Goal: Task Accomplishment & Management: Use online tool/utility

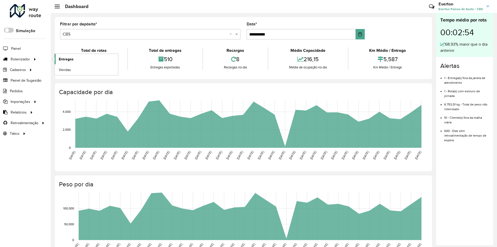
click at [59, 60] on span "Entregas" at bounding box center [66, 58] width 15 height 5
click at [97, 56] on link "Entregas" at bounding box center [86, 59] width 63 height 10
click at [84, 60] on link "Entregas" at bounding box center [86, 59] width 63 height 10
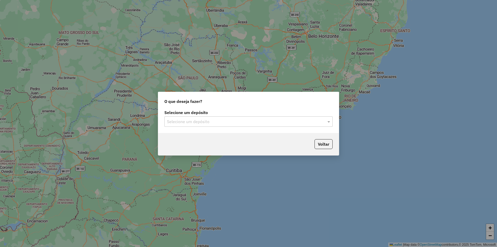
click at [225, 126] on div "Selecione um depósito" at bounding box center [248, 121] width 168 height 10
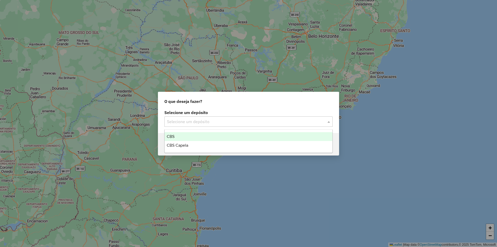
click at [198, 135] on div "CBS" at bounding box center [249, 136] width 168 height 9
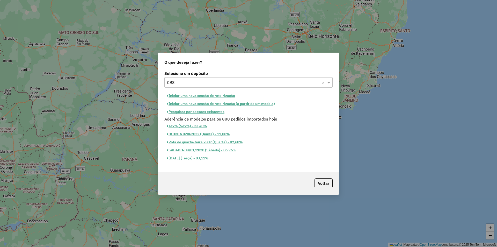
click at [234, 98] on button "Iniciar uma nova sessão de roteirização" at bounding box center [200, 96] width 73 height 8
select select "*"
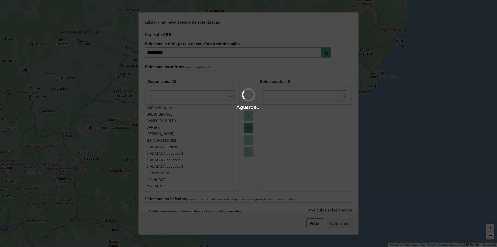
click at [248, 129] on div "Aguarde..." at bounding box center [248, 123] width 497 height 247
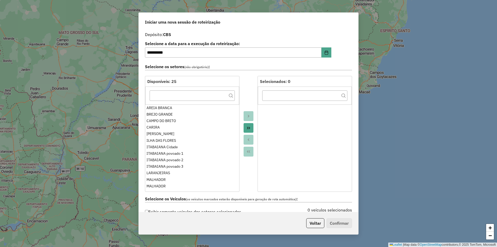
click at [248, 129] on icon "Move All to Target" at bounding box center [248, 128] width 3 height 3
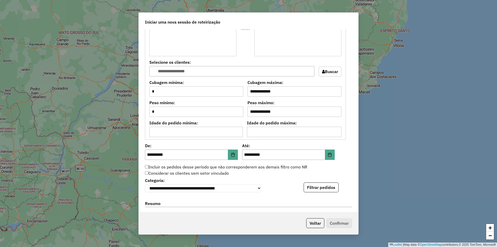
scroll to position [440, 0]
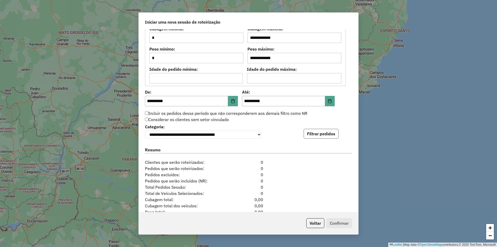
click at [321, 138] on button "Filtrar pedidos" at bounding box center [321, 134] width 35 height 10
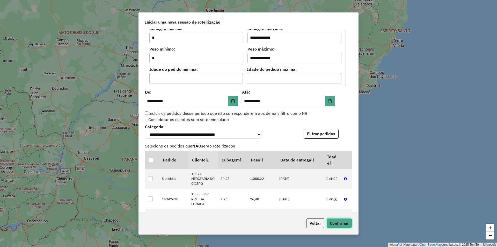
click at [339, 222] on button "Confirmar" at bounding box center [340, 223] width 26 height 10
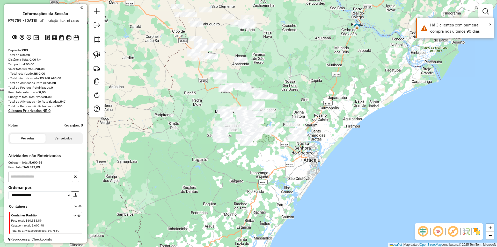
click at [329, 35] on div at bounding box center [329, 32] width 13 height 5
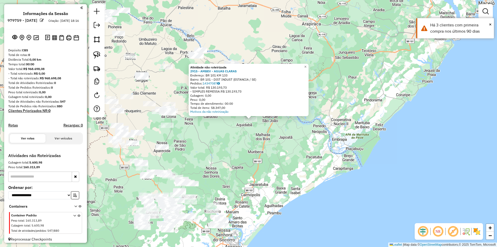
drag, startPoint x: 241, startPoint y: 145, endPoint x: 263, endPoint y: 108, distance: 42.9
click at [263, 109] on div "Atividade não roteirizada 2915 - AMBEV - AGUAS CLARAS Endereço: BR 101 KM 133 B…" at bounding box center [248, 123] width 497 height 247
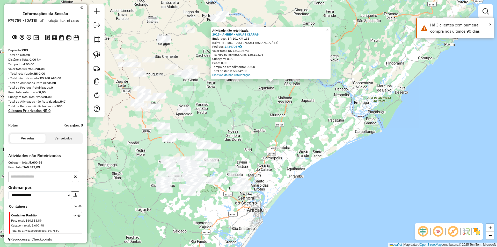
click at [263, 108] on div "Atividade não roteirizada 2915 - AMBEV - AGUAS CLARAS Endereço: BR 101 KM 133 B…" at bounding box center [248, 123] width 497 height 247
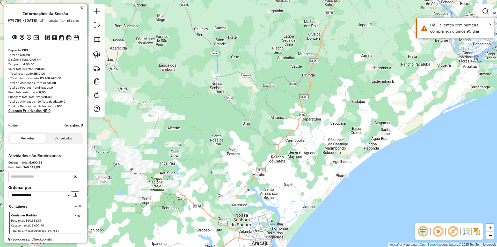
drag, startPoint x: 257, startPoint y: 160, endPoint x: 273, endPoint y: 133, distance: 31.4
click at [273, 133] on div "Janela de atendimento Grade de atendimento Capacidade Transportadoras Veículos …" at bounding box center [248, 123] width 497 height 247
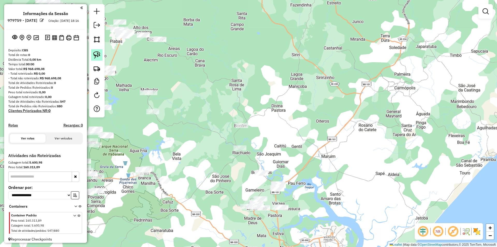
click at [99, 54] on img at bounding box center [96, 54] width 7 height 7
drag, startPoint x: 225, startPoint y: 138, endPoint x: 256, endPoint y: 143, distance: 31.8
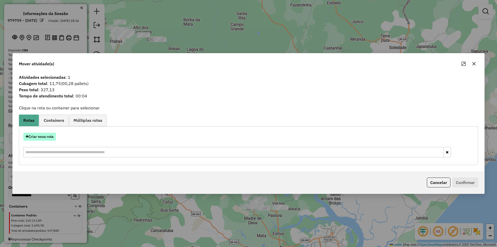
click at [47, 138] on button "Criar nova rota" at bounding box center [39, 137] width 33 height 8
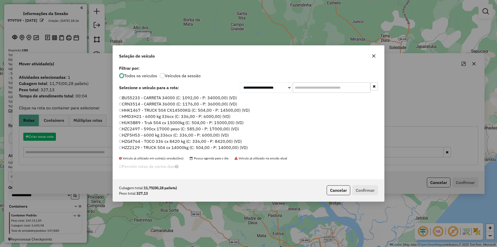
scroll to position [3, 2]
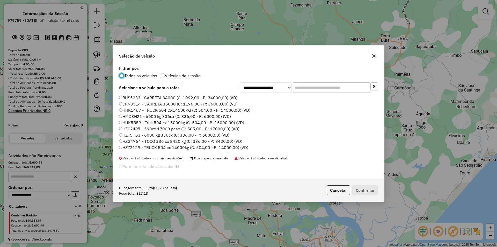
click at [219, 99] on label "BUS5233 - CARRETA 34000 (C: 1092,00 - P: 34000,00) (VD)" at bounding box center [178, 98] width 118 height 6
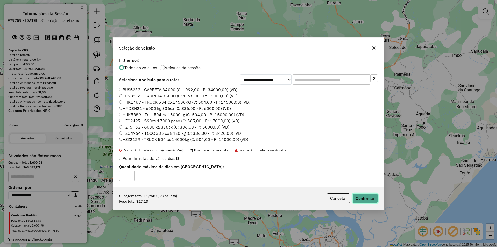
click at [360, 203] on button "Confirmar" at bounding box center [365, 198] width 26 height 10
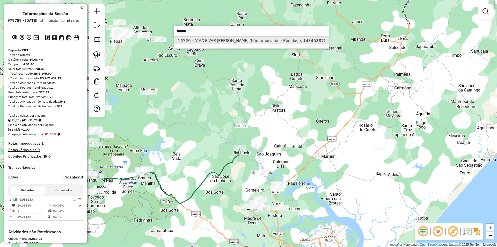
type input "******"
click at [236, 40] on li "16720 - ATAC E VAR GRIGORIO (Não roteirizado - Pedido(s): 14346387)" at bounding box center [251, 41] width 155 height 8
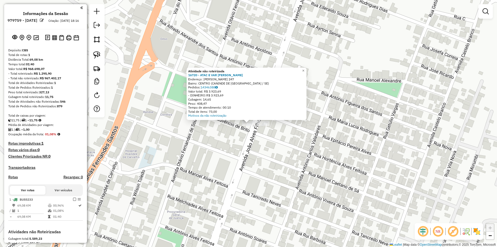
click at [244, 149] on div "Atividade não roteirizada 16720 - ATAC E VAR GRIGORIO Endereço: HORTENCIO ALVES…" at bounding box center [248, 123] width 497 height 247
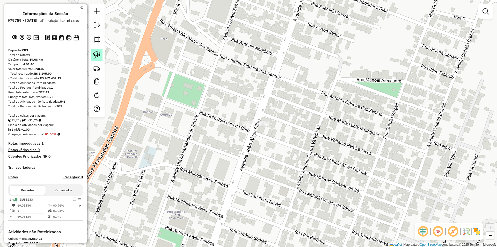
click at [98, 52] on img at bounding box center [96, 54] width 7 height 7
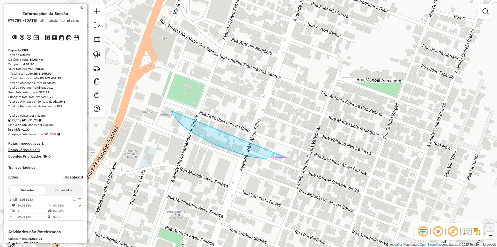
drag, startPoint x: 222, startPoint y: 147, endPoint x: 334, endPoint y: 108, distance: 118.0
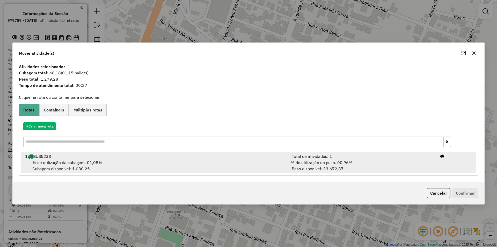
click at [349, 155] on div "| Total de atividades: 1" at bounding box center [361, 156] width 151 height 6
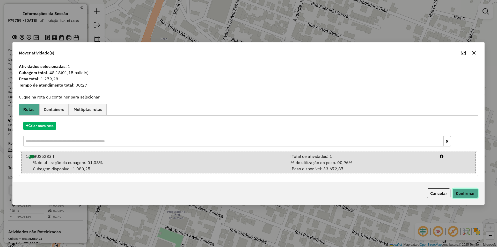
click at [467, 192] on button "Confirmar" at bounding box center [466, 193] width 26 height 10
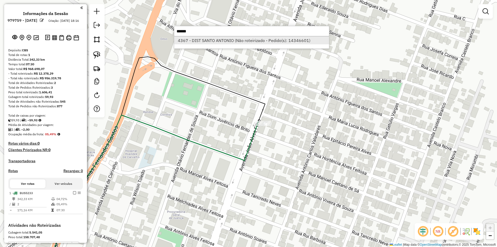
type input "******"
click at [248, 41] on li "4367 - DIST SANTO ANTONIO (Não roteirizado - Pedido(s): 14346601)" at bounding box center [251, 41] width 155 height 8
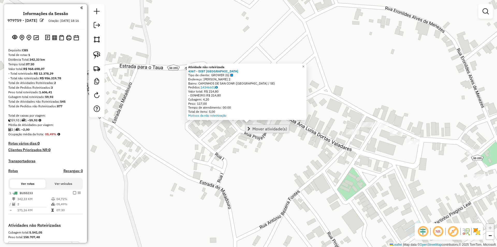
click at [255, 128] on span "Mover atividade(s)" at bounding box center [269, 129] width 35 height 4
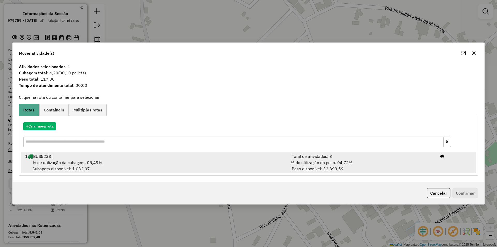
click at [437, 164] on div "| % de utilização do peso: 04,72% | Peso disponível: 32.393,59" at bounding box center [361, 165] width 151 height 12
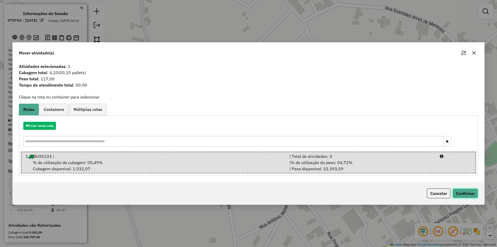
click at [468, 193] on button "Confirmar" at bounding box center [466, 193] width 26 height 10
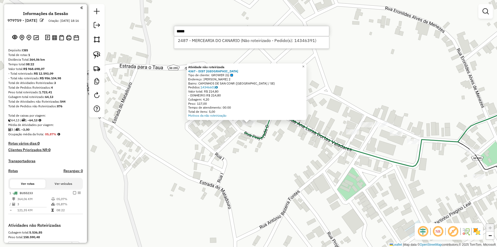
type input "******"
click at [208, 35] on input "******" at bounding box center [251, 31] width 155 height 10
click at [207, 39] on li "2487 - MERCEARIA DO CANARIO (Não roteirizado - Pedido(s): 14346391)" at bounding box center [251, 41] width 155 height 8
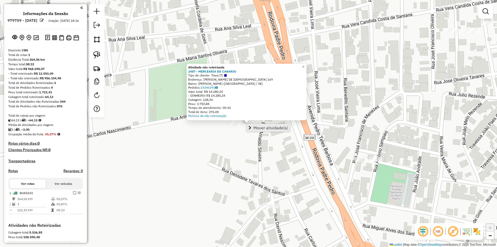
click at [257, 127] on span "Mover atividade(s)" at bounding box center [271, 128] width 35 height 4
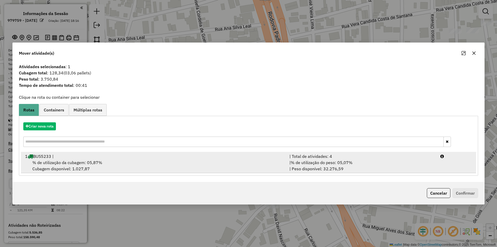
click at [389, 167] on div "| % de utilização do peso: 05,07% | Peso disponível: 32.276,59" at bounding box center [361, 165] width 151 height 12
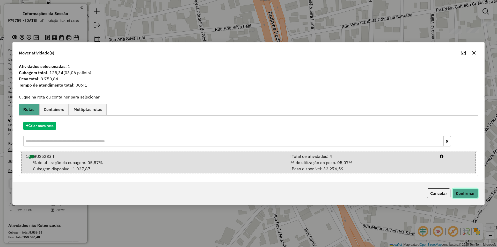
click at [473, 194] on button "Confirmar" at bounding box center [466, 193] width 26 height 10
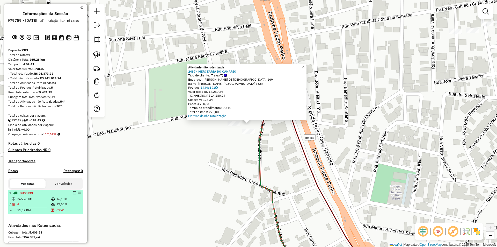
click at [70, 194] on div at bounding box center [73, 192] width 16 height 3
select select "**********"
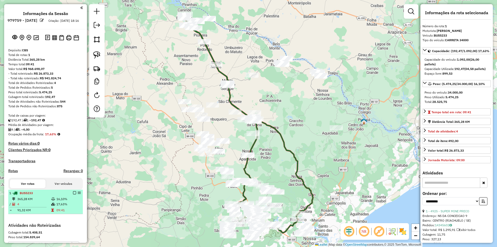
click at [73, 194] on em at bounding box center [74, 192] width 3 height 3
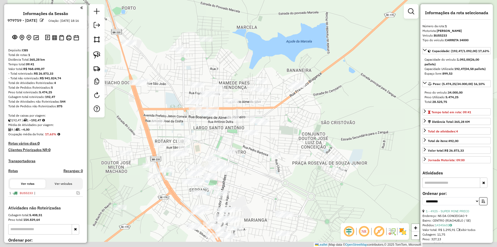
drag, startPoint x: 187, startPoint y: 190, endPoint x: 210, endPoint y: 137, distance: 58.5
click at [210, 137] on div "Janela de atendimento Grade de atendimento Capacidade Transportadoras Veículos …" at bounding box center [248, 123] width 497 height 247
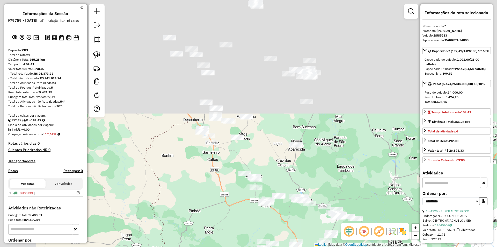
drag, startPoint x: 180, startPoint y: 47, endPoint x: 276, endPoint y: 167, distance: 153.2
click at [276, 167] on div "Janela de atendimento Grade de atendimento Capacidade Transportadoras Veículos …" at bounding box center [248, 123] width 497 height 247
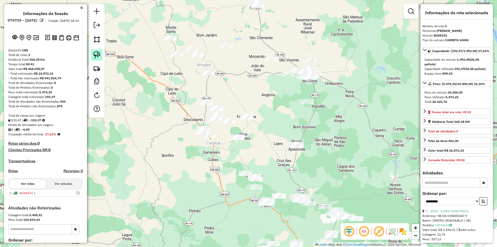
click at [96, 53] on img at bounding box center [96, 54] width 7 height 7
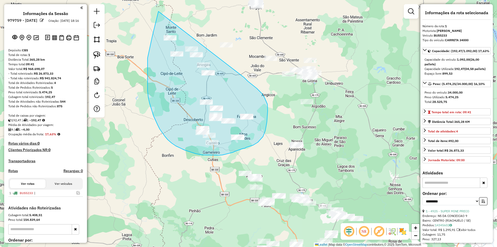
drag, startPoint x: 153, startPoint y: 35, endPoint x: 226, endPoint y: 53, distance: 75.1
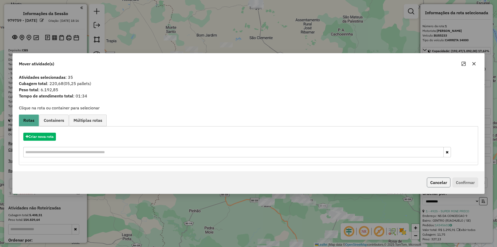
click at [437, 186] on button "Cancelar" at bounding box center [439, 182] width 24 height 10
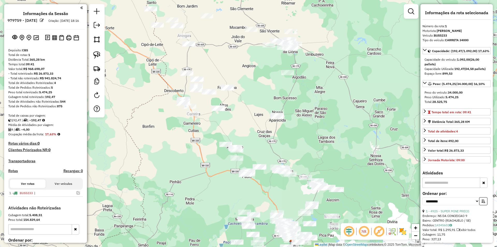
drag, startPoint x: 362, startPoint y: 194, endPoint x: 277, endPoint y: 48, distance: 168.5
click at [280, 48] on div "Janela de atendimento Grade de atendimento Capacidade Transportadoras Veículos …" at bounding box center [248, 123] width 497 height 247
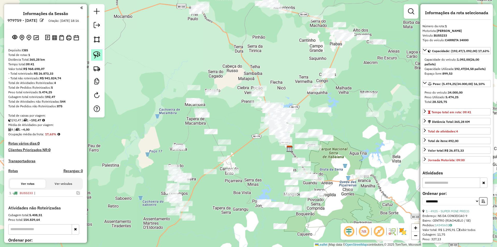
click at [96, 55] on img at bounding box center [96, 54] width 7 height 7
drag, startPoint x: 114, startPoint y: 92, endPoint x: 132, endPoint y: 197, distance: 106.6
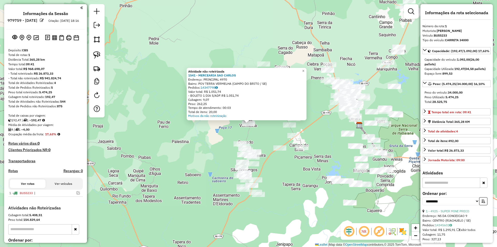
click at [202, 161] on div "Atividade não roteirizada 1541 - MERCEARIA SAO CARLOS Endereço: PRINCIPAL 4970 …" at bounding box center [248, 123] width 497 height 247
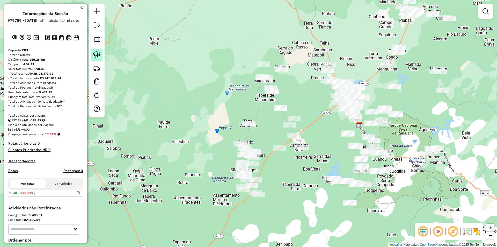
click at [99, 59] on link at bounding box center [96, 54] width 11 height 11
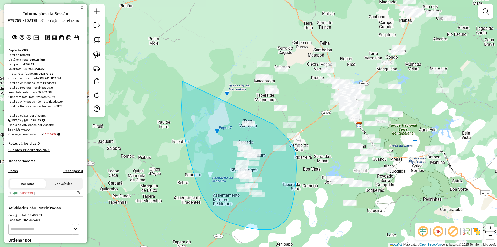
drag, startPoint x: 182, startPoint y: 94, endPoint x: 266, endPoint y: 117, distance: 86.8
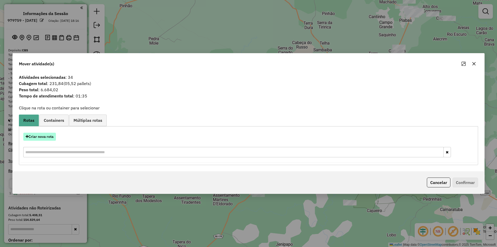
click at [38, 136] on button "Criar nova rota" at bounding box center [39, 137] width 33 height 8
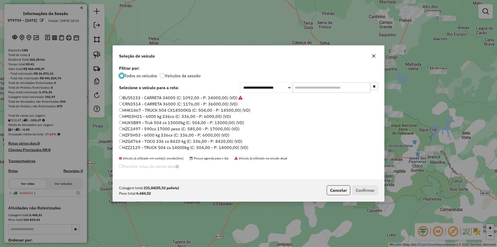
click at [304, 87] on input "text" at bounding box center [332, 87] width 78 height 10
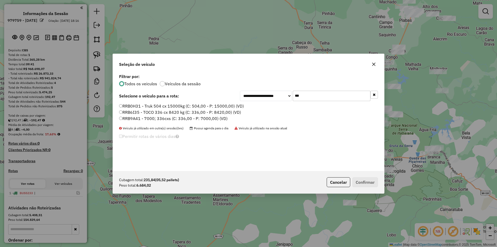
type input "***"
drag, startPoint x: 133, startPoint y: 112, endPoint x: 306, endPoint y: 176, distance: 185.2
click at [133, 112] on label "RRB6I35 - TOCO 336 cx 8420 kg (C: 336,00 - P: 8420,00) (VD)" at bounding box center [180, 112] width 122 height 6
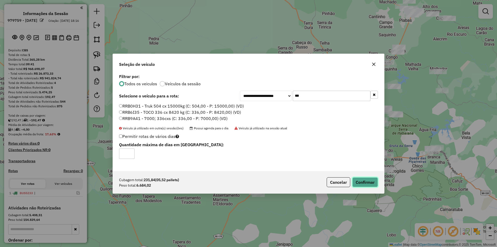
click at [362, 185] on button "Confirmar" at bounding box center [365, 182] width 26 height 10
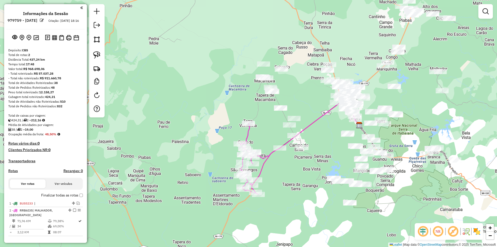
drag, startPoint x: 301, startPoint y: 102, endPoint x: 242, endPoint y: 162, distance: 84.4
click at [245, 169] on div "Janela de atendimento Grade de atendimento Capacidade Transportadoras Veículos …" at bounding box center [248, 123] width 497 height 247
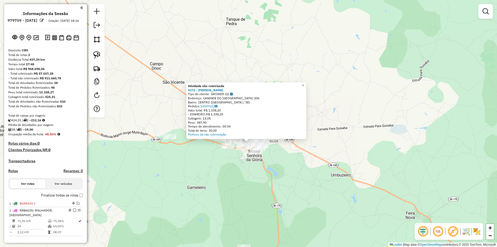
click at [259, 179] on div "Atividade não roteirizada 4172 - MERC OLIVEIRA GLORIA Tipo de cliente: GROWER (…" at bounding box center [248, 123] width 497 height 247
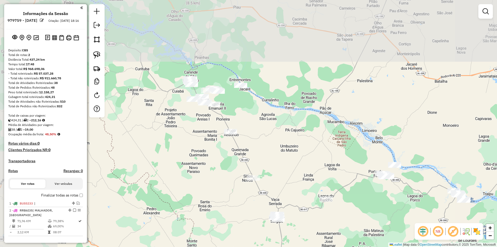
drag, startPoint x: 159, startPoint y: 89, endPoint x: 187, endPoint y: 130, distance: 49.6
click at [229, 196] on div "Janela de atendimento Grade de atendimento Capacidade Transportadoras Veículos …" at bounding box center [248, 123] width 497 height 247
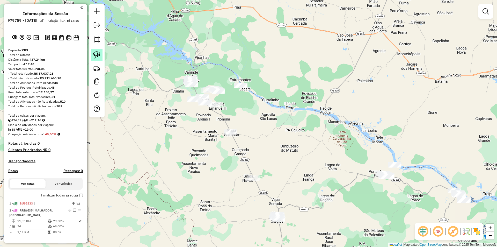
click at [99, 52] on img at bounding box center [96, 54] width 7 height 7
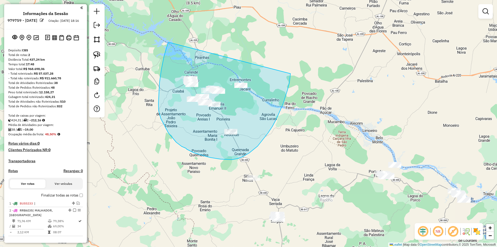
drag, startPoint x: 169, startPoint y: 42, endPoint x: 291, endPoint y: 69, distance: 125.0
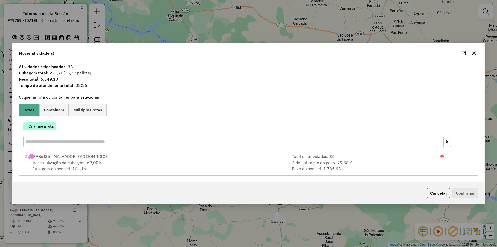
click at [49, 126] on button "Criar nova rota" at bounding box center [39, 126] width 33 height 8
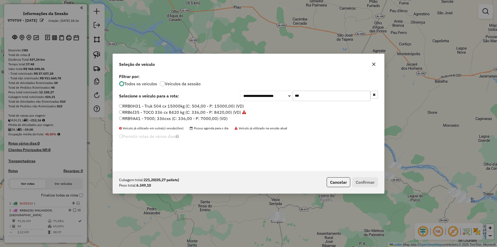
click at [325, 93] on input "***" at bounding box center [332, 96] width 78 height 10
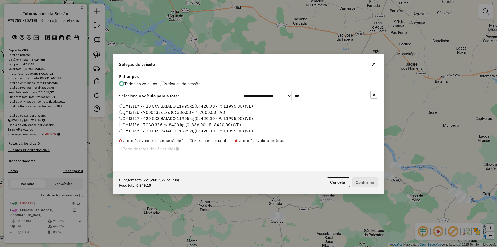
type input "***"
click at [184, 106] on label "QMI3I17 - 420 CXS BAIADO 11995kg (C: 420,00 - P: 11995,00) (VD)" at bounding box center [186, 106] width 134 height 6
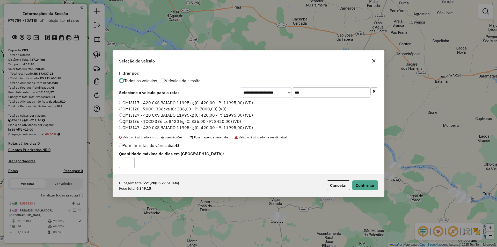
drag, startPoint x: 340, startPoint y: 185, endPoint x: 344, endPoint y: 186, distance: 3.9
click at [340, 186] on button "Cancelar" at bounding box center [339, 185] width 24 height 10
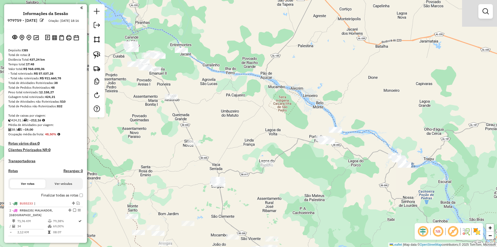
drag, startPoint x: 299, startPoint y: 153, endPoint x: 247, endPoint y: 124, distance: 60.0
click at [298, 151] on div "Janela de atendimento Grade de atendimento Capacidade Transportadoras Veículos …" at bounding box center [248, 123] width 497 height 247
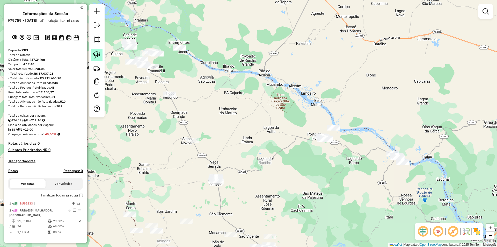
click at [98, 59] on link at bounding box center [96, 54] width 11 height 11
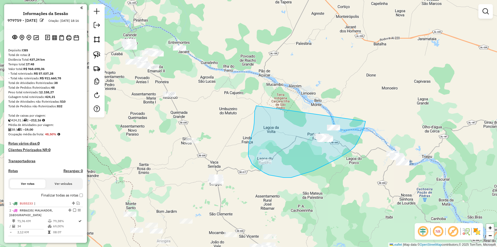
drag, startPoint x: 254, startPoint y: 129, endPoint x: 366, endPoint y: 121, distance: 112.4
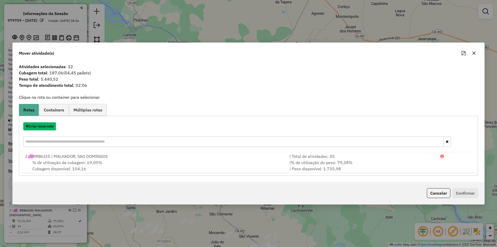
click at [46, 126] on button "Criar nova rota" at bounding box center [39, 126] width 33 height 8
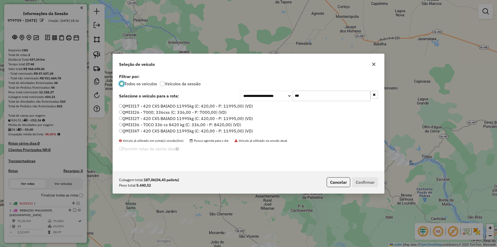
click at [146, 107] on label "QMI3I17 - 420 CXS BAIADO 11995kg (C: 420,00 - P: 11995,00) (VD)" at bounding box center [186, 106] width 134 height 6
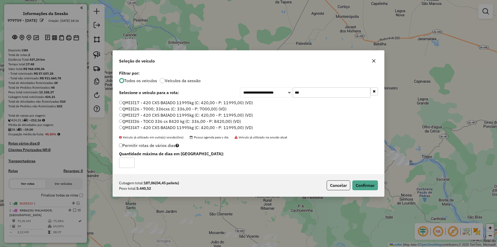
click at [359, 190] on div "Cubagem total: 187,06 (04,45 pallets) Peso total: 5.440,52 Cancelar Confirmar" at bounding box center [248, 185] width 271 height 22
drag, startPoint x: 364, startPoint y: 184, endPoint x: 299, endPoint y: 104, distance: 102.7
click at [364, 184] on button "Confirmar" at bounding box center [365, 185] width 26 height 10
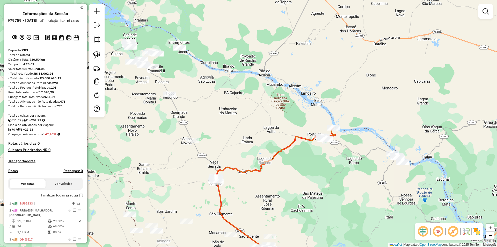
drag, startPoint x: 234, startPoint y: 80, endPoint x: 95, endPoint y: 171, distance: 166.4
click at [234, 79] on div "Janela de atendimento Grade de atendimento Capacidade Transportadoras Veículos …" at bounding box center [248, 123] width 497 height 247
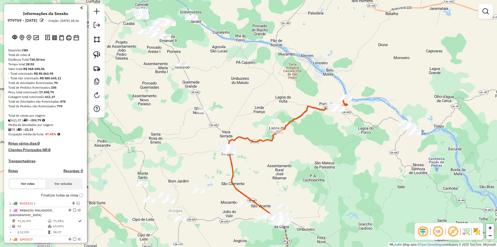
scroll to position [52, 0]
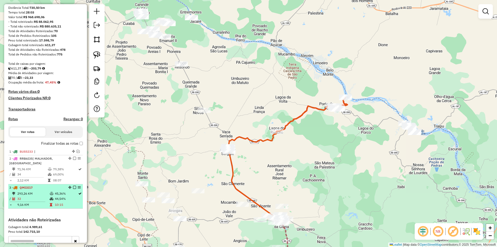
click at [66, 196] on td "45,36%" at bounding box center [66, 193] width 23 height 5
select select "**********"
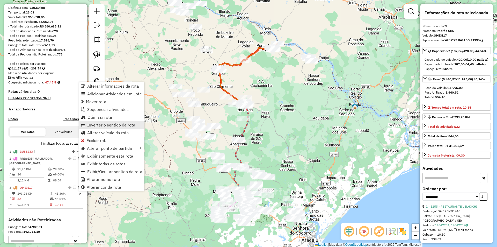
click at [113, 126] on span "Inverter o sentido da rota" at bounding box center [111, 125] width 48 height 4
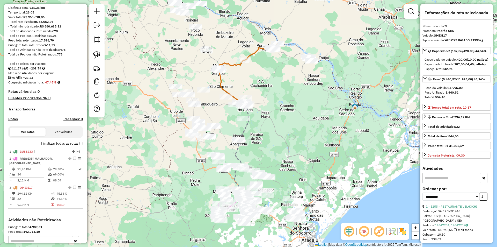
scroll to position [124, 0]
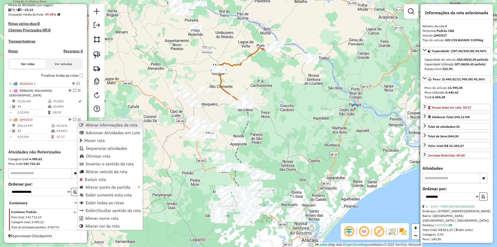
click at [103, 126] on span "Alterar informações da rota" at bounding box center [112, 125] width 52 height 4
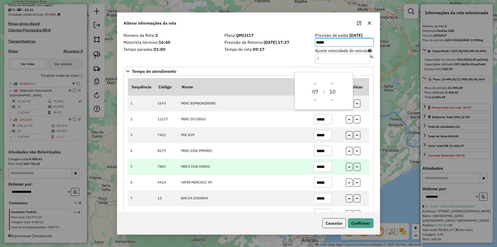
drag, startPoint x: 328, startPoint y: 169, endPoint x: 314, endPoint y: 168, distance: 14.3
click at [315, 165] on input "*****" at bounding box center [323, 166] width 18 height 10
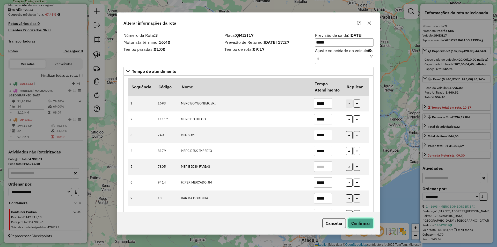
click at [366, 224] on button "Confirmar" at bounding box center [361, 223] width 26 height 10
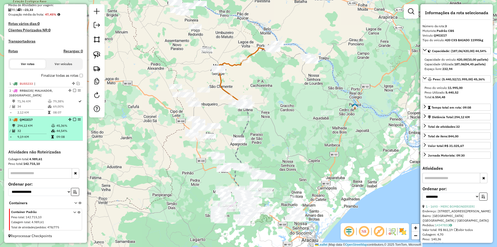
click at [72, 118] on div "3 - QMI3I17" at bounding box center [45, 119] width 73 height 5
click at [73, 118] on em at bounding box center [74, 119] width 3 height 3
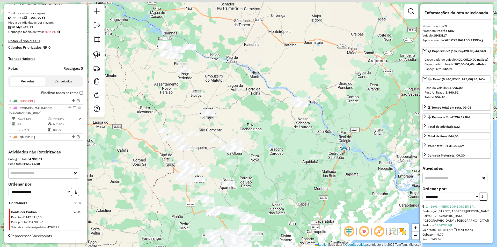
drag, startPoint x: 154, startPoint y: 53, endPoint x: 142, endPoint y: 110, distance: 58.4
click at [142, 110] on div "Janela de atendimento Grade de atendimento Capacidade Transportadoras Veículos …" at bounding box center [248, 123] width 497 height 247
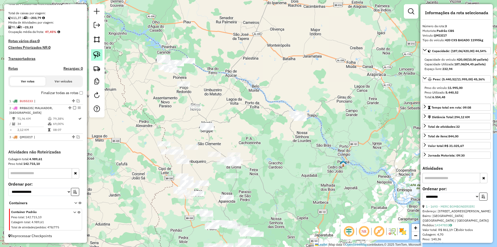
click at [100, 54] on img at bounding box center [96, 54] width 7 height 7
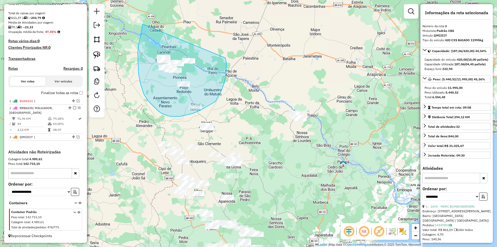
drag, startPoint x: 143, startPoint y: 24, endPoint x: 223, endPoint y: 55, distance: 86.5
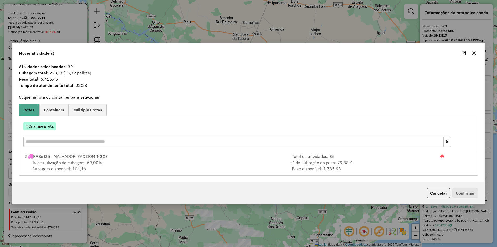
click at [44, 127] on button "Criar nova rota" at bounding box center [39, 126] width 33 height 8
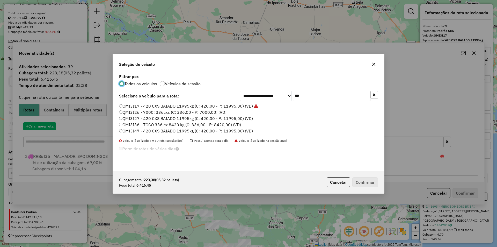
scroll to position [3, 2]
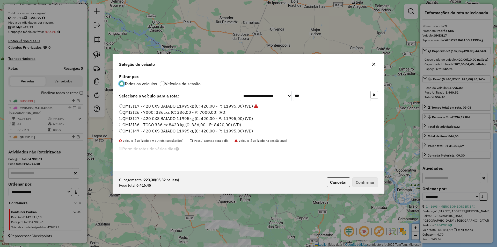
click at [164, 125] on label "QMI3I36 - TOCO 336 cx 8420 kg (C: 336,00 - P: 8420,00) (VD)" at bounding box center [180, 124] width 122 height 6
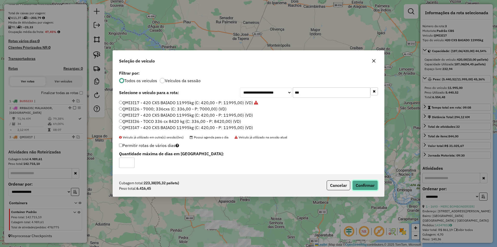
click at [363, 184] on button "Confirmar" at bounding box center [365, 185] width 26 height 10
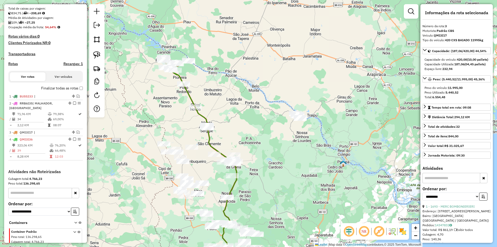
scroll to position [131, 0]
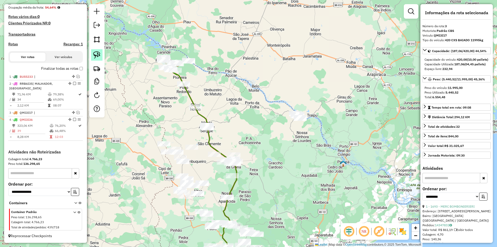
click at [98, 57] on img at bounding box center [96, 54] width 7 height 7
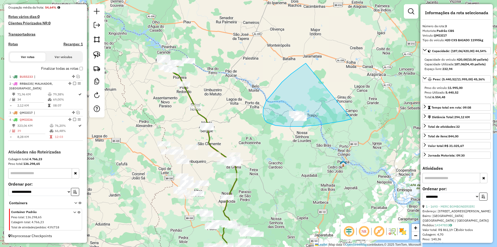
drag, startPoint x: 291, startPoint y: 74, endPoint x: 356, endPoint y: 116, distance: 77.2
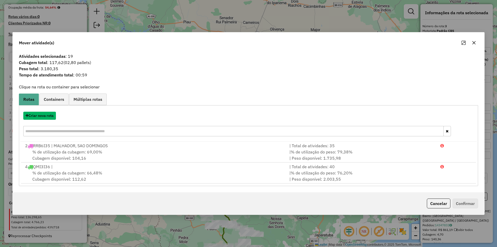
click at [45, 117] on button "Criar nova rota" at bounding box center [39, 116] width 33 height 8
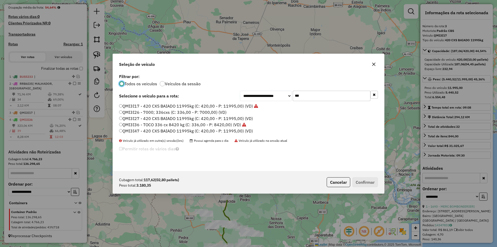
scroll to position [3, 2]
click at [331, 95] on input "***" at bounding box center [332, 96] width 78 height 10
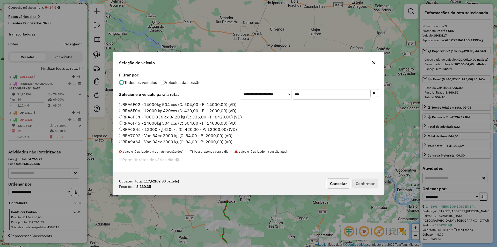
type input "***"
drag, startPoint x: 144, startPoint y: 117, endPoint x: 185, endPoint y: 145, distance: 49.8
click at [144, 117] on label "RRA6F34 - TOCO 336 cx 8420 kg (C: 336,00 - P: 8420,00) (VD)" at bounding box center [180, 117] width 123 height 6
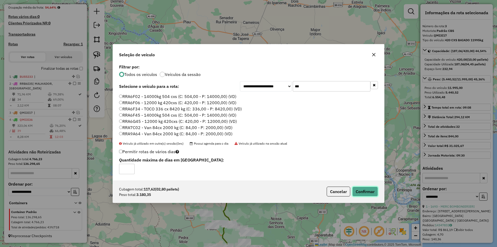
click at [358, 193] on button "Confirmar" at bounding box center [365, 191] width 26 height 10
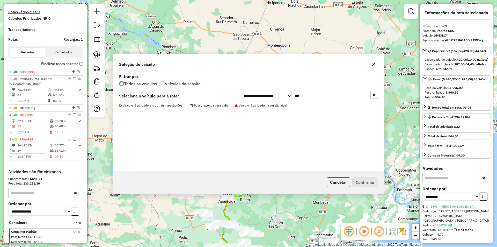
scroll to position [156, 0]
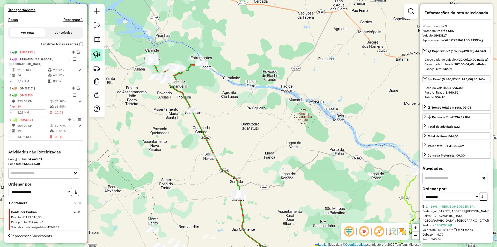
click at [94, 55] on img at bounding box center [96, 54] width 7 height 7
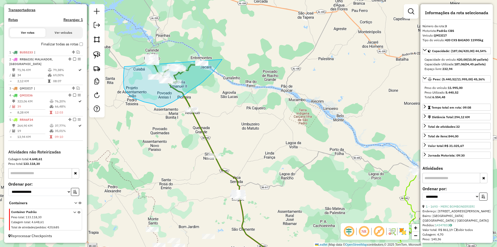
drag, startPoint x: 130, startPoint y: 95, endPoint x: 224, endPoint y: 55, distance: 102.2
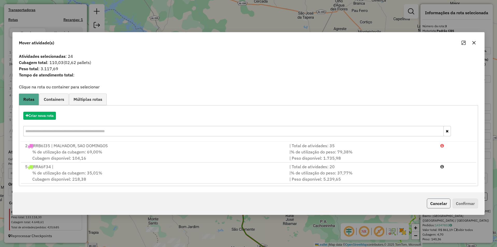
click at [439, 207] on button "Cancelar" at bounding box center [439, 203] width 24 height 10
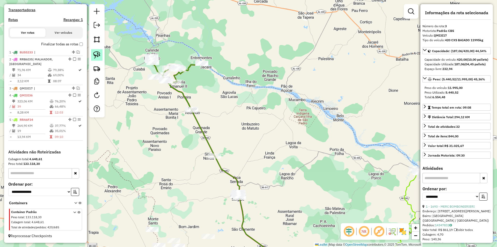
click at [94, 53] on img at bounding box center [96, 54] width 7 height 7
drag, startPoint x: 125, startPoint y: 41, endPoint x: 174, endPoint y: 52, distance: 50.0
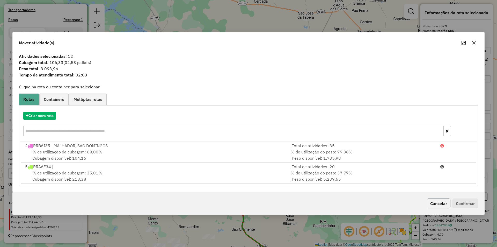
click at [439, 204] on button "Cancelar" at bounding box center [439, 203] width 24 height 10
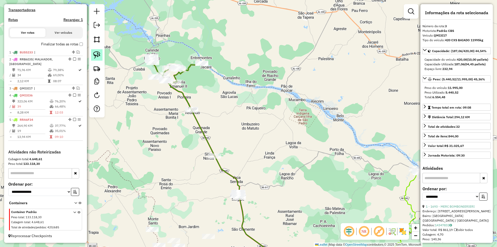
click at [99, 54] on img at bounding box center [96, 54] width 7 height 7
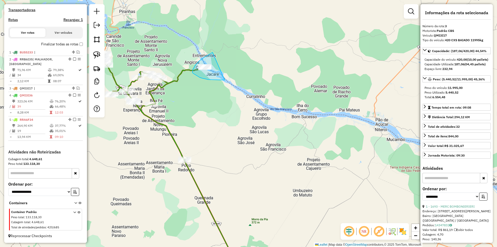
drag, startPoint x: 213, startPoint y: 52, endPoint x: 225, endPoint y: 80, distance: 30.4
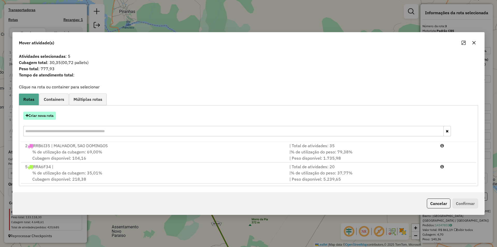
click at [51, 117] on button "Criar nova rota" at bounding box center [39, 116] width 33 height 8
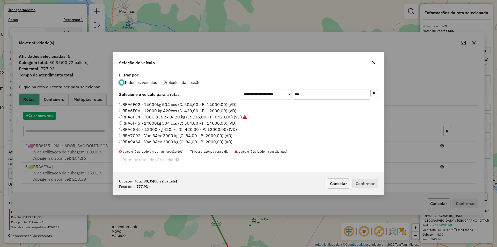
scroll to position [3, 2]
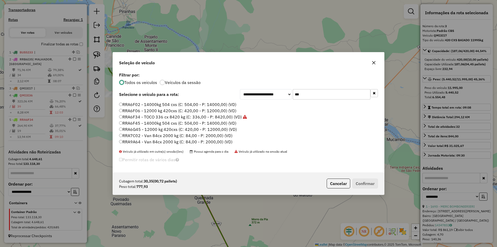
click at [341, 90] on input "***" at bounding box center [332, 94] width 78 height 10
click at [170, 141] on label "RRA9A64 - Van 84cx 2000 kg (C: 84,00 - P: 2000,00) (VD)" at bounding box center [175, 142] width 113 height 6
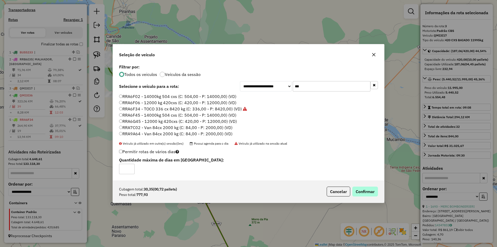
click at [364, 188] on div "Cubagem total: 30,35 (00,72 pallets) Peso total: 777,93 Cancelar Confirmar" at bounding box center [248, 191] width 271 height 22
click at [365, 191] on button "Confirmar" at bounding box center [365, 191] width 26 height 10
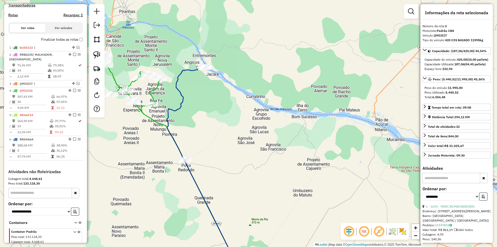
scroll to position [180, 0]
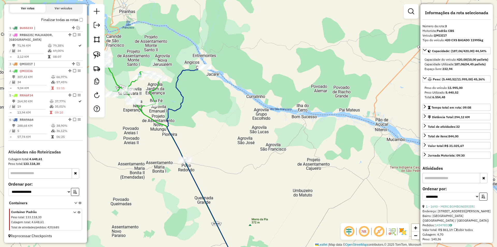
drag, startPoint x: 175, startPoint y: 125, endPoint x: 177, endPoint y: 124, distance: 2.9
click at [176, 125] on div "Rota 4 - Placa QMI3I36 14816 - MERC DA INACIA Janela de atendimento Grade de at…" at bounding box center [248, 123] width 497 height 247
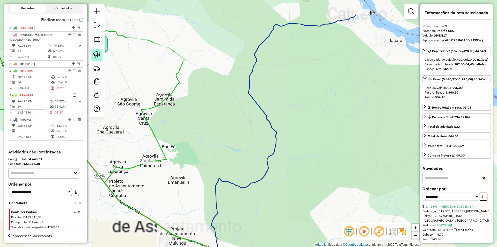
click at [99, 54] on img at bounding box center [96, 54] width 7 height 7
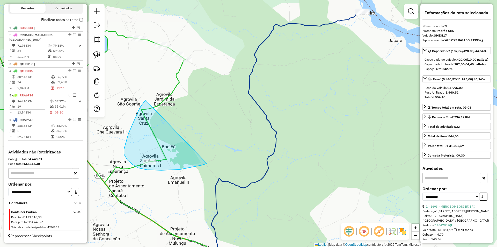
drag, startPoint x: 128, startPoint y: 134, endPoint x: 197, endPoint y: 149, distance: 70.4
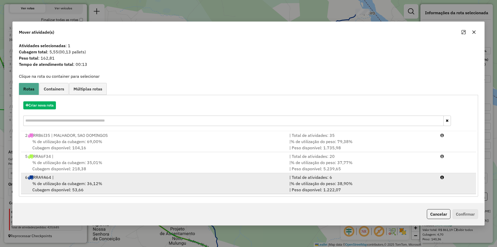
click at [414, 187] on div "| % de utilização do peso: 38,90% | Peso disponível: 1.222,07" at bounding box center [361, 186] width 151 height 12
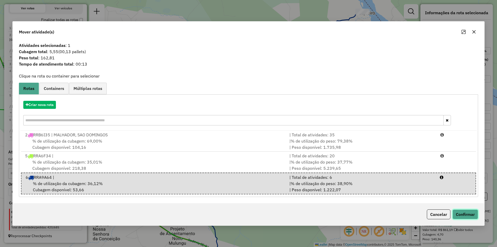
click at [457, 212] on button "Confirmar" at bounding box center [466, 214] width 26 height 10
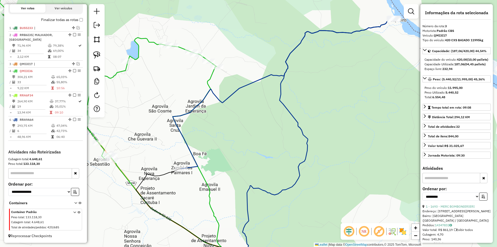
drag, startPoint x: 226, startPoint y: 127, endPoint x: 263, endPoint y: 114, distance: 39.5
click at [231, 126] on div "Janela de atendimento Grade de atendimento Capacidade Transportadoras Veículos …" at bounding box center [248, 123] width 497 height 247
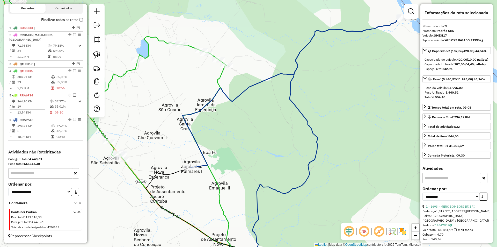
click at [413, 9] on em at bounding box center [411, 11] width 6 height 6
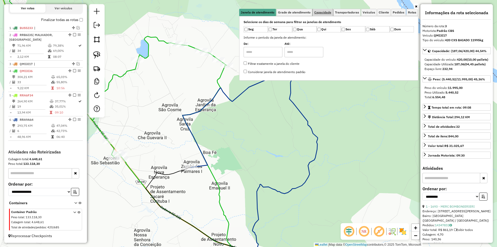
click at [322, 13] on span "Capacidade" at bounding box center [322, 12] width 17 height 3
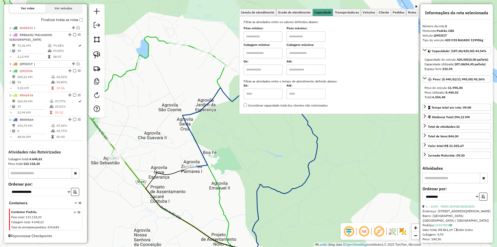
click at [311, 37] on input "text" at bounding box center [306, 36] width 39 height 10
type input "*****"
click at [279, 34] on input "text" at bounding box center [263, 36] width 39 height 10
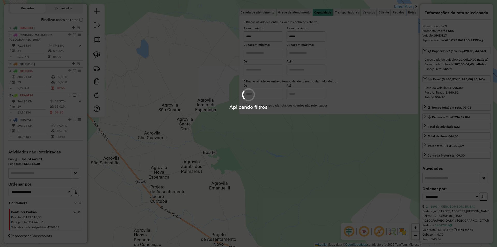
type input "****"
click at [307, 41] on div "Aplicando filtros" at bounding box center [248, 123] width 497 height 247
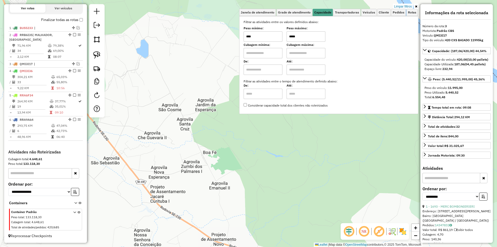
click at [307, 41] on input "*****" at bounding box center [306, 36] width 39 height 10
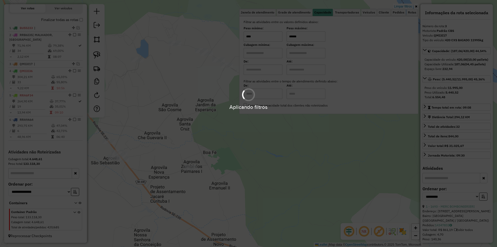
type input "******"
click at [200, 111] on div "Aplicando filtros" at bounding box center [248, 123] width 497 height 247
click at [229, 105] on div "Limpar filtros Janela de atendimento Grade de atendimento Capacidade Transporta…" at bounding box center [248, 123] width 497 height 247
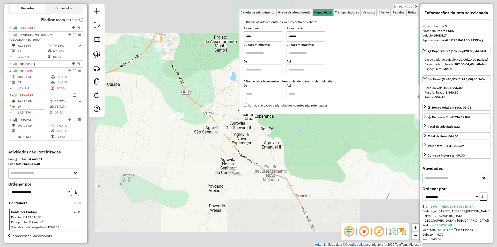
click at [237, 114] on div "Limpar filtros Janela de atendimento Grade de atendimento Capacidade Transporta…" at bounding box center [248, 123] width 497 height 247
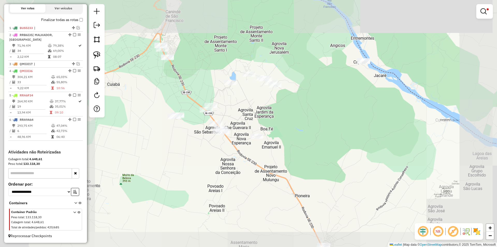
drag, startPoint x: 245, startPoint y: 118, endPoint x: 229, endPoint y: 121, distance: 15.7
click at [229, 121] on div "Limpar filtros Janela de atendimento Grade de atendimento Capacidade Transporta…" at bounding box center [248, 123] width 497 height 247
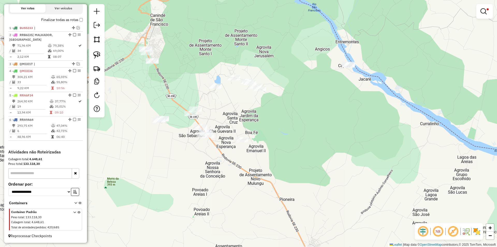
click at [104, 54] on div at bounding box center [97, 60] width 16 height 113
click at [99, 56] on img at bounding box center [96, 54] width 7 height 7
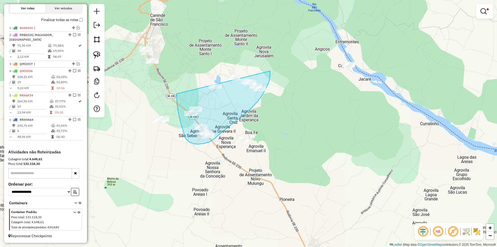
drag, startPoint x: 177, startPoint y: 94, endPoint x: 268, endPoint y: 56, distance: 98.5
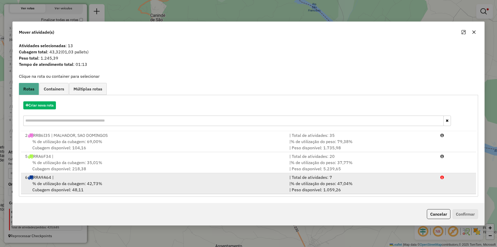
click at [339, 186] on span "% de utilização do peso: 47,04%" at bounding box center [322, 183] width 62 height 5
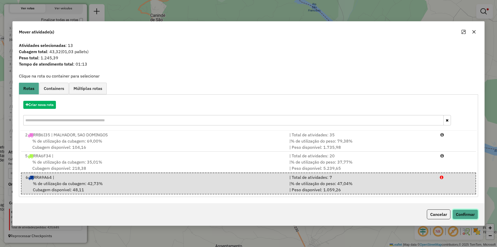
drag, startPoint x: 456, startPoint y: 211, endPoint x: 459, endPoint y: 212, distance: 3.0
click at [459, 212] on button "Confirmar" at bounding box center [466, 214] width 26 height 10
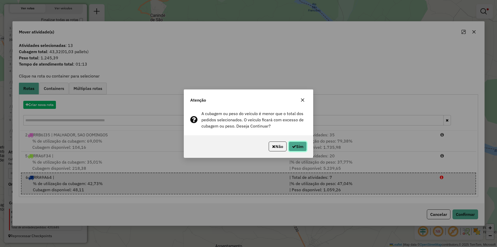
drag, startPoint x: 290, startPoint y: 146, endPoint x: 264, endPoint y: 95, distance: 57.8
click at [291, 146] on button "Sim" at bounding box center [298, 146] width 18 height 10
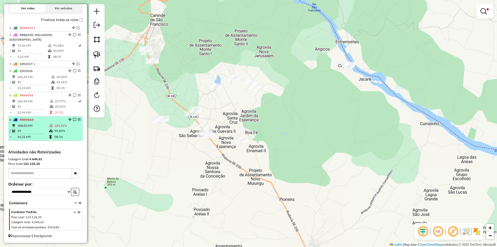
click at [55, 120] on div "6 - RRA9A64" at bounding box center [36, 119] width 55 height 5
select select "**********"
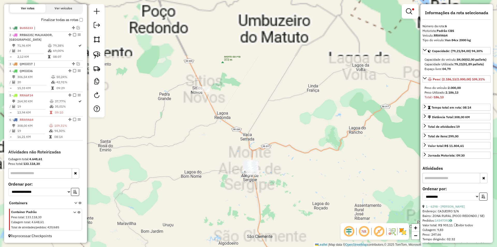
drag, startPoint x: 210, startPoint y: 21, endPoint x: 235, endPoint y: 113, distance: 95.2
click at [242, 136] on div "Limpar filtros Janela de atendimento Grade de atendimento Capacidade Transporta…" at bounding box center [248, 123] width 497 height 247
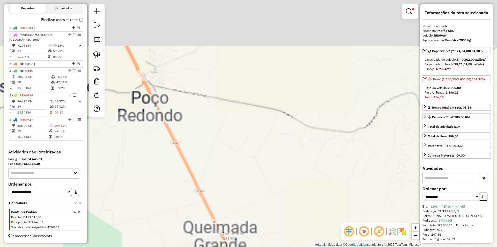
drag, startPoint x: 213, startPoint y: 90, endPoint x: 279, endPoint y: 157, distance: 94.1
click at [279, 157] on div "Limpar filtros Janela de atendimento Grade de atendimento Capacidade Transporta…" at bounding box center [248, 123] width 497 height 247
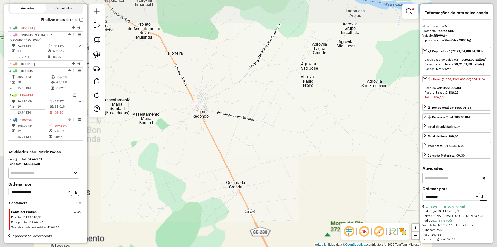
click at [254, 136] on div "Limpar filtros Janela de atendimento Grade de atendimento Capacidade Transporta…" at bounding box center [248, 123] width 497 height 247
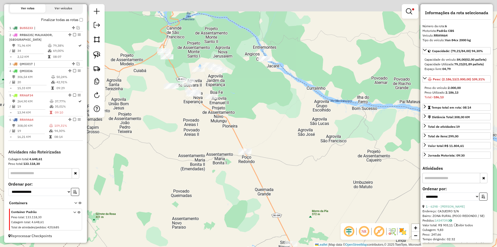
drag, startPoint x: 219, startPoint y: 106, endPoint x: 228, endPoint y: 118, distance: 15.7
click at [228, 118] on div "Rota 6 - Placa RRA9A64 6731 - MERCEARIA DA CLEIDE Limpar filtros Janela de aten…" at bounding box center [248, 123] width 497 height 247
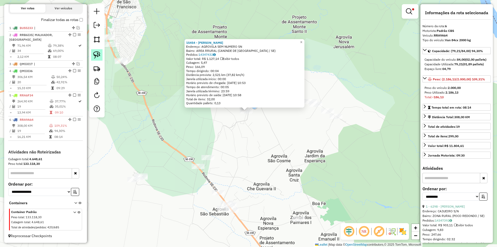
click at [97, 53] on img at bounding box center [96, 54] width 7 height 7
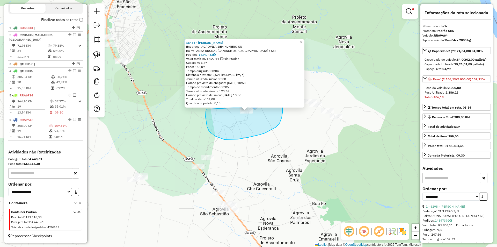
drag, startPoint x: 209, startPoint y: 131, endPoint x: 281, endPoint y: 99, distance: 79.2
click at [281, 99] on div "15454 - MERCADINHO JILVAN Endereço: AGROVILA SEM NUMERO SN Bairro: AREA RRURAL …" at bounding box center [248, 123] width 497 height 247
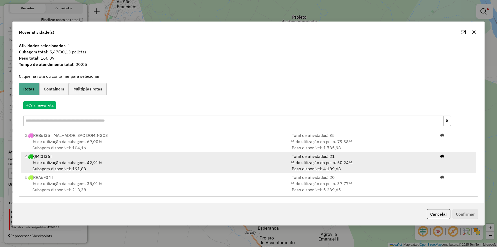
click at [393, 158] on div "| Total de atividades: 21" at bounding box center [361, 156] width 151 height 6
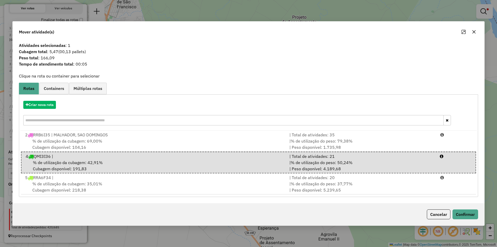
click at [458, 205] on div "Cancelar Confirmar" at bounding box center [249, 214] width 472 height 22
click at [458, 216] on button "Confirmar" at bounding box center [466, 214] width 26 height 10
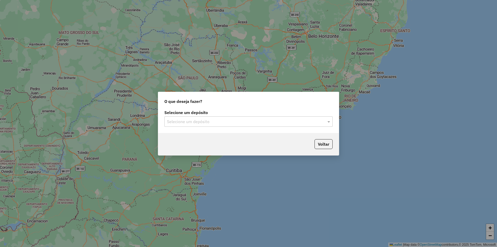
click at [213, 124] on input "text" at bounding box center [243, 122] width 153 height 6
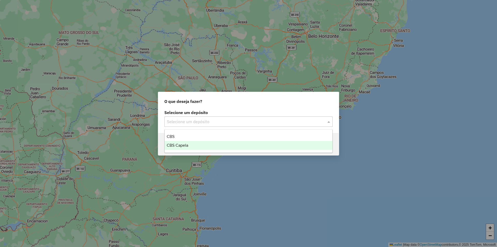
click at [200, 144] on div "CBS Capela" at bounding box center [249, 145] width 168 height 9
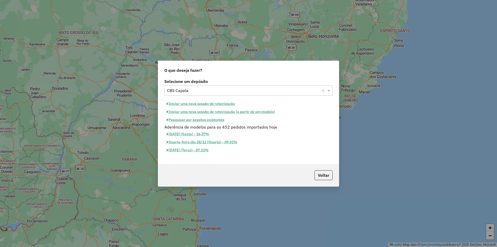
click at [221, 103] on button "Iniciar uma nova sessão de roteirização" at bounding box center [200, 104] width 73 height 8
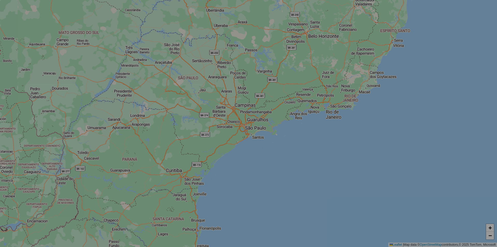
select select "*"
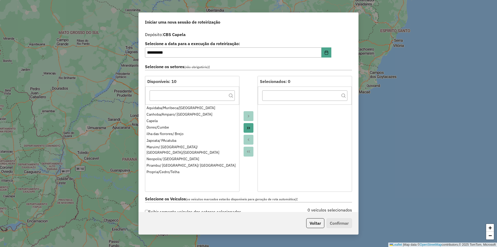
click at [247, 127] on icon "Move All to Target" at bounding box center [249, 128] width 4 height 4
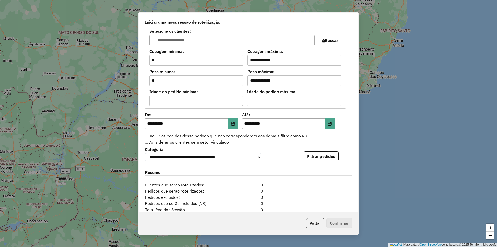
scroll to position [466, 0]
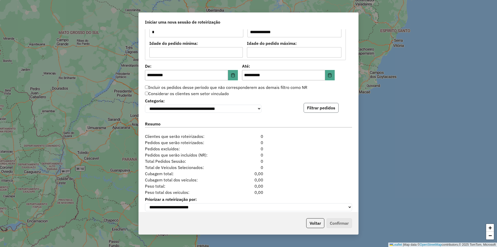
click at [320, 106] on button "Filtrar pedidos" at bounding box center [321, 108] width 35 height 10
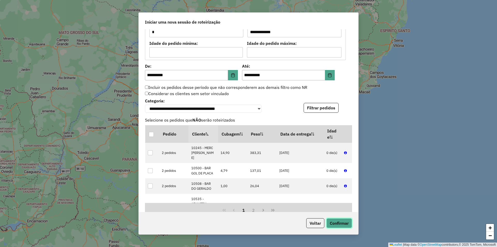
click at [338, 226] on button "Confirmar" at bounding box center [340, 223] width 26 height 10
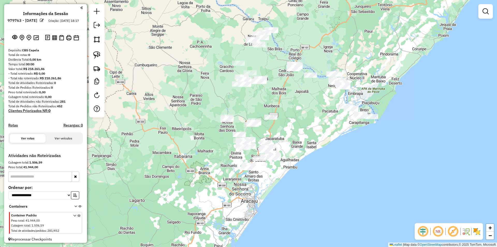
drag, startPoint x: 284, startPoint y: 128, endPoint x: 230, endPoint y: 116, distance: 55.9
click at [230, 116] on div "Janela de atendimento Grade de atendimento Capacidade Transportadoras Veículos …" at bounding box center [248, 123] width 497 height 247
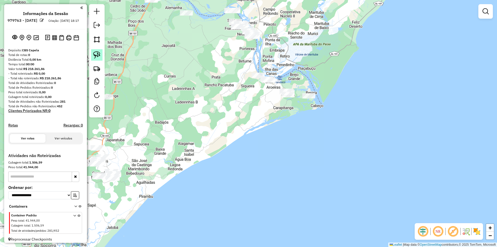
click at [97, 58] on img at bounding box center [96, 54] width 7 height 7
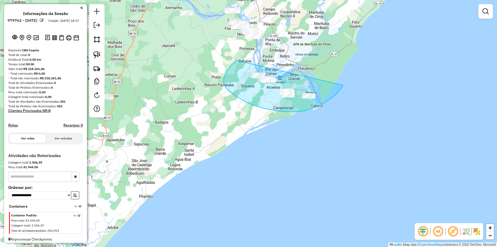
drag, startPoint x: 237, startPoint y: 60, endPoint x: 343, endPoint y: 85, distance: 109.3
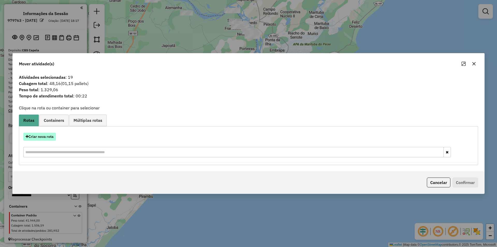
click at [46, 137] on button "Criar nova rota" at bounding box center [39, 137] width 33 height 8
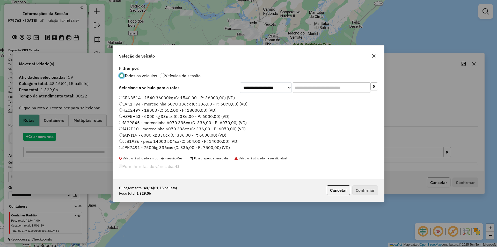
scroll to position [3, 2]
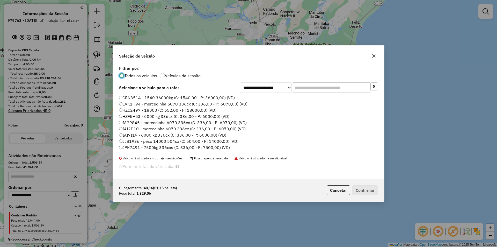
click at [325, 90] on input "text" at bounding box center [332, 87] width 78 height 10
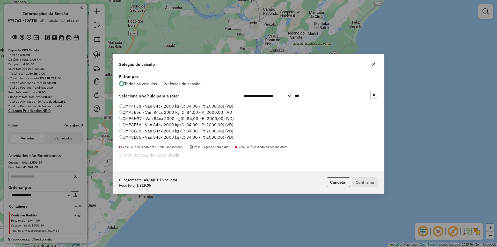
type input "***"
drag, startPoint x: 151, startPoint y: 136, endPoint x: 168, endPoint y: 143, distance: 18.2
click at [151, 136] on label "QMP8E86 - Van 84cx 2000 kg (C: 84,00 - P: 2000,00) (VD)" at bounding box center [176, 137] width 114 height 6
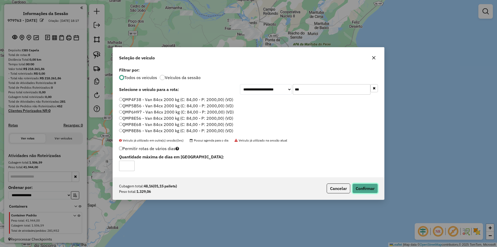
click at [364, 185] on button "Confirmar" at bounding box center [365, 188] width 26 height 10
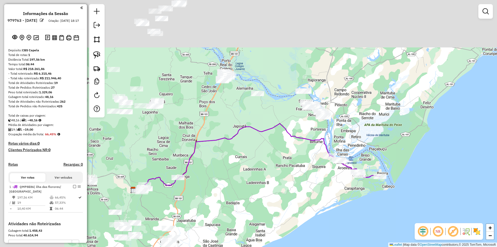
drag, startPoint x: 153, startPoint y: 89, endPoint x: 228, endPoint y: 157, distance: 101.6
click at [226, 170] on div "Janela de atendimento Grade de atendimento Capacidade Transportadoras Veículos …" at bounding box center [248, 123] width 497 height 247
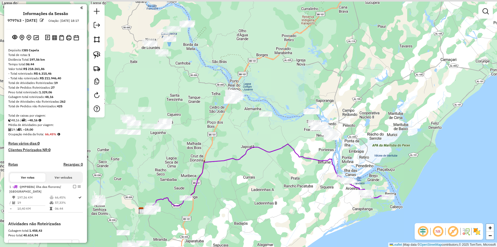
drag, startPoint x: 175, startPoint y: 86, endPoint x: 186, endPoint y: 116, distance: 31.6
click at [186, 116] on div "Janela de atendimento Grade de atendimento Capacidade Transportadoras Veículos …" at bounding box center [248, 123] width 497 height 247
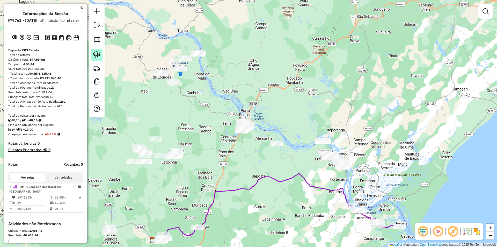
click at [97, 55] on img at bounding box center [96, 54] width 7 height 7
drag, startPoint x: 141, startPoint y: 36, endPoint x: 257, endPoint y: 36, distance: 116.3
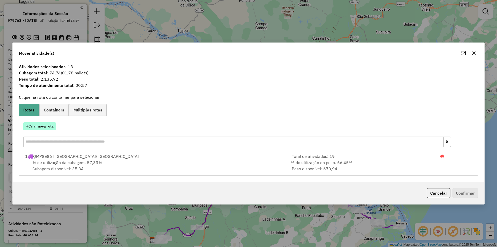
click at [52, 126] on button "Criar nova rota" at bounding box center [39, 126] width 33 height 8
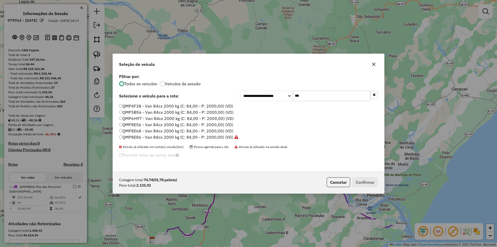
click at [321, 95] on input "***" at bounding box center [332, 96] width 78 height 10
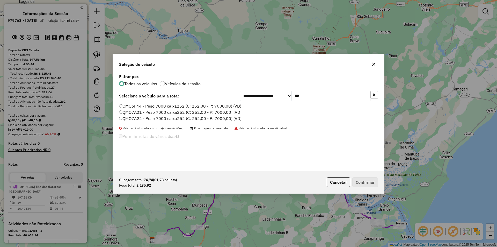
type input "***"
click at [182, 107] on label "QMO6F44 - Peso 7000 caixa252 (C: 252,00 - P: 7000,00) (VD)" at bounding box center [180, 106] width 122 height 6
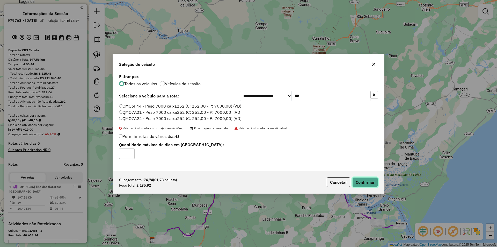
click at [375, 179] on button "Confirmar" at bounding box center [365, 182] width 26 height 10
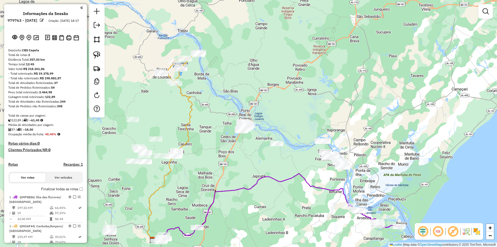
drag, startPoint x: 229, startPoint y: 163, endPoint x: 194, endPoint y: 113, distance: 60.4
click at [189, 116] on div "Janela de atendimento Grade de atendimento Capacidade Transportadoras Veículos …" at bounding box center [248, 123] width 497 height 247
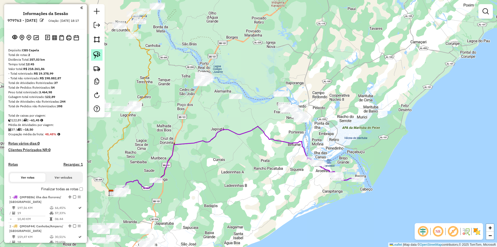
click at [96, 56] on img at bounding box center [96, 54] width 7 height 7
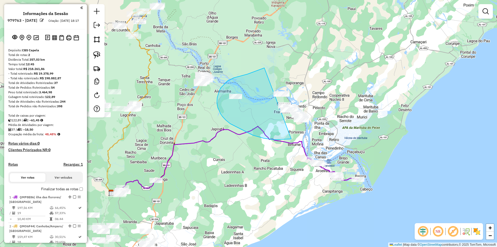
drag, startPoint x: 264, startPoint y: 68, endPoint x: 353, endPoint y: 97, distance: 93.8
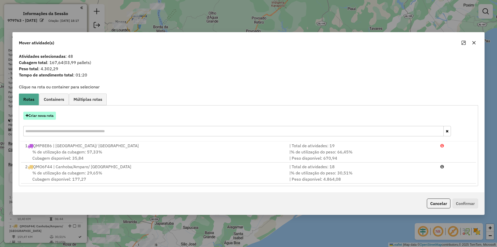
click at [47, 117] on button "Criar nova rota" at bounding box center [39, 116] width 33 height 8
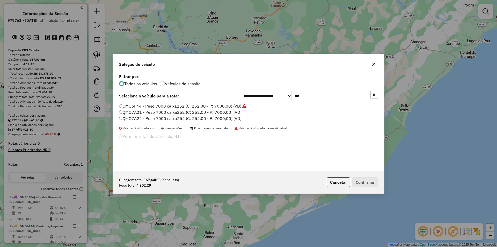
click at [310, 95] on input "***" at bounding box center [332, 96] width 78 height 10
drag, startPoint x: 192, startPoint y: 114, endPoint x: 195, endPoint y: 116, distance: 3.4
click at [192, 114] on label "QMO7A21 - Peso 7000 caixa252 (C: 252,00 - P: 7000,00) (VD)" at bounding box center [180, 112] width 122 height 6
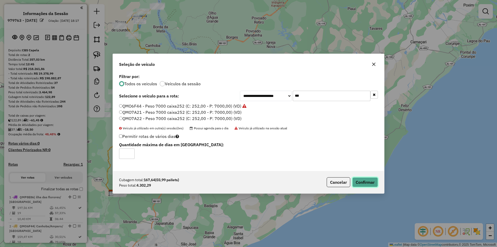
drag, startPoint x: 362, startPoint y: 180, endPoint x: 344, endPoint y: 159, distance: 27.9
click at [363, 180] on button "Confirmar" at bounding box center [365, 182] width 26 height 10
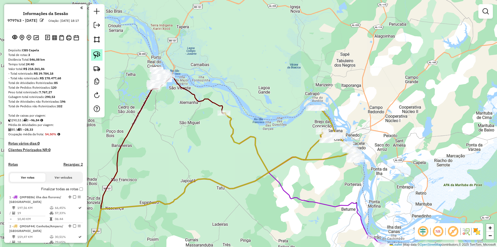
click at [94, 50] on link at bounding box center [96, 54] width 11 height 11
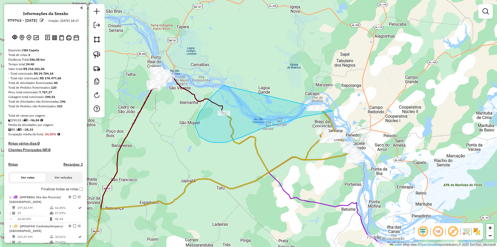
drag, startPoint x: 224, startPoint y: 85, endPoint x: 356, endPoint y: 93, distance: 132.3
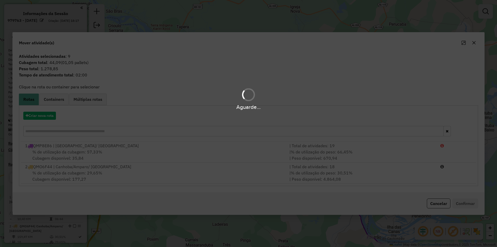
click at [440, 205] on div "Aguarde..." at bounding box center [248, 123] width 497 height 247
click at [441, 205] on div "Aguarde..." at bounding box center [248, 123] width 497 height 247
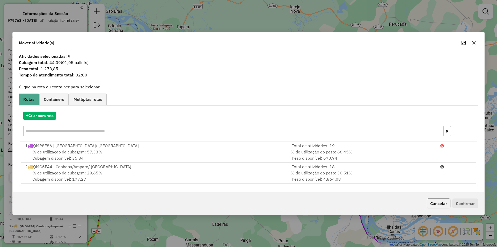
click at [442, 205] on button "Cancelar" at bounding box center [439, 203] width 24 height 10
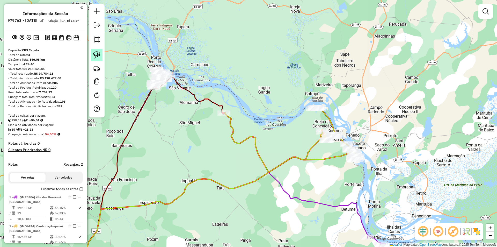
click at [99, 55] on img at bounding box center [96, 54] width 7 height 7
drag, startPoint x: 233, startPoint y: 113, endPoint x: 247, endPoint y: 130, distance: 21.4
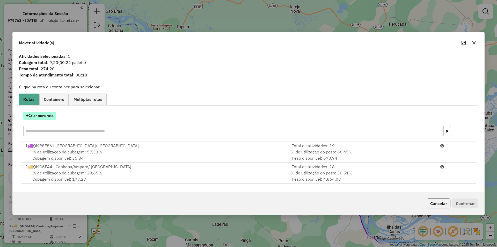
click at [39, 114] on button "Criar nova rota" at bounding box center [39, 116] width 33 height 8
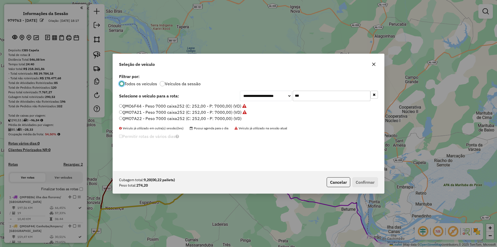
click at [329, 95] on input "***" at bounding box center [332, 96] width 78 height 10
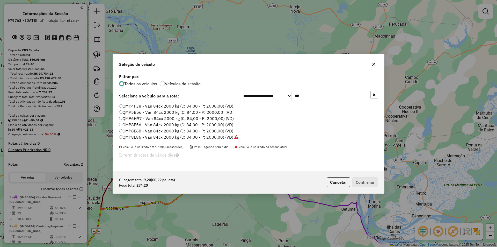
type input "***"
click at [141, 119] on label "QMP6H97 - Van 84cx 2000 kg (C: 84,00 - P: 2000,00) (VD)" at bounding box center [176, 118] width 115 height 6
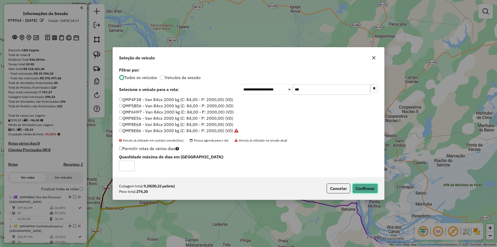
click at [364, 192] on button "Confirmar" at bounding box center [365, 188] width 26 height 10
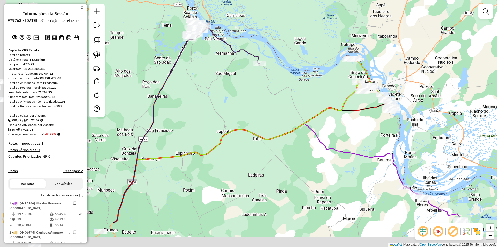
drag, startPoint x: 225, startPoint y: 156, endPoint x: 271, endPoint y: 113, distance: 63.4
click at [259, 111] on div "Janela de atendimento Grade de atendimento Capacidade Transportadoras Veículos …" at bounding box center [248, 123] width 497 height 247
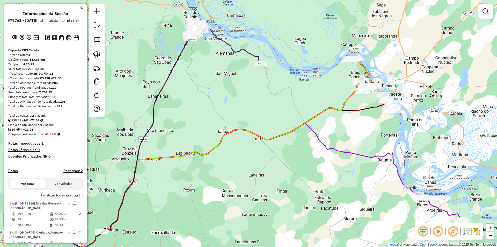
drag, startPoint x: 307, startPoint y: 106, endPoint x: 262, endPoint y: 106, distance: 45.8
click at [253, 107] on div "Janela de atendimento Grade de atendimento Capacidade Transportadoras Veículos …" at bounding box center [248, 123] width 497 height 247
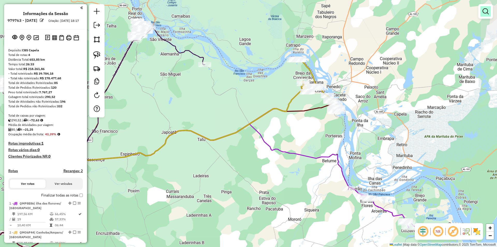
click at [488, 9] on em at bounding box center [486, 11] width 6 height 6
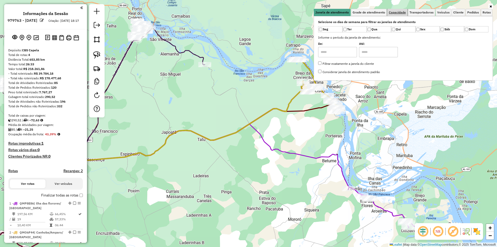
drag, startPoint x: 405, startPoint y: 12, endPoint x: 384, endPoint y: 28, distance: 26.5
click at [405, 12] on span "Capacidade" at bounding box center [397, 12] width 17 height 3
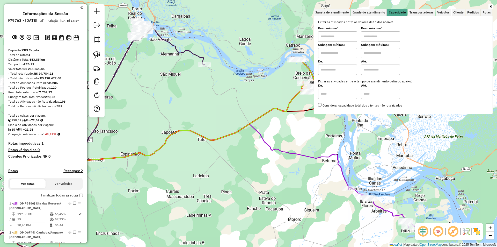
click at [379, 39] on input "text" at bounding box center [380, 36] width 39 height 10
type input "******"
drag, startPoint x: 351, startPoint y: 35, endPoint x: 344, endPoint y: 36, distance: 6.5
click at [351, 35] on input "text" at bounding box center [337, 36] width 39 height 10
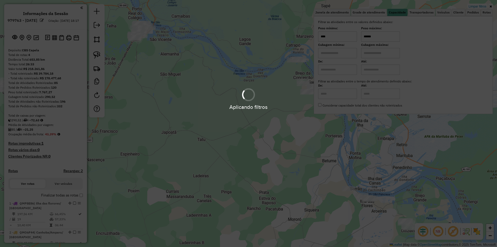
type input "****"
click at [260, 115] on div "Aplicando filtros" at bounding box center [248, 123] width 497 height 247
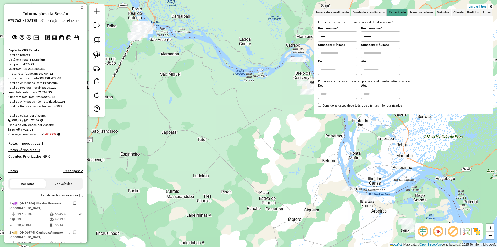
click at [263, 113] on div "Limpar filtros Janela de atendimento Grade de atendimento Capacidade Transporta…" at bounding box center [248, 123] width 497 height 247
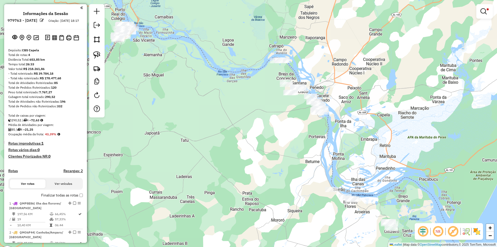
drag, startPoint x: 258, startPoint y: 113, endPoint x: 250, endPoint y: 102, distance: 13.7
click at [221, 110] on div "Limpar filtros Janela de atendimento Grade de atendimento Capacidade Transporta…" at bounding box center [248, 123] width 497 height 247
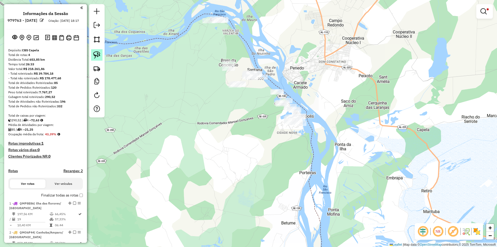
click at [94, 51] on img at bounding box center [96, 54] width 7 height 7
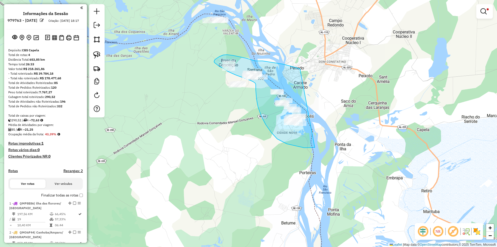
drag, startPoint x: 293, startPoint y: 67, endPoint x: 366, endPoint y: 131, distance: 97.8
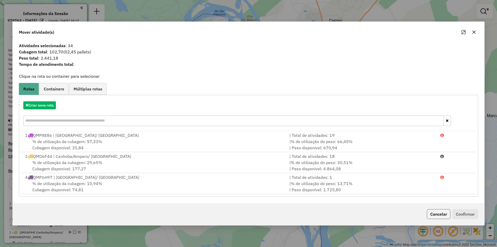
click at [432, 215] on button "Cancelar" at bounding box center [439, 214] width 24 height 10
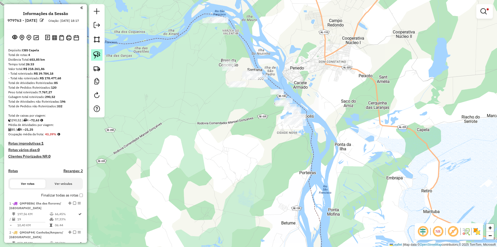
click at [96, 55] on img at bounding box center [96, 54] width 7 height 7
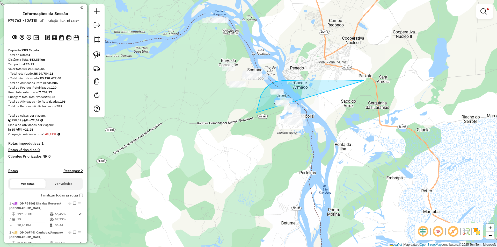
drag, startPoint x: 361, startPoint y: 80, endPoint x: 347, endPoint y: 150, distance: 71.1
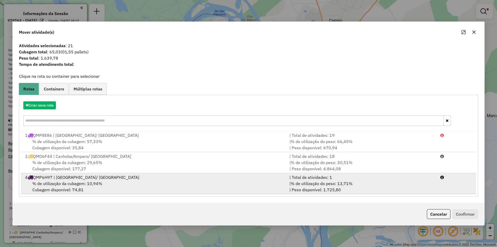
click at [419, 185] on div "| % de utilização do peso: 13,71% | Peso disponível: 1.725,80" at bounding box center [361, 186] width 151 height 12
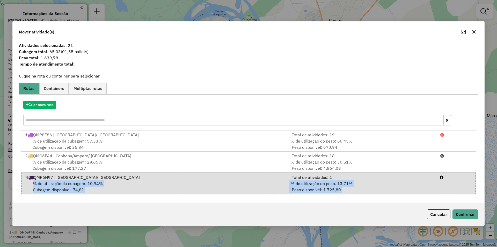
drag, startPoint x: 457, startPoint y: 202, endPoint x: 459, endPoint y: 208, distance: 6.3
click at [457, 204] on div "Mover atividade(s) Atividades selecionadas : 21 Cubagem total : 65,03 (01,55 pa…" at bounding box center [248, 123] width 472 height 205
click at [463, 213] on button "Confirmar" at bounding box center [466, 214] width 26 height 10
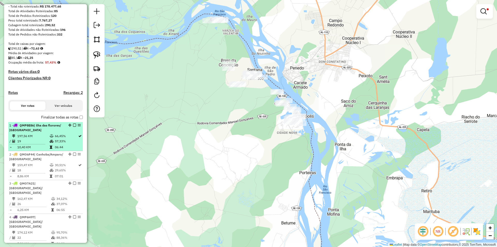
scroll to position [78, 0]
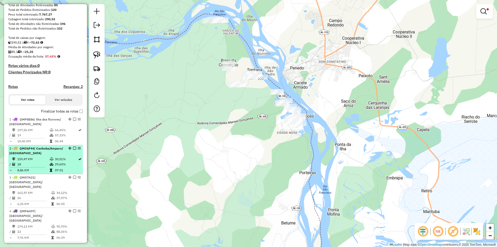
click at [61, 162] on td "30,51%" at bounding box center [66, 158] width 23 height 5
select select "**********"
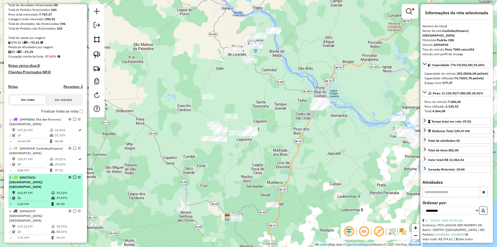
click at [66, 187] on div "3 - QMO7A21 | Neopolis/ Santana Francisco" at bounding box center [45, 182] width 73 height 14
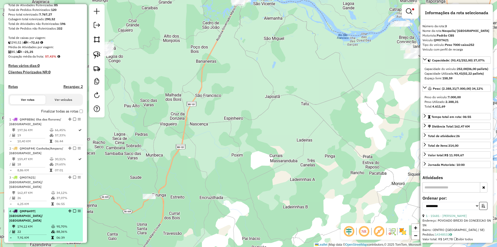
click at [62, 224] on td "95,70%" at bounding box center [68, 226] width 25 height 5
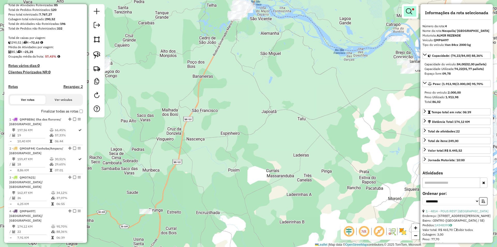
click at [415, 11] on link at bounding box center [410, 11] width 12 height 10
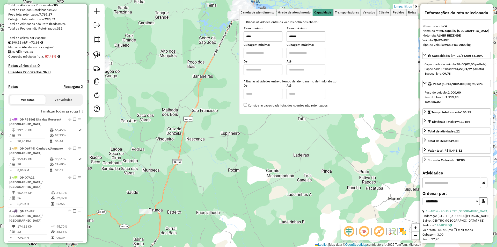
click at [404, 7] on link "Limpar filtros" at bounding box center [403, 7] width 20 height 6
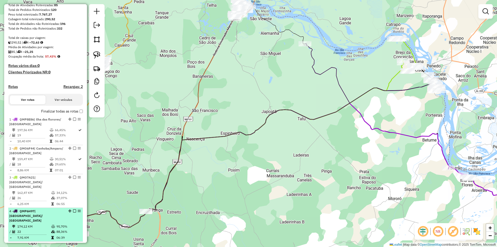
select select "**********"
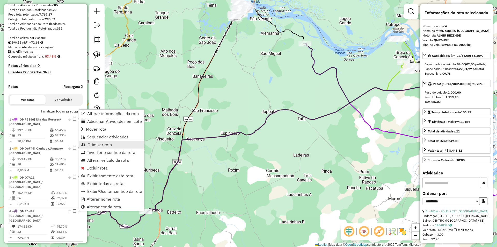
click at [122, 146] on link "Otimizar rota" at bounding box center [111, 145] width 65 height 8
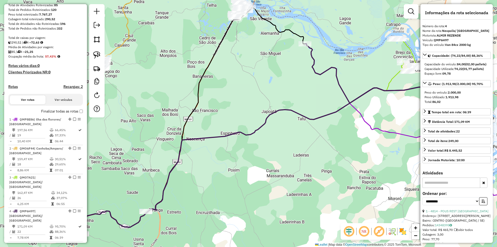
scroll to position [174, 0]
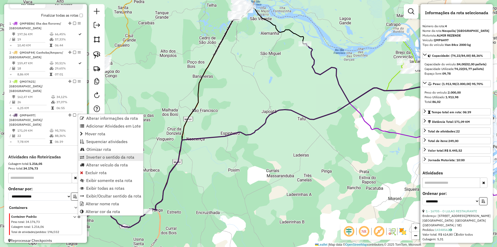
click at [101, 157] on span "Inverter o sentido da rota" at bounding box center [110, 157] width 48 height 4
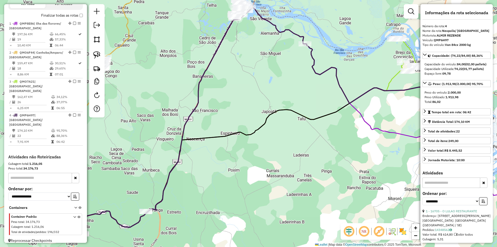
click at [206, 121] on icon at bounding box center [245, 159] width 376 height 160
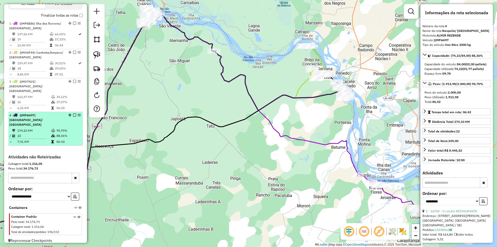
click at [73, 115] on em at bounding box center [74, 114] width 3 height 3
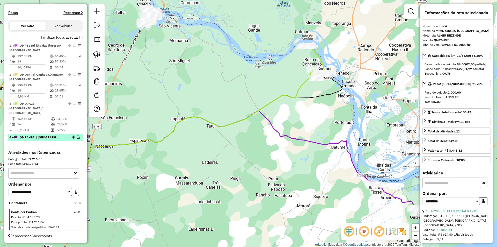
scroll to position [151, 0]
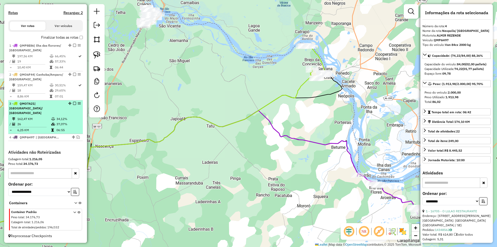
click at [68, 114] on div "3 - QMO7A21 | Neopolis/ Santana Francisco" at bounding box center [45, 108] width 73 height 14
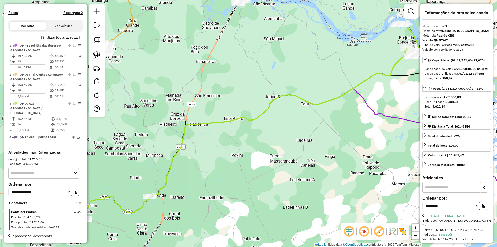
drag, startPoint x: 177, startPoint y: 110, endPoint x: 157, endPoint y: 100, distance: 21.7
click at [178, 107] on div "Janela de atendimento Grade de atendimento Capacidade Transportadoras Veículos …" at bounding box center [248, 123] width 497 height 247
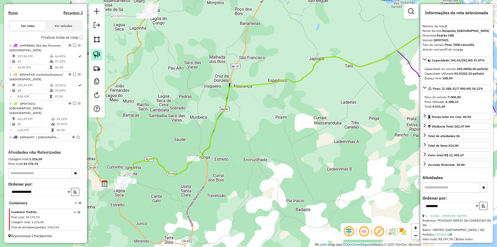
click at [94, 55] on img at bounding box center [96, 54] width 7 height 7
drag, startPoint x: 165, startPoint y: 93, endPoint x: 223, endPoint y: 166, distance: 93.6
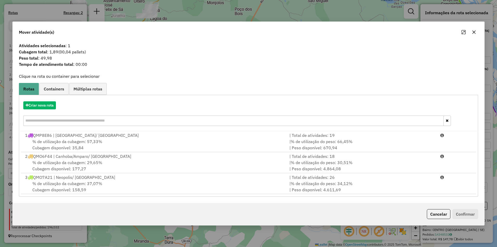
click at [444, 219] on div "Cancelar Confirmar" at bounding box center [249, 214] width 472 height 22
click at [432, 214] on button "Cancelar" at bounding box center [439, 214] width 24 height 10
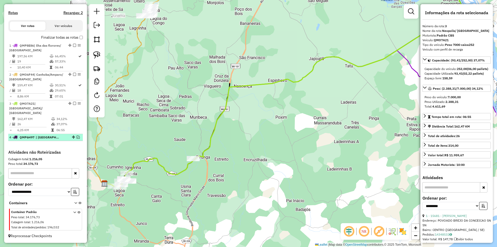
click at [77, 137] on em at bounding box center [78, 136] width 3 height 3
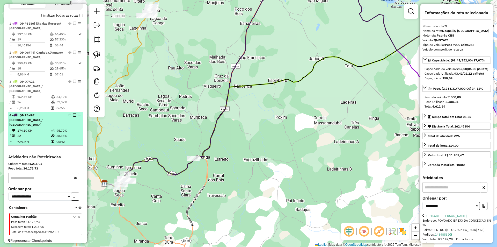
click at [66, 139] on td "06:42" at bounding box center [68, 141] width 25 height 5
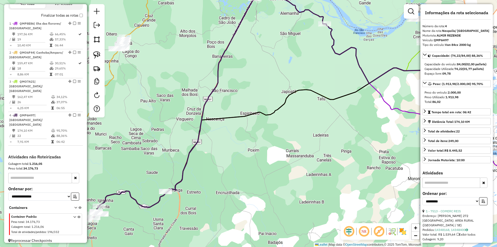
drag, startPoint x: 145, startPoint y: 139, endPoint x: 194, endPoint y: 84, distance: 74.1
click at [194, 84] on div "Janela de atendimento Grade de atendimento Capacidade Transportadoras Veículos …" at bounding box center [248, 123] width 497 height 247
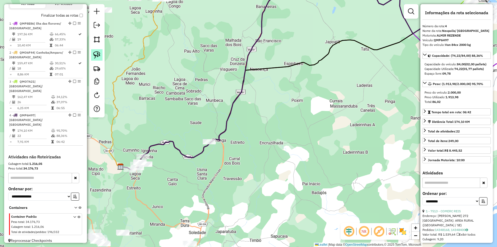
click at [99, 53] on img at bounding box center [96, 54] width 7 height 7
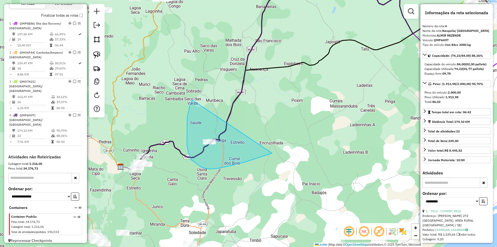
drag, startPoint x: 187, startPoint y: 139, endPoint x: 277, endPoint y: 150, distance: 90.5
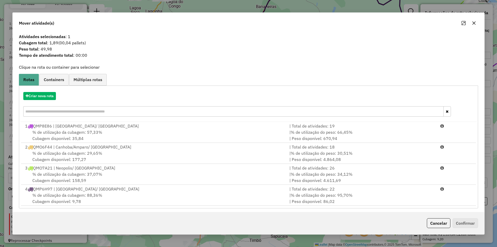
drag, startPoint x: 343, startPoint y: 197, endPoint x: 401, endPoint y: 208, distance: 59.4
click at [345, 197] on span "% de utilização do peso: 95,70%" at bounding box center [322, 194] width 62 height 5
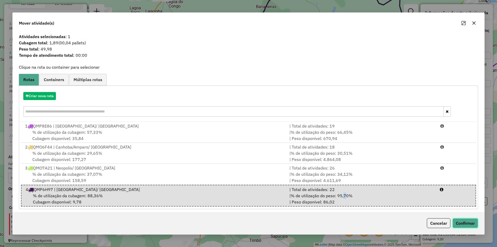
click at [468, 224] on button "Confirmar" at bounding box center [466, 223] width 26 height 10
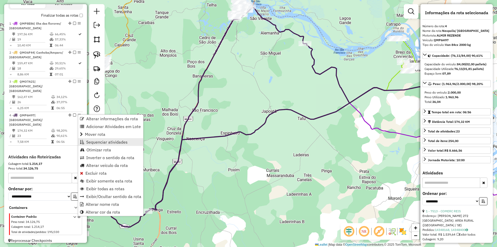
click at [103, 144] on span "Sequenciar atividades" at bounding box center [106, 142] width 41 height 4
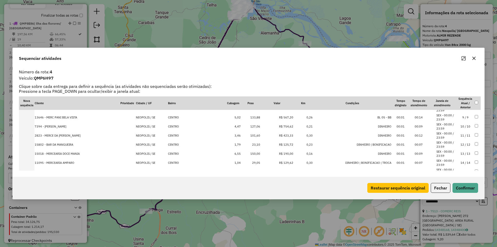
scroll to position [153, 0]
click at [147, 161] on td "CAPELA / SE" at bounding box center [152, 161] width 32 height 9
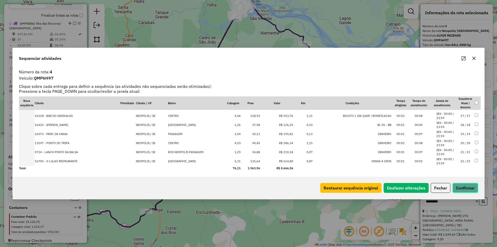
click at [464, 191] on button "Confirmar" at bounding box center [466, 188] width 26 height 10
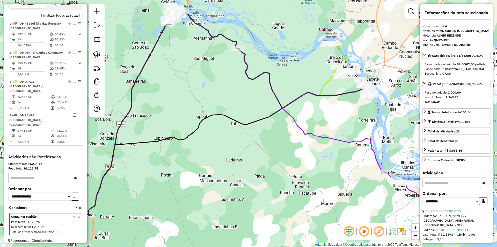
drag, startPoint x: 258, startPoint y: 93, endPoint x: 191, endPoint y: 105, distance: 68.3
click at [191, 98] on div "Janela de atendimento Grade de atendimento Capacidade Transportadoras Veículos …" at bounding box center [248, 123] width 497 height 247
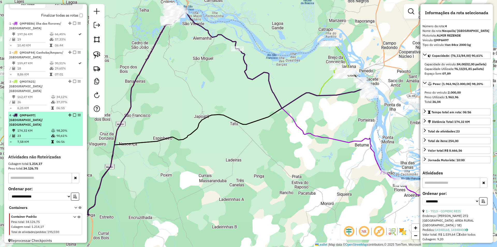
click at [62, 133] on td "90,61%" at bounding box center [68, 135] width 25 height 5
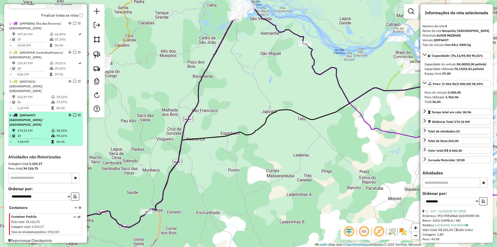
click at [71, 116] on div at bounding box center [73, 114] width 16 height 3
click at [73, 115] on em at bounding box center [74, 114] width 3 height 3
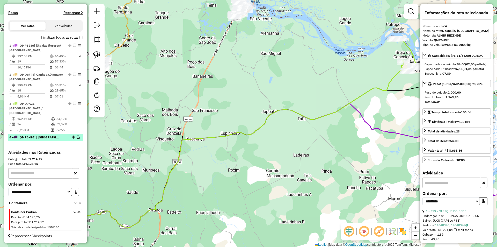
click at [72, 115] on div "3 - QMO7A21 | Neopolis/ Santana Francisco" at bounding box center [45, 108] width 73 height 14
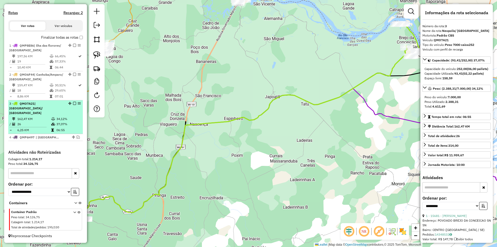
click at [73, 105] on em at bounding box center [74, 103] width 3 height 3
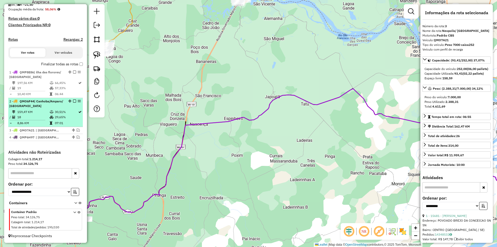
click at [70, 105] on div "2 - QMO6F44 | Canhoba/Amparo/ Lourdes" at bounding box center [45, 103] width 73 height 9
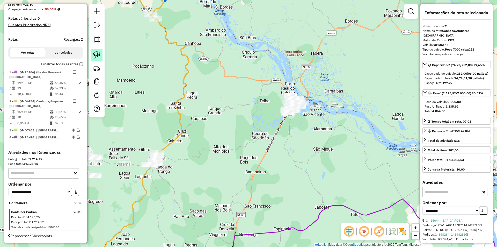
click at [96, 53] on img at bounding box center [96, 54] width 7 height 7
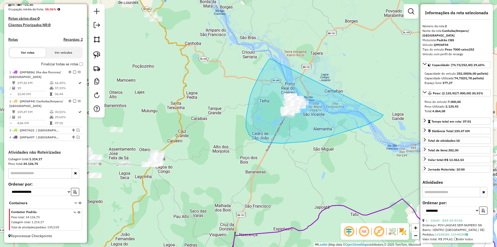
drag, startPoint x: 269, startPoint y: 60, endPoint x: 385, endPoint y: 107, distance: 125.2
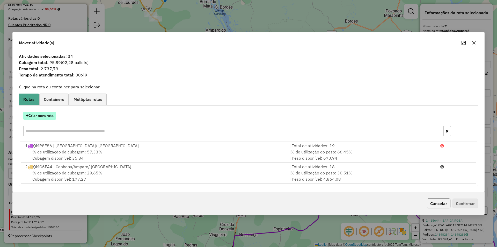
click at [49, 115] on button "Criar nova rota" at bounding box center [39, 116] width 33 height 8
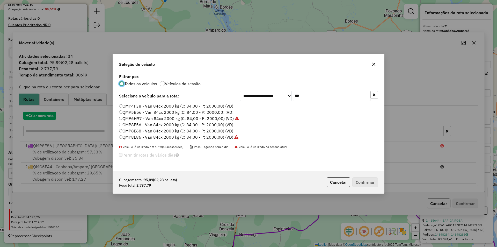
scroll to position [3, 2]
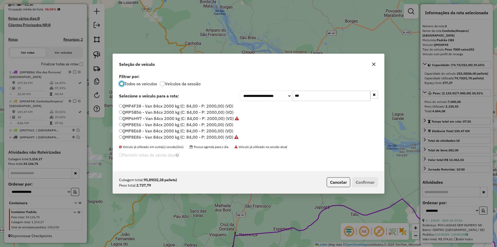
click at [304, 93] on input "***" at bounding box center [332, 96] width 78 height 10
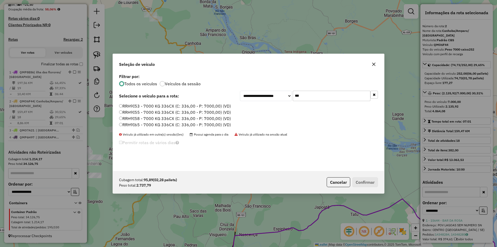
type input "***"
click at [178, 110] on label "RRH9I55 - 7000 KG 336CX (C: 336,00 - P: 7000,00) (VD)" at bounding box center [175, 112] width 112 height 6
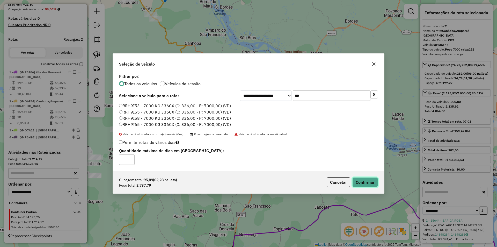
click at [366, 183] on button "Confirmar" at bounding box center [365, 182] width 26 height 10
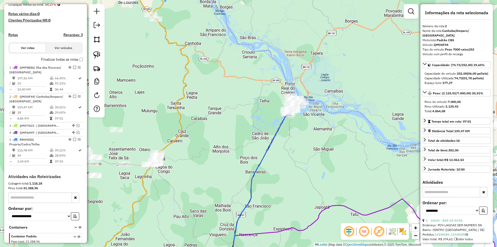
scroll to position [158, 0]
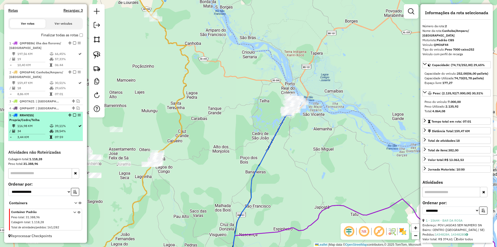
click at [61, 131] on td "28,54%" at bounding box center [66, 130] width 23 height 5
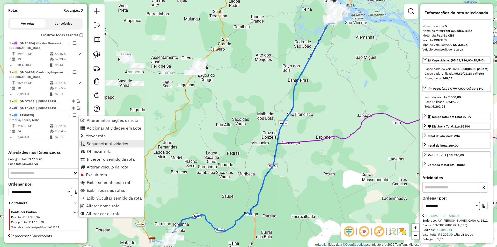
click at [99, 144] on span "Sequenciar atividades" at bounding box center [107, 143] width 41 height 4
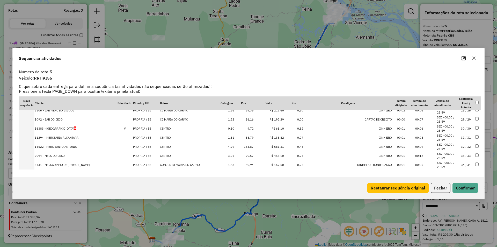
scroll to position [252, 0]
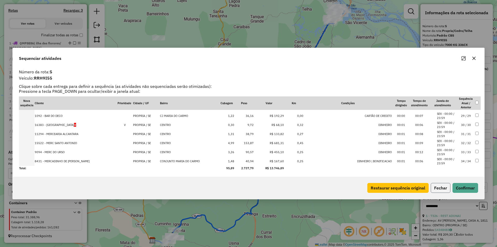
click at [439, 185] on button "Fechar" at bounding box center [441, 188] width 20 height 10
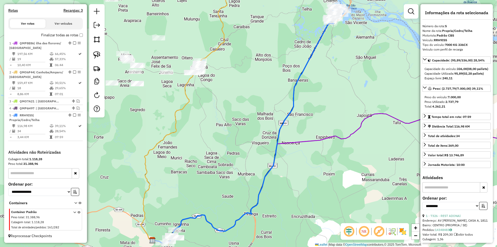
click at [251, 169] on div "Janela de atendimento Grade de atendimento Capacidade Transportadoras Veículos …" at bounding box center [248, 123] width 497 height 247
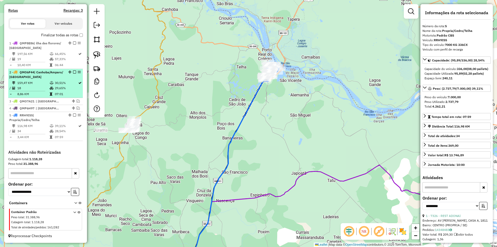
click at [67, 86] on td "29,65%" at bounding box center [66, 87] width 23 height 5
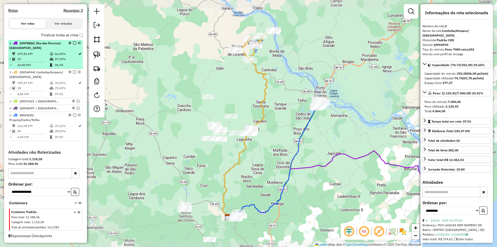
click at [61, 61] on td "57,33%" at bounding box center [66, 58] width 23 height 5
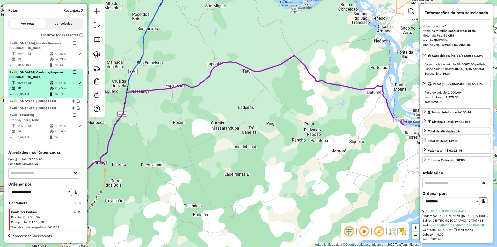
click at [64, 83] on td "30,51%" at bounding box center [66, 82] width 23 height 5
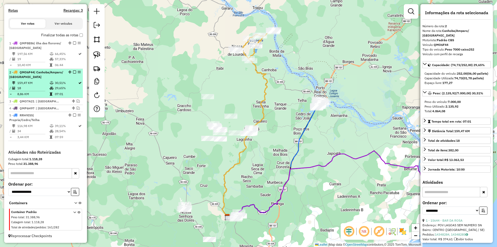
click at [71, 71] on div at bounding box center [73, 71] width 16 height 3
click at [73, 72] on em at bounding box center [74, 71] width 3 height 3
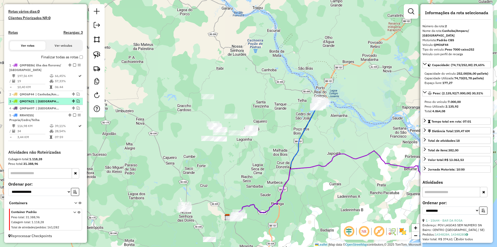
scroll to position [136, 0]
click at [60, 110] on div "4 - QMP6H97 | Neopolis/ Santana Francisco" at bounding box center [36, 108] width 55 height 5
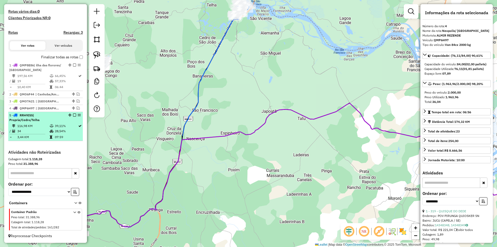
click at [63, 119] on div "5 - RRH9I55 | Propria/Cedro/Telha" at bounding box center [45, 117] width 73 height 9
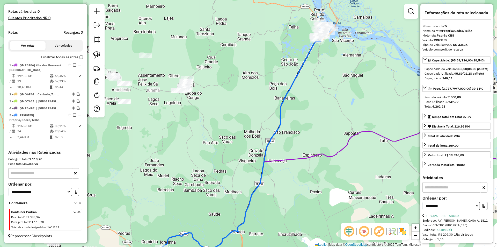
drag, startPoint x: 280, startPoint y: 49, endPoint x: 230, endPoint y: 114, distance: 82.2
click at [230, 114] on div "Janela de atendimento Grade de atendimento Capacidade Transportadoras Veículos …" at bounding box center [248, 123] width 497 height 247
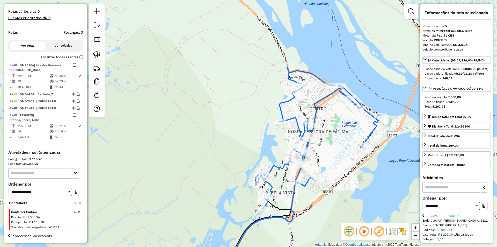
drag, startPoint x: 316, startPoint y: 110, endPoint x: 267, endPoint y: 93, distance: 51.6
click at [301, 109] on icon at bounding box center [318, 136] width 125 height 144
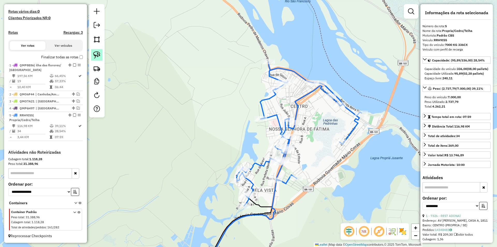
click at [100, 52] on img at bounding box center [96, 54] width 7 height 7
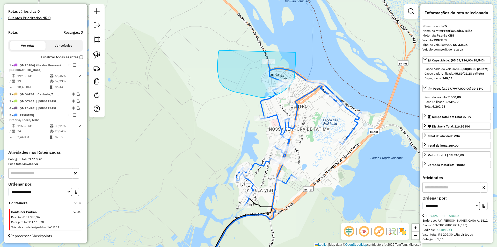
drag, startPoint x: 218, startPoint y: 63, endPoint x: 295, endPoint y: 52, distance: 78.3
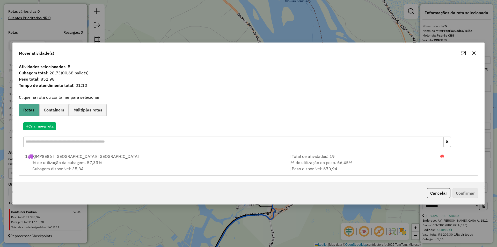
click at [434, 193] on button "Cancelar" at bounding box center [439, 193] width 24 height 10
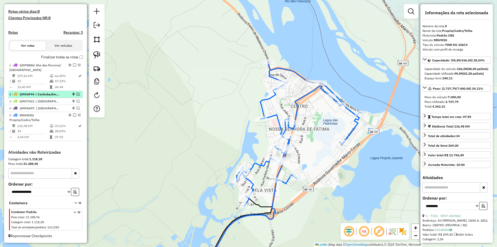
click at [77, 94] on em at bounding box center [78, 93] width 3 height 3
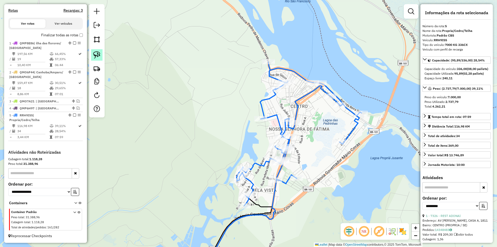
click at [102, 57] on link at bounding box center [96, 54] width 11 height 11
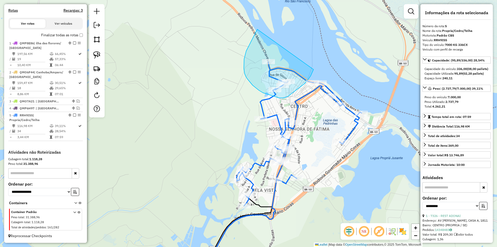
drag, startPoint x: 246, startPoint y: 51, endPoint x: 314, endPoint y: 64, distance: 69.3
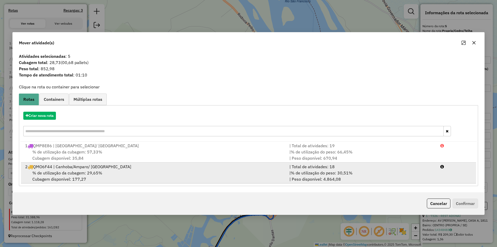
click at [352, 173] on span "% de utilização do peso: 30,51%" at bounding box center [322, 172] width 62 height 5
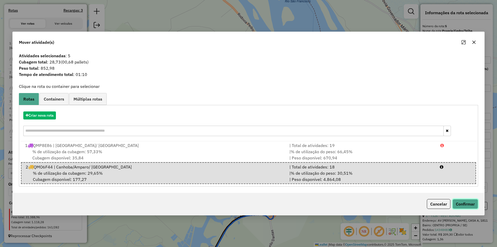
click at [473, 205] on button "Confirmar" at bounding box center [466, 204] width 26 height 10
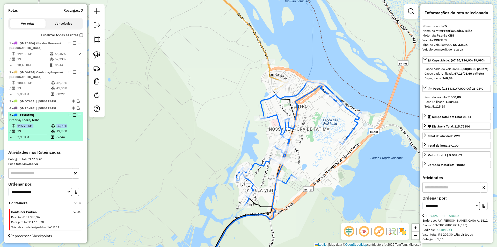
click at [64, 123] on li "5 - RRH9I55 | Propria/Cedro/Telha 115,72 KM 26,93% / 29 19,99% = 3,99 KM 06:44" at bounding box center [45, 126] width 75 height 29
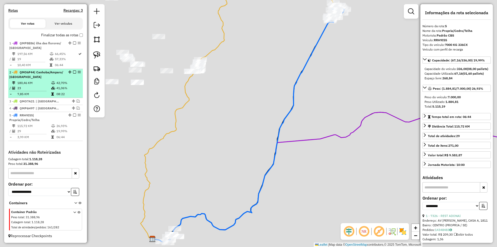
click at [58, 82] on td "42,70%" at bounding box center [68, 82] width 25 height 5
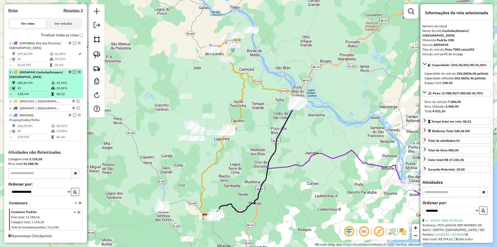
click at [73, 72] on em at bounding box center [74, 71] width 3 height 3
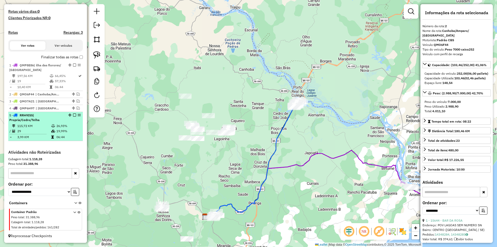
scroll to position [136, 0]
click at [61, 119] on div "5 - RRH9I55 | Propria/Cedro/Telha" at bounding box center [36, 117] width 55 height 9
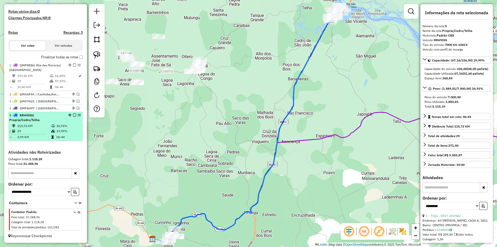
click at [73, 115] on em at bounding box center [74, 114] width 3 height 3
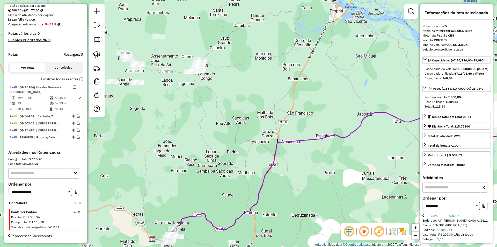
scroll to position [114, 0]
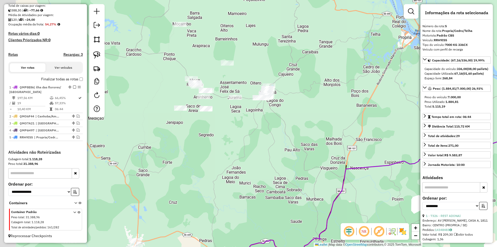
click at [204, 155] on div "Janela de atendimento Grade de atendimento Capacidade Transportadoras Veículos …" at bounding box center [248, 123] width 497 height 247
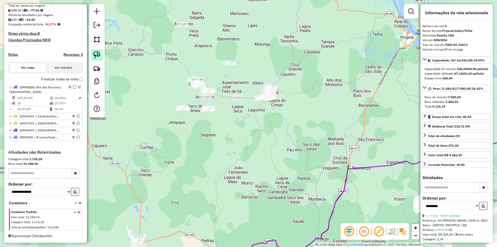
click at [101, 60] on link at bounding box center [96, 54] width 11 height 11
click at [99, 56] on img at bounding box center [96, 54] width 7 height 7
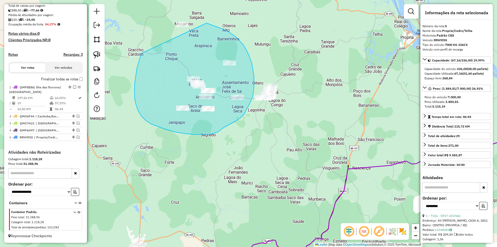
drag, startPoint x: 141, startPoint y: 53, endPoint x: 164, endPoint y: 9, distance: 49.3
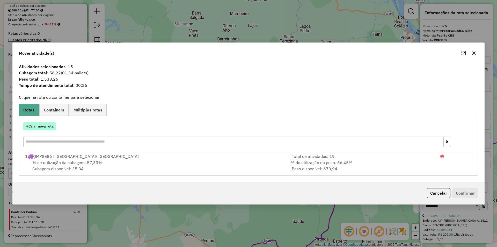
click at [47, 127] on button "Criar nova rota" at bounding box center [39, 126] width 33 height 8
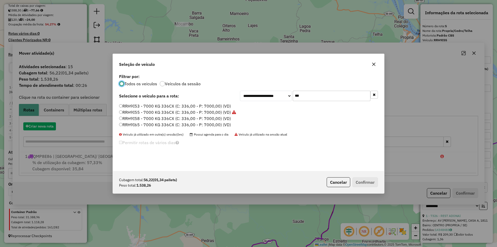
scroll to position [3, 2]
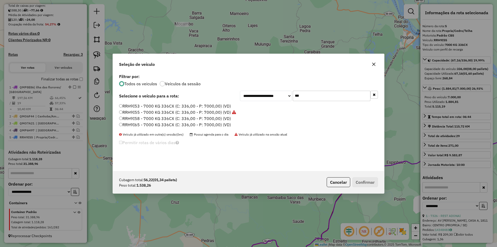
click at [309, 94] on input "***" at bounding box center [332, 96] width 78 height 10
click at [309, 94] on div "**********" at bounding box center [248, 122] width 271 height 98
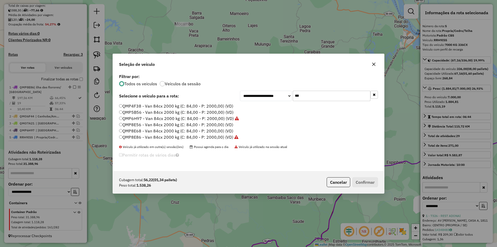
type input "***"
click at [164, 133] on label "QMP8E68 - Van 84cx 2000 kg (C: 84,00 - P: 2000,00) (VD)" at bounding box center [176, 131] width 114 height 6
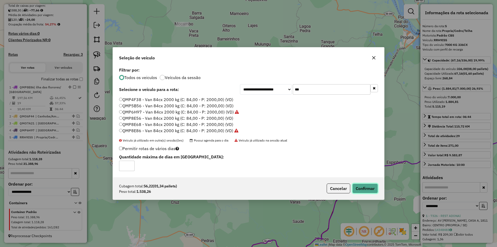
click at [365, 186] on button "Confirmar" at bounding box center [365, 188] width 26 height 10
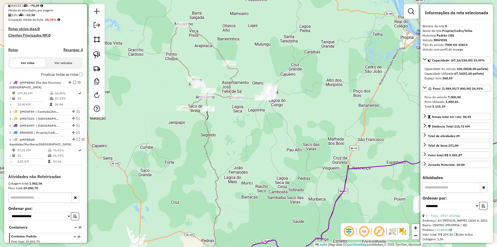
scroll to position [143, 0]
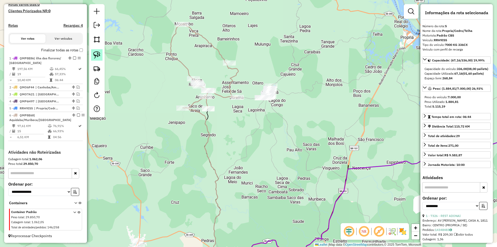
click at [93, 52] on img at bounding box center [96, 54] width 7 height 7
drag, startPoint x: 256, startPoint y: 62, endPoint x: 312, endPoint y: 88, distance: 60.6
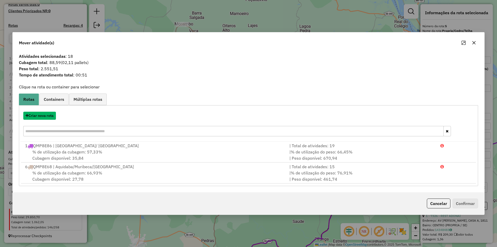
click at [43, 116] on button "Criar nova rota" at bounding box center [39, 116] width 33 height 8
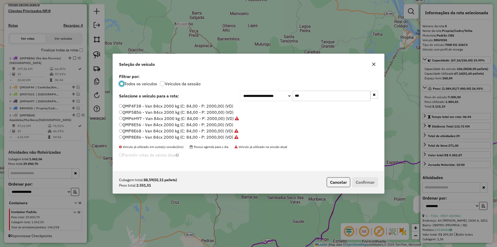
scroll to position [3, 2]
click at [308, 98] on input "***" at bounding box center [332, 96] width 78 height 10
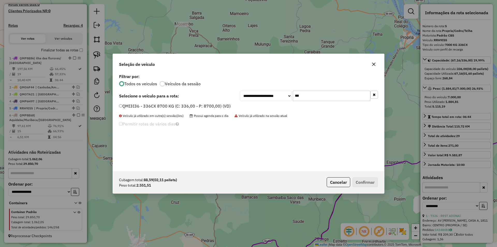
click at [307, 98] on input "***" at bounding box center [332, 96] width 78 height 10
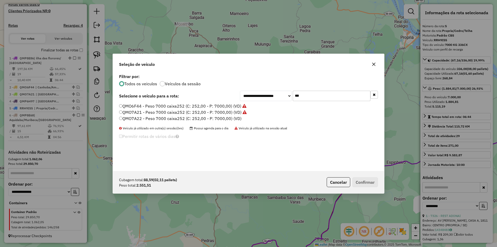
type input "***"
click at [139, 120] on label "QMO7A22 - Peso 7000 caixa252 (C: 252,00 - P: 7000,00) (VD)" at bounding box center [180, 118] width 122 height 6
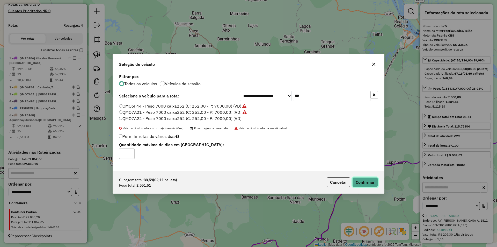
click at [372, 182] on button "Confirmar" at bounding box center [365, 182] width 26 height 10
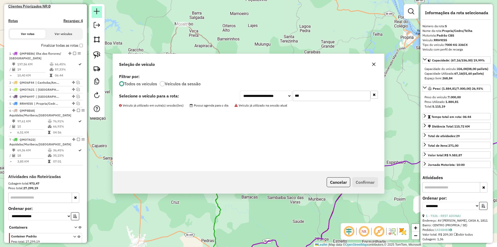
scroll to position [172, 0]
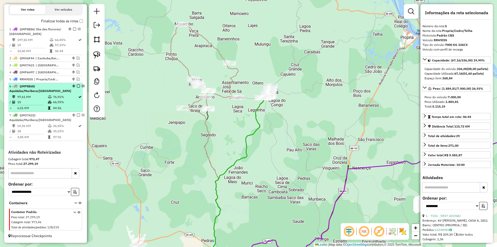
click at [59, 95] on td "76,91%" at bounding box center [65, 96] width 25 height 5
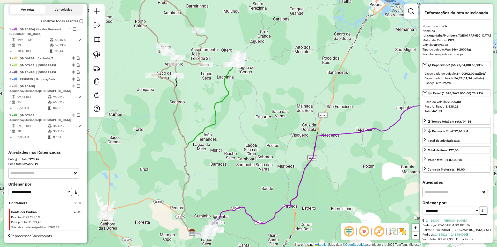
drag, startPoint x: 238, startPoint y: 118, endPoint x: 195, endPoint y: 89, distance: 51.7
click at [189, 95] on div "Janela de atendimento Grade de atendimento Capacidade Transportadoras Veículos …" at bounding box center [248, 123] width 497 height 247
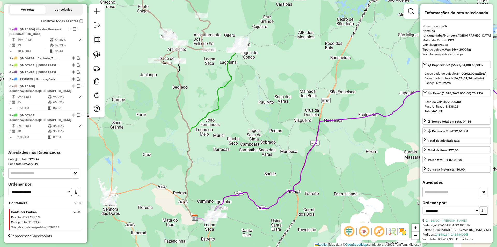
drag, startPoint x: 179, startPoint y: 125, endPoint x: 177, endPoint y: 106, distance: 18.8
click at [178, 107] on div "Janela de atendimento Grade de atendimento Capacidade Transportadoras Veículos …" at bounding box center [248, 123] width 497 height 247
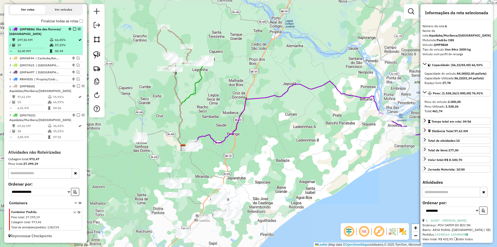
click at [32, 41] on td "197,56 KM" at bounding box center [33, 39] width 32 height 5
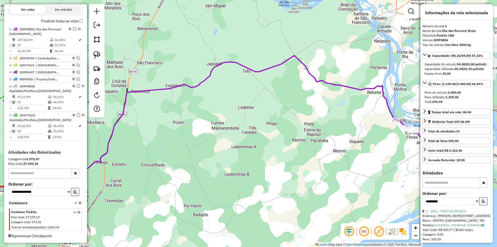
drag, startPoint x: 168, startPoint y: 113, endPoint x: 221, endPoint y: 87, distance: 58.8
click at [198, 95] on div "Janela de atendimento Grade de atendimento Capacidade Transportadoras Veículos …" at bounding box center [248, 123] width 497 height 247
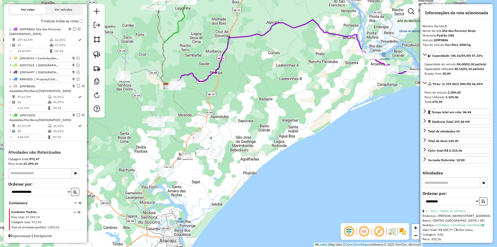
drag, startPoint x: 190, startPoint y: 133, endPoint x: 205, endPoint y: 97, distance: 38.8
click at [205, 97] on div "Janela de atendimento Grade de atendimento Capacidade Transportadoras Veículos …" at bounding box center [248, 123] width 497 height 247
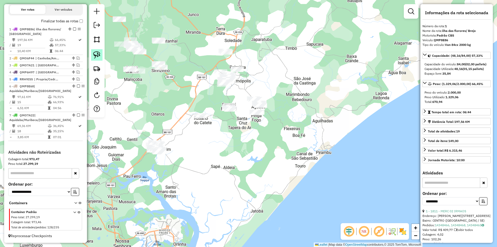
click at [101, 54] on link at bounding box center [96, 54] width 11 height 11
drag, startPoint x: 117, startPoint y: 141, endPoint x: 186, endPoint y: 136, distance: 69.9
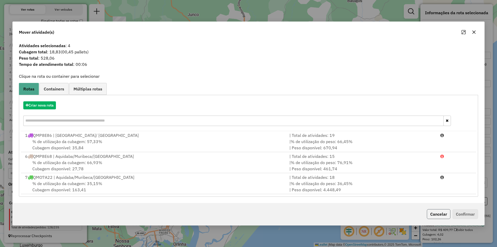
click at [438, 212] on button "Cancelar" at bounding box center [439, 214] width 24 height 10
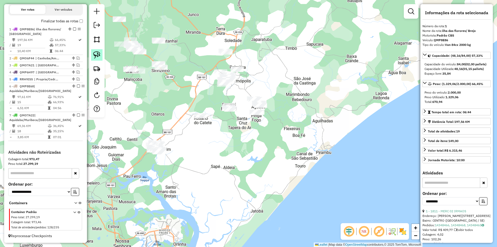
click at [97, 50] on link at bounding box center [96, 54] width 11 height 11
drag, startPoint x: 127, startPoint y: 106, endPoint x: 201, endPoint y: 149, distance: 85.3
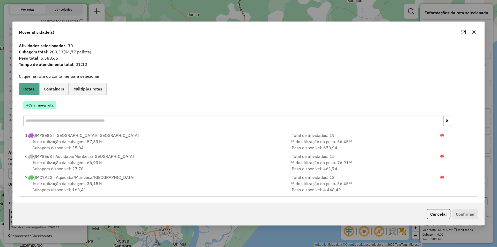
click at [48, 106] on button "Criar nova rota" at bounding box center [39, 105] width 33 height 8
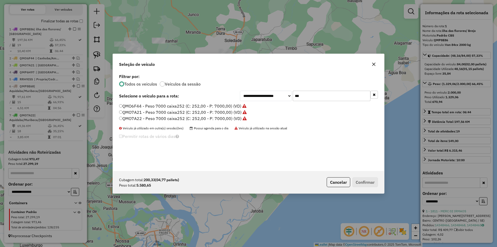
scroll to position [3, 2]
click at [307, 96] on input "***" at bounding box center [332, 96] width 78 height 10
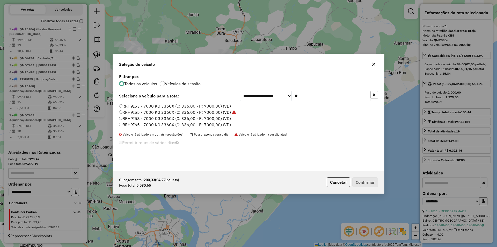
type input "**"
drag, startPoint x: 183, startPoint y: 105, endPoint x: 189, endPoint y: 110, distance: 7.5
click at [183, 105] on label "RRH9I53 - 7000 KG 336CX (C: 336,00 - P: 7000,00) (VD)" at bounding box center [175, 106] width 112 height 6
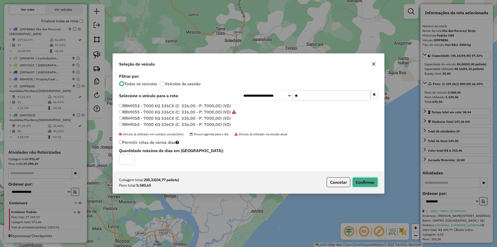
click at [367, 184] on button "Confirmar" at bounding box center [365, 182] width 26 height 10
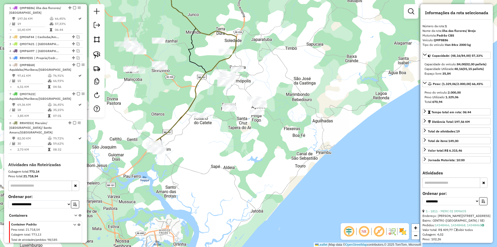
scroll to position [194, 0]
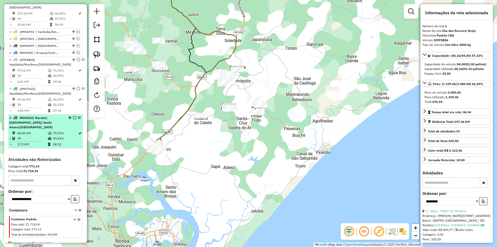
click at [65, 139] on td "59,62%" at bounding box center [65, 138] width 25 height 5
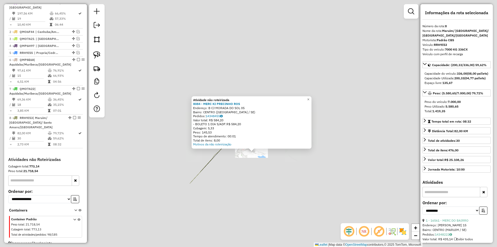
click at [259, 170] on div "Atividade não roteirizada 8084 - MERC KI PRECINHO ROS Endereço: B CJ MORADA DO …" at bounding box center [248, 123] width 497 height 247
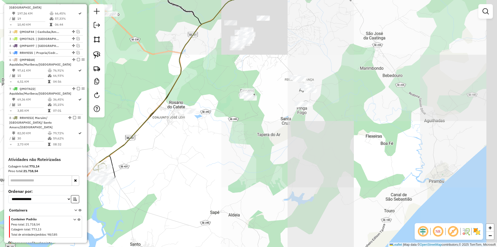
drag, startPoint x: 278, startPoint y: 180, endPoint x: 222, endPoint y: 132, distance: 74.0
click at [213, 137] on div "Janela de atendimento Grade de atendimento Capacidade Transportadoras Veículos …" at bounding box center [248, 123] width 497 height 247
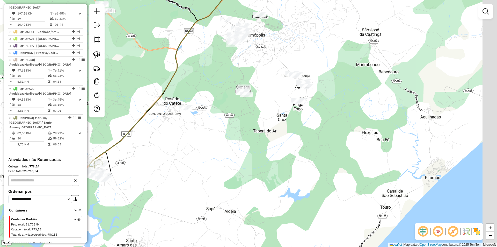
drag, startPoint x: 265, startPoint y: 128, endPoint x: 242, endPoint y: 151, distance: 32.4
click at [242, 151] on div "Janela de atendimento Grade de atendimento Capacidade Transportadoras Veículos …" at bounding box center [248, 123] width 497 height 247
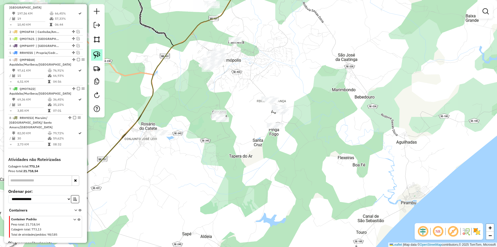
click at [97, 56] on img at bounding box center [96, 54] width 7 height 7
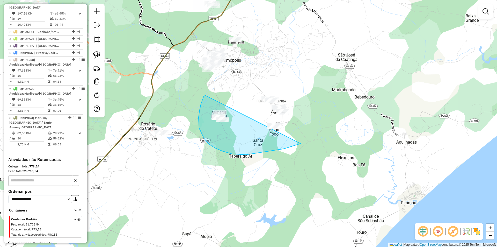
drag, startPoint x: 199, startPoint y: 128, endPoint x: 334, endPoint y: 72, distance: 146.2
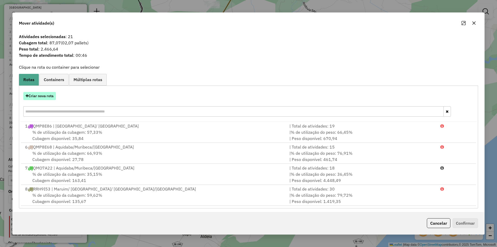
click at [52, 97] on button "Criar nova rota" at bounding box center [39, 96] width 33 height 8
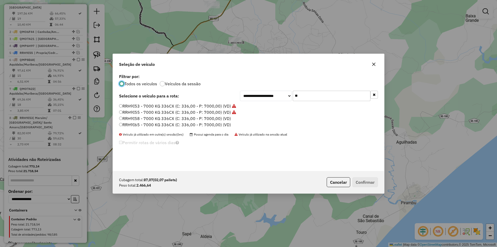
scroll to position [3, 2]
click at [307, 93] on input "**" at bounding box center [332, 96] width 78 height 10
click at [345, 186] on button "Cancelar" at bounding box center [339, 182] width 24 height 10
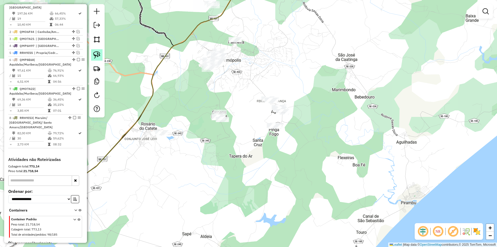
click at [96, 57] on img at bounding box center [96, 54] width 7 height 7
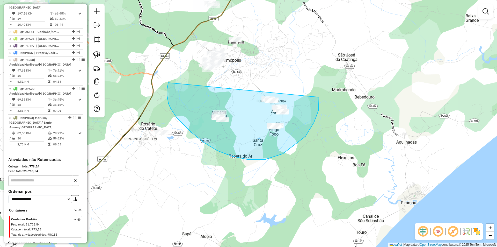
drag, startPoint x: 169, startPoint y: 104, endPoint x: 316, endPoint y: 88, distance: 148.5
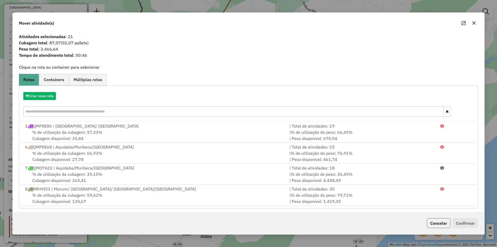
click at [443, 222] on button "Cancelar" at bounding box center [439, 223] width 24 height 10
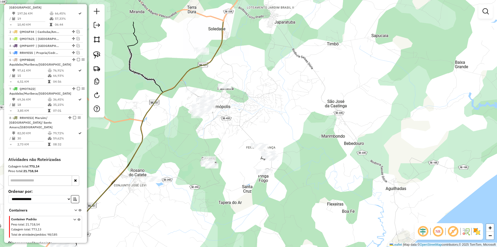
drag, startPoint x: 286, startPoint y: 70, endPoint x: 251, endPoint y: 102, distance: 47.7
click at [280, 123] on div "Janela de atendimento Grade de atendimento Capacidade Transportadoras Veículos …" at bounding box center [248, 123] width 497 height 247
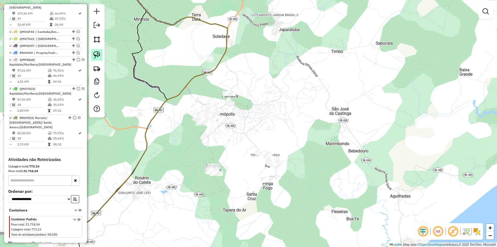
click at [96, 53] on img at bounding box center [96, 54] width 7 height 7
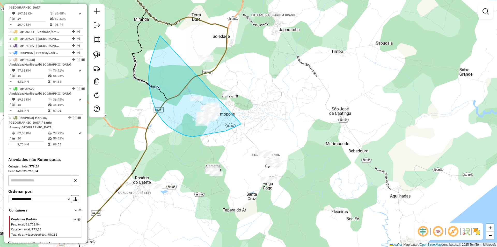
drag, startPoint x: 160, startPoint y: 35, endPoint x: 295, endPoint y: 41, distance: 135.0
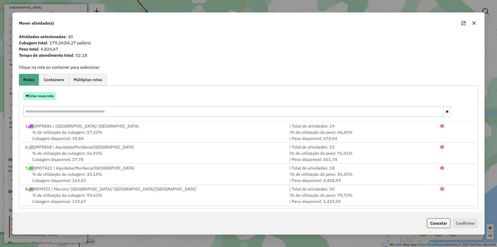
click at [50, 97] on button "Criar nova rota" at bounding box center [39, 96] width 33 height 8
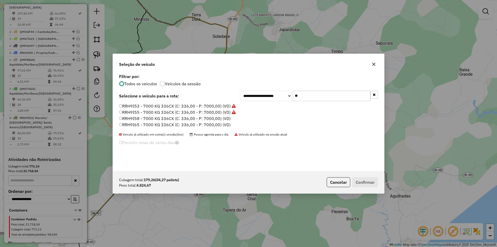
click at [314, 92] on input "**" at bounding box center [332, 96] width 78 height 10
type input "***"
click at [201, 126] on label "RRH9I65 - 7000 KG 336CX (C: 336,00 - P: 7000,00) (VD)" at bounding box center [175, 124] width 112 height 6
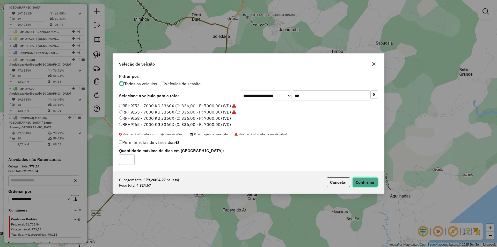
click at [356, 184] on button "Confirmar" at bounding box center [365, 182] width 26 height 10
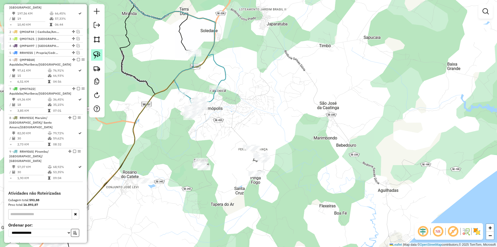
click at [97, 54] on img at bounding box center [96, 54] width 7 height 7
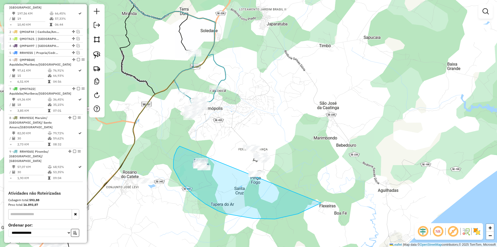
drag, startPoint x: 179, startPoint y: 147, endPoint x: 364, endPoint y: 132, distance: 185.5
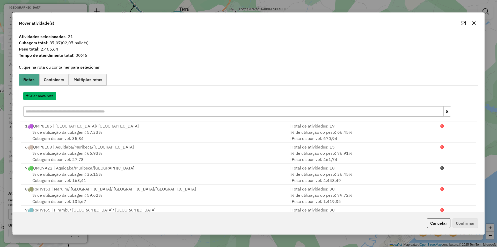
click at [49, 94] on button "Criar nova rota" at bounding box center [39, 96] width 33 height 8
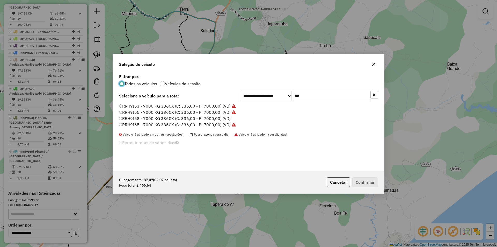
click at [311, 97] on input "***" at bounding box center [332, 96] width 78 height 10
click at [311, 97] on div "**********" at bounding box center [248, 122] width 271 height 98
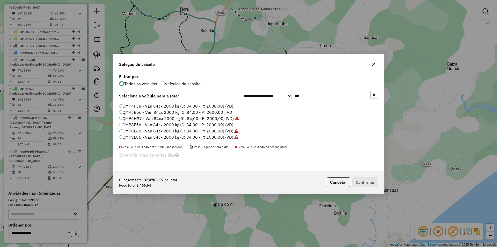
type input "***"
drag, startPoint x: 162, startPoint y: 131, endPoint x: 196, endPoint y: 142, distance: 35.8
click at [162, 131] on label "QMP8E68 - Van 84cx 2000 kg (C: 84,00 - P: 2000,00) (VD)" at bounding box center [178, 131] width 119 height 6
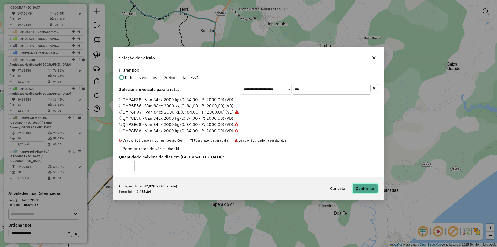
click at [368, 187] on button "Confirmar" at bounding box center [365, 188] width 26 height 10
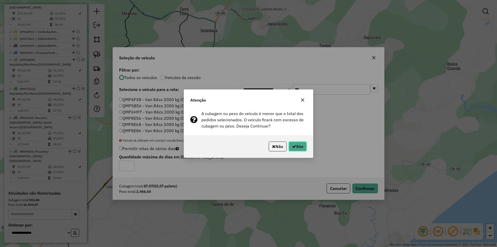
click at [300, 143] on button "Sim" at bounding box center [298, 146] width 18 height 10
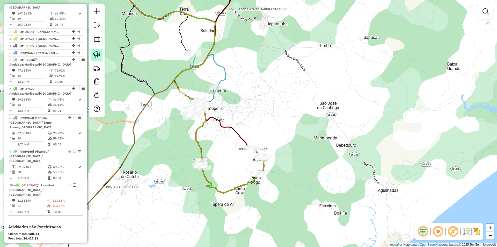
click at [99, 57] on img at bounding box center [96, 54] width 7 height 7
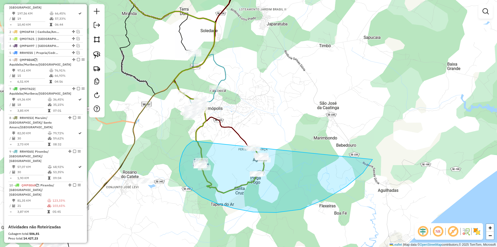
drag, startPoint x: 191, startPoint y: 142, endPoint x: 374, endPoint y: 116, distance: 184.7
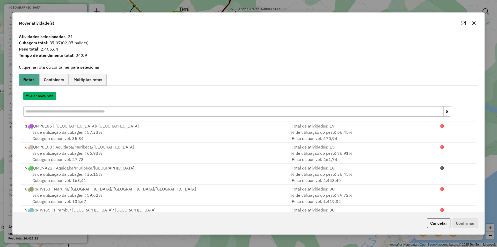
click at [51, 96] on button "Criar nova rota" at bounding box center [39, 96] width 33 height 8
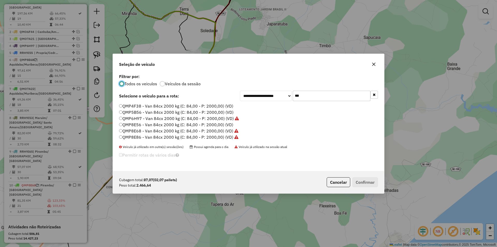
click at [140, 112] on label "QMP5B56 - Van 84cx 2000 kg (C: 84,00 - P: 2000,00) (VD)" at bounding box center [176, 112] width 114 height 6
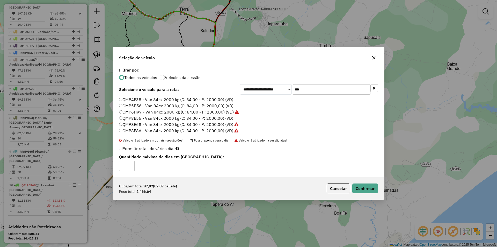
click at [371, 193] on div "Cubagem total: 87,07 (02,07 pallets) Peso total: 2.466,64 Cancelar Confirmar" at bounding box center [248, 188] width 271 height 22
click at [366, 188] on button "Confirmar" at bounding box center [365, 188] width 26 height 10
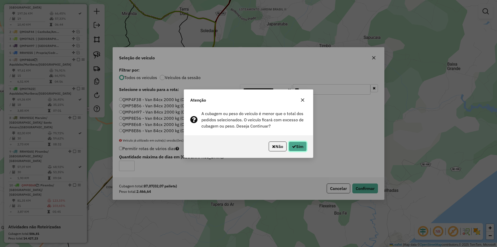
click at [302, 144] on button "Sim" at bounding box center [298, 146] width 18 height 10
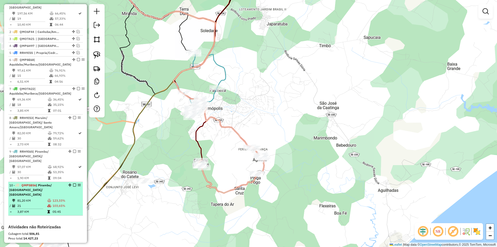
drag, startPoint x: 58, startPoint y: 189, endPoint x: 65, endPoint y: 189, distance: 7.3
click at [58, 198] on td "123,33%" at bounding box center [66, 200] width 28 height 5
select select "**********"
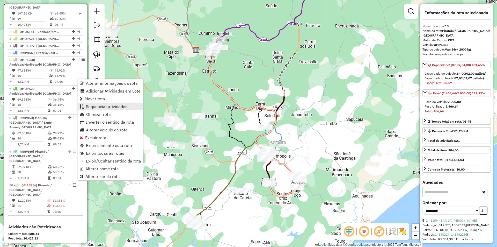
click at [114, 108] on span "Sequenciar atividades" at bounding box center [106, 106] width 41 height 4
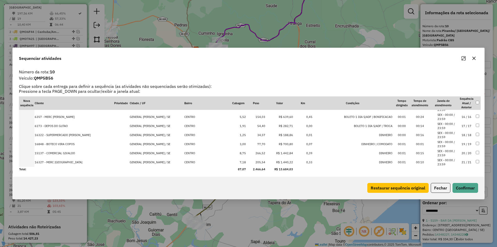
scroll to position [134, 0]
click at [246, 160] on td "205,54" at bounding box center [255, 161] width 19 height 9
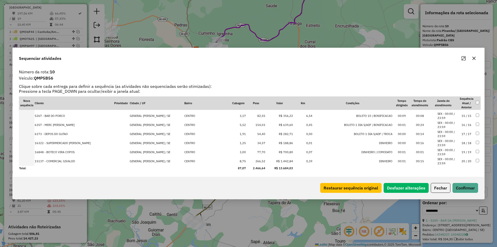
click at [246, 160] on td "266,52" at bounding box center [255, 161] width 19 height 9
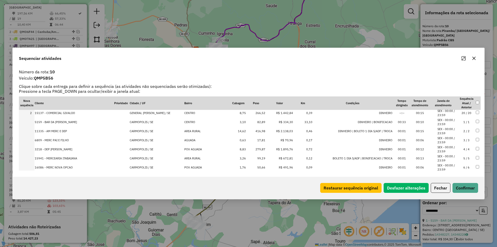
scroll to position [0, 0]
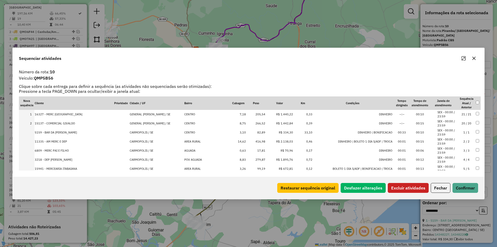
click at [407, 189] on button "Excluir atividades" at bounding box center [408, 188] width 41 height 10
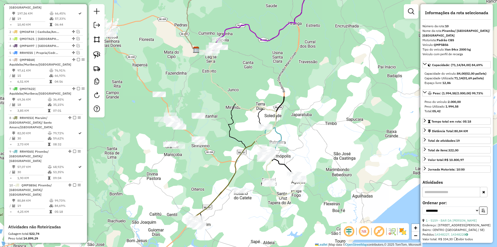
scroll to position [259, 0]
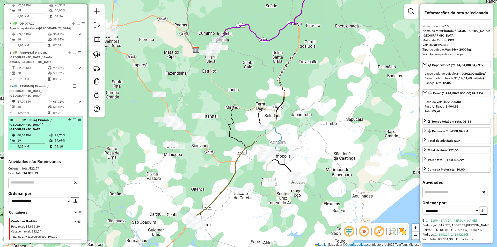
click at [73, 118] on em at bounding box center [74, 119] width 3 height 3
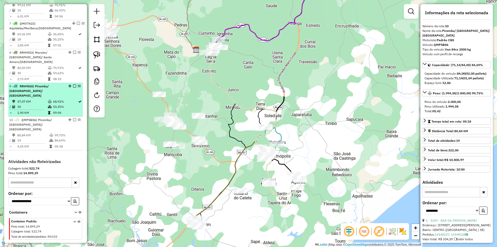
scroll to position [237, 0]
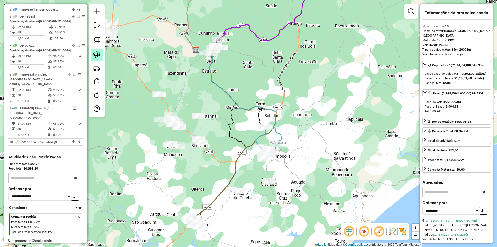
click at [94, 51] on link at bounding box center [96, 54] width 11 height 11
drag, startPoint x: 258, startPoint y: 170, endPoint x: 297, endPoint y: 185, distance: 41.5
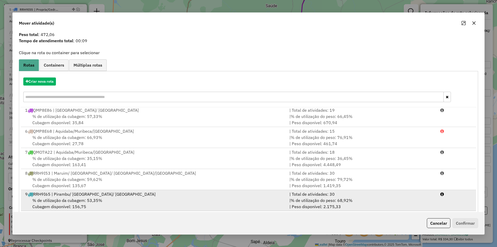
scroll to position [22, 0]
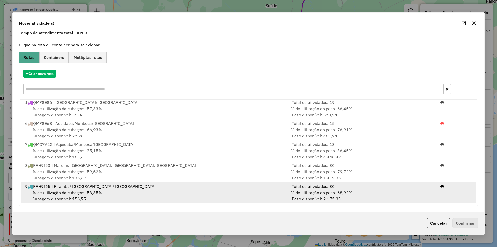
click at [190, 186] on div "9 RRH9I65 | Pirambu/ Carmopolis/ Japaratuba" at bounding box center [154, 186] width 264 height 6
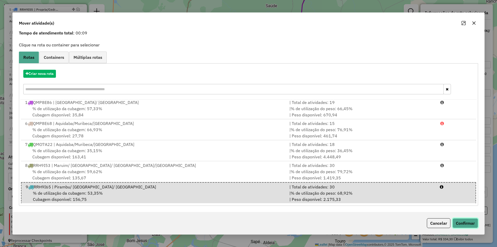
click at [461, 222] on button "Confirmar" at bounding box center [466, 223] width 26 height 10
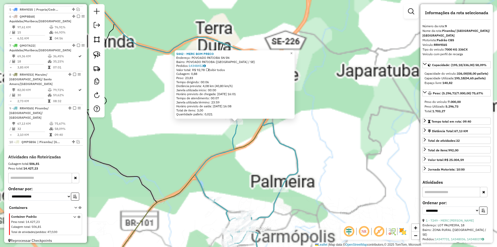
click at [249, 128] on div "5442 - MERC BOM PRECO Endereço: POVOADO PATIOBA SN SN Bairro: POVOADO PATIOBA (…" at bounding box center [248, 123] width 497 height 247
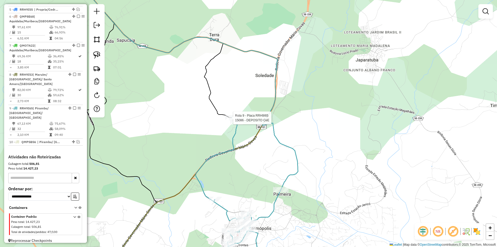
select select "**********"
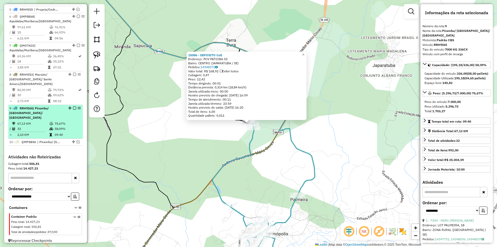
scroll to position [160, 0]
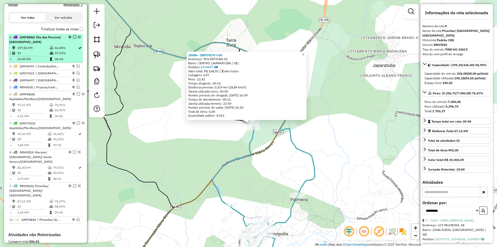
click at [72, 50] on td "66,45%" at bounding box center [66, 47] width 23 height 5
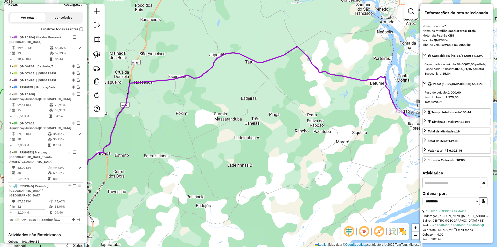
drag, startPoint x: 227, startPoint y: 148, endPoint x: 381, endPoint y: 90, distance: 164.6
click at [381, 90] on div "Janela de atendimento Grade de atendimento Capacidade Transportadoras Veículos …" at bounding box center [248, 123] width 497 height 247
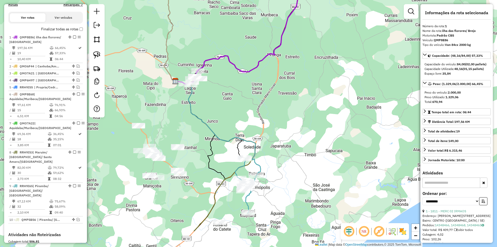
drag, startPoint x: 274, startPoint y: 123, endPoint x: 290, endPoint y: 94, distance: 32.9
click at [290, 95] on div "Janela de atendimento Grade de atendimento Capacidade Transportadoras Veículos …" at bounding box center [248, 123] width 497 height 247
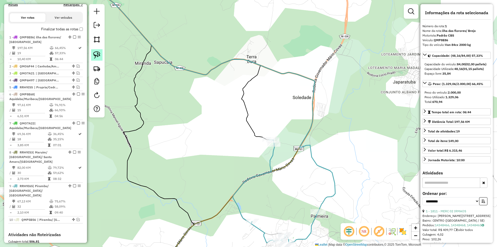
click at [98, 56] on img at bounding box center [96, 54] width 7 height 7
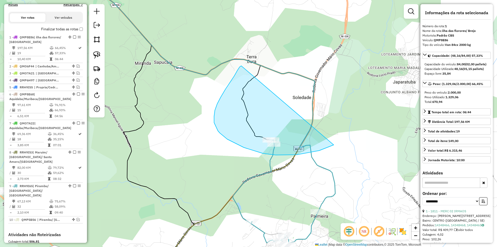
drag, startPoint x: 217, startPoint y: 104, endPoint x: 337, endPoint y: 141, distance: 125.8
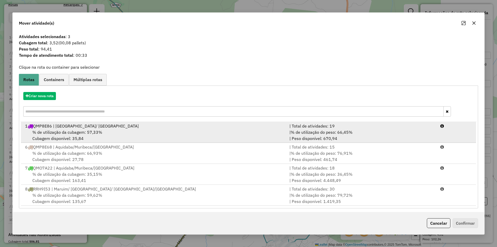
click at [348, 135] on div "| % de utilização do peso: 66,45% | Peso disponível: 670,94" at bounding box center [361, 135] width 151 height 12
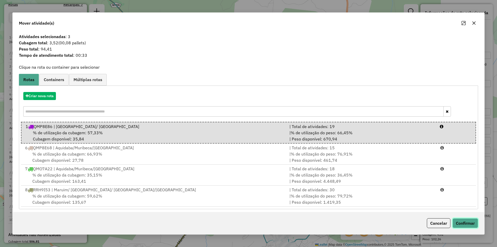
click at [459, 224] on button "Confirmar" at bounding box center [466, 223] width 26 height 10
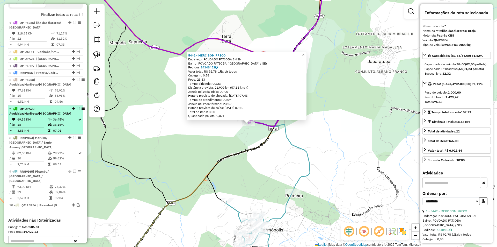
scroll to position [142, 0]
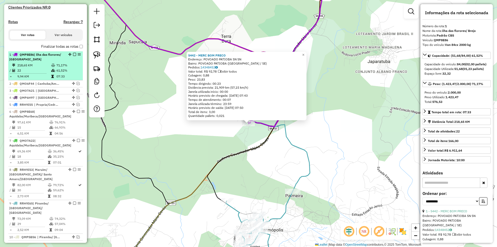
click at [54, 73] on td at bounding box center [53, 70] width 5 height 5
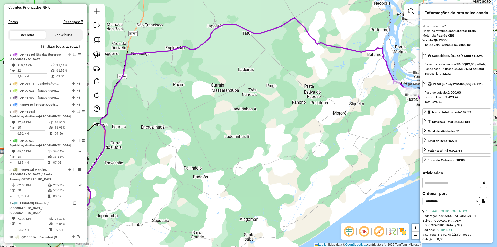
click at [287, 77] on div "Janela de atendimento Grade de atendimento Capacidade Transportadoras Veículos …" at bounding box center [248, 123] width 497 height 247
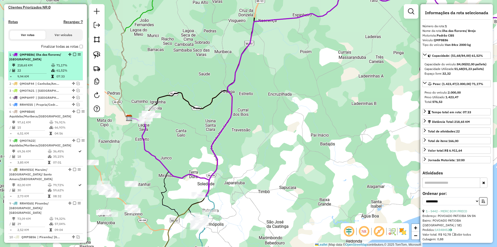
click at [73, 56] on em at bounding box center [74, 54] width 3 height 3
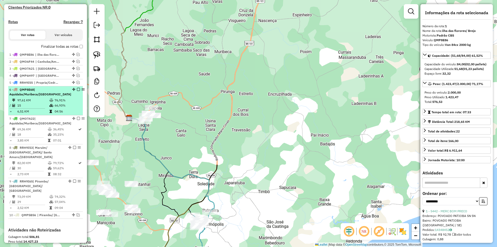
click at [66, 103] on td "76,91%" at bounding box center [67, 100] width 26 height 5
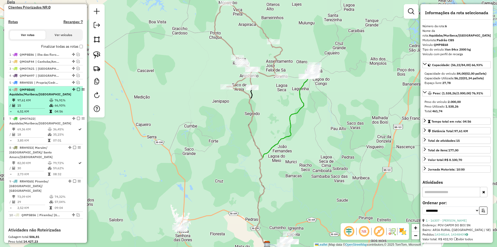
click at [60, 108] on td "66,93%" at bounding box center [67, 105] width 26 height 5
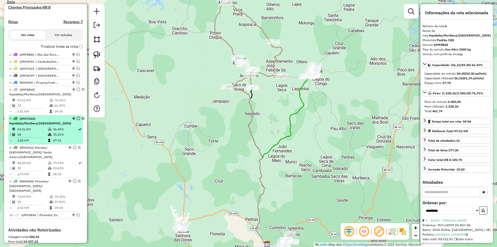
click at [57, 132] on td "36,45%" at bounding box center [65, 129] width 25 height 5
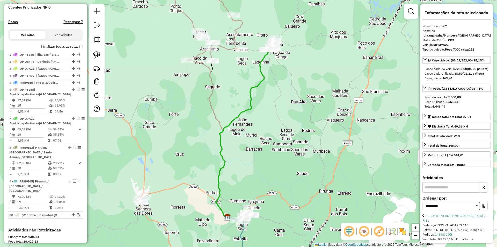
drag, startPoint x: 230, startPoint y: 99, endPoint x: 221, endPoint y: 105, distance: 11.2
click at [214, 113] on div "Janela de atendimento Grade de atendimento Capacidade Transportadoras Veículos …" at bounding box center [248, 123] width 497 height 247
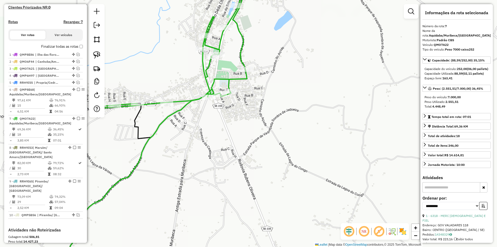
drag, startPoint x: 164, startPoint y: 73, endPoint x: 169, endPoint y: 70, distance: 5.3
click at [181, 71] on div "Janela de atendimento Grade de atendimento Capacidade Transportadoras Veículos …" at bounding box center [248, 123] width 497 height 247
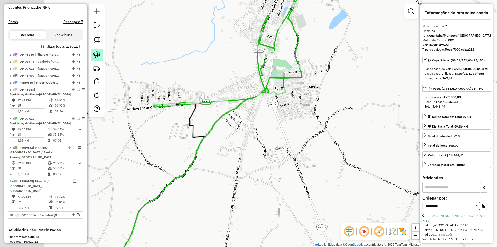
click at [96, 57] on img at bounding box center [96, 54] width 7 height 7
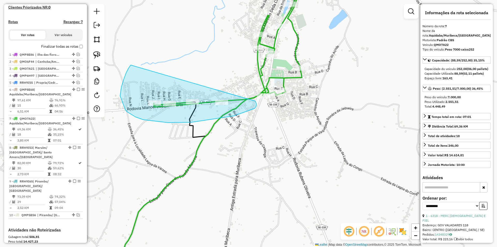
drag, startPoint x: 128, startPoint y: 68, endPoint x: 254, endPoint y: 100, distance: 129.5
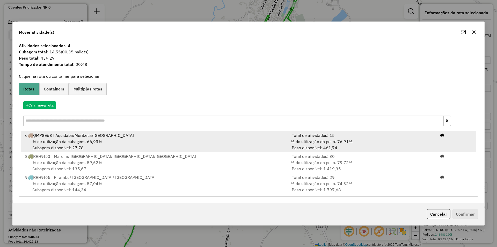
click at [298, 142] on span "% de utilização do peso: 76,91%" at bounding box center [322, 141] width 62 height 5
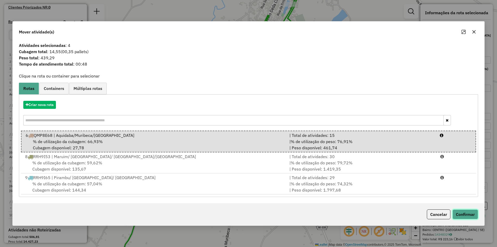
click at [465, 215] on button "Confirmar" at bounding box center [466, 214] width 26 height 10
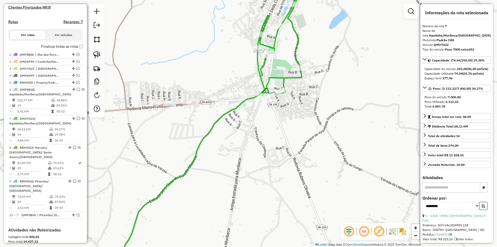
scroll to position [215, 0]
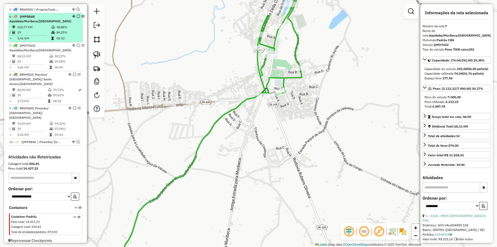
click at [53, 40] on icon at bounding box center [52, 38] width 3 height 3
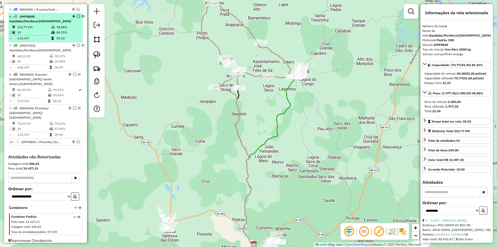
click at [77, 18] on em at bounding box center [78, 16] width 3 height 3
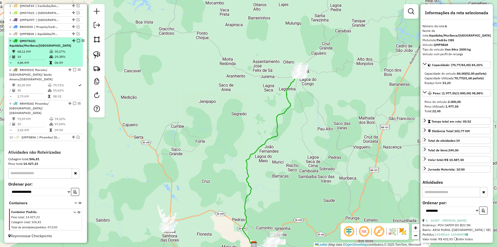
scroll to position [193, 0]
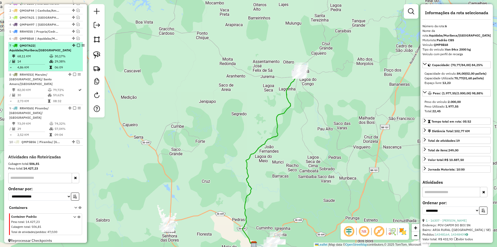
click at [65, 53] on div "7 - QMO7A22 | Aquidaba/Muribeca/Sao Francisco" at bounding box center [45, 47] width 73 height 9
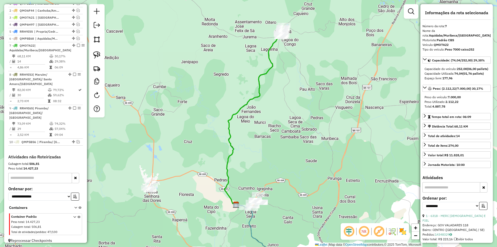
drag, startPoint x: 183, startPoint y: 120, endPoint x: 228, endPoint y: 68, distance: 68.5
click at [228, 68] on div "Janela de atendimento Grade de atendimento Capacidade Transportadoras Veículos …" at bounding box center [248, 123] width 497 height 247
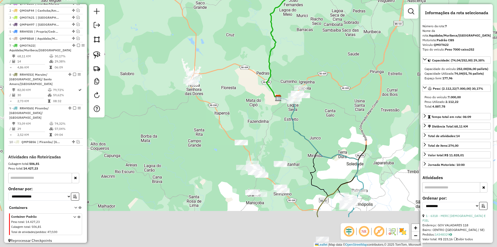
drag, startPoint x: 231, startPoint y: 138, endPoint x: 215, endPoint y: 48, distance: 91.2
click at [216, 48] on div "Janela de atendimento Grade de atendimento Capacidade Transportadoras Veículos …" at bounding box center [248, 123] width 497 height 247
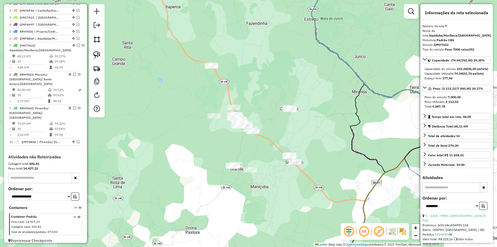
drag, startPoint x: 215, startPoint y: 141, endPoint x: 196, endPoint y: 127, distance: 23.7
click at [214, 141] on div "Janela de atendimento Grade de atendimento Capacidade Transportadoras Veículos …" at bounding box center [248, 123] width 497 height 247
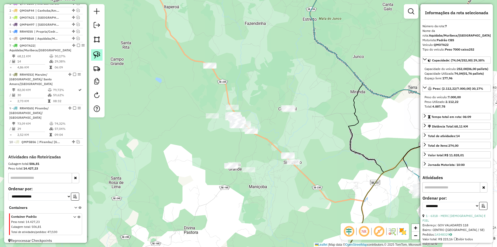
click at [101, 59] on link at bounding box center [96, 54] width 11 height 11
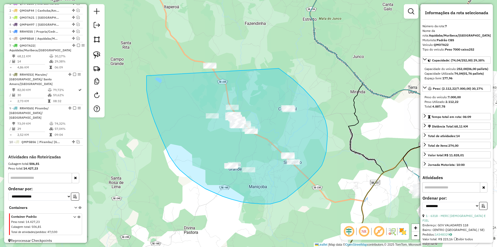
drag, startPoint x: 146, startPoint y: 81, endPoint x: 162, endPoint y: 18, distance: 64.6
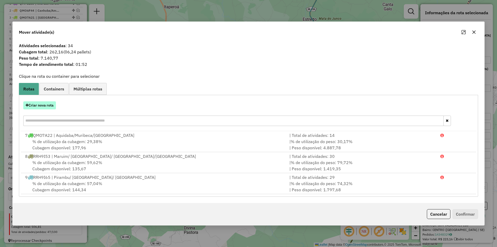
click at [48, 106] on button "Criar nova rota" at bounding box center [39, 105] width 33 height 8
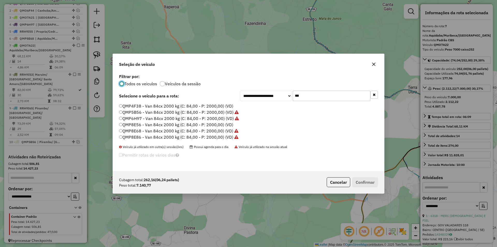
scroll to position [3, 2]
click at [308, 96] on input "***" at bounding box center [332, 96] width 78 height 10
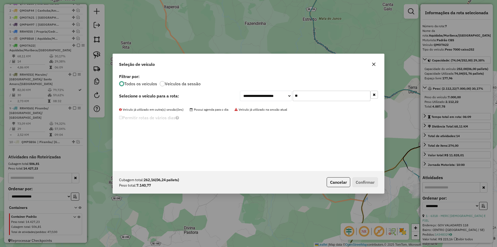
click at [305, 96] on input "**" at bounding box center [332, 96] width 78 height 10
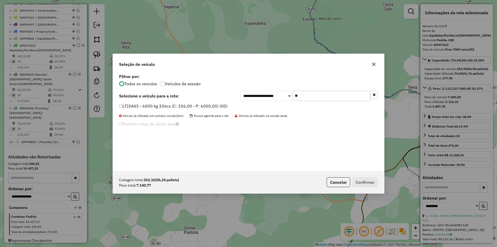
type input "**"
drag, startPoint x: 196, startPoint y: 107, endPoint x: 224, endPoint y: 126, distance: 33.6
click at [196, 107] on label "LTJ3A45 - 6000 kg 336cx (C: 336,00 - P: 6000,00) (VD)" at bounding box center [173, 106] width 109 height 6
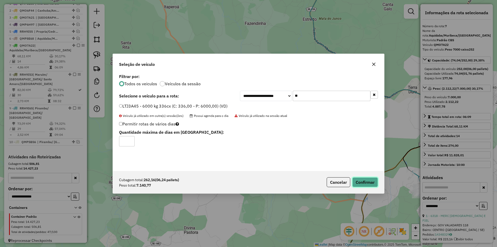
click at [360, 178] on button "Confirmar" at bounding box center [365, 182] width 26 height 10
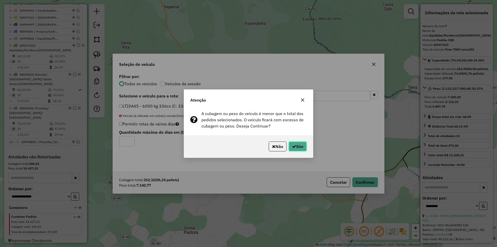
click at [303, 149] on button "Sim" at bounding box center [298, 146] width 18 height 10
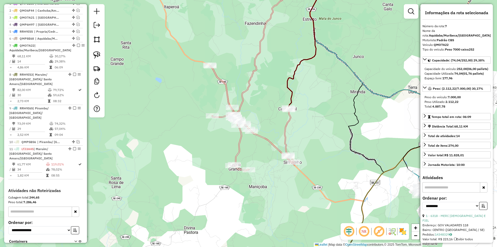
scroll to position [222, 0]
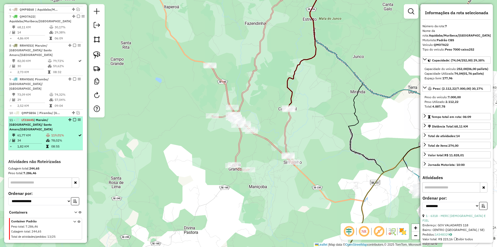
click at [57, 133] on td "119,01%" at bounding box center [64, 135] width 27 height 5
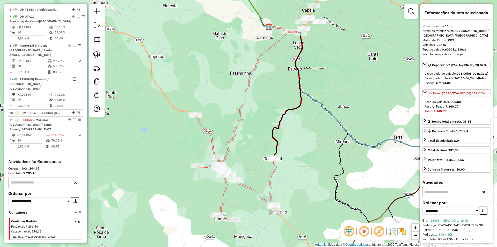
drag, startPoint x: 251, startPoint y: 74, endPoint x: 288, endPoint y: 106, distance: 49.1
click at [287, 106] on icon at bounding box center [241, 94] width 93 height 137
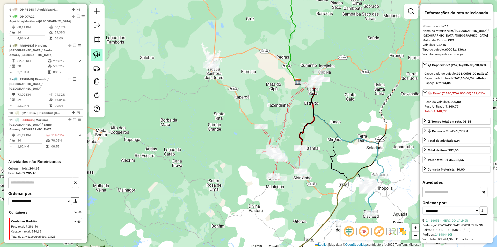
click at [96, 50] on link at bounding box center [96, 54] width 11 height 11
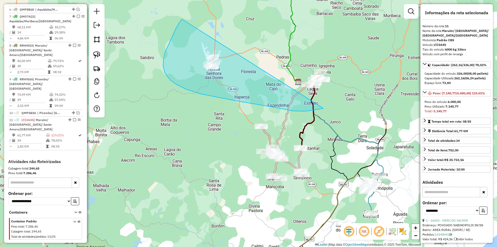
drag, startPoint x: 182, startPoint y: 19, endPoint x: 353, endPoint y: 68, distance: 177.8
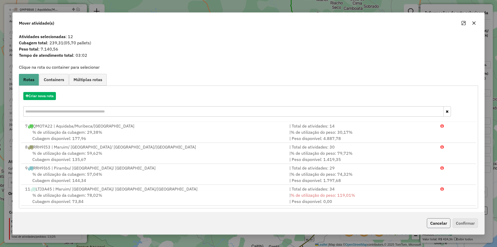
click at [439, 223] on button "Cancelar" at bounding box center [439, 223] width 24 height 10
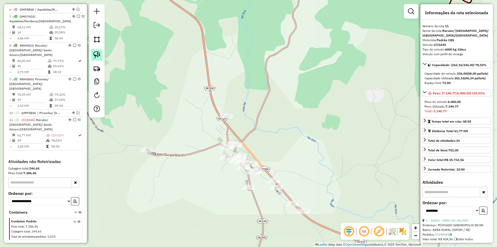
click at [97, 54] on img at bounding box center [96, 54] width 7 height 7
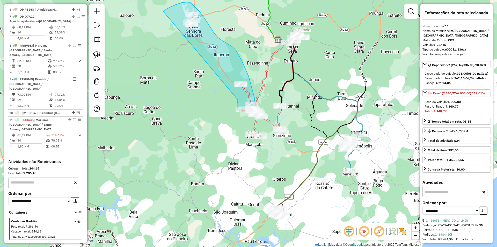
drag, startPoint x: 112, startPoint y: 84, endPoint x: 155, endPoint y: 22, distance: 75.6
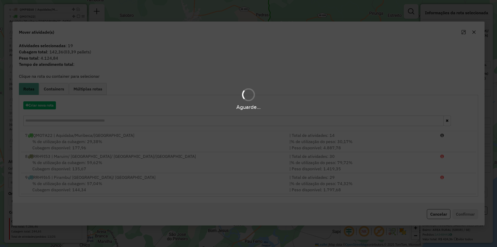
click at [48, 107] on div "Aguarde..." at bounding box center [248, 107] width 497 height 8
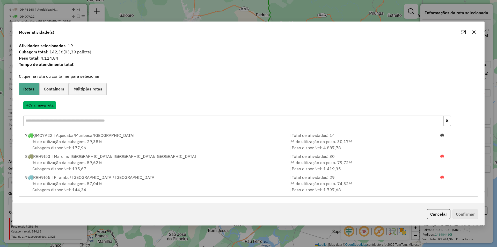
click at [48, 107] on button "Criar nova rota" at bounding box center [39, 105] width 33 height 8
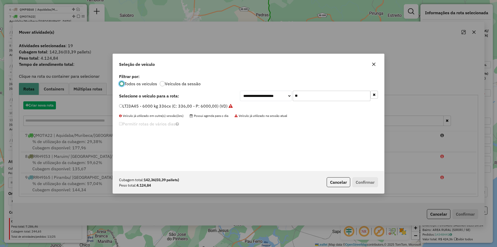
scroll to position [3, 2]
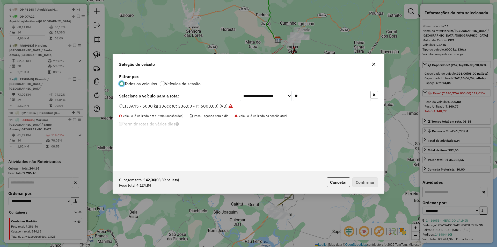
click at [306, 95] on input "**" at bounding box center [332, 96] width 78 height 10
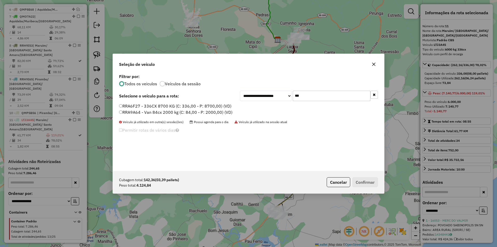
type input "***"
click at [169, 108] on label "RRA6F27 - 336CX 8700 KG (C: 336,00 - P: 8700,00) (VD)" at bounding box center [175, 106] width 112 height 6
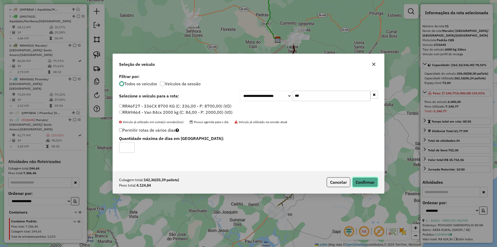
click at [363, 185] on button "Confirmar" at bounding box center [365, 182] width 26 height 10
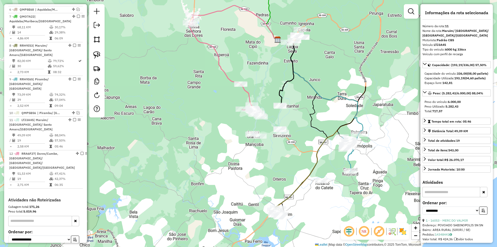
scroll to position [251, 0]
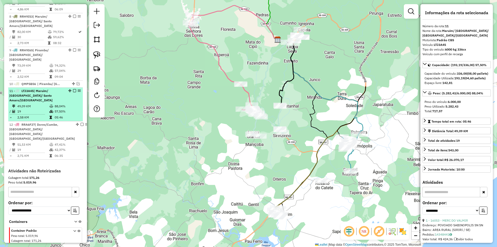
click at [55, 109] on td "57,50%" at bounding box center [67, 111] width 26 height 5
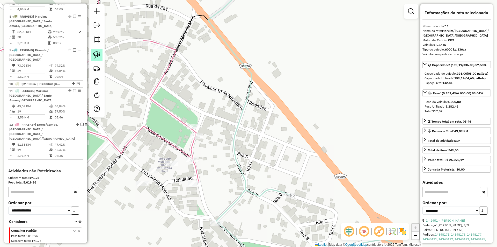
click at [96, 59] on link at bounding box center [96, 54] width 11 height 11
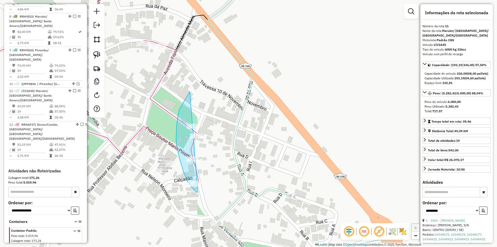
drag, startPoint x: 190, startPoint y: 92, endPoint x: 225, endPoint y: 184, distance: 98.8
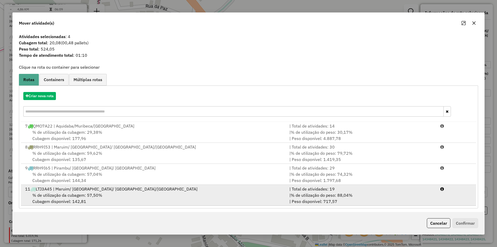
click at [317, 200] on div "| % de utilização do peso: 88,04% | Peso disponível: 717,57" at bounding box center [361, 198] width 151 height 12
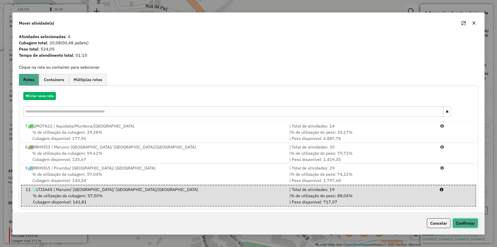
click at [462, 225] on button "Confirmar" at bounding box center [466, 223] width 26 height 10
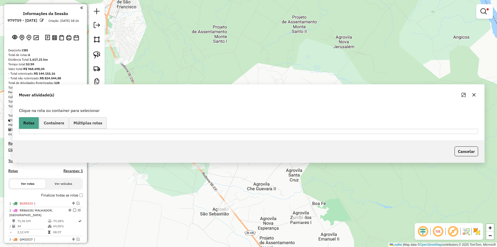
scroll to position [180, 0]
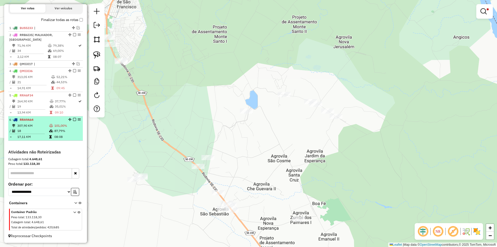
click at [61, 123] on td "101,00%" at bounding box center [67, 125] width 27 height 5
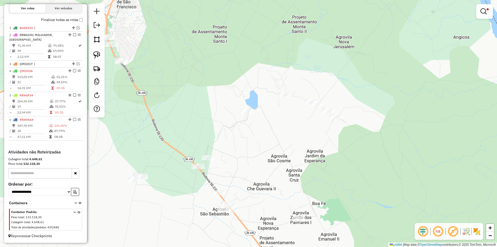
select select "**********"
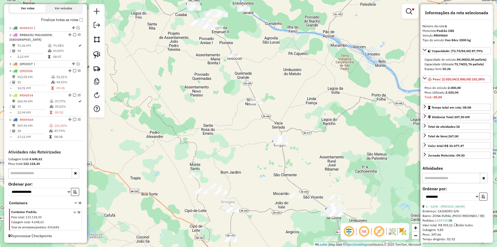
drag, startPoint x: 229, startPoint y: 60, endPoint x: 208, endPoint y: 103, distance: 47.7
click at [209, 109] on div "Limpar filtros Janela de atendimento Grade de atendimento Capacidade Transporta…" at bounding box center [248, 123] width 497 height 247
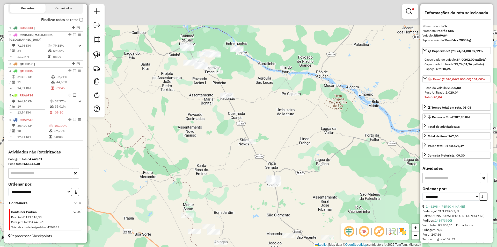
drag, startPoint x: 234, startPoint y: 44, endPoint x: 231, endPoint y: 93, distance: 49.5
click at [231, 93] on div "Limpar filtros Janela de atendimento Grade de atendimento Capacidade Transporta…" at bounding box center [248, 123] width 497 height 247
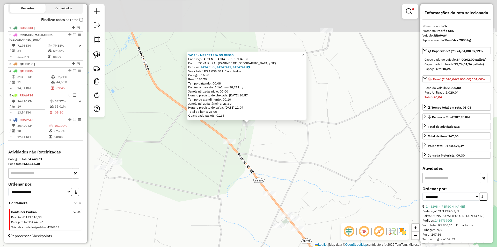
click at [258, 156] on div "14115 - MERCEARIA DO DIEGO Endereço: ASSENT SANTA TEREZINHA SN Bairro: ZONA RUR…" at bounding box center [248, 123] width 497 height 247
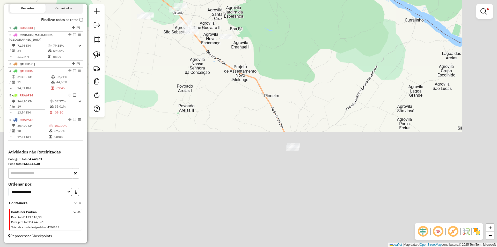
drag, startPoint x: 278, startPoint y: 191, endPoint x: 231, endPoint y: 101, distance: 101.2
click at [206, 45] on div "Limpar filtros Janela de atendimento Grade de atendimento Capacidade Transporta…" at bounding box center [248, 123] width 497 height 247
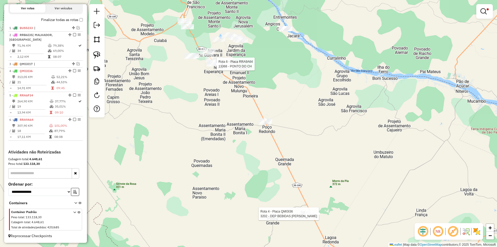
select select "**********"
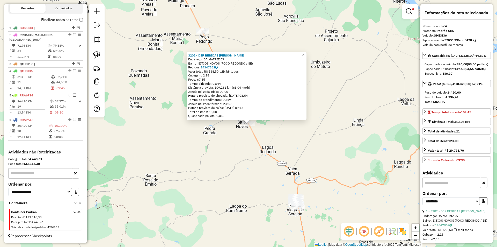
click at [244, 165] on div "3202 - DEP BEBIDAS JONATHAN Endereço: DA MATRIZ 07 Bairro: SITIOS NOVOS (POCO R…" at bounding box center [248, 123] width 497 height 247
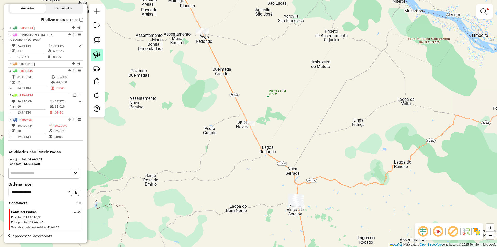
click at [98, 51] on img at bounding box center [96, 54] width 7 height 7
drag, startPoint x: 172, startPoint y: 98, endPoint x: 311, endPoint y: 129, distance: 142.3
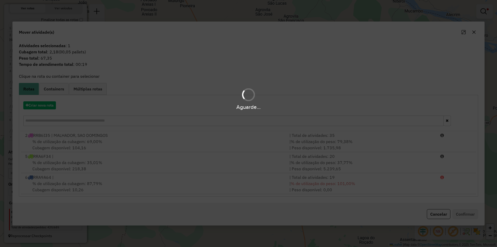
click at [393, 182] on div "Aguarde..." at bounding box center [248, 123] width 497 height 247
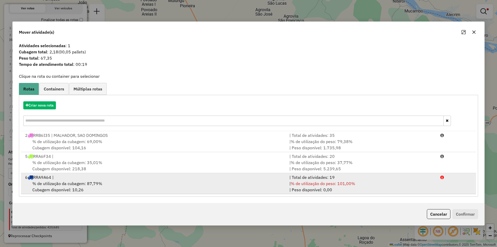
click at [398, 184] on div "| % de utilização do peso: 101,00% | Peso disponível: 0,00" at bounding box center [361, 186] width 151 height 12
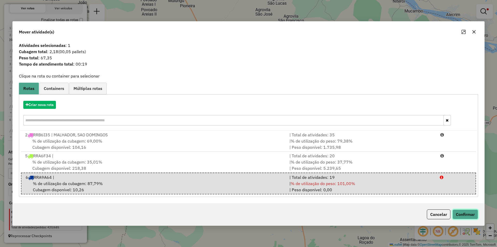
click at [458, 216] on button "Confirmar" at bounding box center [466, 214] width 26 height 10
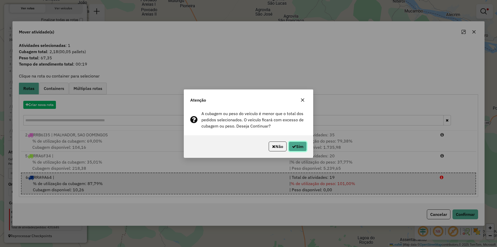
click at [302, 148] on button "Sim" at bounding box center [298, 146] width 18 height 10
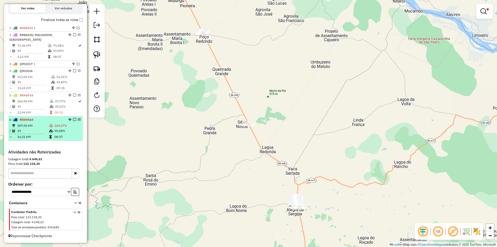
click at [54, 128] on td "90,38%" at bounding box center [67, 130] width 27 height 5
select select "**********"
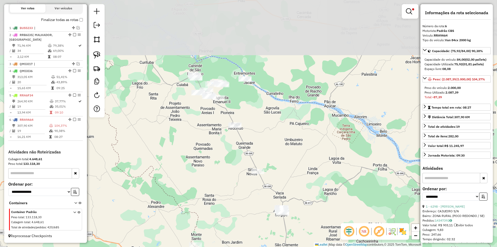
drag, startPoint x: 207, startPoint y: 132, endPoint x: 214, endPoint y: 142, distance: 12.6
click at [213, 147] on div "Limpar filtros Janela de atendimento Grade de atendimento Capacidade Transporta…" at bounding box center [248, 123] width 497 height 247
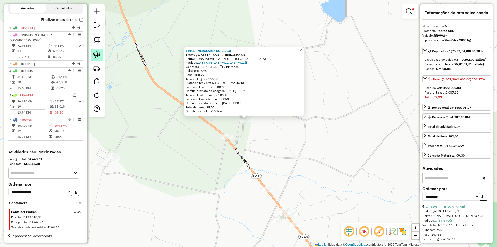
click at [97, 57] on img at bounding box center [96, 54] width 7 height 7
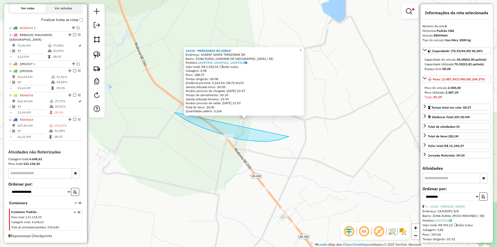
drag, startPoint x: 175, startPoint y: 112, endPoint x: 311, endPoint y: 107, distance: 135.8
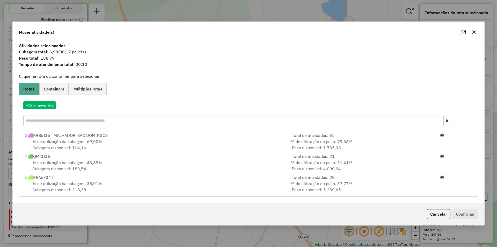
click at [336, 164] on span "% de utilização do peso: 51,41%" at bounding box center [322, 162] width 62 height 5
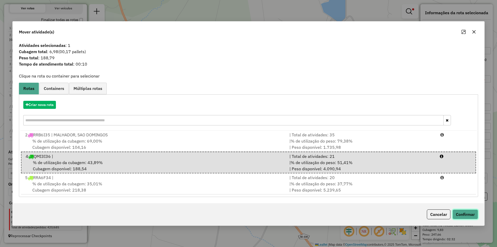
click at [471, 217] on button "Confirmar" at bounding box center [466, 214] width 26 height 10
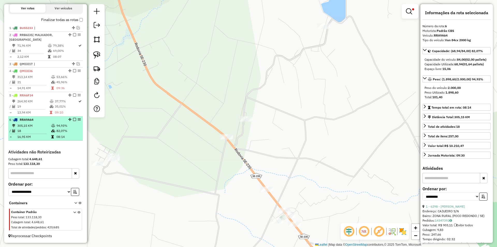
click at [51, 127] on icon at bounding box center [53, 125] width 4 height 3
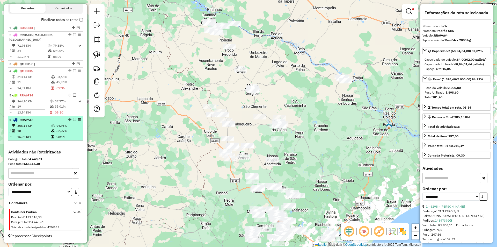
click at [73, 119] on em at bounding box center [74, 119] width 3 height 3
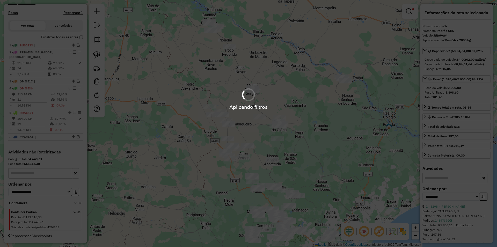
scroll to position [163, 0]
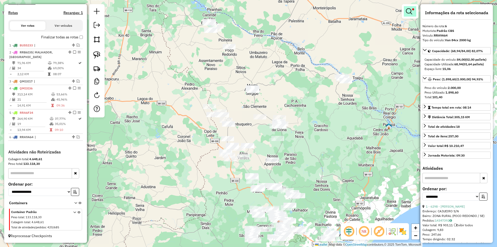
click at [406, 9] on link at bounding box center [410, 11] width 12 height 10
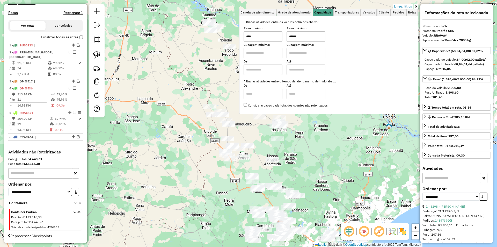
click at [409, 6] on link "Limpar filtros" at bounding box center [403, 7] width 20 height 6
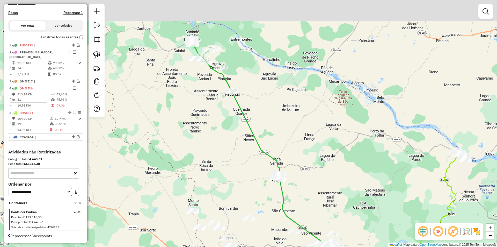
drag, startPoint x: 199, startPoint y: 66, endPoint x: 195, endPoint y: 92, distance: 26.5
click at [195, 92] on div "Janela de atendimento Grade de atendimento Capacidade Transportadoras Veículos …" at bounding box center [248, 123] width 497 height 247
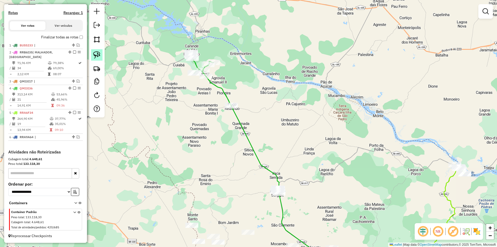
click at [95, 54] on img at bounding box center [96, 54] width 7 height 7
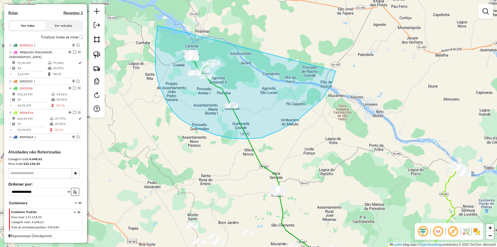
drag, startPoint x: 157, startPoint y: 25, endPoint x: 337, endPoint y: 51, distance: 181.0
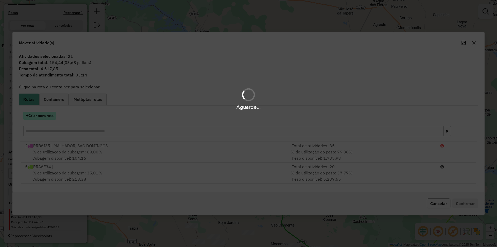
click at [47, 118] on button "Criar nova rota" at bounding box center [39, 116] width 33 height 8
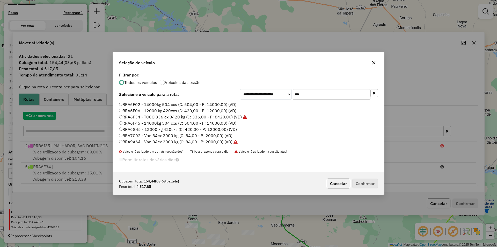
scroll to position [3, 2]
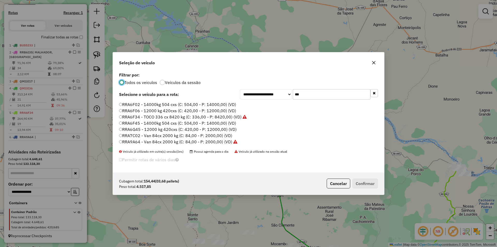
click at [329, 95] on input "***" at bounding box center [332, 94] width 78 height 10
click at [329, 95] on div "**********" at bounding box center [248, 121] width 271 height 101
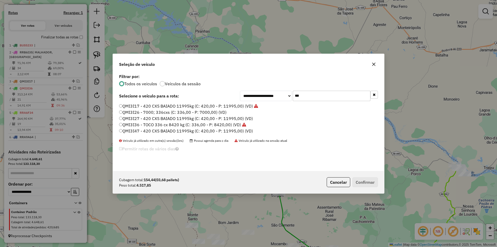
type input "***"
click at [138, 125] on label "QMI3I36 - TOCO 336 cx 8420 kg (C: 336,00 - P: 8420,00) (VD)" at bounding box center [182, 124] width 127 height 6
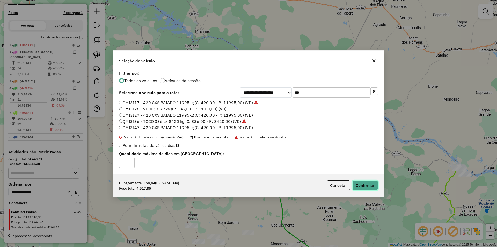
drag, startPoint x: 369, startPoint y: 183, endPoint x: 285, endPoint y: 81, distance: 132.3
click at [369, 183] on button "Confirmar" at bounding box center [365, 185] width 26 height 10
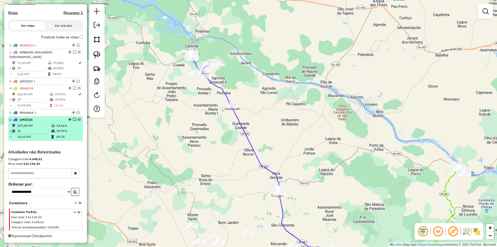
click at [69, 135] on td "09:25" at bounding box center [68, 136] width 25 height 5
select select "**********"
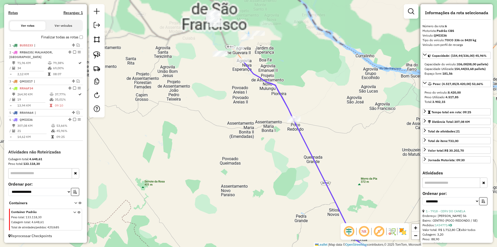
drag, startPoint x: 196, startPoint y: 124, endPoint x: 197, endPoint y: 156, distance: 32.7
click at [196, 155] on div "Janela de atendimento Grade de atendimento Capacidade Transportadoras Veículos …" at bounding box center [248, 123] width 497 height 247
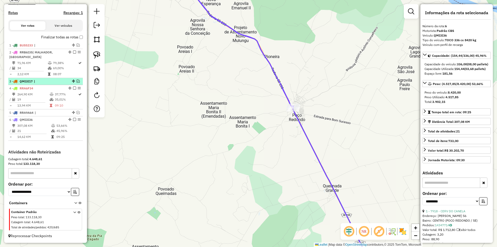
click at [78, 81] on em at bounding box center [78, 81] width 3 height 3
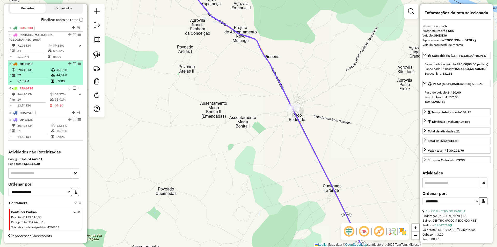
click at [66, 81] on td "09:08" at bounding box center [68, 80] width 25 height 5
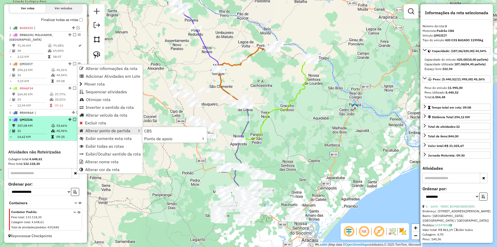
click at [59, 133] on td "45,96%" at bounding box center [68, 130] width 25 height 5
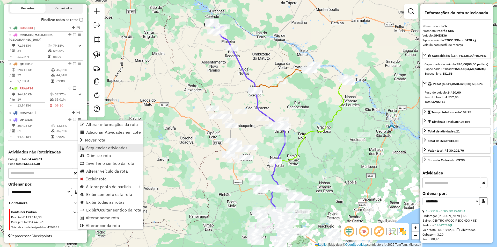
click at [103, 148] on span "Sequenciar atividades" at bounding box center [106, 148] width 41 height 4
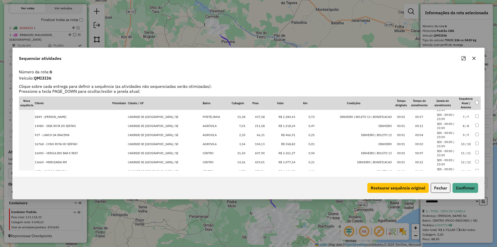
scroll to position [134, 0]
click at [437, 191] on button "Fechar" at bounding box center [441, 188] width 20 height 10
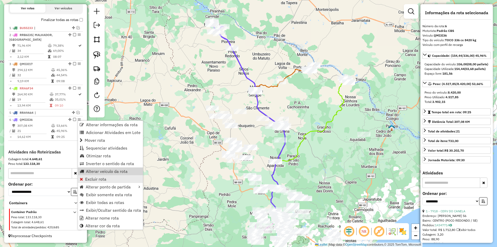
click at [97, 176] on link "Excluir rota" at bounding box center [110, 179] width 65 height 8
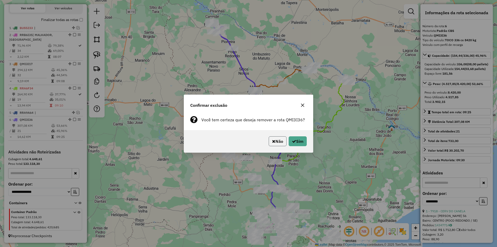
click at [273, 141] on icon "button" at bounding box center [273, 141] width 3 height 4
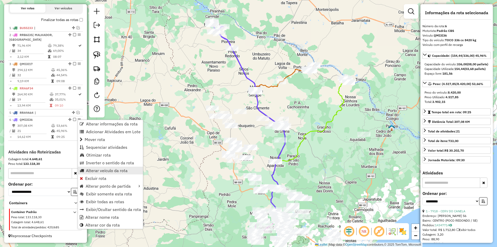
click at [113, 169] on span "Alterar veículo da rota" at bounding box center [107, 170] width 42 height 4
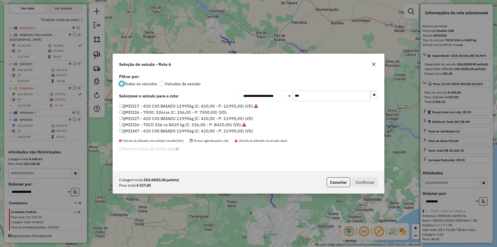
scroll to position [3, 2]
click at [172, 105] on label "QMI3I17 - 420 CXS BAIADO 11995kg (C: 420,00 - P: 11995,00) (VD)" at bounding box center [188, 106] width 139 height 6
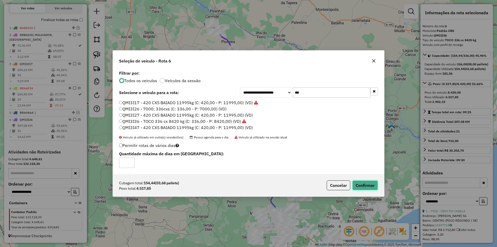
click at [361, 188] on button "Confirmar" at bounding box center [365, 185] width 26 height 10
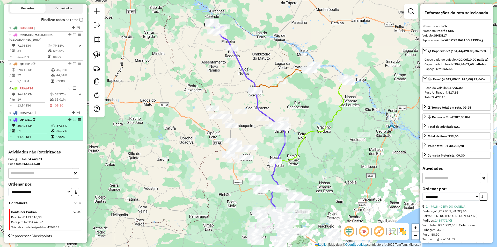
click at [73, 120] on em at bounding box center [74, 119] width 3 height 3
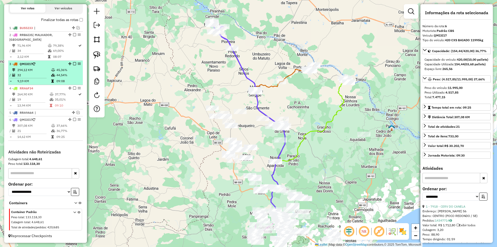
scroll to position [163, 0]
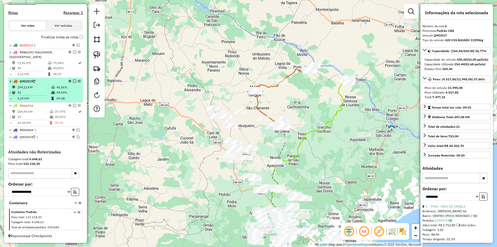
click at [66, 90] on td "44,54%" at bounding box center [68, 92] width 25 height 5
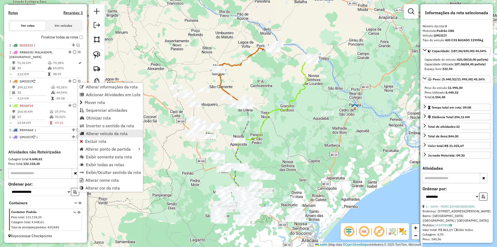
click at [106, 133] on span "Alterar veículo da rota" at bounding box center [107, 133] width 42 height 4
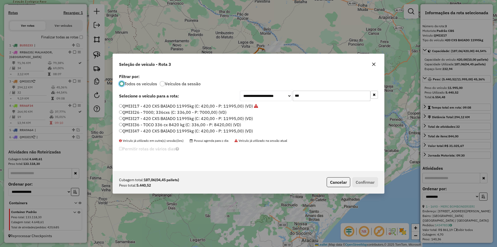
scroll to position [3, 2]
click at [306, 97] on input "***" at bounding box center [332, 96] width 78 height 10
click at [167, 124] on label "QMI3I36 - TOCO 336 cx 8420 kg (C: 336,00 - P: 8420,00) (VD)" at bounding box center [180, 124] width 122 height 6
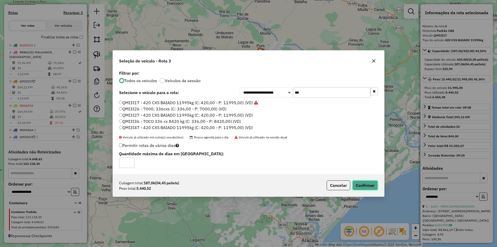
click at [372, 187] on button "Confirmar" at bounding box center [365, 185] width 26 height 10
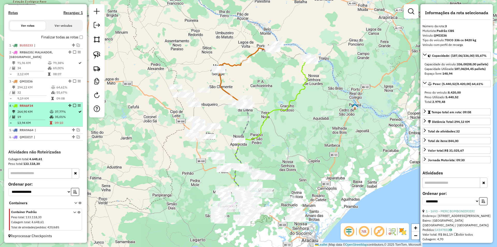
click at [68, 120] on td "09:10" at bounding box center [66, 122] width 23 height 5
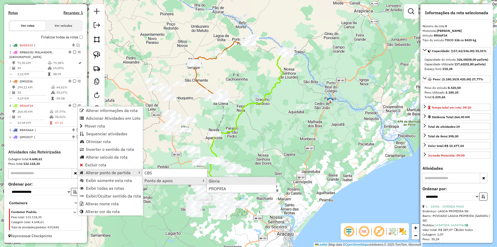
click at [210, 182] on span "Gloria" at bounding box center [214, 181] width 11 height 4
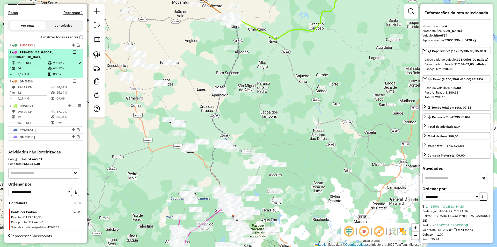
click at [73, 54] on em at bounding box center [74, 51] width 3 height 3
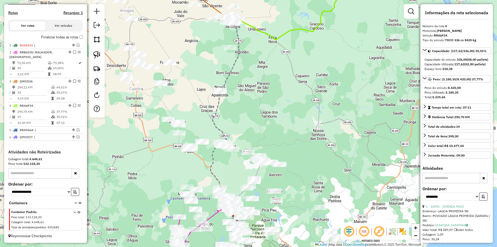
scroll to position [141, 0]
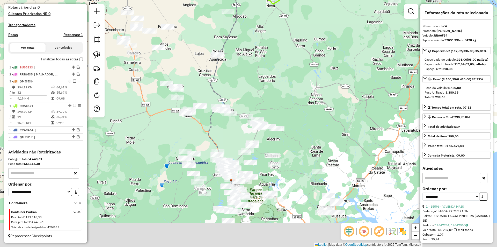
drag, startPoint x: 149, startPoint y: 134, endPoint x: 140, endPoint y: 62, distance: 73.3
click at [140, 62] on div "Janela de atendimento Grade de atendimento Capacidade Transportadoras Veículos …" at bounding box center [248, 123] width 497 height 247
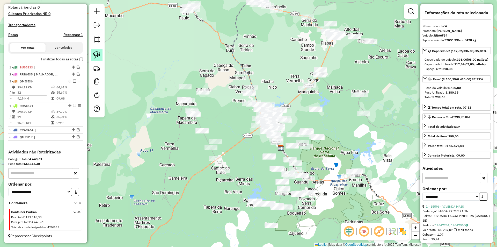
click at [95, 55] on img at bounding box center [96, 54] width 7 height 7
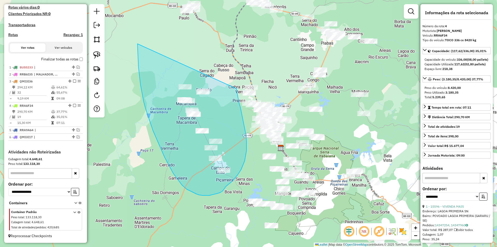
drag, startPoint x: 138, startPoint y: 44, endPoint x: 236, endPoint y: 85, distance: 106.5
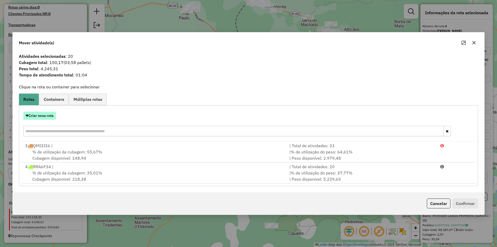
click at [37, 117] on button "Criar nova rota" at bounding box center [39, 116] width 33 height 8
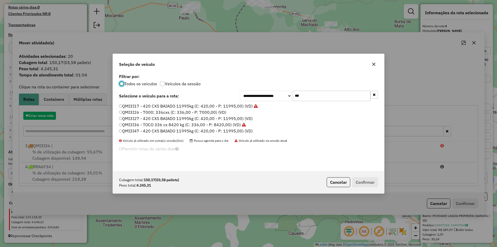
scroll to position [3, 2]
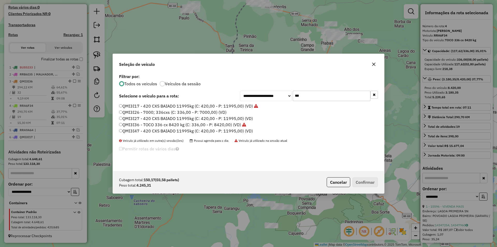
click at [322, 95] on input "***" at bounding box center [332, 96] width 78 height 10
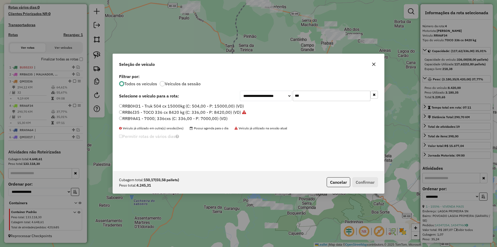
type input "***"
click at [149, 118] on label "RRB9A41 - 7000; 336cxs (C: 336,00 - P: 7000,00) (VD)" at bounding box center [173, 118] width 109 height 6
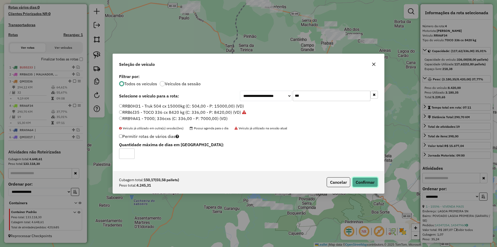
click at [358, 183] on button "Confirmar" at bounding box center [365, 182] width 26 height 10
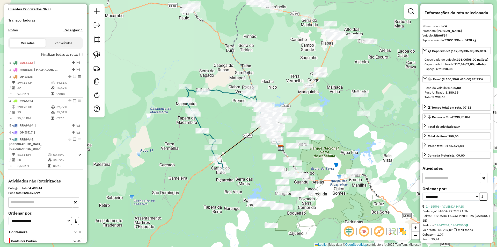
scroll to position [170, 0]
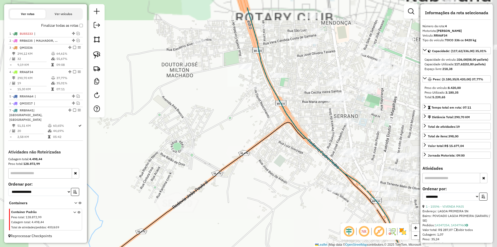
drag, startPoint x: 257, startPoint y: 160, endPoint x: 255, endPoint y: 164, distance: 4.5
click at [255, 164] on div "Janela de atendimento Grade de atendimento Capacidade Transportadoras Veículos …" at bounding box center [248, 123] width 497 height 247
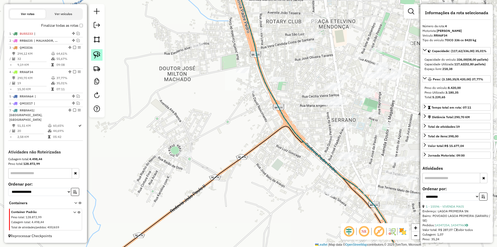
click at [99, 55] on img at bounding box center [96, 54] width 7 height 7
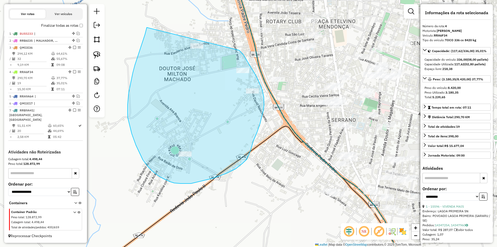
drag, startPoint x: 147, startPoint y: 27, endPoint x: 227, endPoint y: 39, distance: 81.3
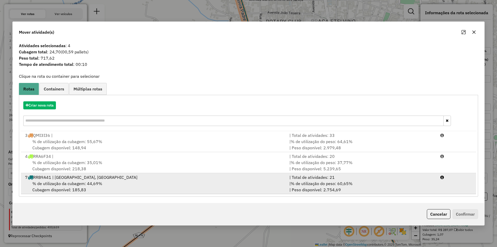
click at [335, 183] on span "% de utilização do peso: 60,65%" at bounding box center [322, 183] width 62 height 5
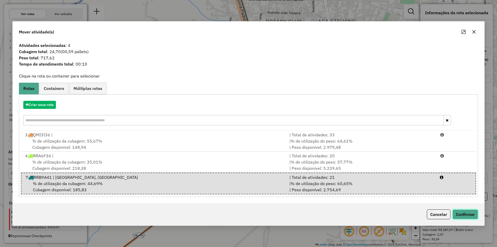
click at [463, 213] on button "Confirmar" at bounding box center [466, 214] width 26 height 10
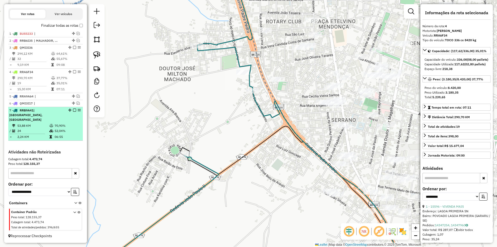
click at [64, 128] on td "70,90%" at bounding box center [67, 125] width 26 height 5
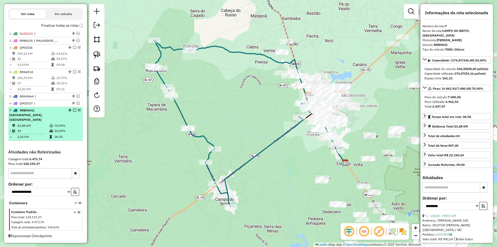
click at [73, 112] on em at bounding box center [74, 110] width 3 height 3
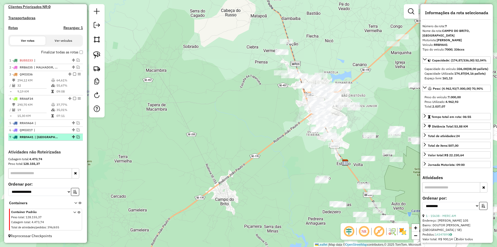
scroll to position [148, 0]
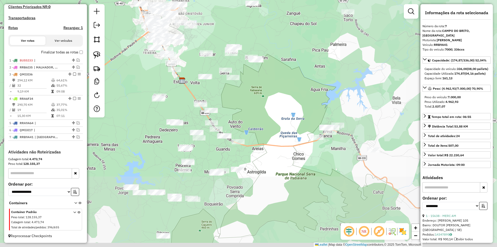
drag, startPoint x: 233, startPoint y: 136, endPoint x: 129, endPoint y: 48, distance: 135.9
click at [129, 48] on div "Janela de atendimento Grade de atendimento Capacidade Transportadoras Veículos …" at bounding box center [248, 123] width 497 height 247
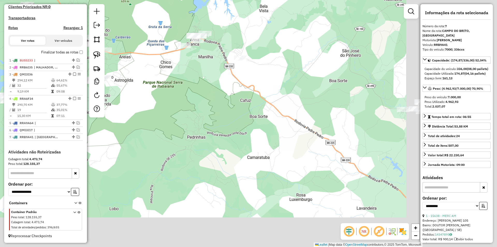
drag, startPoint x: 212, startPoint y: 122, endPoint x: 171, endPoint y: 89, distance: 52.4
click at [177, 95] on div "Janela de atendimento Grade de atendimento Capacidade Transportadoras Veículos …" at bounding box center [248, 123] width 497 height 247
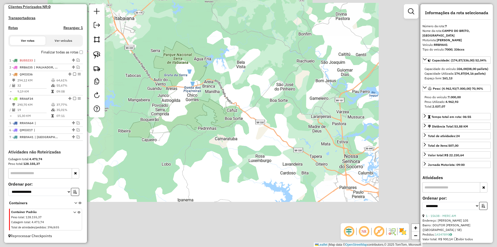
click at [231, 149] on div "Janela de atendimento Grade de atendimento Capacidade Transportadoras Veículos …" at bounding box center [248, 123] width 497 height 247
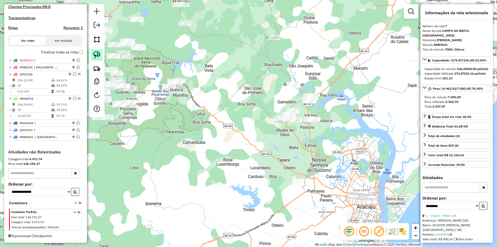
click at [95, 53] on img at bounding box center [96, 54] width 7 height 7
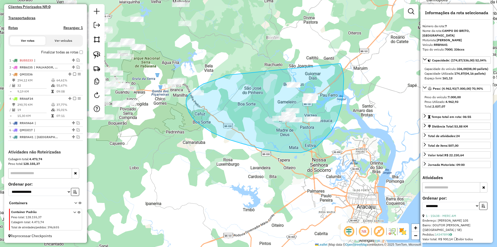
drag, startPoint x: 223, startPoint y: 77, endPoint x: 340, endPoint y: 63, distance: 118.1
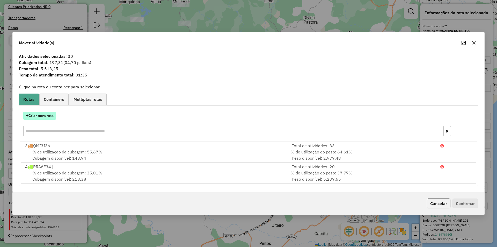
click at [50, 115] on button "Criar nova rota" at bounding box center [39, 116] width 33 height 8
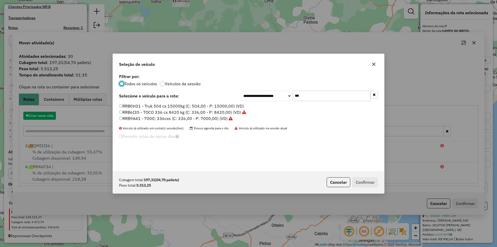
scroll to position [3, 2]
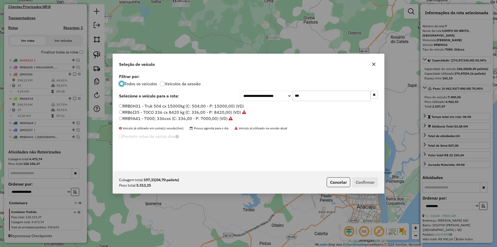
click at [328, 96] on input "***" at bounding box center [332, 96] width 78 height 10
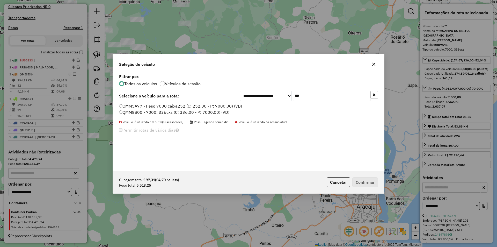
type input "***"
click at [183, 106] on label "QMM5A77 - Peso 7000 caixa252 (C: 252,00 - P: 7000,00) (VD)" at bounding box center [180, 106] width 123 height 6
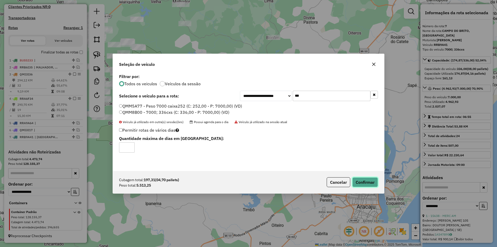
drag, startPoint x: 362, startPoint y: 184, endPoint x: 358, endPoint y: 178, distance: 7.8
click at [363, 184] on button "Confirmar" at bounding box center [365, 182] width 26 height 10
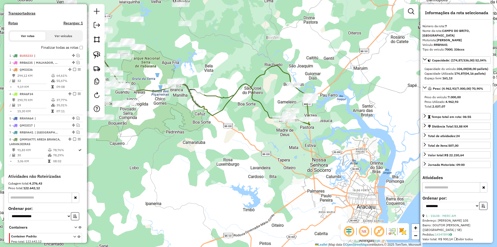
scroll to position [177, 0]
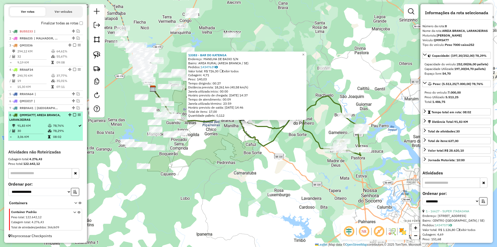
click at [56, 132] on td "78,29%" at bounding box center [65, 130] width 25 height 5
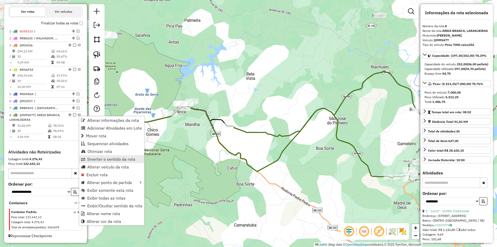
click at [117, 158] on span "Inverter o sentido da rota" at bounding box center [111, 159] width 48 height 4
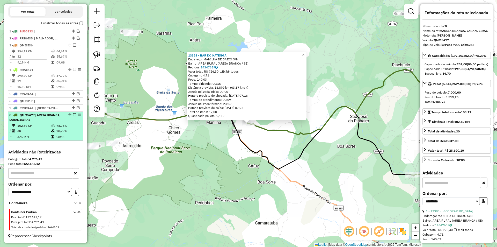
click at [74, 115] on em at bounding box center [74, 114] width 3 height 3
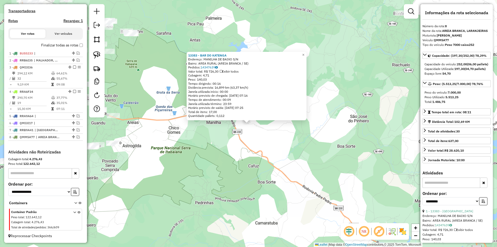
scroll to position [155, 0]
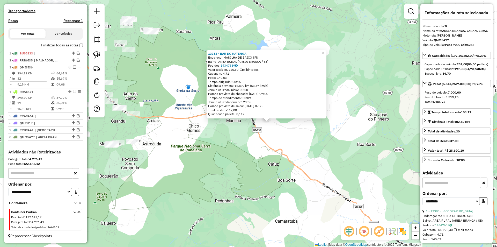
drag, startPoint x: 176, startPoint y: 140, endPoint x: 273, endPoint y: 132, distance: 97.2
click at [272, 133] on div "13383 - BAR DO KATENGA Endereço: MANILHA DE BAIXO S/N Bairro: AREA RURAL (AREIA…" at bounding box center [248, 123] width 497 height 247
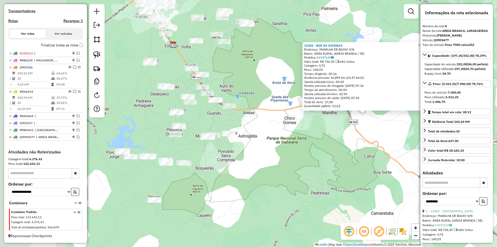
click at [279, 132] on div "13383 - BAR DO KATENGA Endereço: MANILHA DE BAIXO S/N Bairro: AREA RURAL (AREIA…" at bounding box center [248, 123] width 497 height 247
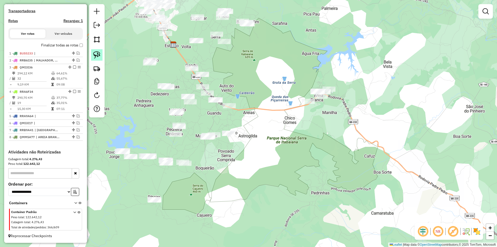
click at [100, 55] on link at bounding box center [96, 54] width 11 height 11
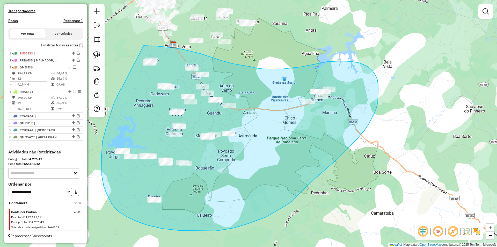
drag, startPoint x: 112, startPoint y: 108, endPoint x: 130, endPoint y: 45, distance: 65.8
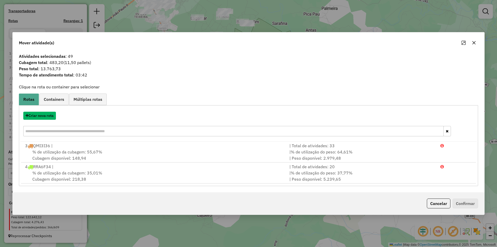
click at [49, 116] on button "Criar nova rota" at bounding box center [39, 116] width 33 height 8
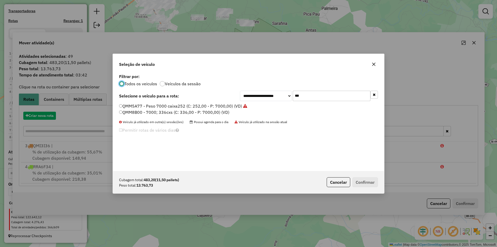
scroll to position [3, 2]
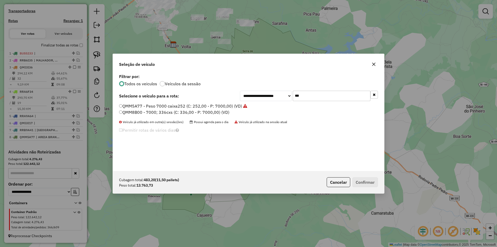
click at [318, 97] on input "***" at bounding box center [332, 96] width 78 height 10
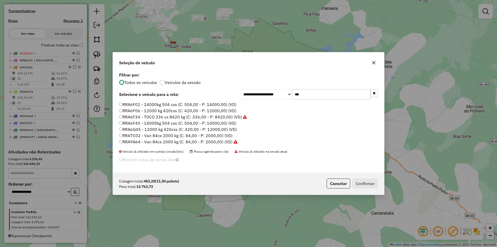
type input "***"
click at [157, 105] on label "RRA6F02 - 14000kg 504 cxs (C: 504,00 - P: 14000,00) (VD)" at bounding box center [177, 104] width 117 height 6
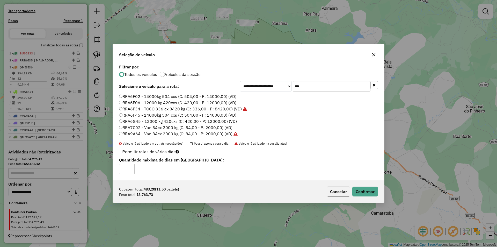
click at [381, 194] on div "Cubagem total: 483,20 (11,50 pallets) Peso total: 13.763,73 Cancelar Confirmar" at bounding box center [248, 191] width 271 height 22
click at [371, 189] on button "Confirmar" at bounding box center [365, 191] width 26 height 10
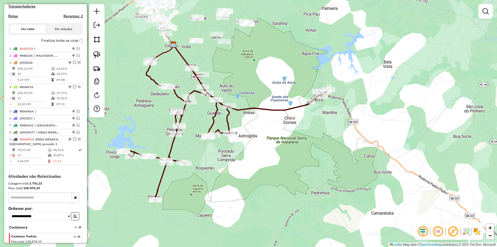
scroll to position [180, 0]
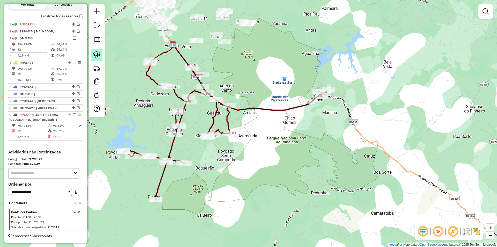
click at [97, 52] on img at bounding box center [96, 54] width 7 height 7
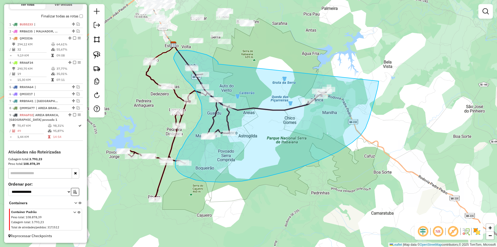
drag, startPoint x: 218, startPoint y: 64, endPoint x: 379, endPoint y: 81, distance: 161.7
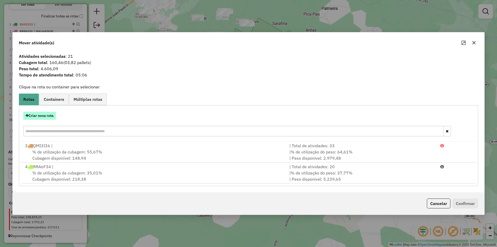
click at [45, 116] on button "Criar nova rota" at bounding box center [39, 116] width 33 height 8
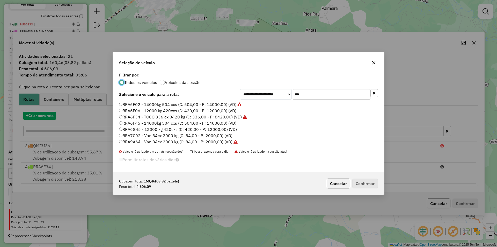
scroll to position [3, 2]
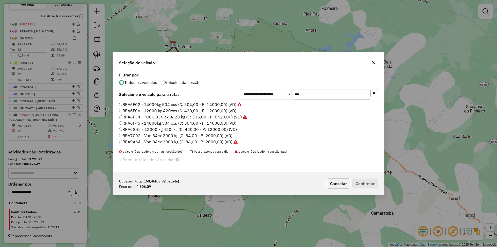
click at [311, 95] on input "***" at bounding box center [332, 94] width 78 height 10
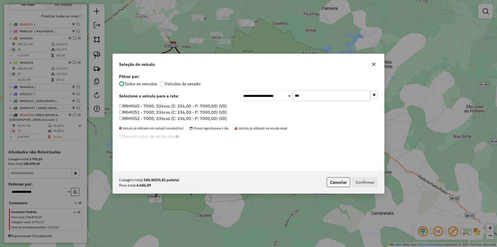
type input "***"
click at [137, 113] on label "RRH9I51 - 7000; 336cxs (C: 336,00 - P: 7000,00) (VD)" at bounding box center [173, 112] width 108 height 6
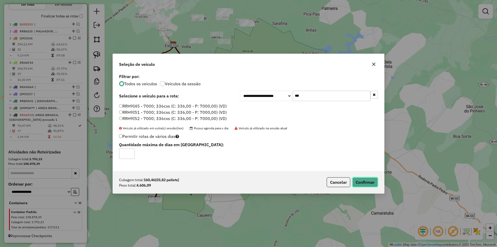
click at [367, 182] on button "Confirmar" at bounding box center [365, 182] width 26 height 10
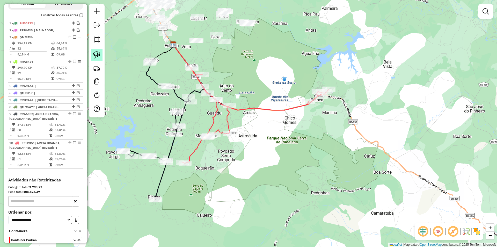
click at [95, 58] on img at bounding box center [96, 54] width 7 height 7
drag, startPoint x: 126, startPoint y: 40, endPoint x: 170, endPoint y: 58, distance: 47.4
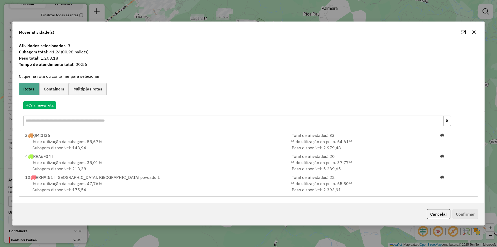
click at [392, 182] on div "| % de utilização do peso: 65,80% | Peso disponível: 2.393,91" at bounding box center [361, 186] width 151 height 12
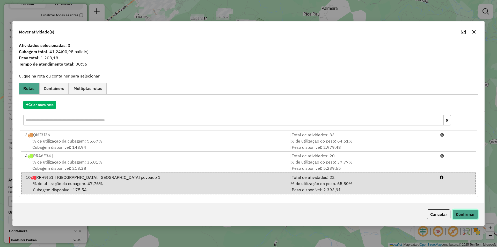
drag, startPoint x: 466, startPoint y: 216, endPoint x: 389, endPoint y: 122, distance: 121.3
click at [466, 216] on button "Confirmar" at bounding box center [466, 214] width 26 height 10
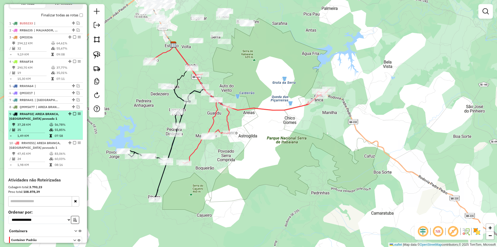
click at [62, 127] on td "56,78%" at bounding box center [67, 124] width 26 height 5
select select "**********"
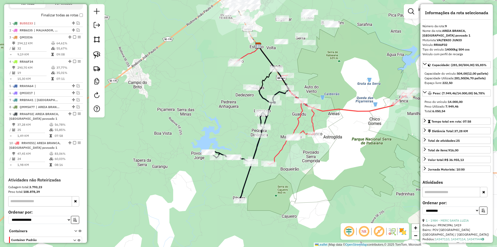
drag, startPoint x: 188, startPoint y: 113, endPoint x: 183, endPoint y: 113, distance: 5.2
click at [187, 113] on div "Janela de atendimento Grade de atendimento Capacidade Transportadoras Veículos …" at bounding box center [248, 123] width 497 height 247
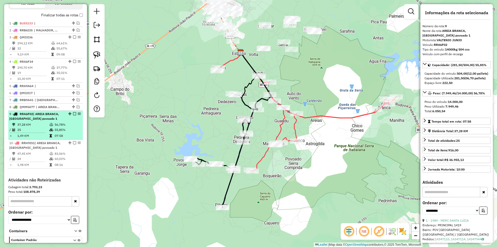
click at [73, 115] on em at bounding box center [74, 113] width 3 height 3
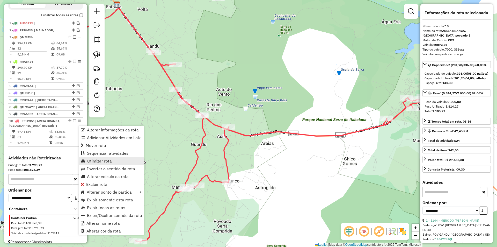
click at [106, 158] on link "Otimizar rota" at bounding box center [111, 161] width 65 height 8
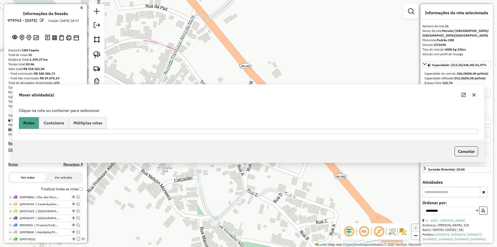
select select "**********"
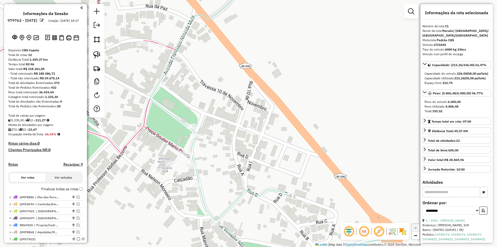
scroll to position [251, 0]
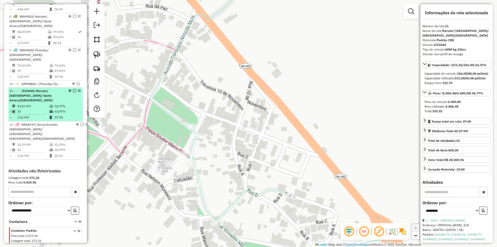
click at [63, 104] on td "96,77%" at bounding box center [67, 106] width 26 height 5
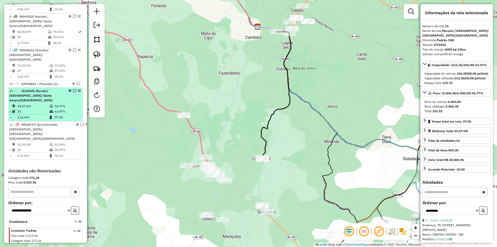
click at [74, 89] on em at bounding box center [74, 90] width 3 height 3
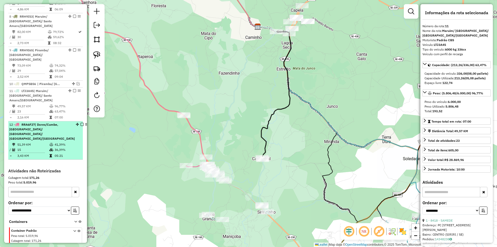
scroll to position [229, 0]
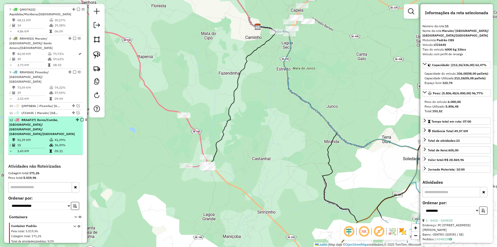
click at [59, 122] on li "12 - RRA6F27 | Dores/[GEOGRAPHIC_DATA], [GEOGRAPHIC_DATA]/ [GEOGRAPHIC_DATA]/ […" at bounding box center [45, 136] width 75 height 38
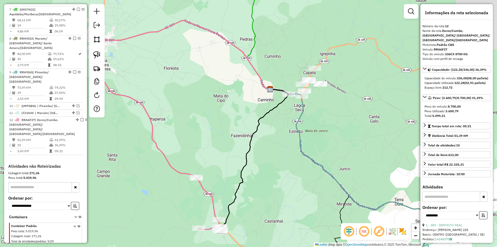
drag, startPoint x: 302, startPoint y: 126, endPoint x: 153, endPoint y: 75, distance: 157.6
click at [244, 128] on div "Janela de atendimento Grade de atendimento Capacidade Transportadoras Veículos …" at bounding box center [248, 123] width 497 height 247
click at [102, 57] on link at bounding box center [96, 54] width 11 height 11
drag, startPoint x: 244, startPoint y: 111, endPoint x: 403, endPoint y: 47, distance: 171.1
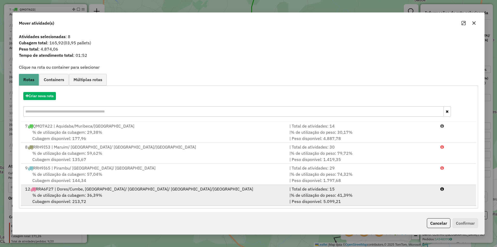
click at [390, 196] on div "| % de utilização do peso: 41,39% | Peso disponível: 5.099,21" at bounding box center [361, 198] width 151 height 12
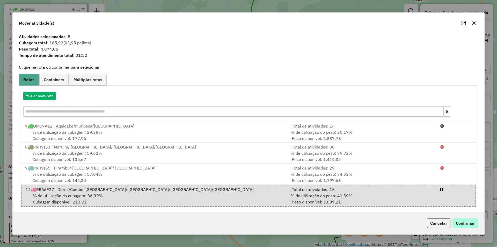
click at [454, 220] on div "Cancelar Confirmar" at bounding box center [451, 223] width 53 height 10
click at [461, 221] on button "Confirmar" at bounding box center [466, 223] width 26 height 10
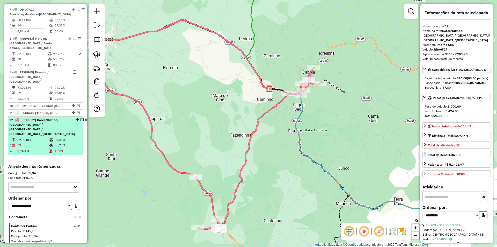
click at [54, 148] on td "10:03" at bounding box center [67, 150] width 26 height 5
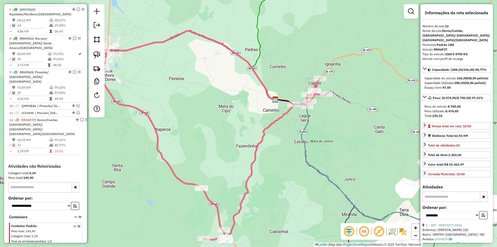
drag, startPoint x: 250, startPoint y: 121, endPoint x: 196, endPoint y: 119, distance: 54.4
click at [188, 132] on div "Janela de atendimento Grade de atendimento Capacidade Transportadoras Veículos …" at bounding box center [248, 123] width 497 height 247
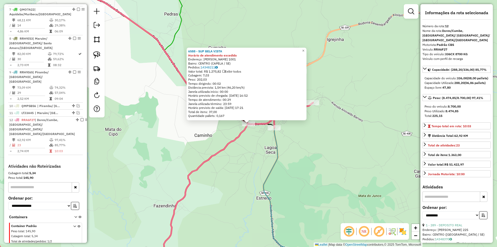
click at [252, 147] on div "6588 - SUP BELA VISTA Horário de atendimento excedido Endereço: MANOEL DANTAS 1…" at bounding box center [248, 123] width 497 height 247
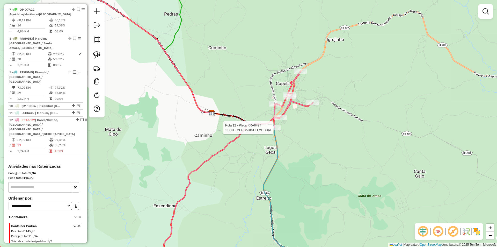
select select "**********"
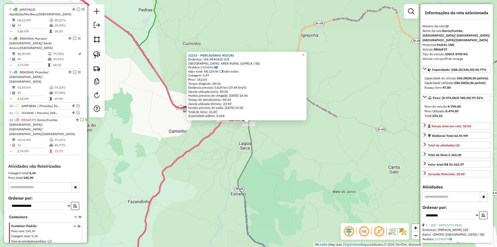
click at [270, 139] on div "11213 - MERCADINHO MUCURI Endereço: VIA [GEOGRAPHIC_DATA] S/N Bairro: AREA RURA…" at bounding box center [248, 123] width 497 height 247
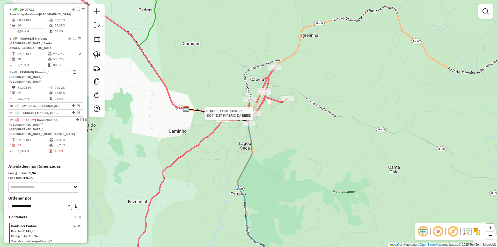
select select "**********"
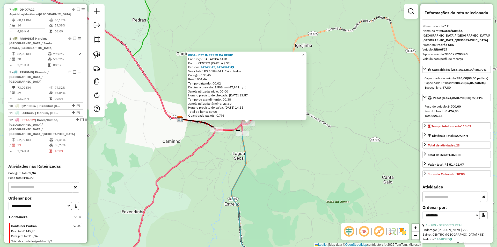
click at [264, 148] on div "8054 - DST IMPERIO DA BEBID Endereço: DA FAISCA 1428 Bairro: CENTRO (CAPELA / S…" at bounding box center [248, 123] width 497 height 247
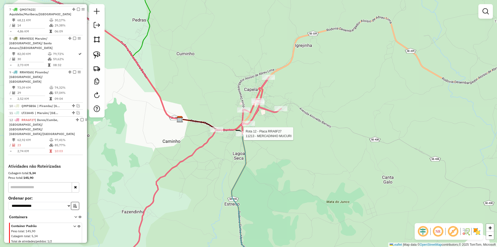
select select "**********"
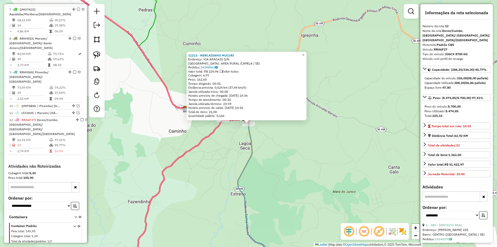
click at [187, 148] on icon at bounding box center [118, 169] width 337 height 205
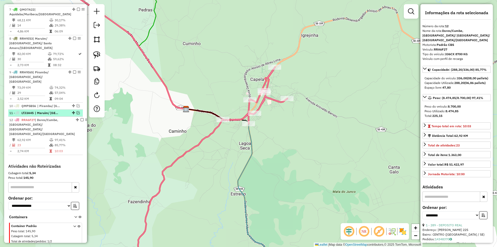
click at [77, 111] on em at bounding box center [78, 112] width 3 height 3
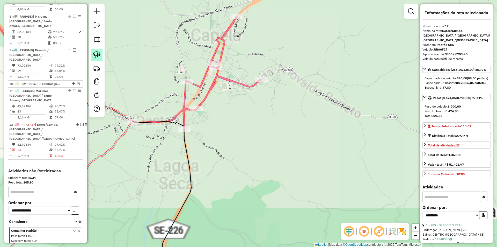
click at [92, 55] on link at bounding box center [96, 54] width 11 height 11
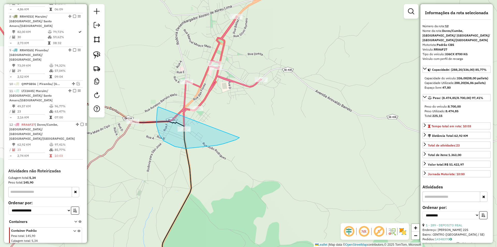
drag, startPoint x: 164, startPoint y: 141, endPoint x: 241, endPoint y: 134, distance: 77.7
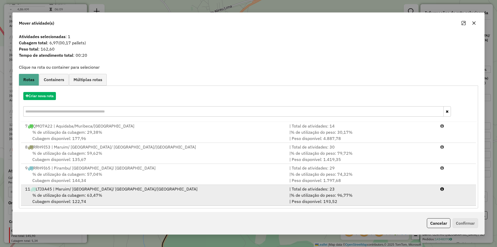
click at [339, 194] on span "% de utilização do peso: 96,77%" at bounding box center [322, 194] width 62 height 5
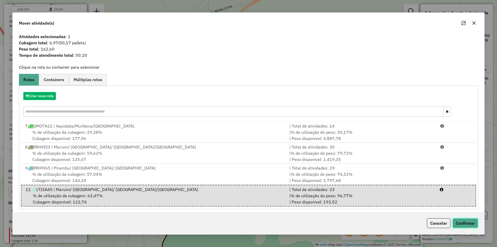
click at [459, 225] on button "Confirmar" at bounding box center [466, 223] width 26 height 10
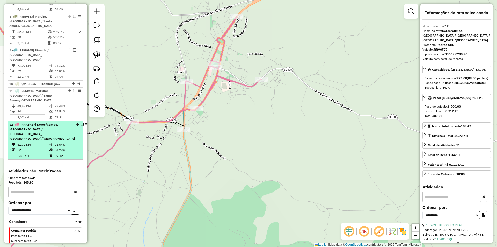
click at [54, 153] on td "09:42" at bounding box center [67, 155] width 26 height 5
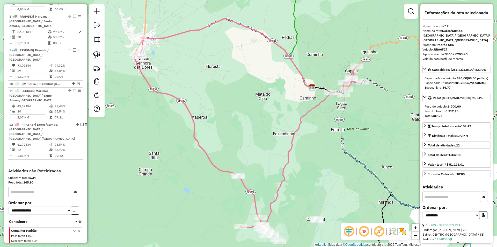
click at [206, 113] on div "Janela de atendimento Grade de atendimento Capacidade Transportadoras Veículos …" at bounding box center [248, 123] width 497 height 247
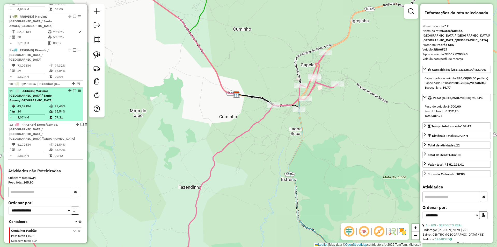
click at [63, 109] on td "65,54%" at bounding box center [67, 111] width 26 height 5
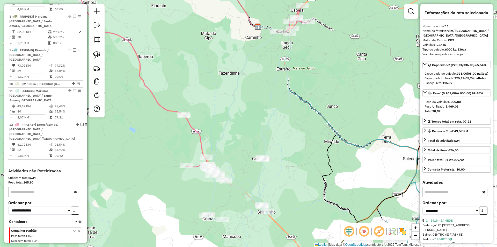
click at [223, 152] on div "Janela de atendimento Grade de atendimento Capacidade Transportadoras Veículos …" at bounding box center [248, 123] width 497 height 247
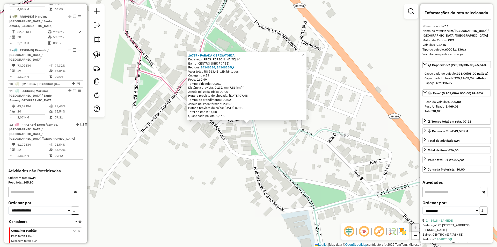
click at [229, 145] on div "16797 - PARADA OBRIGATORIA Endereço: PRES [PERSON_NAME] 64 Bairro: CENTRO (SIRI…" at bounding box center [248, 123] width 497 height 247
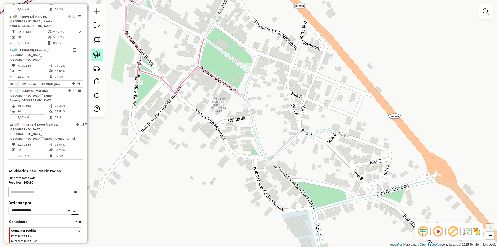
click at [98, 55] on img at bounding box center [96, 54] width 7 height 7
drag, startPoint x: 265, startPoint y: 98, endPoint x: 262, endPoint y: 138, distance: 40.0
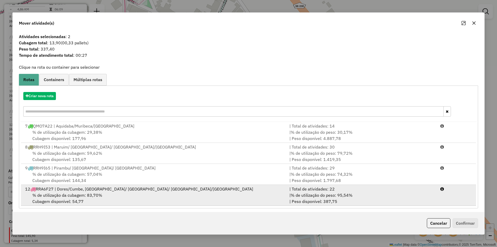
drag, startPoint x: 352, startPoint y: 185, endPoint x: 352, endPoint y: 189, distance: 4.4
click at [352, 185] on li "12 RRA6F27 | Dores/Cumbe, Maruim/ rosario/ Santo Amaro/Siriri | Total de ativid…" at bounding box center [248, 195] width 455 height 21
click at [417, 202] on div "| % de utilização do peso: 95,54% | Peso disponível: 387,75" at bounding box center [361, 198] width 151 height 12
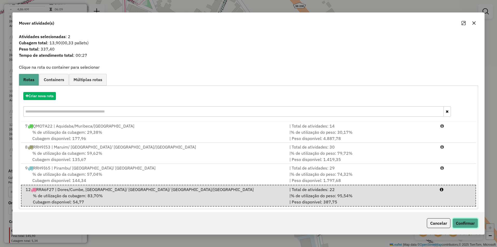
drag, startPoint x: 458, startPoint y: 225, endPoint x: 330, endPoint y: 97, distance: 180.9
click at [459, 225] on button "Confirmar" at bounding box center [466, 223] width 26 height 10
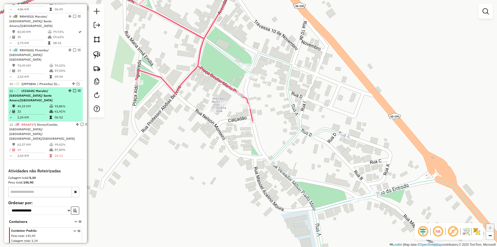
click at [73, 89] on em at bounding box center [74, 90] width 3 height 3
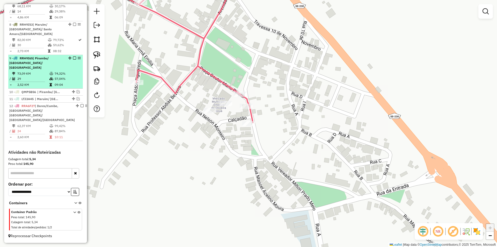
scroll to position [229, 0]
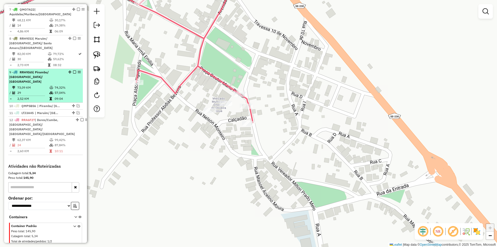
click at [67, 90] on td "57,04%" at bounding box center [67, 92] width 26 height 5
select select "**********"
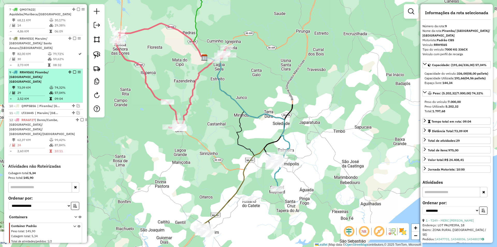
click at [73, 72] on em at bounding box center [74, 71] width 3 height 3
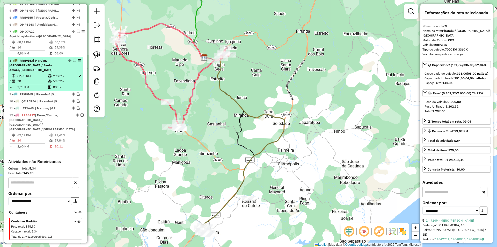
click at [67, 69] on div "8 - RRH9I53 | Maruim/ [GEOGRAPHIC_DATA]/ [GEOGRAPHIC_DATA]/[GEOGRAPHIC_DATA]" at bounding box center [45, 65] width 73 height 14
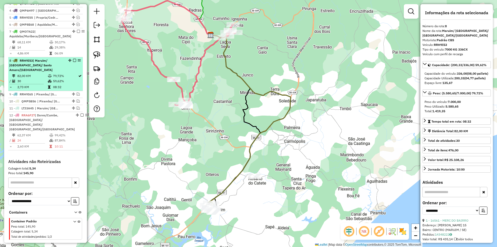
click at [72, 67] on div "8 - RRH9I53 | Maruim/ [GEOGRAPHIC_DATA]/ [GEOGRAPHIC_DATA]/[GEOGRAPHIC_DATA]" at bounding box center [45, 65] width 73 height 14
click at [73, 62] on em at bounding box center [74, 60] width 3 height 3
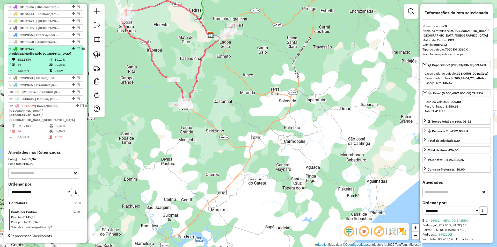
scroll to position [185, 0]
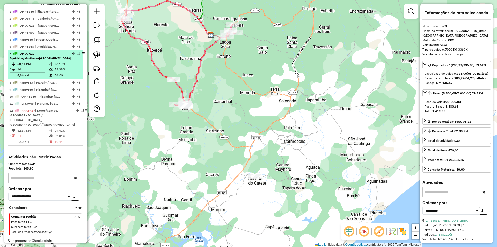
click at [63, 59] on div "7 - QMO7A22 | Aquidaba/Muribeca/[GEOGRAPHIC_DATA]" at bounding box center [45, 55] width 73 height 9
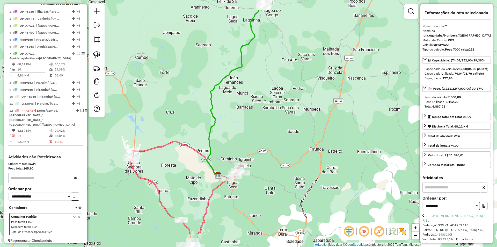
drag, startPoint x: 226, startPoint y: 117, endPoint x: 221, endPoint y: 97, distance: 20.9
click at [220, 88] on div "Janela de atendimento Grade de atendimento Capacidade Transportadoras Veículos …" at bounding box center [248, 123] width 497 height 247
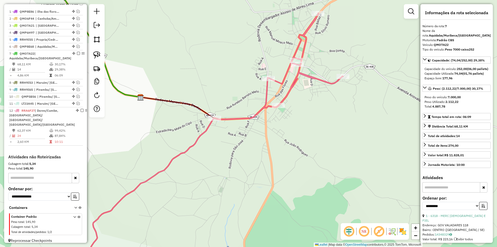
click at [264, 75] on div "Rota 12 - Placa RRA6F27 4451 - MERCEARIA ASA BRANCA Janela de atendimento Grade…" at bounding box center [248, 123] width 497 height 247
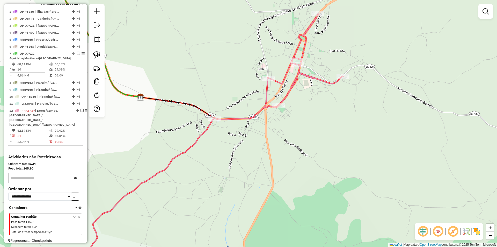
click at [271, 82] on icon at bounding box center [210, 142] width 265 height 258
select select "**********"
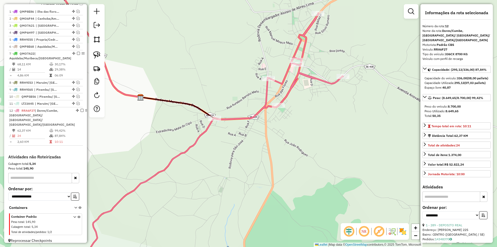
click at [274, 111] on div "Janela de atendimento Grade de atendimento Capacidade Transportadoras Veículos …" at bounding box center [248, 123] width 497 height 247
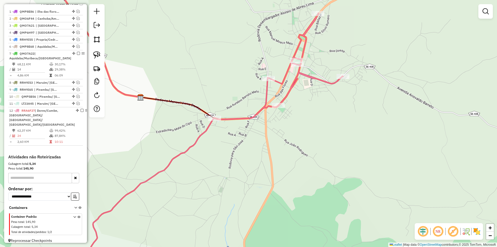
select select "**********"
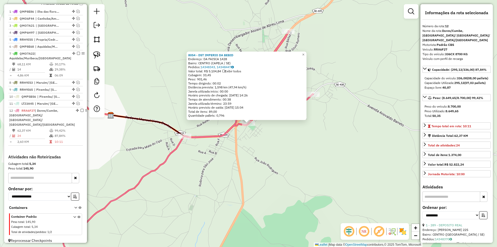
click at [277, 127] on div "8054 - DST IMPERIO DA BEBID Endereço: DA FAISCA 1428 Bairro: CENTRO (CAPELA / S…" at bounding box center [248, 123] width 497 height 247
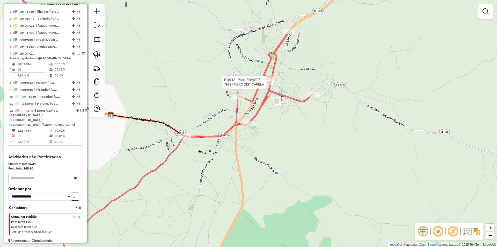
select select "**********"
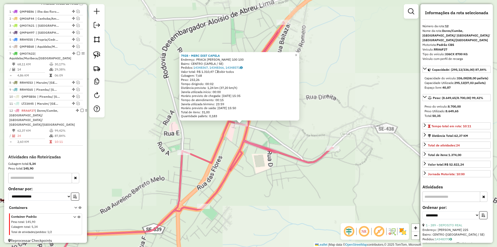
click at [266, 136] on div "7928 - MERC DIST CAPELA Endereço: PRACA ADROALDO CAMPOS 100 100 Bairro: CENTRO …" at bounding box center [248, 123] width 497 height 247
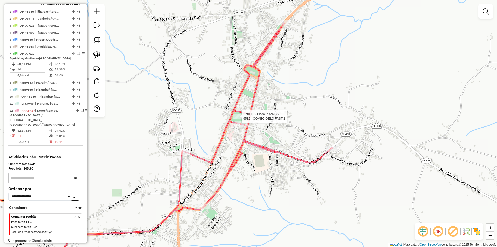
select select "**********"
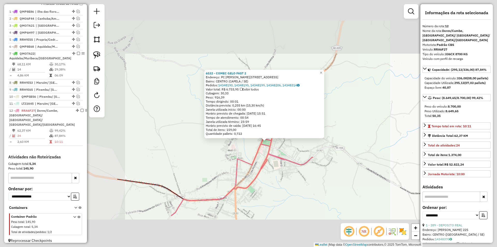
click at [285, 160] on icon at bounding box center [242, 154] width 142 height 121
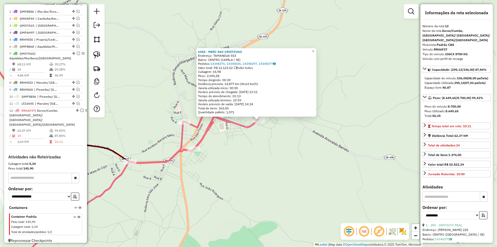
drag, startPoint x: 275, startPoint y: 184, endPoint x: 296, endPoint y: 178, distance: 22.0
click at [296, 178] on div "6458 - MERC SAO [PERSON_NAME]: TAMANDUA 553 Bairro: CENTRO (CAPELA / SE) Pedido…" at bounding box center [248, 123] width 497 height 247
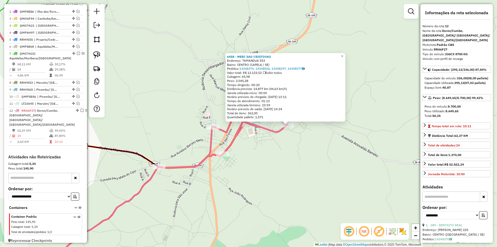
click at [280, 165] on div "6458 - MERC SAO [PERSON_NAME]: TAMANDUA 553 Bairro: CENTRO (CAPELA / SE) Pedido…" at bounding box center [248, 123] width 497 height 247
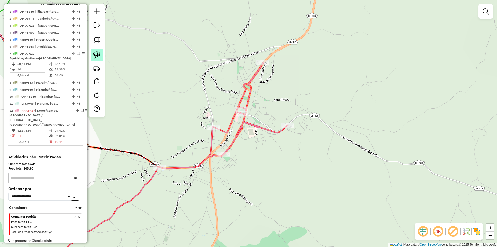
click at [100, 54] on img at bounding box center [96, 54] width 7 height 7
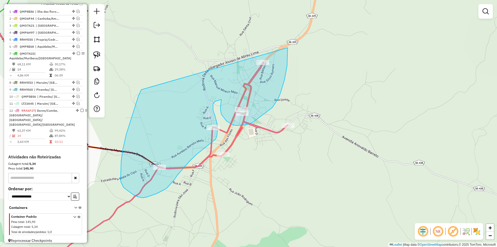
drag, startPoint x: 139, startPoint y: 96, endPoint x: 286, endPoint y: 30, distance: 161.4
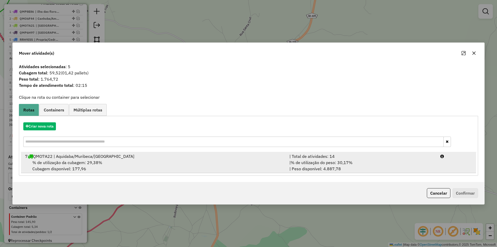
click at [399, 164] on div "| % de utilização do peso: 30,17% | Peso disponível: 4.887,78" at bounding box center [361, 165] width 151 height 12
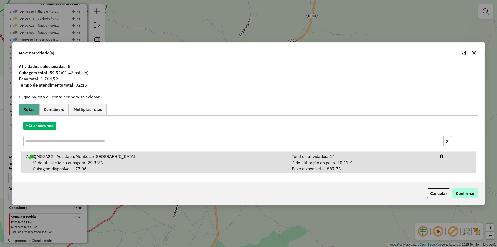
drag, startPoint x: 448, startPoint y: 185, endPoint x: 454, endPoint y: 190, distance: 7.9
click at [449, 185] on div "Cancelar Confirmar" at bounding box center [249, 193] width 472 height 22
click at [455, 190] on button "Confirmar" at bounding box center [466, 193] width 26 height 10
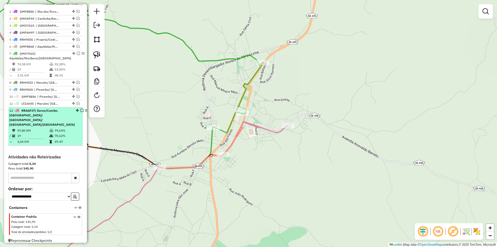
click at [53, 139] on td at bounding box center [51, 141] width 5 height 5
select select "**********"
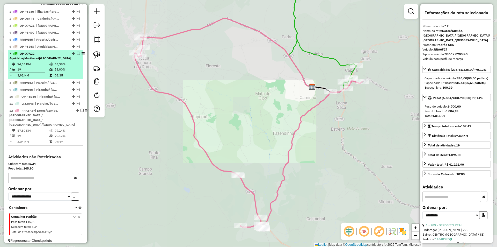
click at [55, 67] on td "55,38%" at bounding box center [67, 64] width 26 height 5
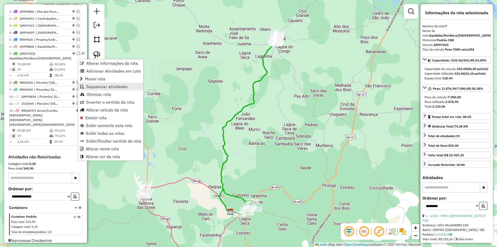
click at [99, 86] on span "Sequenciar atividades" at bounding box center [106, 86] width 41 height 4
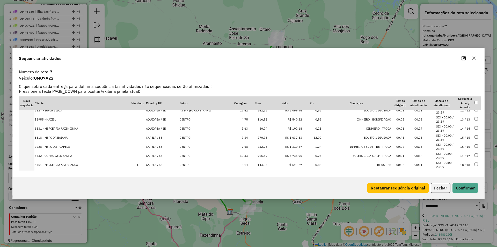
scroll to position [116, 0]
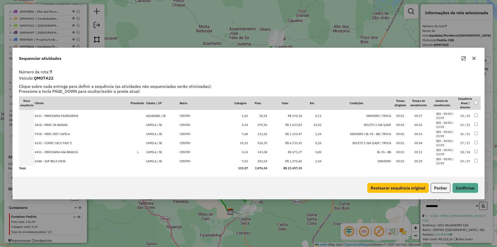
click at [155, 160] on td "CAPELA / SE" at bounding box center [163, 161] width 34 height 9
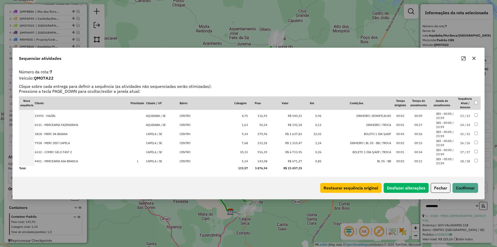
click at [155, 160] on td "CAPELA / SE" at bounding box center [163, 161] width 34 height 9
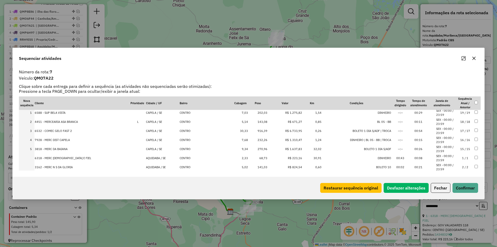
scroll to position [0, 0]
click at [465, 190] on button "Confirmar" at bounding box center [466, 188] width 26 height 10
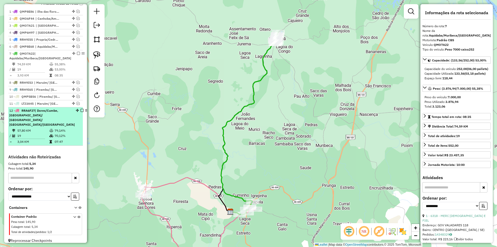
click at [63, 133] on td "70,12%" at bounding box center [67, 135] width 26 height 5
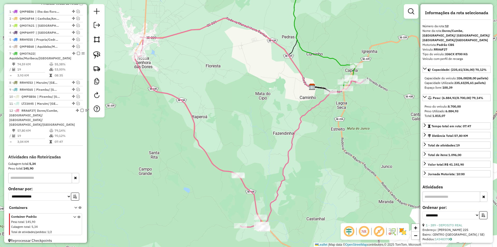
click at [233, 127] on div "Janela de atendimento Grade de atendimento Capacidade Transportadoras Veículos …" at bounding box center [248, 123] width 497 height 247
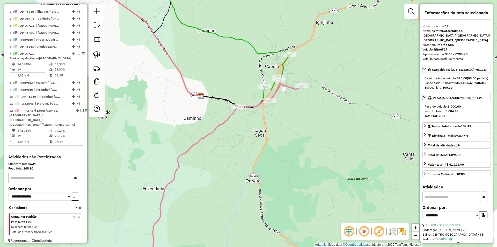
click at [230, 88] on div "Janela de atendimento Grade de atendimento Capacidade Transportadoras Veículos …" at bounding box center [248, 123] width 497 height 247
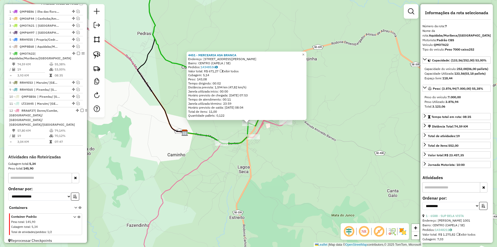
click at [273, 140] on div "4451 - MERCEARIA ASA BRANCA Endereço: AV [PERSON_NAME], 500 Bairro: CENTRO (CAP…" at bounding box center [248, 123] width 497 height 247
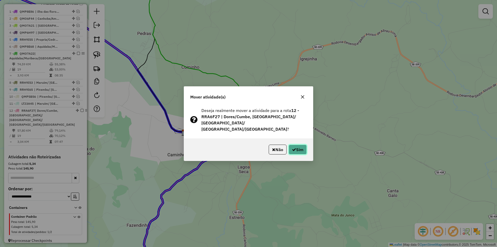
click at [295, 147] on button "Sim" at bounding box center [298, 150] width 18 height 10
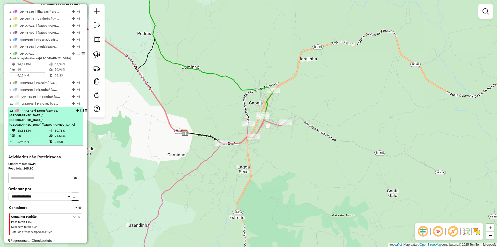
click at [46, 133] on td "20" at bounding box center [33, 135] width 32 height 5
select select "**********"
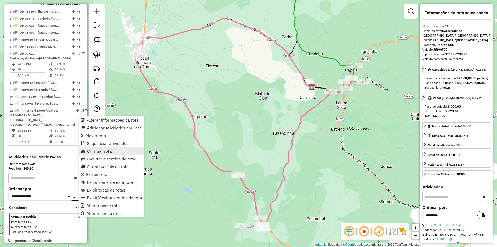
click at [98, 149] on span "Otimizar rota" at bounding box center [99, 151] width 25 height 4
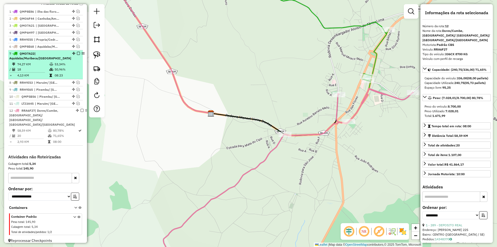
click at [75, 72] on td "50,96%" at bounding box center [67, 69] width 26 height 5
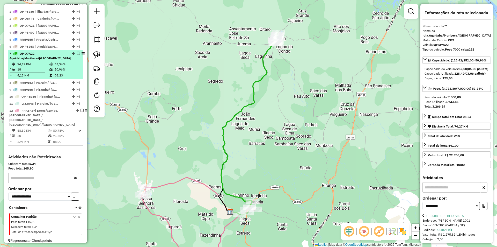
click at [77, 55] on em at bounding box center [78, 53] width 3 height 3
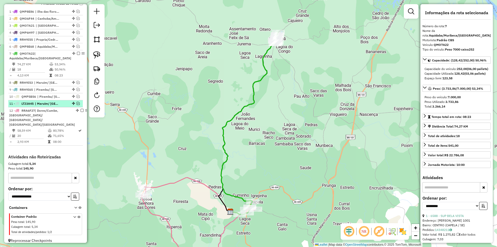
scroll to position [163, 0]
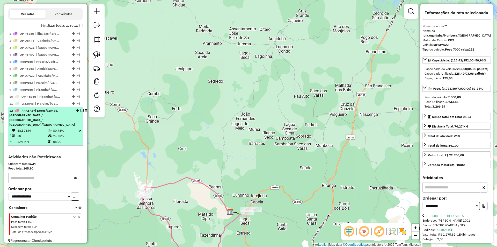
click at [62, 133] on td "71,65%" at bounding box center [65, 135] width 25 height 5
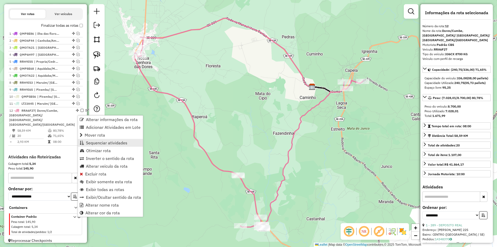
click at [91, 143] on span "Sequenciar atividades" at bounding box center [106, 143] width 41 height 4
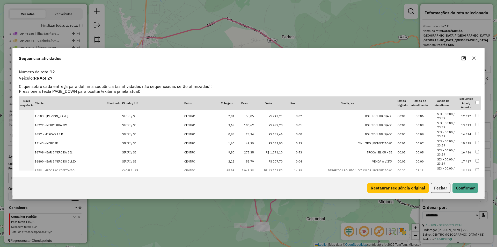
scroll to position [125, 0]
click at [161, 164] on td "CAPELA / SE" at bounding box center [153, 161] width 62 height 9
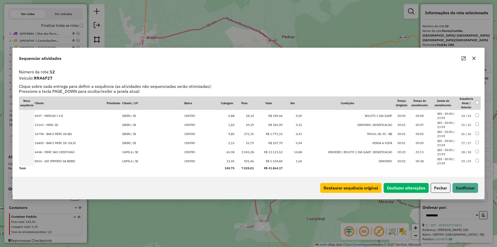
click at [161, 164] on td "CAPELA / SE" at bounding box center [153, 161] width 62 height 9
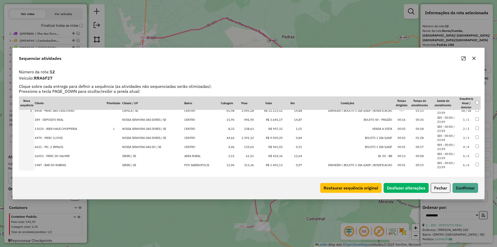
scroll to position [0, 0]
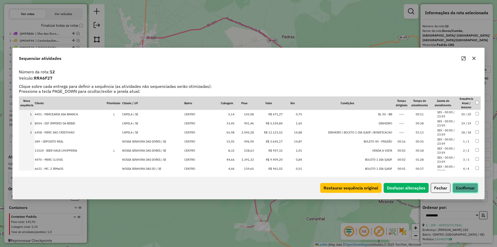
click at [457, 187] on button "Confirmar" at bounding box center [466, 188] width 26 height 10
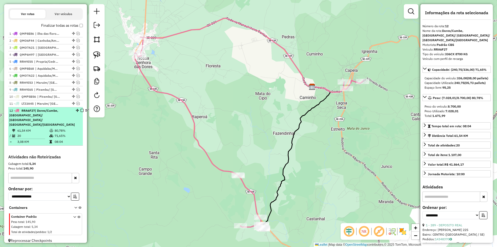
click at [76, 112] on div at bounding box center [82, 110] width 12 height 3
click at [81, 112] on em at bounding box center [82, 110] width 3 height 3
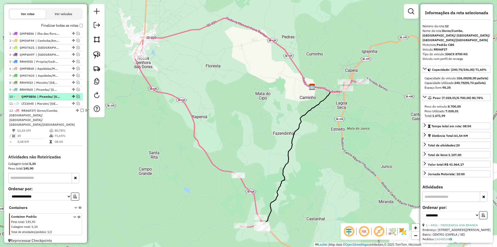
scroll to position [141, 0]
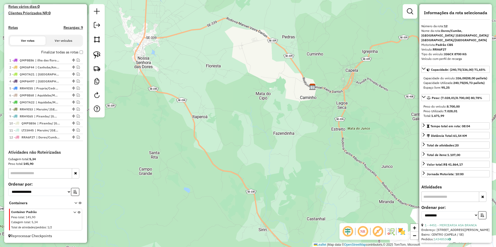
drag, startPoint x: 73, startPoint y: 130, endPoint x: 67, endPoint y: 142, distance: 13.4
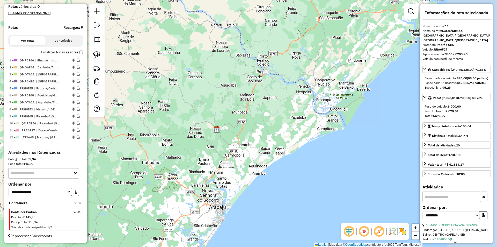
drag, startPoint x: 215, startPoint y: 131, endPoint x: 187, endPoint y: 149, distance: 33.9
click at [187, 149] on div "Janela de atendimento Grade de atendimento Capacidade Transportadoras Veículos …" at bounding box center [248, 123] width 497 height 247
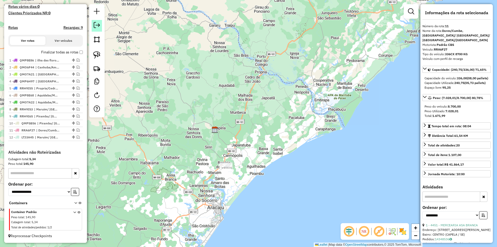
click at [96, 22] on em at bounding box center [97, 25] width 6 height 6
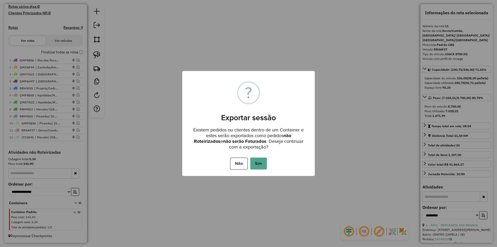
click at [257, 159] on button "Sim" at bounding box center [258, 163] width 17 height 12
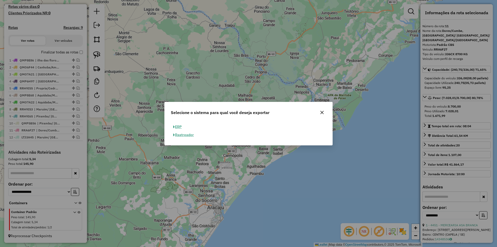
click at [182, 130] on button "ERP" at bounding box center [177, 127] width 13 height 8
select select "**"
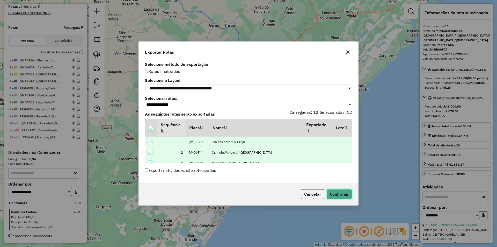
click at [332, 194] on button "Confirmar" at bounding box center [340, 194] width 26 height 10
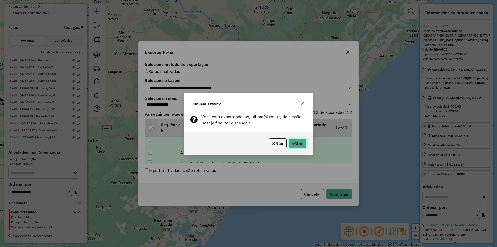
click at [305, 143] on button "Sim" at bounding box center [298, 143] width 18 height 10
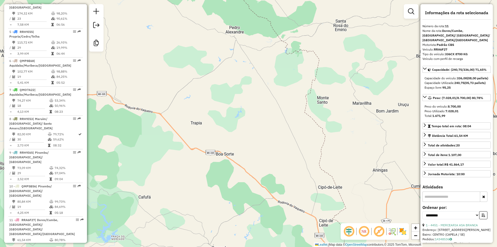
scroll to position [337, 0]
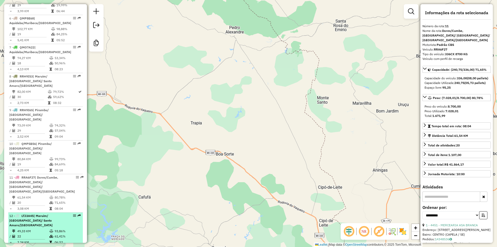
click at [40, 234] on td "22" at bounding box center [33, 236] width 32 height 5
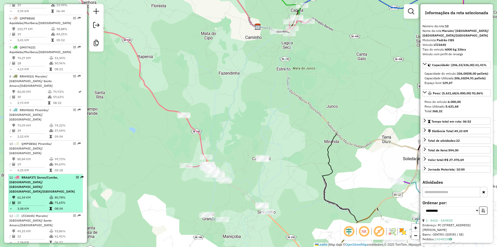
click at [47, 200] on td "20" at bounding box center [33, 202] width 32 height 5
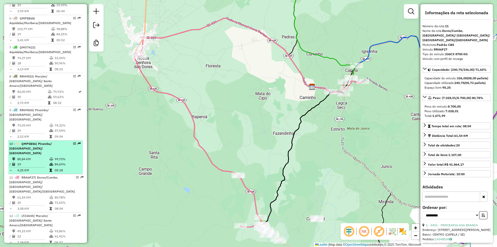
click at [47, 156] on td "80,84 KM" at bounding box center [33, 158] width 32 height 5
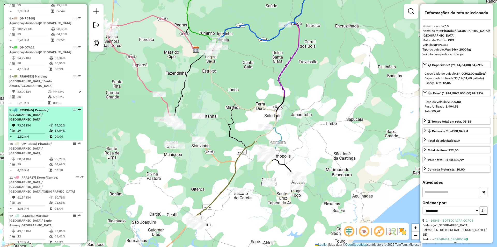
click at [50, 124] on icon at bounding box center [51, 125] width 4 height 3
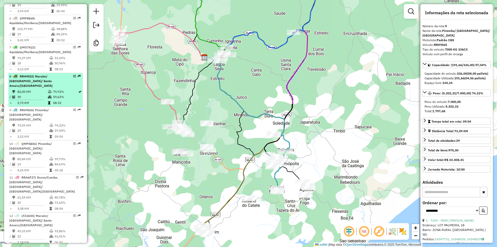
click at [49, 94] on td at bounding box center [50, 96] width 5 height 5
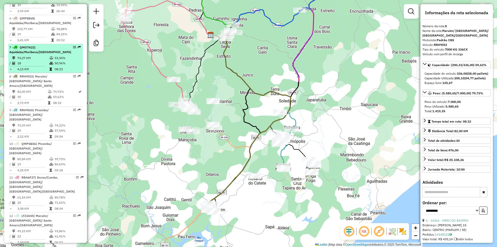
click at [56, 49] on div "7 - QMO7A22 | Aquidaba/Muribeca/[GEOGRAPHIC_DATA]" at bounding box center [40, 49] width 62 height 9
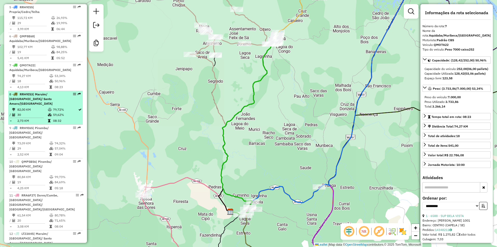
scroll to position [311, 0]
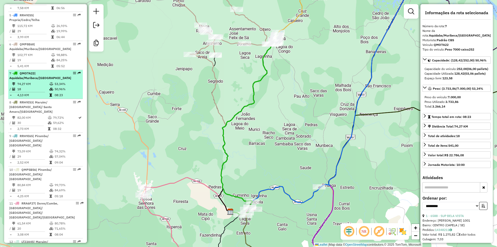
click at [51, 73] on span "| Aquidaba/Muribeca/[GEOGRAPHIC_DATA]" at bounding box center [40, 75] width 62 height 9
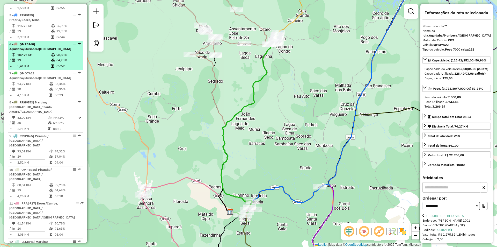
click at [52, 59] on icon at bounding box center [53, 60] width 4 height 3
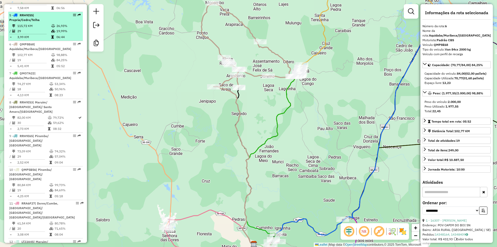
click at [54, 34] on td at bounding box center [53, 36] width 5 height 5
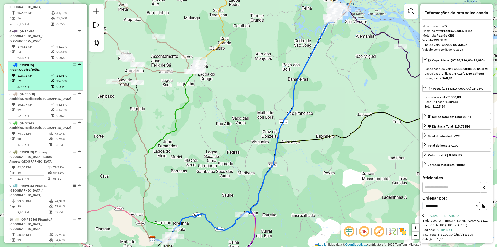
scroll to position [259, 0]
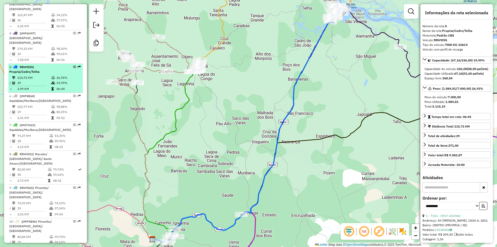
click at [49, 75] on td "115,72 KM" at bounding box center [34, 77] width 34 height 5
click at [38, 75] on td "115,72 KM" at bounding box center [34, 77] width 34 height 5
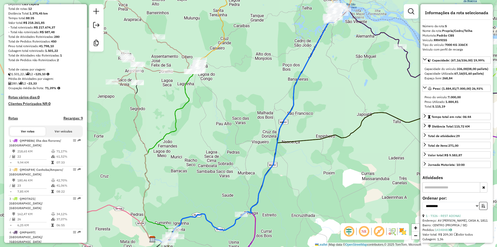
scroll to position [0, 0]
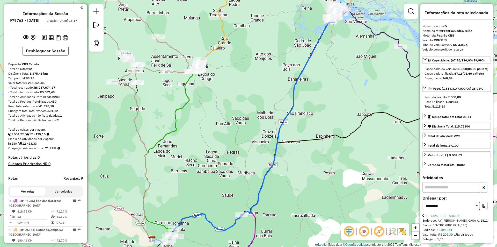
click at [54, 54] on button "Desbloquear Sessão" at bounding box center [46, 51] width 46 height 10
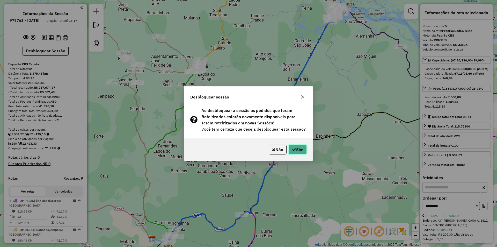
click at [306, 150] on button "Sim" at bounding box center [298, 150] width 18 height 10
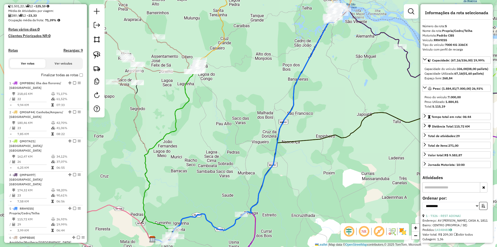
scroll to position [107, 0]
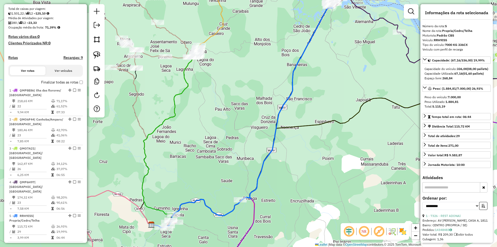
drag, startPoint x: 204, startPoint y: 147, endPoint x: 161, endPoint y: 127, distance: 47.4
click at [202, 138] on div "Janela de atendimento Grade de atendimento Capacidade Transportadoras Veículos …" at bounding box center [248, 123] width 497 height 247
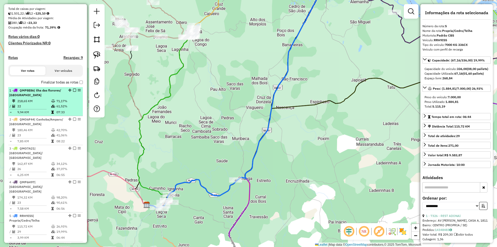
click at [76, 115] on td "07:33" at bounding box center [68, 112] width 25 height 5
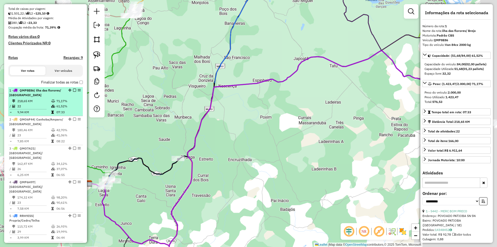
click at [65, 109] on td "61,52%" at bounding box center [68, 106] width 25 height 5
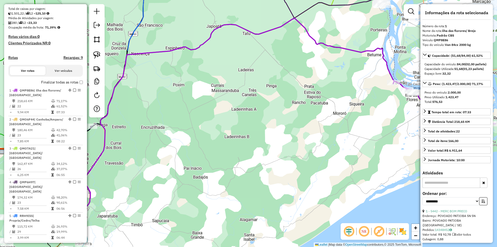
drag, startPoint x: 174, startPoint y: 109, endPoint x: 182, endPoint y: 108, distance: 8.6
click at [182, 108] on div "Janela de atendimento Grade de atendimento Capacidade Transportadoras Veículos …" at bounding box center [248, 123] width 497 height 247
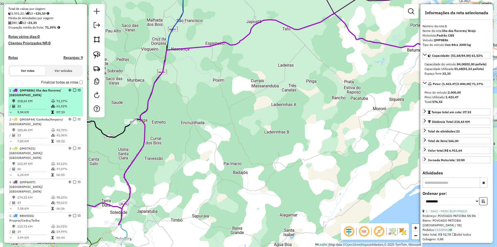
click at [71, 109] on td "61,52%" at bounding box center [68, 106] width 25 height 5
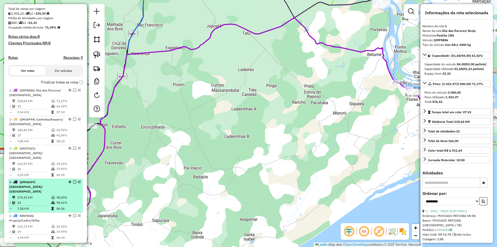
click at [51, 196] on icon at bounding box center [53, 197] width 4 height 3
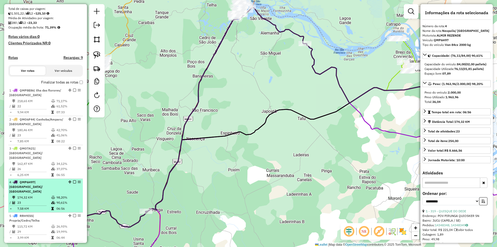
click at [73, 182] on em at bounding box center [74, 181] width 3 height 3
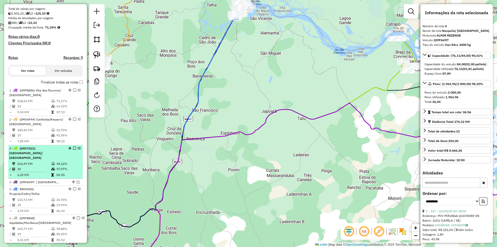
click at [64, 170] on td "37,07%" at bounding box center [68, 168] width 25 height 5
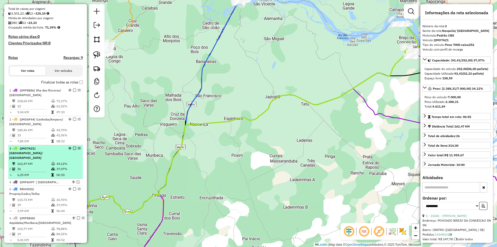
click at [73, 150] on em at bounding box center [74, 148] width 3 height 3
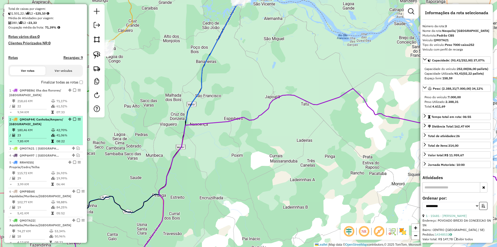
click at [69, 144] on td "08:22" at bounding box center [68, 141] width 25 height 5
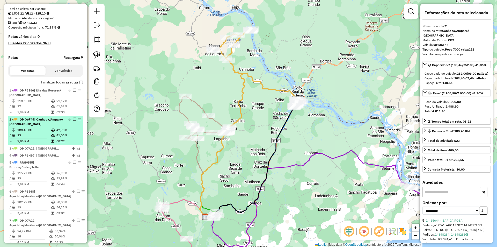
click at [73, 121] on em at bounding box center [74, 119] width 3 height 3
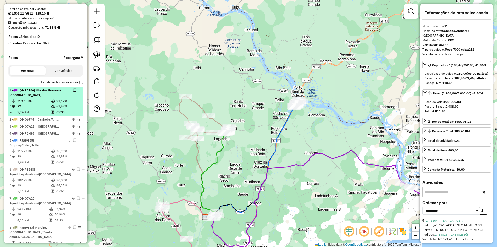
click at [68, 115] on td "07:33" at bounding box center [68, 112] width 25 height 5
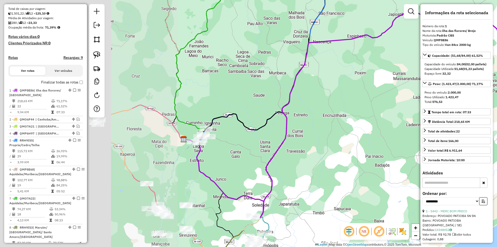
drag, startPoint x: 312, startPoint y: 159, endPoint x: 345, endPoint y: 146, distance: 35.4
click at [345, 146] on div "Janela de atendimento Grade de atendimento Capacidade Transportadoras Veículos …" at bounding box center [248, 123] width 497 height 247
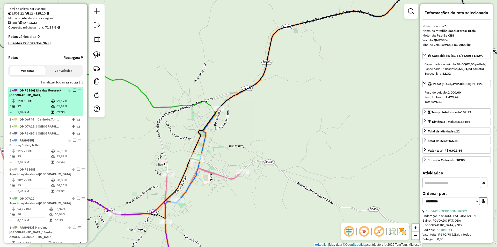
click at [74, 92] on em at bounding box center [74, 90] width 3 height 3
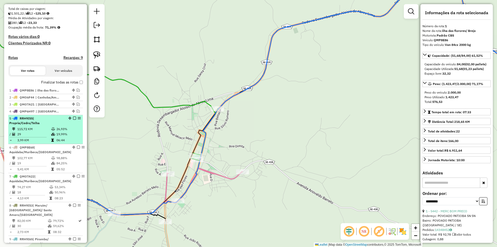
click at [61, 137] on td "19,99%" at bounding box center [68, 134] width 25 height 5
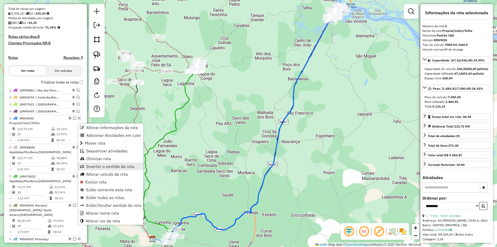
click at [104, 165] on span "Inverter o sentido da rota" at bounding box center [110, 166] width 48 height 4
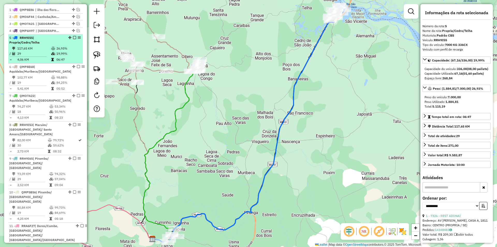
scroll to position [145, 0]
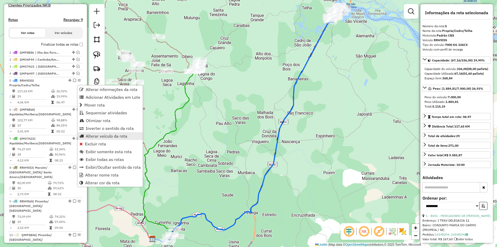
click at [107, 135] on span "Alterar veículo da rota" at bounding box center [107, 136] width 42 height 4
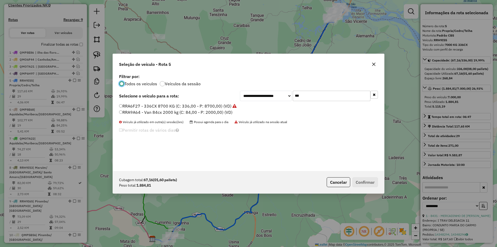
scroll to position [3, 2]
click at [315, 94] on input "***" at bounding box center [332, 96] width 78 height 10
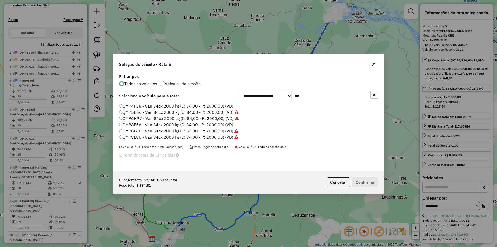
type input "***"
click at [160, 114] on label "QMP5B56 - Van 84cx 2000 kg (C: 84,00 - P: 2000,00) (VD)" at bounding box center [179, 112] width 120 height 6
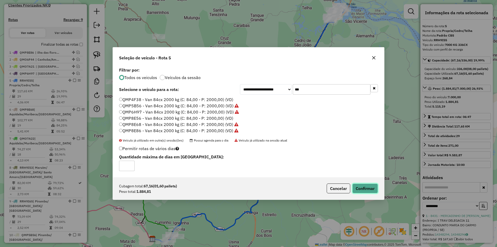
click at [368, 193] on button "Confirmar" at bounding box center [365, 188] width 26 height 10
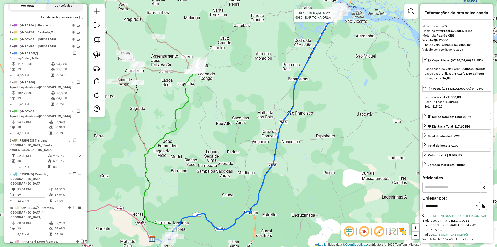
scroll to position [222, 0]
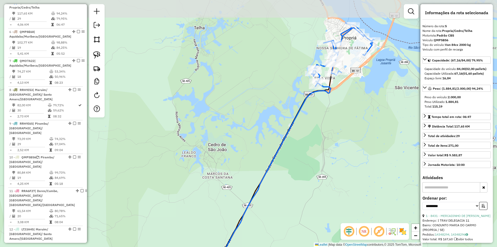
drag, startPoint x: 356, startPoint y: 25, endPoint x: 343, endPoint y: 53, distance: 31.3
click at [343, 53] on div "Rota 5 - Placa QMP5B56 16583 - ESPET UNIVERSITARIO Rota 5 - Placa QMP5B56 16573…" at bounding box center [248, 123] width 497 height 247
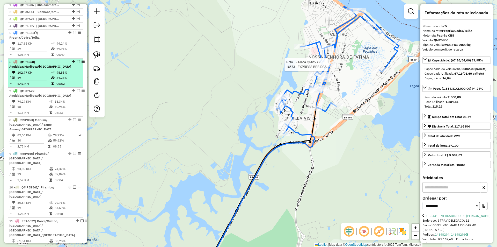
scroll to position [145, 0]
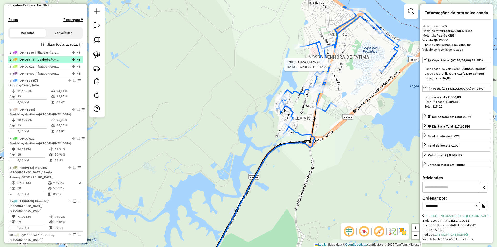
click at [77, 61] on em at bounding box center [78, 59] width 3 height 3
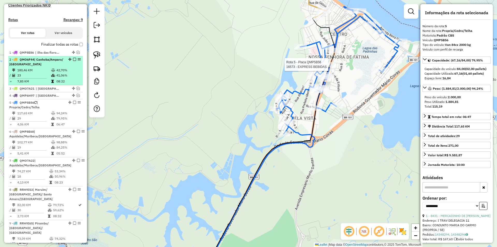
click at [62, 65] on div "2 - QMO6F44 | Canhoba/Amparo/ Lourdes" at bounding box center [36, 61] width 55 height 9
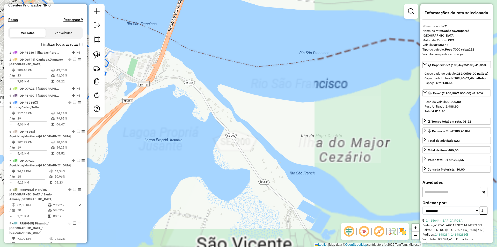
drag, startPoint x: 195, startPoint y: 91, endPoint x: 359, endPoint y: 100, distance: 164.4
click at [359, 100] on div "Rota 5 - Placa QMP5B56 16573 - EXPRESS BEBIDAS Janela de atendimento Grade de a…" at bounding box center [248, 123] width 497 height 247
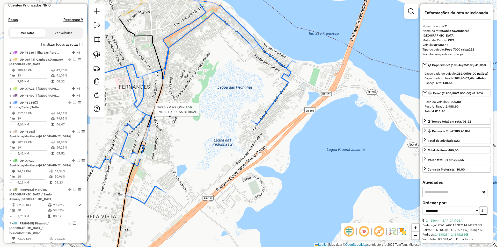
drag, startPoint x: 174, startPoint y: 57, endPoint x: 170, endPoint y: 55, distance: 4.8
click at [176, 63] on div "Rota 5 - Placa QMP5B56 16573 - EXPRESS BEBIDAS Janela de atendimento Grade de a…" at bounding box center [248, 123] width 497 height 247
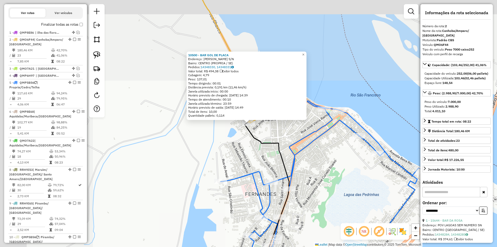
scroll to position [201, 0]
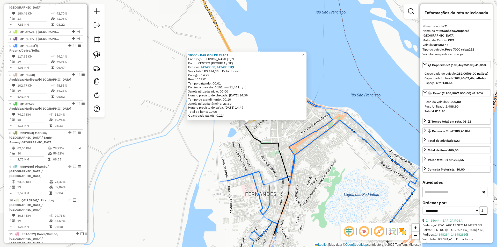
click at [249, 137] on div "10500 - BAR GOL DE PLACA Endereço: XAVIER MONTE S/N Bairro: CENTRO (PROPRIA / S…" at bounding box center [248, 123] width 497 height 247
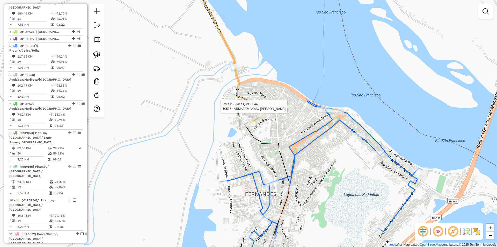
select select "**********"
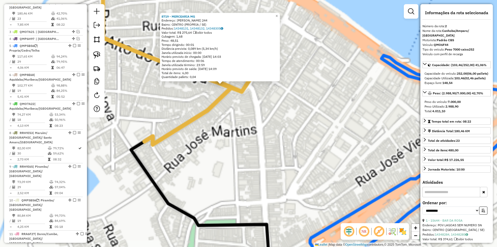
click at [257, 136] on div "8719 - MERCEARIA MG Endereço: MAL DEODORO DA FONSECA 244 Bairro: CENTRO (PROPRI…" at bounding box center [248, 123] width 497 height 247
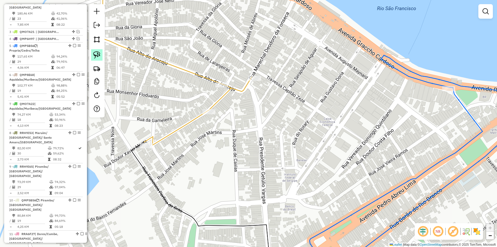
click at [95, 52] on img at bounding box center [96, 54] width 7 height 7
drag, startPoint x: 178, startPoint y: 55, endPoint x: 335, endPoint y: 69, distance: 158.4
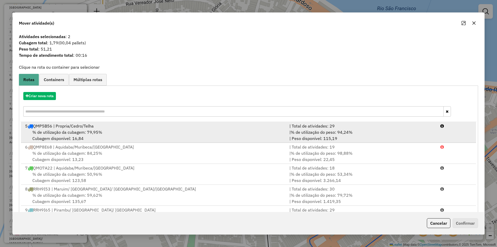
click at [286, 131] on div "| % de utilização do peso: 94,24% | Peso disponível: 115,19" at bounding box center [361, 135] width 151 height 12
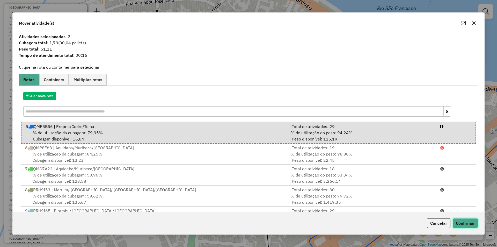
click at [472, 222] on button "Confirmar" at bounding box center [466, 223] width 26 height 10
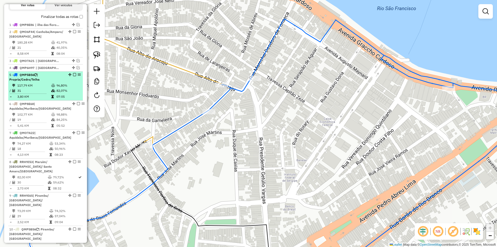
scroll to position [120, 0]
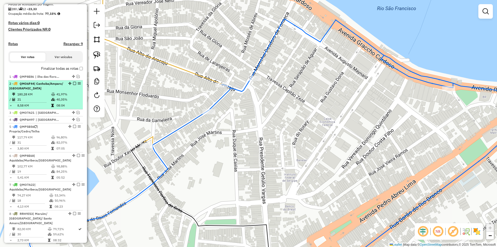
click at [56, 108] on td "08:04" at bounding box center [68, 105] width 25 height 5
select select "**********"
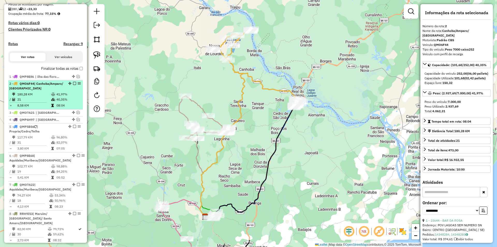
click at [74, 85] on em at bounding box center [74, 83] width 3 height 3
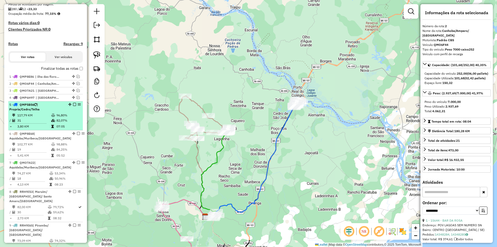
click at [59, 123] on td "82,07%" at bounding box center [68, 120] width 25 height 5
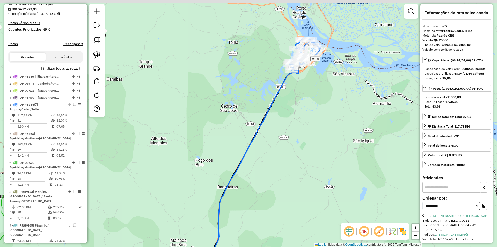
drag, startPoint x: 337, startPoint y: 57, endPoint x: 331, endPoint y: 56, distance: 5.7
click at [335, 67] on div "Janela de atendimento Grade de atendimento Capacidade Transportadoras Veículos …" at bounding box center [248, 123] width 497 height 247
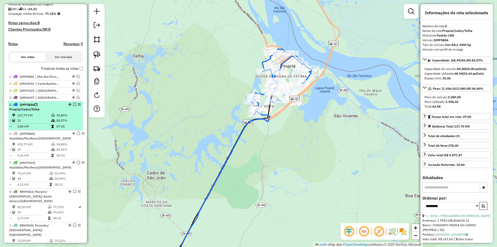
click at [73, 106] on em at bounding box center [74, 104] width 3 height 3
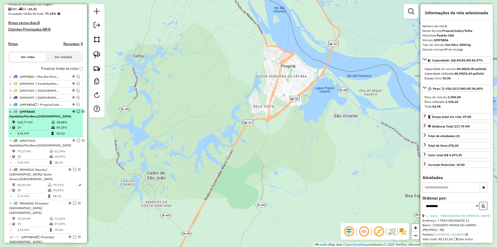
click at [62, 124] on li "6 - QMP8E68 | Aquidaba/Muribeca/Sao Francisco 102,77 KM 98,88% / 19 84,25% = 5,…" at bounding box center [45, 122] width 75 height 29
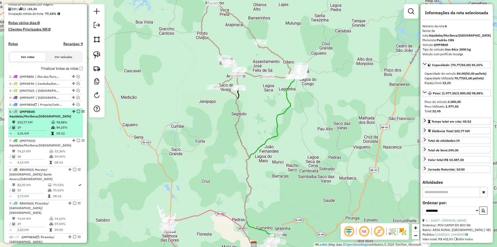
click at [77, 113] on em at bounding box center [78, 111] width 3 height 3
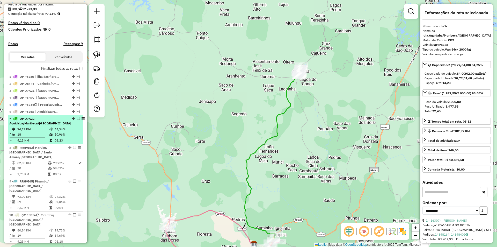
click at [61, 126] on div "7 - QMO7A22 | Aquidaba/Muribeca/Sao Francisco" at bounding box center [40, 120] width 62 height 9
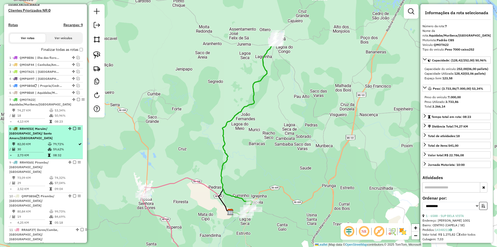
scroll to position [146, 0]
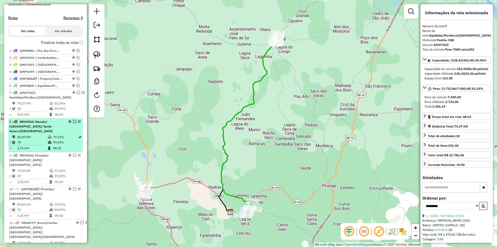
click at [55, 134] on td "79,72%" at bounding box center [65, 136] width 25 height 5
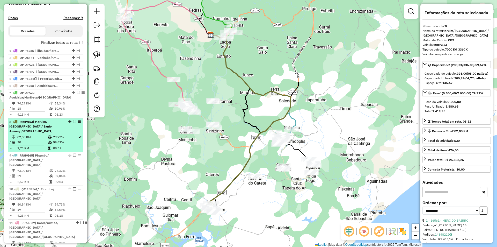
click at [73, 123] on em at bounding box center [74, 121] width 3 height 3
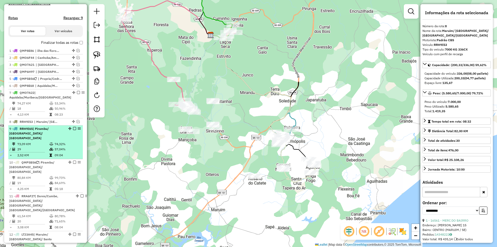
click at [63, 153] on td "09:04" at bounding box center [67, 155] width 26 height 5
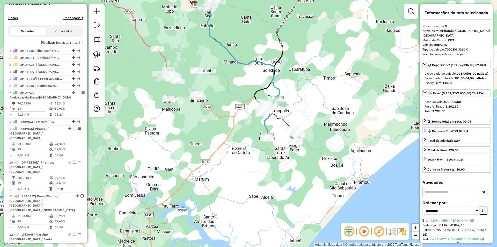
drag, startPoint x: 240, startPoint y: 160, endPoint x: 230, endPoint y: 100, distance: 60.2
click at [230, 100] on div "Janela de atendimento Grade de atendimento Capacidade Transportadoras Veículos …" at bounding box center [248, 123] width 497 height 247
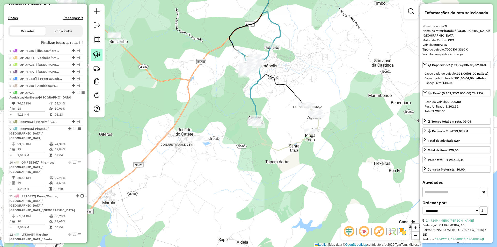
click at [95, 58] on img at bounding box center [96, 54] width 7 height 7
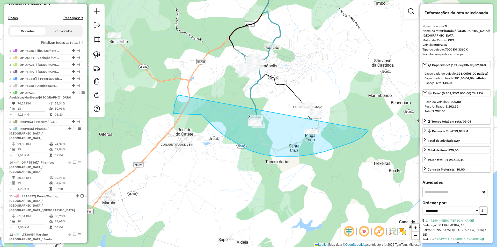
drag, startPoint x: 174, startPoint y: 106, endPoint x: 379, endPoint y: 92, distance: 205.0
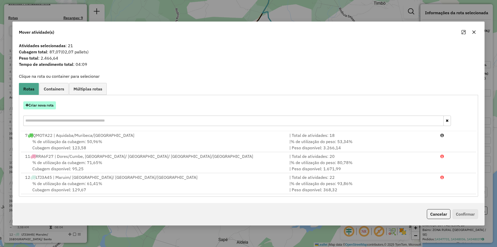
click at [48, 105] on button "Criar nova rota" at bounding box center [39, 105] width 33 height 8
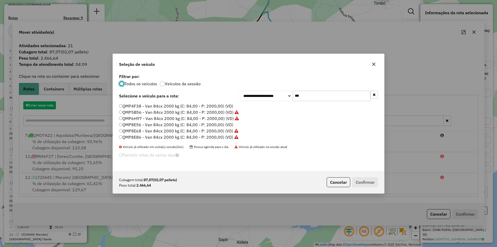
scroll to position [3, 2]
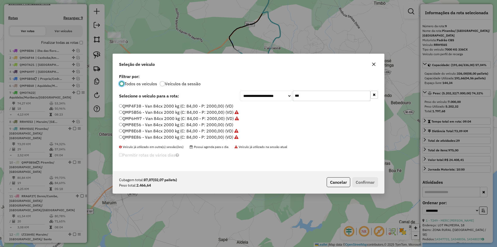
click at [304, 96] on input "***" at bounding box center [332, 96] width 78 height 10
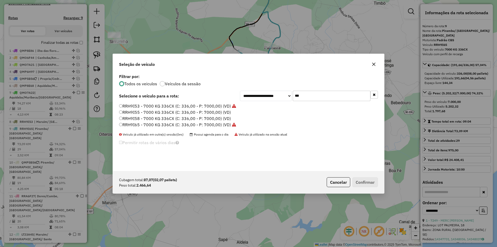
type input "***"
click at [162, 112] on label "RRH9I55 - 7000 KG 336CX (C: 336,00 - P: 7000,00) (VD)" at bounding box center [175, 112] width 112 height 6
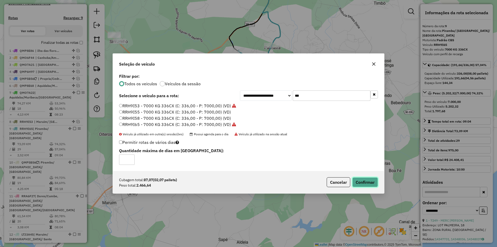
click at [361, 182] on button "Confirmar" at bounding box center [365, 182] width 26 height 10
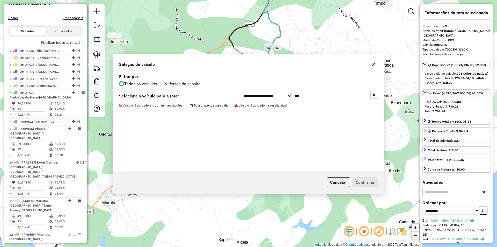
scroll to position [251, 0]
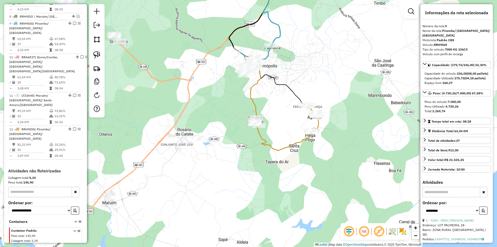
click at [217, 153] on div "Janela de atendimento Grade de atendimento Capacidade Transportadoras Veículos …" at bounding box center [248, 123] width 497 height 247
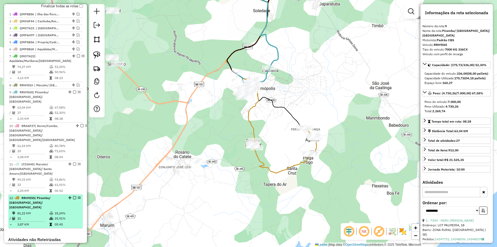
scroll to position [174, 0]
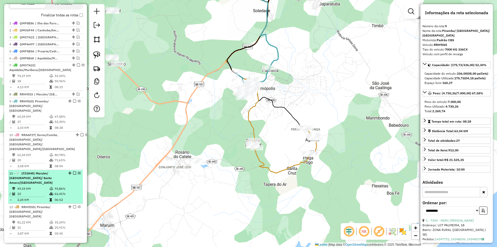
click at [73, 171] on em at bounding box center [74, 172] width 3 height 3
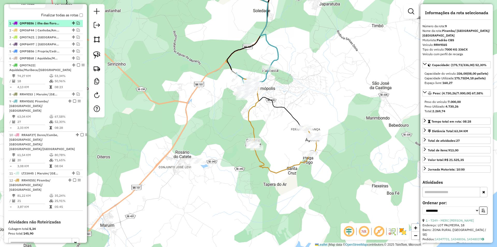
click at [78, 25] on div at bounding box center [73, 22] width 16 height 3
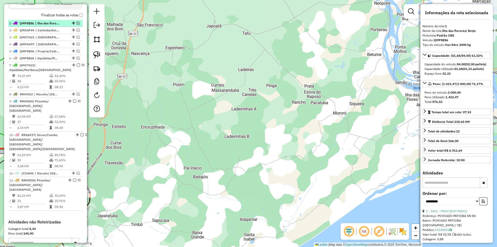
click at [77, 25] on em at bounding box center [78, 22] width 3 height 3
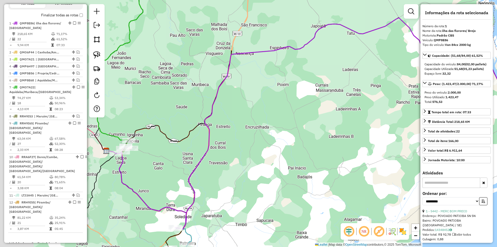
drag, startPoint x: 265, startPoint y: 107, endPoint x: 287, endPoint y: 104, distance: 22.7
click at [287, 104] on div "Janela de atendimento Grade de atendimento Capacidade Transportadoras Veículos …" at bounding box center [248, 123] width 497 height 247
drag, startPoint x: 185, startPoint y: 198, endPoint x: 209, endPoint y: 122, distance: 79.7
click at [209, 123] on div "Janela de atendimento Grade de atendimento Capacidade Transportadoras Veículos …" at bounding box center [248, 123] width 497 height 247
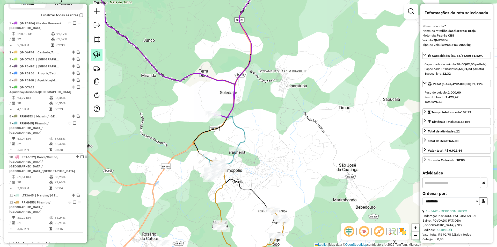
click at [92, 52] on link at bounding box center [96, 54] width 11 height 11
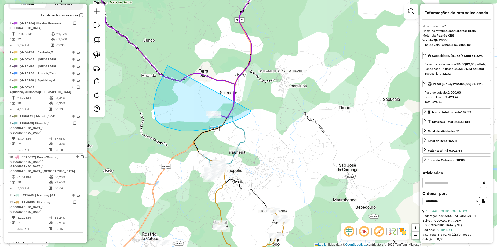
drag, startPoint x: 153, startPoint y: 107, endPoint x: 251, endPoint y: 110, distance: 98.2
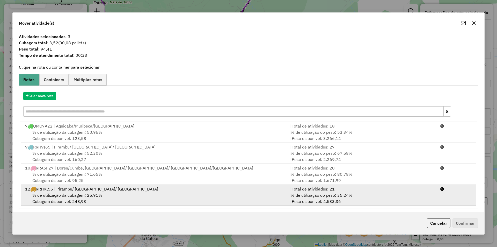
click at [415, 195] on div "| % de utilização do peso: 35,24% | Peso disponível: 4.533,36" at bounding box center [361, 198] width 151 height 12
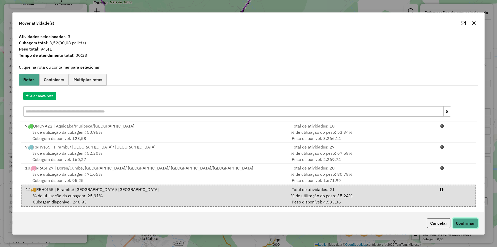
click at [469, 224] on button "Confirmar" at bounding box center [466, 223] width 26 height 10
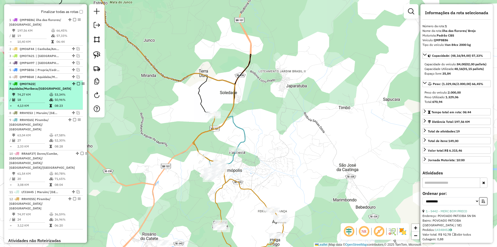
scroll to position [168, 0]
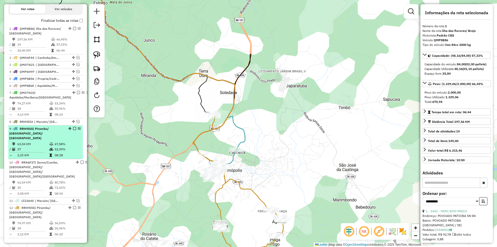
click at [61, 141] on li "9 - RRH9I65 | Pirambu/ Carmopolis/ Japaratuba 63,04 KM 67,58% / 27 52,30% = 2,3…" at bounding box center [45, 142] width 75 height 34
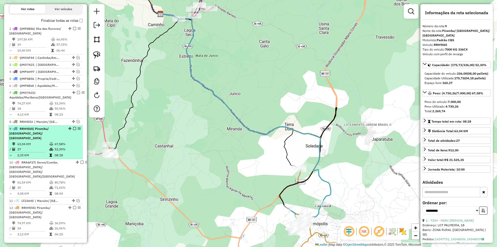
click at [73, 130] on em at bounding box center [74, 128] width 3 height 3
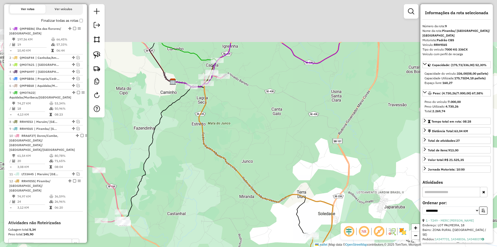
drag, startPoint x: 160, startPoint y: 107, endPoint x: 174, endPoint y: 150, distance: 44.8
click at [174, 150] on div "Janela de atendimento Grade de atendimento Capacidade Transportadoras Veículos …" at bounding box center [248, 123] width 497 height 247
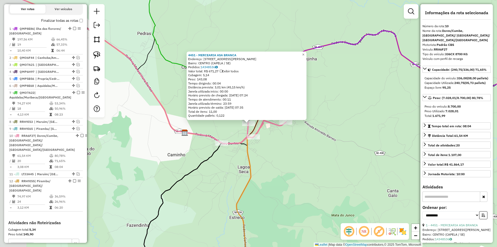
scroll to position [229, 0]
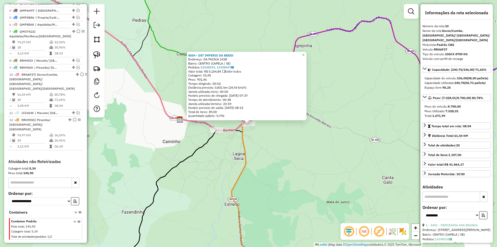
click at [262, 141] on div "8054 - DST IMPERIO DA BEBID Endereço: DA FAISCA 1428 Bairro: CENTRO (CAPELA / S…" at bounding box center [248, 123] width 497 height 247
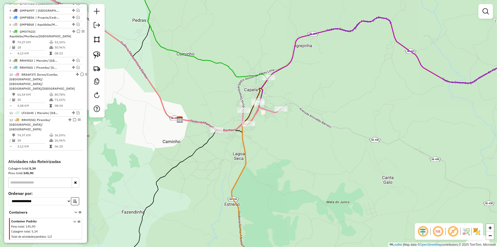
select select "**********"
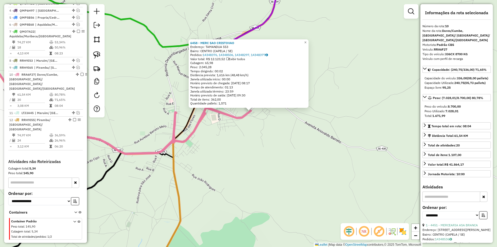
click at [245, 138] on div "6458 - MERC SAO CRISTOVAO Endereço: TAMANDUA 553 Bairro: CENTRO (CAPELA / SE) P…" at bounding box center [248, 123] width 497 height 247
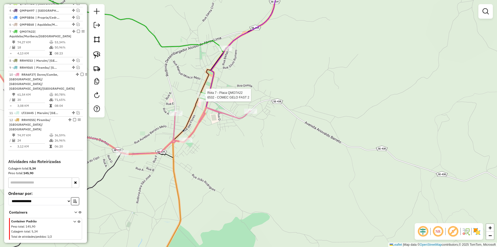
select select "**********"
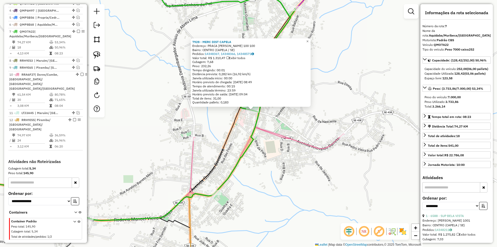
click at [233, 136] on div "7928 - MERC DIST CAPELA Endereço: PRACA ADROALDO CAMPOS 100 100 Bairro: CENTRO …" at bounding box center [248, 123] width 497 height 247
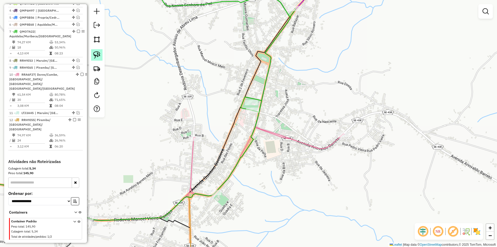
click at [97, 52] on img at bounding box center [96, 54] width 7 height 7
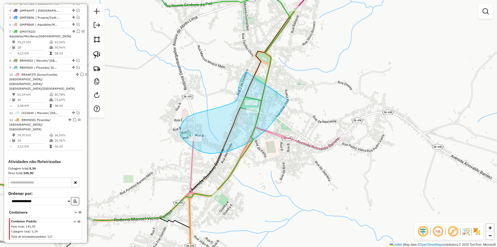
drag, startPoint x: 246, startPoint y: 71, endPoint x: 287, endPoint y: 100, distance: 49.9
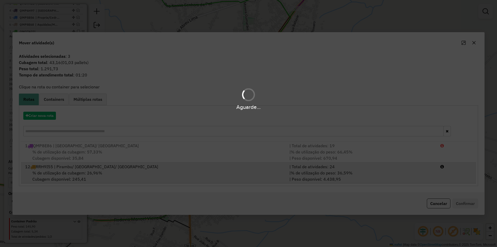
click at [414, 175] on div "| % de utilização do peso: 36,59% | Peso disponível: 4.438,95" at bounding box center [361, 176] width 151 height 12
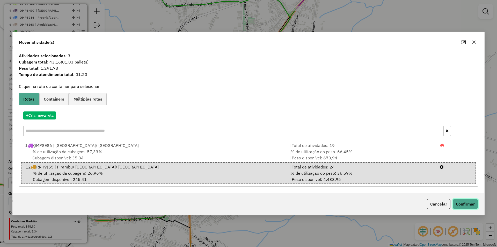
drag, startPoint x: 459, startPoint y: 200, endPoint x: 415, endPoint y: 157, distance: 61.2
click at [460, 202] on button "Confirmar" at bounding box center [466, 204] width 26 height 10
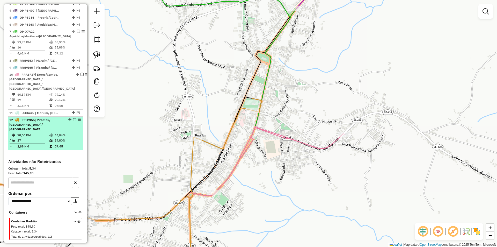
click at [52, 119] on div "12 - RRH9I55 | Pirambu/ Carmopolis/ Japaratuba" at bounding box center [36, 125] width 55 height 14
select select "**********"
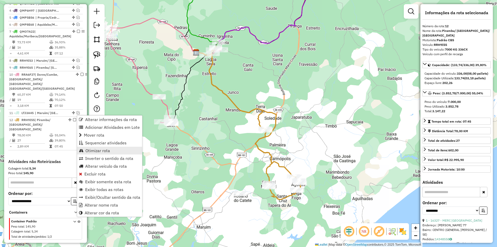
click at [101, 150] on span "Otimizar rota" at bounding box center [97, 150] width 25 height 4
click at [99, 140] on span "Sequenciar atividades" at bounding box center [106, 142] width 41 height 4
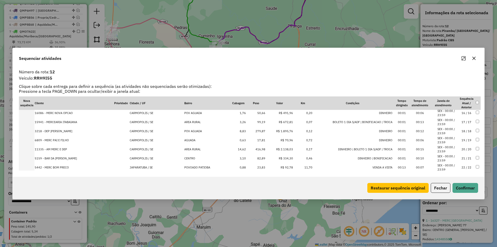
scroll to position [189, 0]
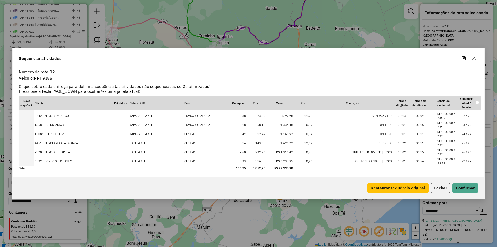
click at [152, 162] on td "CAPELA / SE" at bounding box center [156, 161] width 55 height 9
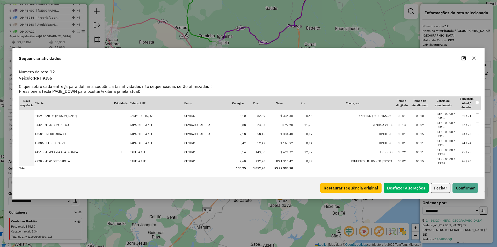
click at [152, 162] on td "CAPELA / SE" at bounding box center [156, 161] width 55 height 9
click at [152, 162] on td "JAPARATUBA / SE" at bounding box center [156, 161] width 55 height 9
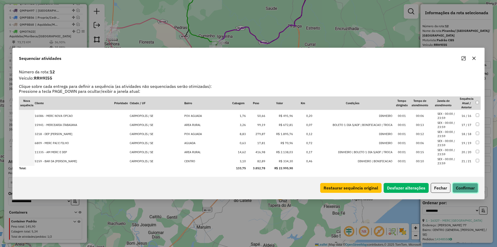
click at [467, 189] on button "Confirmar" at bounding box center [466, 188] width 26 height 10
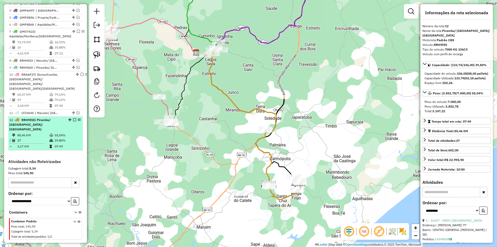
click at [55, 133] on td "55,04%" at bounding box center [67, 135] width 26 height 5
click at [73, 118] on em at bounding box center [74, 119] width 3 height 3
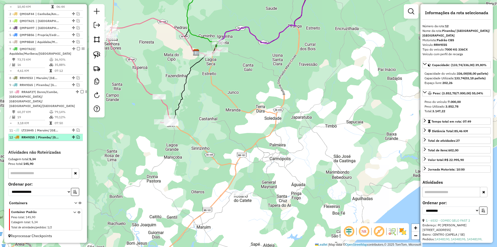
scroll to position [207, 0]
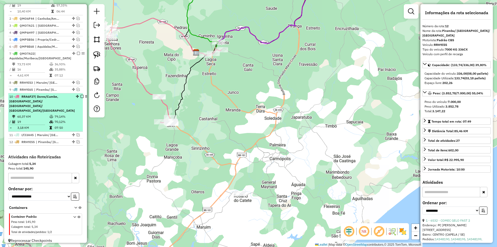
click at [60, 114] on td "79,14%" at bounding box center [67, 116] width 26 height 5
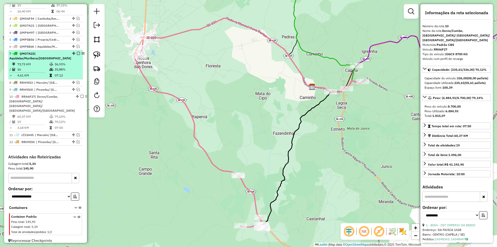
click at [59, 77] on td "07:12" at bounding box center [67, 75] width 26 height 5
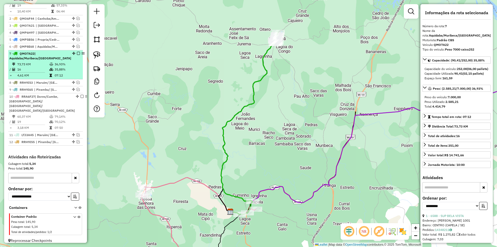
click at [77, 55] on em at bounding box center [78, 53] width 3 height 3
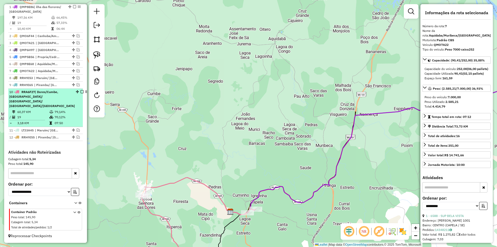
scroll to position [185, 0]
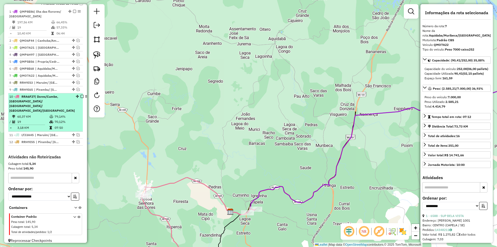
click at [62, 119] on td "70,12%" at bounding box center [67, 121] width 26 height 5
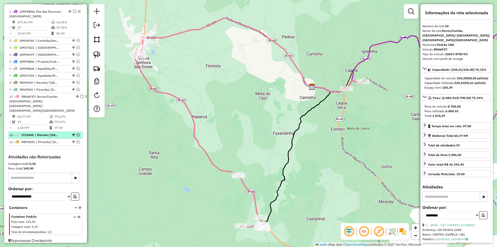
click at [77, 133] on em at bounding box center [78, 134] width 3 height 3
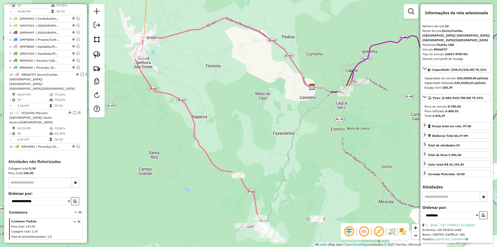
click at [152, 92] on div "Janela de atendimento Grade de atendimento Capacidade Transportadoras Veículos …" at bounding box center [248, 123] width 497 height 247
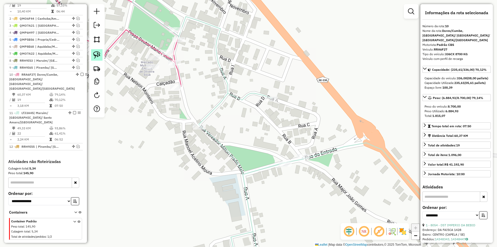
click at [98, 55] on img at bounding box center [96, 54] width 7 height 7
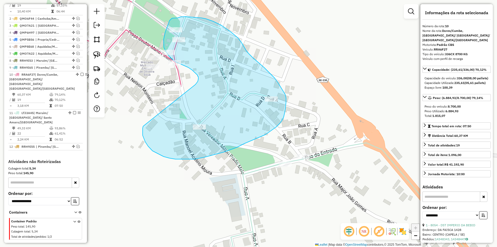
drag, startPoint x: 143, startPoint y: 128, endPoint x: 196, endPoint y: 84, distance: 68.6
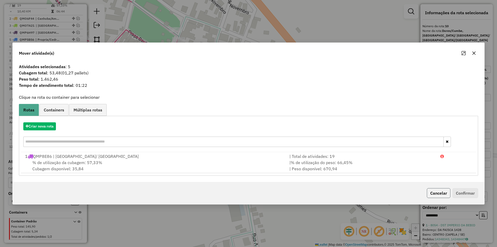
click at [441, 188] on button "Cancelar" at bounding box center [439, 193] width 24 height 10
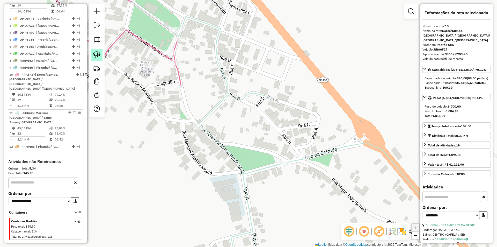
click at [96, 52] on img at bounding box center [96, 54] width 7 height 7
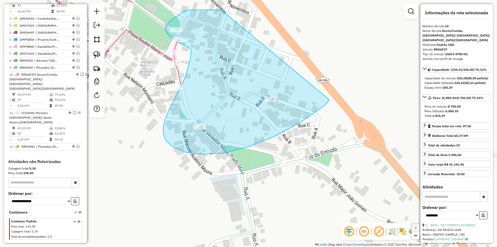
drag, startPoint x: 219, startPoint y: 10, endPoint x: 329, endPoint y: 99, distance: 141.4
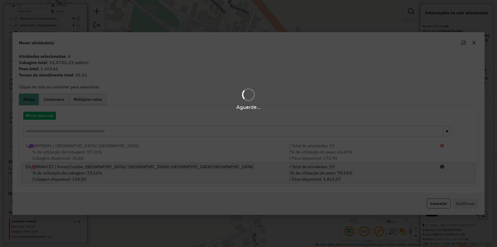
click at [380, 176] on div "| % de utilização do peso: 79,14% | Peso disponível: 1.815,07" at bounding box center [361, 176] width 151 height 12
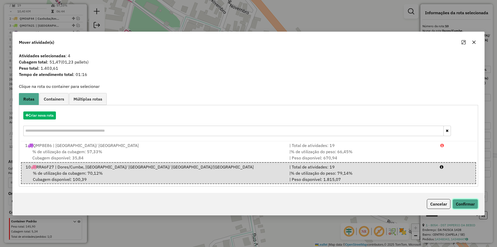
click at [464, 204] on button "Confirmar" at bounding box center [466, 204] width 26 height 10
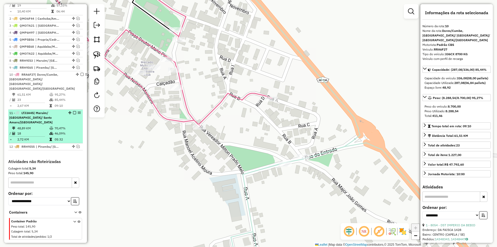
click at [49, 132] on icon at bounding box center [51, 133] width 4 height 3
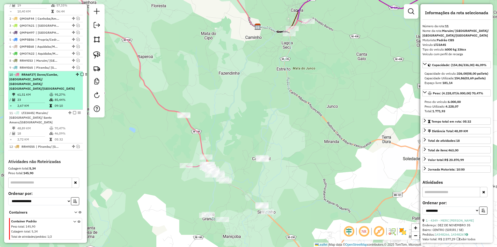
click at [71, 103] on td "09:10" at bounding box center [67, 105] width 26 height 5
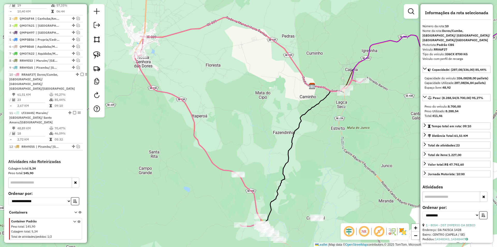
click at [222, 161] on div "Janela de atendimento Grade de atendimento Capacidade Transportadoras Veículos …" at bounding box center [248, 123] width 497 height 247
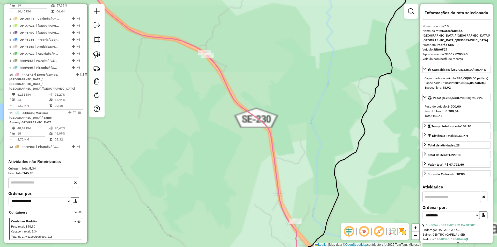
drag, startPoint x: 239, startPoint y: 164, endPoint x: 238, endPoint y: 158, distance: 5.4
click at [238, 159] on div "Janela de atendimento Grade de atendimento Capacidade Transportadoras Veículos …" at bounding box center [248, 123] width 497 height 247
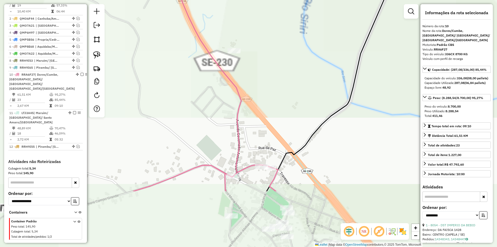
drag, startPoint x: 215, startPoint y: 121, endPoint x: 219, endPoint y: 111, distance: 11.3
click at [213, 106] on div "Janela de atendimento Grade de atendimento Capacidade Transportadoras Veículos …" at bounding box center [248, 123] width 497 height 247
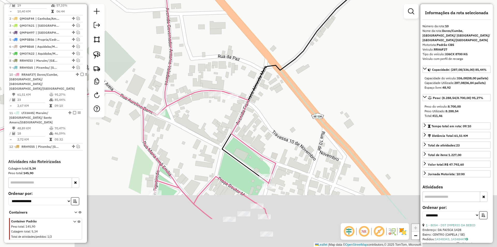
drag, startPoint x: 268, startPoint y: 175, endPoint x: 234, endPoint y: 56, distance: 124.0
click at [234, 57] on div "Janela de atendimento Grade de atendimento Capacidade Transportadoras Veículos …" at bounding box center [248, 123] width 497 height 247
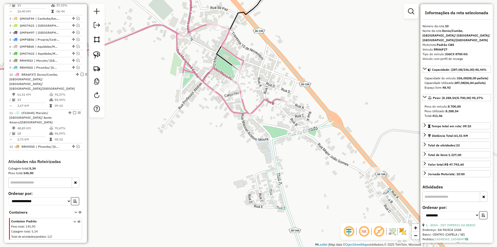
click at [283, 98] on icon at bounding box center [118, 45] width 336 height 140
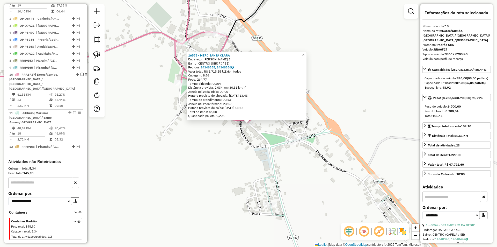
click at [231, 140] on div "16575 - MERC SANTA CLARA Endereço: JACKSON DE FIGUEIREDO 3 Bairro: CENTRO (SIRI…" at bounding box center [248, 123] width 497 height 247
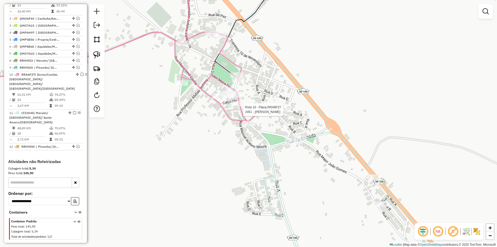
select select "**********"
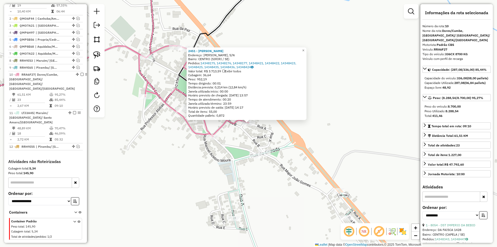
click at [242, 141] on div "2451 - MERCE SIRIRI Endereço: CJ SANTA TEREZINHA, S/N Bairro: CENTRO (SIRIRI / …" at bounding box center [248, 123] width 497 height 247
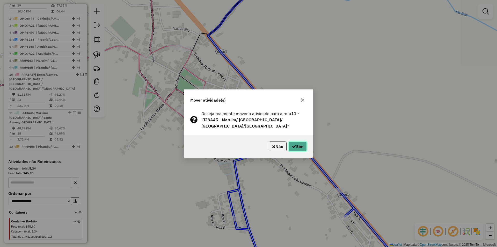
click at [294, 145] on icon "button" at bounding box center [294, 146] width 4 height 4
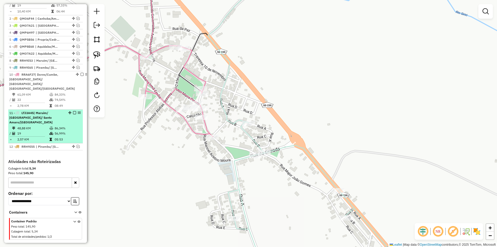
click at [56, 131] on td "56,99%" at bounding box center [67, 133] width 26 height 5
select select "**********"
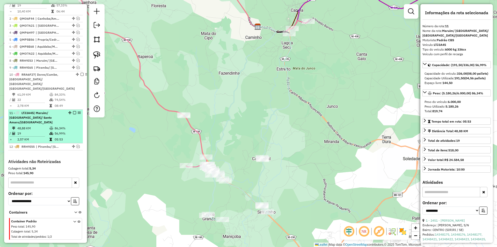
click at [74, 111] on em at bounding box center [74, 112] width 3 height 3
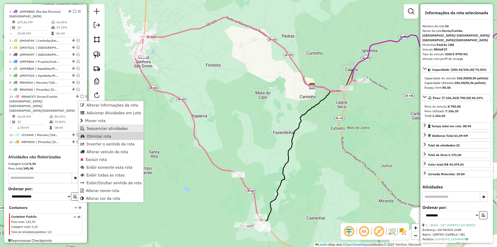
click at [107, 130] on span "Sequenciar atividades" at bounding box center [106, 128] width 41 height 4
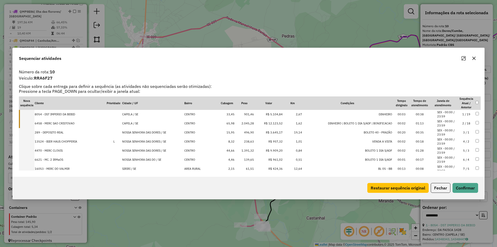
scroll to position [143, 0]
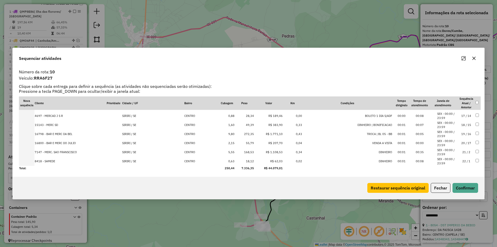
click at [436, 187] on button "Fechar" at bounding box center [441, 188] width 20 height 10
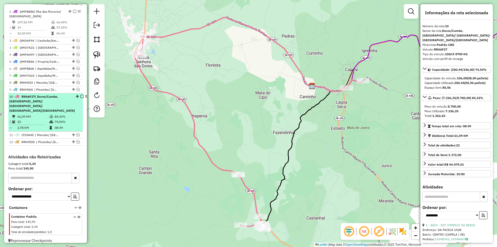
click at [81, 98] on em at bounding box center [82, 96] width 3 height 3
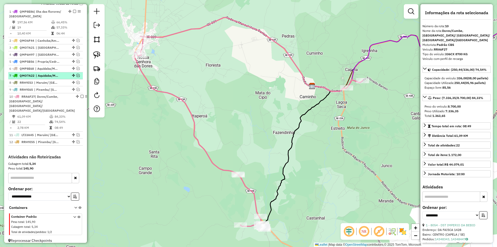
scroll to position [163, 0]
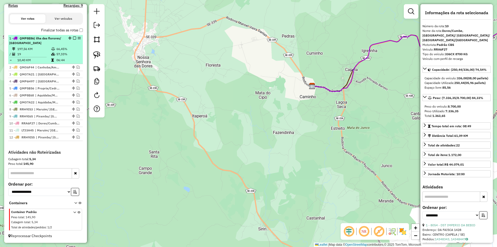
click at [64, 47] on td "66,45%" at bounding box center [68, 48] width 25 height 5
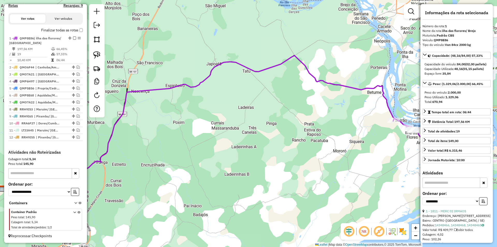
click at [181, 59] on div "Janela de atendimento Grade de atendimento Capacidade Transportadoras Veículos …" at bounding box center [248, 123] width 497 height 247
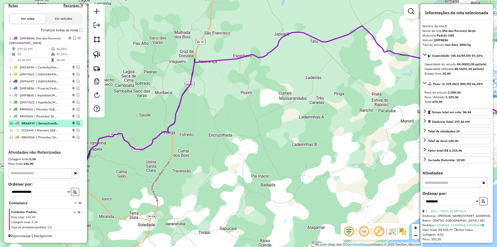
click at [77, 124] on em at bounding box center [78, 122] width 3 height 3
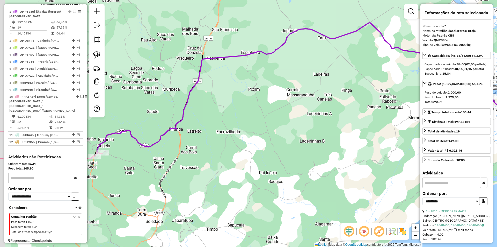
drag, startPoint x: 117, startPoint y: 132, endPoint x: 184, endPoint y: 127, distance: 67.2
click at [193, 115] on icon at bounding box center [282, 91] width 410 height 136
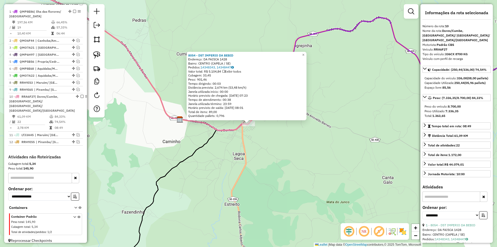
click at [178, 142] on div "8054 - DST IMPERIO DA BEBID Endereço: DA FAISCA 1428 Bairro: CENTRO (CAPELA / S…" at bounding box center [248, 123] width 497 height 247
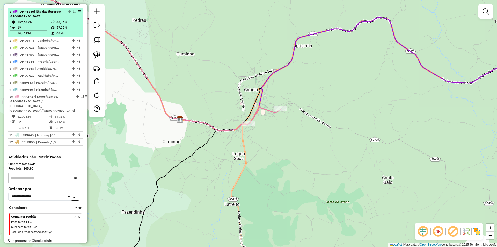
click at [62, 24] on td "66,45%" at bounding box center [68, 22] width 25 height 5
select select "**********"
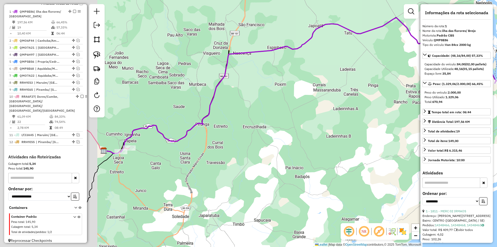
click at [253, 77] on div "Janela de atendimento Grade de atendimento Capacidade Transportadoras Veículos …" at bounding box center [248, 123] width 497 height 247
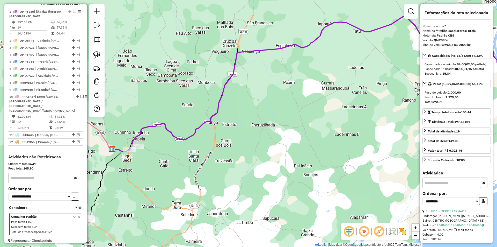
drag, startPoint x: 167, startPoint y: 94, endPoint x: 159, endPoint y: 85, distance: 11.7
click at [170, 93] on div "Janela de atendimento Grade de atendimento Capacidade Transportadoras Veículos …" at bounding box center [248, 123] width 497 height 247
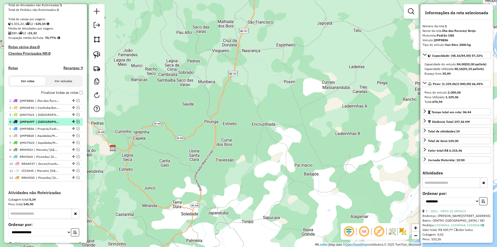
scroll to position [64, 0]
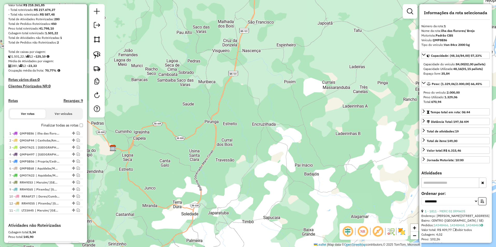
drag, startPoint x: 71, startPoint y: 207, endPoint x: 74, endPoint y: 219, distance: 12.6
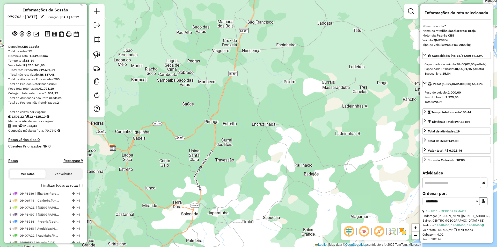
scroll to position [0, 0]
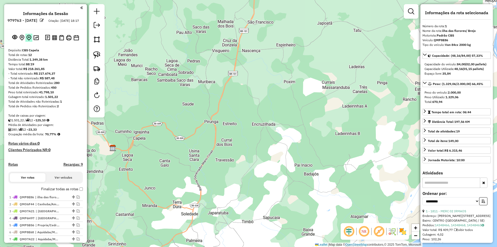
click at [30, 41] on img at bounding box center [28, 38] width 5 height 6
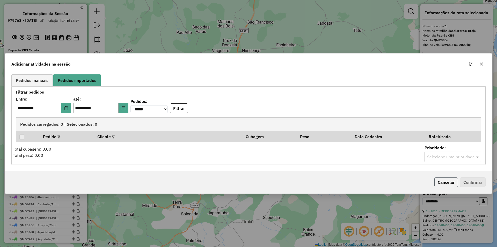
click at [447, 183] on button "Cancelar" at bounding box center [447, 182] width 24 height 10
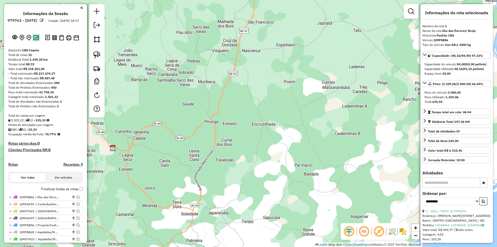
click at [36, 40] on img at bounding box center [35, 37] width 5 height 5
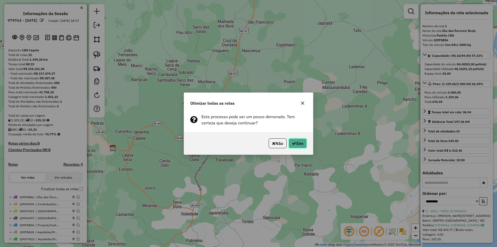
click at [301, 145] on button "Sim" at bounding box center [298, 143] width 18 height 10
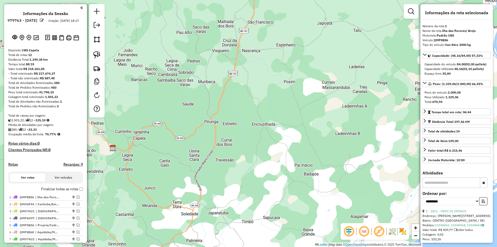
scroll to position [141, 0]
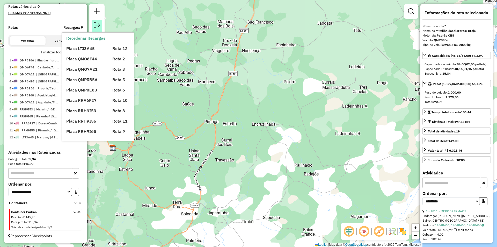
click at [97, 20] on link at bounding box center [97, 26] width 10 height 12
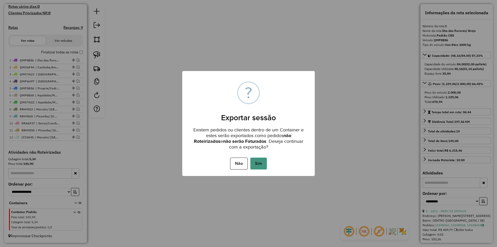
click at [265, 169] on button "Sim" at bounding box center [258, 163] width 17 height 12
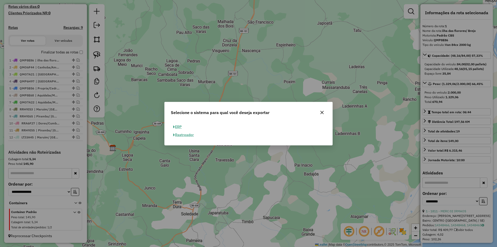
click at [182, 130] on button "ERP" at bounding box center [177, 127] width 13 height 8
select select "**"
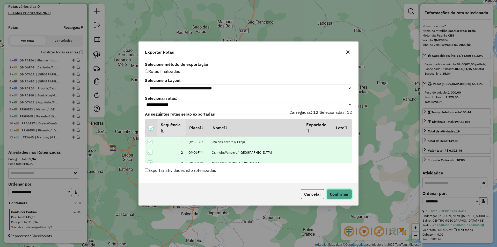
click at [343, 194] on button "Confirmar" at bounding box center [340, 194] width 26 height 10
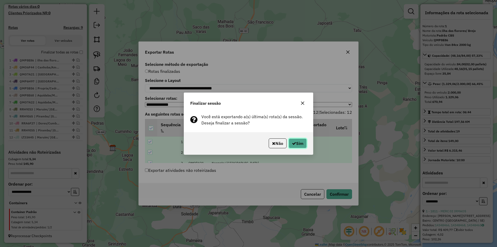
click at [295, 140] on button "Sim" at bounding box center [298, 143] width 18 height 10
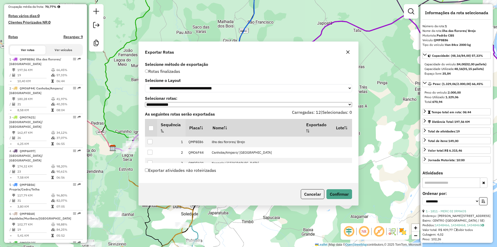
scroll to position [198, 0]
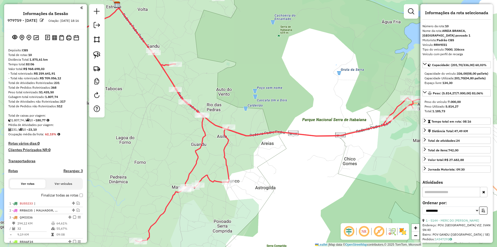
select select "**********"
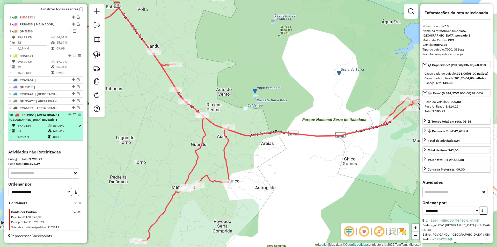
click at [38, 129] on td "24" at bounding box center [32, 130] width 31 height 5
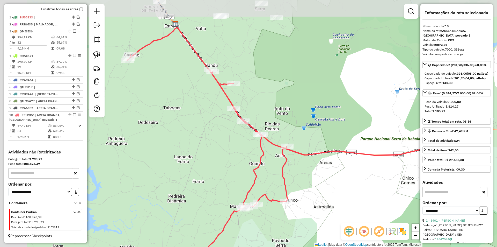
drag, startPoint x: 121, startPoint y: 121, endPoint x: 201, endPoint y: 142, distance: 83.0
click at [201, 142] on div "Janela de atendimento Grade de atendimento Capacidade Transportadoras Veículos …" at bounding box center [248, 123] width 497 height 247
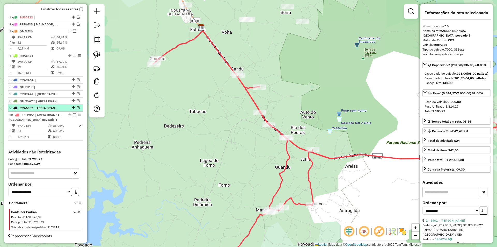
click at [77, 109] on em at bounding box center [78, 107] width 3 height 3
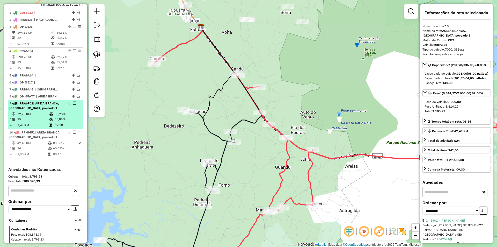
click at [73, 105] on em at bounding box center [74, 103] width 3 height 3
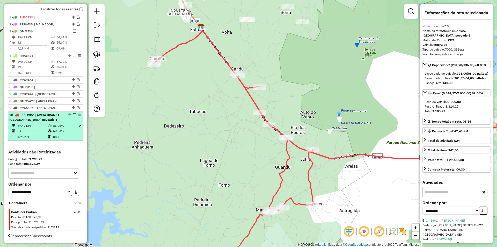
click at [73, 114] on em at bounding box center [74, 114] width 3 height 3
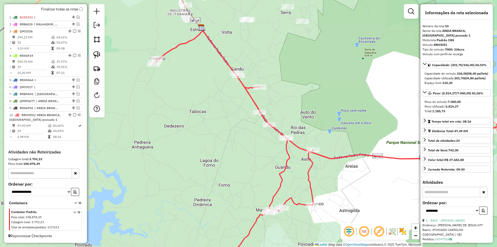
scroll to position [169, 0]
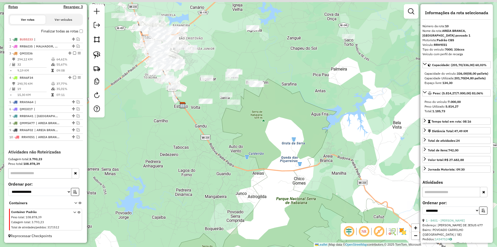
drag, startPoint x: 188, startPoint y: 119, endPoint x: 192, endPoint y: 132, distance: 13.3
click at [191, 135] on div "Janela de atendimento Grade de atendimento Capacidade Transportadoras Veículos …" at bounding box center [248, 123] width 497 height 247
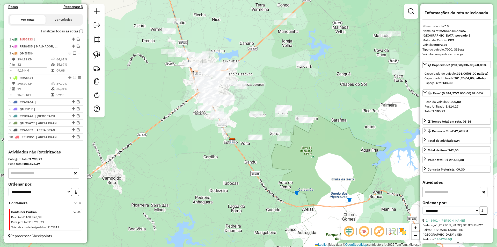
click at [177, 120] on div "Janela de atendimento Grade de atendimento Capacidade Transportadoras Veículos …" at bounding box center [248, 123] width 497 height 247
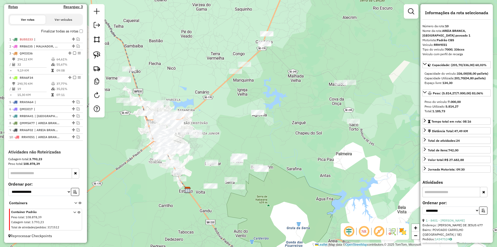
drag, startPoint x: 130, startPoint y: 134, endPoint x: 125, endPoint y: 160, distance: 26.4
click at [125, 160] on div "Janela de atendimento Grade de atendimento Capacidade Transportadoras Veículos …" at bounding box center [248, 123] width 497 height 247
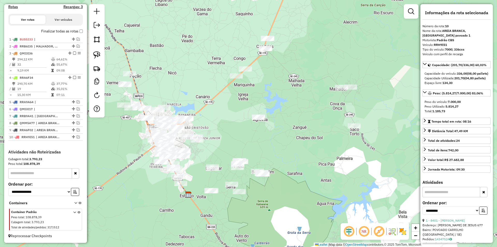
drag, startPoint x: 164, startPoint y: 58, endPoint x: 173, endPoint y: 91, distance: 33.5
click at [173, 89] on div "Janela de atendimento Grade de atendimento Capacidade Transportadoras Veículos …" at bounding box center [248, 123] width 497 height 247
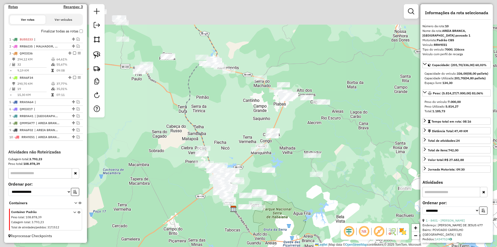
drag, startPoint x: 161, startPoint y: 61, endPoint x: 238, endPoint y: 121, distance: 98.0
click at [238, 121] on div "Janela de atendimento Grade de atendimento Capacidade Transportadoras Veículos …" at bounding box center [248, 123] width 497 height 247
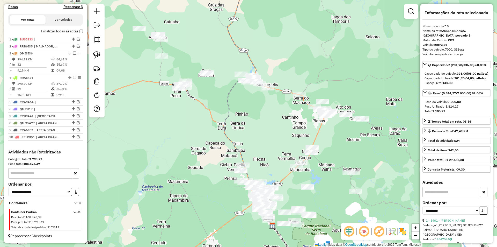
click at [132, 73] on div "Janela de atendimento Grade de atendimento Capacidade Transportadoras Veículos …" at bounding box center [248, 123] width 497 height 247
click at [99, 55] on img at bounding box center [96, 54] width 7 height 7
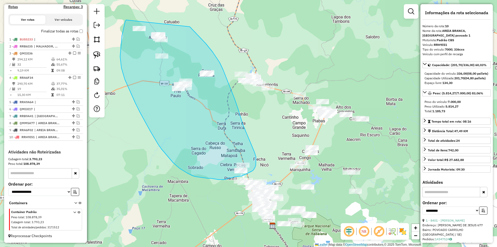
drag, startPoint x: 126, startPoint y: 20, endPoint x: 186, endPoint y: 22, distance: 59.9
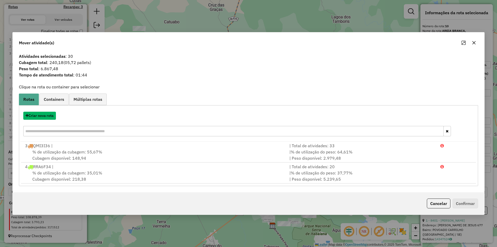
click at [47, 117] on button "Criar nova rota" at bounding box center [39, 116] width 33 height 8
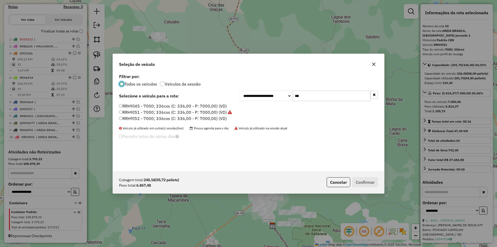
scroll to position [3, 2]
click at [299, 93] on input "***" at bounding box center [332, 96] width 78 height 10
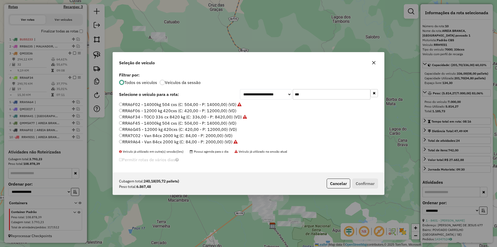
type input "***"
drag, startPoint x: 133, startPoint y: 109, endPoint x: 173, endPoint y: 127, distance: 43.5
click at [133, 110] on label "RRA6F06 - 12000 kg 420cxs (C: 420,00 - P: 12000,00) (VD)" at bounding box center [177, 110] width 117 height 6
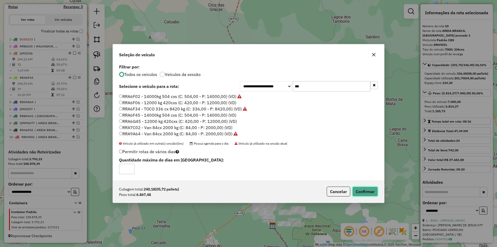
click at [375, 194] on button "Confirmar" at bounding box center [365, 191] width 26 height 10
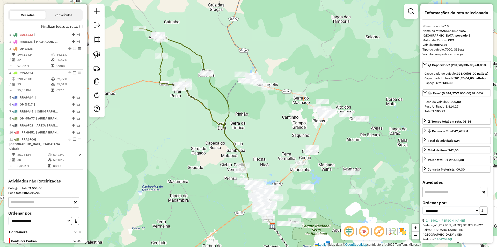
scroll to position [198, 0]
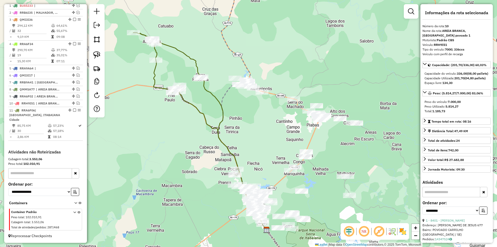
drag, startPoint x: 188, startPoint y: 124, endPoint x: 163, endPoint y: 132, distance: 25.9
click at [165, 132] on div "Janela de atendimento Grade de atendimento Capacidade Transportadoras Veículos …" at bounding box center [248, 123] width 497 height 247
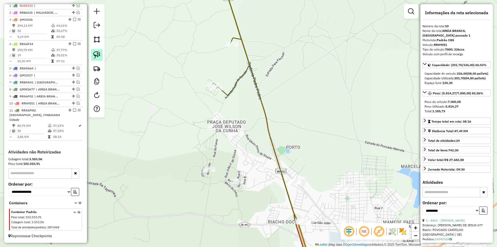
click at [100, 59] on link at bounding box center [96, 54] width 11 height 11
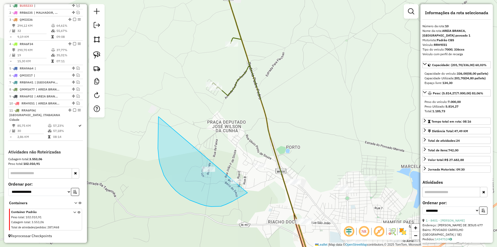
drag, startPoint x: 158, startPoint y: 121, endPoint x: 276, endPoint y: 155, distance: 122.7
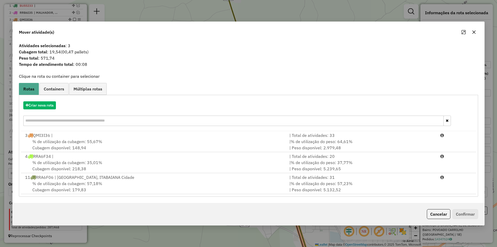
click at [414, 186] on div "| % de utilização do peso: 57,23% | Peso disponível: 5.132,52" at bounding box center [361, 186] width 151 height 12
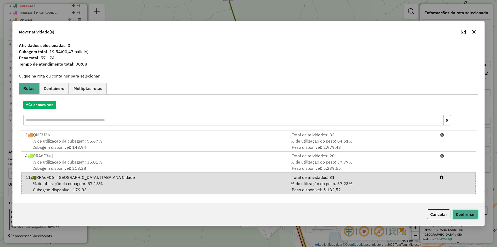
click at [470, 213] on button "Confirmar" at bounding box center [466, 214] width 26 height 10
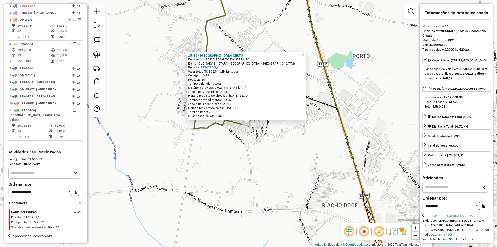
click at [254, 155] on div "15438 - [GEOGRAPHIC_DATA] CERTO Endereço: I RESID RECANTO DA SERRA 10 Bairro: Q…" at bounding box center [248, 123] width 497 height 247
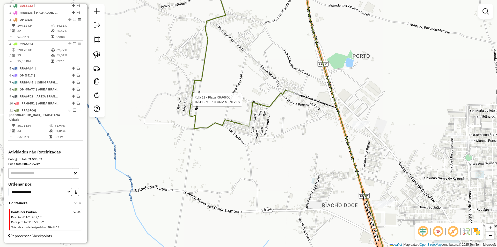
select select "**********"
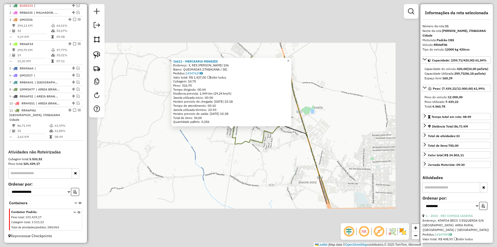
click at [220, 142] on div "16611 - MERCEARIA MENEZES Endereço: 3, RES MANOEL SOBRAL 156 Bairro: QUEIMADAS …" at bounding box center [248, 123] width 497 height 247
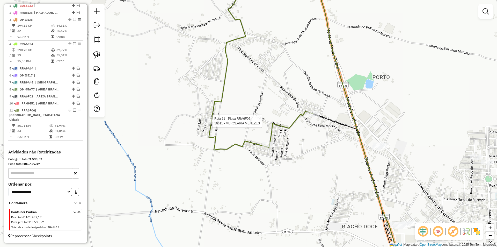
select select "**********"
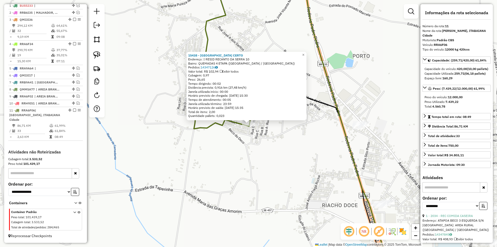
click at [299, 150] on div "15438 - [GEOGRAPHIC_DATA] CERTO Endereço: I RESID RECANTO DA SERRA 10 Bairro: Q…" at bounding box center [248, 123] width 497 height 247
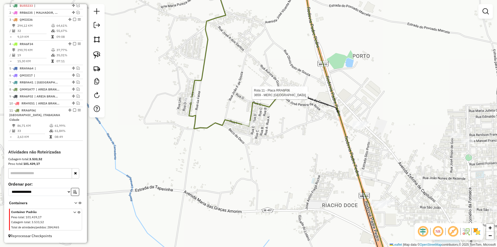
click at [294, 95] on div at bounding box center [293, 92] width 13 height 5
select select "**********"
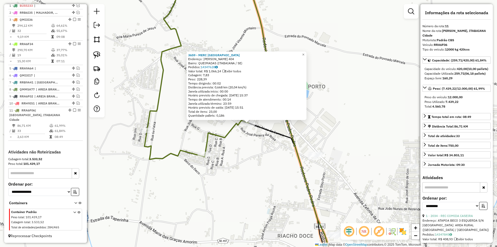
click at [277, 140] on div "3659 - MERC SAO [PERSON_NAME]: [PERSON_NAME] 404 Bairro: QUEIMADAS ([GEOGRAPHIC…" at bounding box center [248, 123] width 497 height 247
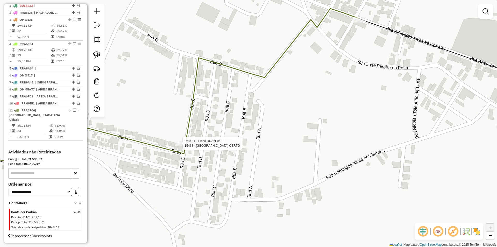
select select "**********"
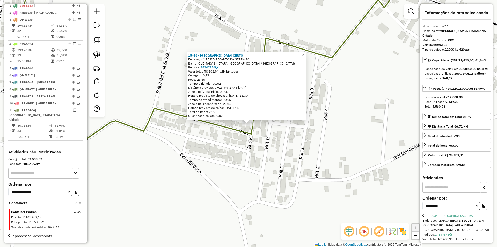
click at [236, 142] on div "15438 - MERC POINT CERTO Endereço: I RESID RECANTO DA SERRA 10 Bairro: QUEMADAS…" at bounding box center [248, 123] width 497 height 247
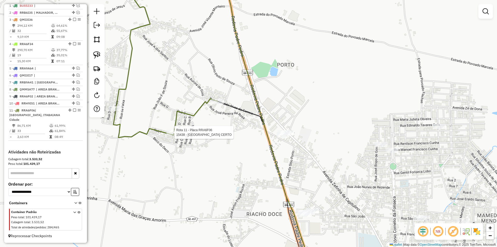
select select "**********"
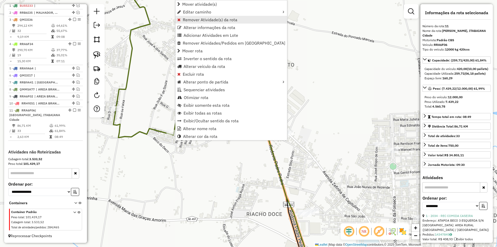
click at [233, 22] on span "Remover Atividade(s) da rota" at bounding box center [210, 20] width 55 height 4
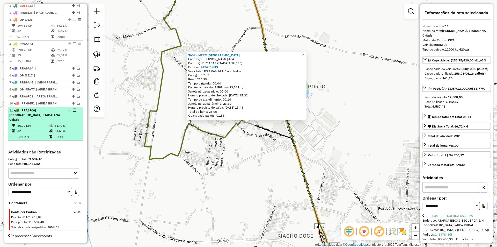
click at [47, 124] on td "86,72 KM" at bounding box center [33, 125] width 32 height 5
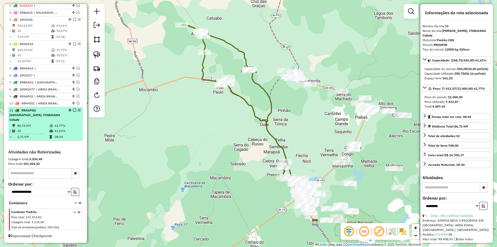
click at [73, 112] on em at bounding box center [74, 110] width 3 height 3
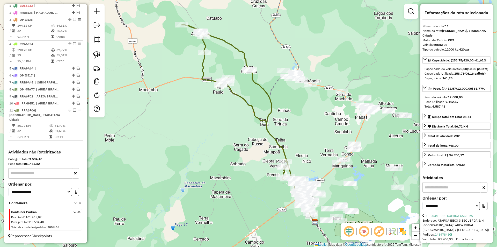
scroll to position [176, 0]
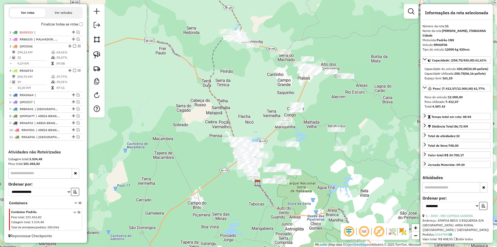
drag, startPoint x: 200, startPoint y: 139, endPoint x: 143, endPoint y: 100, distance: 69.5
click at [143, 100] on div "Janela de atendimento Grade de atendimento Capacidade Transportadoras Veículos …" at bounding box center [248, 123] width 497 height 247
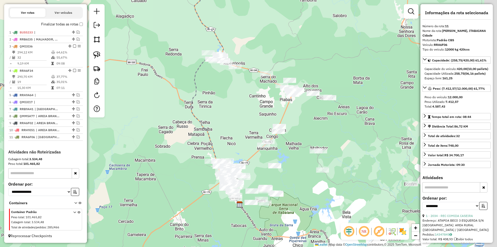
drag, startPoint x: 247, startPoint y: 78, endPoint x: 213, endPoint y: 113, distance: 49.3
click at [213, 113] on div "Janela de atendimento Grade de atendimento Capacidade Transportadoras Veículos …" at bounding box center [248, 123] width 497 height 247
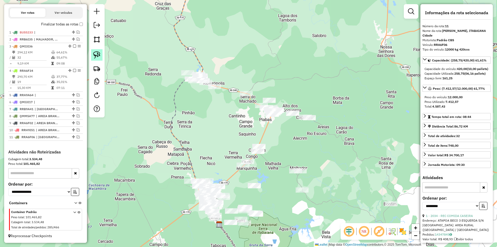
click at [98, 52] on img at bounding box center [96, 54] width 7 height 7
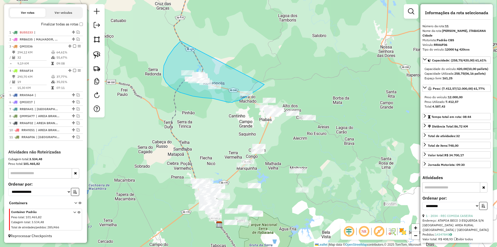
drag, startPoint x: 181, startPoint y: 41, endPoint x: 266, endPoint y: 83, distance: 94.5
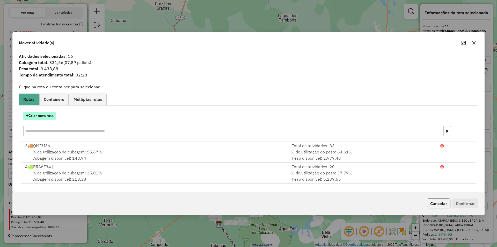
click at [48, 117] on button "Criar nova rota" at bounding box center [39, 116] width 33 height 8
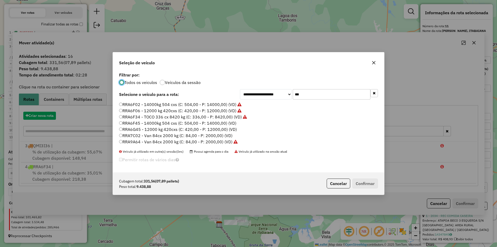
scroll to position [3, 2]
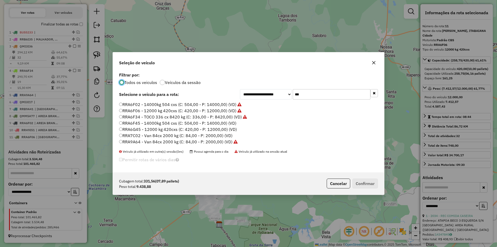
click at [316, 97] on input "***" at bounding box center [332, 94] width 78 height 10
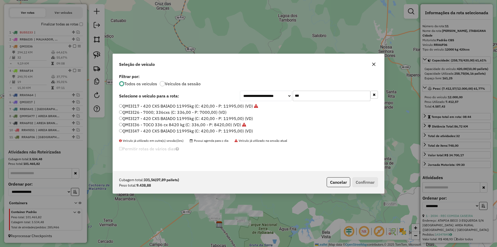
type input "***"
click at [163, 120] on label "QMI3I27 - 420 CXS BAIADO 11995kg (C: 420,00 - P: 11995,00) (VD)" at bounding box center [186, 118] width 134 height 6
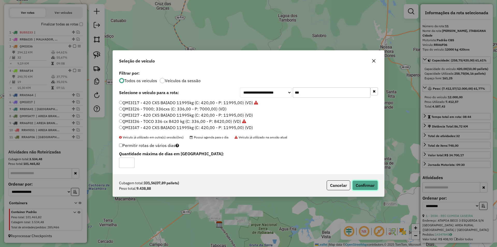
click at [373, 186] on button "Confirmar" at bounding box center [365, 185] width 26 height 10
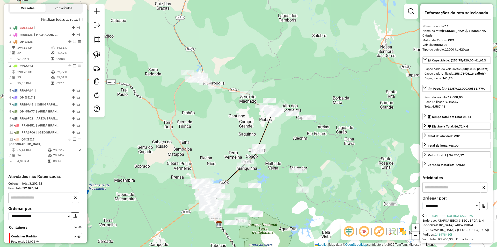
scroll to position [200, 0]
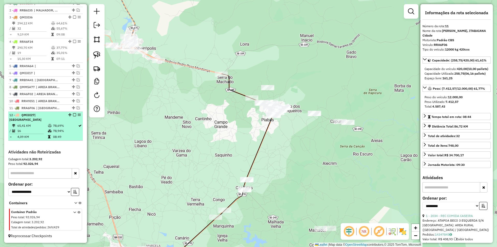
click at [73, 116] on em at bounding box center [74, 114] width 3 height 3
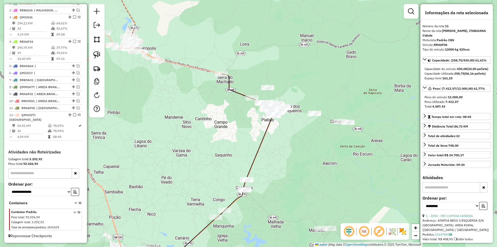
scroll to position [183, 0]
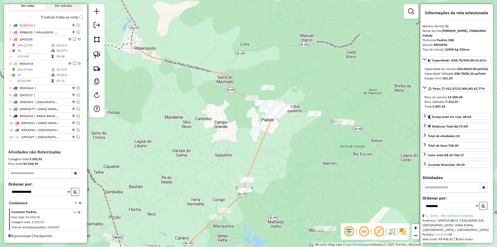
click at [175, 72] on div "Janela de atendimento Grade de atendimento Capacidade Transportadoras Veículos …" at bounding box center [248, 123] width 497 height 247
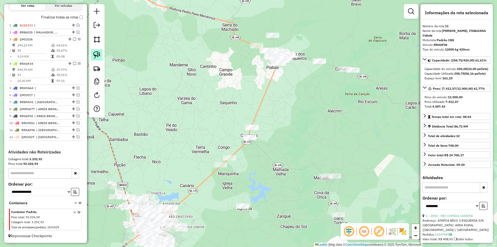
click at [95, 50] on link at bounding box center [96, 54] width 11 height 11
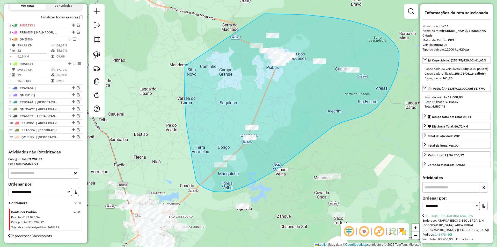
drag, startPoint x: 185, startPoint y: 69, endPoint x: 249, endPoint y: 14, distance: 84.4
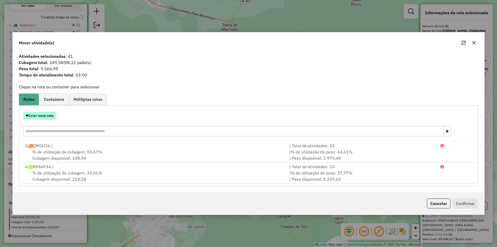
click at [48, 115] on button "Criar nova rota" at bounding box center [39, 116] width 33 height 8
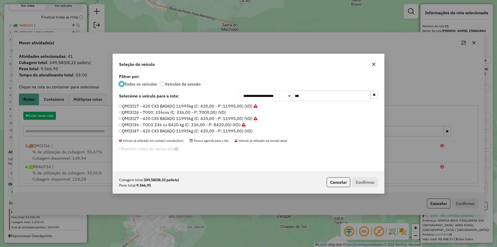
scroll to position [3, 2]
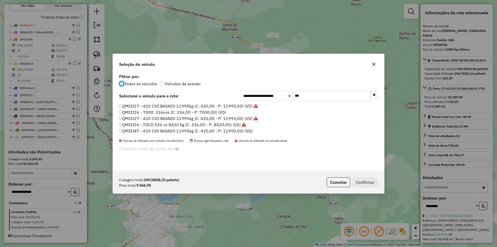
click at [309, 95] on input "***" at bounding box center [332, 96] width 78 height 10
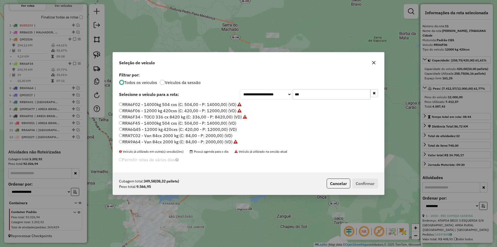
type input "***"
click at [157, 131] on label "RRA6G45 - 12000 kg 420cxs (C: 420,00 - P: 12000,00) (VD)" at bounding box center [178, 129] width 118 height 6
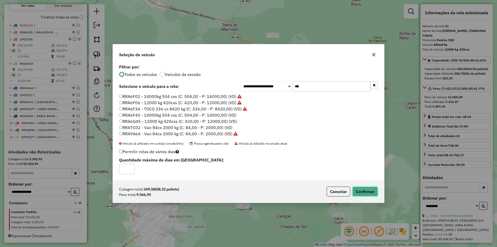
click at [365, 193] on button "Confirmar" at bounding box center [365, 191] width 26 height 10
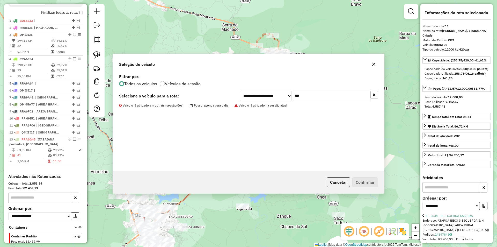
scroll to position [212, 0]
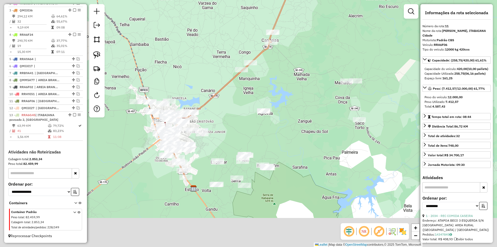
drag, startPoint x: 196, startPoint y: 107, endPoint x: 216, endPoint y: 40, distance: 70.1
click at [216, 40] on div "Janela de atendimento Grade de atendimento Capacidade Transportadoras Veículos …" at bounding box center [248, 123] width 497 height 247
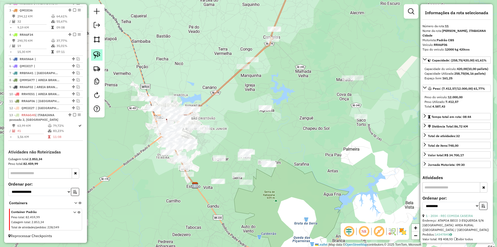
click at [97, 53] on img at bounding box center [96, 54] width 7 height 7
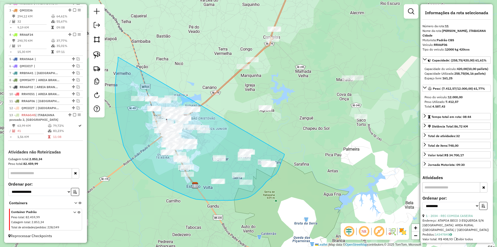
drag, startPoint x: 118, startPoint y: 57, endPoint x: 285, endPoint y: 154, distance: 192.8
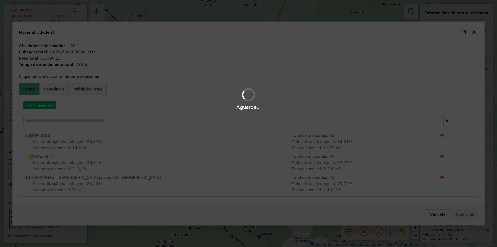
click at [45, 107] on div "Aguarde..." at bounding box center [248, 107] width 497 height 8
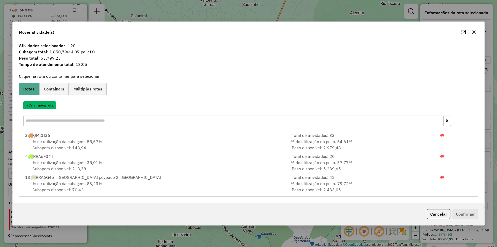
click at [45, 107] on button "Criar nova rota" at bounding box center [39, 105] width 33 height 8
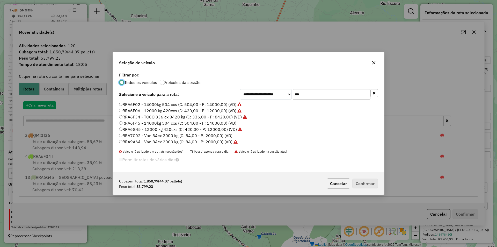
scroll to position [3, 2]
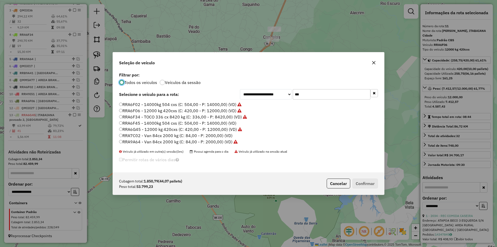
click at [302, 93] on input "***" at bounding box center [332, 94] width 78 height 10
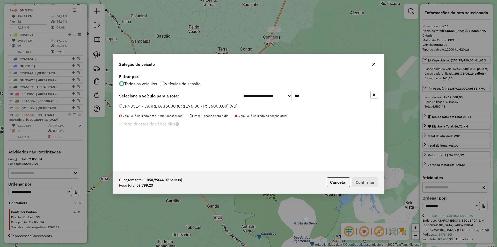
type input "***"
click at [180, 107] on label "CRN3514 - CARRETA 36000 (C: 1176,00 - P: 36000,00) (VD)" at bounding box center [178, 106] width 119 height 6
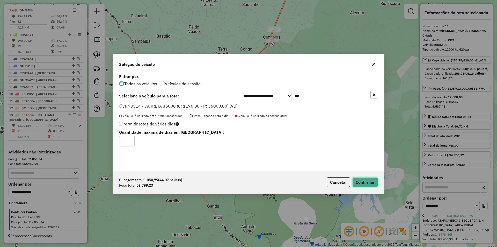
click at [360, 181] on button "Confirmar" at bounding box center [365, 182] width 26 height 10
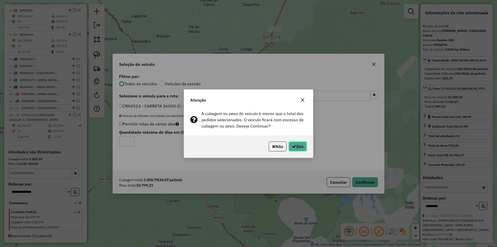
click at [303, 148] on button "Sim" at bounding box center [298, 146] width 18 height 10
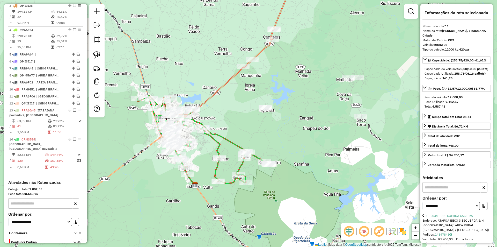
scroll to position [242, 0]
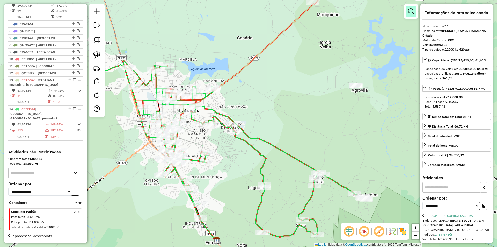
click at [409, 10] on em at bounding box center [411, 11] width 6 height 6
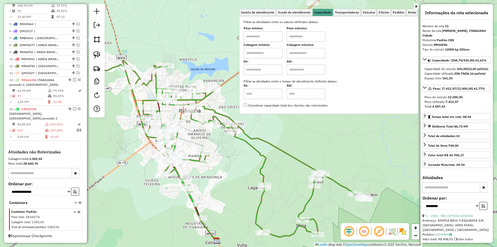
click at [276, 87] on label "De:" at bounding box center [263, 85] width 39 height 5
click at [235, 102] on div "Janela de atendimento Grade de atendimento Capacidade Transportadoras Veículos …" at bounding box center [248, 123] width 497 height 247
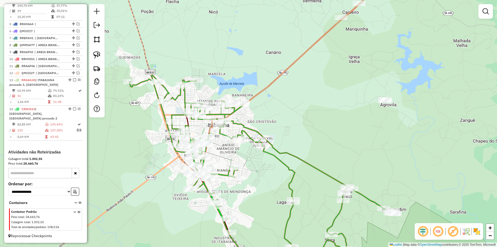
drag, startPoint x: 191, startPoint y: 51, endPoint x: 199, endPoint y: 55, distance: 8.2
click at [197, 53] on div "Janela de atendimento Grade de atendimento Capacidade Transportadoras Veículos …" at bounding box center [248, 123] width 497 height 247
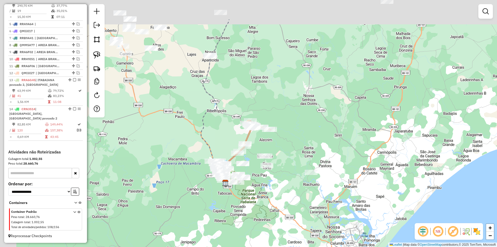
drag, startPoint x: 159, startPoint y: 55, endPoint x: 223, endPoint y: 117, distance: 89.2
click at [228, 132] on div "Janela de atendimento Grade de atendimento Capacidade Transportadoras Veículos …" at bounding box center [248, 123] width 497 height 247
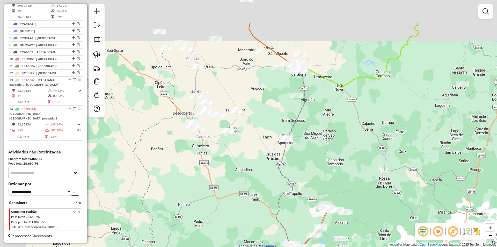
drag, startPoint x: 219, startPoint y: 150, endPoint x: 216, endPoint y: 137, distance: 13.6
click at [222, 153] on div "Janela de atendimento Grade de atendimento Capacidade Transportadoras Veículos …" at bounding box center [248, 123] width 497 height 247
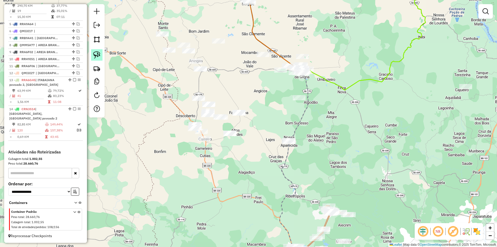
click at [98, 55] on img at bounding box center [96, 54] width 7 height 7
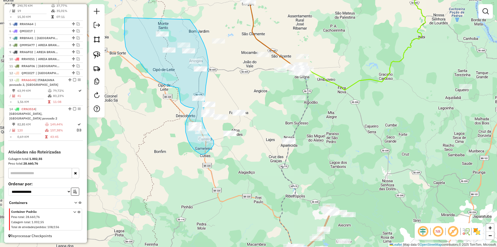
drag, startPoint x: 125, startPoint y: 32, endPoint x: 190, endPoint y: 19, distance: 66.2
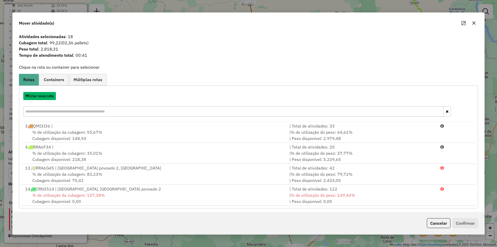
click at [44, 97] on button "Criar nova rota" at bounding box center [39, 96] width 33 height 8
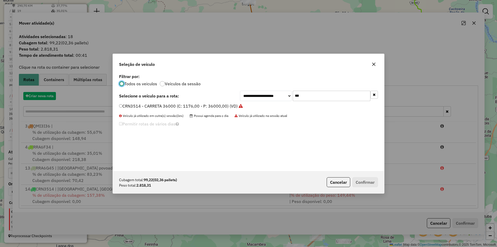
scroll to position [3, 2]
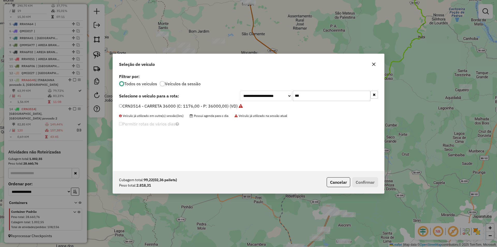
click at [317, 94] on input "***" at bounding box center [332, 96] width 78 height 10
click at [317, 94] on div "**********" at bounding box center [248, 122] width 271 height 98
type input "***"
click at [168, 104] on label "QMP8E56 - Van 84cx 2000 kg (C: 84,00 - P: 2000,00) (VD)" at bounding box center [176, 106] width 114 height 6
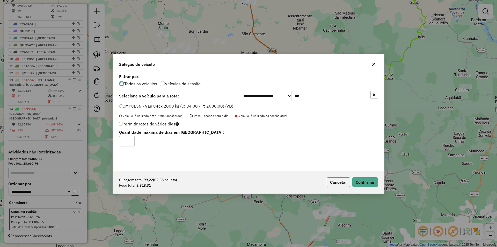
click at [349, 179] on button "Cancelar" at bounding box center [339, 182] width 24 height 10
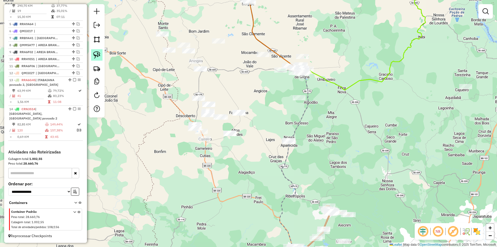
click at [95, 54] on img at bounding box center [96, 54] width 7 height 7
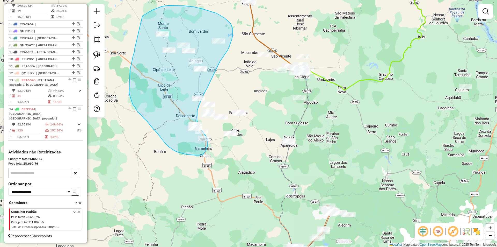
drag, startPoint x: 135, startPoint y: 51, endPoint x: 142, endPoint y: 16, distance: 35.8
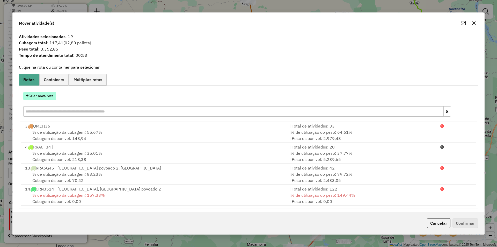
click at [48, 96] on button "Criar nova rota" at bounding box center [39, 96] width 33 height 8
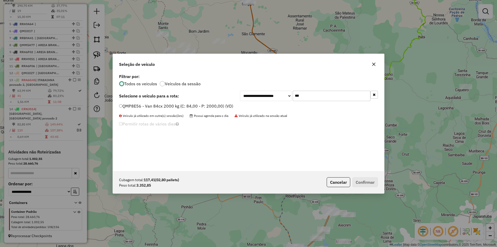
click at [314, 101] on div "**********" at bounding box center [248, 122] width 271 height 98
click at [164, 109] on div "QMP8E56 - Van 84cx 2000 kg (C: 84,00 - P: 2000,00) (VD)" at bounding box center [248, 108] width 265 height 10
click at [217, 106] on label "QMP8E56 - Van 84cx 2000 kg (C: 84,00 - P: 2000,00) (VD)" at bounding box center [176, 106] width 114 height 6
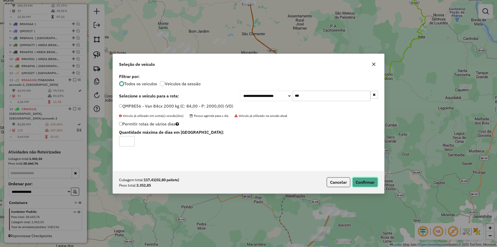
click at [359, 180] on button "Confirmar" at bounding box center [365, 182] width 26 height 10
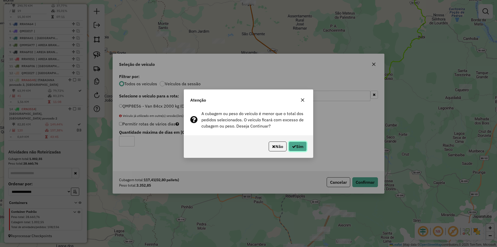
click at [302, 144] on button "Sim" at bounding box center [298, 146] width 18 height 10
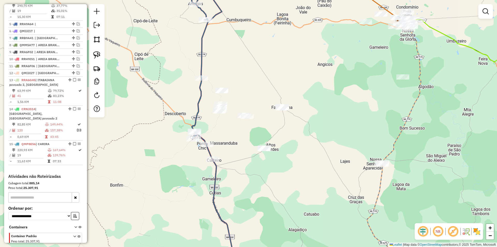
drag, startPoint x: 270, startPoint y: 148, endPoint x: 233, endPoint y: 127, distance: 42.1
click at [254, 147] on div "Janela de atendimento Grade de atendimento Capacidade Transportadoras Veículos …" at bounding box center [248, 123] width 497 height 247
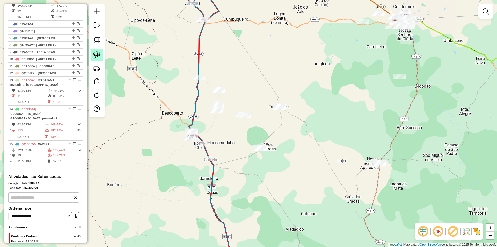
click at [93, 53] on link at bounding box center [96, 54] width 11 height 11
click at [100, 52] on img at bounding box center [96, 54] width 7 height 7
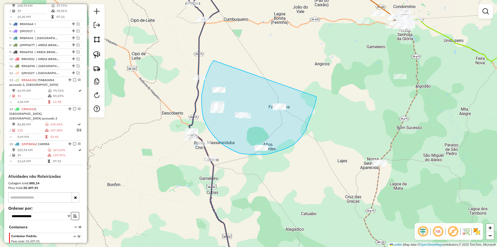
drag, startPoint x: 210, startPoint y: 66, endPoint x: 316, endPoint y: 96, distance: 110.7
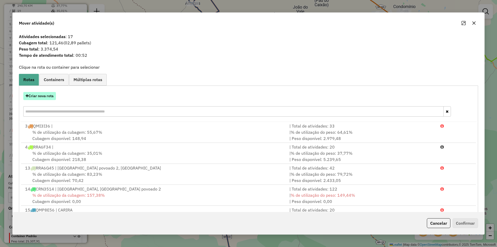
click at [46, 98] on button "Criar nova rota" at bounding box center [39, 96] width 33 height 8
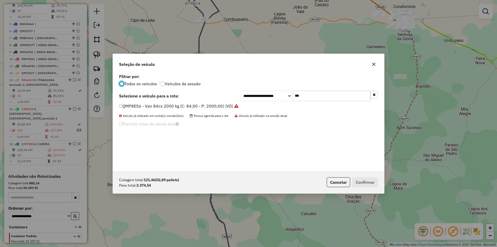
click at [305, 94] on input "***" at bounding box center [332, 96] width 78 height 10
type input "***"
drag, startPoint x: 131, startPoint y: 105, endPoint x: 134, endPoint y: 108, distance: 5.0
click at [131, 105] on label "RRC0F81 - TOCO 336 cx 8420 kg (C: 336,00 - P: 8420,00) (VD)" at bounding box center [180, 106] width 123 height 6
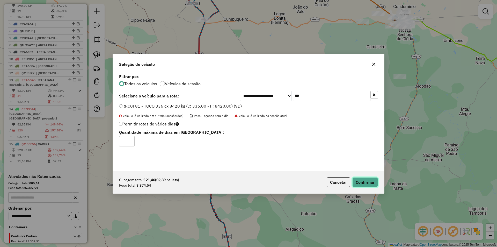
click at [363, 183] on button "Confirmar" at bounding box center [365, 182] width 26 height 10
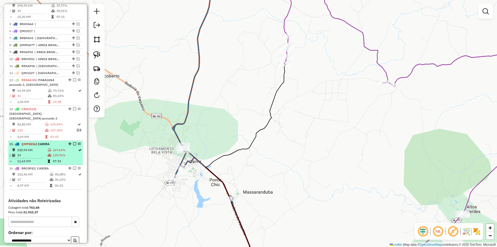
click at [62, 157] on td "139,76%" at bounding box center [65, 155] width 25 height 5
select select "**********"
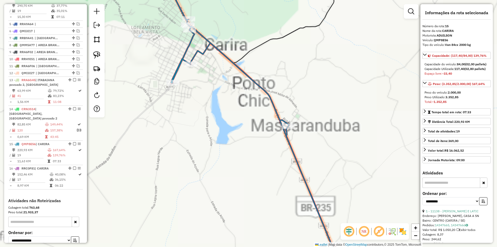
click at [282, 129] on div at bounding box center [288, 126] width 13 height 5
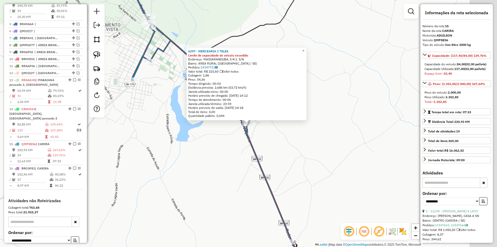
scroll to position [291, 0]
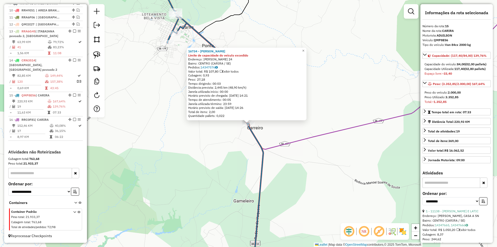
click at [249, 169] on div "16734 - BAR PAULINHA Limite de capacidade do veículo excedido Endereço: POV CAR…" at bounding box center [248, 123] width 497 height 247
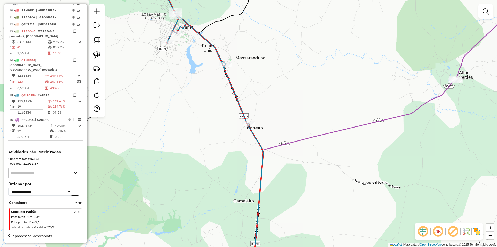
drag, startPoint x: 156, startPoint y: 120, endPoint x: 161, endPoint y: 115, distance: 6.8
click at [157, 120] on div "16734 - BAR PAULINHA Limite de capacidade do veículo excedido Endereço: POV CAR…" at bounding box center [248, 123] width 497 height 247
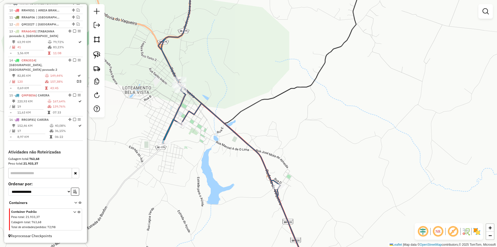
select select "**********"
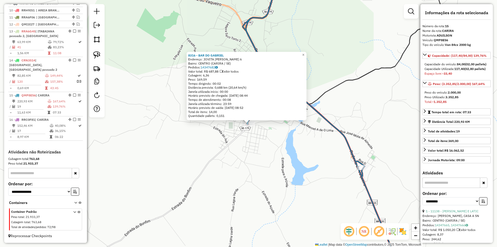
click at [236, 143] on div "8316 - BAR DO GABRIEL Endereço: JOVITA MARIA DE ARAGAO 6 Bairro: CENTRO (CARIRA…" at bounding box center [248, 123] width 497 height 247
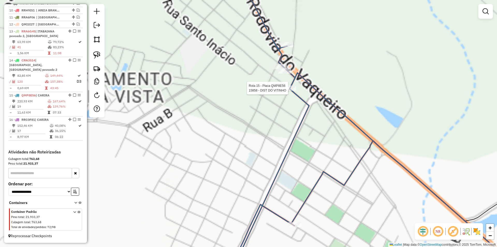
select select "**********"
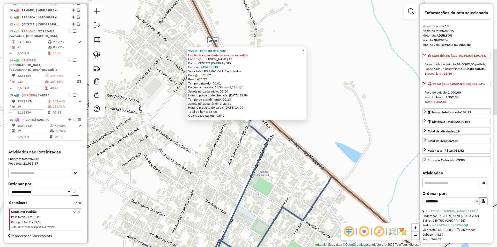
click at [245, 137] on div "Rota 15 - Placa QMP8E56 15858 - DIST DO VITINHO 15858 - DIST DO VITINHO Limite …" at bounding box center [248, 123] width 497 height 247
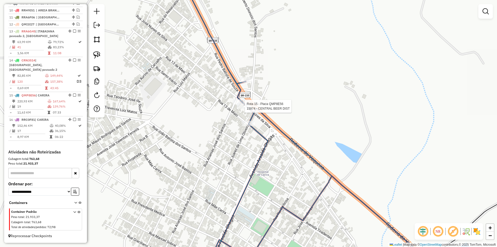
select select "**********"
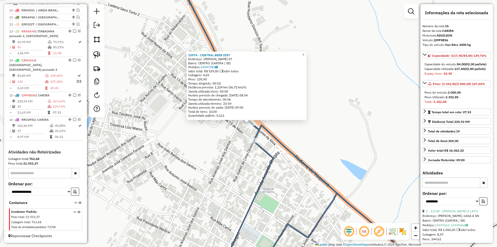
click at [236, 140] on div "15974 - CENTRAL BEER DIST Endereço: JOSE NUNES DA SILVA 57 Bairro: CENTRO (CARI…" at bounding box center [248, 123] width 497 height 247
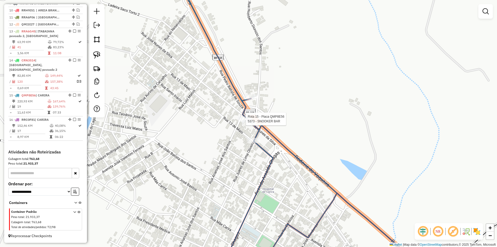
select select "**********"
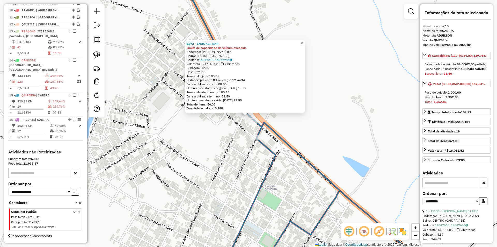
drag, startPoint x: 223, startPoint y: 149, endPoint x: 210, endPoint y: 110, distance: 40.5
click at [210, 112] on div "5373 - SNOOKER BAR Limite de capacidade do veículo excedido Endereço: JOSE NUNE…" at bounding box center [248, 123] width 497 height 247
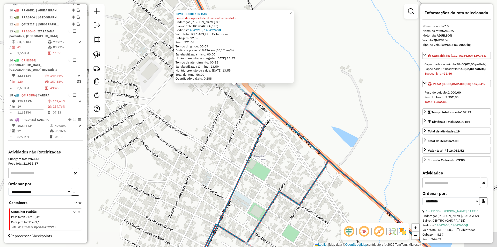
click at [210, 110] on div "5373 - SNOOKER BAR Limite de capacidade do veículo excedido Endereço: JOSE NUNE…" at bounding box center [248, 123] width 497 height 247
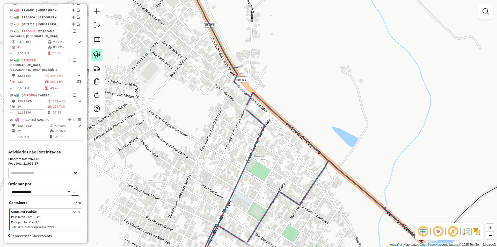
click at [96, 56] on img at bounding box center [96, 54] width 7 height 7
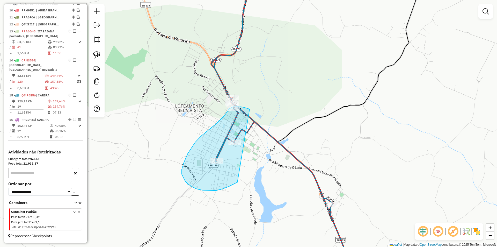
drag, startPoint x: 307, startPoint y: 111, endPoint x: 239, endPoint y: 181, distance: 98.2
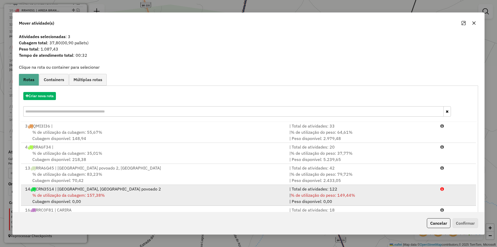
scroll to position [1, 0]
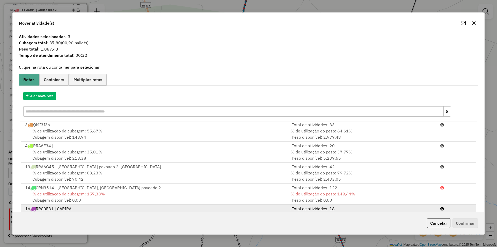
click at [235, 206] on div "16 RRC0F81 | CARIRA" at bounding box center [154, 208] width 264 height 6
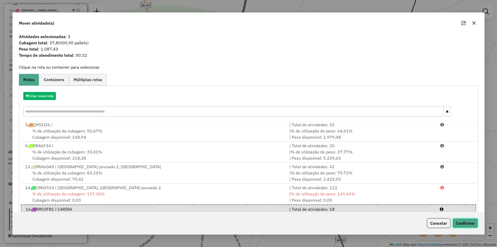
click at [456, 226] on button "Confirmar" at bounding box center [466, 223] width 26 height 10
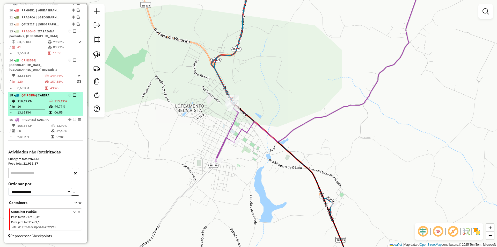
click at [61, 106] on td "94,77%" at bounding box center [67, 106] width 27 height 5
select select "**********"
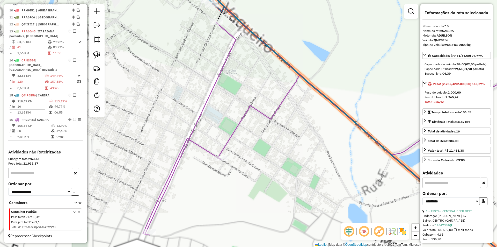
click at [260, 132] on icon at bounding box center [345, 128] width 404 height 213
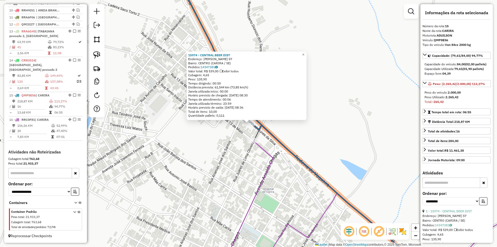
drag, startPoint x: 302, startPoint y: 148, endPoint x: 296, endPoint y: 138, distance: 11.6
click at [302, 148] on div "15974 - CENTRAL BEER DIST Endereço: JOSE NUNES DA SILVA 57 Bairro: CENTRO (CARI…" at bounding box center [248, 123] width 497 height 247
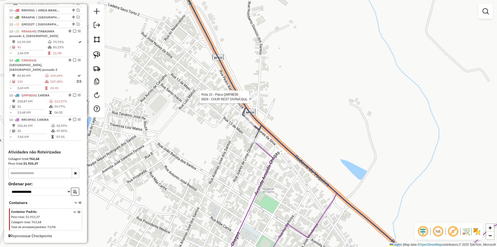
select select "**********"
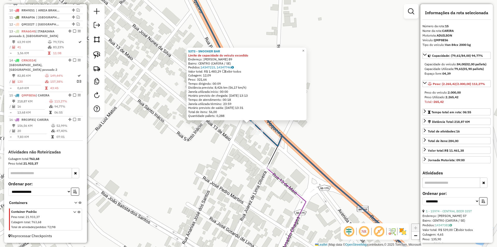
click at [224, 154] on div "5373 - SNOOKER BAR Limite de capacidade do veículo excedido Endereço: JOSE NUNE…" at bounding box center [248, 123] width 497 height 247
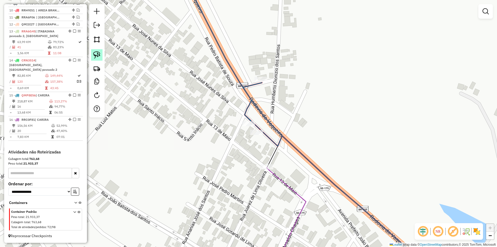
click at [97, 55] on img at bounding box center [96, 54] width 7 height 7
drag, startPoint x: 213, startPoint y: 125, endPoint x: 257, endPoint y: 120, distance: 44.6
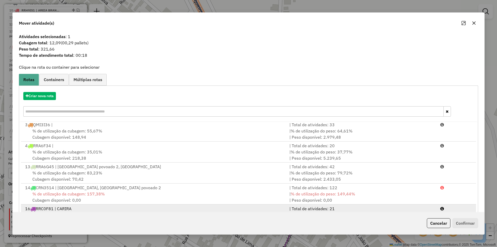
click at [274, 208] on div "16 RRC0F81 | CARIRA" at bounding box center [154, 208] width 264 height 6
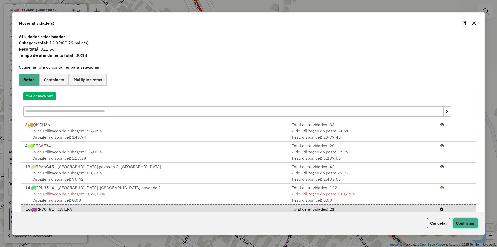
click at [465, 227] on button "Confirmar" at bounding box center [466, 223] width 26 height 10
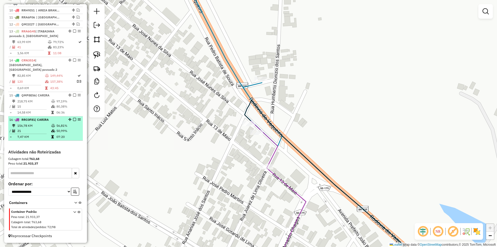
click at [49, 128] on td "156,78 KM" at bounding box center [34, 125] width 34 height 5
select select "**********"
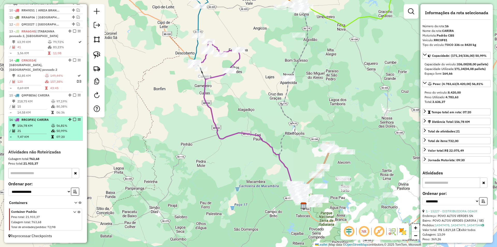
click at [74, 120] on em at bounding box center [74, 119] width 3 height 3
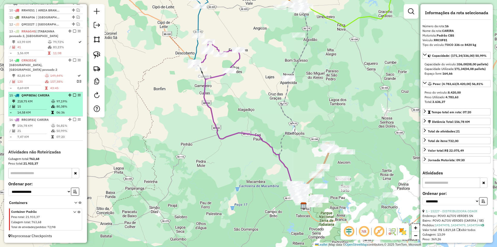
scroll to position [273, 0]
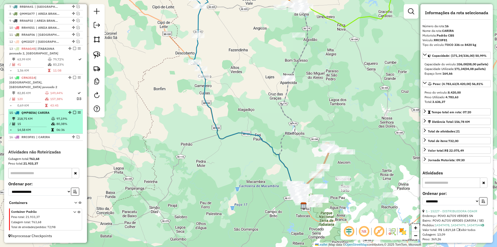
click at [68, 117] on td "97,19%" at bounding box center [68, 118] width 25 height 5
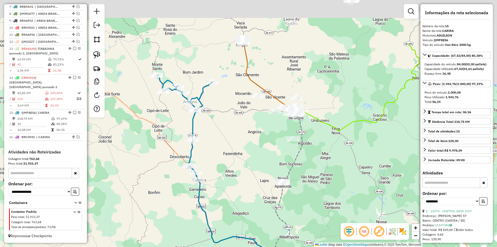
click at [215, 103] on div "Janela de atendimento Grade de atendimento Capacidade Transportadoras Veículos …" at bounding box center [248, 123] width 497 height 247
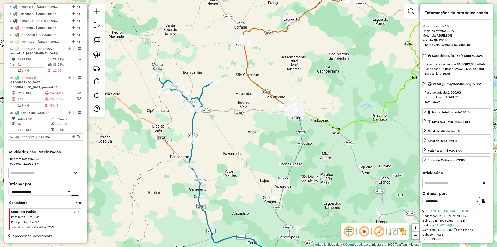
click at [214, 78] on div "Rota 15 - Placa QMP8E56 15223 - MERC DO HELIO Janela de atendimento Grade de at…" at bounding box center [248, 123] width 497 height 247
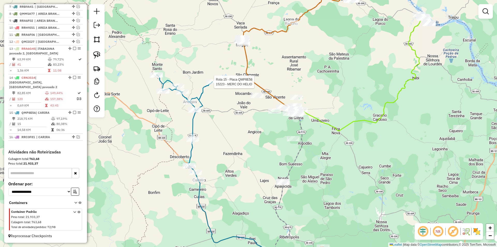
select select "**********"
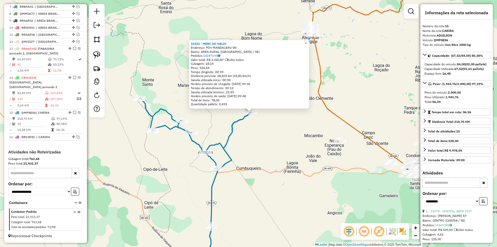
click at [246, 134] on div "15223 - MERC DO HELIO Endereço: POV MANDACARU SN Bairro: AREA RURAL (NOSSA SENH…" at bounding box center [248, 123] width 497 height 247
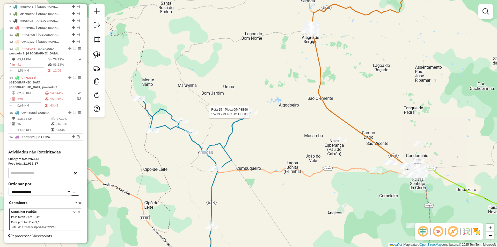
select select "**********"
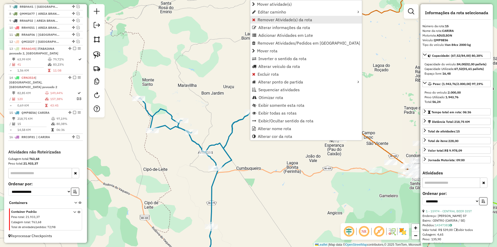
click at [281, 21] on span "Remover Atividade(s) da rota" at bounding box center [285, 20] width 55 height 4
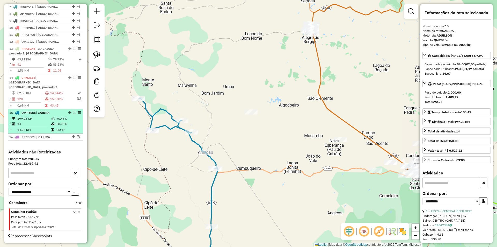
click at [56, 118] on td "70,46%" at bounding box center [68, 118] width 25 height 5
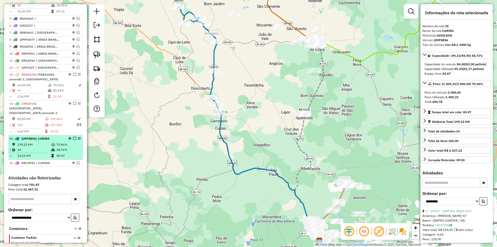
scroll to position [221, 0]
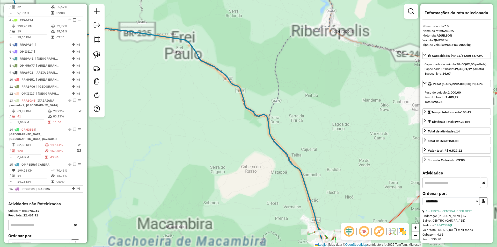
drag, startPoint x: 257, startPoint y: 182, endPoint x: 247, endPoint y: 151, distance: 32.8
click at [247, 151] on div "Janela de atendimento Grade de atendimento Capacidade Transportadoras Veículos …" at bounding box center [248, 123] width 497 height 247
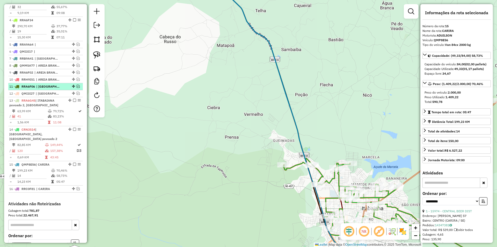
click at [77, 88] on em at bounding box center [78, 86] width 3 height 3
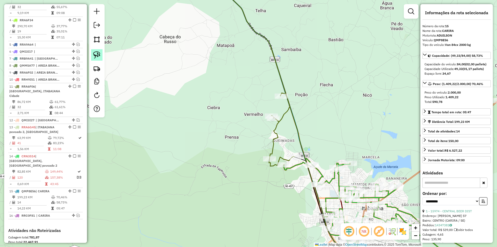
click at [97, 57] on img at bounding box center [96, 54] width 7 height 7
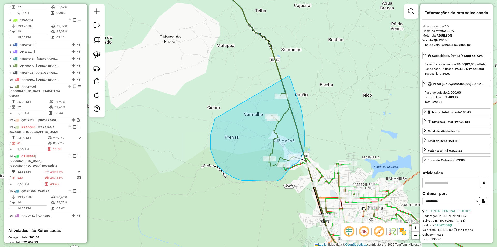
drag, startPoint x: 211, startPoint y: 135, endPoint x: 289, endPoint y: 75, distance: 99.0
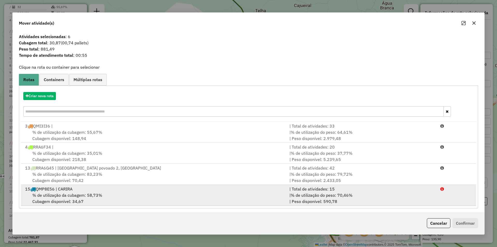
click at [439, 194] on li "15 QMP8E56 | CARIRA | Total de atividades: 15 % de utilização da cubagem: 58,73…" at bounding box center [248, 195] width 455 height 21
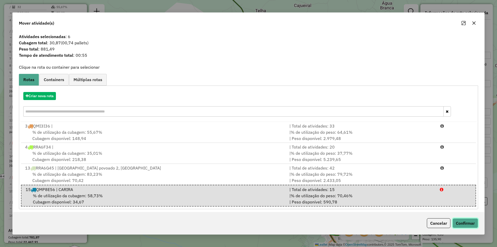
click at [465, 227] on button "Confirmar" at bounding box center [466, 223] width 26 height 10
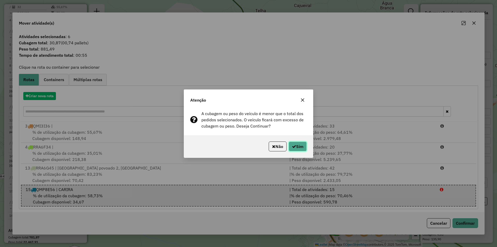
click at [298, 146] on button "Sim" at bounding box center [298, 146] width 18 height 10
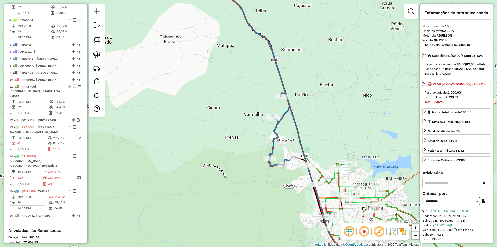
scroll to position [295, 0]
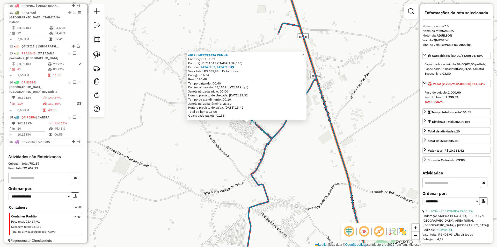
click at [233, 145] on div "6822 - MERCEARIA CUNHA Endereço: SETE 32 Bairro: QUEIMADAS (ITABAIANA / SE) Ped…" at bounding box center [248, 123] width 497 height 247
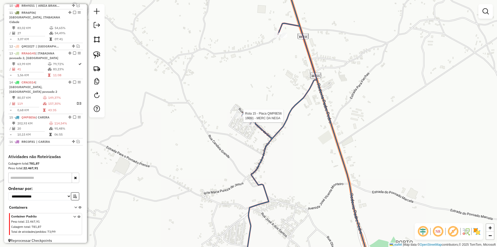
select select "**********"
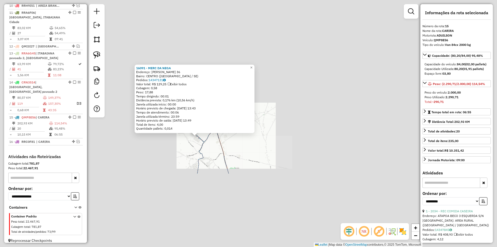
click at [182, 154] on div "16091 - MERC DA NEGA Endereço: VALENTIM LUIZ APOLINARIO 36 Bairro: CENTRO (ITAB…" at bounding box center [248, 123] width 497 height 247
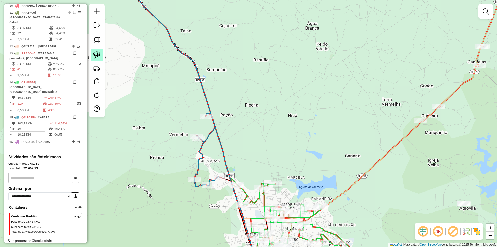
click at [101, 59] on link at bounding box center [96, 54] width 11 height 11
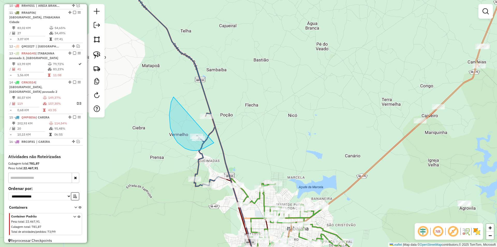
drag, startPoint x: 170, startPoint y: 111, endPoint x: 255, endPoint y: 103, distance: 85.3
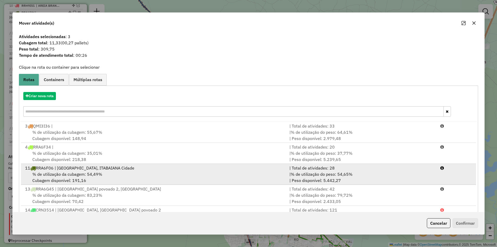
click at [232, 172] on div "% de utilização da cubagem: 54,49% Cubagem disponível: 191,16" at bounding box center [154, 177] width 264 height 12
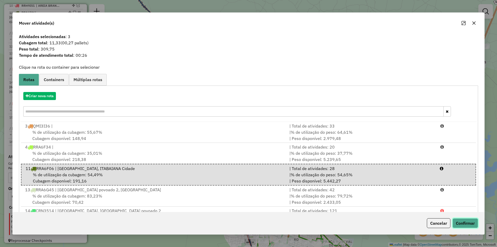
click at [460, 227] on button "Confirmar" at bounding box center [466, 223] width 26 height 10
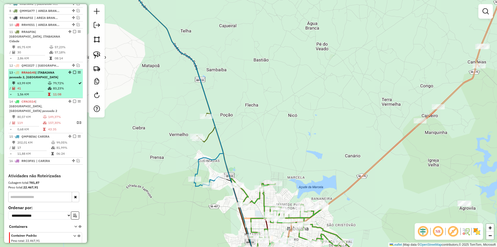
scroll to position [269, 0]
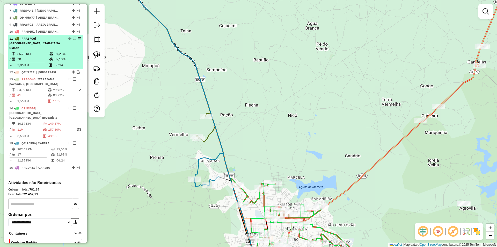
click at [67, 61] on td "57,18%" at bounding box center [67, 58] width 26 height 5
select select "**********"
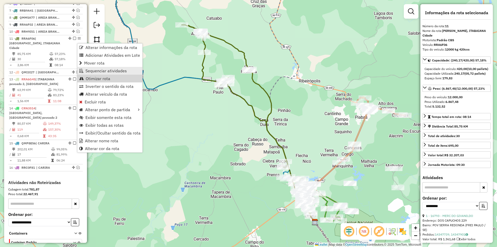
click at [110, 71] on span "Sequenciar atividades" at bounding box center [105, 71] width 41 height 4
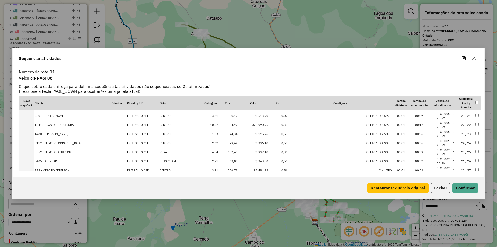
scroll to position [216, 0]
click at [182, 161] on td "CENTRO" at bounding box center [182, 161] width 44 height 9
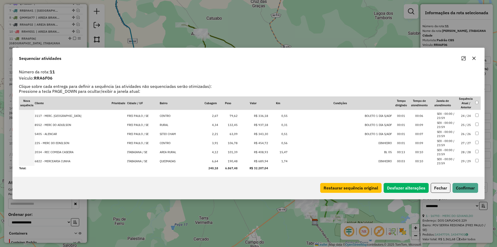
click at [182, 161] on td "QUEIMADAS" at bounding box center [182, 161] width 44 height 9
click at [182, 161] on td "AREA RURAL" at bounding box center [182, 161] width 44 height 9
click at [472, 186] on button "Confirmar" at bounding box center [466, 188] width 26 height 10
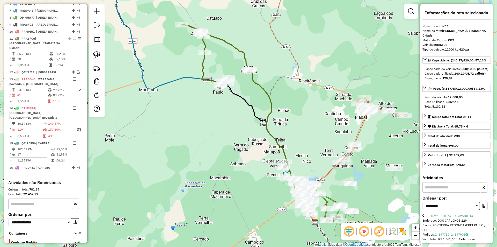
scroll to position [295, 0]
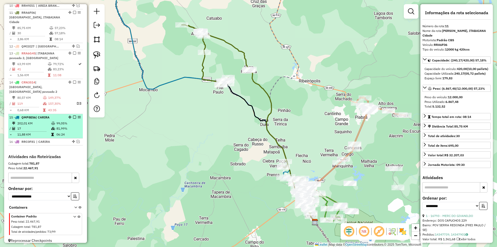
click at [74, 115] on em at bounding box center [74, 116] width 3 height 3
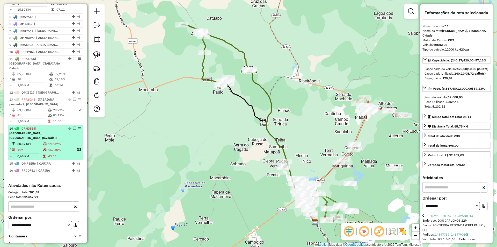
scroll to position [200, 0]
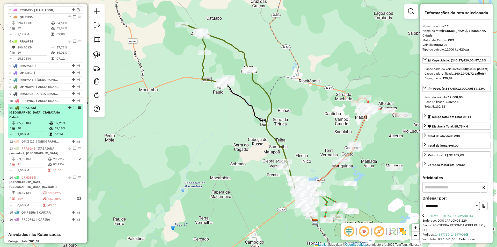
click at [62, 134] on td "08:14" at bounding box center [67, 134] width 26 height 5
click at [73, 109] on em at bounding box center [74, 107] width 3 height 3
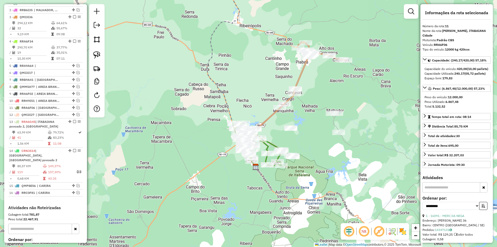
drag, startPoint x: 172, startPoint y: 102, endPoint x: 157, endPoint y: 84, distance: 23.0
click at [158, 85] on div "Janela de atendimento Grade de atendimento Capacidade Transportadoras Veículos …" at bounding box center [248, 123] width 497 height 247
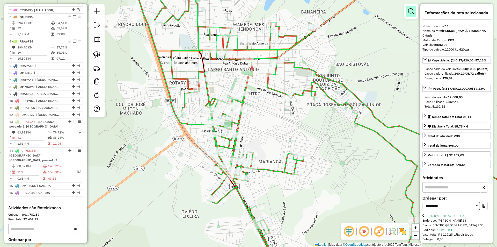
click at [409, 16] on link at bounding box center [411, 11] width 10 height 10
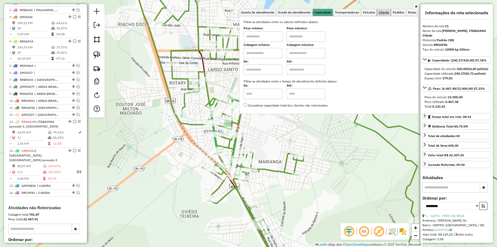
click at [391, 12] on link "Cliente" at bounding box center [383, 12] width 13 height 7
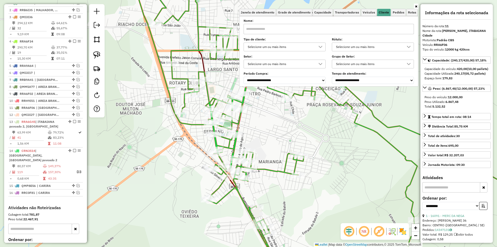
click at [313, 45] on div "Selecione um ou mais itens" at bounding box center [281, 47] width 70 height 8
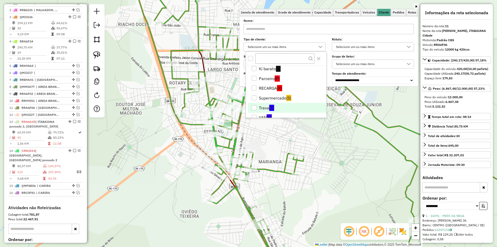
scroll to position [40, 0]
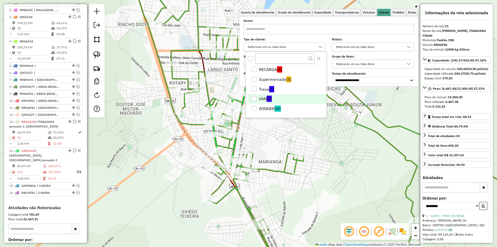
drag, startPoint x: 271, startPoint y: 97, endPoint x: 265, endPoint y: 99, distance: 6.7
click at [271, 97] on span "(V)" at bounding box center [269, 99] width 5 height 6
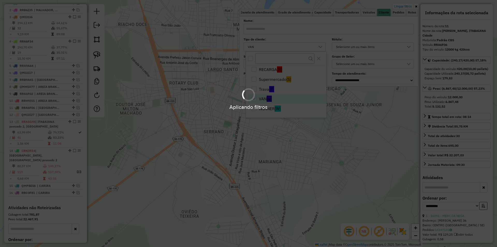
click at [148, 153] on div "Aplicando filtros" at bounding box center [248, 123] width 497 height 247
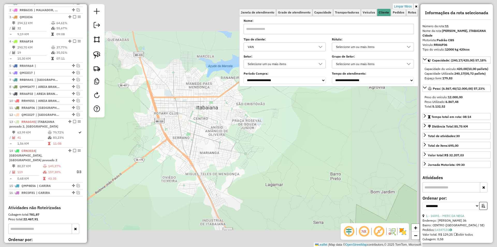
click at [150, 143] on div "Limpar filtros Janela de atendimento Grade de atendimento Capacidade Transporta…" at bounding box center [248, 123] width 497 height 247
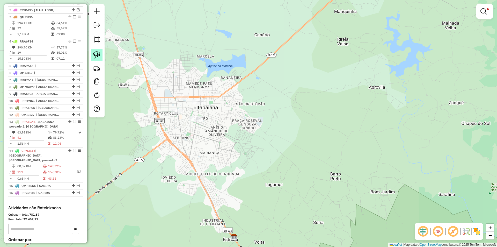
click at [95, 57] on img at bounding box center [96, 54] width 7 height 7
drag, startPoint x: 123, startPoint y: 80, endPoint x: 273, endPoint y: 94, distance: 151.1
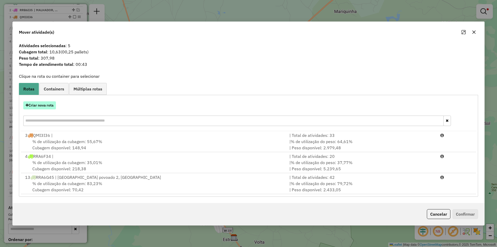
click at [49, 106] on button "Criar nova rota" at bounding box center [39, 105] width 33 height 8
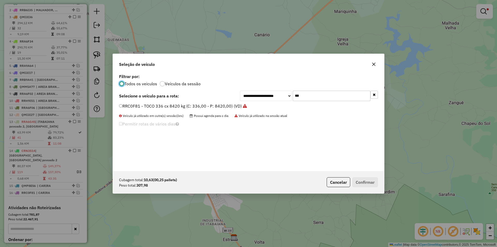
scroll to position [3, 2]
click at [329, 99] on input "***" at bounding box center [332, 96] width 78 height 10
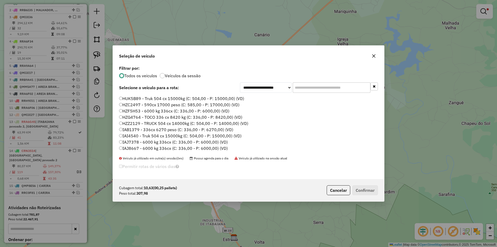
scroll to position [52, 0]
click at [154, 109] on label "IAI4540 - Truk 504 cx 15000kg (C: 504,00 - P: 15000,00) (VD)" at bounding box center [180, 108] width 122 height 6
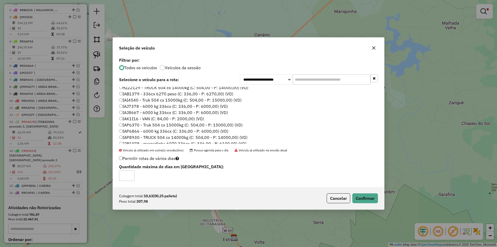
click at [141, 119] on label "IAK1I16 - VAN (C: 84,00 - P: 2000,00) (VD)" at bounding box center [161, 118] width 85 height 6
click at [150, 113] on label "IAJ8667 - 6000 kg 336cx (C: 336,00 - P: 6000,00) (VD)" at bounding box center [173, 112] width 109 height 6
drag, startPoint x: 365, startPoint y: 199, endPoint x: 275, endPoint y: 82, distance: 147.4
click at [366, 201] on button "Confirmar" at bounding box center [365, 198] width 26 height 10
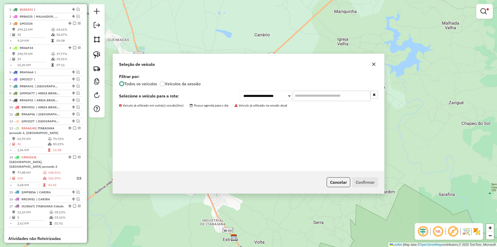
scroll to position [207, 0]
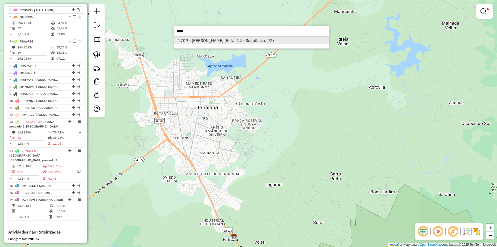
type input "****"
click at [241, 41] on li "1709 - BAR LANCH MANOEL (Rota: 14 - Sequência: 92)" at bounding box center [251, 41] width 155 height 8
select select "**********"
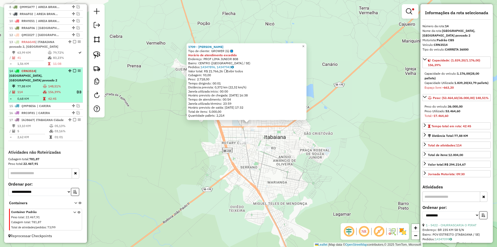
scroll to position [187, 0]
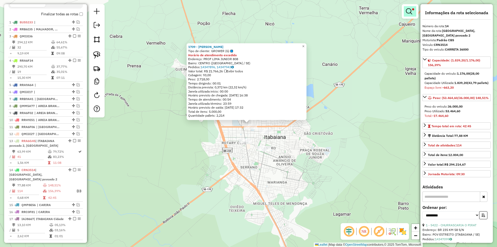
click at [413, 9] on span at bounding box center [413, 9] width 2 height 2
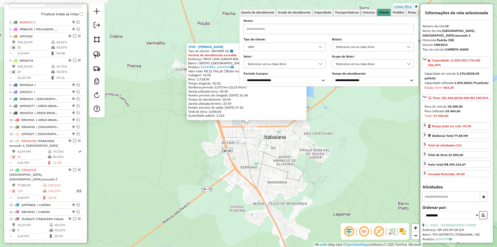
click at [405, 4] on link "Limpar filtros" at bounding box center [403, 7] width 20 height 6
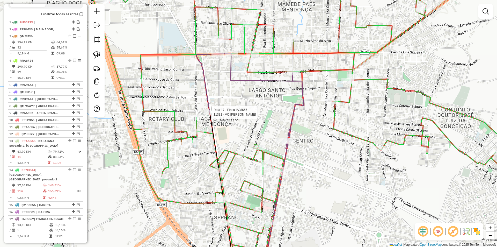
click at [211, 115] on div at bounding box center [210, 112] width 13 height 5
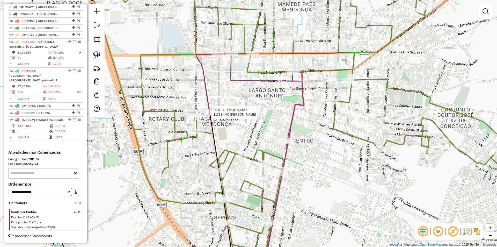
select select "**********"
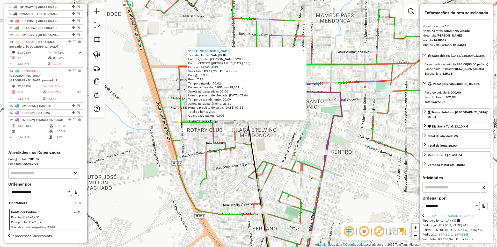
click at [318, 134] on div "11331 - VO MARIA Tipo de cliente: VAN (V) Endereço: ENG CARLOS REIS 1280 Bairro…" at bounding box center [248, 123] width 497 height 247
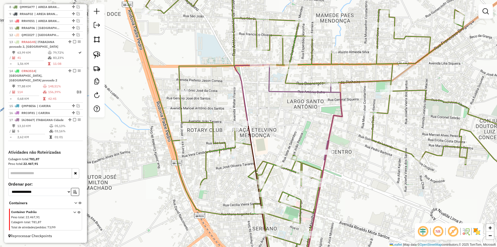
click at [332, 79] on div "Rota 17 - Placa IAJ8667 16045 - DEP ABAIXO DE ZERO Janela de atendimento Grade …" at bounding box center [248, 123] width 497 height 247
select select "**********"
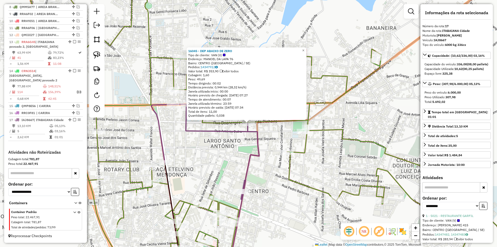
click at [233, 150] on div "16045 - DEP ABAIXO DE ZERO Tipo de cliente: VAN (V) Endereço: MANOEL DA LAPA 76…" at bounding box center [248, 123] width 497 height 247
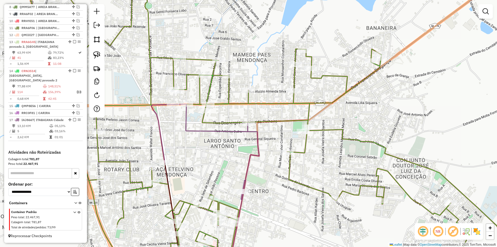
click at [190, 109] on icon at bounding box center [205, 152] width 108 height 96
select select "**********"
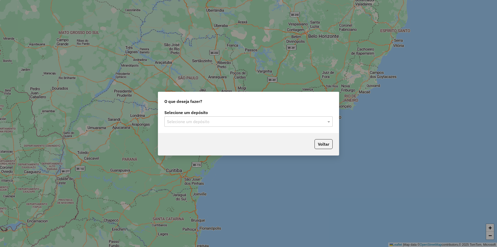
click at [193, 123] on input "text" at bounding box center [243, 122] width 153 height 6
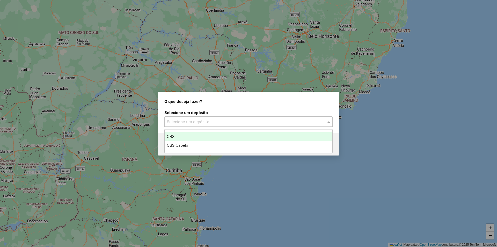
click at [181, 138] on div "CBS" at bounding box center [249, 136] width 168 height 9
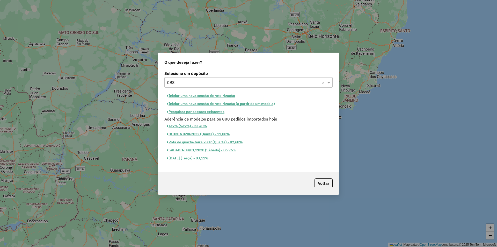
click at [199, 113] on button "Pesquisar por sessões existentes" at bounding box center [195, 112] width 62 height 8
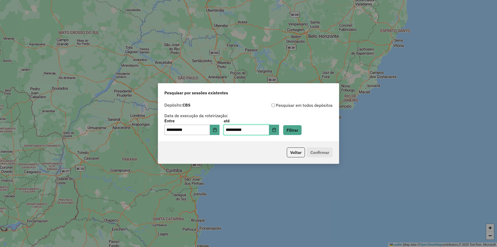
click at [269, 128] on input "**********" at bounding box center [247, 130] width 46 height 10
click at [279, 131] on button "Choose Date" at bounding box center [274, 130] width 10 height 10
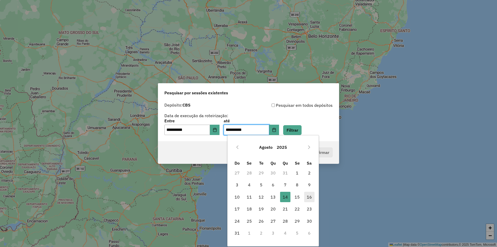
click at [308, 196] on span "16" at bounding box center [309, 197] width 10 height 10
type input "**********"
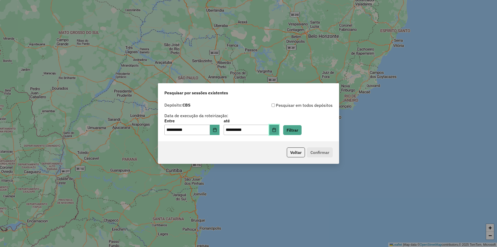
click at [279, 132] on button "Choose Date" at bounding box center [274, 130] width 10 height 10
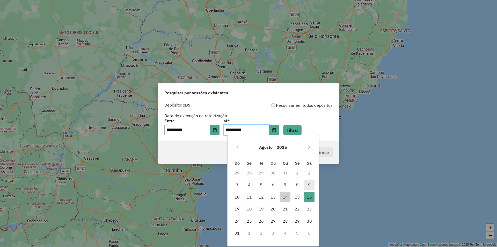
click at [310, 183] on span "9" at bounding box center [309, 184] width 10 height 10
type input "**********"
click at [297, 128] on button "Filtrar" at bounding box center [292, 130] width 18 height 10
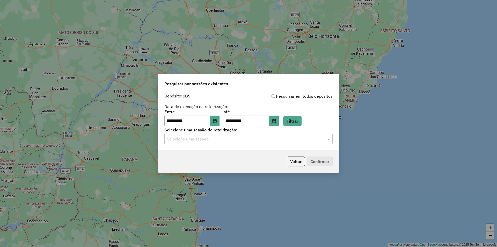
click at [241, 141] on input "text" at bounding box center [243, 139] width 153 height 6
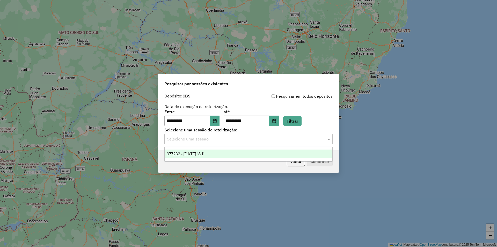
click at [223, 152] on div "977232 - [DATE] 18:11" at bounding box center [249, 153] width 168 height 9
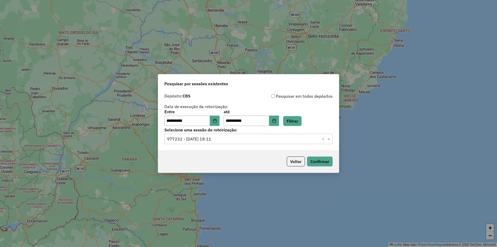
click at [323, 156] on p-footer "Voltar Confirmar" at bounding box center [309, 161] width 48 height 10
click at [329, 165] on button "Confirmar" at bounding box center [320, 161] width 26 height 10
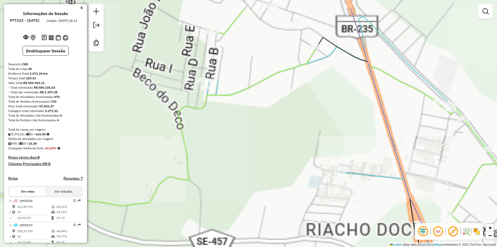
drag, startPoint x: 225, startPoint y: 82, endPoint x: 228, endPoint y: 87, distance: 5.9
click at [227, 86] on div "Janela de atendimento Grade de atendimento Capacidade Transportadoras Veículos …" at bounding box center [248, 123] width 497 height 247
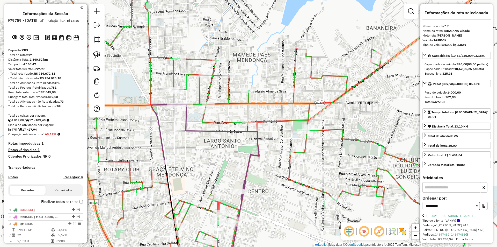
select select "**********"
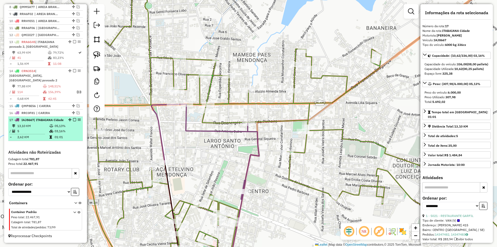
click at [60, 131] on td "03,16%" at bounding box center [67, 130] width 26 height 5
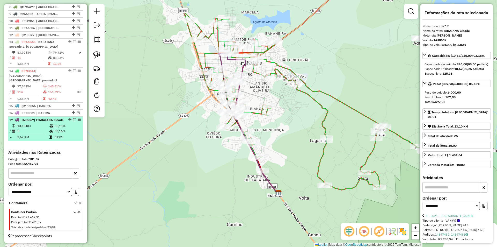
click at [73, 118] on em at bounding box center [74, 119] width 3 height 3
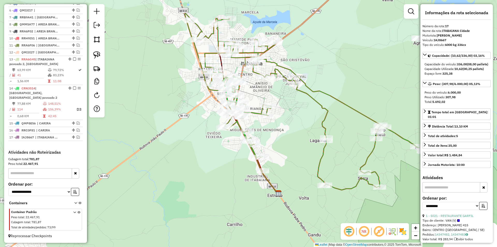
scroll to position [269, 0]
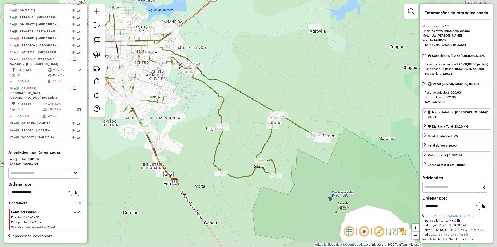
drag, startPoint x: 237, startPoint y: 108, endPoint x: 209, endPoint y: 130, distance: 36.0
click at [209, 130] on div "Janela de atendimento Grade de atendimento Capacidade Transportadoras Veículos …" at bounding box center [248, 123] width 497 height 247
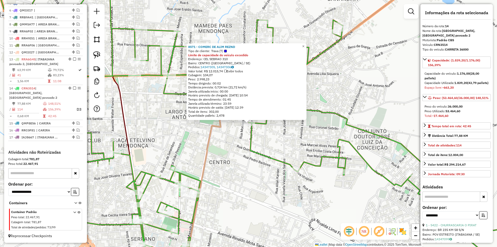
click at [226, 152] on div "8571 - COMERC DE ALIM REZND Tipo de cliente: Trava (T) Limite de capacidade do …" at bounding box center [248, 123] width 497 height 247
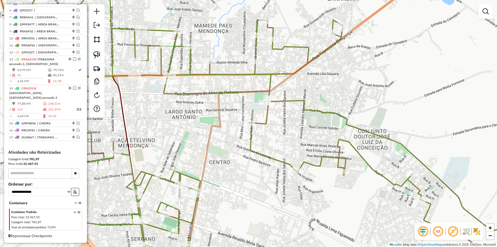
drag, startPoint x: 235, startPoint y: 170, endPoint x: 210, endPoint y: 79, distance: 94.4
click at [210, 79] on div "8571 - COMERC DE ALIM REZND Tipo de cliente: Trava (T) Limite de capacidade do …" at bounding box center [248, 123] width 497 height 247
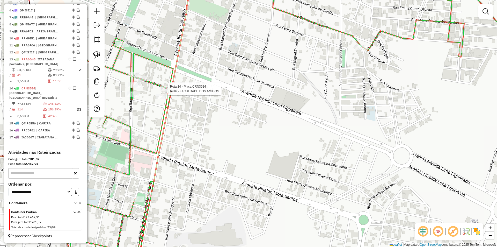
select select "**********"
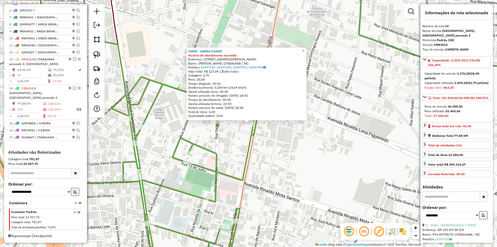
drag, startPoint x: 271, startPoint y: 154, endPoint x: 251, endPoint y: 143, distance: 22.9
click at [252, 143] on div "14890 - ARENA CONDE Horário de atendimento excedido Endereço: DR [PERSON_NAME] …" at bounding box center [248, 123] width 497 height 247
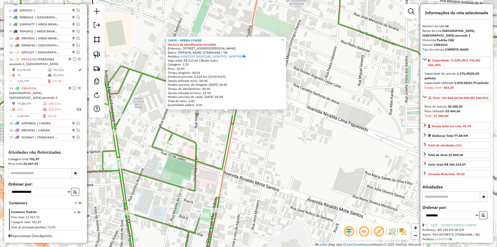
click at [251, 143] on div "14890 - ARENA CONDE Horário de atendimento excedido Endereço: DR [PERSON_NAME] …" at bounding box center [248, 123] width 497 height 247
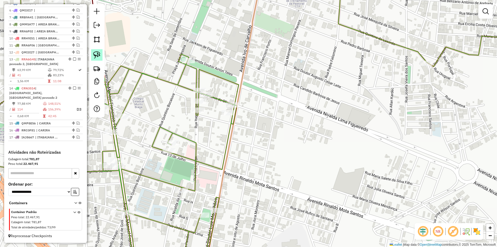
click at [98, 55] on img at bounding box center [96, 54] width 7 height 7
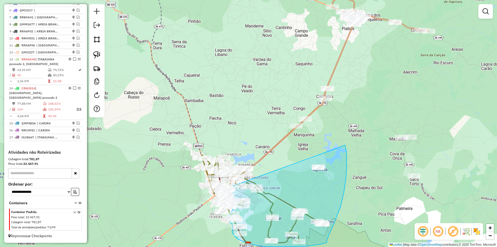
drag, startPoint x: 283, startPoint y: 63, endPoint x: 345, endPoint y: 145, distance: 102.6
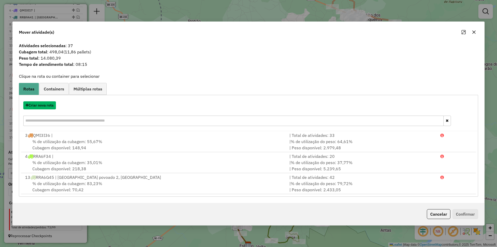
click at [49, 107] on button "Criar nova rota" at bounding box center [39, 105] width 33 height 8
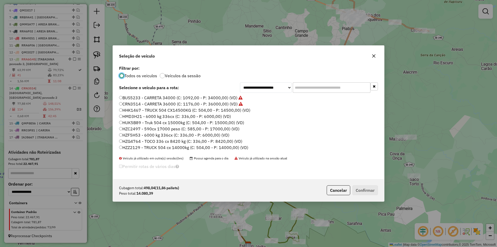
scroll to position [3, 2]
click at [306, 86] on input "text" at bounding box center [332, 87] width 78 height 10
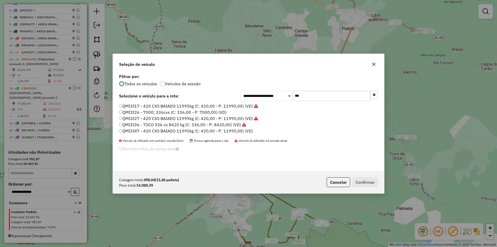
type input "***"
drag, startPoint x: 148, startPoint y: 113, endPoint x: 194, endPoint y: 134, distance: 50.5
click at [148, 113] on label "QMI3I26 - 7000; 336cxs (C: 336,00 - P: 7000,00) (VD)" at bounding box center [172, 112] width 107 height 6
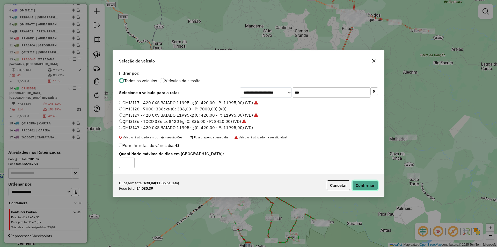
click at [360, 188] on button "Confirmar" at bounding box center [365, 185] width 26 height 10
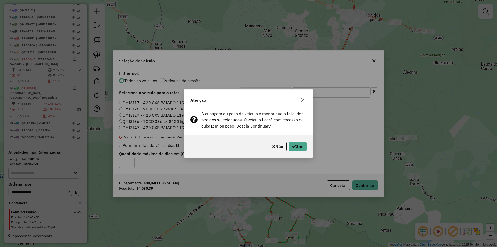
click at [286, 142] on p-footer "Não Sim" at bounding box center [287, 146] width 40 height 10
click at [301, 152] on div "Não Sim" at bounding box center [248, 146] width 129 height 22
click at [298, 150] on button "Sim" at bounding box center [298, 146] width 18 height 10
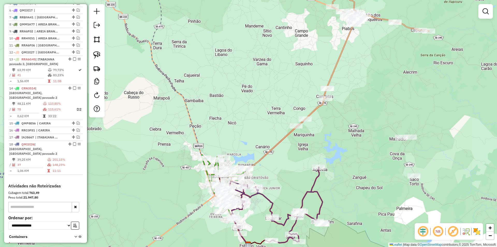
scroll to position [291, 0]
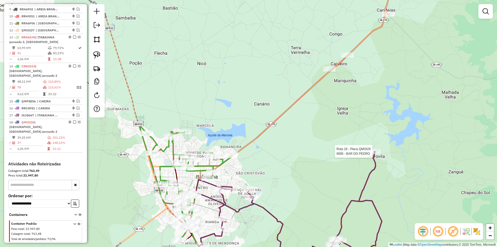
select select "**********"
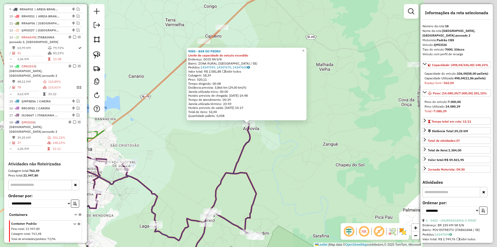
scroll to position [298, 0]
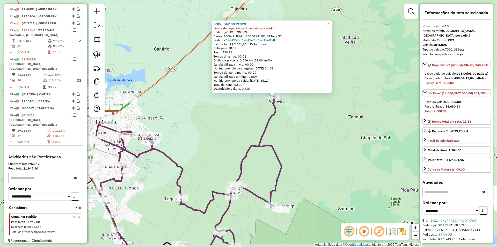
drag, startPoint x: 242, startPoint y: 127, endPoint x: 267, endPoint y: 108, distance: 31.6
click at [267, 108] on div "9085 - BAR DO PEDRO Limite de capacidade do veículo excedido Endereço: DOIS SN …" at bounding box center [248, 123] width 497 height 247
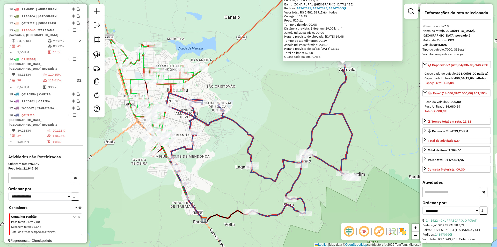
click at [288, 114] on div "9085 - BAR DO PEDRO Limite de capacidade do veículo excedido Endereço: DOIS SN …" at bounding box center [248, 123] width 497 height 247
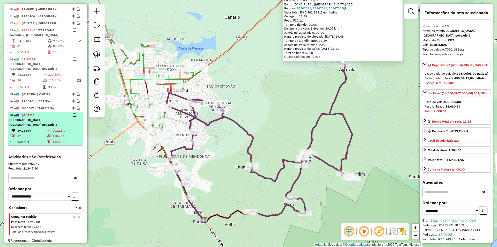
click at [49, 134] on icon at bounding box center [49, 135] width 4 height 3
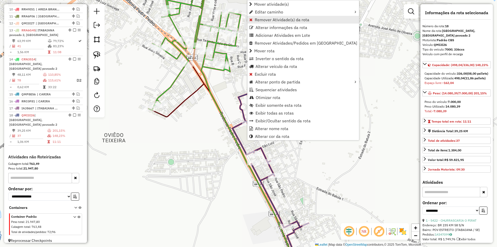
click at [276, 18] on span "Remover Atividade(s) da rota" at bounding box center [282, 20] width 55 height 4
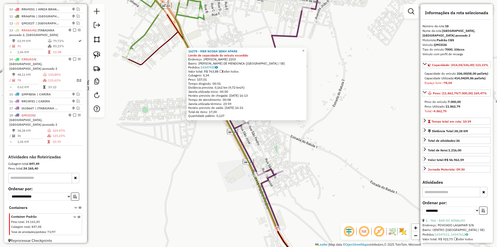
click at [262, 130] on div "16278 - MER NOSSA SENH APARE Limite de capacidade do veículo excedido Endereço:…" at bounding box center [248, 123] width 497 height 247
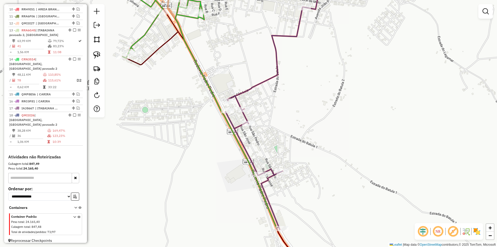
click at [249, 107] on div "Rota 18 - Placa QMI3I26 15776 - COMERCIAL DO ALDAIR Janela de atendimento Grade…" at bounding box center [248, 123] width 497 height 247
select select "**********"
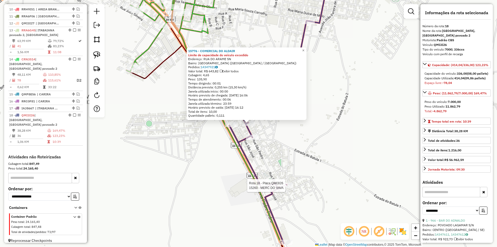
click at [286, 188] on div at bounding box center [286, 185] width 13 height 5
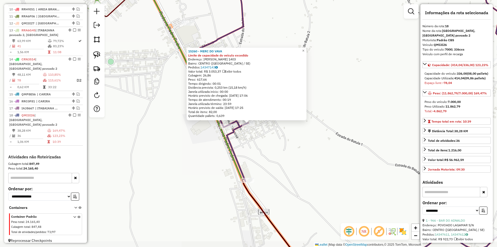
click at [262, 151] on div "15260 - MERC DO VAVA Limite de capacidade do veículo excedido Endereço: [PERSON…" at bounding box center [248, 123] width 497 height 247
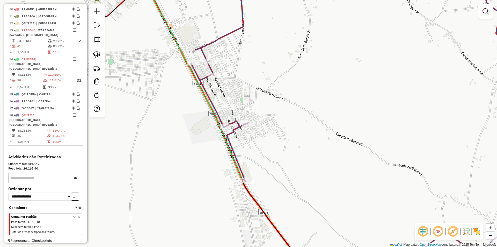
select select "**********"
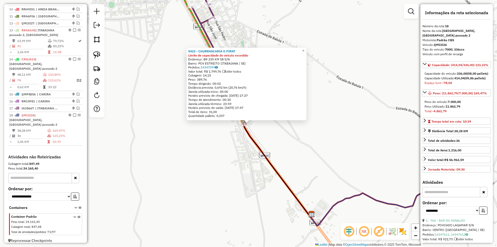
click at [251, 164] on div "5422 - [GEOGRAPHIC_DATA] O PIRAT Limite de capacidade do veículo excedido Ender…" at bounding box center [248, 123] width 497 height 247
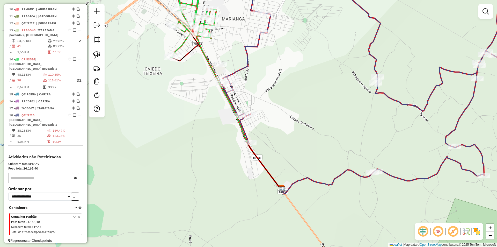
drag, startPoint x: 271, startPoint y: 123, endPoint x: 259, endPoint y: 150, distance: 30.1
click at [259, 150] on div "Janela de atendimento Grade de atendimento Capacidade Transportadoras Veículos …" at bounding box center [248, 123] width 497 height 247
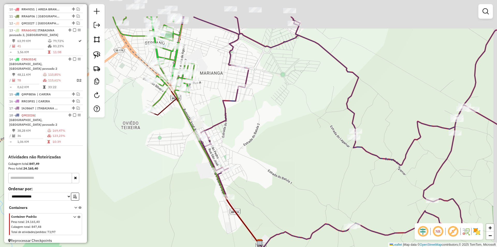
drag, startPoint x: 249, startPoint y: 142, endPoint x: 247, endPoint y: 149, distance: 7.2
click at [247, 149] on div "Janela de atendimento Grade de atendimento Capacidade Transportadoras Veículos …" at bounding box center [248, 123] width 497 height 247
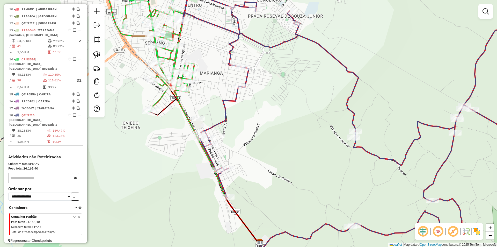
click at [217, 142] on div "Rota 18 - Placa QMI3I26 16278 - MER NOSSA SENH APARE Janela de atendimento Grad…" at bounding box center [248, 123] width 497 height 247
select select "**********"
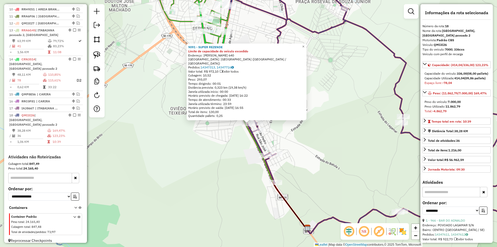
click at [97, 41] on img at bounding box center [96, 39] width 7 height 7
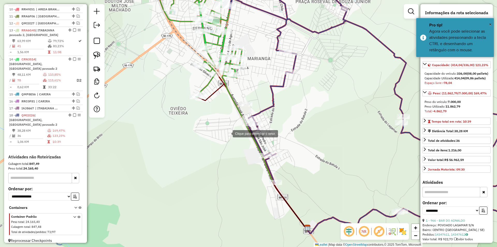
click at [222, 128] on div at bounding box center [227, 133] width 10 height 10
click at [234, 160] on div at bounding box center [234, 160] width 10 height 10
click at [271, 168] on div at bounding box center [270, 167] width 10 height 10
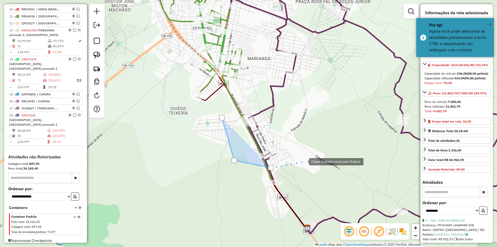
click at [304, 161] on div at bounding box center [304, 161] width 10 height 10
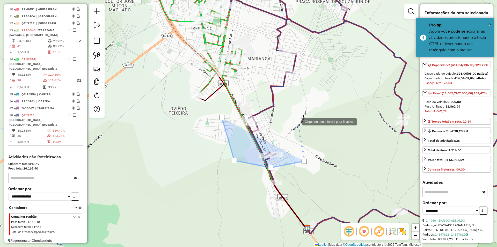
click at [297, 121] on div at bounding box center [297, 121] width 10 height 10
click at [292, 116] on div at bounding box center [297, 121] width 10 height 10
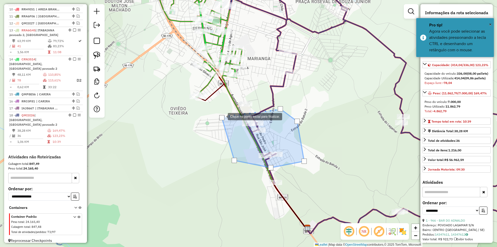
click at [223, 116] on div at bounding box center [221, 117] width 5 height 5
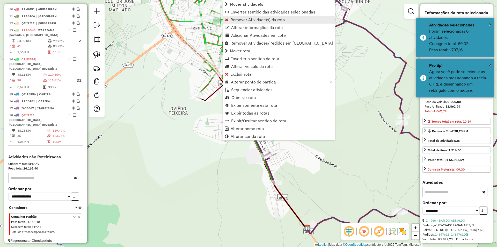
click at [265, 20] on span "Remover Atividade(s) da rota" at bounding box center [257, 20] width 55 height 4
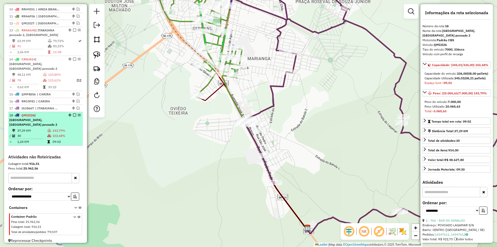
click at [59, 118] on div "18 - QMI3I26 | [GEOGRAPHIC_DATA], [GEOGRAPHIC_DATA] povoado 2" at bounding box center [36, 120] width 55 height 14
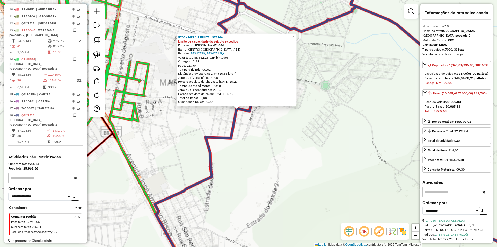
click at [258, 137] on div "5708 - MERC E FRUTAL STA MA Limite de capacidade do veículo excedido Endereço: …" at bounding box center [248, 123] width 497 height 247
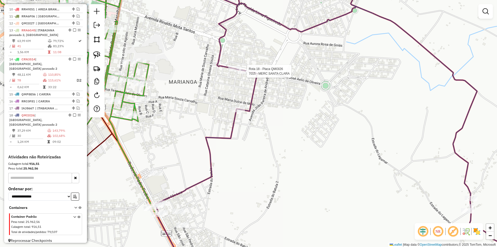
select select "**********"
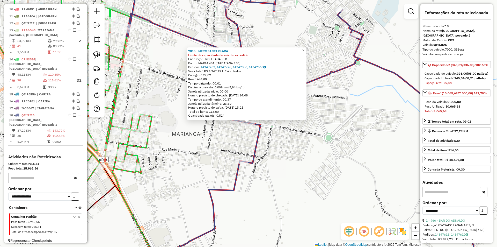
drag, startPoint x: 261, startPoint y: 136, endPoint x: 249, endPoint y: 129, distance: 13.6
click at [261, 136] on icon at bounding box center [304, 123] width 354 height 296
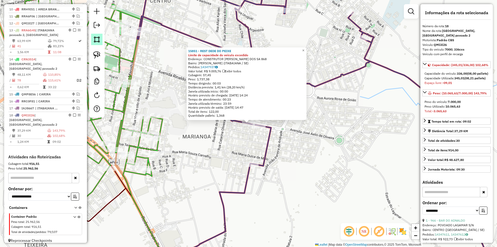
click at [96, 43] on img at bounding box center [96, 39] width 7 height 7
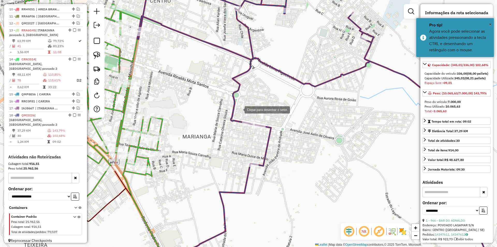
click at [239, 109] on div at bounding box center [239, 109] width 10 height 10
click at [238, 127] on div at bounding box center [238, 122] width 10 height 10
click at [244, 142] on div at bounding box center [239, 137] width 10 height 10
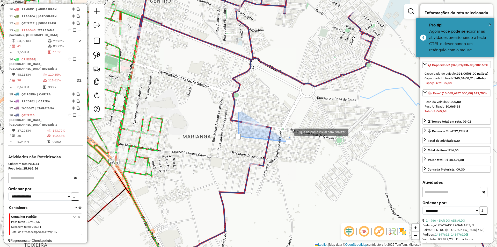
click at [289, 126] on div at bounding box center [289, 131] width 10 height 10
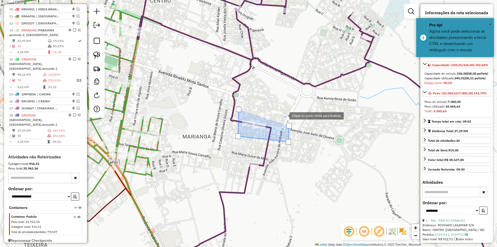
click at [284, 115] on div at bounding box center [284, 115] width 10 height 10
click at [239, 109] on div at bounding box center [238, 109] width 5 height 5
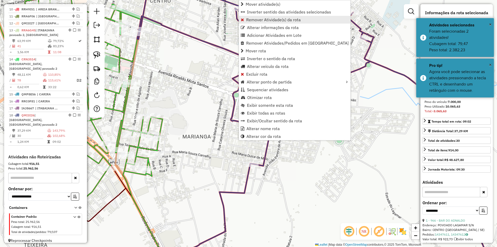
click at [265, 21] on span "Remover Atividade(s) da rota" at bounding box center [273, 20] width 55 height 4
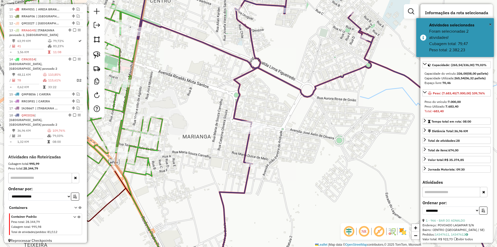
click at [57, 133] on td "79,03%" at bounding box center [66, 135] width 28 height 5
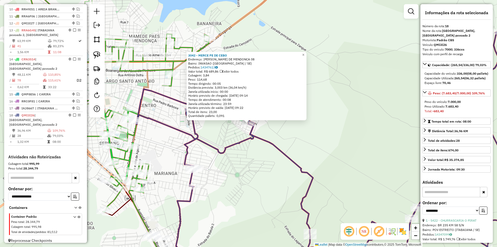
click at [226, 133] on div "3042 - MERCE PE DE CEBO Endereço: [PERSON_NAME] DE MENDONCA 08 Bairro: [GEOGRAP…" at bounding box center [248, 123] width 497 height 247
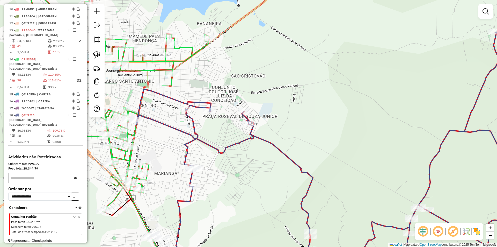
click at [201, 108] on icon at bounding box center [324, 152] width 377 height 240
select select "**********"
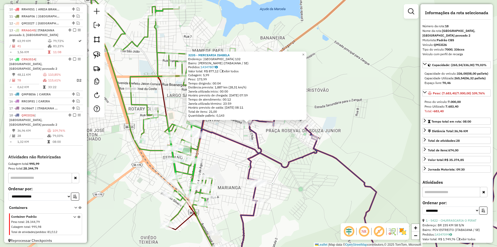
click at [230, 155] on div "Rota 14 - Placa CRN3514 427 - MERC DO HILTON Rota 14 - Placa CRN3514 5410 - BAR…" at bounding box center [248, 123] width 497 height 247
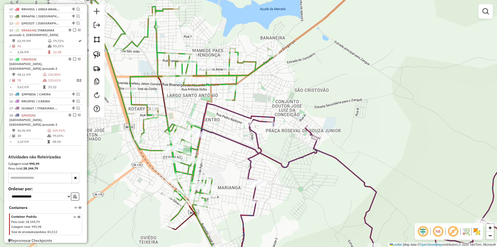
drag, startPoint x: 232, startPoint y: 63, endPoint x: 232, endPoint y: 58, distance: 4.4
click at [232, 59] on div "3235 - MERCEARIA [PERSON_NAME]: CHILE 132 Bairro: [PERSON_NAME] DE OLIVEIR ([GE…" at bounding box center [248, 123] width 497 height 247
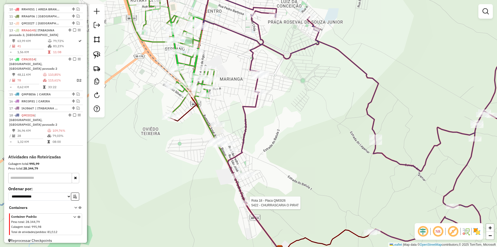
select select "**********"
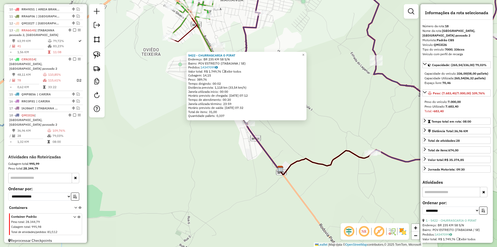
click at [237, 178] on div "5422 - [GEOGRAPHIC_DATA] O PIRAT Endereço: BR 235 KM 58 S/N Bairro: POV ESTREIT…" at bounding box center [248, 123] width 497 height 247
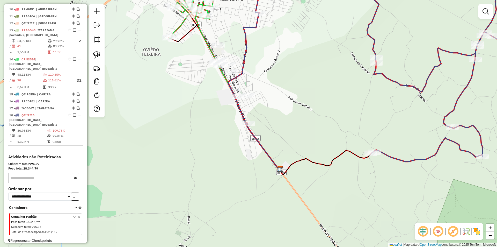
drag, startPoint x: 287, startPoint y: 63, endPoint x: 235, endPoint y: 171, distance: 120.2
click at [235, 171] on div "Janela de atendimento Grade de atendimento Capacidade Transportadoras Veículos …" at bounding box center [248, 123] width 497 height 247
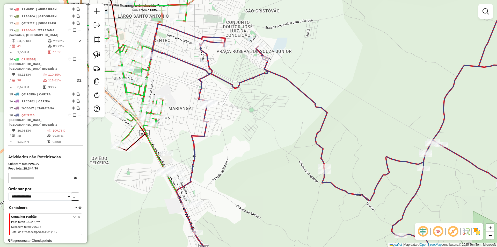
drag, startPoint x: 239, startPoint y: 99, endPoint x: 227, endPoint y: 66, distance: 35.1
click at [231, 78] on div "Janela de atendimento Grade de atendimento Capacidade Transportadoras Veículos …" at bounding box center [248, 123] width 497 height 247
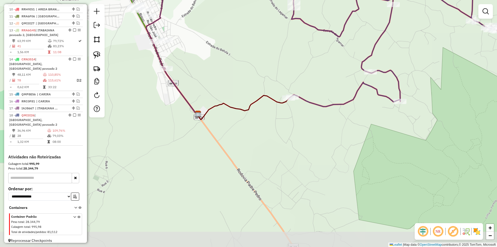
drag, startPoint x: 199, startPoint y: 84, endPoint x: 207, endPoint y: 150, distance: 66.6
click at [214, 185] on div "Janela de atendimento Grade de atendimento Capacidade Transportadoras Veículos …" at bounding box center [248, 123] width 497 height 247
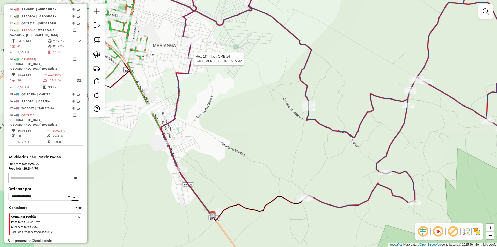
select select "**********"
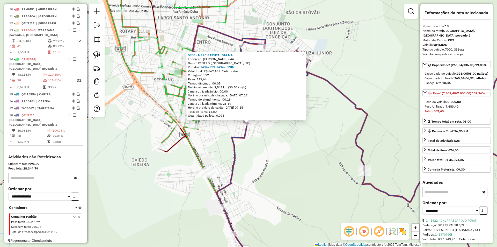
click at [274, 148] on div "5708 - MERC E FRUTAL STA MA Endereço: [PERSON_NAME] 644 Bairro: [GEOGRAPHIC_DAT…" at bounding box center [248, 123] width 497 height 247
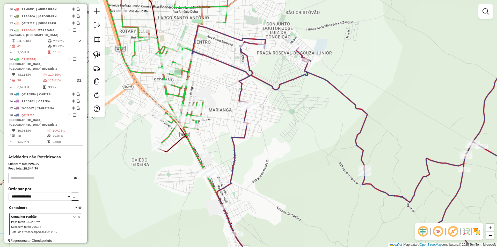
drag, startPoint x: 286, startPoint y: 163, endPoint x: 256, endPoint y: 117, distance: 55.3
click at [260, 123] on div "Janela de atendimento Grade de atendimento Capacidade Transportadoras Veículos …" at bounding box center [248, 123] width 497 height 247
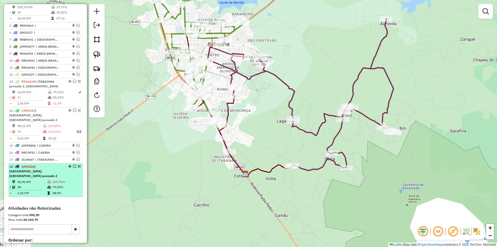
scroll to position [246, 0]
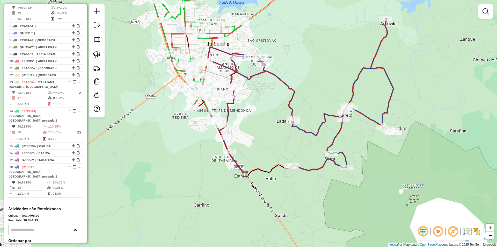
click at [99, 47] on div at bounding box center [97, 60] width 16 height 113
click at [97, 49] on link at bounding box center [96, 54] width 11 height 11
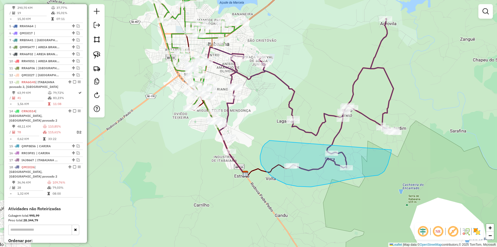
drag, startPoint x: 263, startPoint y: 147, endPoint x: 392, endPoint y: 143, distance: 129.5
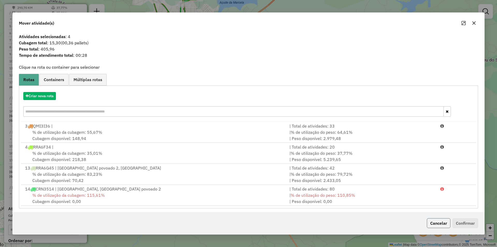
click at [447, 223] on button "Cancelar" at bounding box center [439, 223] width 24 height 10
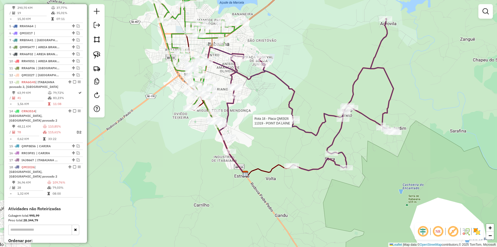
scroll to position [298, 0]
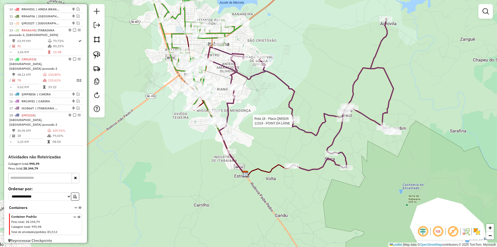
select select "**********"
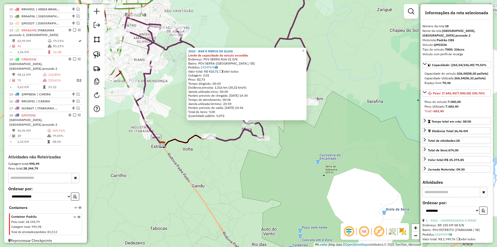
click at [265, 165] on div "2532 - BAR E MERCE DO ELIAS Limite de capacidade do veículo excedido Endereço: …" at bounding box center [248, 123] width 497 height 247
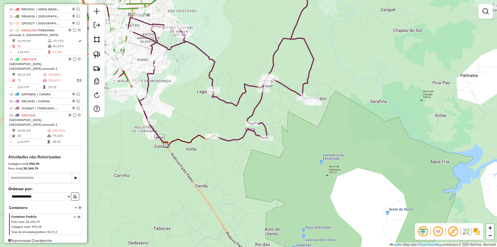
drag, startPoint x: 243, startPoint y: 164, endPoint x: 266, endPoint y: 168, distance: 23.1
click at [266, 168] on div "Janela de atendimento Grade de atendimento Capacidade Transportadoras Veículos …" at bounding box center [248, 123] width 497 height 247
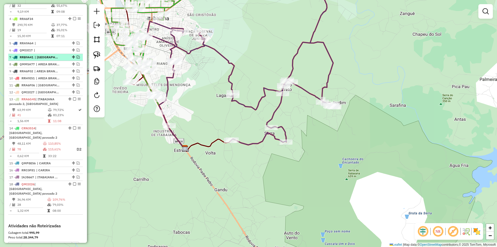
scroll to position [220, 0]
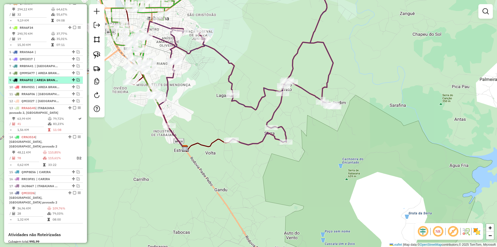
click at [77, 81] on em at bounding box center [78, 79] width 3 height 3
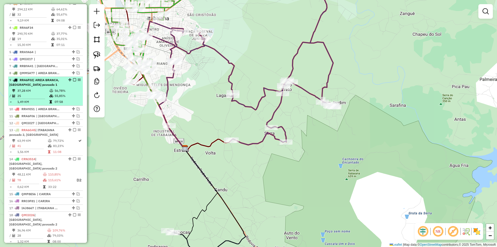
click at [68, 87] on div "9 - RRA6F02 | AREIA BRANCA, [GEOGRAPHIC_DATA] povoado 1" at bounding box center [45, 82] width 73 height 9
select select "**********"
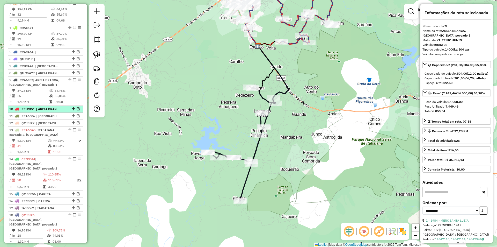
click at [77, 110] on em at bounding box center [78, 108] width 3 height 3
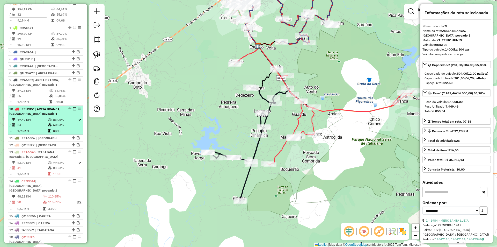
click at [67, 116] on div "10 - RRH9I51 | [GEOGRAPHIC_DATA], [GEOGRAPHIC_DATA] povoado 1" at bounding box center [45, 111] width 73 height 9
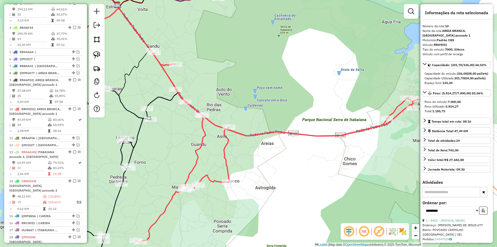
click at [135, 98] on div "Janela de atendimento Grade de atendimento Capacidade Transportadoras Veículos …" at bounding box center [248, 123] width 497 height 247
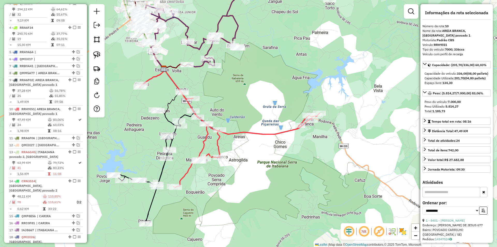
drag, startPoint x: 186, startPoint y: 81, endPoint x: 189, endPoint y: 82, distance: 2.6
click at [189, 82] on div "Janela de atendimento Grade de atendimento Capacidade Transportadoras Veículos …" at bounding box center [248, 123] width 497 height 247
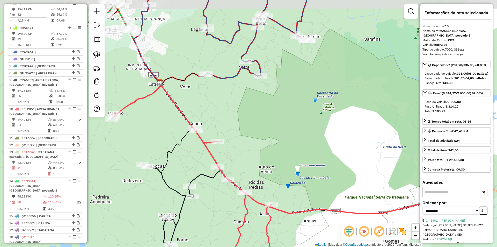
drag, startPoint x: 188, startPoint y: 96, endPoint x: 187, endPoint y: 104, distance: 7.8
click at [187, 104] on div "Janela de atendimento Grade de atendimento Capacidade Transportadoras Veículos …" at bounding box center [248, 123] width 497 height 247
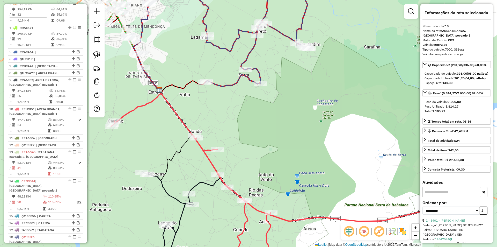
click at [103, 56] on div at bounding box center [97, 60] width 16 height 113
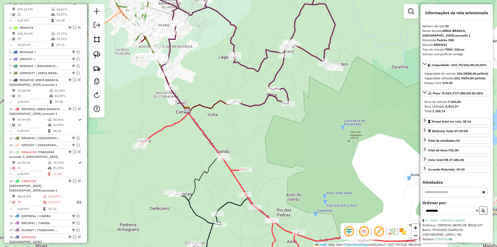
drag, startPoint x: 190, startPoint y: 56, endPoint x: 212, endPoint y: 74, distance: 28.5
click at [212, 74] on div "Janela de atendimento Grade de atendimento Capacidade Transportadoras Veículos …" at bounding box center [248, 123] width 497 height 247
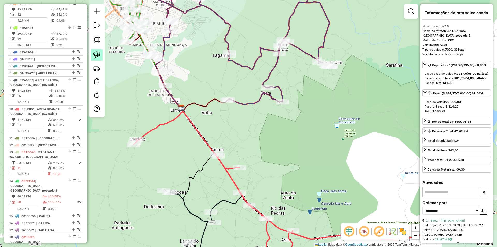
click at [98, 57] on img at bounding box center [96, 54] width 7 height 7
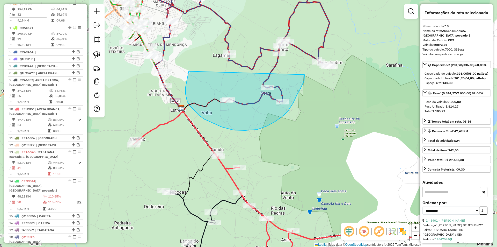
drag, startPoint x: 189, startPoint y: 71, endPoint x: 305, endPoint y: 74, distance: 115.8
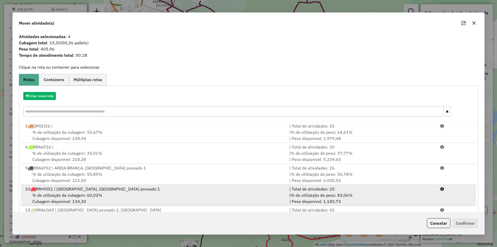
click at [279, 197] on div "% de utilização da cubagem: 60,03% Cubagem disponível: 134,30" at bounding box center [154, 198] width 264 height 12
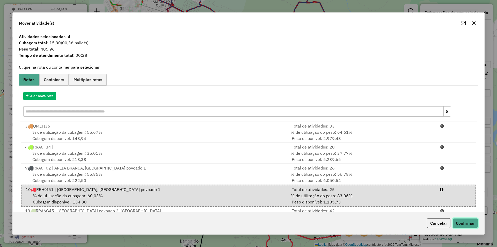
click at [465, 223] on button "Confirmar" at bounding box center [466, 223] width 26 height 10
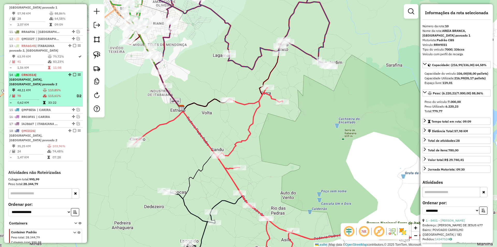
scroll to position [275, 0]
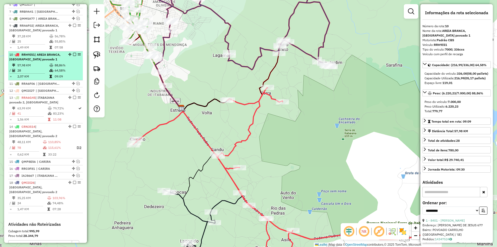
click at [36, 73] on td "28" at bounding box center [33, 70] width 32 height 5
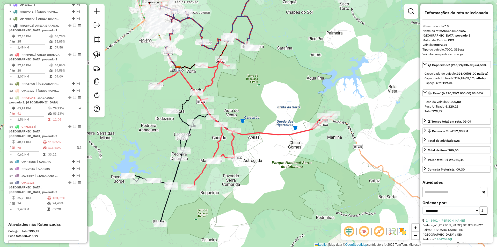
click at [131, 124] on div "Janela de atendimento Grade de atendimento Capacidade Transportadoras Veículos …" at bounding box center [248, 123] width 497 height 247
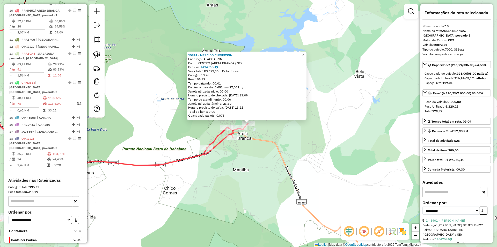
scroll to position [327, 0]
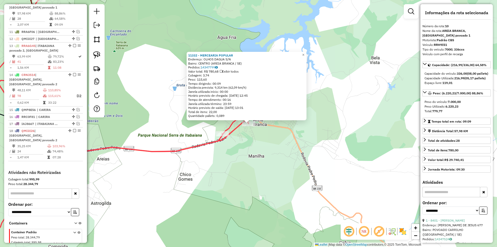
click at [256, 151] on div "11332 - MERCEARIA POPULAR Endereço: OLHOS DAGUA S/N Bairro: CENTRO (AREIA BRANC…" at bounding box center [248, 123] width 497 height 247
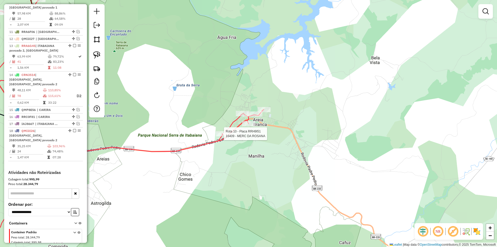
click at [226, 130] on icon at bounding box center [107, 129] width 314 height 258
select select "**********"
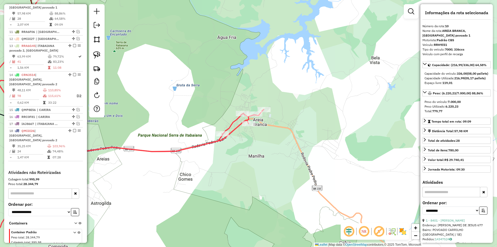
drag, startPoint x: 257, startPoint y: 155, endPoint x: 263, endPoint y: 155, distance: 6.0
click at [263, 155] on div "Rota 10 - Placa RRH9I51 16409 - MERC DA [PERSON_NAME] de atendimento Grade de a…" at bounding box center [248, 123] width 497 height 247
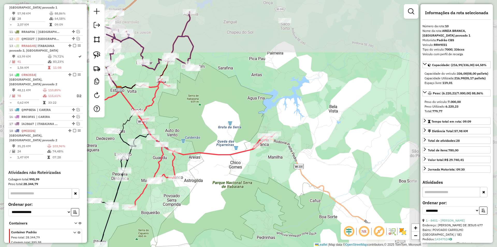
drag, startPoint x: 199, startPoint y: 127, endPoint x: 271, endPoint y: 136, distance: 73.1
click at [271, 136] on div "Janela de atendimento Grade de atendimento Capacidade Transportadoras Veículos …" at bounding box center [248, 123] width 497 height 247
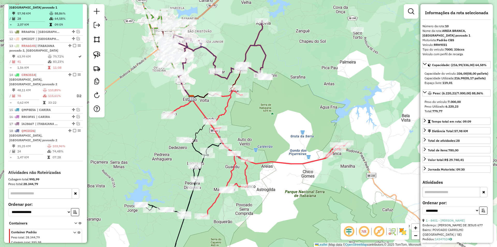
click at [47, 21] on td "28" at bounding box center [33, 18] width 32 height 5
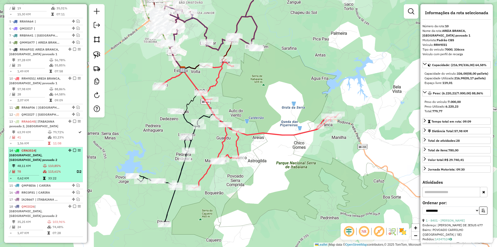
scroll to position [249, 0]
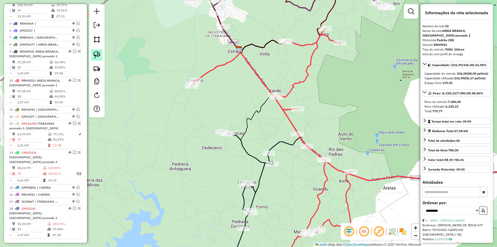
click at [98, 52] on img at bounding box center [96, 54] width 7 height 7
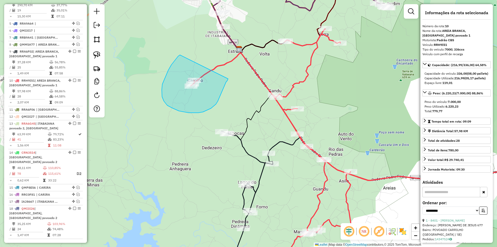
drag, startPoint x: 180, startPoint y: 55, endPoint x: 228, endPoint y: 79, distance: 53.7
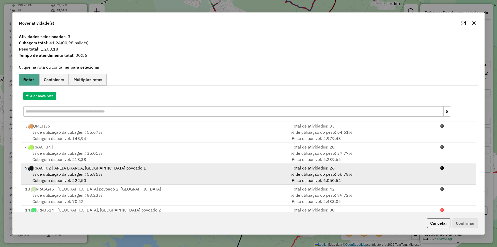
click at [264, 177] on div "% de utilização da cubagem: 55,85% Cubagem disponível: 222,50" at bounding box center [154, 177] width 264 height 12
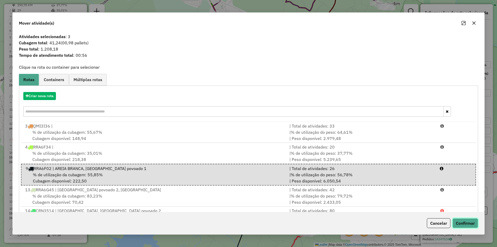
click at [463, 225] on button "Confirmar" at bounding box center [466, 223] width 26 height 10
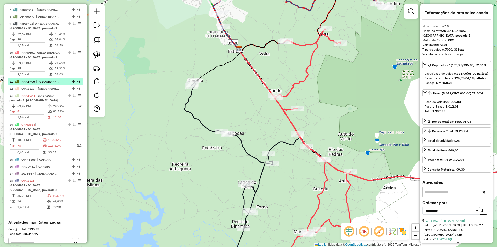
scroll to position [275, 0]
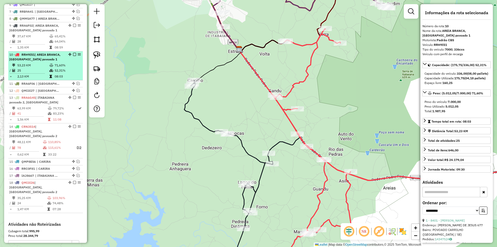
click at [60, 67] on li "10 - RRH9I51 | [GEOGRAPHIC_DATA], [GEOGRAPHIC_DATA] povoado 1 53,23 KM 71,60% /…" at bounding box center [45, 65] width 75 height 29
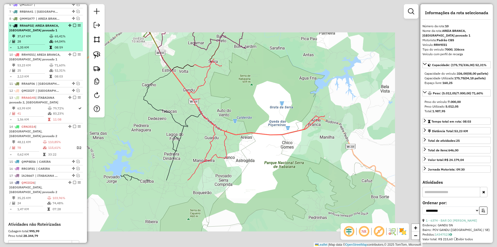
click at [67, 39] on td "65,41%" at bounding box center [67, 36] width 26 height 5
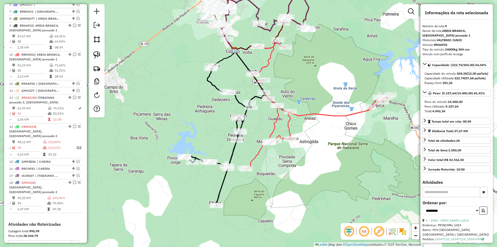
drag, startPoint x: 135, startPoint y: 78, endPoint x: 131, endPoint y: 77, distance: 5.0
click at [129, 78] on div "Janela de atendimento Grade de atendimento Capacidade Transportadoras Veículos …" at bounding box center [248, 123] width 497 height 247
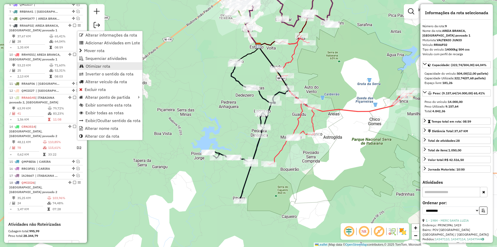
click at [96, 66] on span "Otimizar rota" at bounding box center [98, 66] width 25 height 4
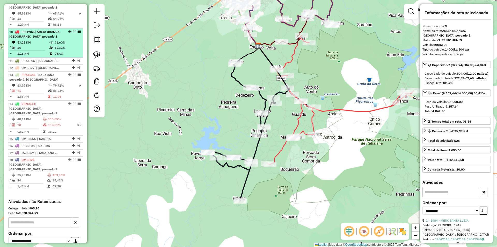
scroll to position [272, 0]
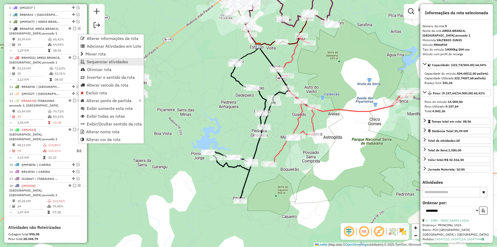
click at [100, 60] on span "Sequenciar atividades" at bounding box center [107, 62] width 41 height 4
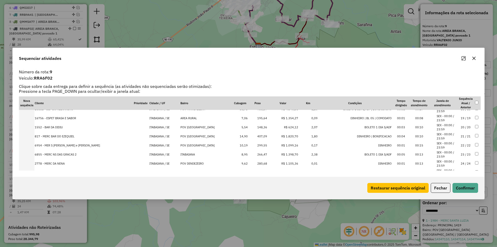
scroll to position [198, 0]
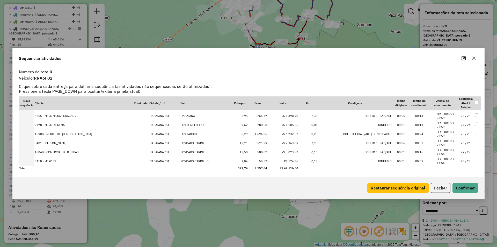
click at [149, 164] on td "ITABAIANA / SE" at bounding box center [164, 161] width 31 height 9
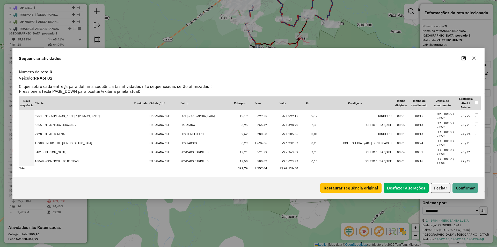
click at [149, 164] on td "ITABAIANA / SE" at bounding box center [164, 161] width 31 height 9
click at [459, 191] on button "Confirmar" at bounding box center [466, 188] width 26 height 10
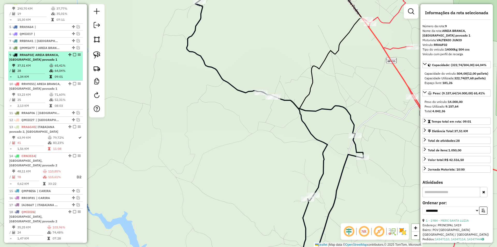
scroll to position [246, 0]
click at [52, 72] on icon at bounding box center [51, 70] width 4 height 3
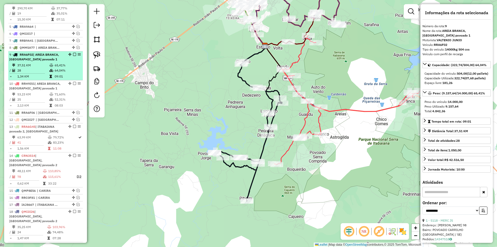
click at [73, 56] on em at bounding box center [74, 54] width 3 height 3
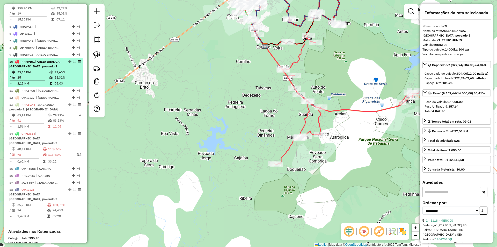
click at [73, 63] on em at bounding box center [74, 61] width 3 height 3
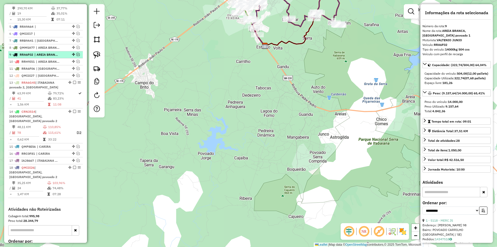
click at [77, 56] on em at bounding box center [78, 54] width 3 height 3
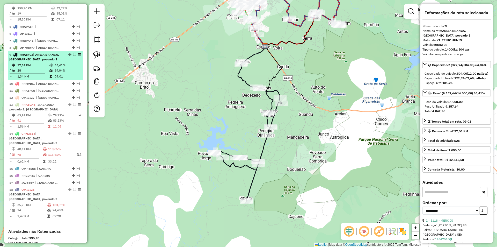
click at [69, 56] on em at bounding box center [69, 54] width 3 height 3
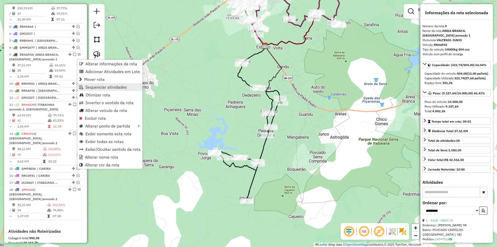
click at [96, 85] on span "Sequenciar atividades" at bounding box center [105, 87] width 41 height 4
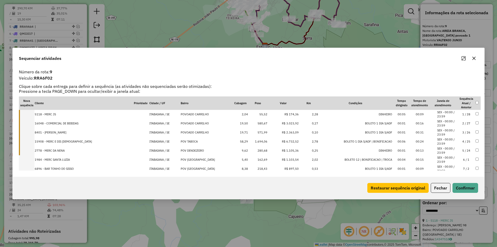
click at [151, 113] on td "ITABAIANA / SE" at bounding box center [164, 114] width 31 height 9
click at [149, 122] on td "ITABAIANA / SE" at bounding box center [164, 123] width 31 height 9
click at [149, 130] on td "ITABAIANA / SE" at bounding box center [164, 132] width 31 height 9
click at [149, 141] on td "ITABAIANA / SE" at bounding box center [164, 141] width 31 height 9
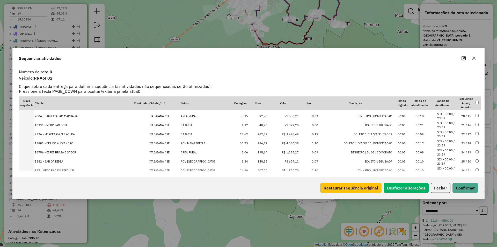
scroll to position [198, 0]
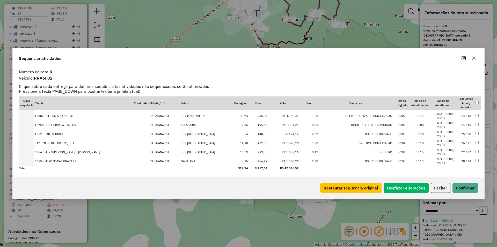
click at [149, 161] on td "ITABAIANA / SE" at bounding box center [164, 161] width 31 height 9
click at [470, 191] on button "Confirmar" at bounding box center [466, 188] width 26 height 10
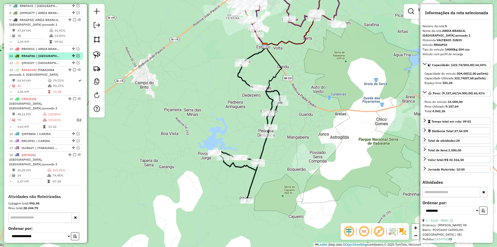
scroll to position [272, 0]
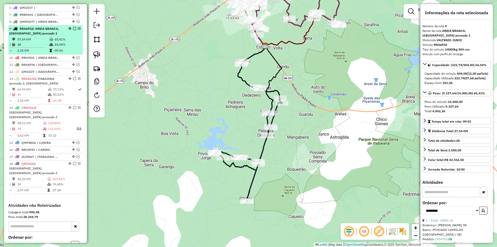
click at [73, 30] on em at bounding box center [74, 28] width 3 height 3
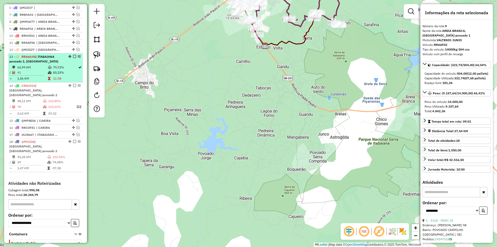
click at [64, 75] on td "83,23%" at bounding box center [65, 72] width 25 height 5
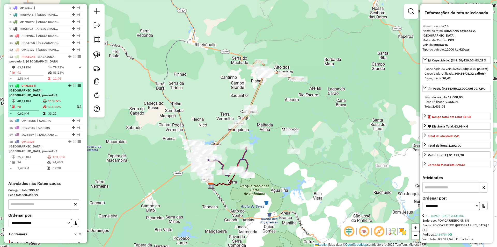
click at [73, 103] on table "48,11 KM 110,85% / 78 115,61% D2 = 0,62 KM 33:22" at bounding box center [45, 107] width 73 height 18
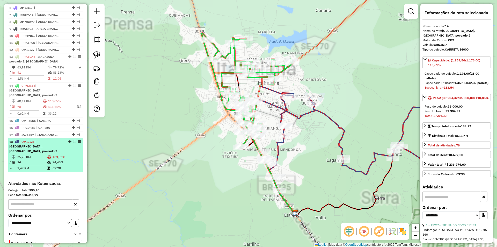
click at [60, 160] on td "74,48%" at bounding box center [66, 162] width 28 height 5
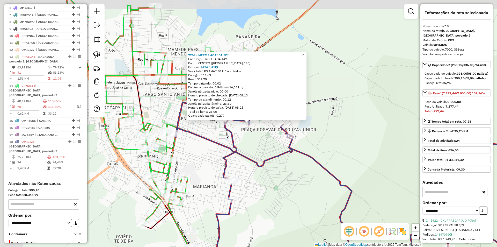
scroll to position [298, 0]
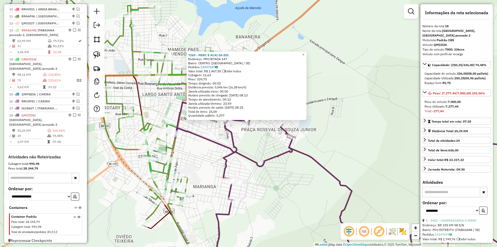
click at [217, 126] on div "7269 - MERC E ACAI DA [PERSON_NAME]: PROJETADA 147 Bairro: [GEOGRAPHIC_DATA] ([…" at bounding box center [248, 123] width 497 height 247
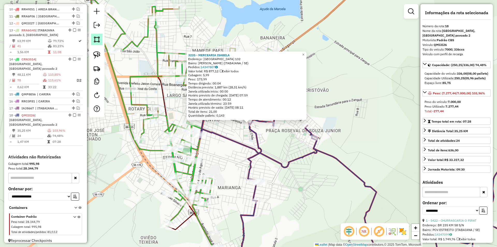
click at [99, 38] on img at bounding box center [96, 39] width 7 height 7
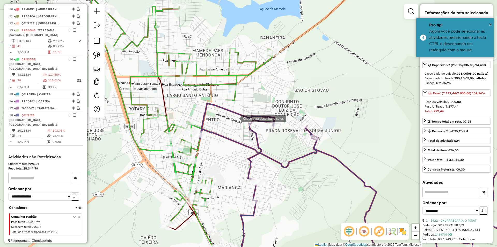
click at [236, 118] on div at bounding box center [235, 118] width 10 height 10
click at [237, 138] on div at bounding box center [237, 138] width 10 height 10
drag, startPoint x: 272, startPoint y: 146, endPoint x: 280, endPoint y: 138, distance: 11.7
click at [273, 146] on div at bounding box center [270, 146] width 10 height 10
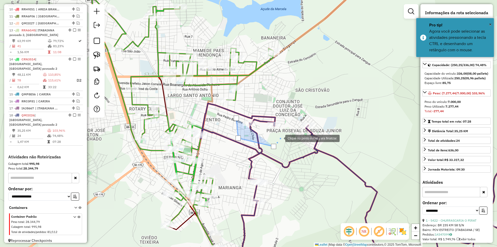
click at [281, 135] on div at bounding box center [280, 138] width 10 height 10
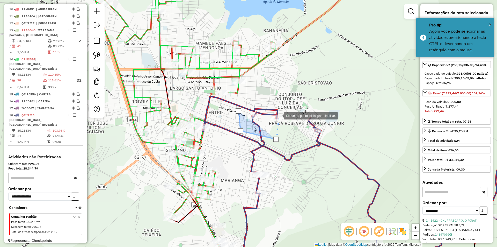
drag, startPoint x: 279, startPoint y: 115, endPoint x: 279, endPoint y: 106, distance: 9.1
click at [279, 115] on div at bounding box center [278, 115] width 10 height 10
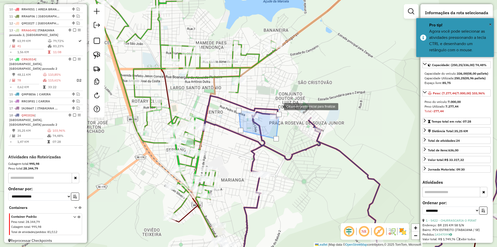
click at [277, 103] on div at bounding box center [279, 106] width 10 height 10
click at [239, 110] on div at bounding box center [238, 110] width 5 height 5
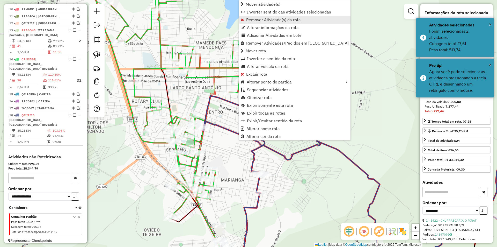
click at [273, 18] on span "Remover Atividade(s) da rota" at bounding box center [273, 20] width 55 height 4
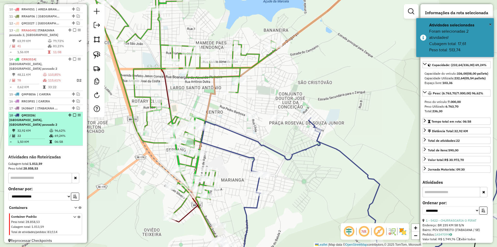
click at [55, 128] on td "96,62%" at bounding box center [67, 130] width 26 height 5
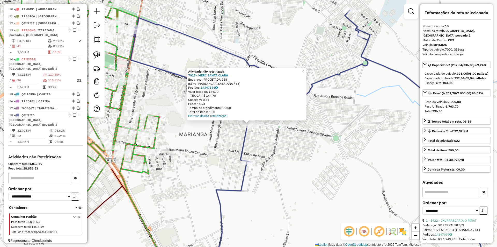
click at [219, 142] on div "Atividade não roteirizada 7015 - MERC SANTA CLARA Endereço: PROJETADA 958 Bairr…" at bounding box center [248, 123] width 497 height 247
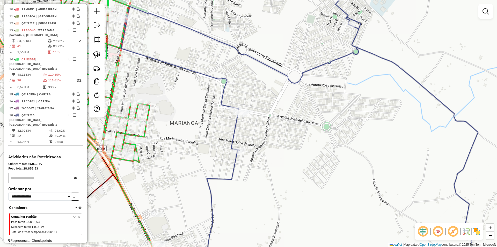
drag, startPoint x: 210, startPoint y: 146, endPoint x: 179, endPoint y: 111, distance: 46.4
click at [179, 112] on div "Janela de atendimento Grade de atendimento Capacidade Transportadoras Veículos …" at bounding box center [248, 123] width 497 height 247
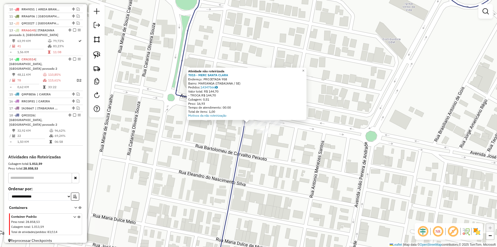
click at [251, 145] on div "Atividade não roteirizada 7015 - MERC SANTA CLARA Endereço: PROJETADA 958 Bairr…" at bounding box center [248, 123] width 497 height 247
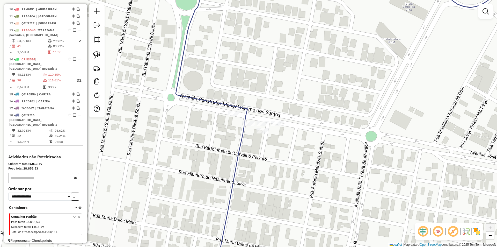
drag, startPoint x: 263, startPoint y: 151, endPoint x: 232, endPoint y: 141, distance: 32.6
click at [233, 143] on div "Atividade não roteirizada 7015 - MERC SANTA CLARA Endereço: PROJETADA 958 Bairr…" at bounding box center [248, 123] width 497 height 247
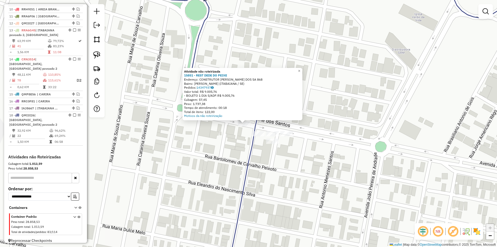
drag, startPoint x: 205, startPoint y: 139, endPoint x: 187, endPoint y: 134, distance: 18.9
click at [189, 134] on div "Atividade não roteirizada 15851 - REST DEDE DO PEIXE Endereço: CONSTRUTOR MANOE…" at bounding box center [248, 123] width 497 height 247
click at [184, 132] on div "Atividade não roteirizada 15851 - REST DEDE DO PEIXE Endereço: CONSTRUTOR MANOE…" at bounding box center [248, 123] width 497 height 247
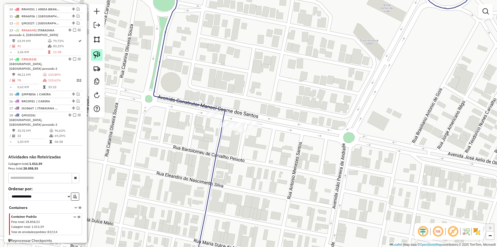
click at [93, 53] on link at bounding box center [96, 54] width 11 height 11
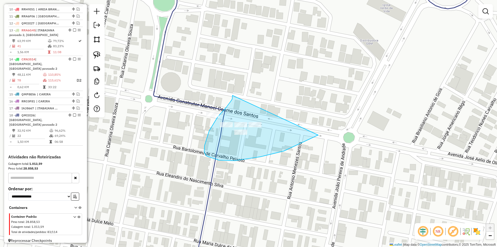
drag, startPoint x: 228, startPoint y: 105, endPoint x: 327, endPoint y: 126, distance: 101.2
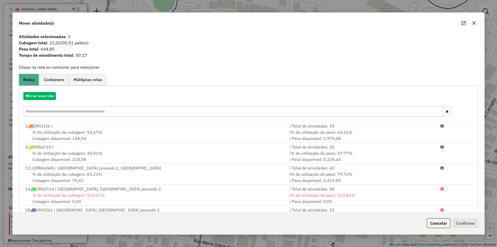
click at [439, 226] on button "Cancelar" at bounding box center [439, 223] width 24 height 10
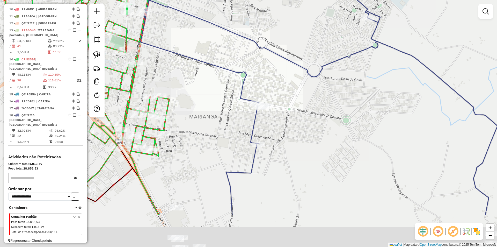
drag, startPoint x: 275, startPoint y: 180, endPoint x: 246, endPoint y: 122, distance: 65.2
click at [257, 105] on div "Janela de atendimento Grade de atendimento Capacidade Transportadoras Veículos …" at bounding box center [248, 123] width 497 height 247
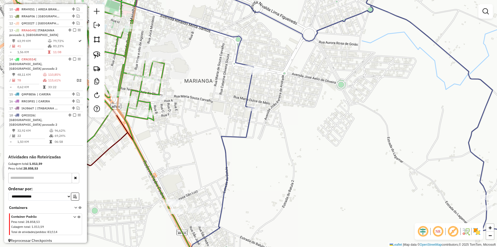
drag, startPoint x: 233, startPoint y: 153, endPoint x: 240, endPoint y: 110, distance: 43.8
click at [240, 111] on div "Janela de atendimento Grade de atendimento Capacidade Transportadoras Veículos …" at bounding box center [248, 123] width 497 height 247
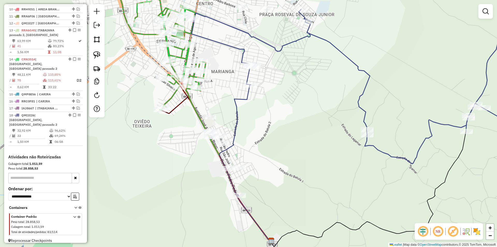
click at [98, 54] on img at bounding box center [96, 54] width 7 height 7
drag, startPoint x: 254, startPoint y: 155, endPoint x: 248, endPoint y: 177, distance: 22.9
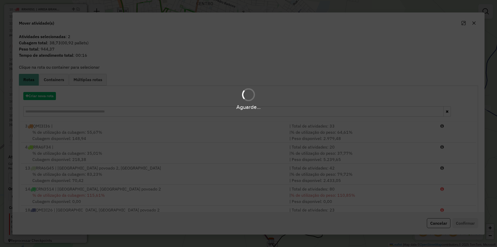
click at [436, 226] on hb-app "Aguarde... Pop-up bloqueado! Seu navegador bloqueou automáticamente a abertura …" at bounding box center [248, 123] width 497 height 247
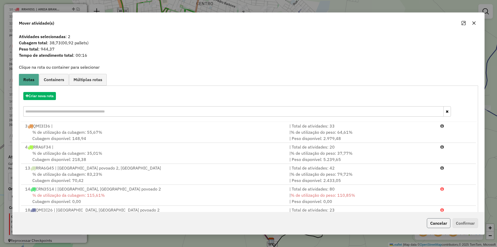
click at [437, 225] on button "Cancelar" at bounding box center [439, 223] width 24 height 10
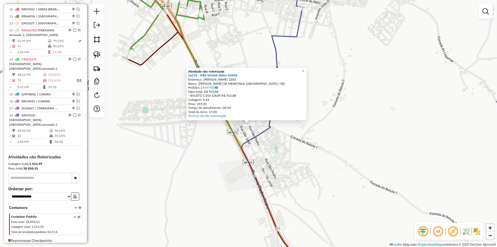
click at [251, 136] on icon at bounding box center [394, 102] width 305 height 254
select select "**********"
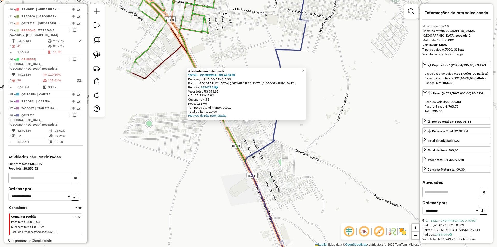
click at [270, 152] on div "Atividade não roteirizada 15776 - COMERCIAL DO ALDAIR Endereço: [GEOGRAPHIC_DAT…" at bounding box center [248, 123] width 497 height 247
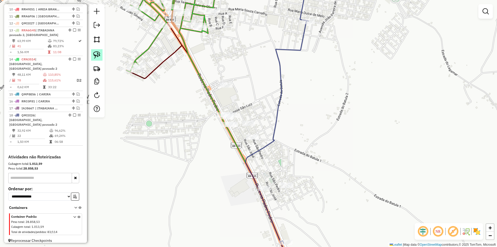
click at [101, 58] on link at bounding box center [96, 54] width 11 height 11
drag, startPoint x: 242, startPoint y: 110, endPoint x: 287, endPoint y: 146, distance: 56.9
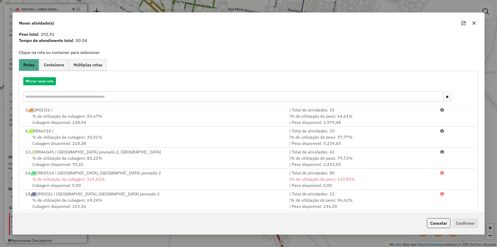
scroll to position [22, 0]
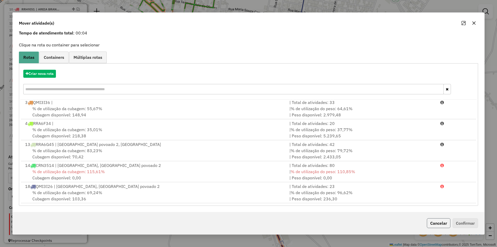
click at [440, 223] on button "Cancelar" at bounding box center [439, 223] width 24 height 10
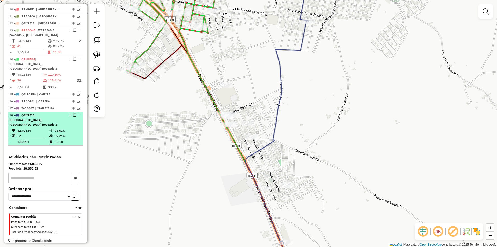
click at [67, 119] on div "18 - QMI3I26 | [GEOGRAPHIC_DATA], [GEOGRAPHIC_DATA] povoado 2" at bounding box center [45, 120] width 73 height 14
select select "**********"
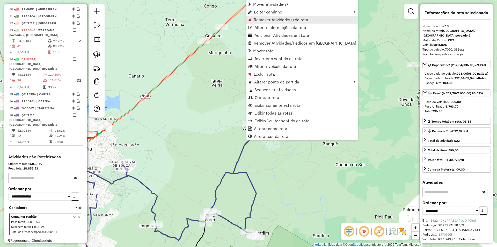
click at [273, 20] on span "Remover Atividade(s) da rota" at bounding box center [281, 20] width 55 height 4
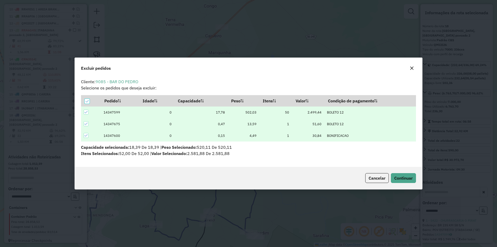
scroll to position [3, 2]
click at [409, 174] on button "Continuar" at bounding box center [403, 178] width 25 height 10
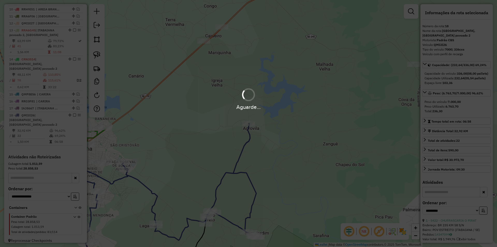
drag, startPoint x: 187, startPoint y: 151, endPoint x: 204, endPoint y: 131, distance: 26.6
click at [204, 131] on div "Aguarde..." at bounding box center [248, 123] width 497 height 247
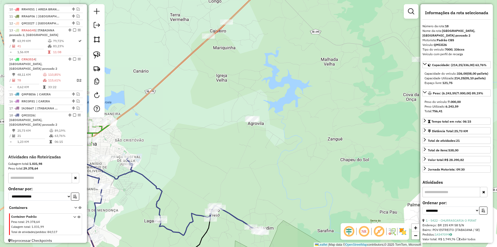
drag, startPoint x: 179, startPoint y: 162, endPoint x: 283, endPoint y: 84, distance: 130.4
click at [291, 83] on div "Janela de atendimento Grade de atendimento Capacidade Transportadoras Veículos …" at bounding box center [248, 123] width 497 height 247
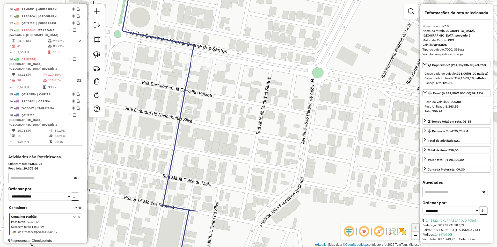
click at [103, 56] on div at bounding box center [97, 60] width 16 height 113
click at [98, 56] on img at bounding box center [96, 54] width 7 height 7
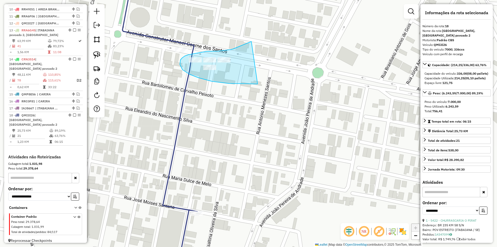
drag, startPoint x: 240, startPoint y: 46, endPoint x: 261, endPoint y: 82, distance: 41.4
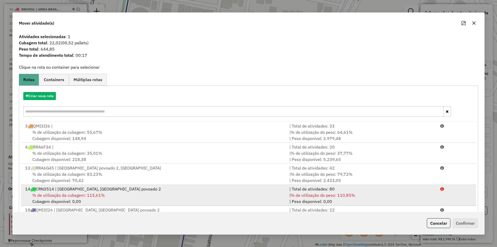
scroll to position [1, 0]
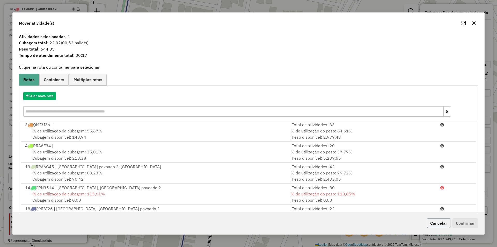
click at [436, 221] on button "Cancelar" at bounding box center [439, 223] width 24 height 10
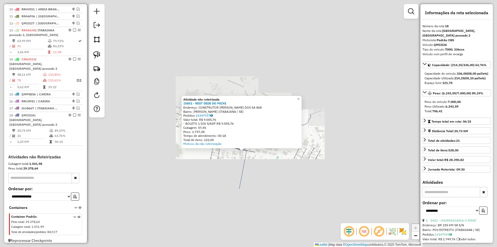
click at [240, 175] on div "Atividade não roteirizada 15851 - REST DEDE DO PEIXE Endereço: CONSTRUTOR MANOE…" at bounding box center [248, 123] width 497 height 247
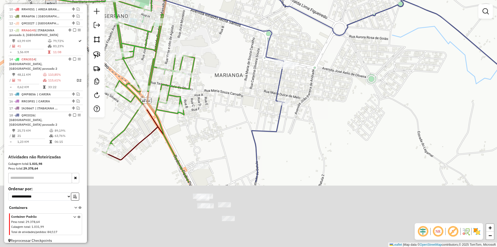
drag, startPoint x: 275, startPoint y: 99, endPoint x: 254, endPoint y: 104, distance: 21.1
click at [277, 82] on icon at bounding box center [344, 66] width 357 height 231
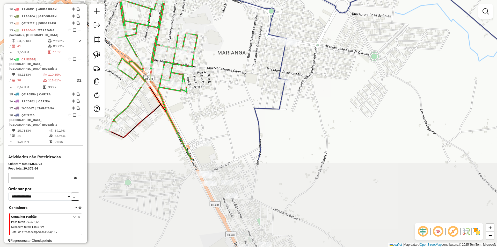
drag, startPoint x: 241, startPoint y: 147, endPoint x: 262, endPoint y: 78, distance: 72.7
click at [262, 78] on div "Janela de atendimento Grade de atendimento Capacidade Transportadoras Veículos …" at bounding box center [248, 123] width 497 height 247
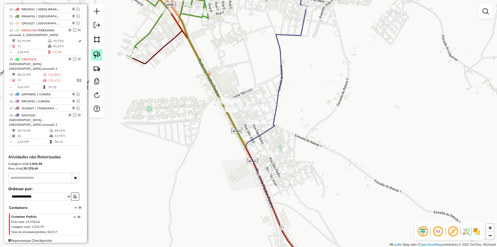
click at [93, 55] on link at bounding box center [96, 54] width 11 height 11
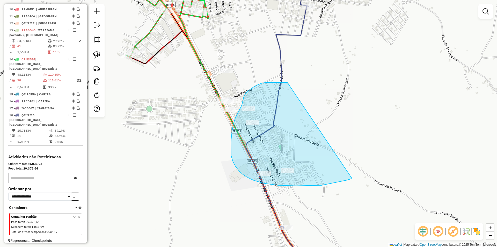
drag, startPoint x: 287, startPoint y: 82, endPoint x: 352, endPoint y: 177, distance: 114.7
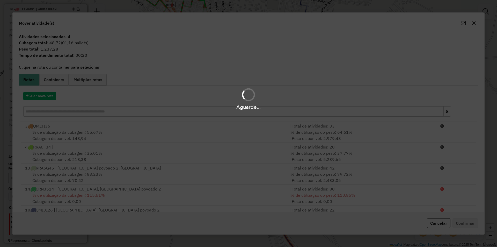
click at [446, 225] on div "Aguarde..." at bounding box center [248, 123] width 497 height 247
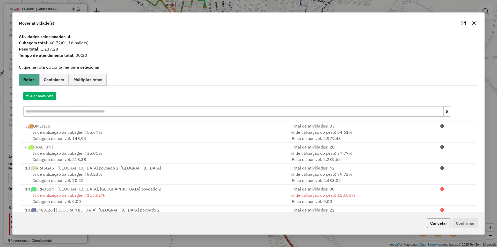
click at [444, 225] on button "Cancelar" at bounding box center [439, 223] width 24 height 10
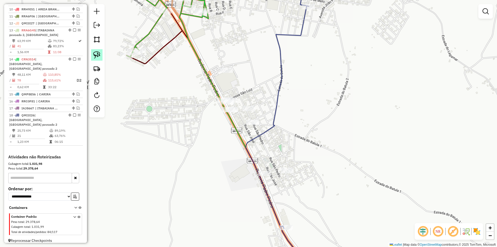
click at [101, 56] on link at bounding box center [96, 54] width 11 height 11
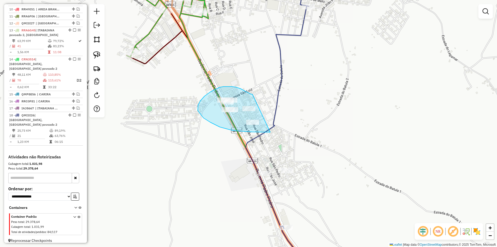
drag, startPoint x: 252, startPoint y: 94, endPoint x: 296, endPoint y: 131, distance: 57.1
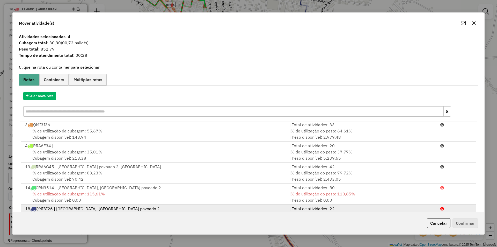
click at [388, 209] on div "| Total de atividades: 22" at bounding box center [361, 208] width 151 height 6
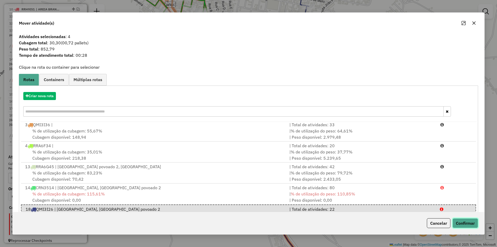
click at [457, 223] on button "Confirmar" at bounding box center [466, 223] width 26 height 10
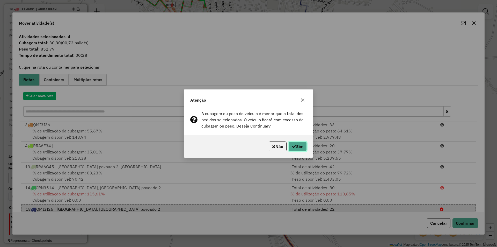
click at [292, 145] on icon "button" at bounding box center [294, 146] width 4 height 4
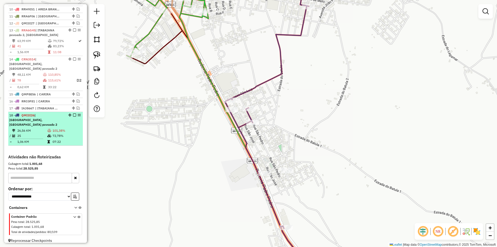
click at [71, 119] on div "18 - QMI3I26 | [GEOGRAPHIC_DATA], [GEOGRAPHIC_DATA] povoado 2" at bounding box center [45, 120] width 73 height 14
select select "**********"
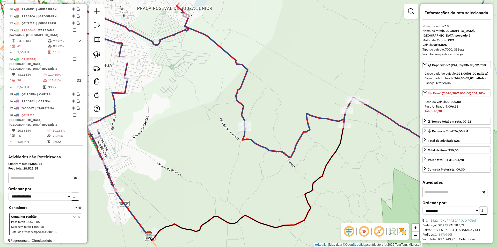
drag, startPoint x: 165, startPoint y: 140, endPoint x: 213, endPoint y: 136, distance: 47.6
click at [213, 136] on div "Janela de atendimento Grade de atendimento Capacidade Transportadoras Veículos …" at bounding box center [248, 123] width 497 height 247
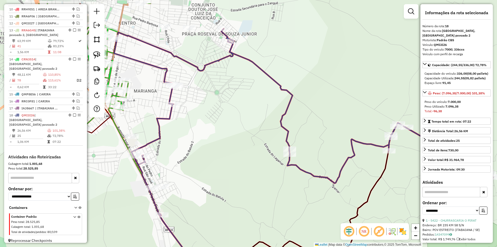
click at [185, 135] on div "Janela de atendimento Grade de atendimento Capacidade Transportadoras Veículos …" at bounding box center [248, 123] width 497 height 247
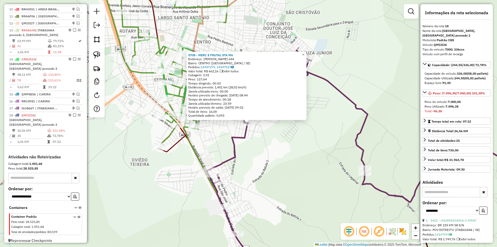
click at [237, 154] on icon at bounding box center [368, 141] width 358 height 186
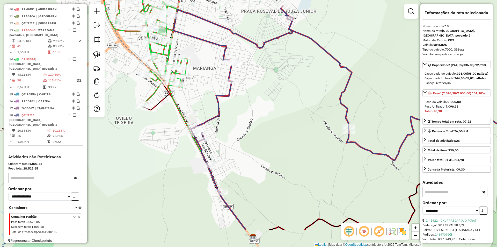
drag, startPoint x: 239, startPoint y: 162, endPoint x: 210, endPoint y: 113, distance: 57.4
click at [220, 110] on div "Janela de atendimento Grade de atendimento Capacidade Transportadoras Veículos …" at bounding box center [248, 123] width 497 height 247
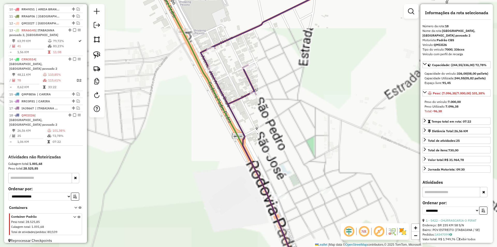
click at [216, 71] on div at bounding box center [214, 68] width 13 height 5
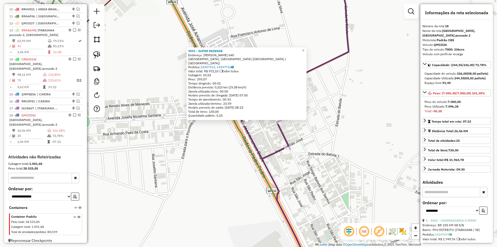
click at [229, 147] on div "9091 - SUPER REZENDE Endereço: [PERSON_NAME] 640 Bairro: [GEOGRAPHIC_DATA] ([GE…" at bounding box center [248, 123] width 497 height 247
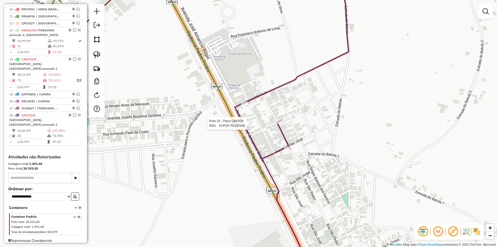
select select "**********"
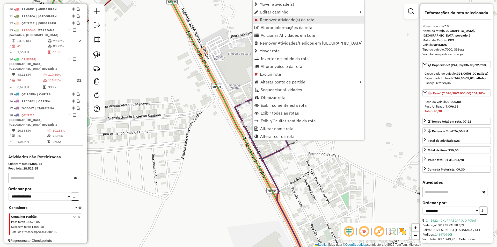
click at [285, 19] on span "Remover Atividade(s) da rota" at bounding box center [287, 20] width 55 height 4
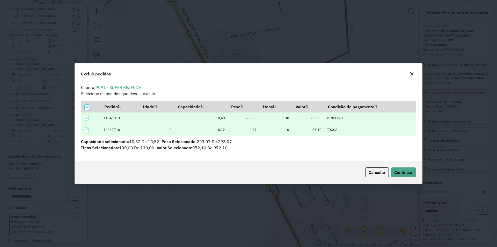
scroll to position [0, 0]
click at [416, 179] on div "Cancelar Continuar" at bounding box center [249, 172] width 348 height 22
click at [411, 177] on button "Continuar" at bounding box center [403, 172] width 25 height 10
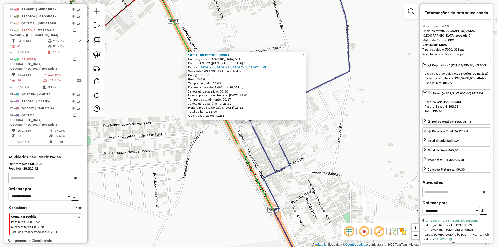
click at [210, 146] on div "10731 - KR DISTRIBUIDORA Endereço: SAO JOSE 594 Bairro: [GEOGRAPHIC_DATA] ([GEO…" at bounding box center [248, 123] width 497 height 247
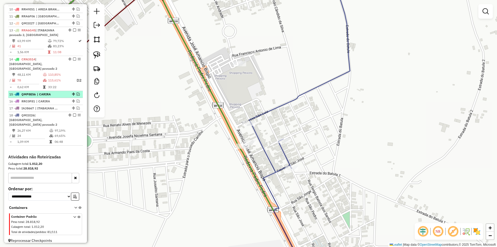
click at [74, 114] on em at bounding box center [74, 114] width 3 height 3
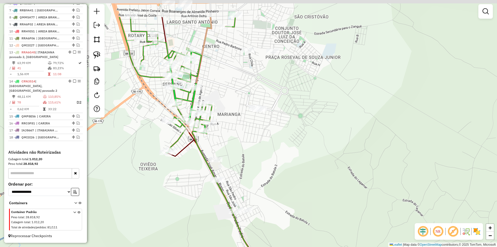
drag, startPoint x: 195, startPoint y: 148, endPoint x: 202, endPoint y: 176, distance: 28.6
click at [206, 195] on div "Janela de atendimento Grade de atendimento Capacidade Transportadoras Veículos …" at bounding box center [248, 123] width 497 height 247
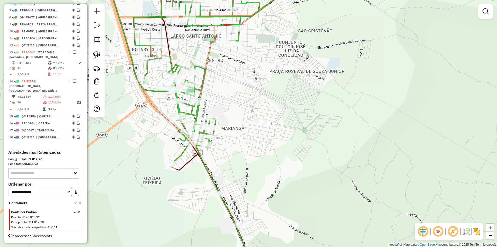
drag, startPoint x: 147, startPoint y: 75, endPoint x: 169, endPoint y: 157, distance: 85.2
click at [169, 157] on icon at bounding box center [191, 75] width 169 height 183
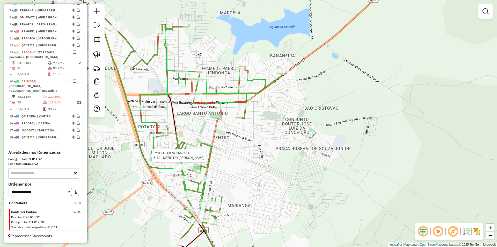
drag, startPoint x: 174, startPoint y: 104, endPoint x: 162, endPoint y: 99, distance: 13.6
click at [158, 98] on div "Rota 14 - Placa CRN3514 5182 - MERC DO [PERSON_NAME] de atendimento Grade de at…" at bounding box center [248, 123] width 497 height 247
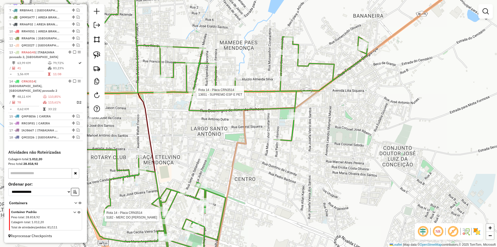
select select "**********"
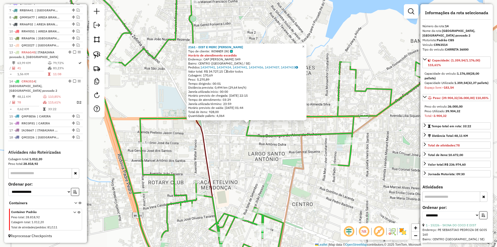
click at [243, 140] on div "2161 - DIST E MERC CAROLINE Tipo de cliente: WINNER (W) Horário de atendimento …" at bounding box center [248, 123] width 497 height 247
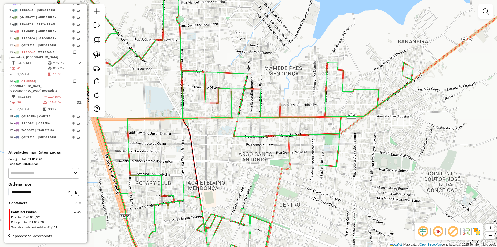
drag, startPoint x: 258, startPoint y: 147, endPoint x: 214, endPoint y: 140, distance: 44.6
click at [219, 142] on div "Janela de atendimento Grade de atendimento Capacidade Transportadoras Veículos …" at bounding box center [248, 123] width 497 height 247
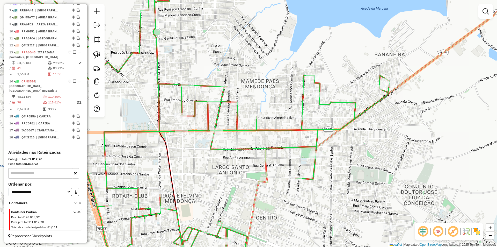
drag, startPoint x: 197, startPoint y: 149, endPoint x: 206, endPoint y: 157, distance: 12.6
click at [206, 157] on div "Janela de atendimento Grade de atendimento Capacidade Transportadoras Veículos …" at bounding box center [248, 123] width 497 height 247
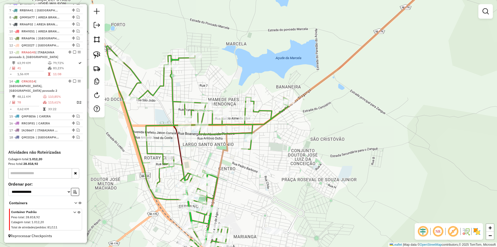
drag, startPoint x: 209, startPoint y: 167, endPoint x: 195, endPoint y: 140, distance: 30.5
click at [195, 140] on div "Janela de atendimento Grade de atendimento Capacidade Transportadoras Veículos …" at bounding box center [248, 123] width 497 height 247
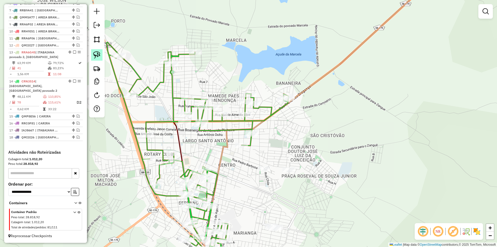
click at [96, 52] on img at bounding box center [96, 54] width 7 height 7
select select "**********"
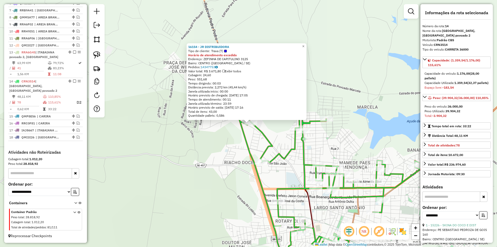
click at [233, 136] on div "16154 - JR DISTRIBUIDORA Tipo de cliente: Trava (T) Horário de atendimento exce…" at bounding box center [248, 123] width 497 height 247
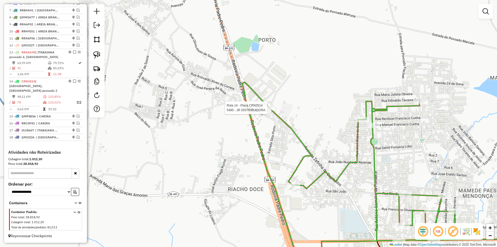
select select "**********"
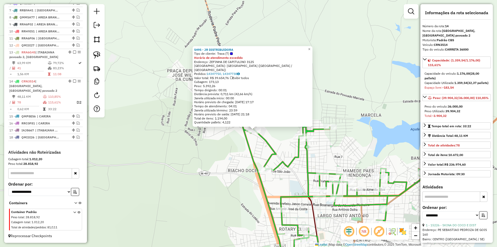
click at [270, 147] on icon at bounding box center [332, 194] width 182 height 155
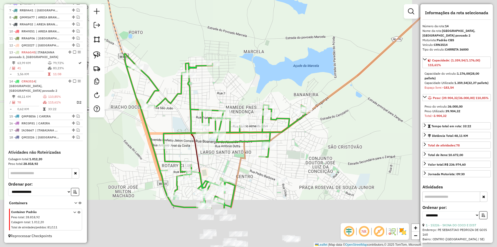
drag, startPoint x: 280, startPoint y: 156, endPoint x: 155, endPoint y: 87, distance: 142.6
click at [155, 87] on div "Janela de atendimento Grade de atendimento Capacidade Transportadoras Veículos …" at bounding box center [248, 123] width 497 height 247
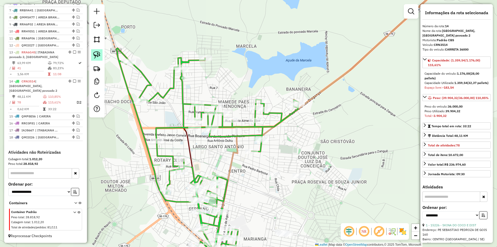
click at [98, 59] on link at bounding box center [96, 54] width 11 height 11
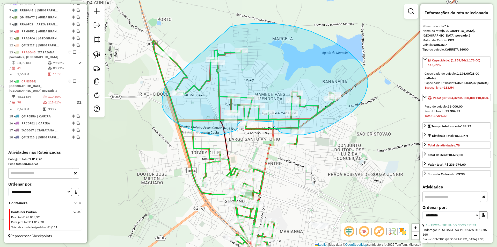
drag, startPoint x: 138, startPoint y: 85, endPoint x: 231, endPoint y: 27, distance: 109.1
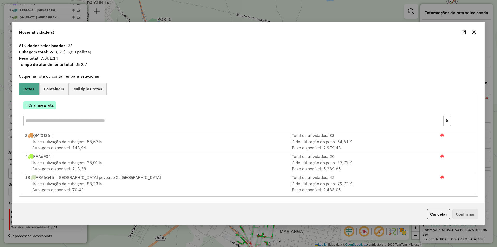
click at [39, 105] on button "Criar nova rota" at bounding box center [39, 105] width 33 height 8
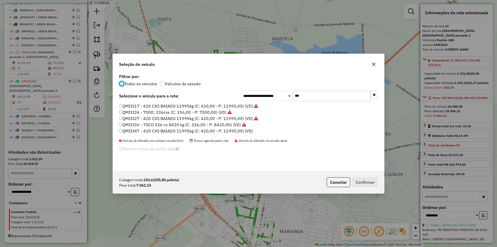
scroll to position [3, 2]
click at [303, 93] on input "***" at bounding box center [332, 96] width 78 height 10
click at [153, 133] on label "QMI3I47 - 420 CXS BAIADO 11995kg (C: 420,00 - P: 11995,00) (VD)" at bounding box center [186, 131] width 134 height 6
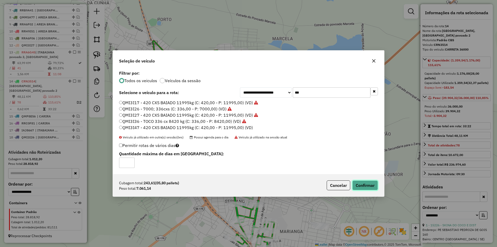
click at [372, 187] on button "Confirmar" at bounding box center [365, 185] width 26 height 10
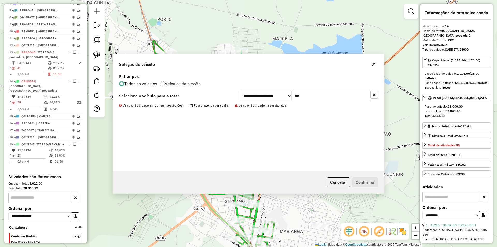
scroll to position [305, 0]
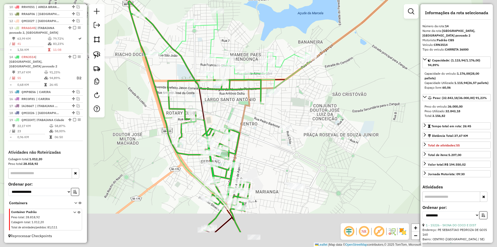
drag, startPoint x: 217, startPoint y: 142, endPoint x: 188, endPoint y: 105, distance: 46.3
click at [191, 102] on div "Janela de atendimento Grade de atendimento Capacidade Transportadoras Veículos …" at bounding box center [248, 123] width 497 height 247
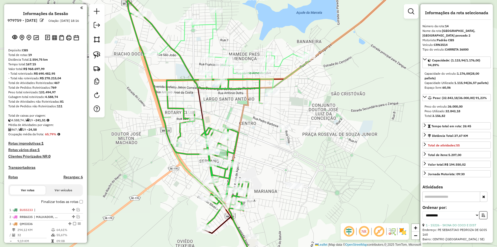
select select "**********"
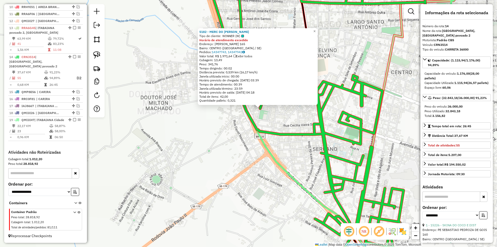
drag, startPoint x: 237, startPoint y: 139, endPoint x: 251, endPoint y: 137, distance: 13.6
click at [237, 139] on div "5182 - MERC DO [PERSON_NAME] de cliente: WINNER (W) Horário de atendimento exce…" at bounding box center [248, 123] width 497 height 247
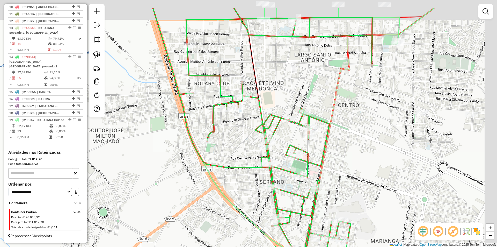
drag, startPoint x: 281, startPoint y: 128, endPoint x: 228, endPoint y: 163, distance: 64.1
click at [228, 164] on div "Janela de atendimento Grade de atendimento Capacidade Transportadoras Veículos …" at bounding box center [248, 123] width 497 height 247
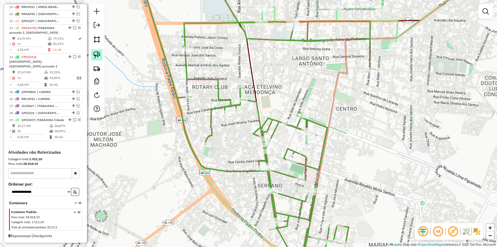
click at [95, 56] on img at bounding box center [96, 54] width 7 height 7
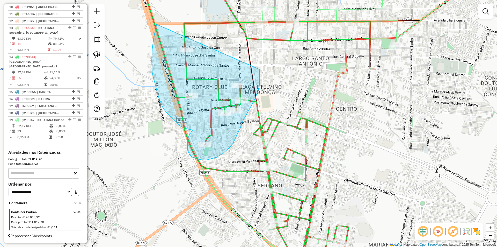
drag, startPoint x: 157, startPoint y: 24, endPoint x: 259, endPoint y: 67, distance: 111.3
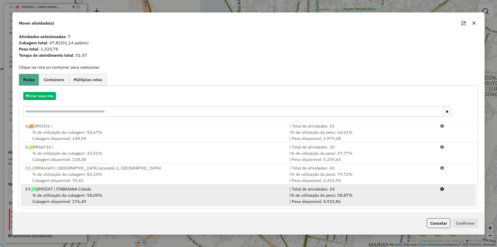
click at [241, 193] on div "% de utilização da cubagem: 58,00% Cubagem disponível: 176,40" at bounding box center [154, 198] width 264 height 12
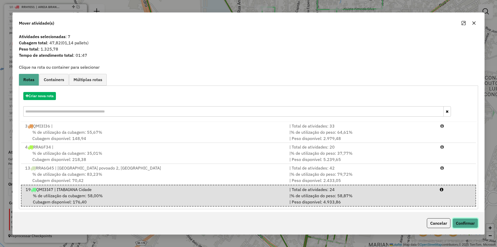
click at [456, 219] on button "Confirmar" at bounding box center [466, 223] width 26 height 10
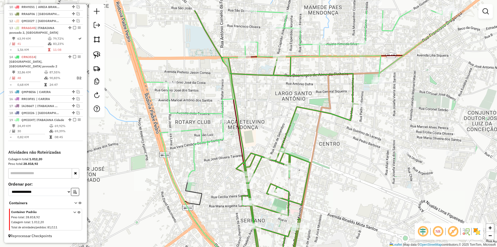
drag, startPoint x: 275, startPoint y: 129, endPoint x: 270, endPoint y: 133, distance: 6.1
click at [264, 149] on div "Janela de atendimento Grade de atendimento Capacidade Transportadoras Veículos …" at bounding box center [248, 123] width 497 height 247
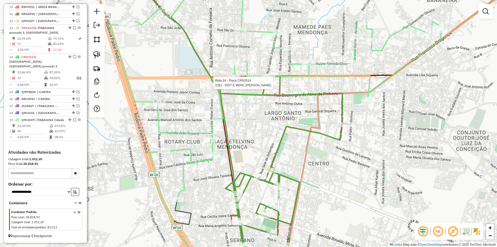
select select "**********"
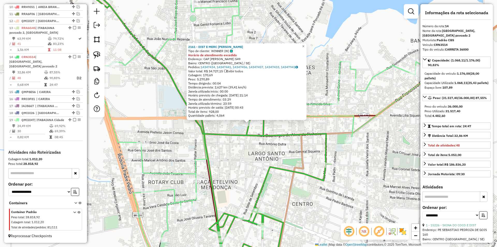
click at [257, 150] on div "Rota 14 - Placa CRN3514 2161 - DIST E MERC CAROLINE 2161 - DIST E MERC CAROLINE…" at bounding box center [248, 123] width 497 height 247
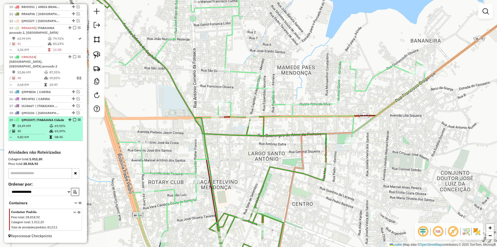
click at [64, 133] on td "69,39%" at bounding box center [67, 130] width 26 height 5
select select "**********"
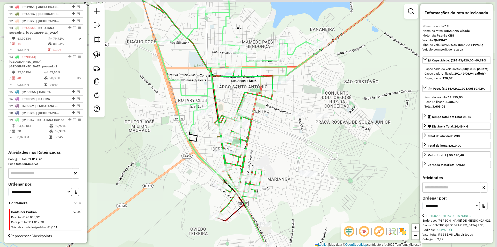
drag, startPoint x: 155, startPoint y: 141, endPoint x: 151, endPoint y: 144, distance: 5.0
click at [151, 144] on div "Janela de atendimento Grade de atendimento Capacidade Transportadoras Veículos …" at bounding box center [248, 123] width 497 height 247
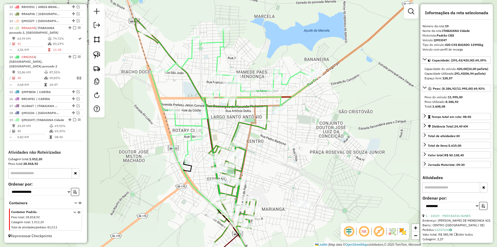
drag, startPoint x: 139, startPoint y: 121, endPoint x: 139, endPoint y: 132, distance: 10.6
click at [139, 132] on div "Janela de atendimento Grade de atendimento Capacidade Transportadoras Veículos …" at bounding box center [248, 123] width 497 height 247
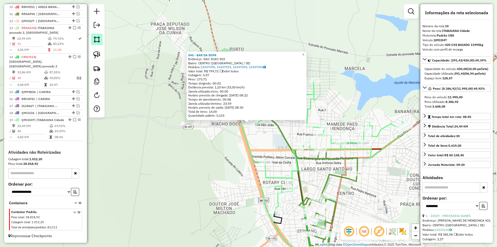
click at [99, 40] on img at bounding box center [96, 39] width 7 height 7
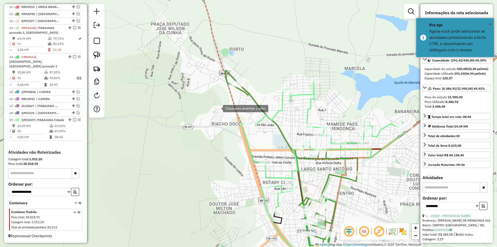
drag, startPoint x: 218, startPoint y: 108, endPoint x: 217, endPoint y: 112, distance: 4.0
click at [218, 108] on div at bounding box center [218, 108] width 10 height 10
click at [218, 113] on div at bounding box center [218, 108] width 10 height 10
click at [223, 136] on div at bounding box center [218, 130] width 10 height 10
click at [260, 131] on div at bounding box center [254, 136] width 10 height 10
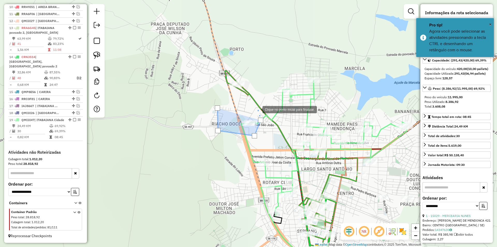
click at [257, 109] on div at bounding box center [257, 109] width 10 height 10
click at [217, 109] on div at bounding box center [217, 107] width 5 height 5
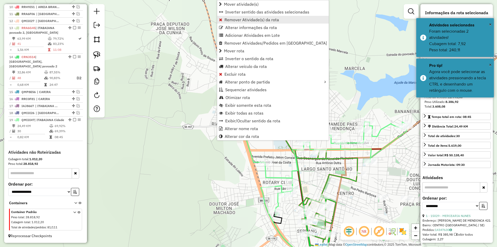
click at [244, 22] on span "Remover Atividade(s) da rota" at bounding box center [252, 20] width 55 height 4
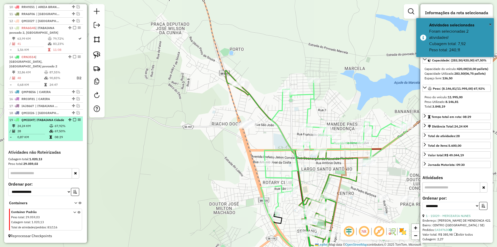
click at [61, 123] on td "67,92%" at bounding box center [67, 125] width 26 height 5
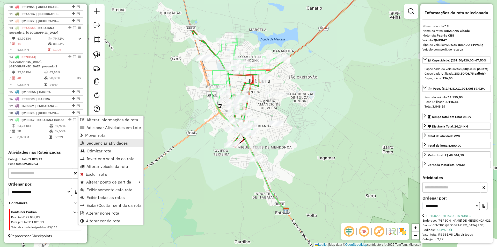
click at [110, 141] on span "Sequenciar atividades" at bounding box center [106, 143] width 41 height 4
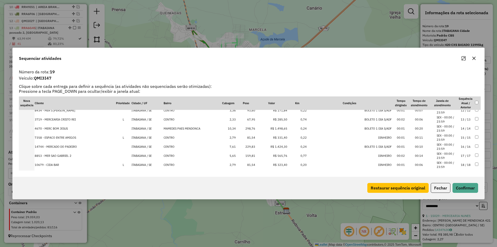
scroll to position [198, 0]
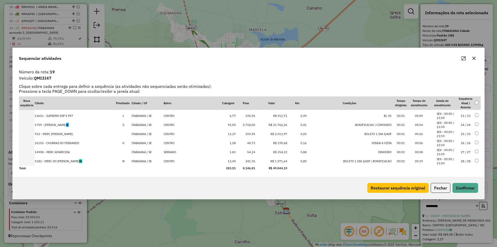
click at [120, 162] on td "W" at bounding box center [124, 161] width 16 height 9
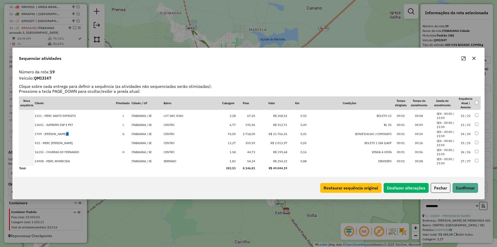
click at [120, 162] on td at bounding box center [124, 161] width 16 height 9
click at [163, 163] on td "CENTRO" at bounding box center [191, 161] width 57 height 9
click at [163, 157] on td "CENTRO" at bounding box center [191, 152] width 57 height 9
click at [144, 162] on td "ITABAIANA / SE" at bounding box center [147, 161] width 32 height 9
click at [464, 190] on button "Confirmar" at bounding box center [466, 188] width 26 height 10
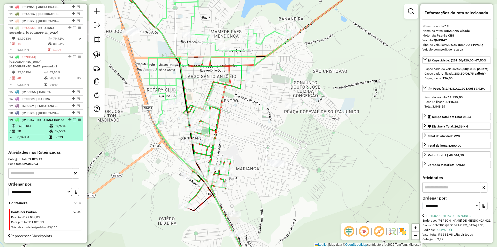
click at [74, 118] on em at bounding box center [74, 119] width 3 height 3
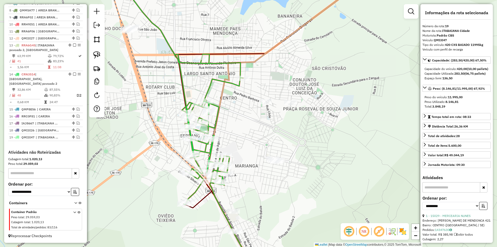
drag, startPoint x: 140, startPoint y: 138, endPoint x: 132, endPoint y: 121, distance: 19.6
click at [132, 121] on div "Janela de atendimento Grade de atendimento Capacidade Transportadoras Veículos …" at bounding box center [248, 123] width 497 height 247
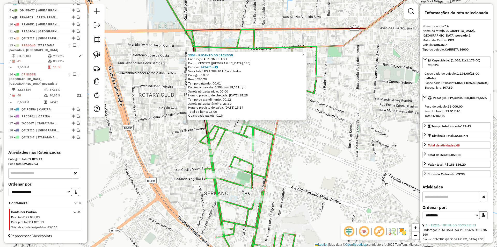
click at [286, 153] on div "1309 - RECANTO DO JACKSON Endereço: AIRTON TELES 1 Bairro: CENTRO (ITABAIANA / …" at bounding box center [248, 123] width 497 height 247
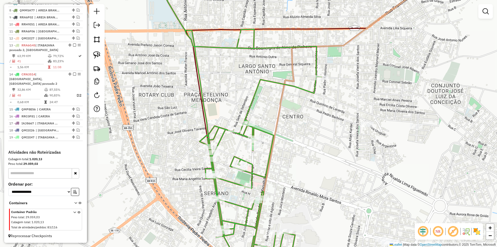
click at [233, 126] on div "Rota 14 - Placa CRN3514 6411 - MERCEARIA DE SIMONE Rota 14 - Placa CRN3514 6560…" at bounding box center [248, 123] width 497 height 247
select select "**********"
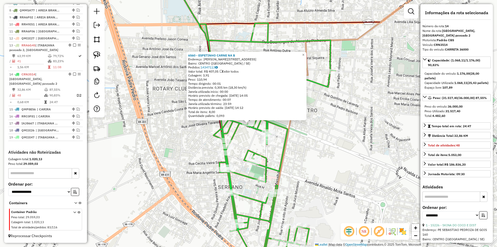
click at [309, 158] on div "6560 - ESPETINHO CARNE NA B Endereço: JOSE FERREIRA DE ARAUJO 724 Bairro: CENTR…" at bounding box center [248, 123] width 497 height 247
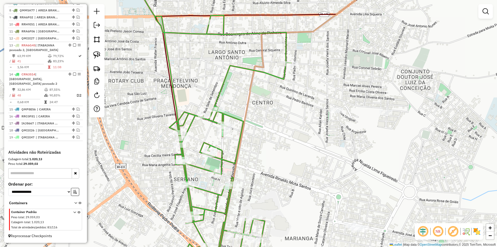
drag, startPoint x: 305, startPoint y: 163, endPoint x: 243, endPoint y: 128, distance: 71.1
click at [268, 154] on div "Janela de atendimento Grade de atendimento Capacidade Transportadoras Veículos …" at bounding box center [248, 123] width 497 height 247
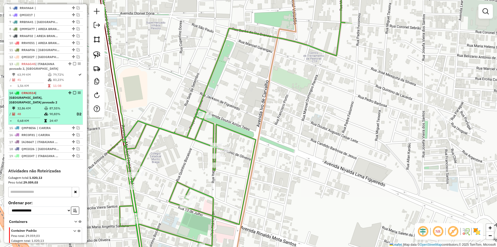
scroll to position [257, 0]
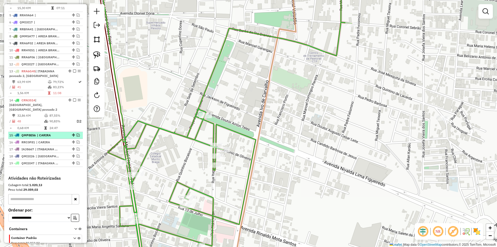
click at [77, 135] on em at bounding box center [78, 134] width 3 height 3
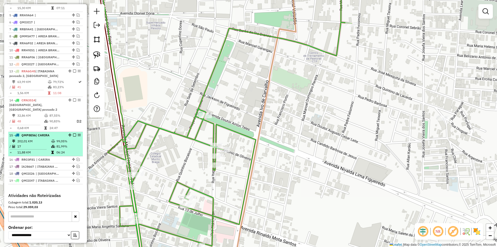
click at [73, 134] on em at bounding box center [74, 134] width 3 height 3
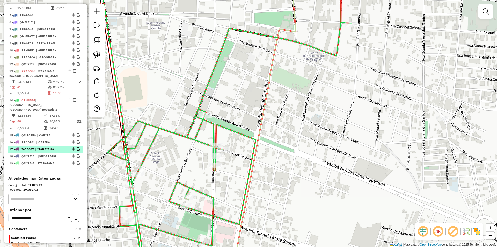
click at [77, 149] on em at bounding box center [78, 148] width 3 height 3
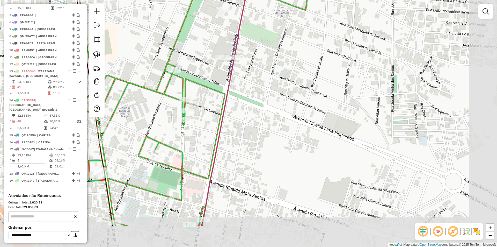
drag, startPoint x: 178, startPoint y: 152, endPoint x: 151, endPoint y: 99, distance: 59.2
click at [151, 99] on div "Janela de atendimento Grade de atendimento Capacidade Transportadoras Veículos …" at bounding box center [248, 123] width 497 height 247
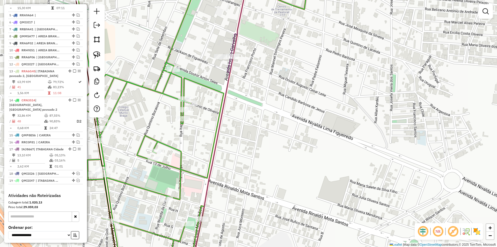
drag, startPoint x: 95, startPoint y: 51, endPoint x: 163, endPoint y: 60, distance: 68.6
click at [96, 51] on img at bounding box center [96, 54] width 7 height 7
drag, startPoint x: 177, startPoint y: 45, endPoint x: 203, endPoint y: 73, distance: 38.5
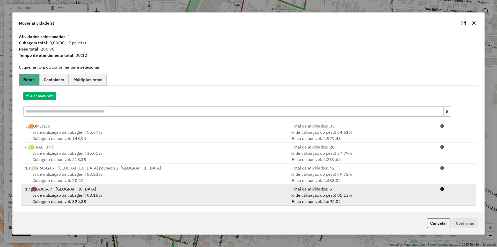
click at [413, 198] on div "| % de utilização do peso: 05,13% | Peso disponível: 5.692,02" at bounding box center [361, 198] width 151 height 12
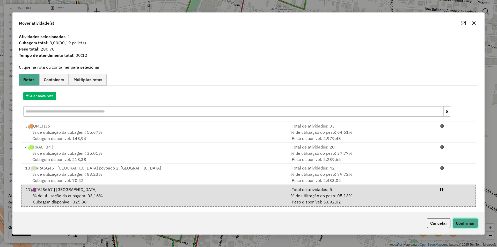
click at [459, 219] on button "Confirmar" at bounding box center [466, 223] width 26 height 10
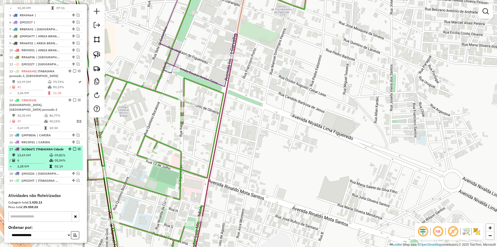
click at [73, 148] on em at bounding box center [74, 148] width 3 height 3
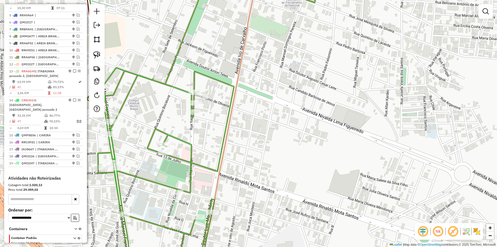
drag, startPoint x: 141, startPoint y: 131, endPoint x: 161, endPoint y: 111, distance: 28.0
click at [158, 115] on div "Janela de atendimento Grade de atendimento Capacidade Transportadoras Veículos …" at bounding box center [248, 123] width 497 height 247
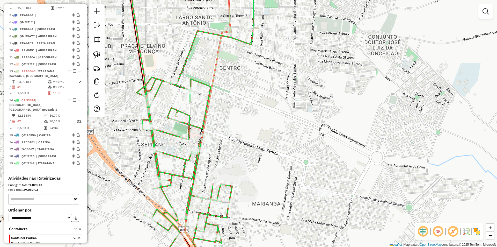
select select "**********"
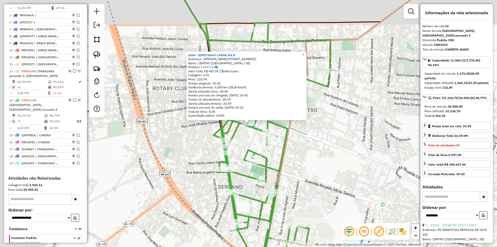
scroll to position [283, 0]
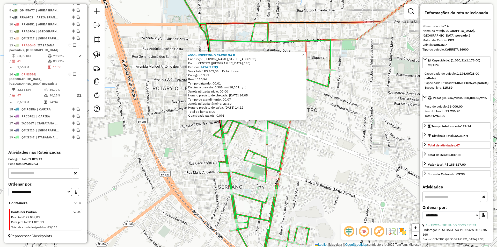
drag, startPoint x: 178, startPoint y: 155, endPoint x: 173, endPoint y: 151, distance: 6.5
click at [177, 155] on div "6560 - ESPETINHO CARNE NA B Endereço: JOSE FERREIRA DE ARAUJO 724 Bairro: CENTR…" at bounding box center [248, 123] width 497 height 247
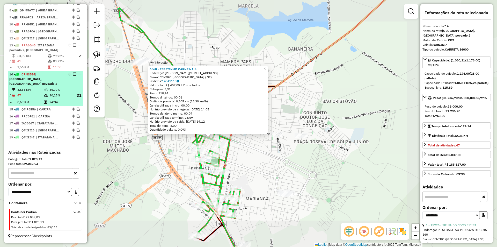
click at [49, 80] on span "| [GEOGRAPHIC_DATA], [GEOGRAPHIC_DATA] povoado 2" at bounding box center [33, 78] width 48 height 13
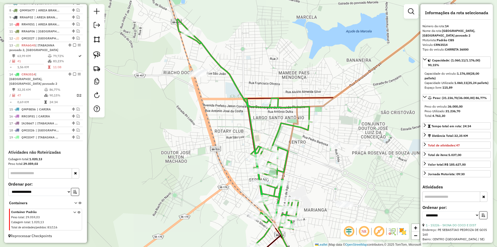
drag, startPoint x: 213, startPoint y: 106, endPoint x: 185, endPoint y: 144, distance: 46.6
click at [185, 143] on div "Janela de atendimento Grade de atendimento Capacidade Transportadoras Veículos …" at bounding box center [248, 123] width 497 height 247
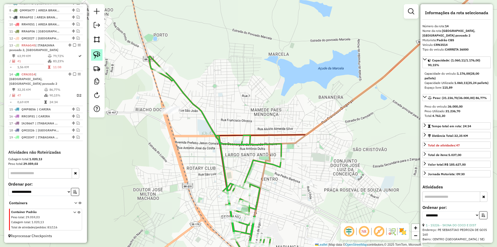
click at [98, 55] on img at bounding box center [96, 54] width 7 height 7
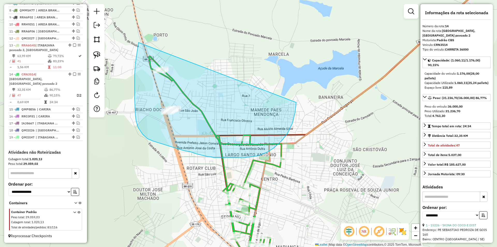
drag, startPoint x: 139, startPoint y: 42, endPoint x: 295, endPoint y: 76, distance: 160.5
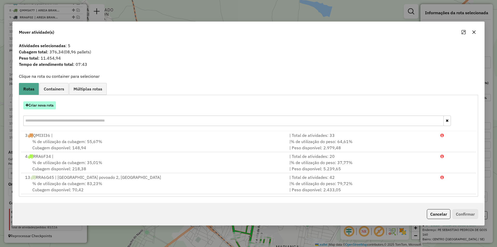
click at [50, 106] on button "Criar nova rota" at bounding box center [39, 105] width 33 height 8
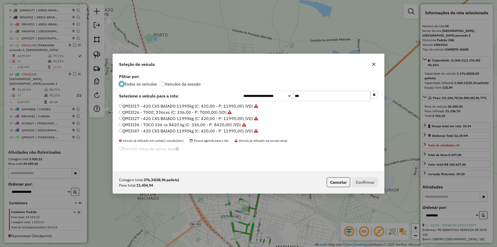
scroll to position [3, 2]
click at [314, 100] on input "***" at bounding box center [332, 96] width 78 height 10
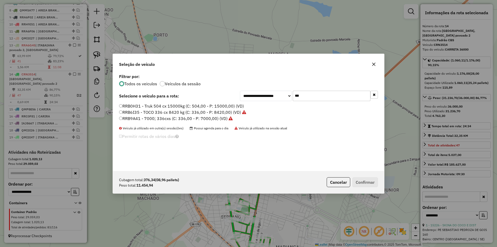
type input "***"
drag, startPoint x: 194, startPoint y: 106, endPoint x: 213, endPoint y: 107, distance: 18.9
click at [194, 106] on label "RRB0H31 - Truk 504 cx 15000kg (C: 504,00 - P: 15000,00) (VD)" at bounding box center [181, 106] width 125 height 6
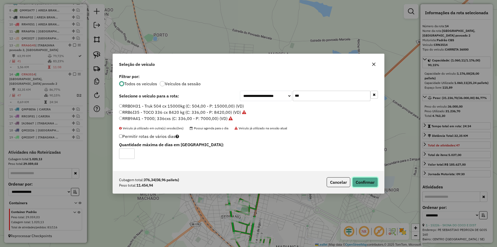
click at [360, 181] on button "Confirmar" at bounding box center [365, 182] width 26 height 10
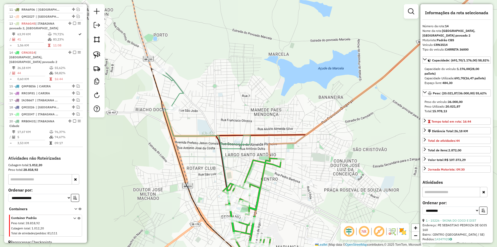
scroll to position [311, 0]
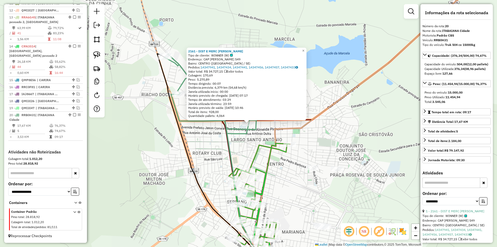
click at [230, 143] on icon at bounding box center [246, 195] width 40 height 151
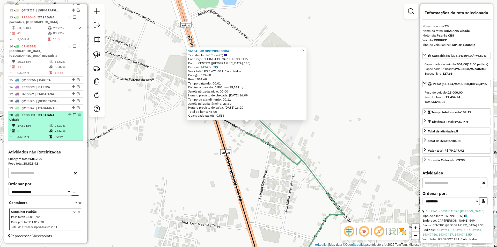
click at [56, 133] on td "74,67%" at bounding box center [67, 130] width 26 height 5
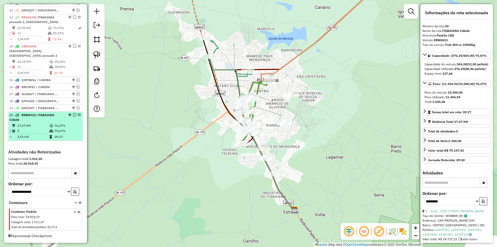
click at [73, 115] on em at bounding box center [74, 114] width 3 height 3
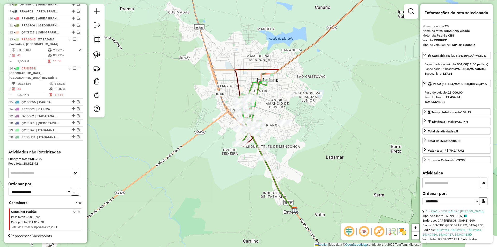
scroll to position [289, 0]
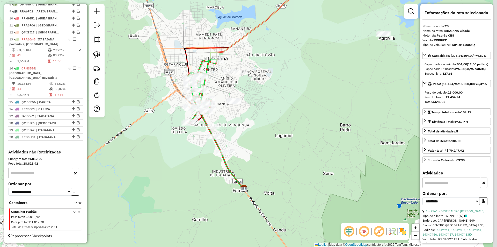
drag, startPoint x: 173, startPoint y: 133, endPoint x: 122, endPoint y: 109, distance: 55.8
click at [121, 111] on div "Janela de atendimento Grade de atendimento Capacidade Transportadoras Veículos …" at bounding box center [248, 123] width 497 height 247
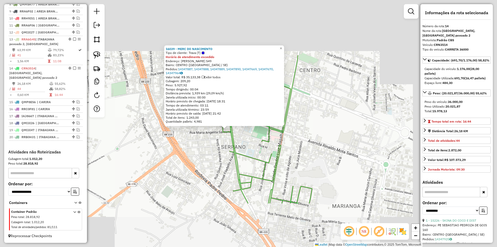
click at [203, 138] on div "16039 - MERC DO NASCIMENTO Tipo de cliente: Trava (T) Horário de atendimento ex…" at bounding box center [248, 123] width 497 height 247
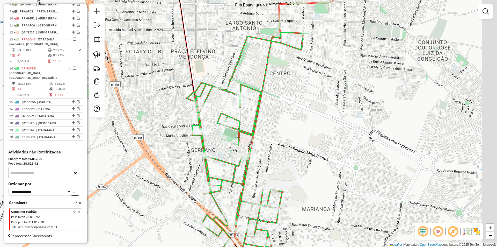
drag, startPoint x: 248, startPoint y: 138, endPoint x: 215, endPoint y: 137, distance: 32.4
click at [218, 141] on div "Janela de atendimento Grade de atendimento Capacidade Transportadoras Veículos …" at bounding box center [248, 123] width 497 height 247
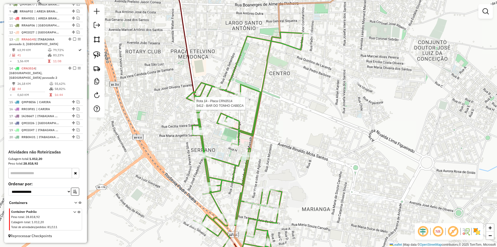
select select "**********"
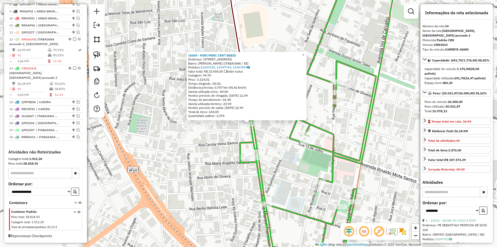
click at [221, 146] on div "16655 - MINI MERC CENT BEBID Endereço: Avenida Manoel Francisco Teles 673 Bairr…" at bounding box center [248, 123] width 497 height 247
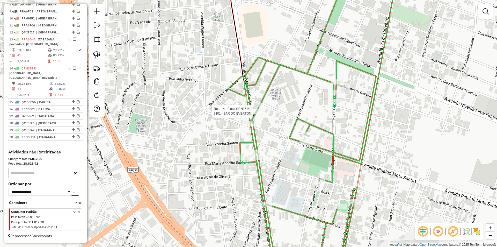
select select "**********"
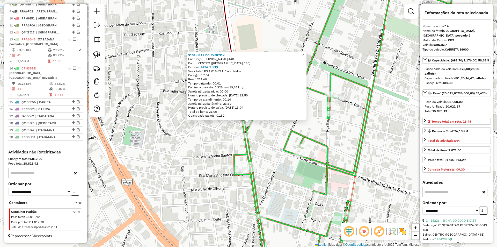
click at [263, 130] on div "Rota 14 - Placa CRN3514 9101 - BAR DO EVERTON 9101 - BAR DO EVERTON Endereço: M…" at bounding box center [248, 123] width 497 height 247
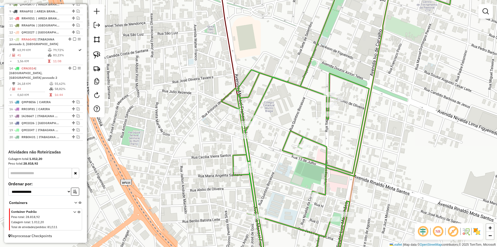
drag, startPoint x: 269, startPoint y: 150, endPoint x: 183, endPoint y: 119, distance: 91.5
click at [183, 119] on div "Janela de atendimento Grade de atendimento Capacidade Transportadoras Veículos …" at bounding box center [248, 123] width 497 height 247
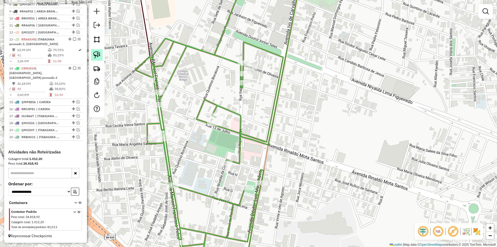
click at [97, 58] on img at bounding box center [96, 54] width 7 height 7
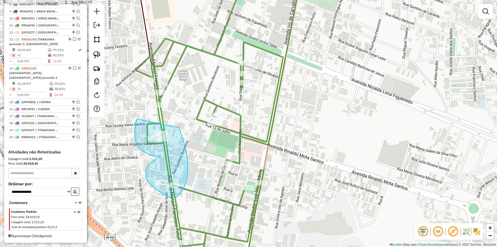
drag, startPoint x: 136, startPoint y: 121, endPoint x: 178, endPoint y: 125, distance: 42.1
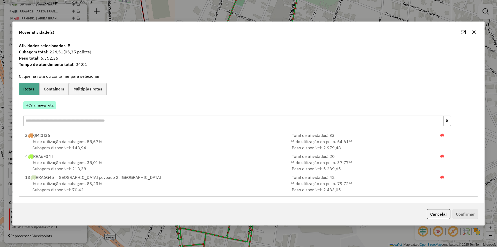
click at [30, 104] on button "Criar nova rota" at bounding box center [39, 105] width 33 height 8
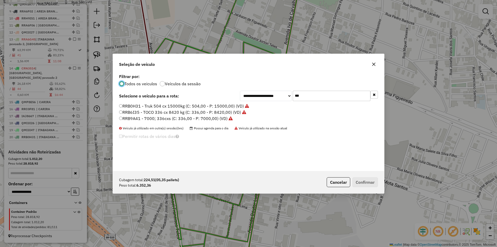
scroll to position [3, 2]
click at [297, 97] on input "***" at bounding box center [332, 96] width 78 height 10
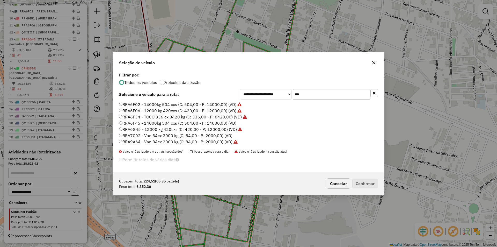
type input "***"
drag, startPoint x: 149, startPoint y: 123, endPoint x: 337, endPoint y: 196, distance: 202.1
click at [149, 123] on label "RRA6F45 - 14000kg 504 cxs (C: 504,00 - P: 14000,00) (VD)" at bounding box center [177, 123] width 117 height 6
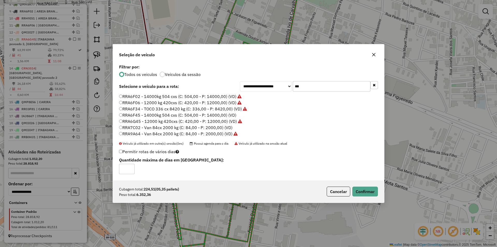
click at [379, 199] on div "Cubagem total: 224,51 (05,35 pallets) Peso total: 6.352,36 Cancelar Confirmar" at bounding box center [248, 191] width 271 height 22
click at [375, 197] on div "Cubagem total: 224,51 (05,35 pallets) Peso total: 6.352,36 Cancelar Confirmar" at bounding box center [248, 191] width 271 height 22
click at [369, 191] on button "Confirmar" at bounding box center [365, 191] width 26 height 10
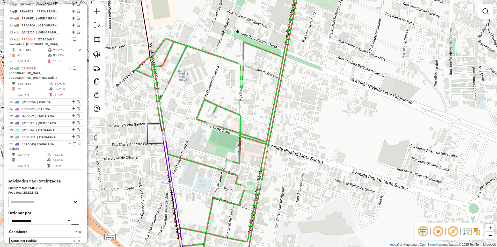
scroll to position [311, 0]
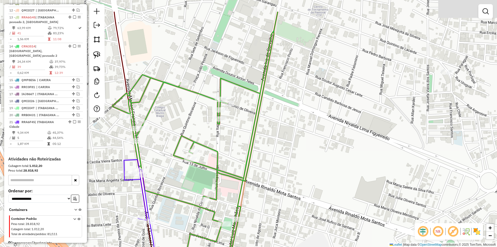
drag, startPoint x: 305, startPoint y: 151, endPoint x: 290, endPoint y: 170, distance: 25.0
click at [291, 169] on div "Janela de atendimento Grade de atendimento Capacidade Transportadoras Veículos …" at bounding box center [248, 123] width 497 height 247
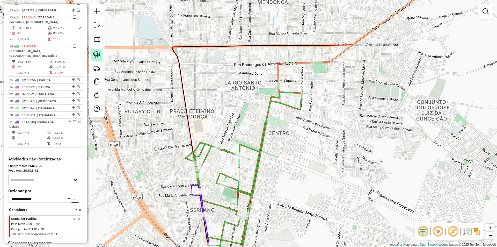
click at [94, 51] on link at bounding box center [96, 54] width 11 height 11
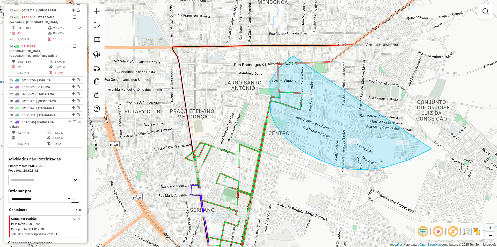
drag, startPoint x: 270, startPoint y: 86, endPoint x: 468, endPoint y: 125, distance: 202.4
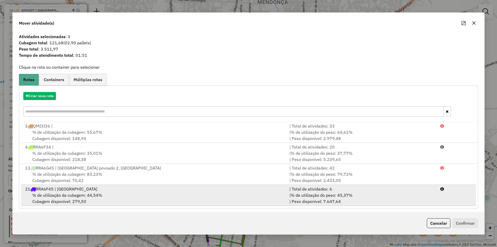
click at [319, 186] on div "| Total de atividades: 6" at bounding box center [361, 189] width 151 height 6
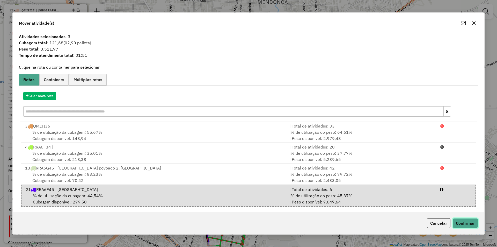
click at [471, 223] on button "Confirmar" at bounding box center [466, 223] width 26 height 10
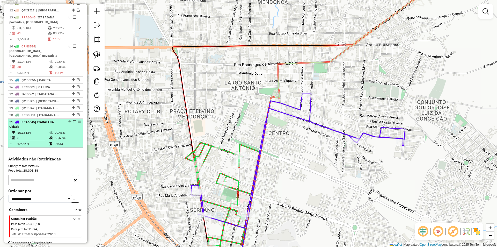
click at [71, 139] on td "68,69%" at bounding box center [67, 137] width 26 height 5
select select "**********"
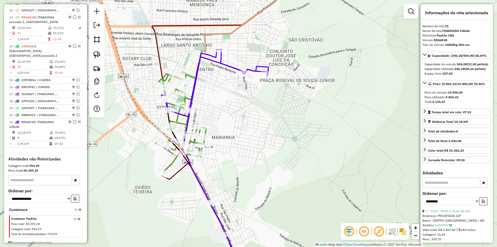
drag, startPoint x: 230, startPoint y: 145, endPoint x: 147, endPoint y: 146, distance: 82.6
click at [211, 158] on div "Janela de atendimento Grade de atendimento Capacidade Transportadoras Veículos …" at bounding box center [248, 123] width 497 height 247
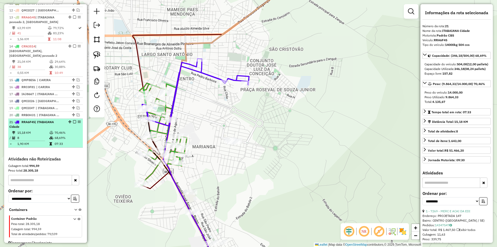
click at [38, 132] on td "15,18 KM" at bounding box center [33, 132] width 32 height 5
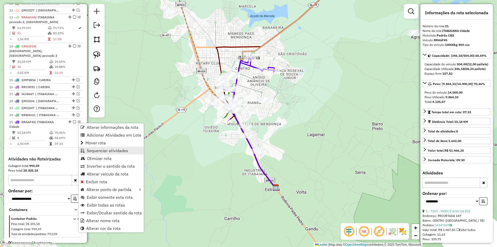
click at [103, 149] on span "Sequenciar atividades" at bounding box center [107, 150] width 41 height 4
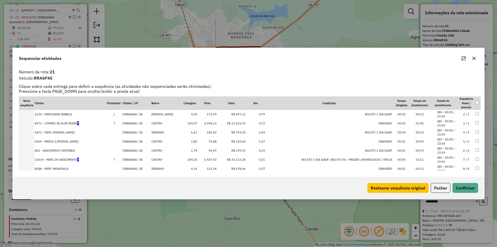
scroll to position [17, 0]
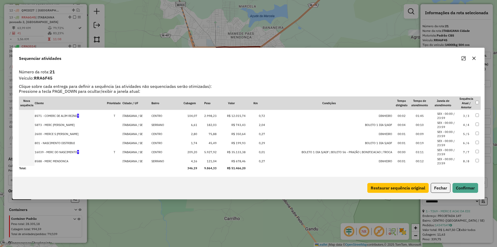
click at [79, 117] on span "T" at bounding box center [78, 116] width 2 height 4
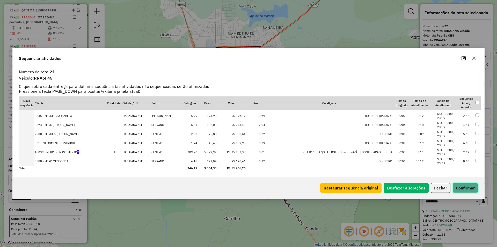
click at [464, 186] on button "Confirmar" at bounding box center [466, 188] width 26 height 10
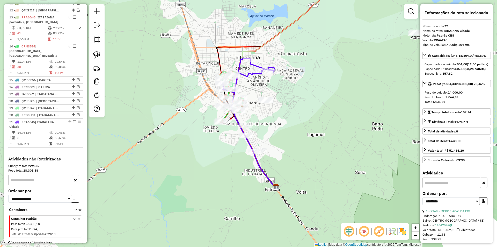
scroll to position [318, 0]
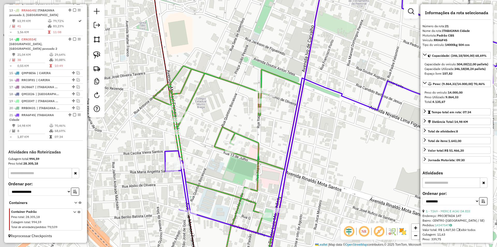
drag, startPoint x: 161, startPoint y: 98, endPoint x: 187, endPoint y: 99, distance: 25.9
click at [188, 99] on div "Janela de atendimento Grade de atendimento Capacidade Transportadoras Veículos …" at bounding box center [248, 123] width 497 height 247
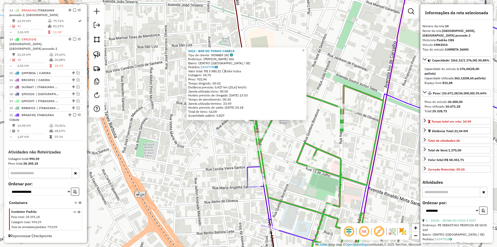
click at [204, 138] on div "5412 - BAR DO TONHO CABECA Tipo de cliente: WINNER (W) Endereço: ANZIO AMANCIO …" at bounding box center [248, 123] width 497 height 247
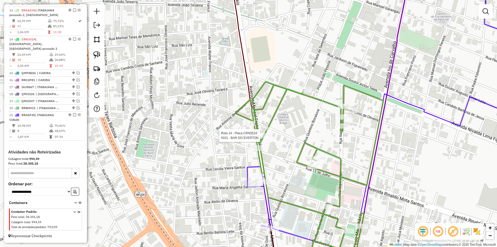
select select "**********"
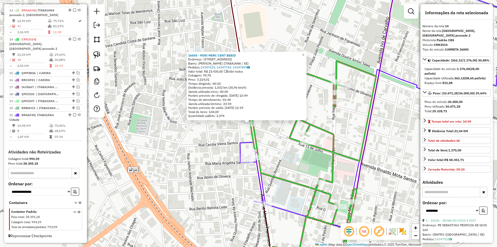
click at [230, 141] on div "16655 - MINI MERC CENT BEBID Endereço: Avenida Manoel Francisco Teles 673 Bairr…" at bounding box center [248, 123] width 497 height 247
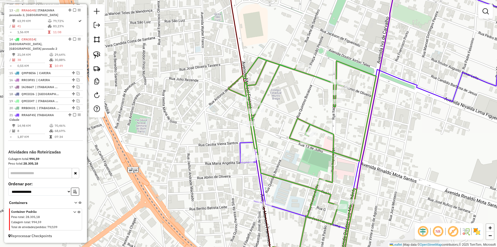
drag, startPoint x: 205, startPoint y: 132, endPoint x: 167, endPoint y: 110, distance: 44.6
click at [176, 117] on div "16655 - MINI MERC CENT BEBID Endereço: Avenida Manoel Francisco Teles 673 Bairr…" at bounding box center [248, 123] width 497 height 247
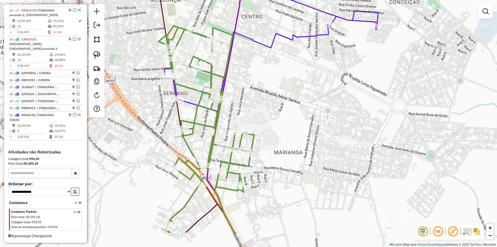
drag, startPoint x: 194, startPoint y: 141, endPoint x: 189, endPoint y: 142, distance: 4.8
click at [192, 133] on div "Janela de atendimento Grade de atendimento Capacidade Transportadoras Veículos …" at bounding box center [248, 123] width 497 height 247
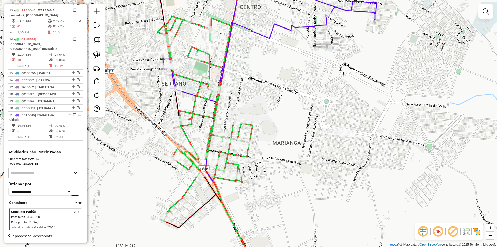
click at [208, 124] on div "Janela de atendimento Grade de atendimento Capacidade Transportadoras Veículos …" at bounding box center [248, 123] width 497 height 247
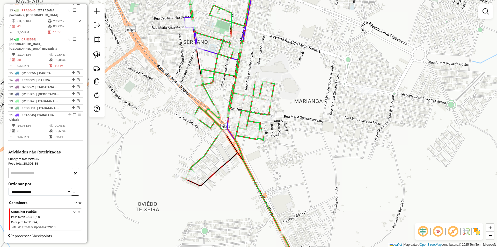
drag, startPoint x: 121, startPoint y: 117, endPoint x: 105, endPoint y: 38, distance: 81.0
click at [105, 38] on div "Janela de atendimento Grade de atendimento Capacidade Transportadoras Veículos …" at bounding box center [248, 123] width 497 height 247
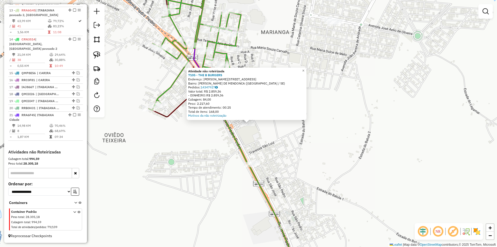
click at [210, 143] on div "Atividade não roteirizada 7105 - THE B BURGERS Endereço: JOSE AMANCIO BISPO, LO…" at bounding box center [248, 123] width 497 height 247
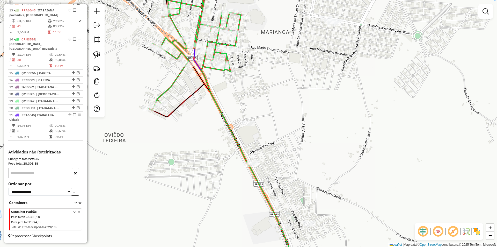
drag, startPoint x: 286, startPoint y: 85, endPoint x: 249, endPoint y: 87, distance: 36.8
click at [281, 90] on div "Janela de atendimento Grade de atendimento Capacidade Transportadoras Veículos …" at bounding box center [248, 123] width 497 height 247
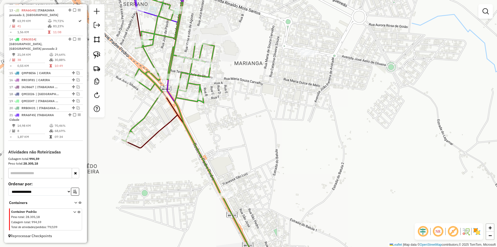
drag, startPoint x: 299, startPoint y: 62, endPoint x: 282, endPoint y: 89, distance: 32.4
click at [283, 89] on div "Janela de atendimento Grade de atendimento Capacidade Transportadoras Veículos …" at bounding box center [248, 123] width 497 height 247
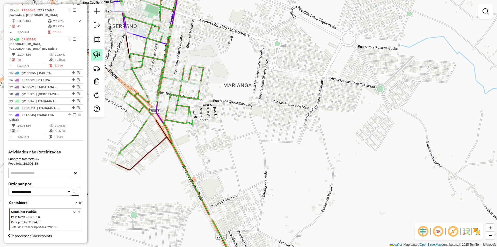
click at [100, 53] on img at bounding box center [96, 54] width 7 height 7
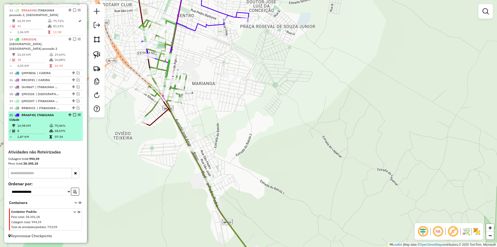
click at [73, 114] on em at bounding box center [74, 114] width 3 height 3
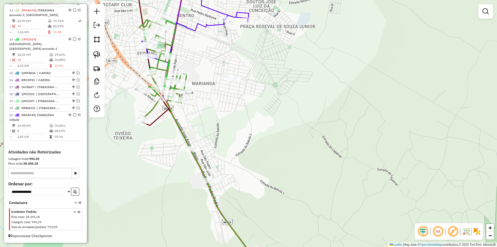
scroll to position [296, 0]
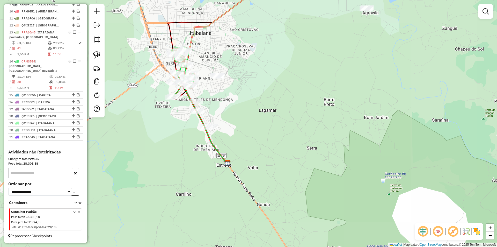
drag, startPoint x: 232, startPoint y: 51, endPoint x: 232, endPoint y: 126, distance: 75.1
click at [232, 126] on div "Janela de atendimento Grade de atendimento Capacidade Transportadoras Veículos …" at bounding box center [248, 123] width 497 height 247
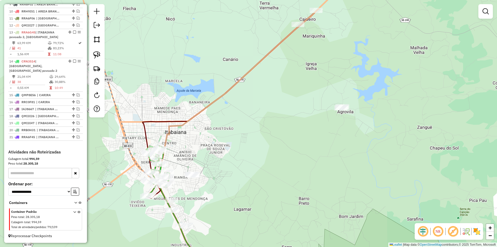
drag, startPoint x: 237, startPoint y: 111, endPoint x: 228, endPoint y: 125, distance: 16.2
click at [228, 125] on div "Janela de atendimento Grade de atendimento Capacidade Transportadoras Veículos …" at bounding box center [248, 123] width 497 height 247
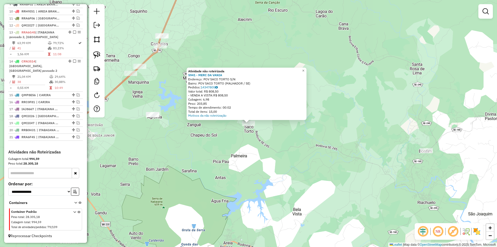
click at [252, 136] on div "Atividade não roteirizada 5941 - MERC DA VANIA Endereço: POV SACO TORTO S/N Bai…" at bounding box center [248, 123] width 497 height 247
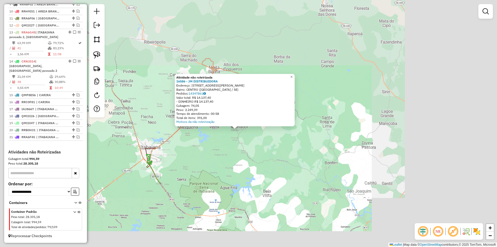
click at [223, 142] on div "Atividade não roteirizada 16586 - JM DISTRIBUIDORA Endereço: Rua Jose Ramos de …" at bounding box center [248, 123] width 497 height 247
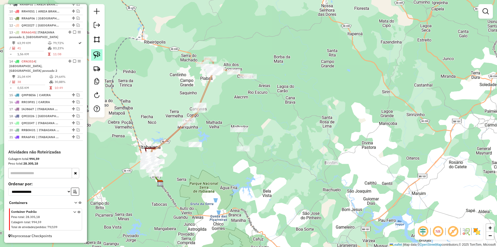
click at [97, 54] on img at bounding box center [96, 54] width 7 height 7
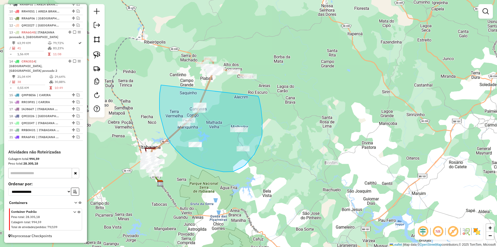
drag, startPoint x: 160, startPoint y: 115, endPoint x: 258, endPoint y: 95, distance: 99.5
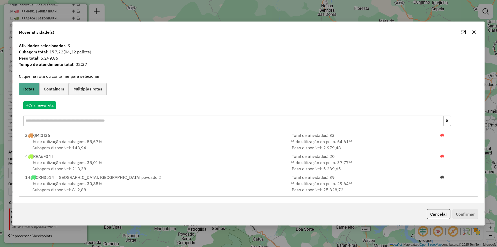
drag, startPoint x: 438, startPoint y: 215, endPoint x: 399, endPoint y: 199, distance: 42.0
click at [437, 215] on button "Cancelar" at bounding box center [439, 214] width 24 height 10
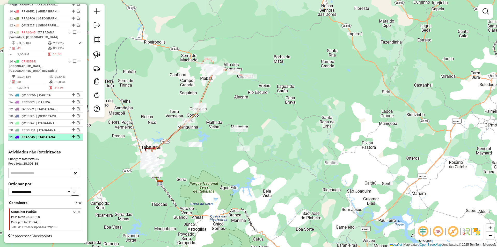
click at [77, 138] on em at bounding box center [78, 136] width 3 height 3
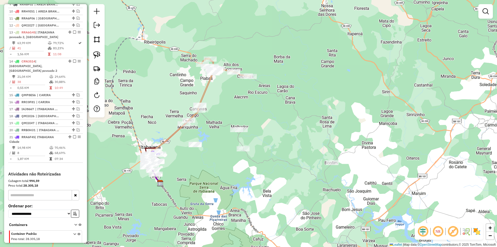
scroll to position [318, 0]
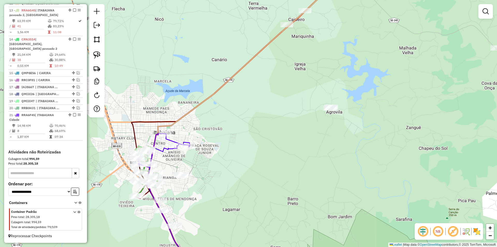
drag, startPoint x: 183, startPoint y: 167, endPoint x: 189, endPoint y: 151, distance: 16.9
click at [189, 151] on div "Janela de atendimento Grade de atendimento Capacidade Transportadoras Veículos …" at bounding box center [248, 123] width 497 height 247
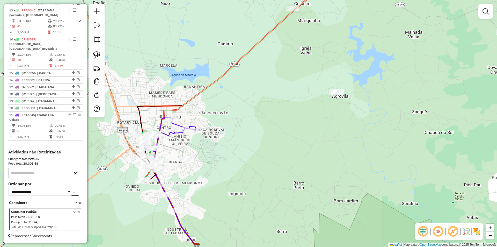
drag, startPoint x: 193, startPoint y: 134, endPoint x: 193, endPoint y: 128, distance: 6.0
click at [193, 129] on div "Janela de atendimento Grade de atendimento Capacidade Transportadoras Veículos …" at bounding box center [248, 123] width 497 height 247
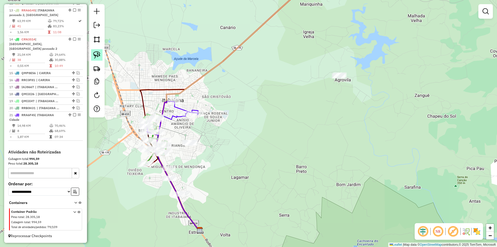
click at [99, 53] on img at bounding box center [96, 54] width 7 height 7
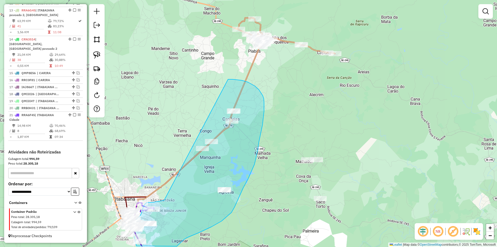
drag, startPoint x: 219, startPoint y: 96, endPoint x: 228, endPoint y: 79, distance: 19.3
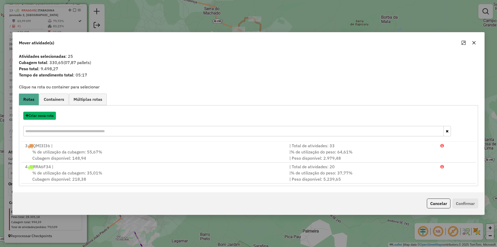
click at [45, 116] on button "Criar nova rota" at bounding box center [39, 116] width 33 height 8
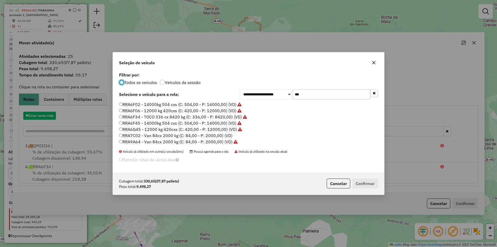
scroll to position [3, 2]
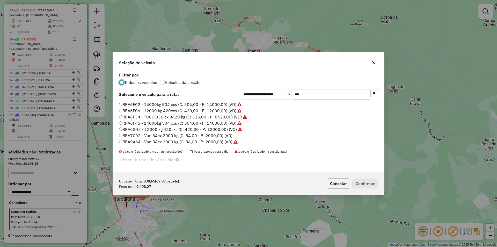
click at [301, 96] on input "***" at bounding box center [332, 94] width 78 height 10
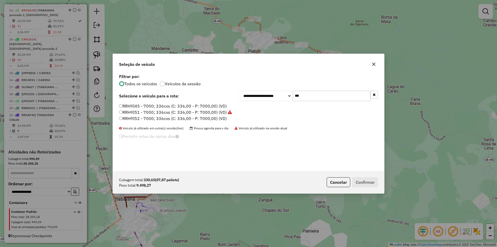
type input "***"
click at [136, 114] on label "RRH9I51 - 7000; 336cxs (C: 336,00 - P: 7000,00) (VD)" at bounding box center [175, 112] width 113 height 6
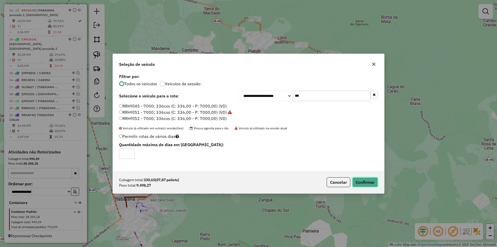
click at [369, 186] on button "Confirmar" at bounding box center [365, 182] width 26 height 10
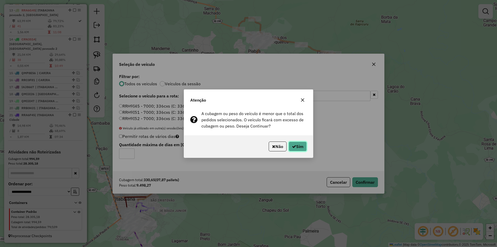
click at [295, 149] on button "Sim" at bounding box center [298, 146] width 18 height 10
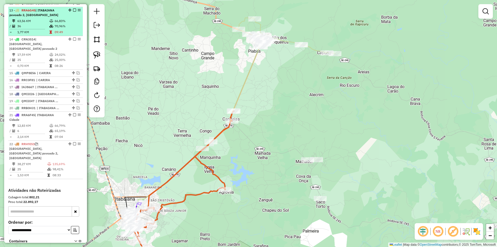
click at [56, 28] on td "70,96%" at bounding box center [67, 26] width 26 height 5
select select "**********"
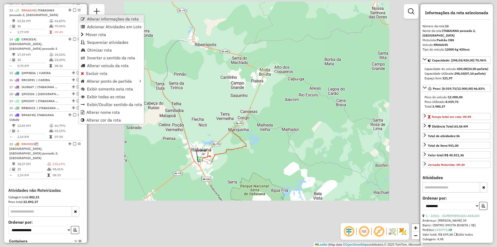
click at [100, 21] on span "Alterar informações da rota" at bounding box center [113, 19] width 52 height 4
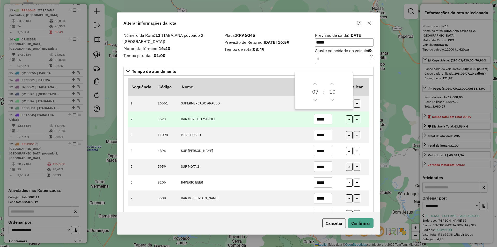
drag, startPoint x: 325, startPoint y: 119, endPoint x: 321, endPoint y: 116, distance: 4.6
click at [321, 119] on input "*****" at bounding box center [323, 119] width 18 height 10
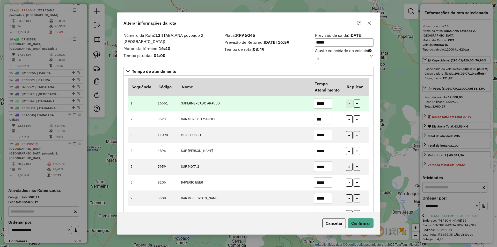
type input "***"
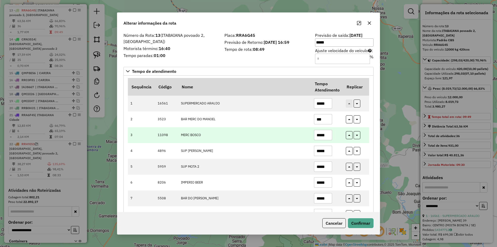
drag, startPoint x: 324, startPoint y: 104, endPoint x: 314, endPoint y: 137, distance: 34.3
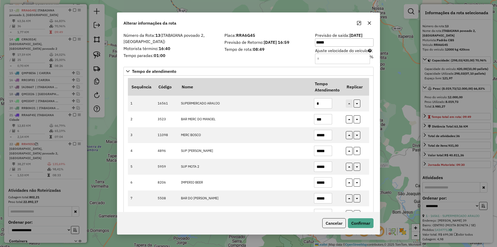
type input "*"
click at [358, 228] on div "Cancelar Confirmar" at bounding box center [248, 223] width 263 height 22
click at [359, 226] on button "Confirmar" at bounding box center [361, 223] width 26 height 10
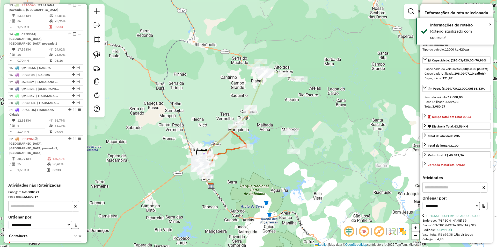
scroll to position [326, 0]
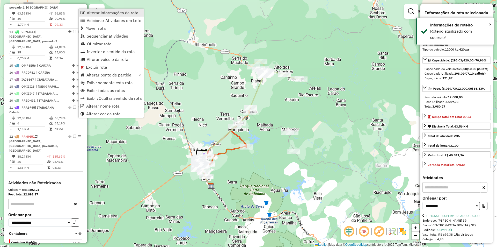
click at [97, 13] on span "Alterar informações da rota" at bounding box center [113, 13] width 52 height 4
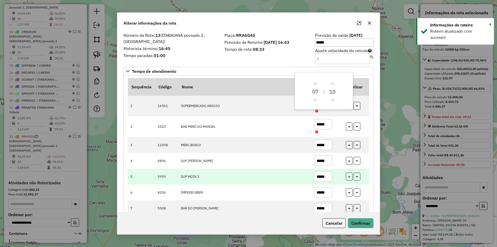
drag, startPoint x: 327, startPoint y: 160, endPoint x: 316, endPoint y: 172, distance: 16.1
click at [317, 164] on input "*****" at bounding box center [323, 160] width 18 height 10
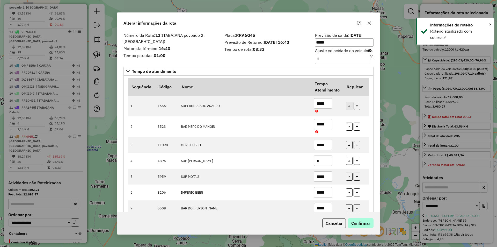
type input "*"
click at [359, 224] on button "Confirmar" at bounding box center [361, 223] width 26 height 10
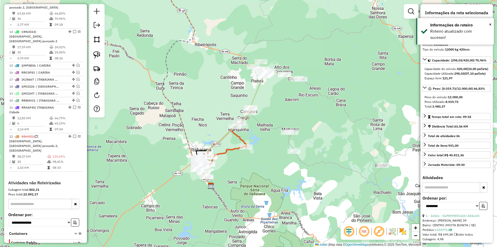
click at [73, 4] on em at bounding box center [74, 2] width 3 height 3
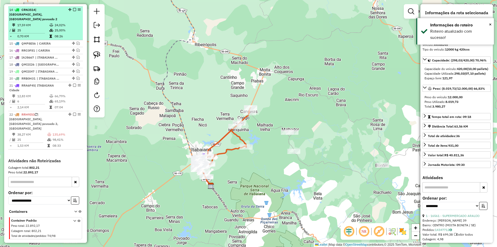
click at [62, 33] on table "17,59 KM 24,02% / 25 25,00% = 0,70 KM 08:26" at bounding box center [45, 31] width 73 height 16
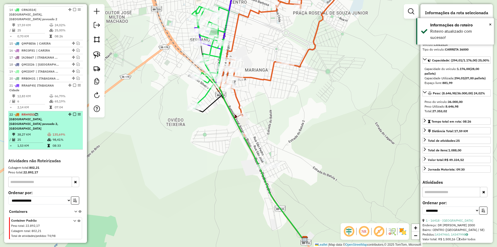
click at [54, 137] on td "98,41%" at bounding box center [66, 139] width 28 height 5
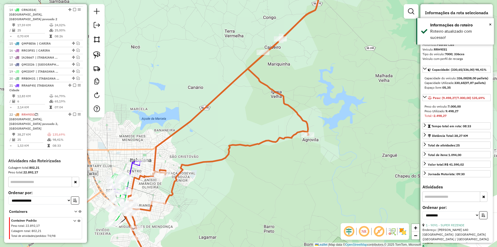
drag, startPoint x: 252, startPoint y: 134, endPoint x: 245, endPoint y: 97, distance: 37.8
click at [281, 73] on div "Janela de atendimento Grade de atendimento Capacidade Transportadoras Veículos …" at bounding box center [248, 123] width 497 height 247
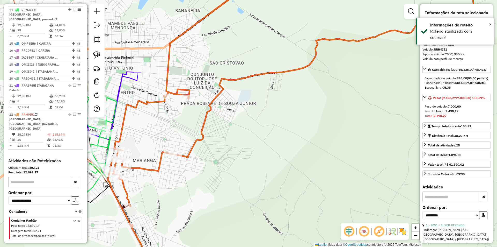
click at [197, 93] on div "Janela de atendimento Grade de atendimento Capacidade Transportadoras Veículos …" at bounding box center [248, 123] width 497 height 247
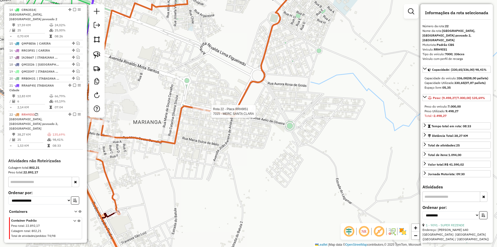
scroll to position [330, 0]
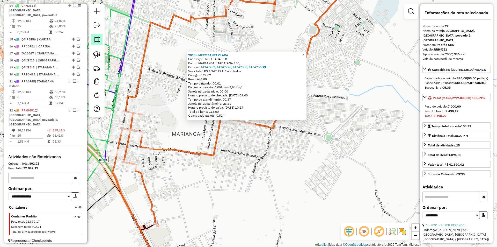
click at [99, 43] on link at bounding box center [96, 39] width 11 height 11
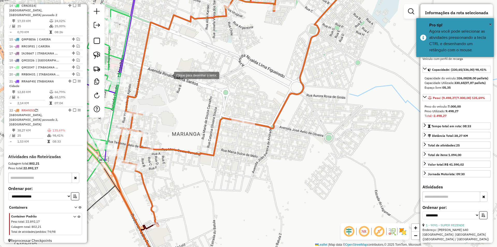
click at [174, 80] on div at bounding box center [169, 75] width 10 height 10
drag, startPoint x: 202, startPoint y: 136, endPoint x: 270, endPoint y: 144, distance: 69.1
click at [204, 137] on div at bounding box center [202, 136] width 10 height 10
click at [207, 141] on div at bounding box center [202, 136] width 10 height 10
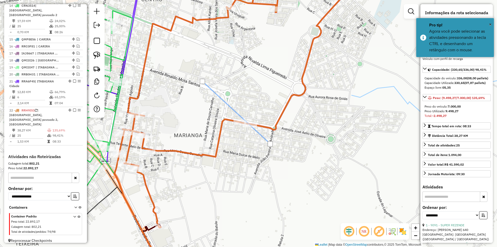
click at [276, 139] on div at bounding box center [270, 144] width 10 height 10
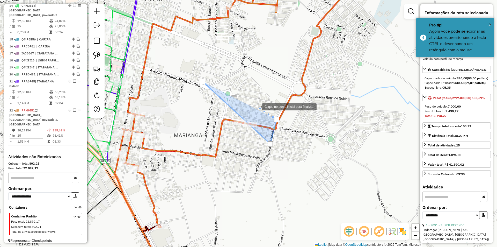
click at [252, 101] on div at bounding box center [257, 106] width 10 height 10
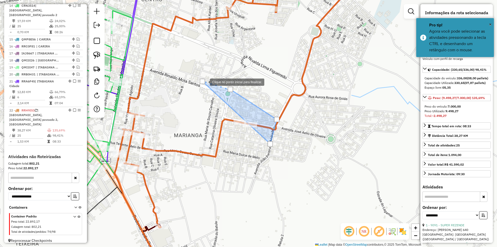
click at [204, 82] on div at bounding box center [202, 81] width 5 height 5
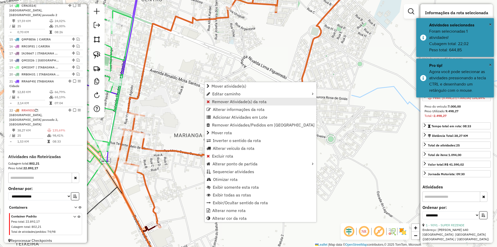
click at [233, 101] on span "Remover Atividade(s) da rota" at bounding box center [239, 101] width 55 height 4
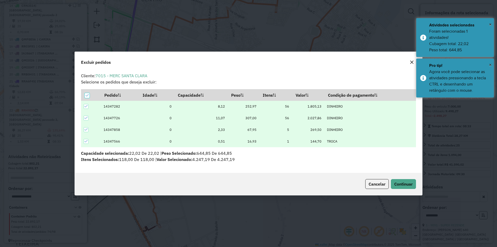
scroll to position [0, 0]
click at [384, 184] on span "Cancelar" at bounding box center [377, 183] width 17 height 5
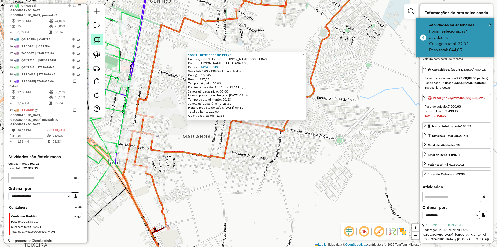
click at [94, 39] on img at bounding box center [96, 39] width 7 height 7
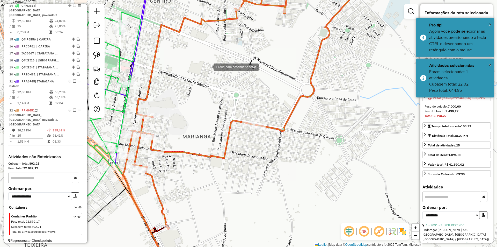
click at [208, 67] on div at bounding box center [208, 66] width 10 height 10
click at [212, 169] on div at bounding box center [211, 169] width 10 height 10
click at [217, 164] on div at bounding box center [211, 169] width 10 height 10
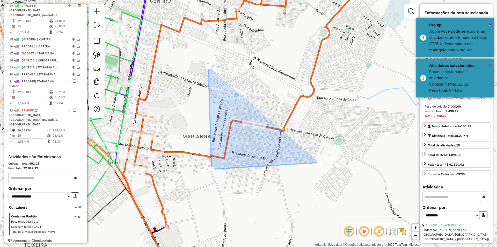
drag, startPoint x: 323, startPoint y: 88, endPoint x: 313, endPoint y: 76, distance: 16.0
click at [322, 157] on div at bounding box center [320, 162] width 10 height 10
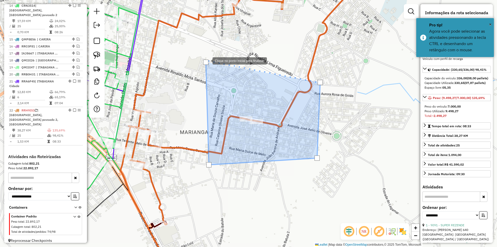
click at [207, 61] on div at bounding box center [205, 62] width 5 height 5
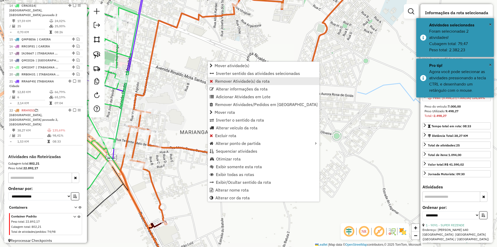
click at [239, 82] on span "Remover Atividade(s) da rota" at bounding box center [242, 81] width 55 height 4
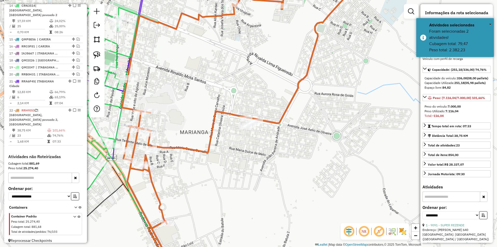
click at [61, 133] on td "74,76%" at bounding box center [66, 135] width 28 height 5
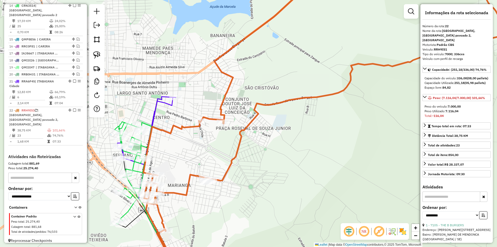
drag, startPoint x: 222, startPoint y: 133, endPoint x: 239, endPoint y: 94, distance: 42.0
click at [239, 95] on div "Janela de atendimento Grade de atendimento Capacidade Transportadoras Veículos …" at bounding box center [248, 123] width 497 height 247
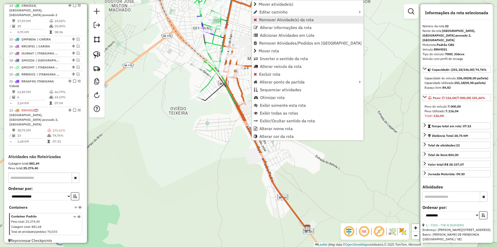
click at [272, 20] on span "Remover Atividade(s) da rota" at bounding box center [286, 20] width 55 height 4
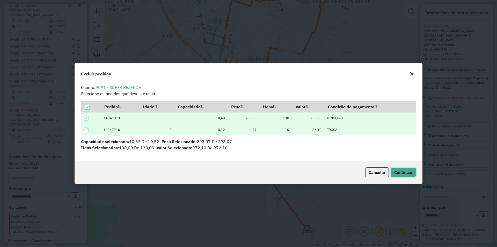
click at [403, 170] on span "Continuar" at bounding box center [403, 172] width 18 height 5
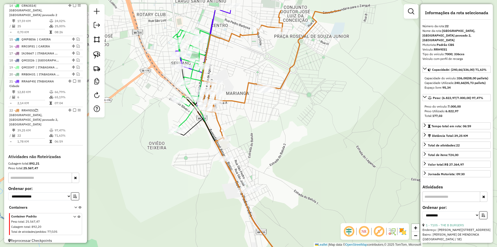
click at [246, 115] on div "Janela de atendimento Grade de atendimento Capacidade Transportadoras Veículos …" at bounding box center [248, 123] width 497 height 247
click at [218, 165] on div "Janela de atendimento Grade de atendimento Capacidade Transportadoras Veículos …" at bounding box center [248, 123] width 497 height 247
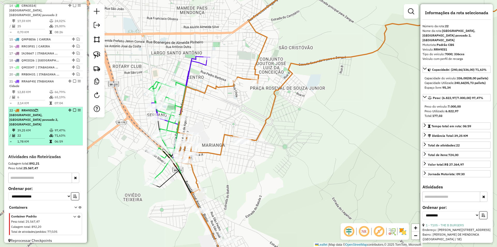
click at [73, 110] on em at bounding box center [74, 110] width 3 height 3
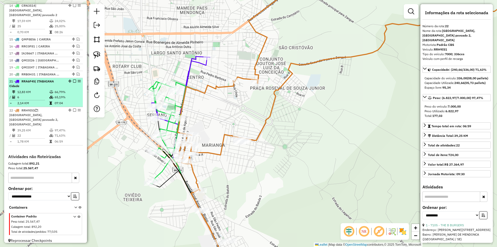
scroll to position [303, 0]
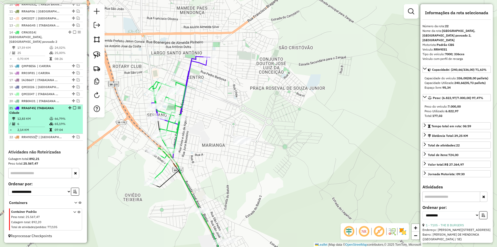
click at [68, 116] on td "66,79%" at bounding box center [67, 118] width 26 height 5
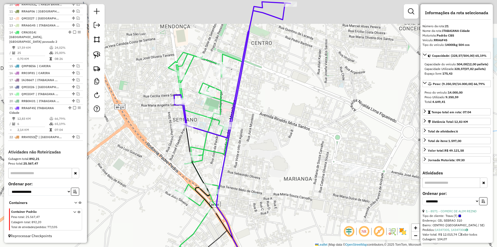
drag, startPoint x: 288, startPoint y: 64, endPoint x: 213, endPoint y: 98, distance: 82.3
click at [257, 96] on div "Janela de atendimento Grade de atendimento Capacidade Transportadoras Veículos …" at bounding box center [248, 123] width 497 height 247
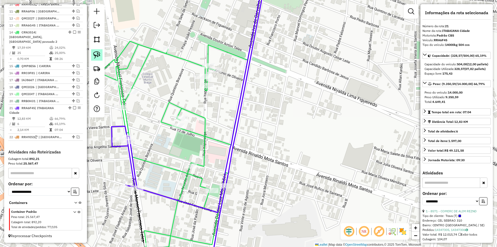
click at [99, 54] on img at bounding box center [96, 54] width 7 height 7
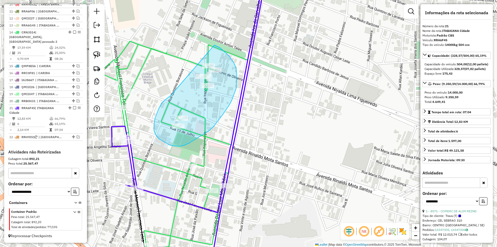
drag, startPoint x: 171, startPoint y: 95, endPoint x: 214, endPoint y: 45, distance: 66.1
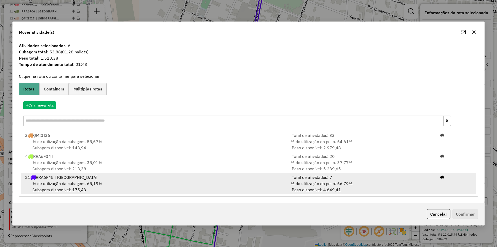
click at [411, 189] on div "| % de utilização do peso: 66,79% | Peso disponível: 4.649,41" at bounding box center [361, 186] width 151 height 12
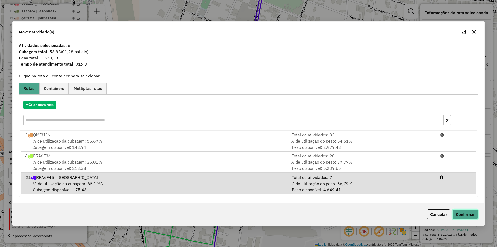
click at [470, 216] on button "Confirmar" at bounding box center [466, 214] width 26 height 10
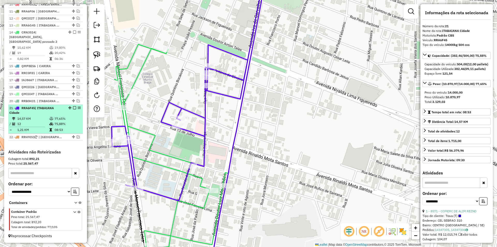
click at [58, 119] on td "77,65%" at bounding box center [67, 118] width 26 height 5
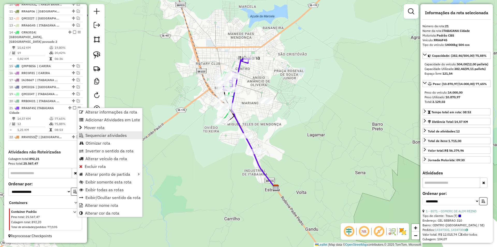
click at [103, 133] on span "Sequenciar atividades" at bounding box center [105, 135] width 41 height 4
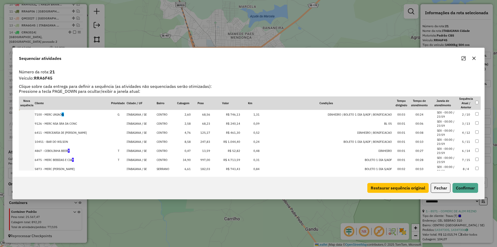
scroll to position [1, 0]
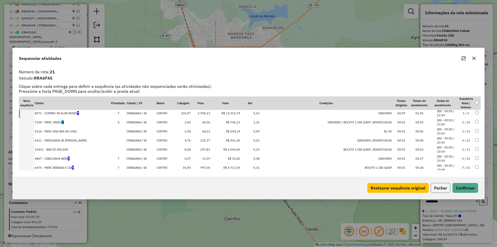
click at [438, 189] on button "Fechar" at bounding box center [441, 188] width 20 height 10
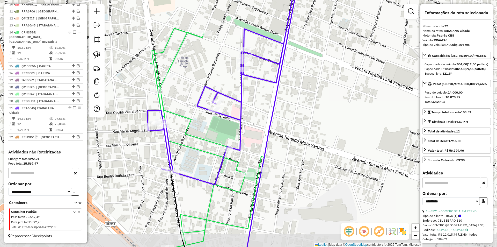
drag, startPoint x: 201, startPoint y: 119, endPoint x: 221, endPoint y: 118, distance: 20.2
click at [221, 118] on div "Janela de atendimento Grade de atendimento Capacidade Transportadoras Veículos …" at bounding box center [248, 123] width 497 height 247
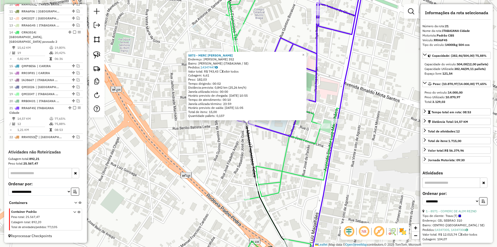
click at [226, 158] on div "5873 - MERC LANCH CARVALHO Endereço: MANOEL FRANCISCO TELES 352 Bairro: SERRANO…" at bounding box center [248, 123] width 497 height 247
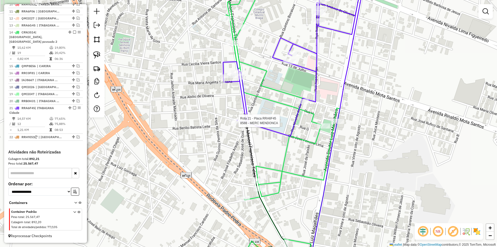
select select "**********"
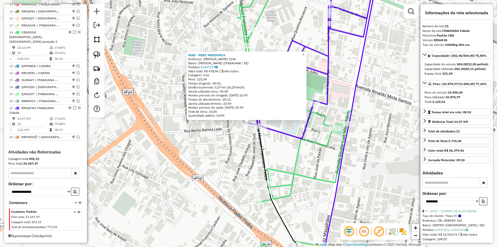
click at [216, 144] on div "8588 - MERC MENDONCA Endereço: SEBASTIAO JOSE DE GOIS 1146 Bairro: SERRANO (ITA…" at bounding box center [248, 123] width 497 height 247
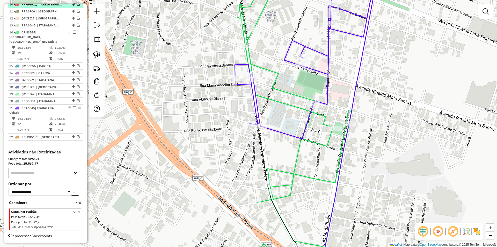
click at [78, 6] on em at bounding box center [78, 4] width 3 height 3
click at [73, 7] on td "08:03" at bounding box center [67, 4] width 26 height 5
select select "**********"
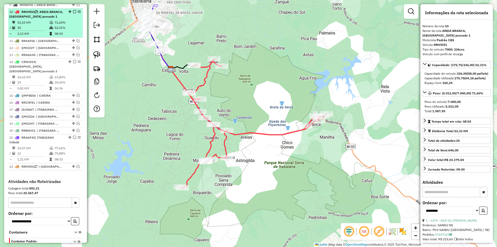
scroll to position [273, 0]
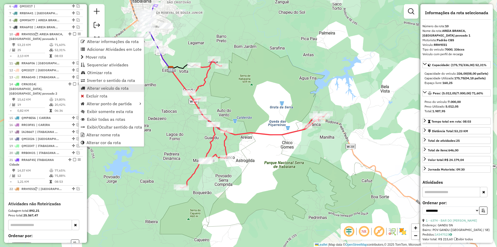
click at [97, 89] on span "Alterar veículo da rota" at bounding box center [108, 88] width 42 height 4
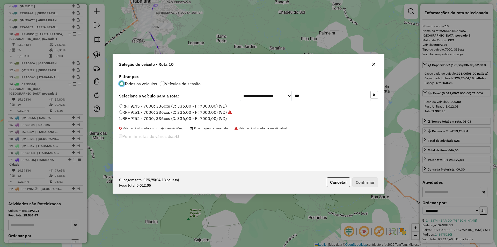
scroll to position [3, 2]
click at [329, 91] on input "***" at bounding box center [332, 96] width 78 height 10
drag, startPoint x: 329, startPoint y: 91, endPoint x: 273, endPoint y: 95, distance: 55.8
click at [329, 91] on input "***" at bounding box center [332, 96] width 78 height 10
click at [144, 116] on label "RRH9I52 - 7000; 336cxs (C: 336,00 - P: 7000,00) (VD)" at bounding box center [173, 118] width 108 height 6
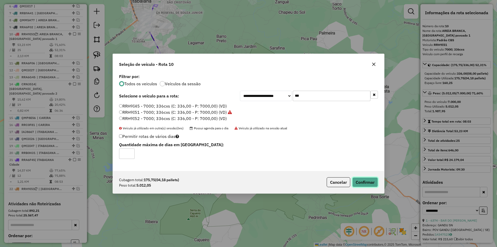
click at [374, 186] on button "Confirmar" at bounding box center [365, 182] width 26 height 10
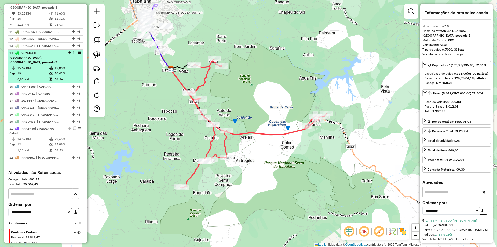
scroll to position [253, 0]
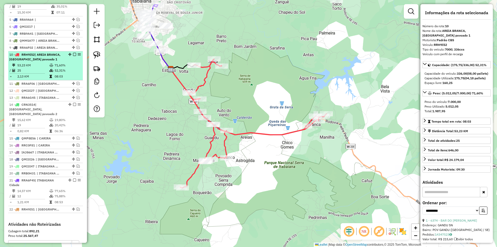
click at [74, 56] on em at bounding box center [74, 54] width 3 height 3
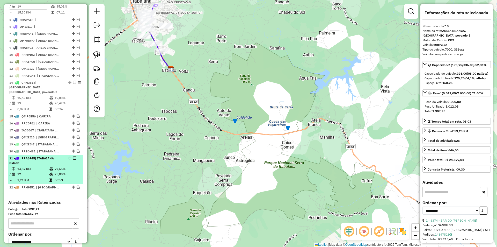
click at [59, 161] on div "21 - RRA6F45 | ITABAIANA Cidade" at bounding box center [36, 160] width 55 height 9
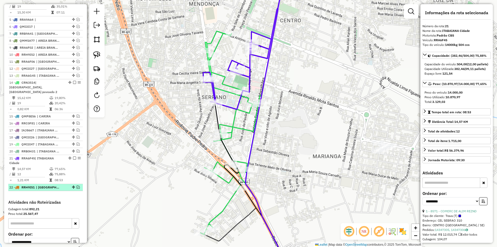
click at [77, 187] on em at bounding box center [78, 186] width 3 height 3
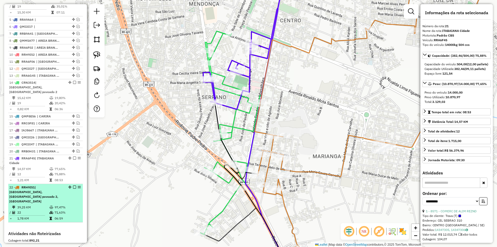
click at [70, 187] on em at bounding box center [69, 186] width 3 height 3
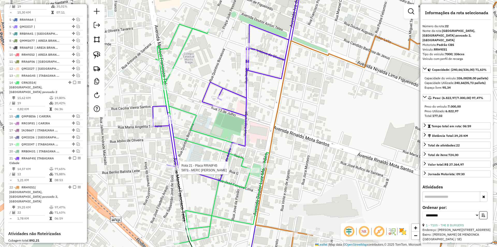
scroll to position [330, 0]
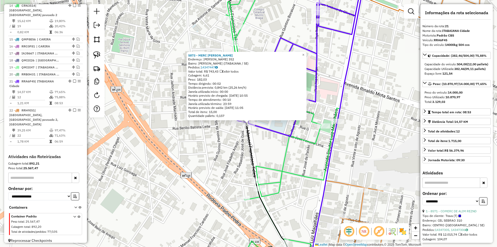
click at [227, 141] on div "5873 - MERC LANCH CARVALHO Endereço: MANOEL FRANCISCO TELES 352 Bairro: SERRANO…" at bounding box center [248, 123] width 497 height 247
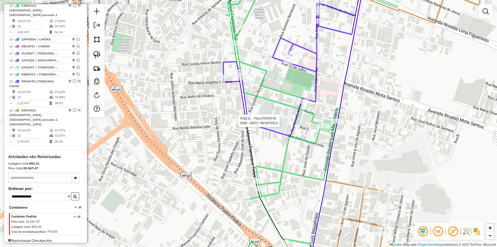
select select "**********"
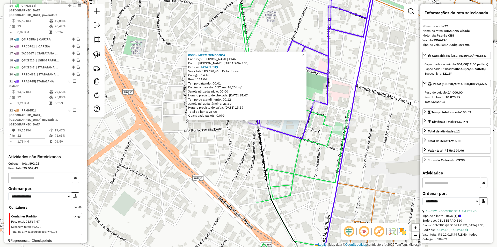
click at [235, 141] on div "8588 - MERC MENDONCA Endereço: SEBASTIAO JOSE DE GOIS 1146 Bairro: SERRANO (ITA…" at bounding box center [248, 123] width 497 height 247
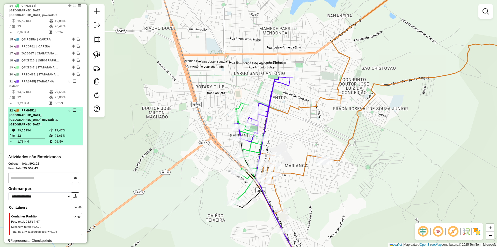
click at [74, 110] on em at bounding box center [74, 110] width 3 height 3
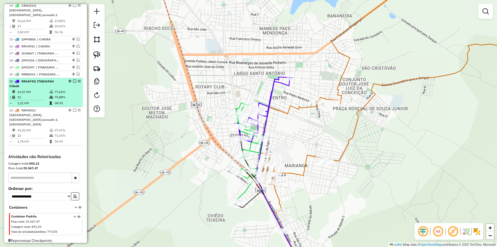
scroll to position [303, 0]
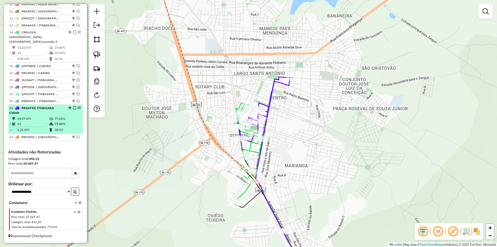
click at [70, 114] on div "21 - RRA6F45 | ITABAIANA Cidade" at bounding box center [45, 110] width 73 height 9
select select "**********"
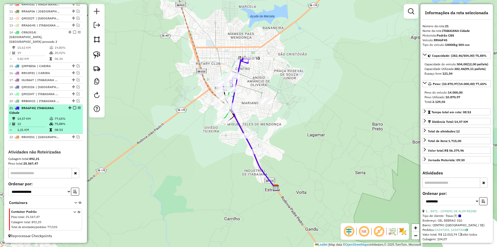
scroll to position [277, 0]
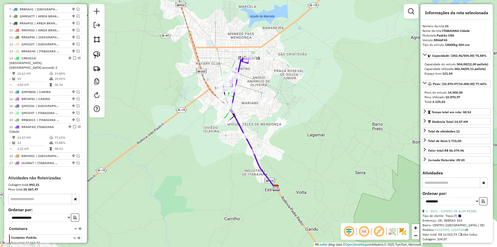
drag, startPoint x: 72, startPoint y: 106, endPoint x: 67, endPoint y: 181, distance: 74.5
click at [77, 119] on em at bounding box center [78, 119] width 3 height 3
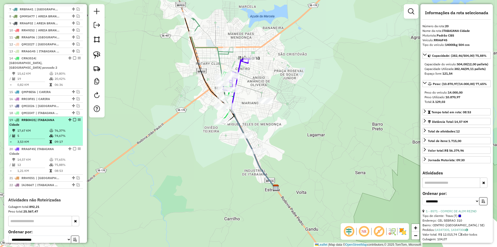
click at [68, 118] on em at bounding box center [69, 119] width 3 height 3
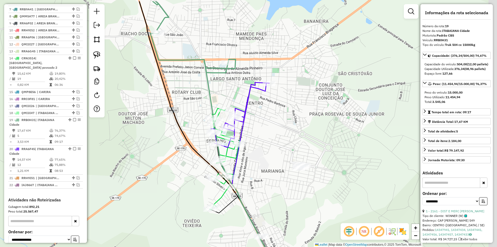
drag, startPoint x: 241, startPoint y: 74, endPoint x: 203, endPoint y: 99, distance: 45.8
click at [203, 99] on div "Janela de atendimento Grade de atendimento Capacidade Transportadoras Veículos …" at bounding box center [248, 123] width 497 height 247
drag, startPoint x: 201, startPoint y: 92, endPoint x: 194, endPoint y: 61, distance: 31.7
click at [194, 62] on div "Janela de atendimento Grade de atendimento Capacidade Transportadoras Veículos …" at bounding box center [248, 123] width 497 height 247
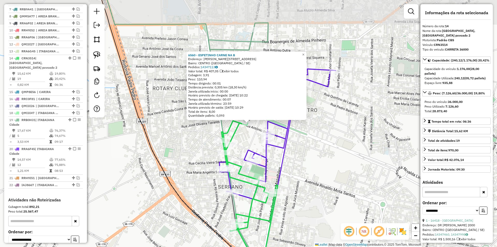
scroll to position [325, 0]
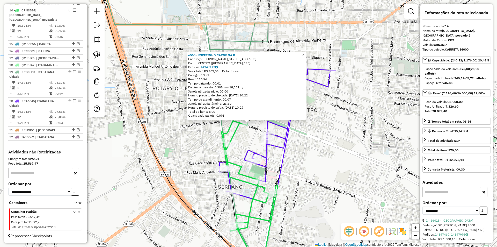
click at [243, 138] on div "6560 - ESPETINHO CARNE NA B Endereço: JOSE FERREIRA DE ARAUJO 724 Bairro: CENTR…" at bounding box center [248, 123] width 497 height 247
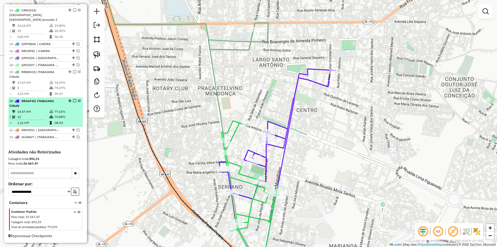
click at [74, 101] on em at bounding box center [74, 100] width 3 height 3
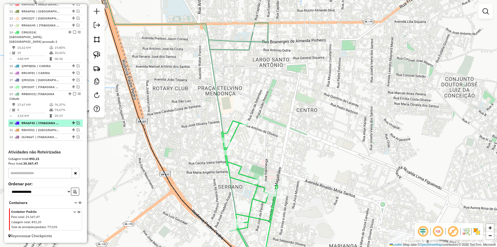
scroll to position [303, 0]
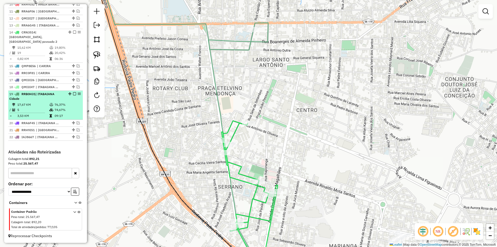
click at [73, 93] on em at bounding box center [74, 93] width 3 height 3
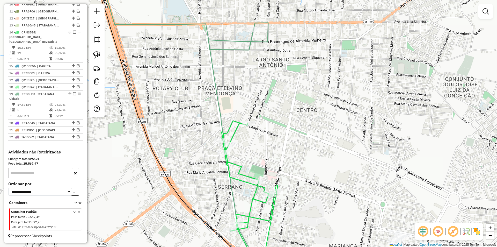
scroll to position [281, 0]
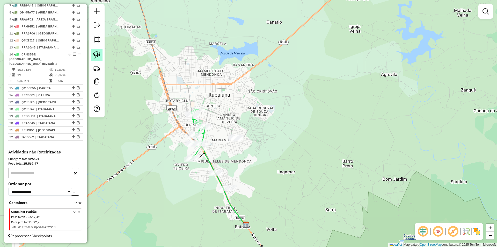
click at [98, 55] on img at bounding box center [96, 54] width 7 height 7
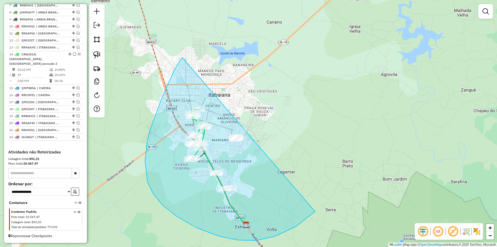
drag, startPoint x: 171, startPoint y: 77, endPoint x: 343, endPoint y: 159, distance: 190.5
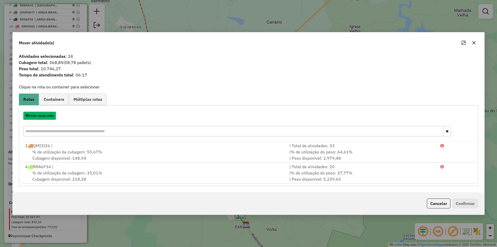
click at [48, 117] on button "Criar nova rota" at bounding box center [39, 116] width 33 height 8
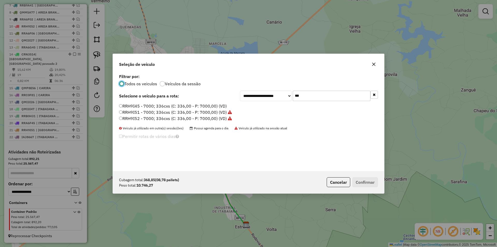
scroll to position [3, 2]
click at [308, 98] on input "***" at bounding box center [332, 96] width 78 height 10
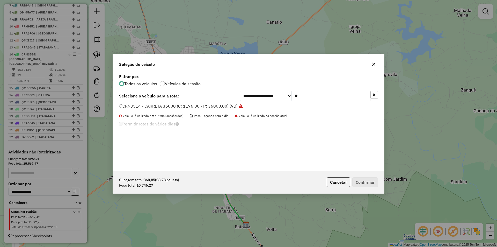
type input "**"
click at [214, 107] on label "CRN3514 - CARRETA 36000 (C: 1176,00 - P: 36000,00) (VD)" at bounding box center [181, 106] width 124 height 6
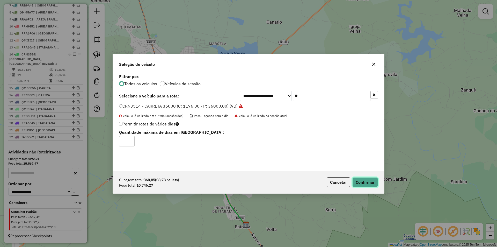
click at [357, 178] on button "Confirmar" at bounding box center [365, 182] width 26 height 10
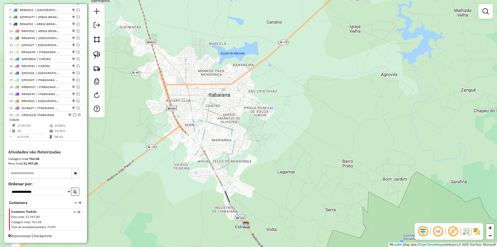
scroll to position [114, 0]
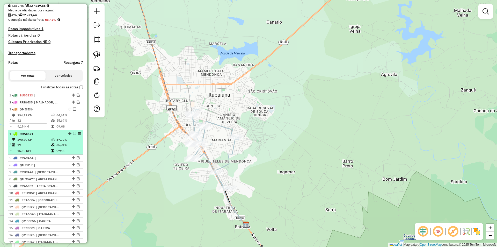
drag, startPoint x: 41, startPoint y: 153, endPoint x: 44, endPoint y: 152, distance: 3.0
click at [41, 153] on td "15,30 KM" at bounding box center [34, 150] width 34 height 5
select select "**********"
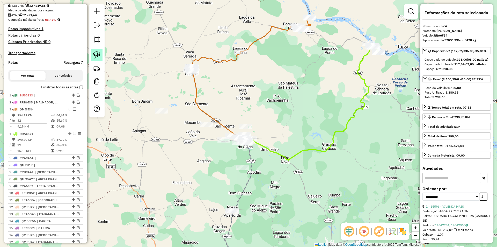
click at [94, 54] on img at bounding box center [96, 54] width 7 height 7
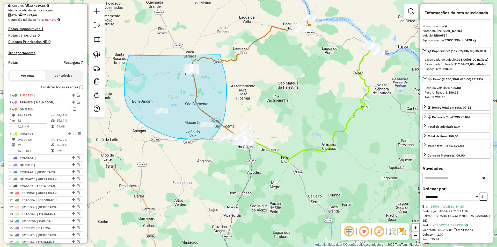
drag, startPoint x: 129, startPoint y: 56, endPoint x: 220, endPoint y: 54, distance: 91.4
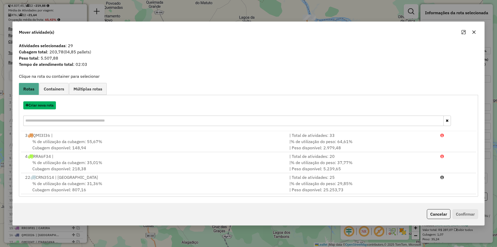
click at [47, 109] on button "Criar nova rota" at bounding box center [39, 105] width 33 height 8
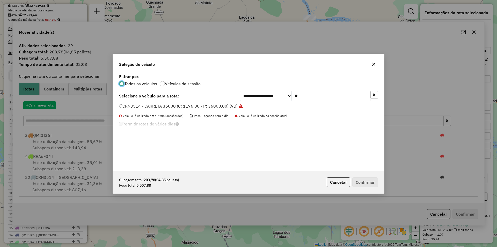
scroll to position [3, 2]
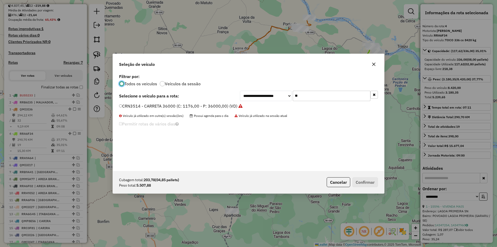
click at [308, 94] on input "**" at bounding box center [332, 96] width 78 height 10
type input "***"
click at [171, 107] on label "NMN3648 - NMN (C: 336,00 - P: 8700,00) (VD)" at bounding box center [165, 106] width 92 height 6
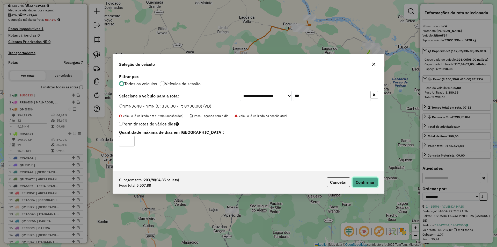
click at [359, 180] on button "Confirmar" at bounding box center [365, 182] width 26 height 10
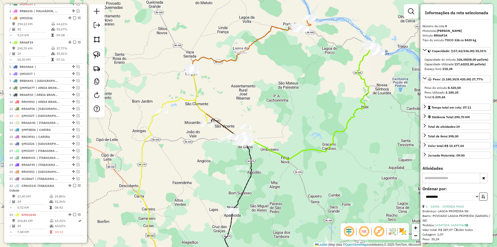
scroll to position [245, 0]
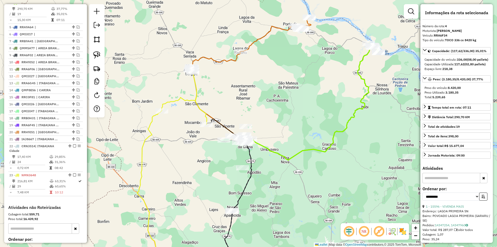
click at [165, 116] on div "Janela de atendimento Grade de atendimento Capacidade Transportadoras Veículos …" at bounding box center [248, 123] width 497 height 247
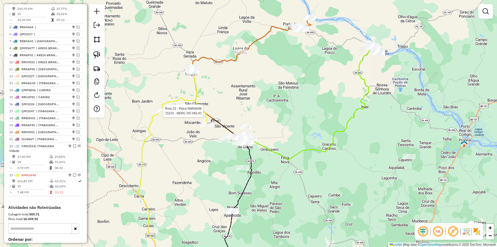
select select "**********"
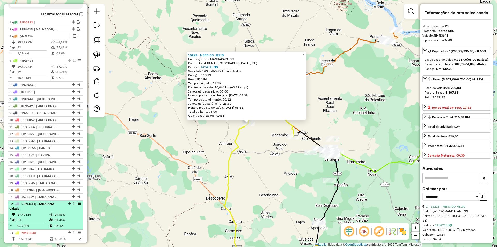
scroll to position [176, 0]
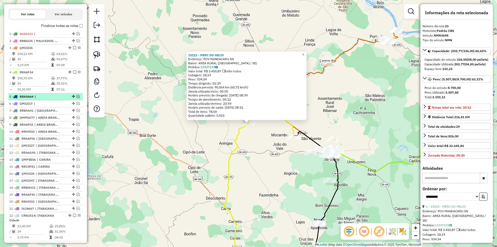
click at [78, 98] on em at bounding box center [78, 96] width 3 height 3
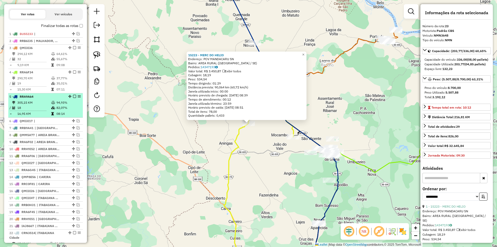
click at [66, 98] on div at bounding box center [73, 96] width 16 height 3
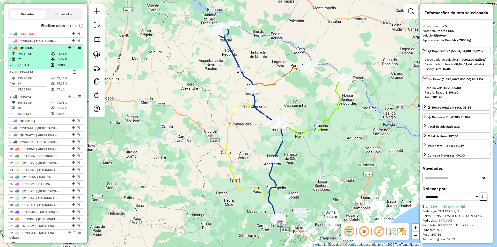
click at [75, 49] on div at bounding box center [73, 47] width 16 height 3
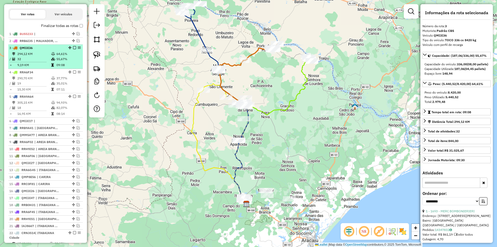
click at [74, 49] on em at bounding box center [74, 47] width 3 height 3
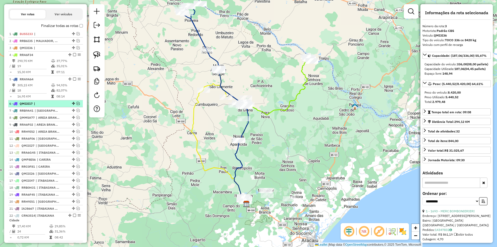
click at [77, 105] on em at bounding box center [78, 103] width 3 height 3
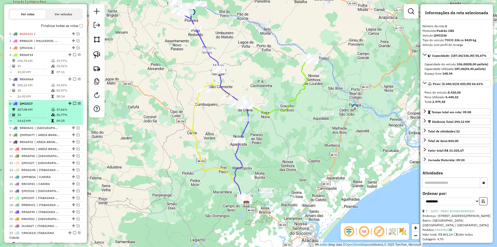
click at [64, 111] on li "6 - QMI3I17 307,08 KM 37,66% / 21 36,77% = 14,62 KM 09:25" at bounding box center [45, 112] width 75 height 24
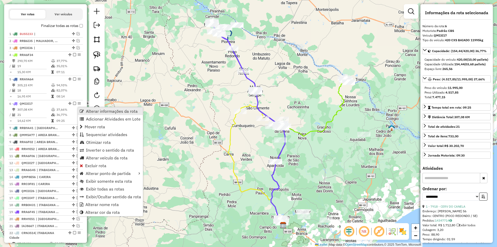
click at [96, 113] on span "Alterar informações da rota" at bounding box center [112, 111] width 52 height 4
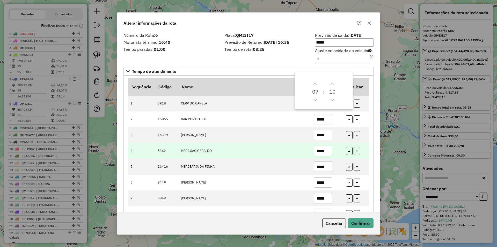
drag, startPoint x: 329, startPoint y: 153, endPoint x: 303, endPoint y: 156, distance: 26.0
click at [303, 156] on tr "4 5362 MERC SAO GERALDO *****" at bounding box center [248, 151] width 241 height 16
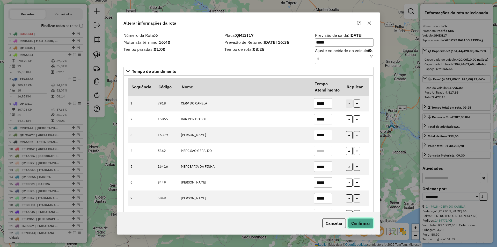
click at [357, 219] on button "Confirmar" at bounding box center [361, 223] width 26 height 10
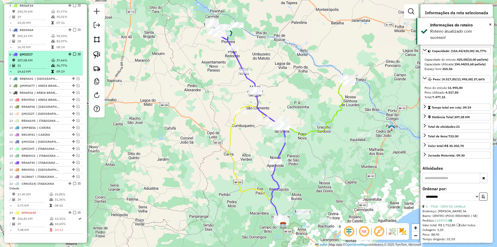
scroll to position [225, 0]
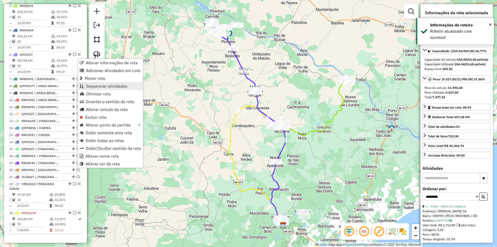
click at [105, 85] on span "Sequenciar atividades" at bounding box center [106, 86] width 41 height 4
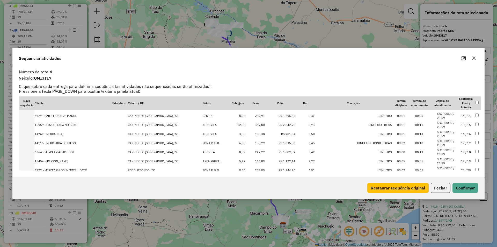
scroll to position [134, 0]
click at [442, 191] on button "Fechar" at bounding box center [441, 188] width 20 height 10
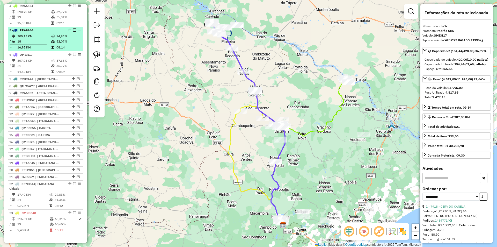
click at [41, 44] on td "18" at bounding box center [34, 41] width 34 height 5
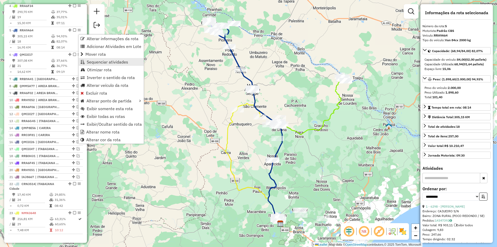
click at [117, 65] on link "Sequenciar atividades" at bounding box center [111, 62] width 65 height 8
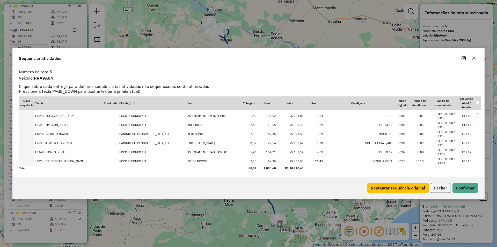
scroll to position [0, 0]
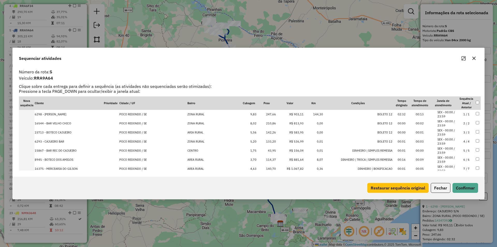
click at [265, 123] on td "210,86" at bounding box center [266, 123] width 19 height 9
click at [267, 122] on td "247,66" at bounding box center [266, 123] width 19 height 9
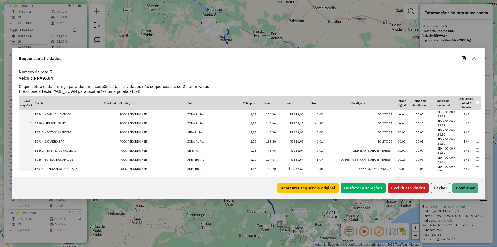
click at [413, 187] on button "Excluir atividades" at bounding box center [408, 188] width 41 height 10
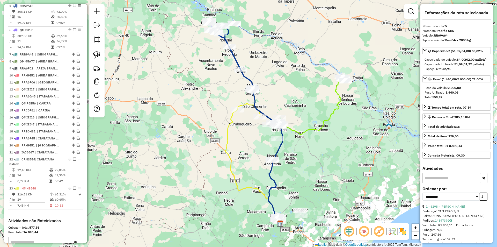
scroll to position [252, 0]
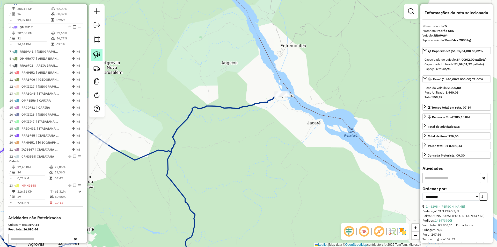
click at [96, 54] on img at bounding box center [96, 54] width 7 height 7
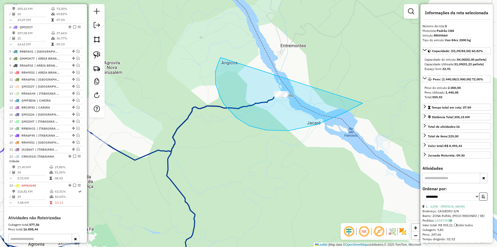
drag, startPoint x: 266, startPoint y: 130, endPoint x: 378, endPoint y: 91, distance: 118.8
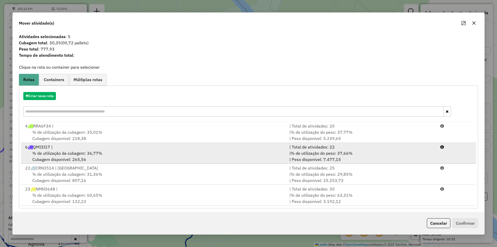
click at [259, 153] on div "% de utilização da cubagem: 36,77% Cubagem disponível: 265,56" at bounding box center [154, 156] width 264 height 12
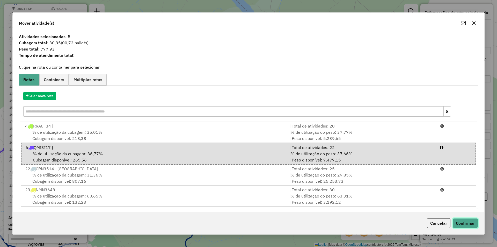
click at [476, 226] on button "Confirmar" at bounding box center [466, 223] width 26 height 10
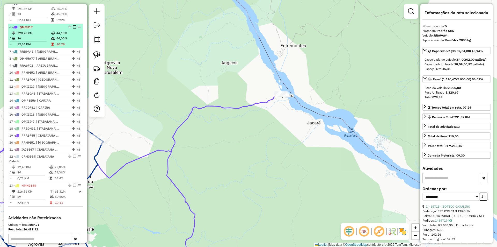
click at [56, 36] on td "44,15%" at bounding box center [68, 33] width 25 height 5
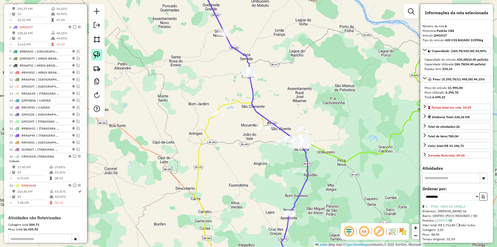
click at [99, 55] on img at bounding box center [96, 54] width 7 height 7
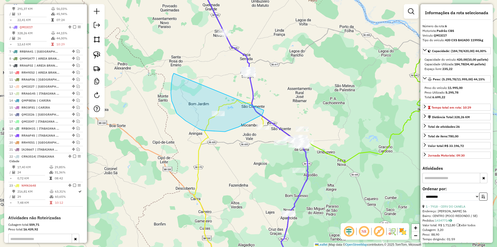
drag, startPoint x: 172, startPoint y: 101, endPoint x: 264, endPoint y: 105, distance: 92.3
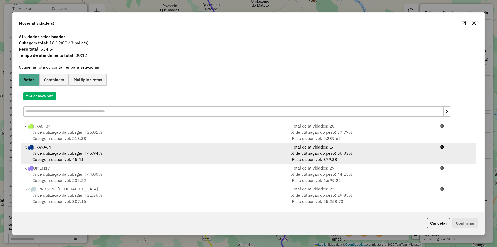
drag, startPoint x: 316, startPoint y: 157, endPoint x: 410, endPoint y: 198, distance: 101.8
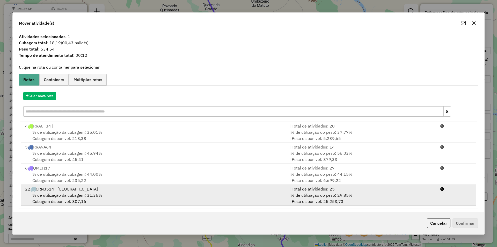
click at [317, 157] on div "| % de utilização do peso: 56,03% | Peso disponível: 879,33" at bounding box center [361, 156] width 151 height 12
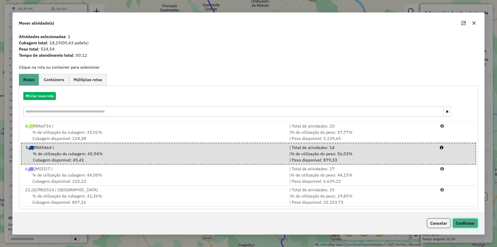
click at [461, 221] on button "Confirmar" at bounding box center [466, 223] width 26 height 10
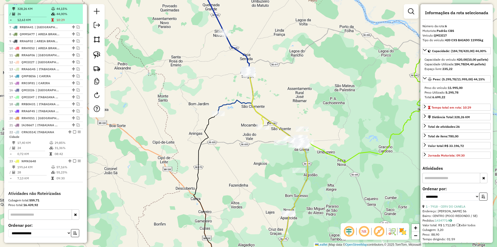
scroll to position [225, 0]
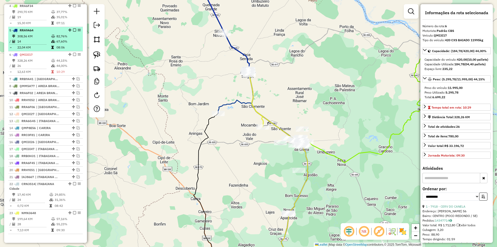
click at [62, 39] on td "82,76%" at bounding box center [68, 36] width 25 height 5
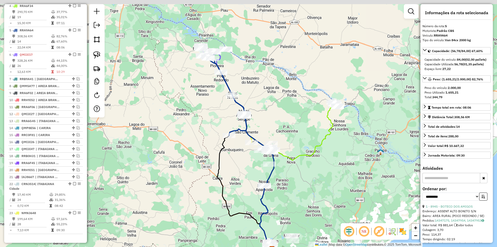
drag, startPoint x: 206, startPoint y: 77, endPoint x: 198, endPoint y: 103, distance: 27.7
click at [198, 103] on div "Janela de atendimento Grade de atendimento Capacidade Transportadoras Veículos …" at bounding box center [248, 123] width 497 height 247
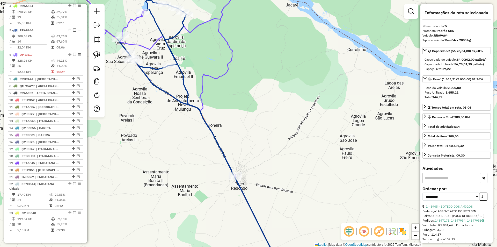
drag, startPoint x: 235, startPoint y: 102, endPoint x: 241, endPoint y: 106, distance: 7.2
click at [241, 106] on div "Janela de atendimento Grade de atendimento Capacidade Transportadoras Veículos …" at bounding box center [248, 123] width 497 height 247
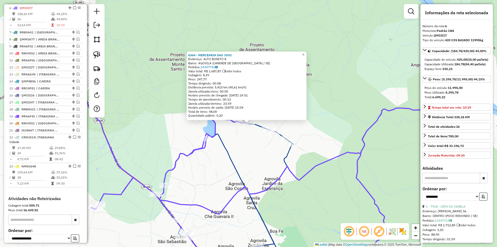
scroll to position [277, 0]
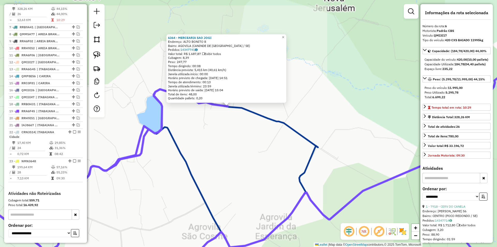
drag, startPoint x: 241, startPoint y: 136, endPoint x: 236, endPoint y: 129, distance: 8.8
click at [240, 136] on div "6364 - MERCEARIA SAO JOGI Endereço: ALTO BONITO 8 Bairro: AGOVILA (CANINDE DE S…" at bounding box center [248, 123] width 497 height 247
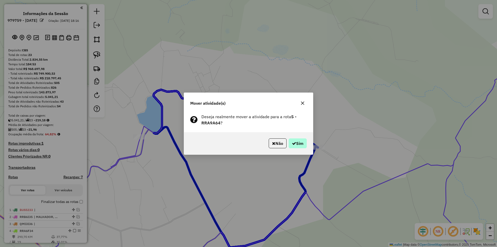
scroll to position [277, 0]
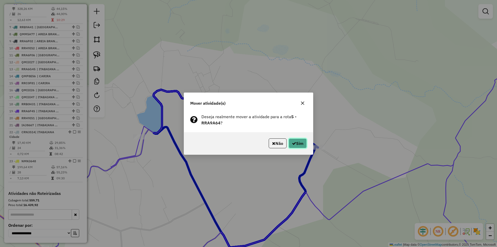
click at [297, 141] on button "Sim" at bounding box center [298, 143] width 18 height 10
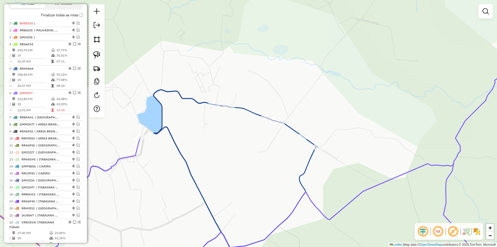
scroll to position [173, 0]
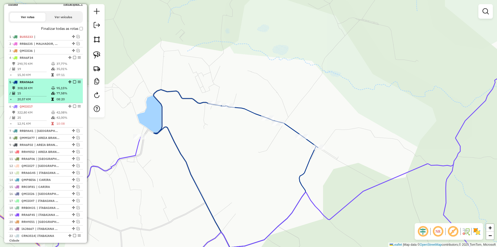
click at [62, 84] on div "5 - RRA9A64" at bounding box center [36, 82] width 55 height 5
select select "**********"
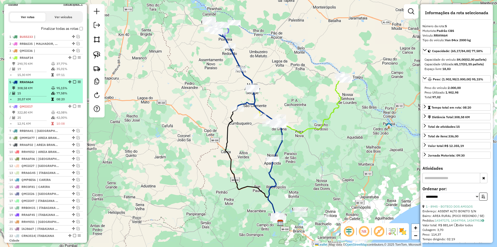
click at [73, 83] on em at bounding box center [74, 81] width 3 height 3
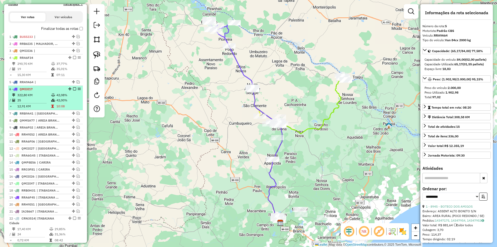
click at [60, 98] on td "42,08%" at bounding box center [68, 94] width 25 height 5
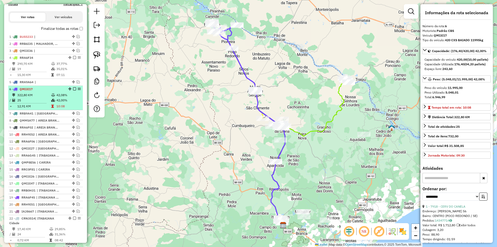
drag, startPoint x: 79, startPoint y: 93, endPoint x: 56, endPoint y: 99, distance: 23.6
click at [56, 98] on td "42,08%" at bounding box center [68, 94] width 25 height 5
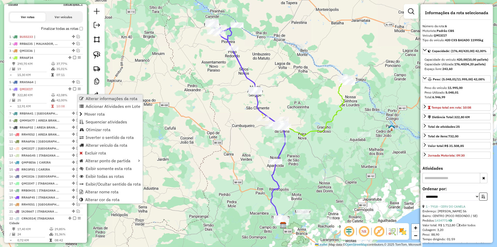
click at [100, 100] on span "Alterar informações da rota" at bounding box center [112, 98] width 52 height 4
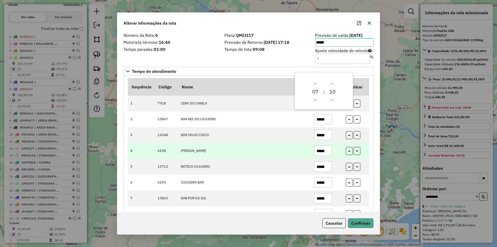
scroll to position [26, 0]
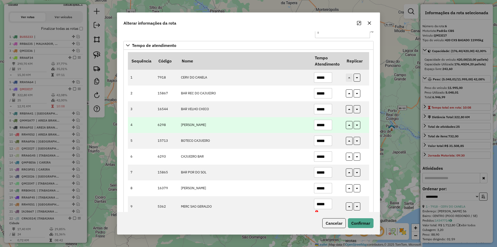
drag, startPoint x: 326, startPoint y: 126, endPoint x: 318, endPoint y: 126, distance: 7.5
click at [319, 127] on input "*****" at bounding box center [323, 125] width 18 height 10
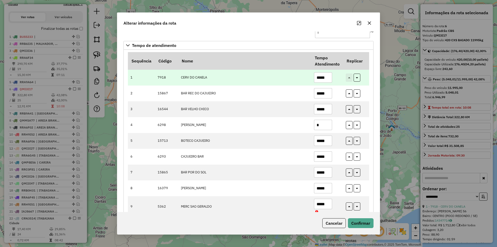
type input "*"
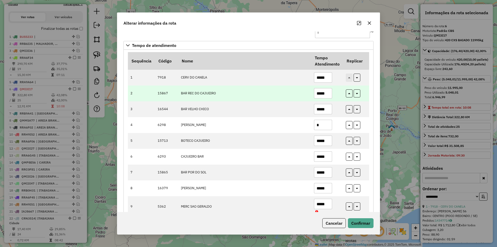
drag, startPoint x: 309, startPoint y: 81, endPoint x: 294, endPoint y: 100, distance: 24.3
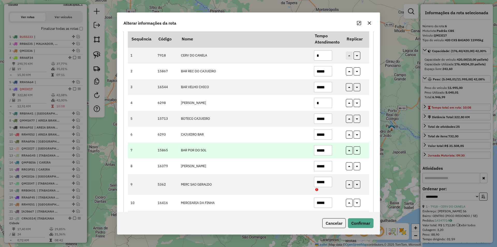
scroll to position [52, 0]
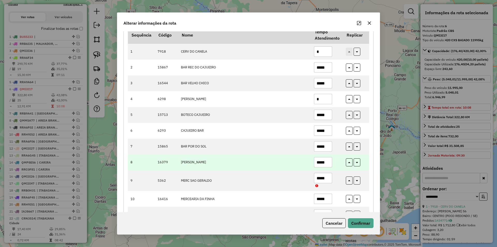
type input "*"
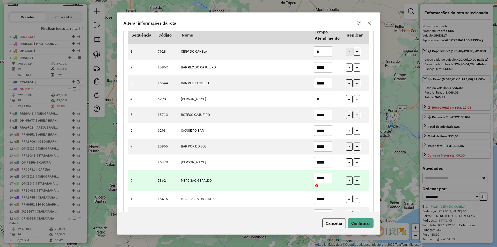
drag, startPoint x: 327, startPoint y: 165, endPoint x: 305, endPoint y: 170, distance: 22.8
click at [309, 170] on tbody "1 7918 CERV DO CANELA * 2 15867 BAR REC DO CAJUEIRO ***** 3 16544 BAR VELHO CHI…" at bounding box center [248, 244] width 241 height 400
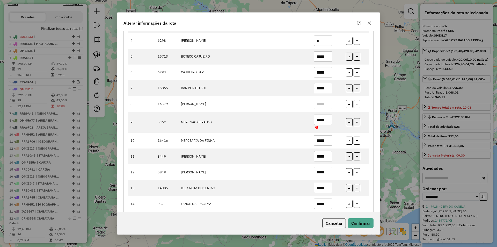
scroll to position [155, 0]
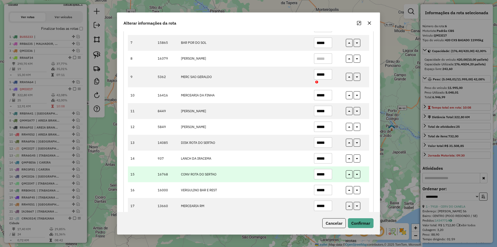
drag, startPoint x: 326, startPoint y: 176, endPoint x: 317, endPoint y: 166, distance: 13.6
click at [316, 176] on input "*****" at bounding box center [323, 174] width 18 height 10
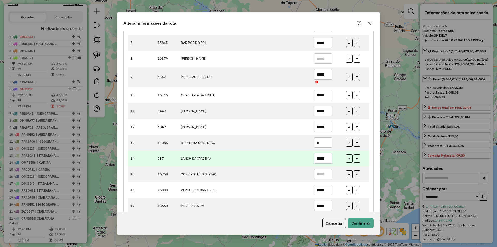
drag, startPoint x: 311, startPoint y: 151, endPoint x: 299, endPoint y: 157, distance: 14.1
click at [305, 154] on tbody "1 7918 CERV DO CANELA * 2 15867 BAR REC DO CAJUEIRO ***** 3 16544 BAR VELHO CHI…" at bounding box center [248, 140] width 241 height 400
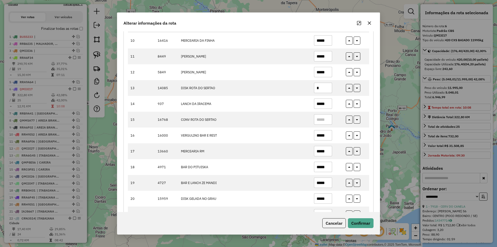
scroll to position [259, 0]
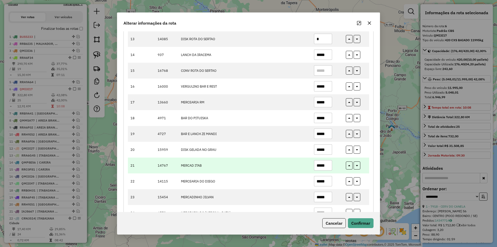
type input "*"
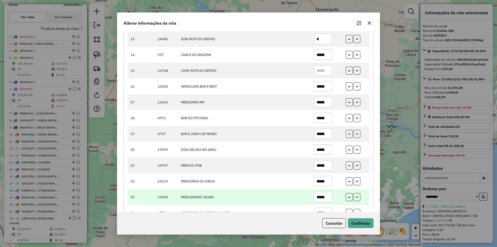
drag, startPoint x: 329, startPoint y: 168, endPoint x: 322, endPoint y: 190, distance: 23.2
click at [309, 172] on tr "21 14767 MERCAD ITAB *****" at bounding box center [248, 165] width 241 height 16
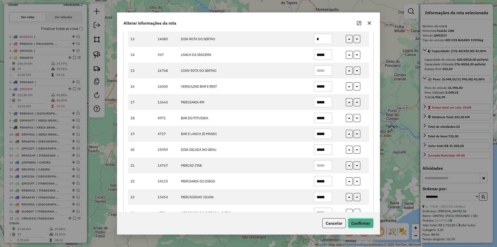
click at [366, 223] on button "Confirmar" at bounding box center [361, 223] width 26 height 10
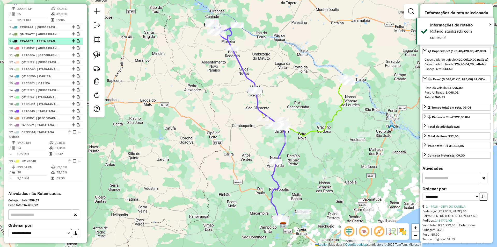
scroll to position [233, 0]
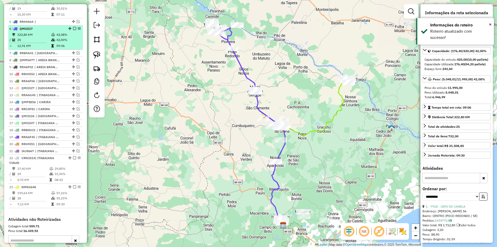
click at [74, 30] on em at bounding box center [74, 28] width 3 height 3
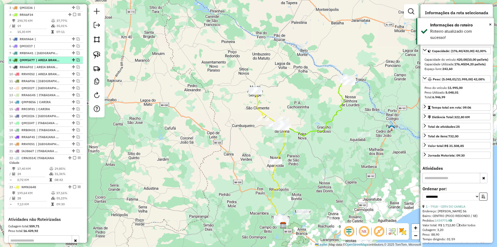
scroll to position [207, 0]
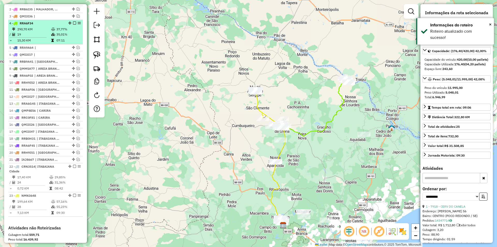
click at [70, 37] on td "35,01%" at bounding box center [68, 34] width 25 height 5
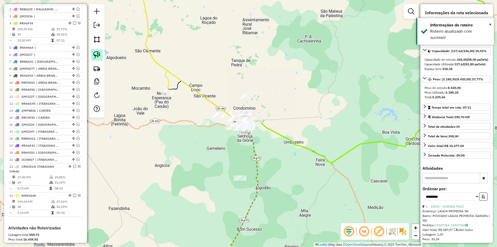
click at [98, 58] on img at bounding box center [96, 54] width 7 height 7
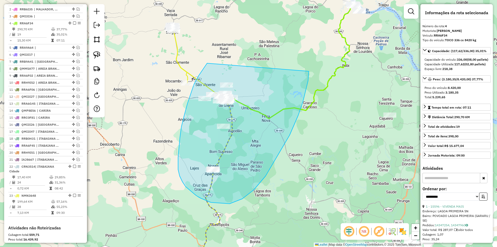
drag, startPoint x: 206, startPoint y: 65, endPoint x: 309, endPoint y: 71, distance: 103.0
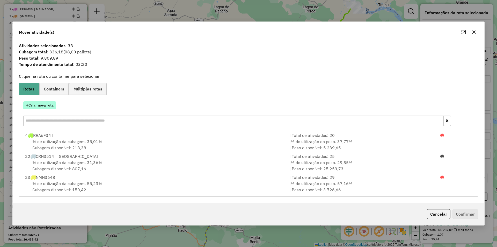
click at [47, 106] on button "Criar nova rota" at bounding box center [39, 105] width 33 height 8
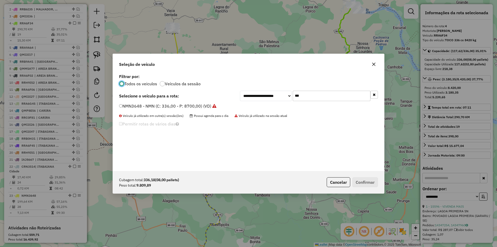
scroll to position [3, 2]
click at [311, 92] on input "***" at bounding box center [332, 96] width 78 height 10
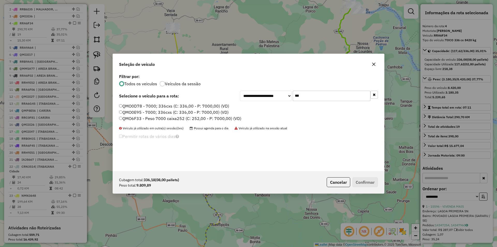
type input "***"
drag, startPoint x: 148, startPoint y: 116, endPoint x: 152, endPoint y: 119, distance: 5.0
click at [149, 117] on label "QMO6F33 - Peso 7000 caixa252 (C: 252,00 - P: 7000,00) (VD)" at bounding box center [180, 118] width 122 height 6
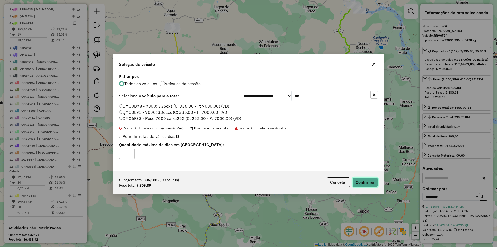
click at [370, 181] on button "Confirmar" at bounding box center [365, 182] width 26 height 10
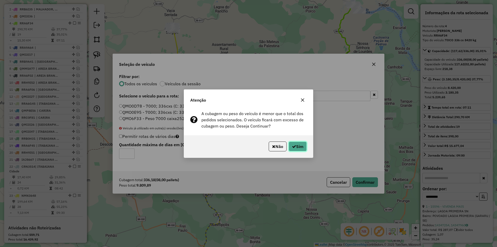
click at [300, 143] on button "Sim" at bounding box center [298, 146] width 18 height 10
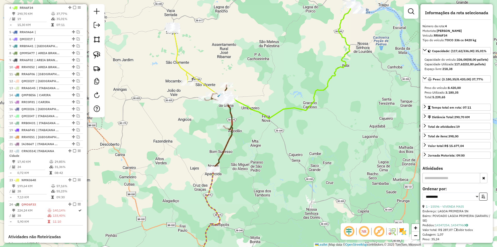
scroll to position [228, 0]
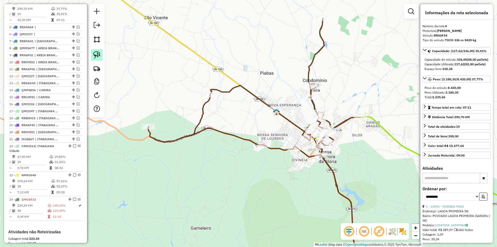
click at [97, 55] on img at bounding box center [96, 54] width 7 height 7
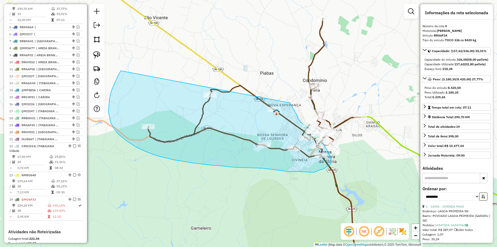
drag, startPoint x: 109, startPoint y: 105, endPoint x: 272, endPoint y: 78, distance: 165.9
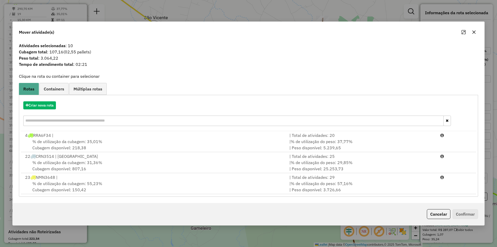
click at [431, 216] on button "Cancelar" at bounding box center [439, 214] width 24 height 10
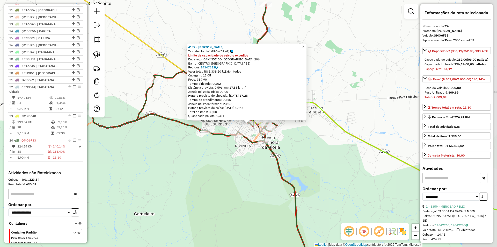
scroll to position [312, 0]
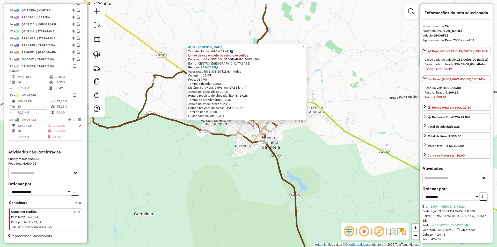
click at [244, 150] on div "4172 - MERC OLIVEIRA GLORIA Tipo de cliente: GROWER (G) Limite de capacidade do…" at bounding box center [248, 123] width 497 height 247
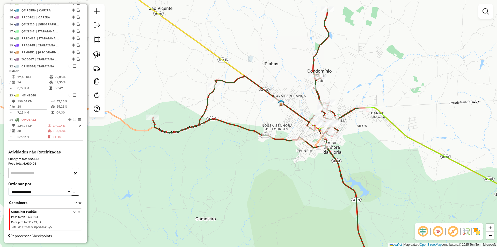
drag, startPoint x: 285, startPoint y: 156, endPoint x: 289, endPoint y: 157, distance: 4.2
click at [287, 156] on div "Janela de atendimento Grade de atendimento Capacidade Transportadoras Veículos …" at bounding box center [248, 123] width 497 height 247
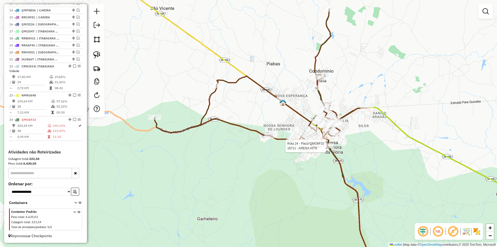
select select "**********"
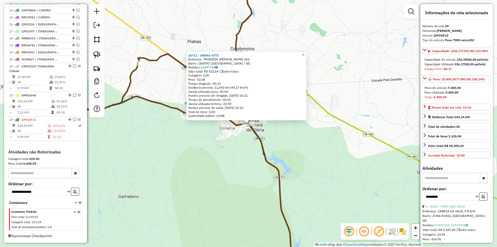
click at [267, 152] on icon at bounding box center [184, 129] width 217 height 285
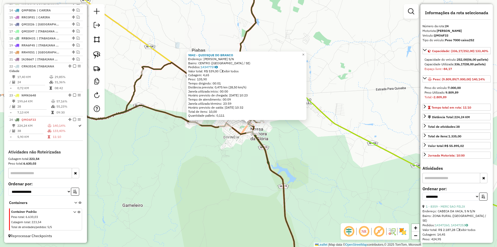
click at [243, 142] on div "Rota 24 - Placa QMO6F33 9842 - QUIOSQUE DO BRANCO Rota 24 - Placa QMO6F33 16711…" at bounding box center [248, 123] width 497 height 247
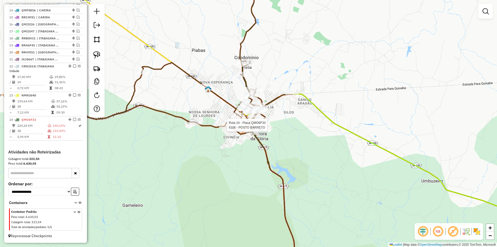
select select "**********"
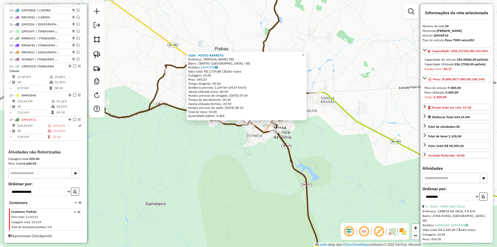
click at [236, 141] on div "6106 - POSTO BARRETO Endereço: MANOEL VENANCIO CUNHA 785 Bairro: CENTRO (NOSSA …" at bounding box center [248, 123] width 497 height 247
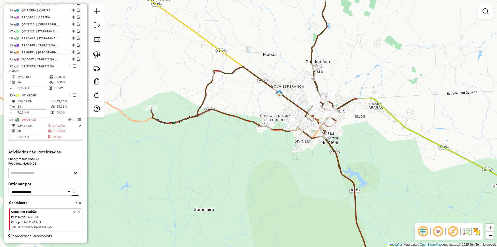
drag, startPoint x: 217, startPoint y: 137, endPoint x: 265, endPoint y: 143, distance: 48.5
click at [265, 143] on div "Janela de atendimento Grade de atendimento Capacidade Transportadoras Veículos …" at bounding box center [248, 123] width 497 height 247
click at [99, 59] on link at bounding box center [96, 54] width 11 height 11
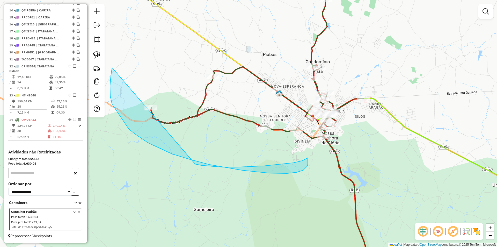
drag, startPoint x: 111, startPoint y: 76, endPoint x: 144, endPoint y: 154, distance: 84.4
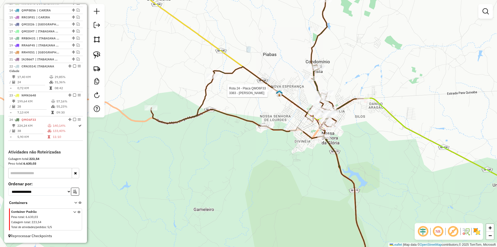
select select "**********"
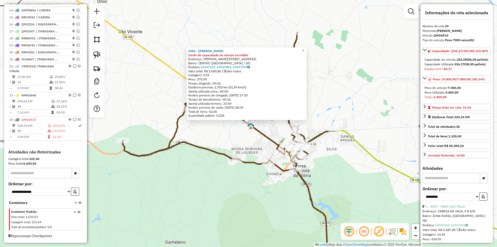
click at [216, 130] on div "3383 - MERCADINHO J COSTA Limite de capacidade do veículo excedido Endereço: FR…" at bounding box center [248, 123] width 497 height 247
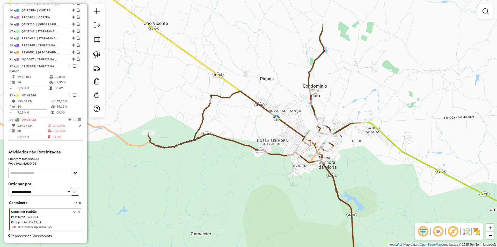
drag, startPoint x: 229, startPoint y: 123, endPoint x: 128, endPoint y: 84, distance: 108.4
click at [234, 119] on div "Janela de atendimento Grade de atendimento Capacidade Transportadoras Veículos …" at bounding box center [248, 123] width 497 height 247
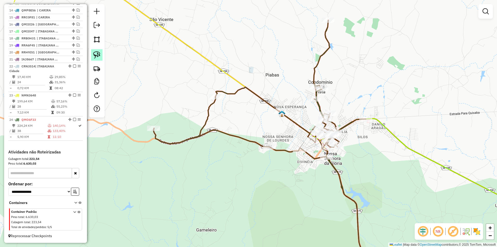
click at [97, 56] on img at bounding box center [96, 54] width 7 height 7
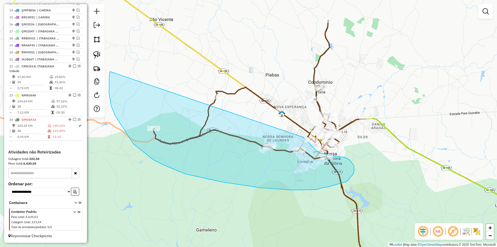
drag, startPoint x: 109, startPoint y: 93, endPoint x: 294, endPoint y: 93, distance: 184.6
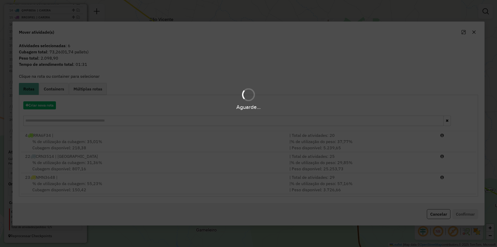
click at [384, 183] on div "Aguarde..." at bounding box center [248, 123] width 497 height 247
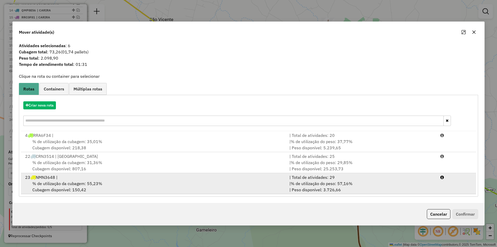
click at [403, 187] on div "| % de utilização do peso: 57,16% | Peso disponível: 3.726,66" at bounding box center [361, 186] width 151 height 12
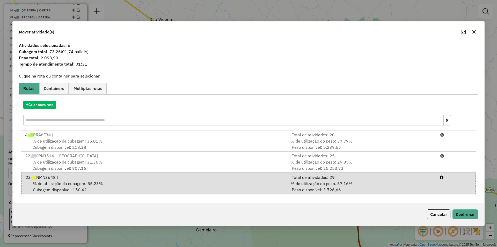
click at [469, 220] on div "Cancelar Confirmar" at bounding box center [249, 214] width 472 height 22
click at [464, 211] on button "Confirmar" at bounding box center [466, 214] width 26 height 10
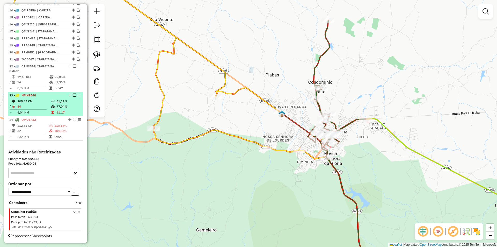
click at [49, 102] on td "205,45 KM" at bounding box center [34, 101] width 34 height 5
select select "**********"
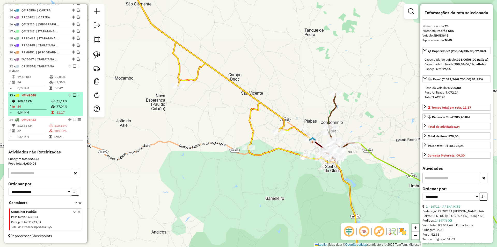
drag, startPoint x: 80, startPoint y: 96, endPoint x: 66, endPoint y: 102, distance: 14.7
click at [66, 102] on td "81,29%" at bounding box center [68, 101] width 25 height 5
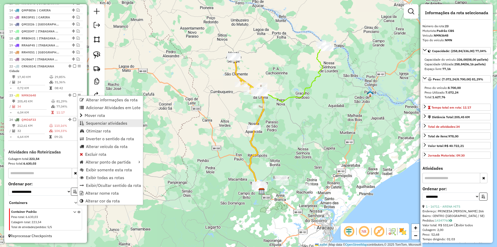
click at [104, 121] on span "Sequenciar atividades" at bounding box center [106, 123] width 41 height 4
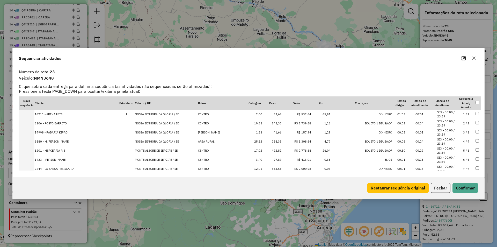
click at [149, 114] on td "NOSSA SENHORA DA GLORIA / SE" at bounding box center [166, 114] width 63 height 9
click at [151, 127] on td "NOSSA SENHORA DA GLORIA / SE" at bounding box center [166, 123] width 63 height 9
click at [151, 133] on td "NOSSA SENHORA DA GLORIA / SE" at bounding box center [166, 132] width 63 height 9
click at [152, 141] on td "NOSSA SENHORA DA GLORIA / SE" at bounding box center [166, 141] width 63 height 9
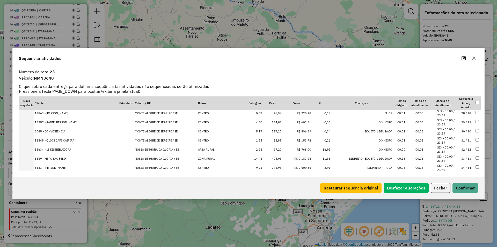
scroll to position [252, 0]
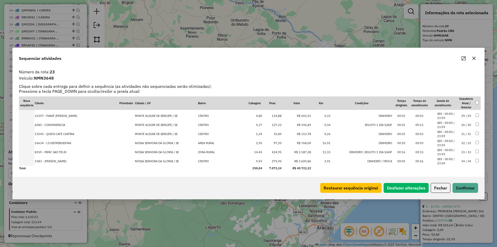
click at [152, 160] on td "NOSSA SENHORA DA GLORIA / SE" at bounding box center [166, 161] width 63 height 9
click at [152, 157] on td "NOSSA SENHORA DA GLORIA / SE" at bounding box center [166, 152] width 63 height 9
click at [152, 160] on td "NOSSA SENHORA DA GLORIA / SE" at bounding box center [166, 161] width 63 height 9
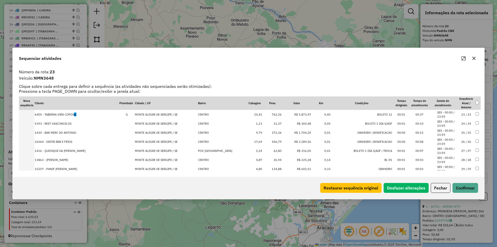
click at [473, 193] on div "Restaurar sequência original Desfazer alterações Fechar Confirmar" at bounding box center [249, 188] width 472 height 22
click at [471, 190] on button "Confirmar" at bounding box center [466, 188] width 26 height 10
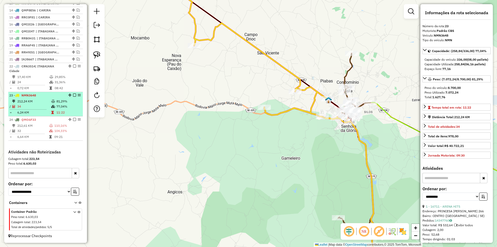
click at [51, 105] on icon at bounding box center [53, 106] width 4 height 3
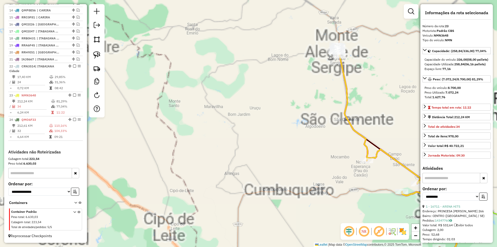
drag, startPoint x: 223, startPoint y: 88, endPoint x: 104, endPoint y: 125, distance: 124.6
click at [187, 139] on div "Janela de atendimento Grade de atendimento Capacidade Transportadoras Veículos …" at bounding box center [248, 123] width 497 height 247
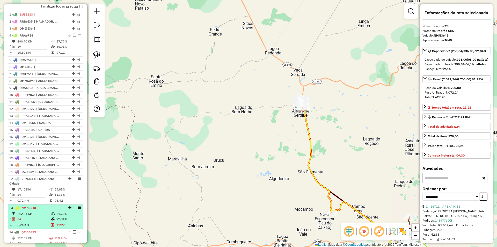
scroll to position [183, 0]
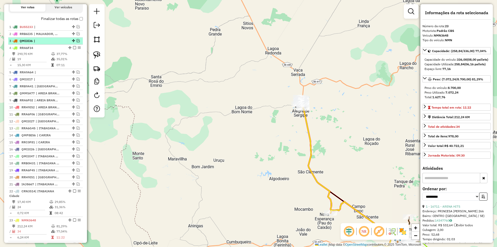
click at [77, 42] on em at bounding box center [78, 40] width 3 height 3
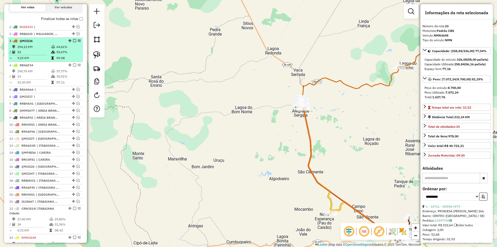
click at [61, 49] on td "64,61%" at bounding box center [68, 46] width 25 height 5
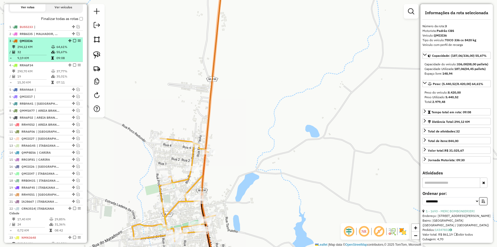
click at [73, 55] on td "55,67%" at bounding box center [68, 51] width 25 height 5
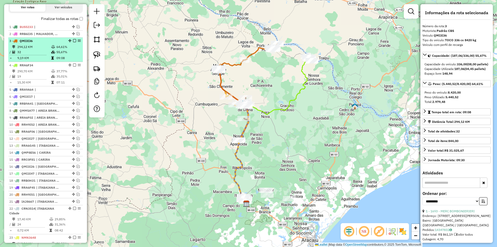
click at [73, 42] on em at bounding box center [74, 40] width 3 height 3
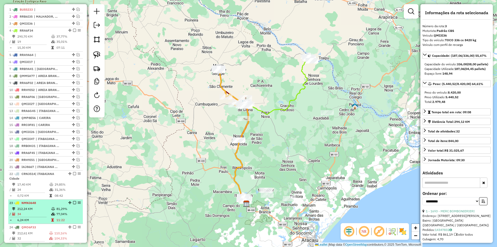
scroll to position [209, 0]
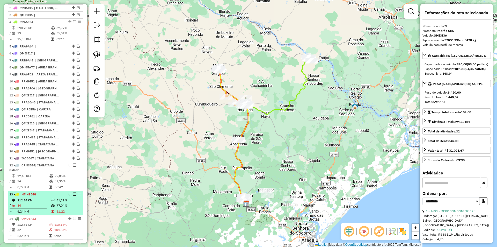
click at [60, 203] on td "81,29%" at bounding box center [68, 200] width 25 height 5
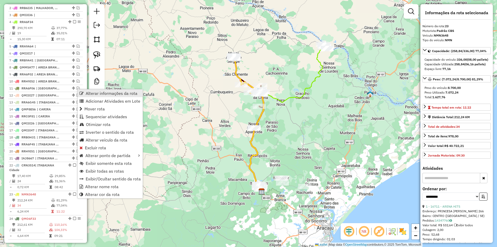
click at [136, 95] on span "Alterar informações da rota" at bounding box center [112, 93] width 52 height 4
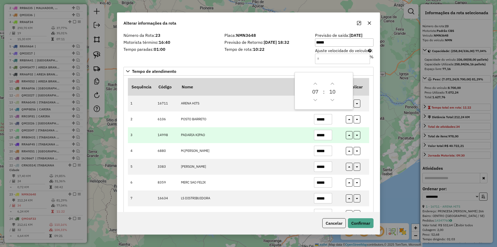
click at [325, 134] on input "*****" at bounding box center [323, 135] width 18 height 10
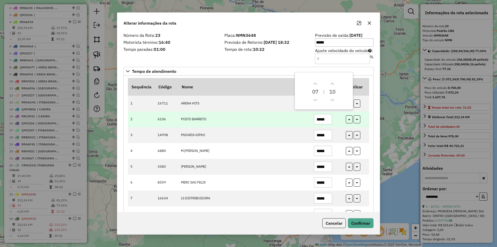
type input "*****"
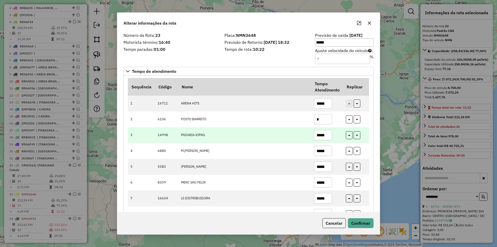
drag, startPoint x: 324, startPoint y: 120, endPoint x: 316, endPoint y: 134, distance: 15.9
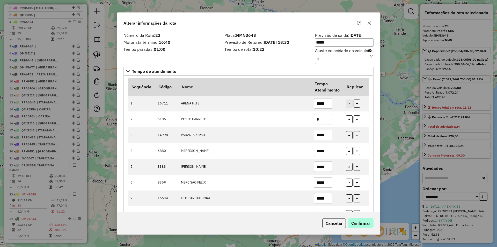
type input "*"
click at [348, 224] on button "Confirmar" at bounding box center [361, 223] width 26 height 10
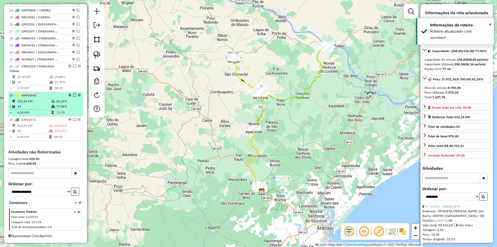
scroll to position [286, 0]
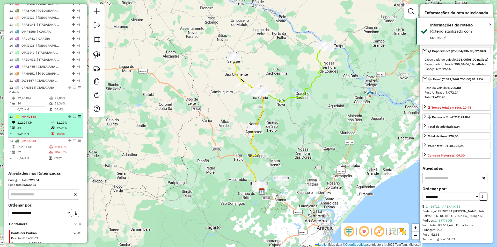
click at [73, 118] on em at bounding box center [74, 116] width 3 height 3
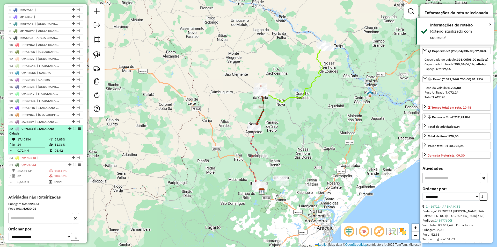
scroll to position [209, 0]
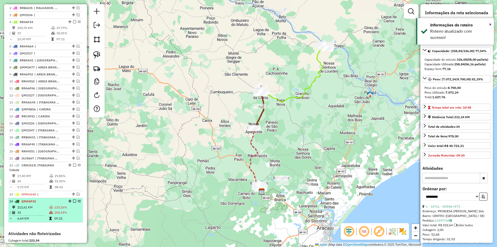
click at [46, 210] on td "212,61 KM" at bounding box center [33, 207] width 32 height 5
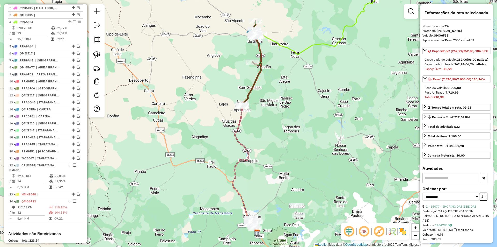
drag, startPoint x: 244, startPoint y: 59, endPoint x: 208, endPoint y: 129, distance: 78.8
click at [208, 129] on div "Rota 24 - Placa QMO6F33 8568 - BOTECO DO DEGENAL Janela de atendimento Grade de…" at bounding box center [248, 123] width 497 height 247
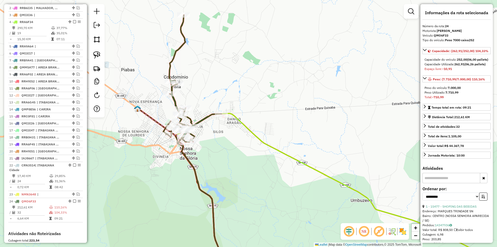
drag, startPoint x: 198, startPoint y: 61, endPoint x: 195, endPoint y: 107, distance: 46.2
click at [198, 107] on div "Janela de atendimento Grade de atendimento Capacidade Transportadoras Veículos …" at bounding box center [248, 123] width 497 height 247
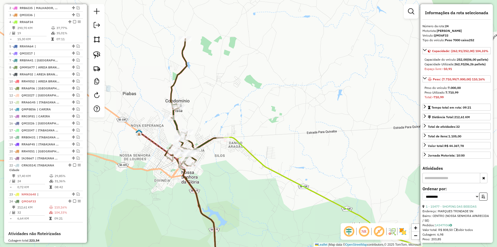
drag, startPoint x: 97, startPoint y: 53, endPoint x: 172, endPoint y: 43, distance: 76.0
click at [97, 53] on img at bounding box center [96, 54] width 7 height 7
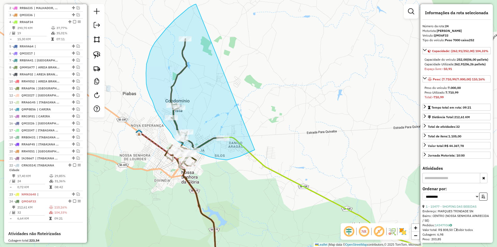
drag, startPoint x: 196, startPoint y: 4, endPoint x: 255, endPoint y: 150, distance: 157.0
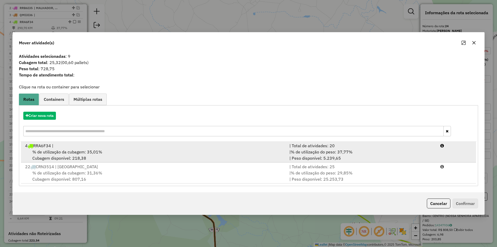
click at [263, 153] on div "% de utilização da cubagem: 35,01% Cubagem disponível: 218,38" at bounding box center [154, 155] width 264 height 12
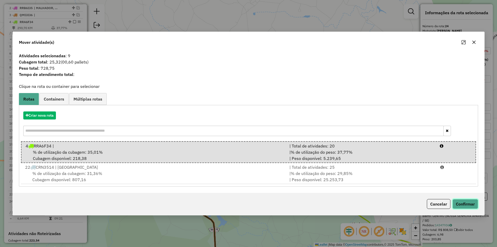
click at [463, 206] on button "Confirmar" at bounding box center [466, 204] width 26 height 10
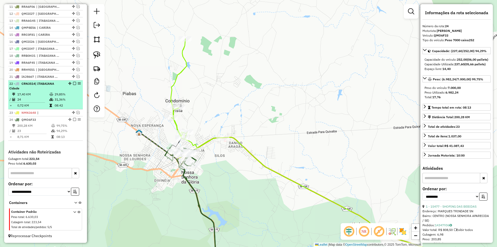
scroll to position [191, 0]
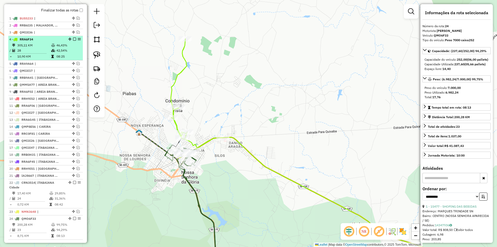
click at [51, 52] on icon at bounding box center [53, 50] width 4 height 3
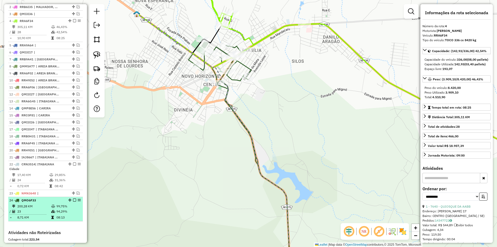
scroll to position [217, 0]
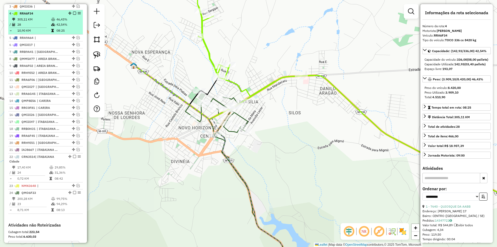
click at [51, 22] on td at bounding box center [53, 19] width 5 height 5
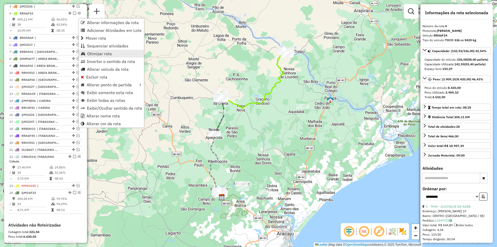
click at [109, 55] on span "Otimizar rota" at bounding box center [99, 54] width 25 height 4
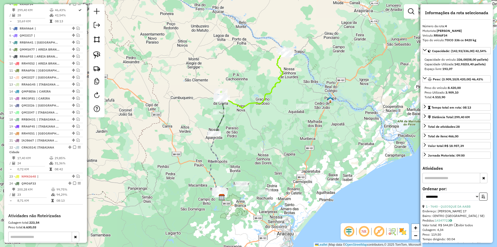
scroll to position [228, 0]
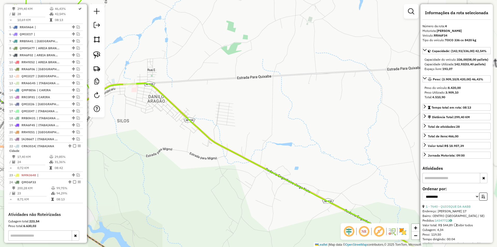
drag, startPoint x: 193, startPoint y: 74, endPoint x: 237, endPoint y: 78, distance: 43.7
click at [229, 76] on div "Janela de atendimento Grade de atendimento Capacidade Transportadoras Veículos …" at bounding box center [248, 123] width 497 height 247
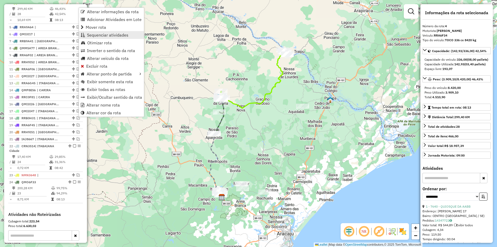
click at [112, 37] on span "Sequenciar atividades" at bounding box center [107, 35] width 41 height 4
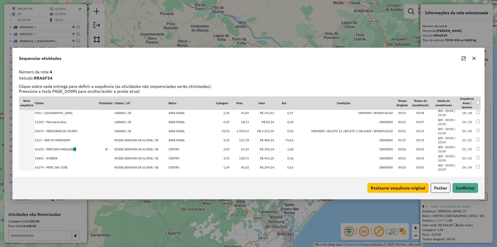
scroll to position [198, 0]
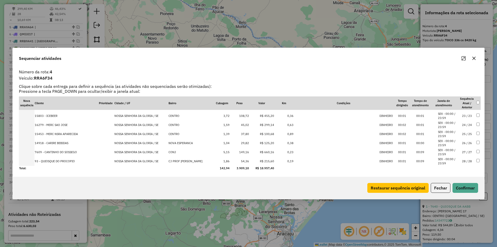
click at [128, 163] on td "NOSSA SENHORA DA GLORIA / SE" at bounding box center [141, 161] width 54 height 9
click at [128, 157] on td "NOSSA SENHORA DA GLORIA / SE" at bounding box center [141, 152] width 54 height 9
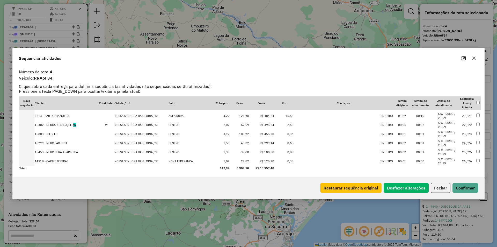
click at [128, 163] on td "NOSSA SENHORA DA GLORIA / SE" at bounding box center [141, 161] width 54 height 9
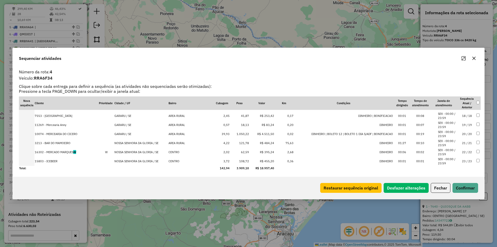
click at [128, 163] on td "NOSSA SENHORA DA GLORIA / SE" at bounding box center [141, 161] width 54 height 9
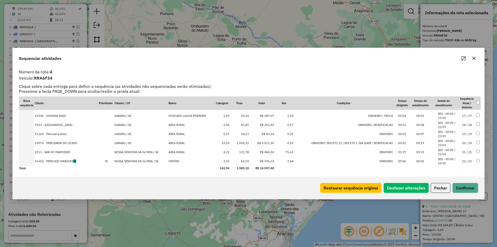
click at [128, 163] on td "NOSSA SENHORA DA GLORIA / SE" at bounding box center [141, 161] width 54 height 9
click at [462, 186] on button "Confirmar" at bounding box center [466, 188] width 26 height 10
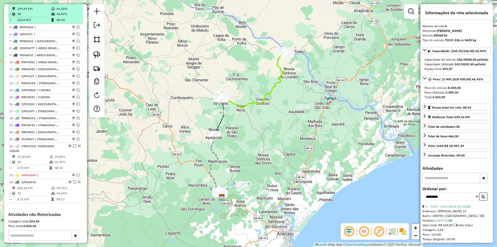
click at [74, 4] on em at bounding box center [74, 2] width 3 height 3
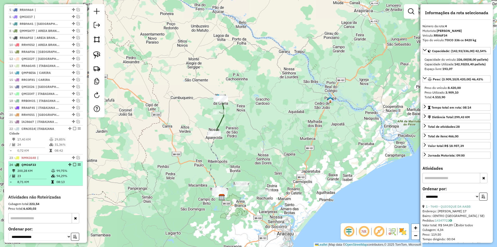
click at [61, 173] on td "99,75%" at bounding box center [68, 170] width 25 height 5
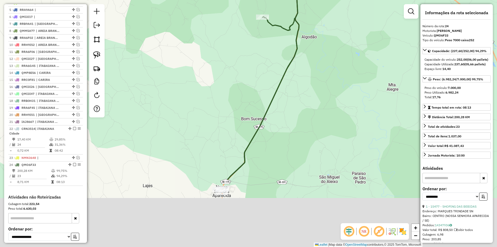
drag, startPoint x: 251, startPoint y: 60, endPoint x: 240, endPoint y: 69, distance: 13.8
click at [253, 50] on div "Janela de atendimento Grade de atendimento Capacidade Transportadoras Veículos …" at bounding box center [248, 123] width 497 height 247
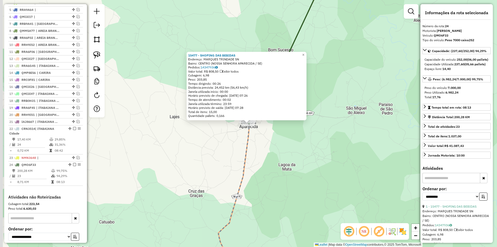
scroll to position [278, 0]
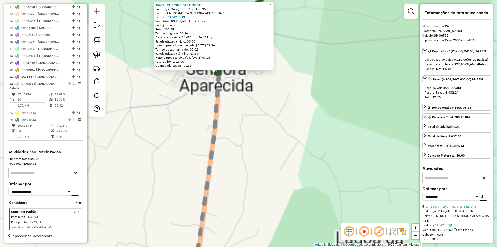
click at [260, 138] on div "15477 - SHOPING DAS BEBIDAS Endereço: MARQUES TRINDADE SN Bairro: CENTRO (NOSSA…" at bounding box center [248, 123] width 497 height 247
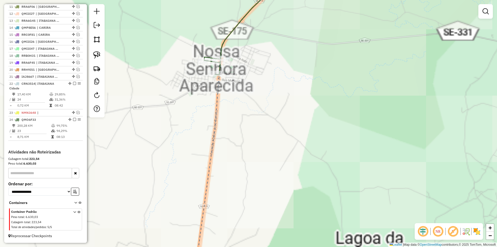
select select "**********"
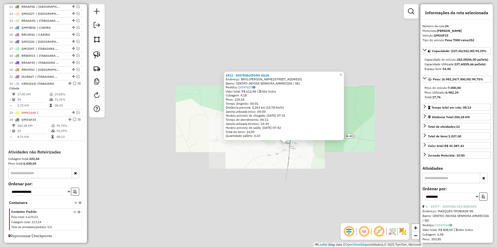
click at [309, 163] on div "6913 - DISTRIBUIDORA SILVA Endereço: BRIG EDUARDO GOMES 453 Bairro: CENTRO (NOS…" at bounding box center [248, 123] width 497 height 247
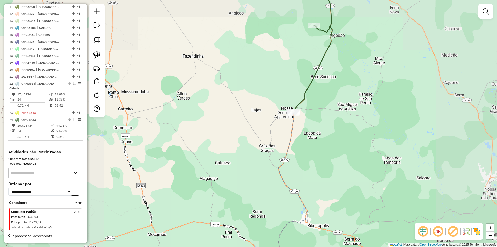
click at [285, 102] on div "Janela de atendimento Grade de atendimento Capacidade Transportadoras Veículos …" at bounding box center [248, 123] width 497 height 247
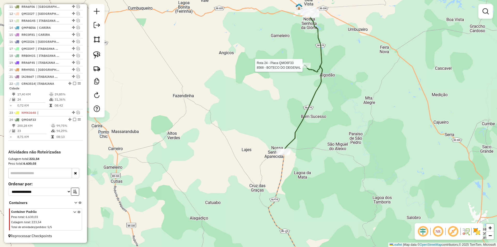
select select "**********"
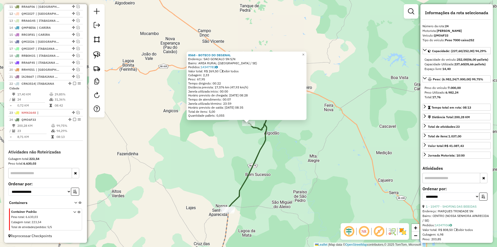
click at [245, 141] on div "8568 - BOTECO DO DEGENAL Endereço: SAO GONCALO SN S/N Bairro: AREA RURAL (NOSSA…" at bounding box center [248, 123] width 497 height 247
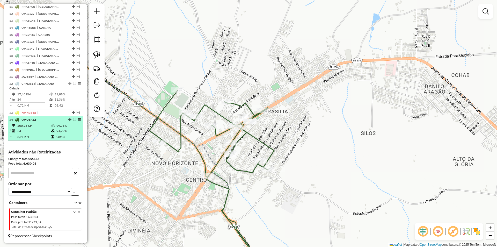
select select "**********"
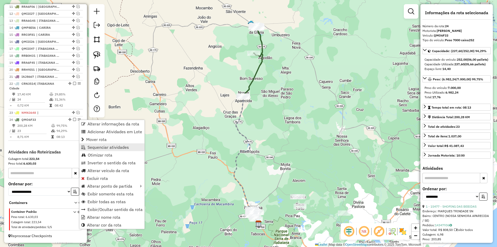
click at [114, 146] on span "Sequenciar atividades" at bounding box center [108, 147] width 41 height 4
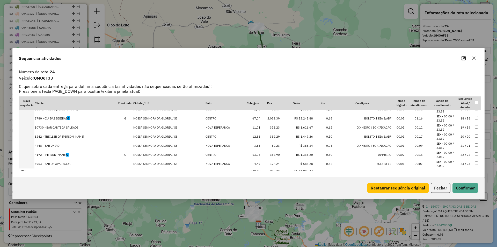
scroll to position [153, 0]
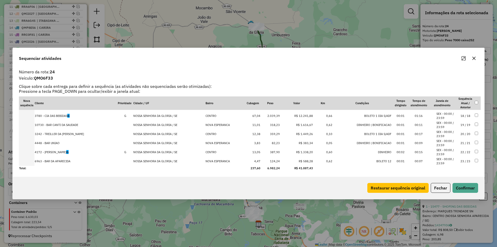
click at [447, 190] on button "Fechar" at bounding box center [441, 188] width 20 height 10
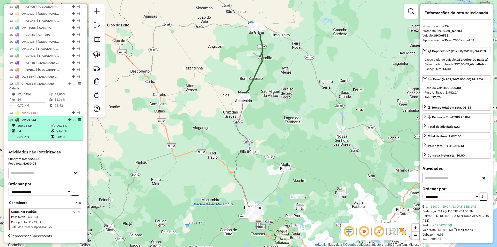
click at [73, 120] on em at bounding box center [74, 119] width 3 height 3
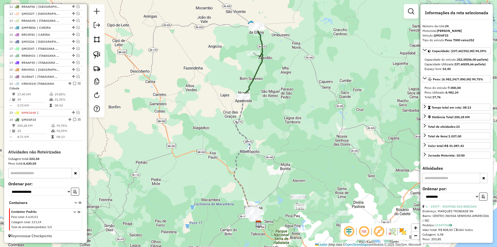
scroll to position [260, 0]
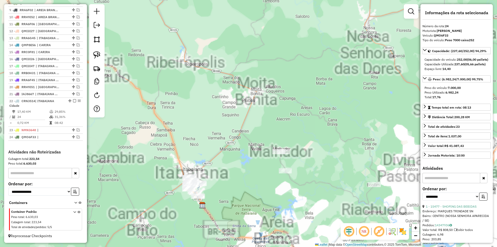
drag, startPoint x: 214, startPoint y: 142, endPoint x: 239, endPoint y: 77, distance: 69.8
click at [239, 77] on div "Janela de atendimento Grade de atendimento Capacidade Transportadoras Veículos …" at bounding box center [248, 123] width 497 height 247
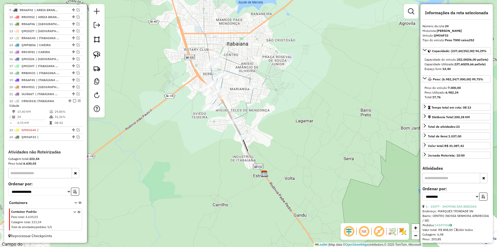
drag, startPoint x: 265, startPoint y: 110, endPoint x: 232, endPoint y: 113, distance: 33.0
click at [232, 113] on div "Janela de atendimento Grade de atendimento Capacidade Transportadoras Veículos …" at bounding box center [248, 123] width 497 height 247
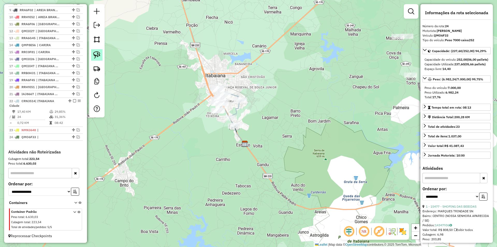
click at [98, 57] on img at bounding box center [96, 54] width 7 height 7
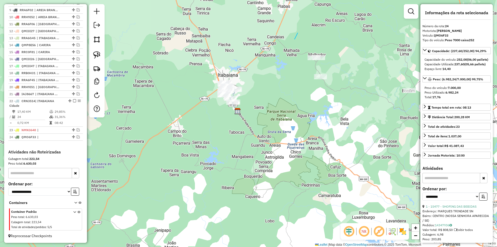
drag, startPoint x: 295, startPoint y: 39, endPoint x: 361, endPoint y: 62, distance: 70.5
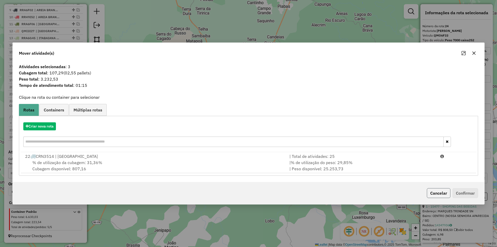
click at [441, 194] on button "Cancelar" at bounding box center [439, 193] width 24 height 10
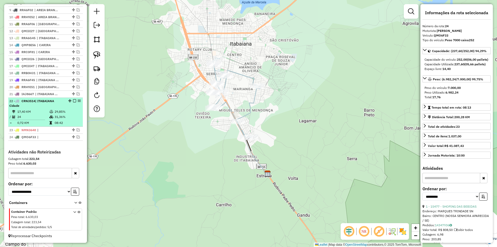
click at [52, 109] on li "22 - CRN3514 | ITABAIANA Cidade 17,40 KM 29,85% / 24 31,36% = 0,72 KM 08:42" at bounding box center [45, 112] width 75 height 29
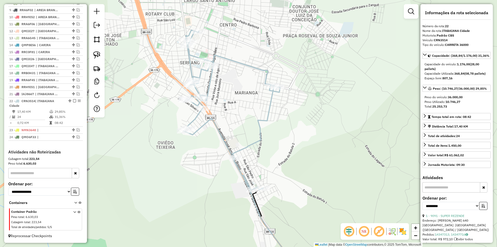
drag, startPoint x: 161, startPoint y: 106, endPoint x: 158, endPoint y: 120, distance: 13.8
click at [158, 120] on div "Janela de atendimento Grade de atendimento Capacidade Transportadoras Veículos …" at bounding box center [248, 123] width 497 height 247
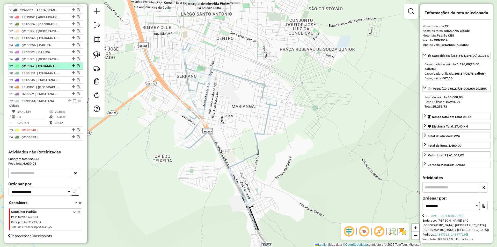
click at [77, 66] on em at bounding box center [78, 65] width 3 height 3
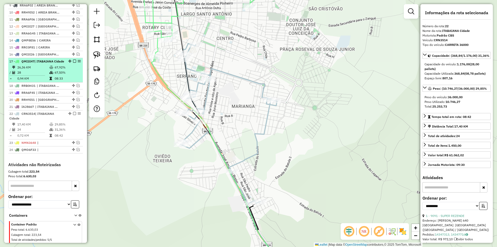
scroll to position [278, 0]
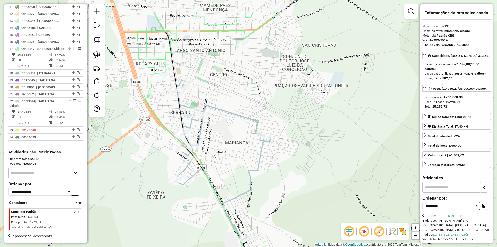
drag, startPoint x: 135, startPoint y: 118, endPoint x: 136, endPoint y: 122, distance: 3.9
click at [136, 122] on div "Janela de atendimento Grade de atendimento Capacidade Transportadoras Veículos …" at bounding box center [248, 123] width 497 height 247
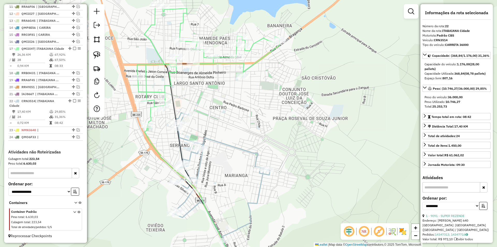
drag, startPoint x: 138, startPoint y: 155, endPoint x: 149, endPoint y: 173, distance: 21.2
click at [149, 173] on div "Janela de atendimento Grade de atendimento Capacidade Transportadoras Veículos …" at bounding box center [248, 123] width 497 height 247
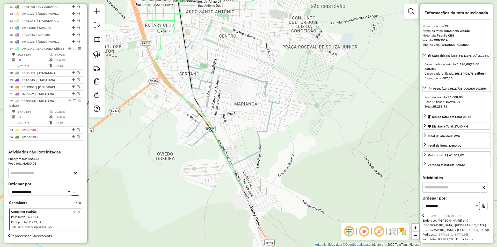
drag, startPoint x: 145, startPoint y: 129, endPoint x: 149, endPoint y: 72, distance: 57.7
click at [149, 72] on div "Janela de atendimento Grade de atendimento Capacidade Transportadoras Veículos …" at bounding box center [248, 123] width 497 height 247
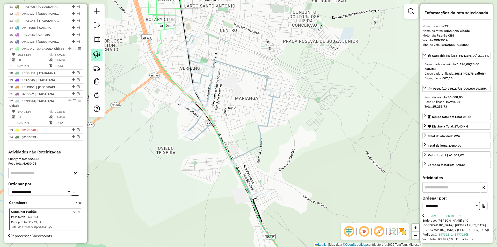
click at [97, 54] on img at bounding box center [96, 54] width 7 height 7
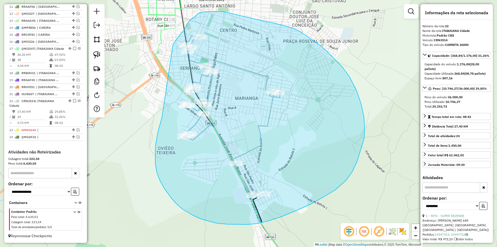
drag, startPoint x: 162, startPoint y: 117, endPoint x: 173, endPoint y: 45, distance: 72.8
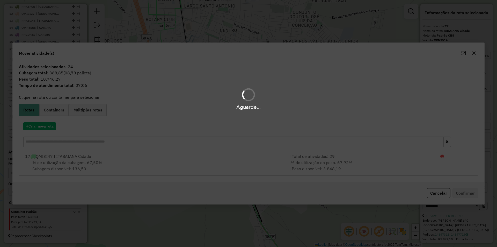
click at [50, 127] on div "Aguarde..." at bounding box center [248, 123] width 497 height 247
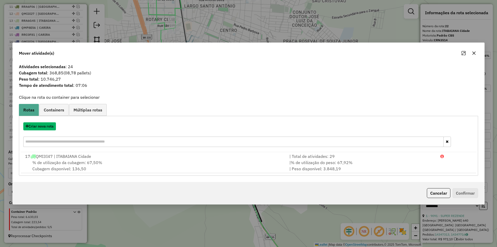
click at [50, 127] on button "Criar nova rota" at bounding box center [39, 126] width 33 height 8
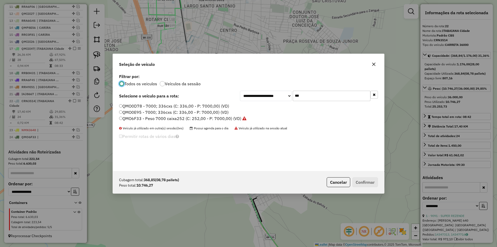
scroll to position [3, 2]
click at [314, 96] on input "***" at bounding box center [332, 96] width 78 height 10
type input "***"
click at [140, 107] on label "RRH9I45 - 7000; 336cxs (C: 336,00 - P: 7000,00) (VD)" at bounding box center [173, 106] width 108 height 6
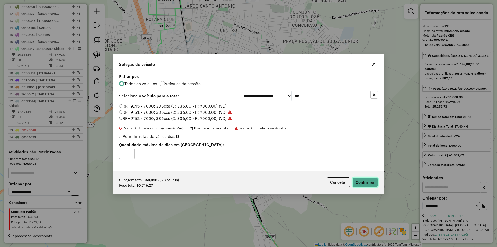
click at [363, 182] on button "Confirmar" at bounding box center [365, 182] width 26 height 10
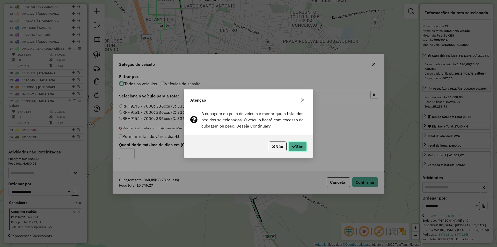
click at [300, 145] on button "Sim" at bounding box center [298, 146] width 18 height 10
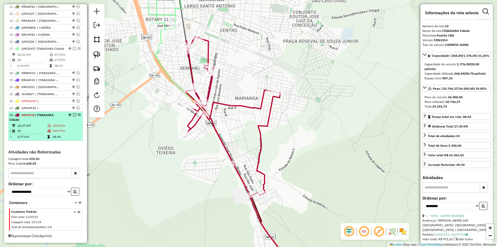
click at [59, 133] on td "109,77%" at bounding box center [66, 130] width 28 height 5
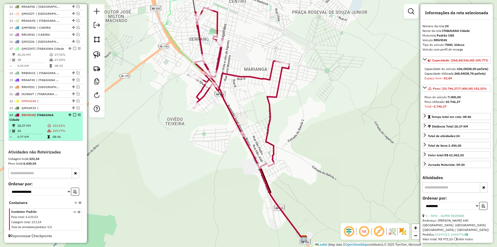
drag, startPoint x: 79, startPoint y: 120, endPoint x: 76, endPoint y: 125, distance: 5.5
click at [73, 133] on td "109,77%" at bounding box center [66, 130] width 28 height 5
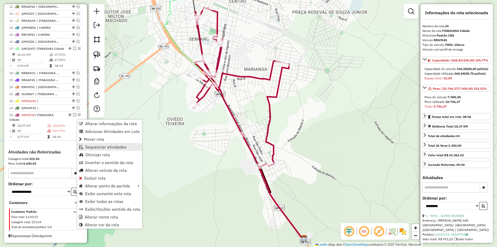
click at [111, 145] on span "Sequenciar atividades" at bounding box center [105, 147] width 41 height 4
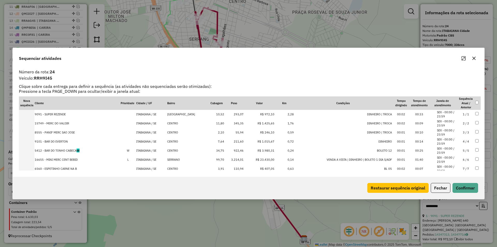
click at [243, 162] on td "3.214,01" at bounding box center [234, 159] width 19 height 9
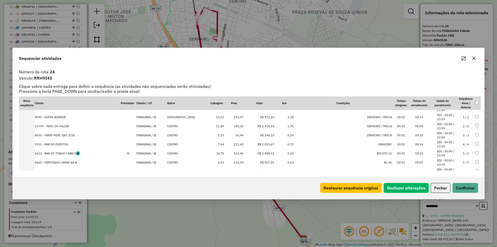
scroll to position [0, 0]
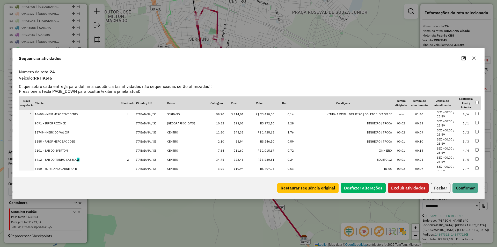
click at [407, 187] on button "Excluir atividades" at bounding box center [408, 188] width 41 height 10
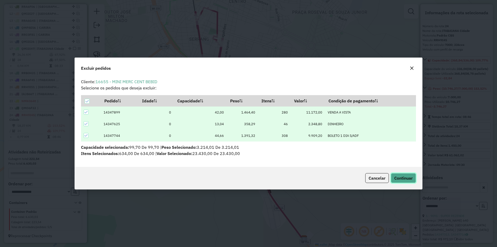
click at [404, 179] on span "Continuar" at bounding box center [403, 177] width 18 height 5
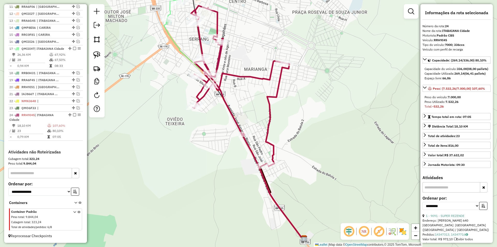
scroll to position [282, 0]
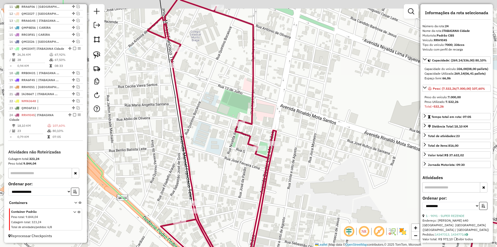
drag, startPoint x: 210, startPoint y: 53, endPoint x: 236, endPoint y: 101, distance: 55.4
click at [236, 101] on div "Janela de atendimento Grade de atendimento Capacidade Transportadoras Veículos …" at bounding box center [248, 123] width 497 height 247
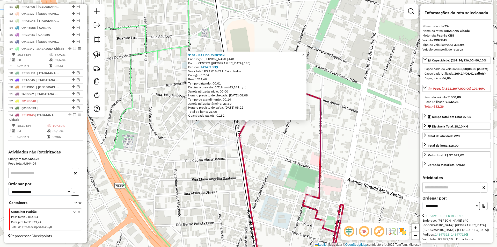
click at [233, 126] on icon at bounding box center [235, 123] width 47 height 296
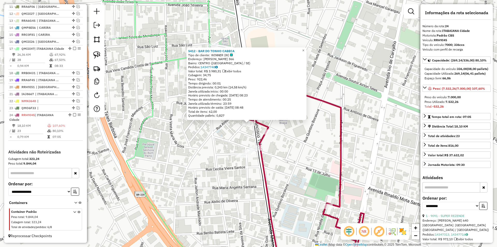
click at [306, 142] on div "Rota 24 - Placa RRH9I45 5412 - BAR DO TONHO CABECA Rota 24 - Placa RRH9I45 9101…" at bounding box center [248, 123] width 497 height 247
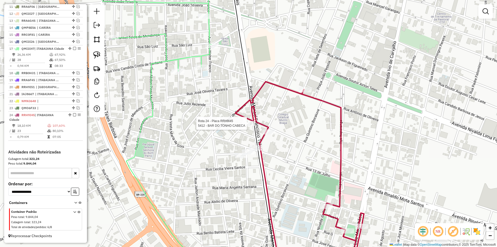
select select "**********"
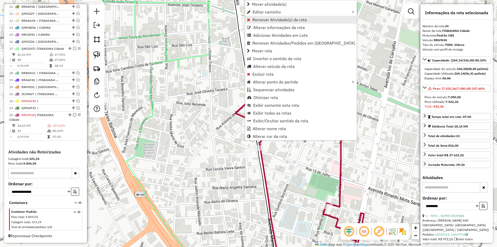
click at [270, 20] on span "Remover Atividade(s) da rota" at bounding box center [279, 20] width 55 height 4
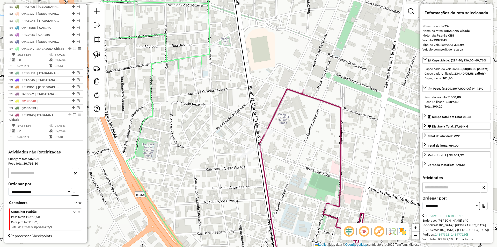
click at [62, 129] on td "69,76%" at bounding box center [67, 130] width 26 height 5
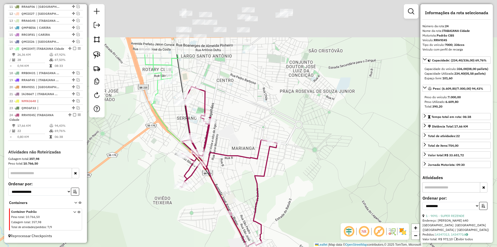
drag, startPoint x: 131, startPoint y: 110, endPoint x: 125, endPoint y: 160, distance: 50.4
click at [125, 160] on div "Janela de atendimento Grade de atendimento Capacidade Transportadoras Veículos …" at bounding box center [248, 123] width 497 height 247
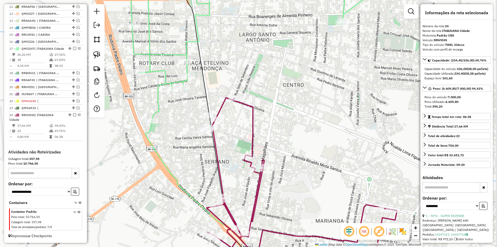
drag, startPoint x: 164, startPoint y: 138, endPoint x: 164, endPoint y: 154, distance: 16.6
click at [164, 154] on div "Janela de atendimento Grade de atendimento Capacidade Transportadoras Veículos …" at bounding box center [248, 123] width 497 height 247
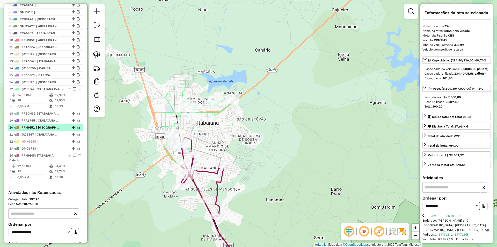
scroll to position [230, 0]
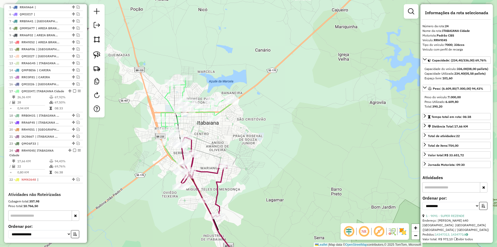
drag, startPoint x: 71, startPoint y: 151, endPoint x: 67, endPoint y: 194, distance: 42.7
drag, startPoint x: 71, startPoint y: 145, endPoint x: 67, endPoint y: 199, distance: 54.1
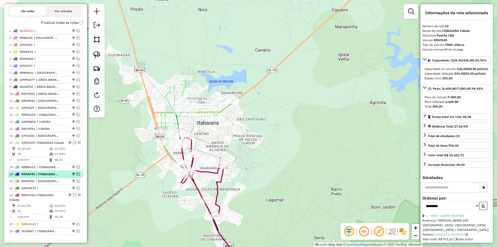
scroll to position [179, 0]
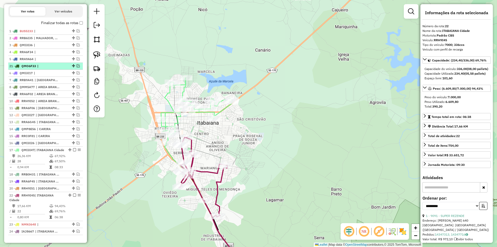
drag, startPoint x: 71, startPoint y: 197, endPoint x: 66, endPoint y: 69, distance: 127.5
drag, startPoint x: 72, startPoint y: 64, endPoint x: 73, endPoint y: 49, distance: 15.3
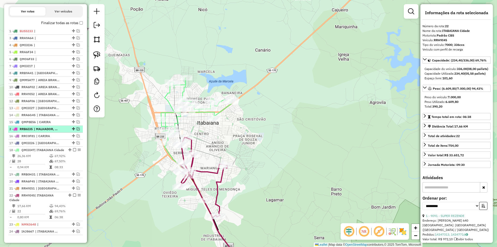
drag, startPoint x: 72, startPoint y: 42, endPoint x: 66, endPoint y: 135, distance: 92.7
drag, startPoint x: 72, startPoint y: 104, endPoint x: 73, endPoint y: 92, distance: 11.9
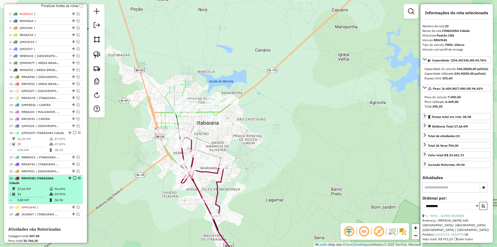
scroll to position [205, 0]
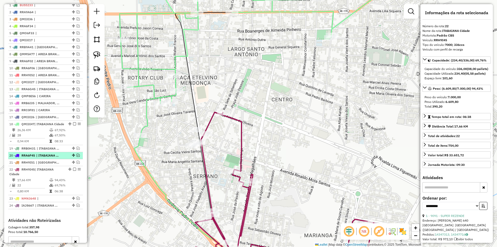
click at [77, 157] on em at bounding box center [78, 155] width 3 height 3
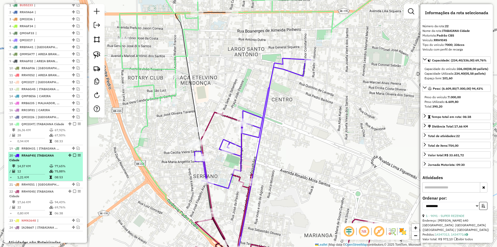
click at [62, 162] on div "20 - RRA6F45 | [GEOGRAPHIC_DATA]" at bounding box center [36, 157] width 55 height 9
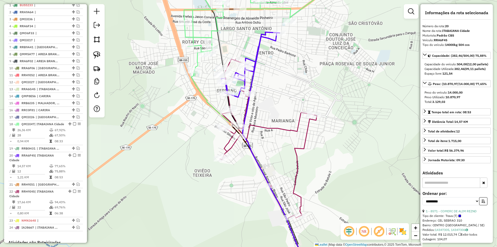
drag, startPoint x: 193, startPoint y: 116, endPoint x: 180, endPoint y: 122, distance: 14.0
click at [180, 122] on div "Janela de atendimento Grade de atendimento Capacidade Transportadoras Veículos …" at bounding box center [248, 123] width 497 height 247
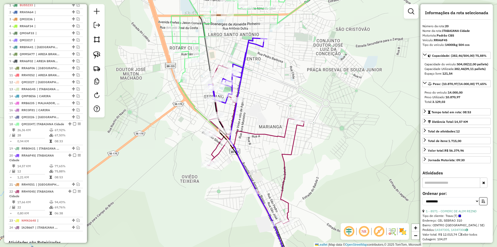
drag, startPoint x: 177, startPoint y: 127, endPoint x: 162, endPoint y: 143, distance: 21.5
click at [163, 143] on div "Janela de atendimento Grade de atendimento Capacidade Transportadoras Veículos …" at bounding box center [248, 123] width 497 height 247
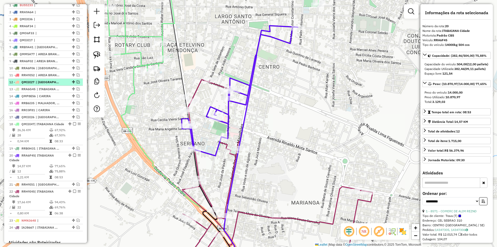
click at [77, 83] on em at bounding box center [78, 81] width 3 height 3
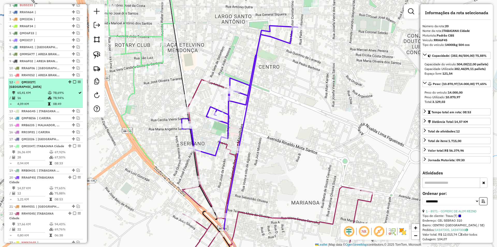
click at [64, 89] on div "12 - QMI3I27 | RIBEIROPOLIS" at bounding box center [45, 84] width 73 height 9
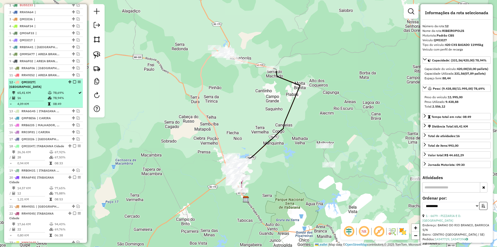
click at [74, 83] on em at bounding box center [74, 81] width 3 height 3
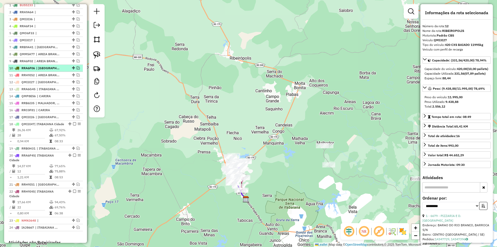
click at [77, 69] on em at bounding box center [78, 67] width 3 height 3
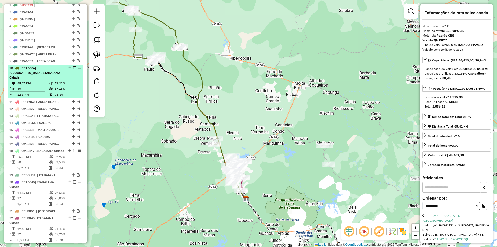
click at [62, 73] on div "10 - RRA6F06 | FREI PAULO, ITABAIANA Cidade" at bounding box center [36, 73] width 55 height 14
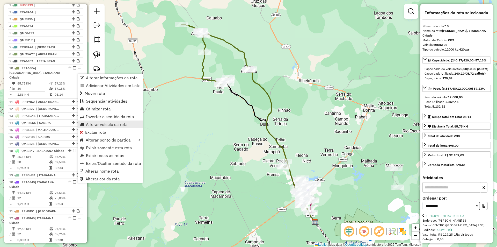
click at [113, 124] on span "Alterar veículo da rota" at bounding box center [107, 124] width 42 height 4
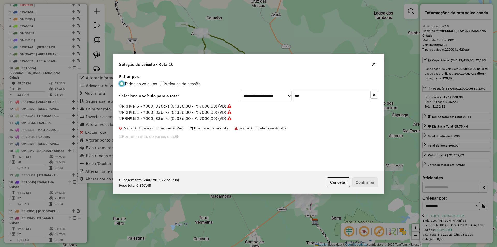
scroll to position [3, 2]
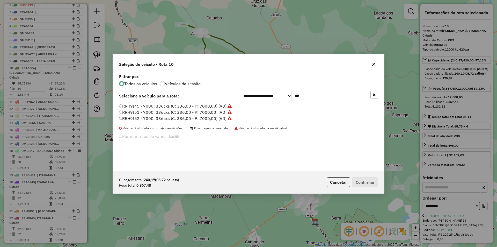
click at [297, 92] on input "***" at bounding box center [332, 96] width 78 height 10
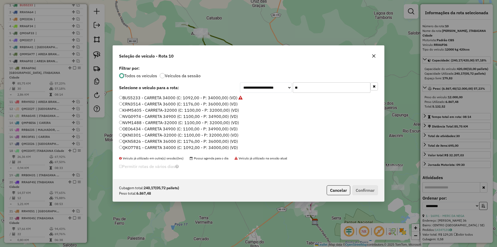
type input "***"
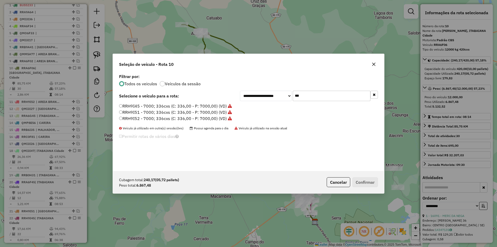
drag, startPoint x: 198, startPoint y: 105, endPoint x: 219, endPoint y: 115, distance: 22.8
click at [198, 104] on label "RRH9I45 - 7000; 336cxs (C: 336,00 - P: 7000,00) (VD)" at bounding box center [175, 106] width 113 height 6
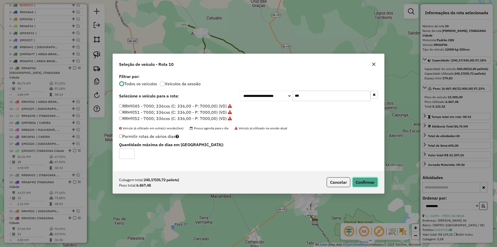
click at [367, 181] on button "Confirmar" at bounding box center [365, 182] width 26 height 10
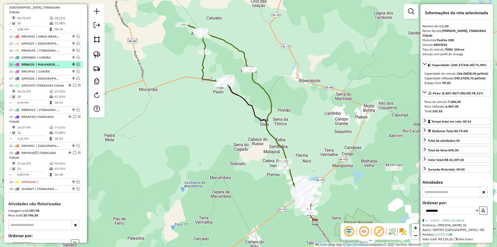
scroll to position [244, 0]
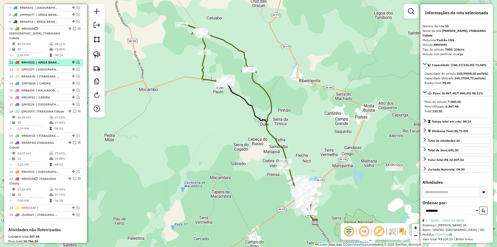
click at [73, 30] on em at bounding box center [74, 28] width 3 height 3
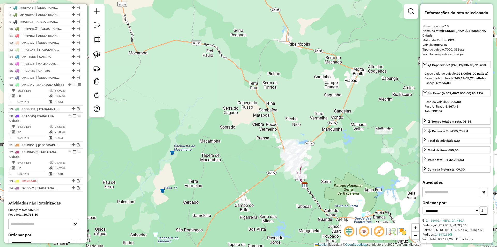
drag, startPoint x: 186, startPoint y: 96, endPoint x: 271, endPoint y: 121, distance: 88.6
click at [179, 75] on div "Janela de atendimento Grade de atendimento Capacidade Transportadoras Veículos …" at bounding box center [248, 123] width 497 height 247
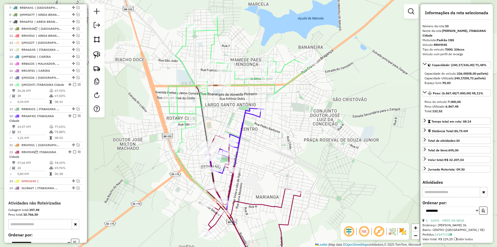
click at [135, 145] on div "Janela de atendimento Grade de atendimento Capacidade Transportadoras Veículos …" at bounding box center [248, 123] width 497 height 247
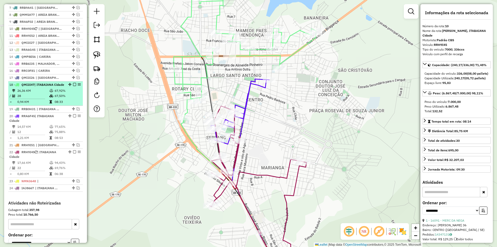
click at [73, 86] on em at bounding box center [74, 84] width 3 height 3
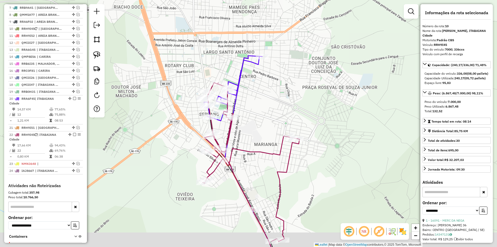
drag, startPoint x: 156, startPoint y: 140, endPoint x: 148, endPoint y: 121, distance: 20.3
click at [148, 121] on div "Janela de atendimento Grade de atendimento Capacidade Transportadoras Veículos …" at bounding box center [248, 123] width 497 height 247
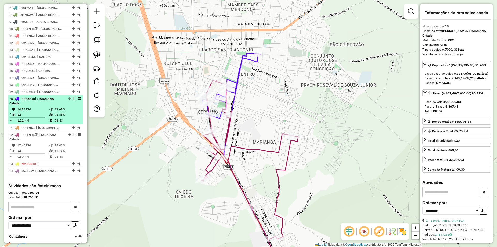
click at [73, 100] on em at bounding box center [74, 98] width 3 height 3
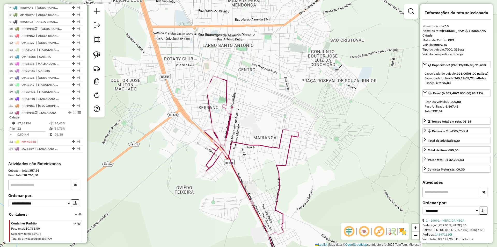
drag, startPoint x: 144, startPoint y: 126, endPoint x: 146, endPoint y: 110, distance: 16.2
click at [146, 110] on div "Janela de atendimento Grade de atendimento Capacidade Transportadoras Veículos …" at bounding box center [248, 123] width 497 height 247
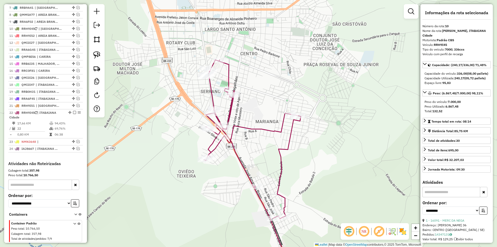
click at [91, 58] on div at bounding box center [97, 60] width 16 height 113
click at [100, 59] on link at bounding box center [96, 54] width 11 height 11
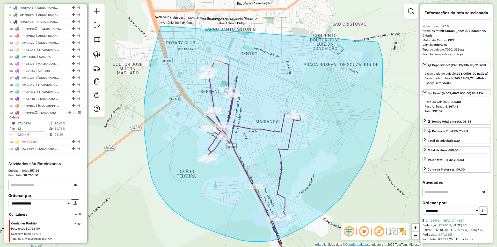
drag, startPoint x: 151, startPoint y: 60, endPoint x: 377, endPoint y: 39, distance: 226.6
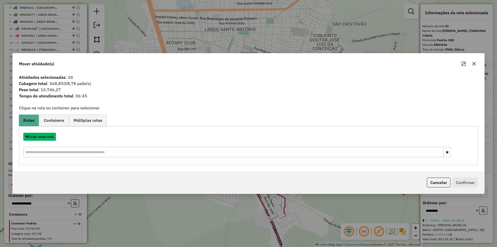
click at [45, 139] on button "Criar nova rota" at bounding box center [39, 137] width 33 height 8
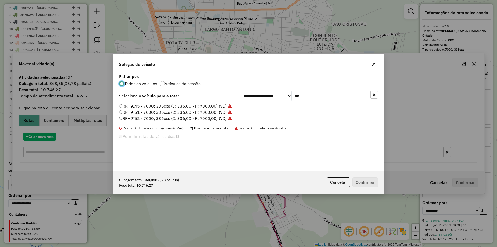
scroll to position [3, 2]
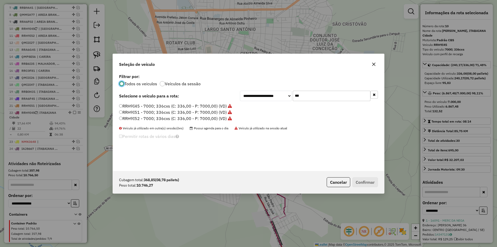
click at [328, 92] on input "***" at bounding box center [332, 96] width 78 height 10
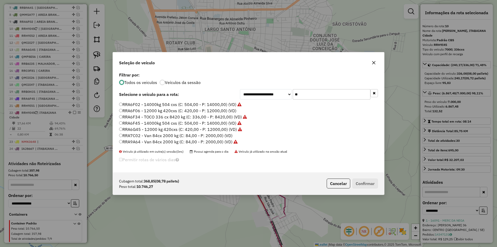
click at [302, 94] on input "**" at bounding box center [332, 94] width 78 height 10
type input "***"
click at [147, 109] on label "RRA6F06 - 12000 kg 420cxs (C: 420,00 - P: 12000,00) (VD)" at bounding box center [177, 110] width 117 height 6
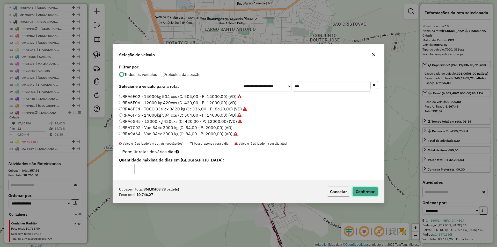
click at [370, 193] on button "Confirmar" at bounding box center [365, 191] width 26 height 10
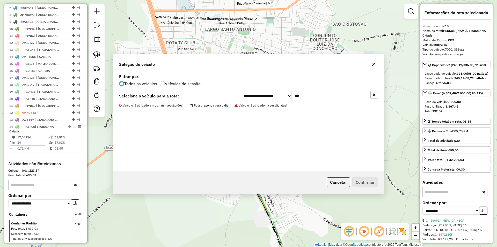
scroll to position [260, 0]
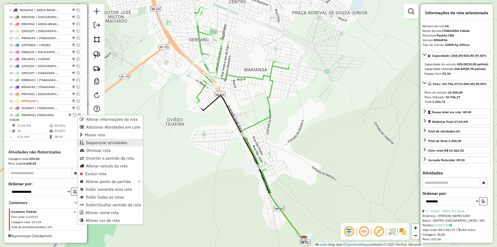
click at [106, 140] on span "Sequenciar atividades" at bounding box center [106, 142] width 41 height 4
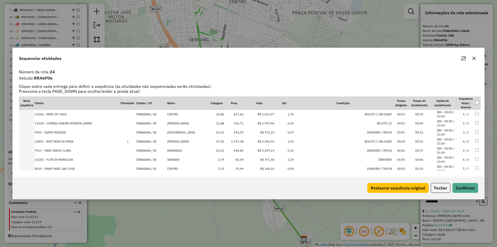
click at [139, 114] on td "ITABAIANA / SE" at bounding box center [151, 114] width 31 height 9
click at [136, 123] on td "ITABAIANA / SE" at bounding box center [151, 123] width 31 height 9
click at [136, 132] on td "ITABAIANA / SE" at bounding box center [151, 132] width 31 height 9
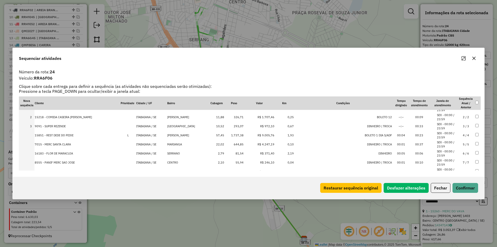
scroll to position [0, 0]
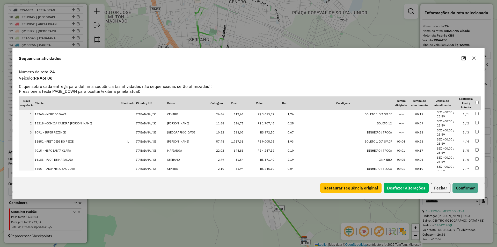
click at [143, 142] on td "ITABAIANA / SE" at bounding box center [151, 141] width 31 height 9
click at [143, 149] on td "ITABAIANA / SE" at bounding box center [151, 150] width 31 height 9
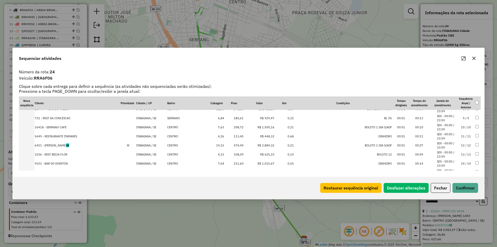
scroll to position [78, 0]
click at [468, 187] on button "Confirmar" at bounding box center [466, 188] width 26 height 10
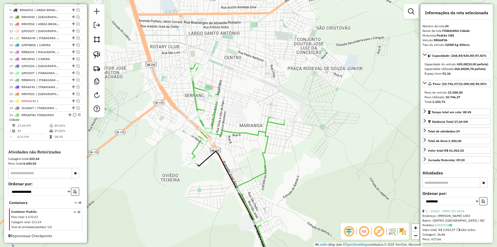
drag, startPoint x: 223, startPoint y: 55, endPoint x: 204, endPoint y: 80, distance: 32.0
click at [219, 110] on icon at bounding box center [236, 143] width 97 height 160
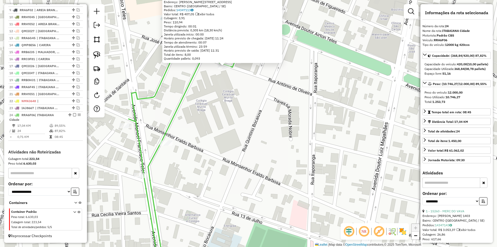
click at [235, 107] on div "6560 - ESPETINHO CARNE NA B Endereço: JOSE FERREIRA DE ARAUJO 724 Bairro: CENTR…" at bounding box center [248, 123] width 497 height 247
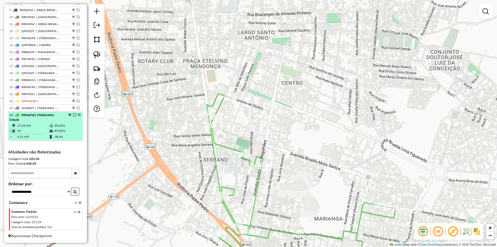
click at [59, 131] on td "87,82%" at bounding box center [67, 130] width 26 height 5
select select "**********"
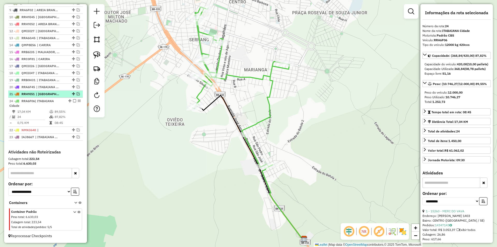
drag, startPoint x: 70, startPoint y: 116, endPoint x: 68, endPoint y: 96, distance: 20.6
click at [77, 93] on em at bounding box center [78, 93] width 3 height 3
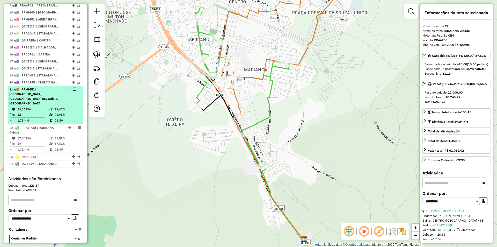
click at [60, 99] on div "21 - RRH9I51 | ITABAIANA Cidade, ITABAIANA povoado 2, MOITA BONITA" at bounding box center [36, 96] width 55 height 19
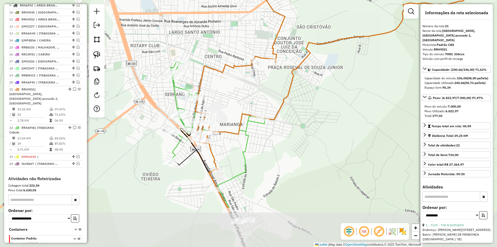
drag, startPoint x: 228, startPoint y: 147, endPoint x: 210, endPoint y: 93, distance: 56.8
click at [210, 93] on div "Janela de atendimento Grade de atendimento Capacidade Transportadoras Veículos …" at bounding box center [248, 123] width 497 height 247
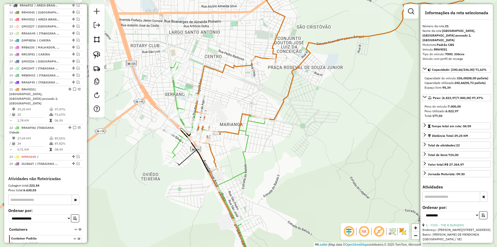
click at [286, 118] on div "Janela de atendimento Grade de atendimento Capacidade Transportadoras Veículos …" at bounding box center [248, 123] width 497 height 247
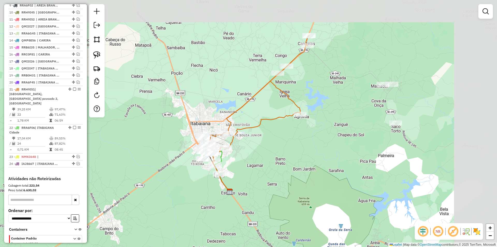
drag, startPoint x: 280, startPoint y: 195, endPoint x: 232, endPoint y: 225, distance: 57.4
click at [234, 226] on div "Janela de atendimento Grade de atendimento Capacidade Transportadoras Veículos …" at bounding box center [248, 123] width 497 height 247
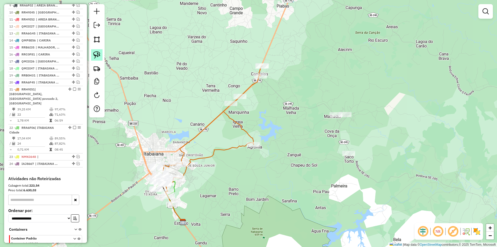
click at [100, 52] on img at bounding box center [96, 54] width 7 height 7
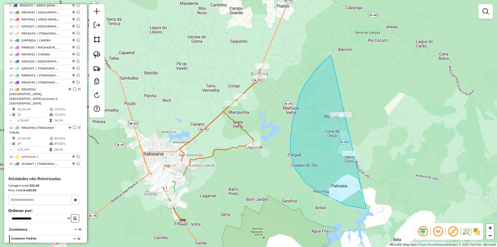
drag, startPoint x: 327, startPoint y: 58, endPoint x: 450, endPoint y: 187, distance: 178.2
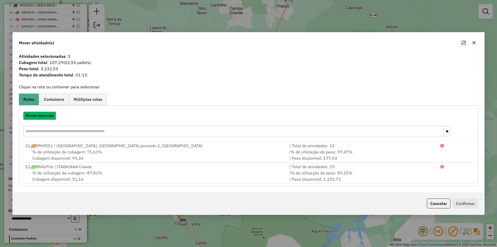
click at [46, 118] on button "Criar nova rota" at bounding box center [39, 116] width 33 height 8
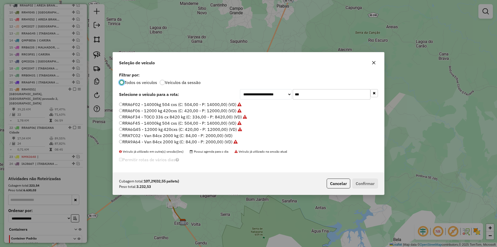
scroll to position [3, 2]
click at [305, 92] on input "***" at bounding box center [332, 94] width 78 height 10
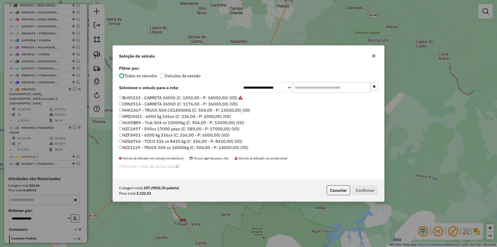
scroll to position [26, 0]
click at [147, 127] on label "IAB1379 - 336cx 6270 peso (C: 336,00 - P: 6270,00) (VD)" at bounding box center [176, 128] width 114 height 6
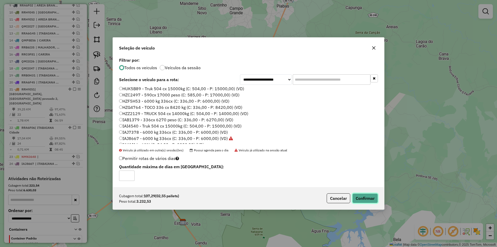
click at [369, 203] on button "Confirmar" at bounding box center [365, 198] width 26 height 10
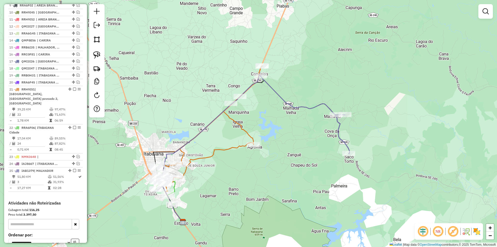
click at [258, 155] on div "Rota 21 - Placa RRH9I51 9085 - BAR DO PEDRO Janela de atendimento Grade de aten…" at bounding box center [248, 123] width 497 height 247
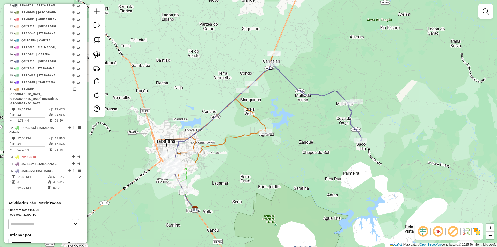
drag, startPoint x: 266, startPoint y: 99, endPoint x: 291, endPoint y: 68, distance: 40.0
click at [297, 63] on div "Janela de atendimento Grade de atendimento Capacidade Transportadoras Veículos …" at bounding box center [248, 123] width 497 height 247
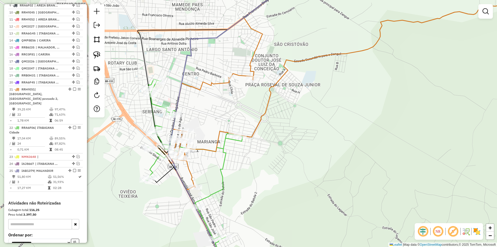
drag, startPoint x: 215, startPoint y: 128, endPoint x: 224, endPoint y: 112, distance: 18.7
click at [224, 112] on div "Janela de atendimento Grade de atendimento Capacidade Transportadoras Veículos …" at bounding box center [248, 123] width 497 height 247
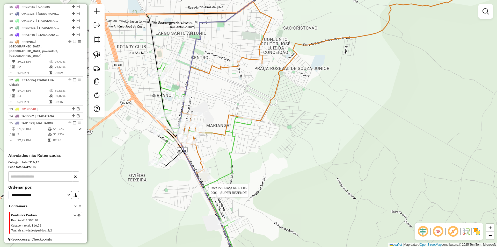
select select "**********"
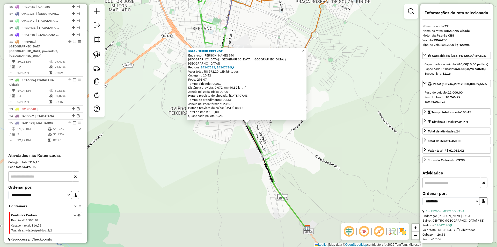
scroll to position [311, 0]
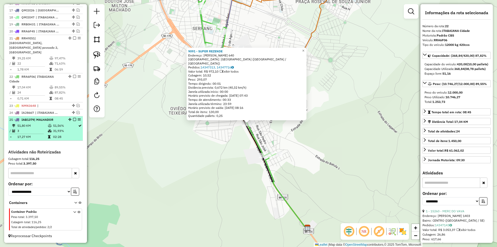
click at [54, 131] on td "31,93%" at bounding box center [65, 130] width 25 height 5
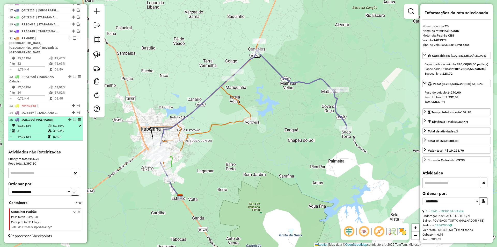
click at [73, 119] on em at bounding box center [74, 119] width 3 height 3
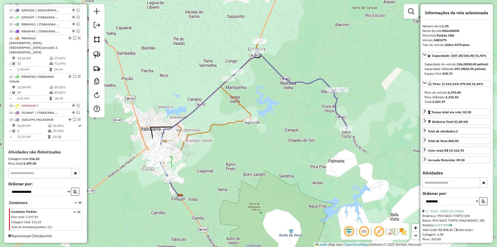
scroll to position [294, 0]
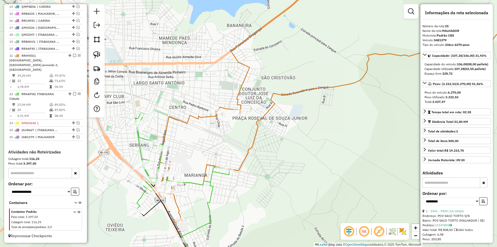
drag, startPoint x: 200, startPoint y: 114, endPoint x: 199, endPoint y: 107, distance: 7.8
click at [200, 112] on div "Janela de atendimento Grade de atendimento Capacidade Transportadoras Veículos …" at bounding box center [248, 123] width 497 height 247
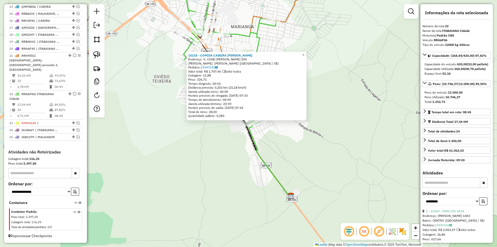
click at [235, 160] on div "15218 - COMIDA CASEIRA MARIA Endereço: K, COND HEITOR VILLA LOBOS 204 Bairro: A…" at bounding box center [248, 123] width 497 height 247
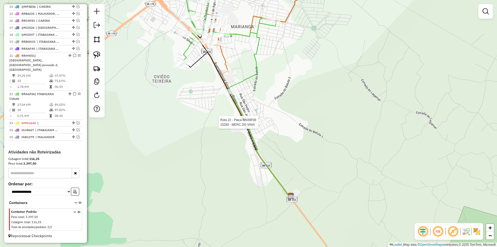
select select "**********"
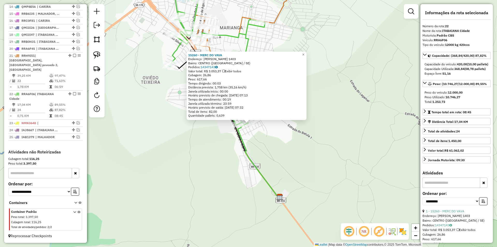
click at [258, 147] on div "15260 - MERC DO VAVA Endereço: JOAO LIMA 1403 Bairro: CENTRO (ITABAIANA / SE) P…" at bounding box center [248, 123] width 497 height 247
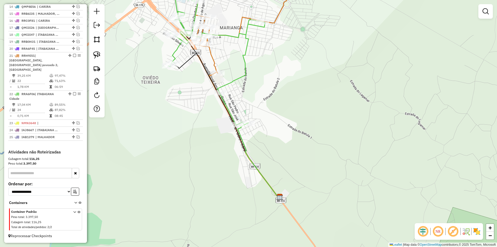
click at [248, 135] on div "Janela de atendimento Grade de atendimento Capacidade Transportadoras Veículos …" at bounding box center [248, 123] width 497 height 247
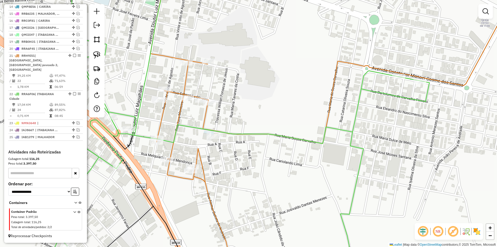
click at [224, 111] on div "Janela de atendimento Grade de atendimento Capacidade Transportadoras Veículos …" at bounding box center [248, 123] width 497 height 247
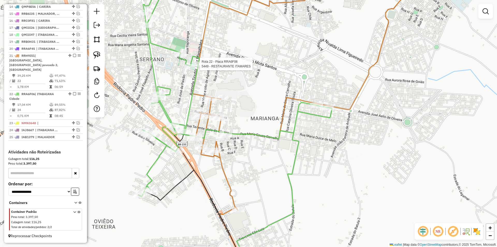
select select "**********"
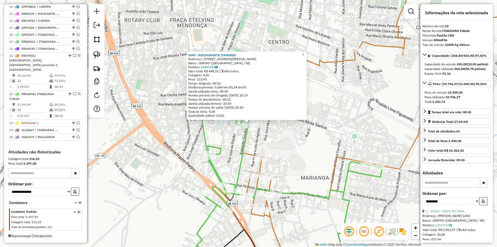
click at [262, 136] on div "5449 - RESTAURANTE ITAMARES Endereço: AV DR LUIZ MAGALHAES 1135 Bairro: CENTRO …" at bounding box center [248, 123] width 497 height 247
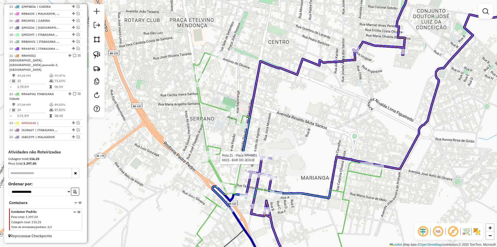
click at [186, 2] on div at bounding box center [186, 2] width 0 height 0
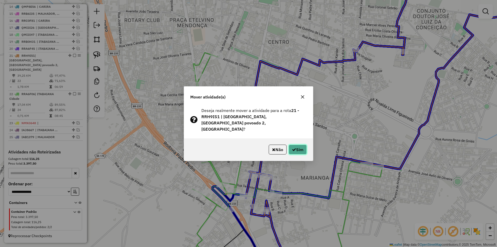
click at [290, 145] on button "Sim" at bounding box center [298, 150] width 18 height 10
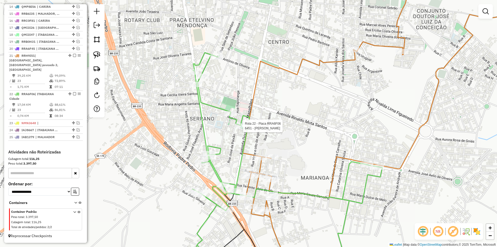
select select "**********"
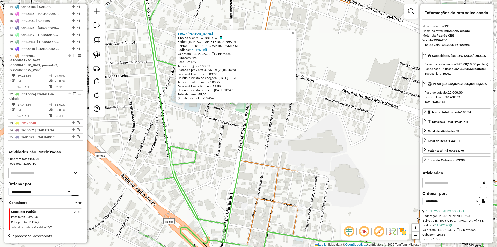
click at [259, 141] on div "6451 - ROBSON LANCHES Tipo de cliente: WINNER (W) Endereço: PRACA LAFAETE NORON…" at bounding box center [248, 123] width 497 height 247
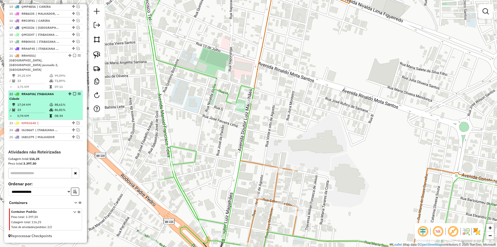
click at [52, 109] on icon at bounding box center [51, 109] width 4 height 3
select select "**********"
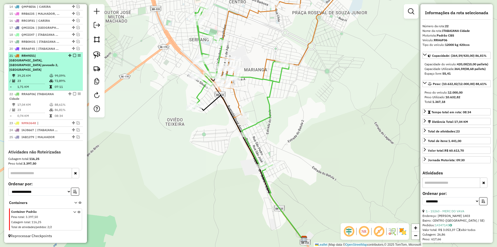
click at [69, 77] on td "99,09%" at bounding box center [67, 75] width 26 height 5
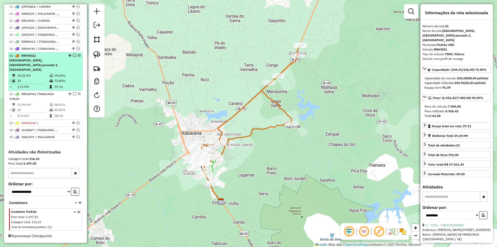
click at [73, 57] on em at bounding box center [74, 55] width 3 height 3
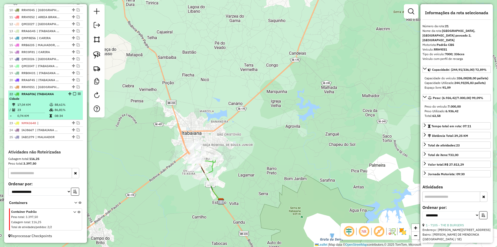
click at [63, 102] on li "22 - RRA6F06 | ITABAIANA Cidade 17,04 KM 88,61% / 23 86,81% = 0,74 KM 08:34" at bounding box center [45, 105] width 75 height 29
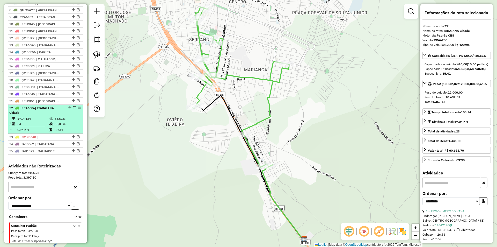
scroll to position [241, 0]
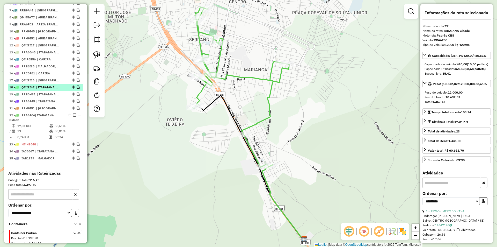
click at [77, 89] on em at bounding box center [78, 86] width 3 height 3
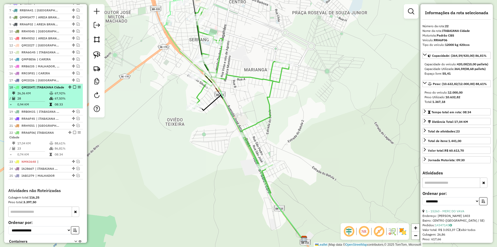
click at [69, 90] on div "18 - QMI3I47 | ITABAIANA Cidade" at bounding box center [45, 87] width 73 height 5
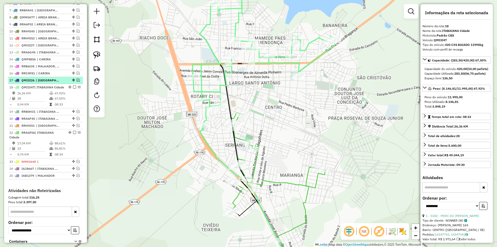
click at [77, 82] on em at bounding box center [78, 79] width 3 height 3
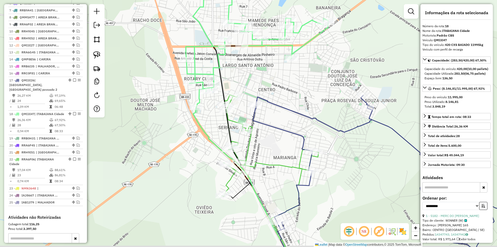
drag, startPoint x: 168, startPoint y: 129, endPoint x: 152, endPoint y: 97, distance: 36.1
click at [152, 97] on div "Janela de atendimento Grade de atendimento Capacidade Transportadoras Veículos …" at bounding box center [248, 123] width 497 height 247
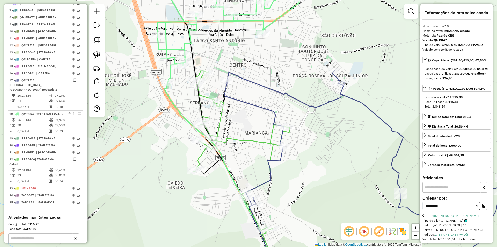
drag, startPoint x: 250, startPoint y: 133, endPoint x: 226, endPoint y: 147, distance: 27.7
click at [227, 147] on div "Janela de atendimento Grade de atendimento Capacidade Transportadoras Veículos …" at bounding box center [248, 123] width 497 height 247
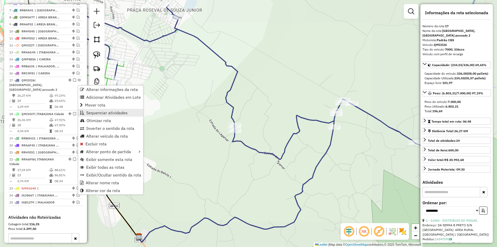
click at [95, 112] on span "Sequenciar atividades" at bounding box center [106, 113] width 41 height 4
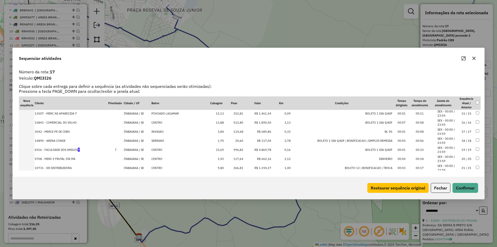
scroll to position [155, 0]
click at [131, 122] on td "ITABAIANA / SE" at bounding box center [138, 122] width 28 height 9
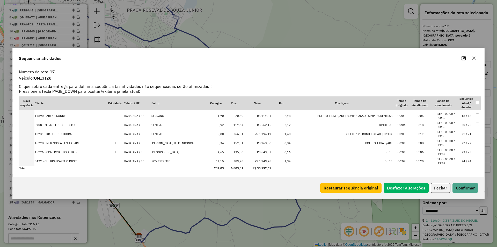
click at [130, 114] on td "ITABAIANA / SE" at bounding box center [138, 115] width 28 height 9
click at [475, 191] on button "Confirmar" at bounding box center [466, 188] width 26 height 10
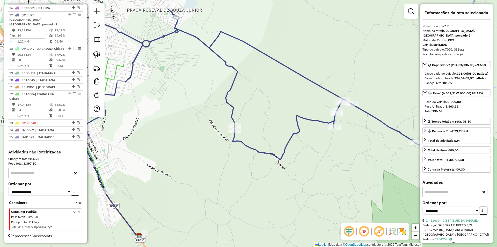
scroll to position [285, 0]
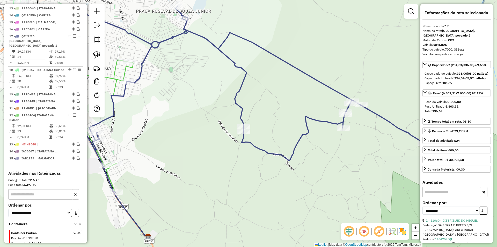
drag, startPoint x: 216, startPoint y: 125, endPoint x: 296, endPoint y: 129, distance: 80.4
click at [296, 129] on div "Janela de atendimento Grade de atendimento Capacidade Transportadoras Veículos …" at bounding box center [248, 123] width 497 height 247
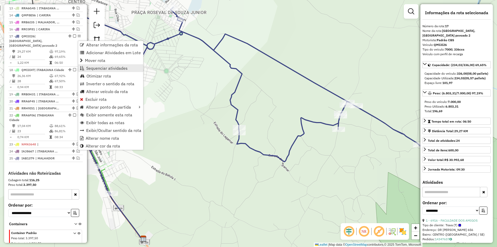
click at [94, 68] on span "Sequenciar atividades" at bounding box center [106, 68] width 41 height 4
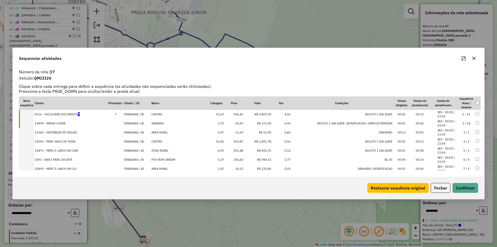
scroll to position [162, 0]
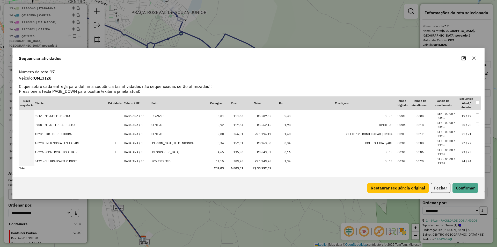
click at [131, 160] on td "ITABAIANA / SE" at bounding box center [138, 161] width 28 height 9
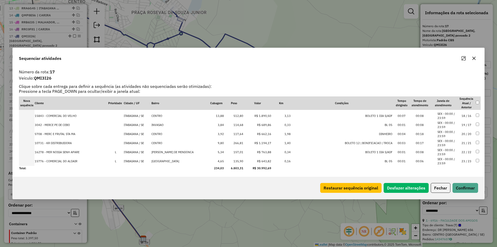
click at [131, 160] on td "ITABAIANA / SE" at bounding box center [138, 161] width 28 height 9
click at [461, 190] on button "Confirmar" at bounding box center [466, 188] width 26 height 10
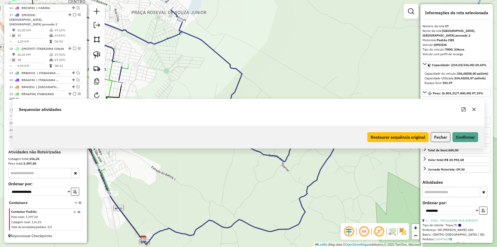
scroll to position [311, 0]
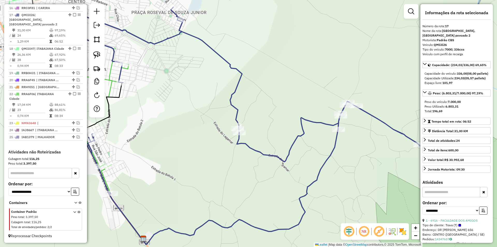
drag, startPoint x: 244, startPoint y: 134, endPoint x: 253, endPoint y: 134, distance: 8.8
click at [253, 134] on div "Janela de atendimento Grade de atendimento Capacidade Transportadoras Veículos …" at bounding box center [248, 123] width 497 height 247
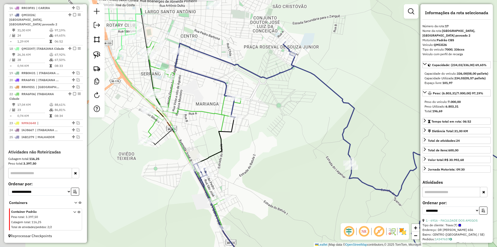
drag, startPoint x: 167, startPoint y: 83, endPoint x: 210, endPoint y: 116, distance: 53.9
click at [210, 116] on div "Janela de atendimento Grade de atendimento Capacidade Transportadoras Veículos …" at bounding box center [248, 123] width 497 height 247
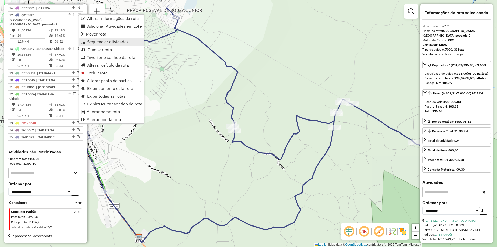
click at [88, 40] on span "Sequenciar atividades" at bounding box center [107, 42] width 41 height 4
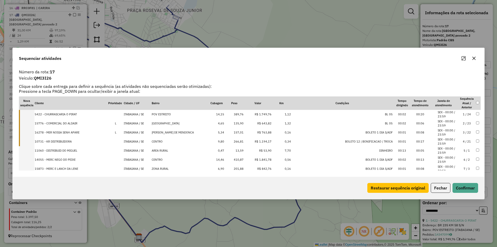
click at [131, 115] on td "ITABAIANA / SE" at bounding box center [138, 114] width 28 height 9
click at [133, 123] on td "ITABAIANA / SE" at bounding box center [138, 123] width 28 height 9
click at [132, 133] on td "ITABAIANA / SE" at bounding box center [138, 132] width 28 height 9
click at [132, 141] on td "ITABAIANA / SE" at bounding box center [138, 141] width 28 height 9
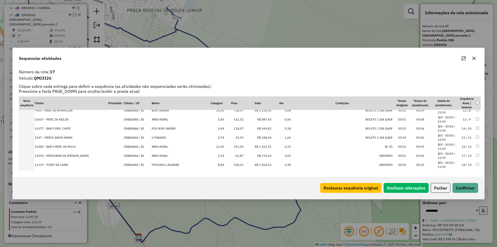
scroll to position [162, 0]
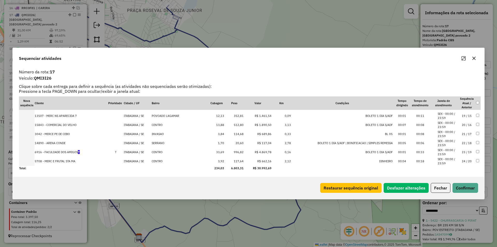
click at [131, 162] on td "ITABAIANA / SE" at bounding box center [138, 161] width 28 height 9
click at [130, 162] on td "ITABAIANA / SE" at bounding box center [138, 161] width 28 height 9
click at [472, 187] on button "Confirmar" at bounding box center [466, 188] width 26 height 10
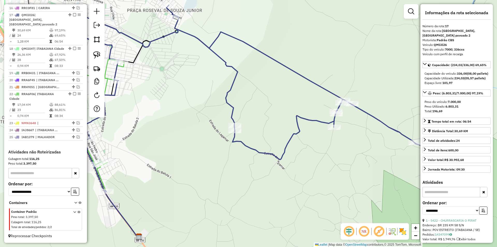
drag, startPoint x: 258, startPoint y: 118, endPoint x: 289, endPoint y: 122, distance: 30.8
click at [293, 122] on div "Janela de atendimento Grade de atendimento Capacidade Transportadoras Veículos …" at bounding box center [248, 123] width 497 height 247
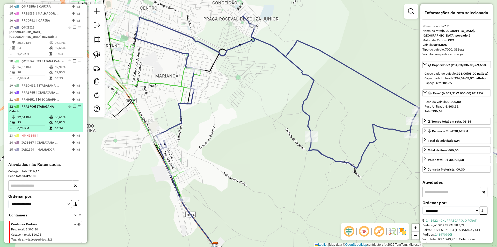
scroll to position [285, 0]
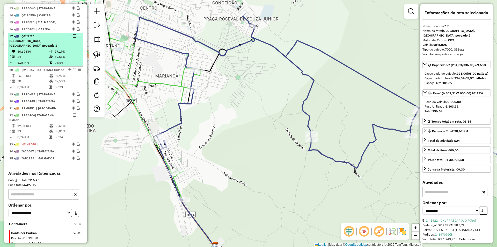
click at [59, 52] on td "97,19%" at bounding box center [67, 51] width 26 height 5
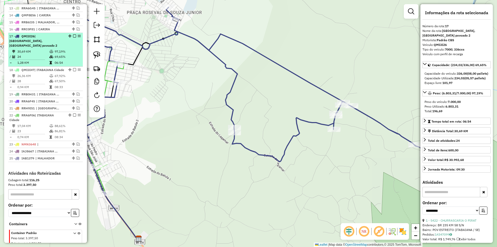
click at [74, 38] on em at bounding box center [74, 35] width 3 height 3
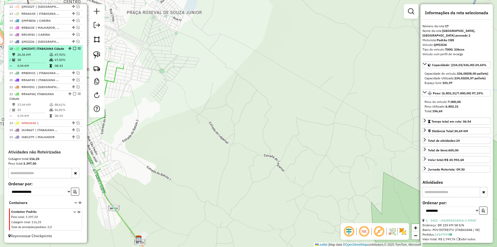
click at [63, 62] on td "67,50%" at bounding box center [67, 59] width 26 height 5
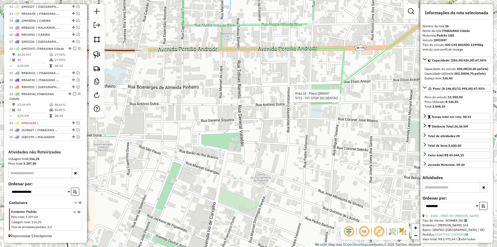
scroll to position [289, 0]
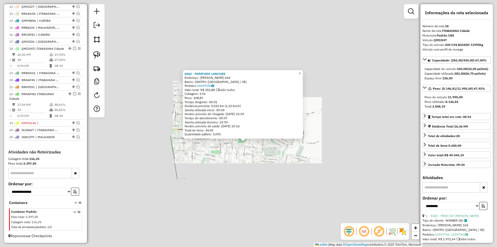
click at [241, 157] on div "6062 - PAPATUDO LANCHES Endereço: JOSE AUGUSTO FERREIRA 664 Bairro: CENTRO (ITA…" at bounding box center [248, 123] width 497 height 247
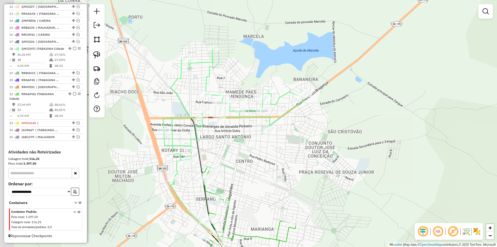
drag, startPoint x: 249, startPoint y: 143, endPoint x: 279, endPoint y: 129, distance: 33.4
click at [279, 129] on div "Janela de atendimento Grade de atendimento Capacidade Transportadoras Veículos …" at bounding box center [248, 123] width 497 height 247
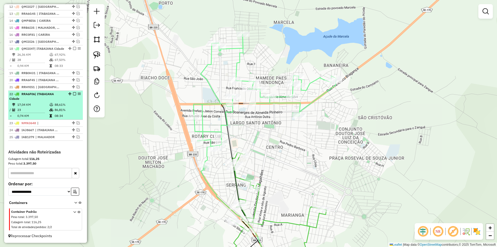
click at [65, 102] on li "22 - RRA6F06 | ITABAIANA Cidade 17,04 KM 88,61% / 23 86,81% = 0,74 KM 08:34" at bounding box center [45, 105] width 75 height 29
select select "**********"
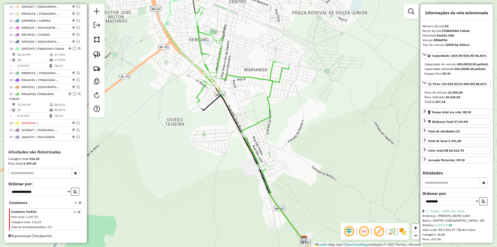
drag, startPoint x: 195, startPoint y: 58, endPoint x: 185, endPoint y: 110, distance: 52.3
click at [185, 110] on div "Rota 22 - Placa RRA6F06 15749 - MERC DO VALDIR Rota 22 - Placa RRA6F06 16183 - …" at bounding box center [248, 123] width 497 height 247
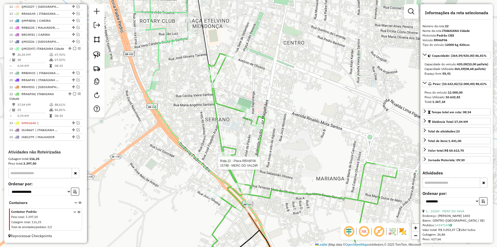
drag, startPoint x: 172, startPoint y: 61, endPoint x: 163, endPoint y: 92, distance: 32.3
click at [163, 92] on div "Rota 22 - Placa RRA6F06 15749 - MERC DO VALDIR Janela de atendimento Grade de a…" at bounding box center [248, 123] width 497 height 247
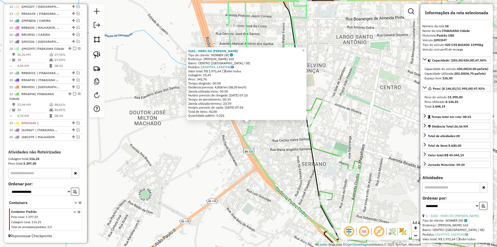
click at [185, 131] on div "5182 - MERC DO BRUNO Tipo de cliente: WINNER (W) Endereço: ANTONIO LEITE SAMPAI…" at bounding box center [248, 123] width 497 height 247
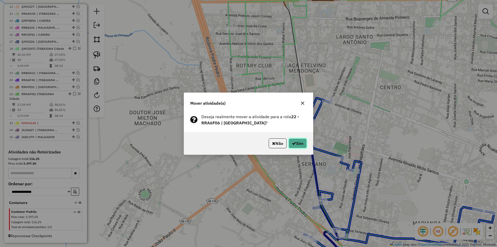
click at [300, 141] on button "Sim" at bounding box center [298, 143] width 18 height 10
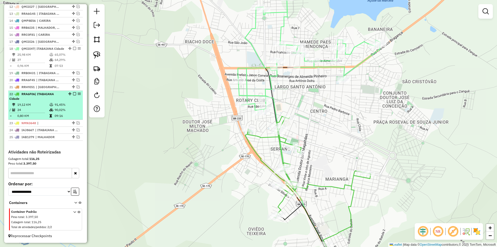
select select "**********"
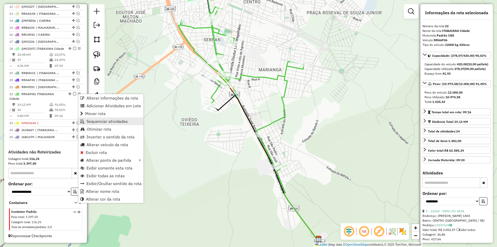
click at [96, 121] on span "Sequenciar atividades" at bounding box center [106, 121] width 41 height 4
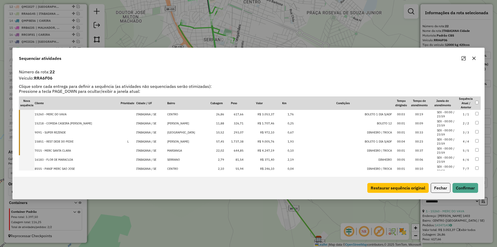
click at [137, 113] on td "ITABAIANA / SE" at bounding box center [151, 114] width 31 height 9
click at [136, 122] on td "ITABAIANA / SE" at bounding box center [151, 123] width 31 height 9
click at [136, 131] on td "ITABAIANA / SE" at bounding box center [151, 132] width 31 height 9
click at [136, 139] on td "ITABAIANA / SE" at bounding box center [151, 141] width 31 height 9
click at [136, 148] on td "ITABAIANA / SE" at bounding box center [151, 150] width 31 height 9
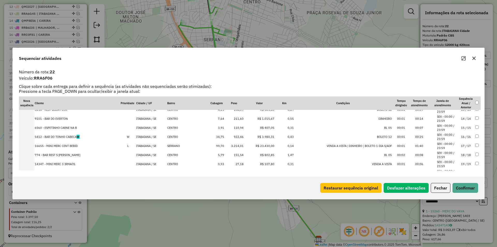
scroll to position [84, 0]
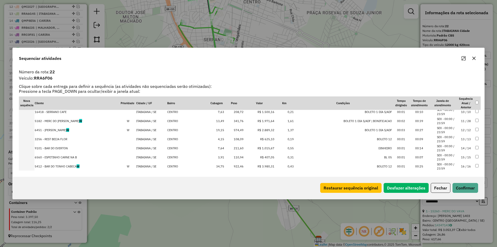
click at [139, 119] on td "ITABAIANA / SE" at bounding box center [151, 121] width 31 height 9
click at [475, 193] on div "Restaurar sequência original Desfazer alterações Fechar Confirmar" at bounding box center [249, 188] width 472 height 22
click at [464, 181] on div "Restaurar sequência original Desfazer alterações Fechar Confirmar" at bounding box center [249, 188] width 472 height 22
click at [464, 185] on button "Confirmar" at bounding box center [466, 188] width 26 height 10
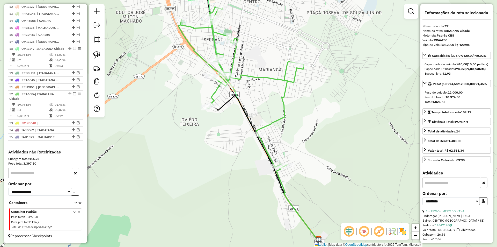
drag, startPoint x: 178, startPoint y: 83, endPoint x: 179, endPoint y: 131, distance: 47.7
click at [179, 131] on div "Janela de atendimento Grade de atendimento Capacidade Transportadoras Veículos …" at bounding box center [248, 123] width 497 height 247
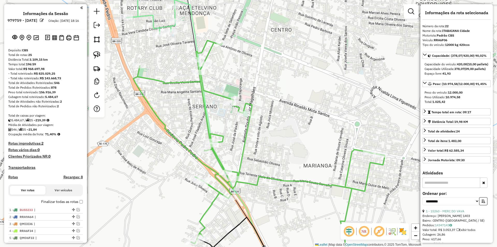
select select "**********"
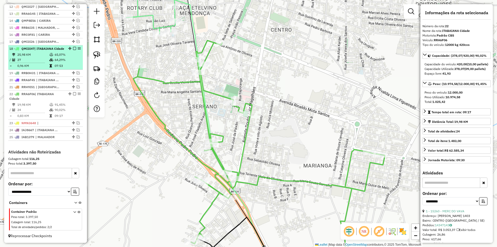
click at [49, 60] on icon at bounding box center [51, 59] width 4 height 3
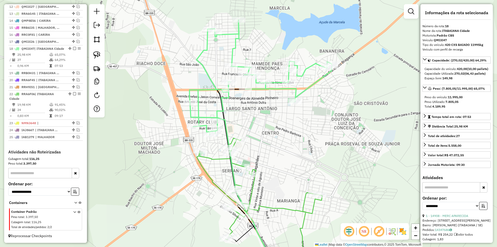
drag, startPoint x: 243, startPoint y: 105, endPoint x: 245, endPoint y: 120, distance: 15.9
click at [245, 120] on div "Janela de atendimento Grade de atendimento Capacidade Transportadoras Veículos …" at bounding box center [248, 123] width 497 height 247
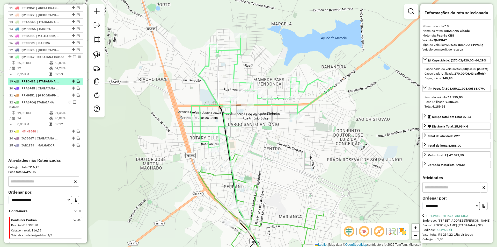
scroll to position [263, 0]
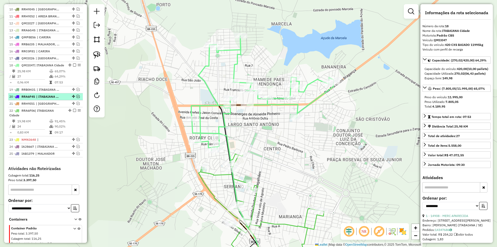
click at [78, 98] on em at bounding box center [78, 96] width 3 height 3
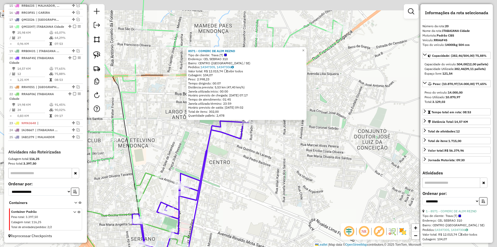
scroll to position [311, 0]
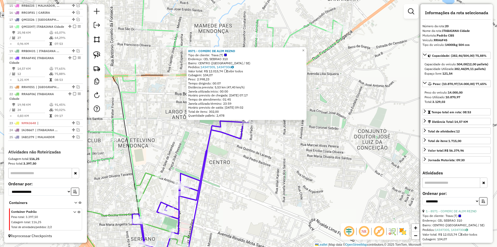
click at [235, 149] on div "8571 - COMERC DE ALIM REZND Tipo de cliente: Trava (T) Endereço: CEL SEBRAO 310…" at bounding box center [248, 123] width 497 height 247
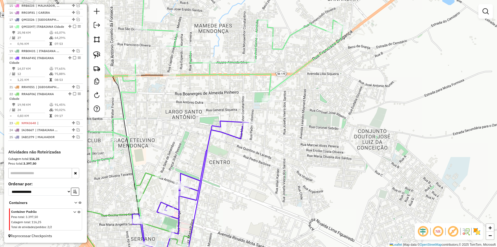
click at [269, 99] on div "Janela de atendimento Grade de atendimento Capacidade Transportadoras Veículos …" at bounding box center [248, 123] width 497 height 247
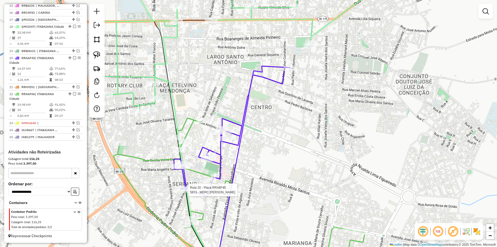
select select "**********"
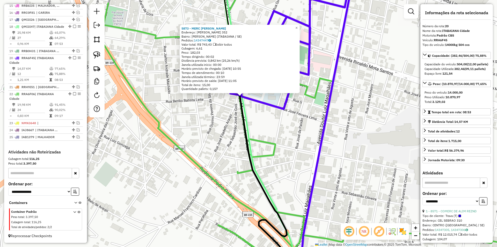
click at [240, 123] on div "5873 - MERC [PERSON_NAME]: [PERSON_NAME] 352 Bairro: SERRANO ([GEOGRAPHIC_DATA]…" at bounding box center [248, 123] width 497 height 247
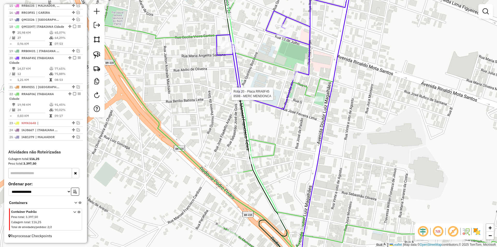
select select "**********"
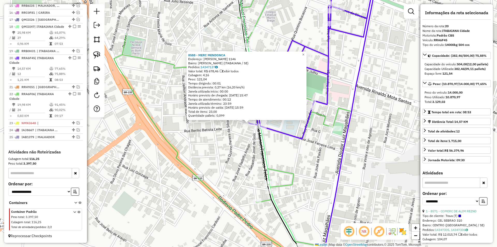
click at [229, 133] on div "8588 - MERC MENDONCA Endereço: [GEOGRAPHIC_DATA] [PERSON_NAME] 1146 Bairro: SER…" at bounding box center [248, 123] width 497 height 247
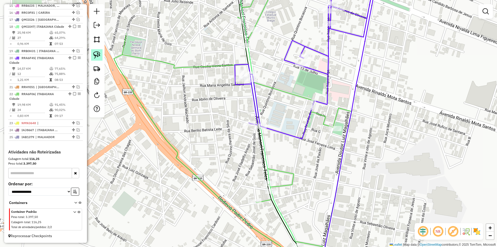
click at [96, 55] on img at bounding box center [96, 54] width 7 height 7
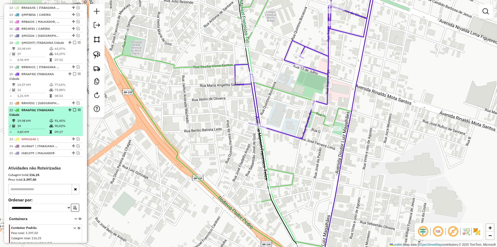
scroll to position [259, 0]
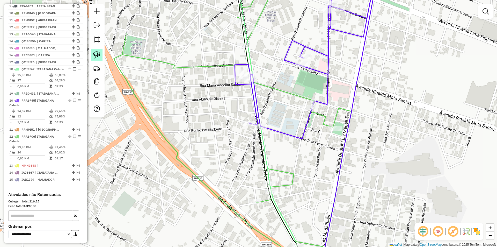
click at [101, 58] on link at bounding box center [96, 54] width 11 height 11
drag, startPoint x: 222, startPoint y: 117, endPoint x: 266, endPoint y: 132, distance: 47.1
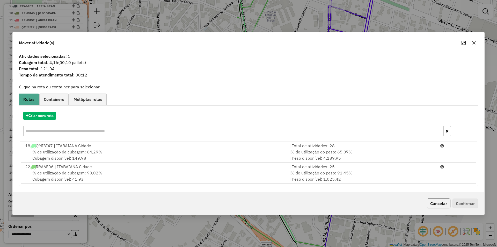
click at [438, 198] on div "Cancelar Confirmar" at bounding box center [249, 203] width 472 height 22
click at [447, 201] on button "Cancelar" at bounding box center [439, 203] width 24 height 10
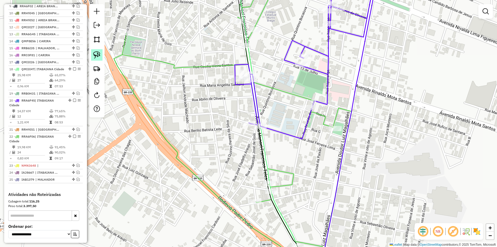
click at [98, 58] on img at bounding box center [96, 54] width 7 height 7
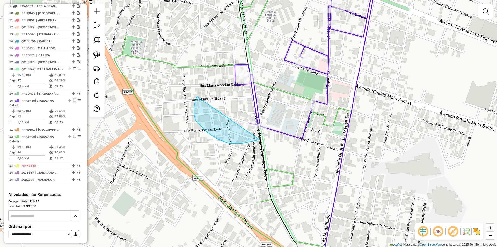
drag, startPoint x: 217, startPoint y: 139, endPoint x: 302, endPoint y: 112, distance: 89.3
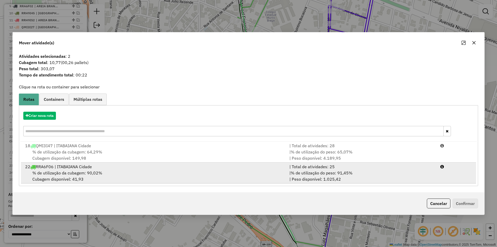
click at [436, 176] on div "| % de utilização do peso: 91,45% | Peso disponível: 1.025,42" at bounding box center [361, 176] width 151 height 12
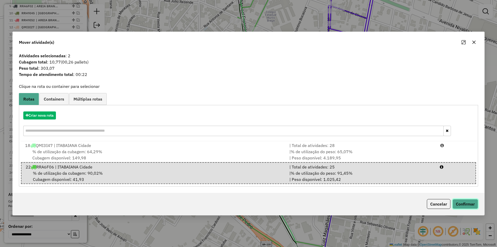
click at [463, 204] on button "Confirmar" at bounding box center [466, 204] width 26 height 10
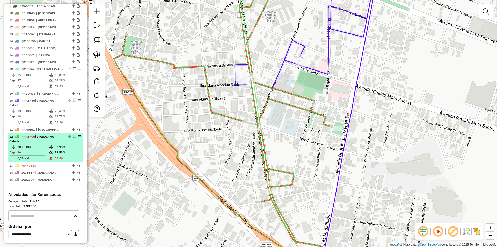
click at [58, 150] on td "93,98%" at bounding box center [67, 147] width 26 height 5
select select "**********"
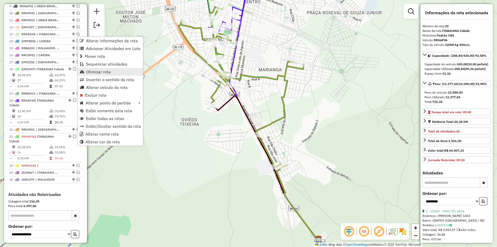
click at [116, 72] on link "Otimizar rota" at bounding box center [110, 72] width 65 height 8
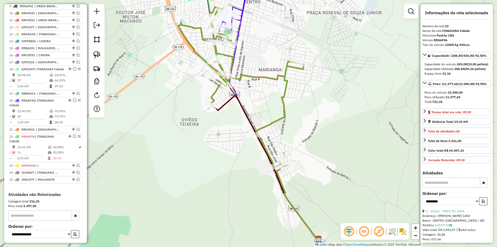
scroll to position [311, 0]
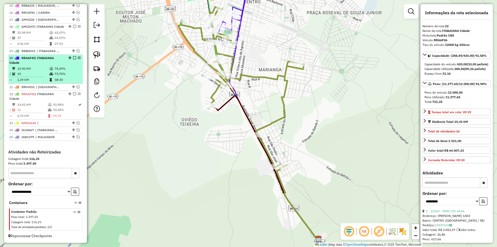
click at [65, 64] on div "20 - RRA6F45 | [GEOGRAPHIC_DATA]" at bounding box center [45, 60] width 73 height 9
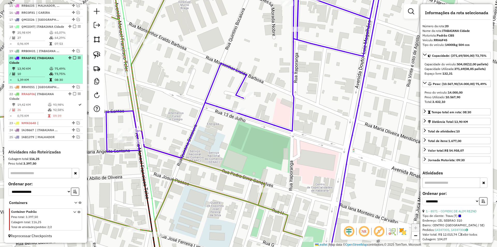
click at [73, 59] on em at bounding box center [74, 57] width 3 height 3
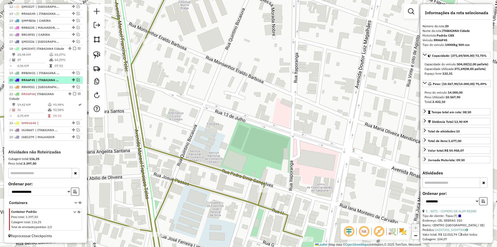
scroll to position [289, 0]
click at [77, 73] on em at bounding box center [78, 72] width 3 height 3
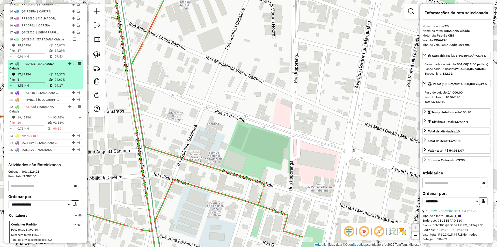
scroll to position [311, 0]
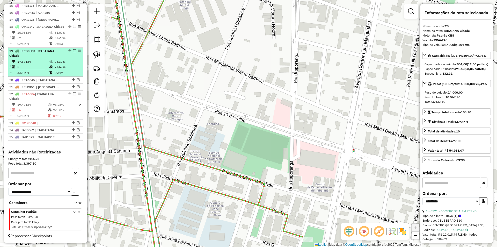
click at [68, 70] on td "09:17" at bounding box center [67, 72] width 26 height 5
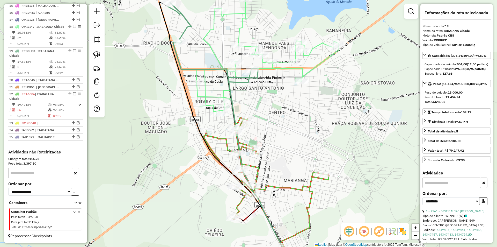
drag, startPoint x: 263, startPoint y: 96, endPoint x: 255, endPoint y: 120, distance: 25.4
click at [256, 120] on div "Janela de atendimento Grade de atendimento Capacidade Transportadoras Veículos …" at bounding box center [248, 123] width 497 height 247
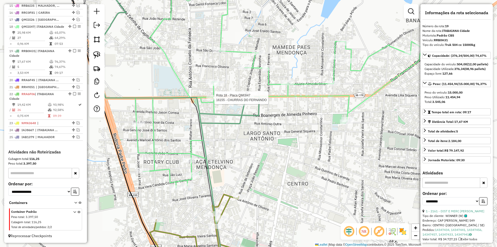
click at [213, 100] on div at bounding box center [212, 97] width 13 height 5
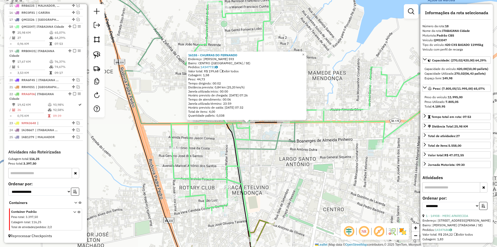
click at [256, 132] on div "16155 - CHURRAS DO [PERSON_NAME]: [PERSON_NAME] 593 Bairro: [GEOGRAPHIC_DATA] (…" at bounding box center [248, 123] width 497 height 247
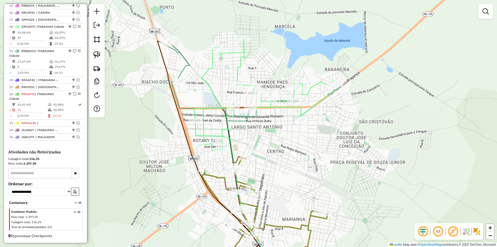
drag, startPoint x: 203, startPoint y: 96, endPoint x: 216, endPoint y: 63, distance: 35.7
click at [216, 63] on div "Janela de atendimento Grade de atendimento Capacidade Transportadoras Veículos …" at bounding box center [248, 123] width 497 height 247
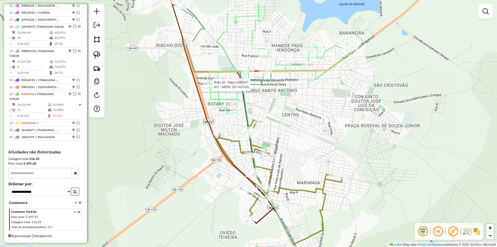
select select "**********"
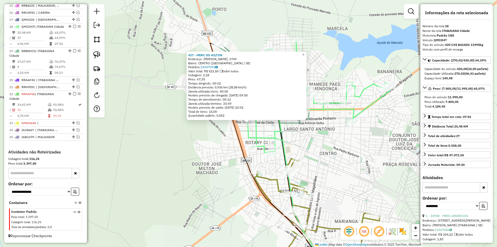
click at [265, 130] on div "427 - MERC DO HILTON Endereço: [PERSON_NAME]. 1749 Bairro: CENTRO ([GEOGRAPHIC_…" at bounding box center [248, 123] width 497 height 247
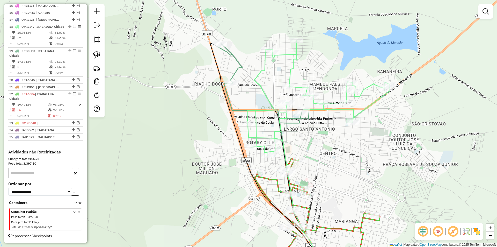
drag, startPoint x: 257, startPoint y: 129, endPoint x: 253, endPoint y: 106, distance: 23.1
click at [253, 107] on icon at bounding box center [318, 97] width 142 height 115
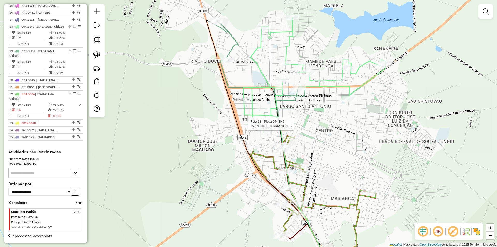
select select "**********"
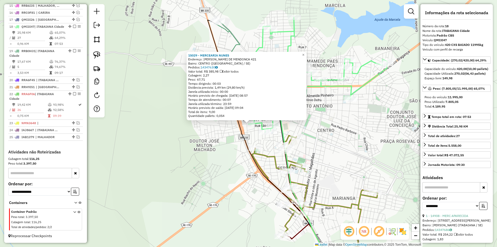
click at [240, 124] on icon at bounding box center [271, 146] width 127 height 252
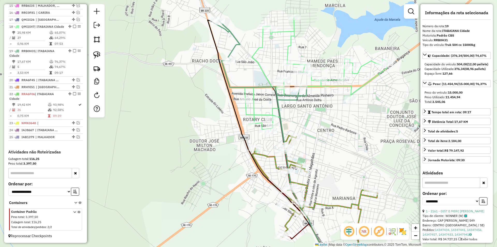
drag, startPoint x: 237, startPoint y: 126, endPoint x: 190, endPoint y: 114, distance: 48.5
click at [208, 115] on icon at bounding box center [271, 146] width 127 height 252
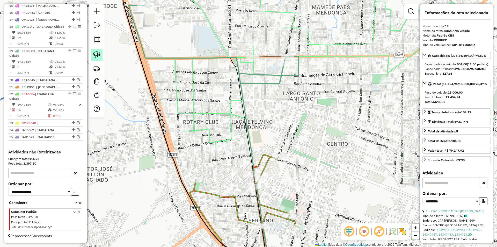
click at [92, 52] on link at bounding box center [96, 54] width 11 height 11
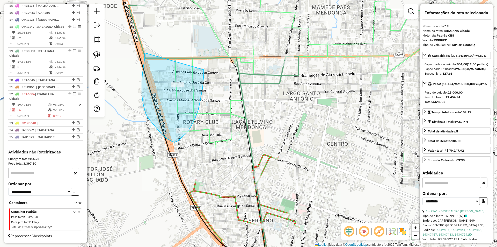
drag, startPoint x: 145, startPoint y: 53, endPoint x: 204, endPoint y: 69, distance: 61.3
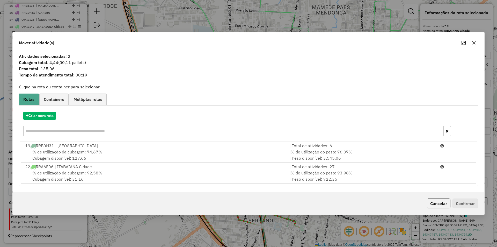
click at [312, 152] on span "% de utilização do peso: 76,37%" at bounding box center [322, 151] width 62 height 5
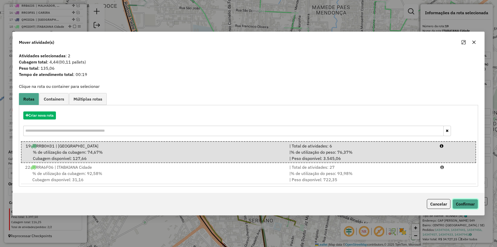
click at [477, 203] on button "Confirmar" at bounding box center [466, 204] width 26 height 10
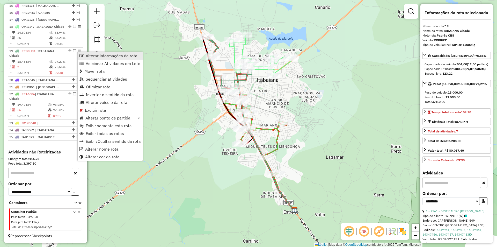
click at [113, 55] on span "Alterar informações da rota" at bounding box center [112, 56] width 52 height 4
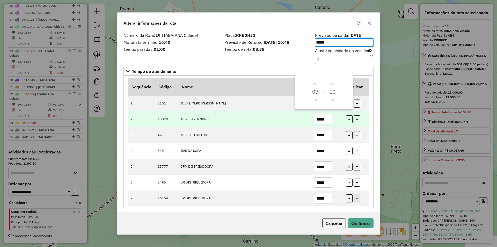
drag, startPoint x: 325, startPoint y: 120, endPoint x: 308, endPoint y: 125, distance: 18.1
click at [307, 125] on tr "2 15029 MERCEARIA NUNES *****" at bounding box center [248, 119] width 241 height 16
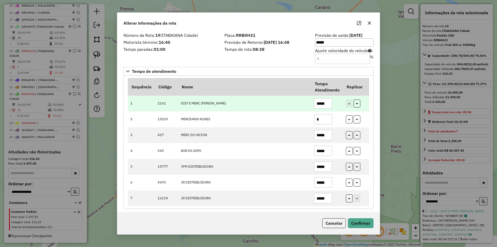
type input "*"
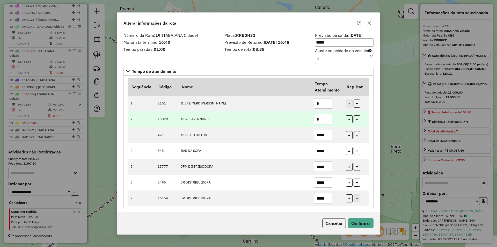
drag, startPoint x: 323, startPoint y: 105, endPoint x: 303, endPoint y: 116, distance: 23.0
click at [297, 111] on tr "1 2161 DIST E MERC [PERSON_NAME] *" at bounding box center [248, 104] width 241 height 16
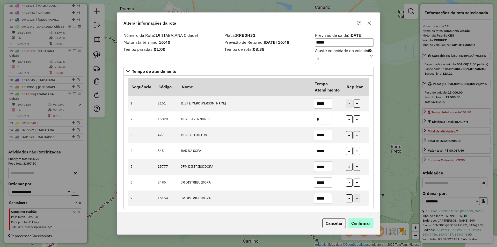
type input "*****"
click at [365, 220] on button "Confirmar" at bounding box center [361, 223] width 26 height 10
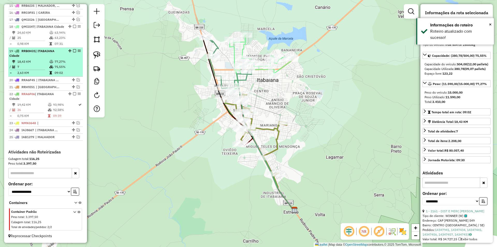
click at [73, 52] on em at bounding box center [74, 50] width 3 height 3
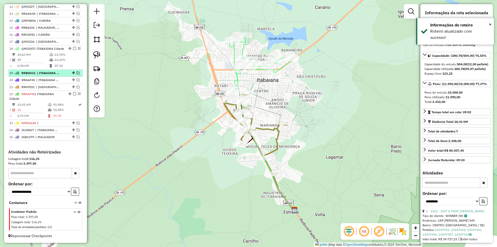
scroll to position [289, 0]
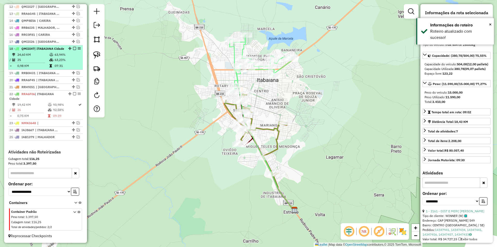
click at [71, 52] on li "18 - QMI3I47 | [GEOGRAPHIC_DATA] 24,60 KM 63,94% / 25 63,23% = 0,98 KM 07:31" at bounding box center [45, 57] width 75 height 24
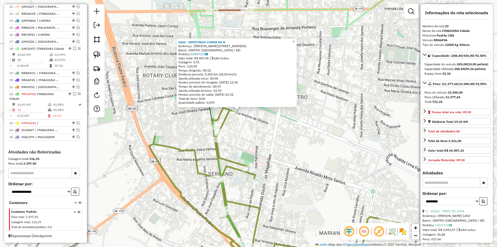
click at [259, 136] on div "6560 - ESPETINHO CARNE NA B Endereço: [PERSON_NAME] 724 Bairro: [GEOGRAPHIC_DAT…" at bounding box center [248, 123] width 497 height 247
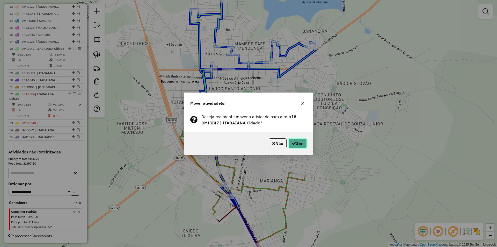
click at [293, 141] on icon "button" at bounding box center [294, 143] width 4 height 4
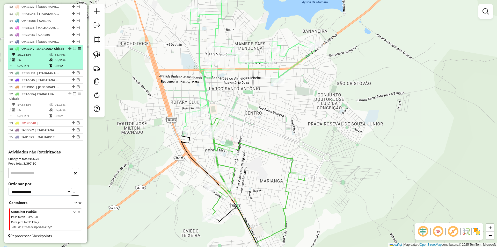
select select "**********"
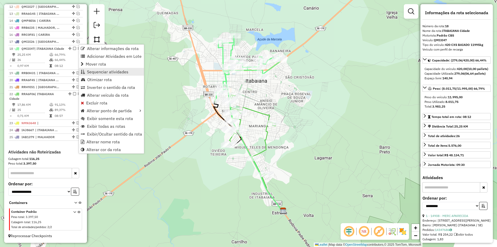
click at [112, 70] on span "Sequenciar atividades" at bounding box center [107, 72] width 41 height 4
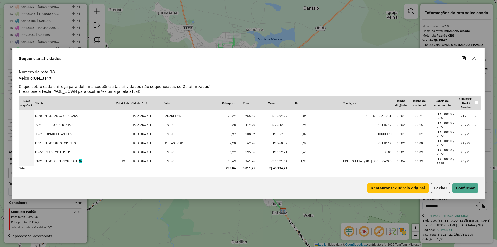
click at [111, 163] on td "5182 - MERC DO [PERSON_NAME]" at bounding box center [74, 161] width 81 height 9
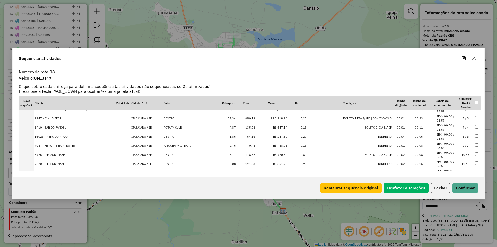
scroll to position [0, 0]
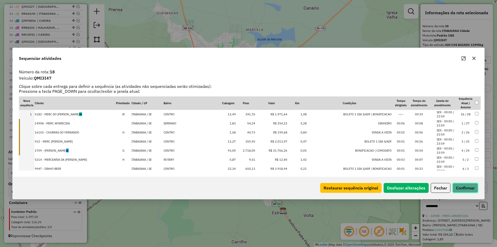
click at [460, 186] on button "Confirmar" at bounding box center [466, 188] width 26 height 10
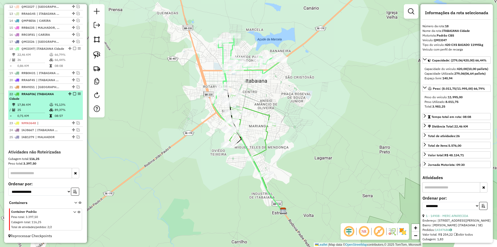
click at [78, 108] on td "89,37%" at bounding box center [67, 109] width 26 height 5
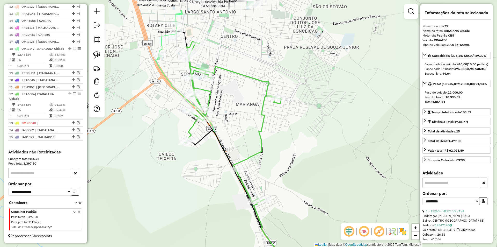
drag, startPoint x: 134, startPoint y: 128, endPoint x: 149, endPoint y: 133, distance: 15.9
click at [132, 148] on div "Janela de atendimento Grade de atendimento Capacidade Transportadoras Veículos …" at bounding box center [248, 123] width 497 height 247
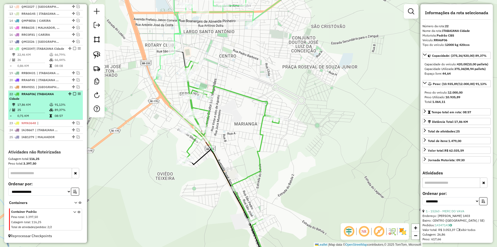
click at [73, 93] on em at bounding box center [74, 93] width 3 height 3
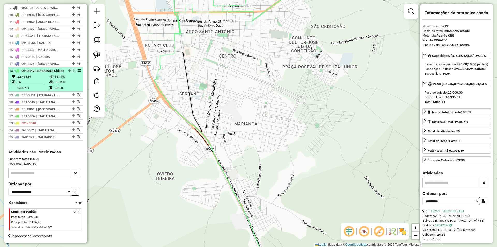
scroll to position [267, 0]
click at [66, 78] on td "66,79%" at bounding box center [67, 76] width 26 height 5
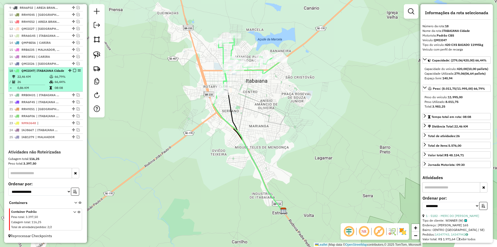
click at [73, 69] on em at bounding box center [74, 70] width 3 height 3
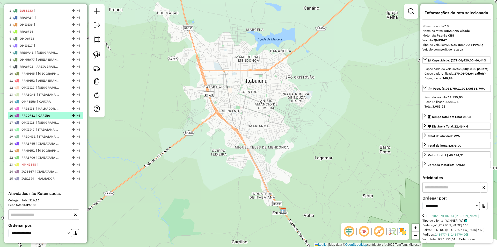
scroll to position [193, 0]
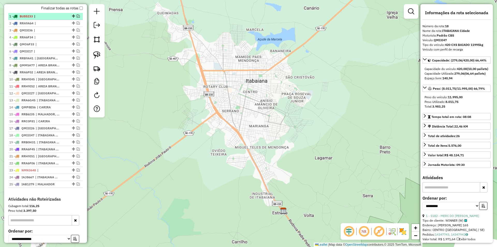
drag, startPoint x: 76, startPoint y: 22, endPoint x: 66, endPoint y: 22, distance: 9.6
click at [77, 18] on em at bounding box center [78, 16] width 3 height 3
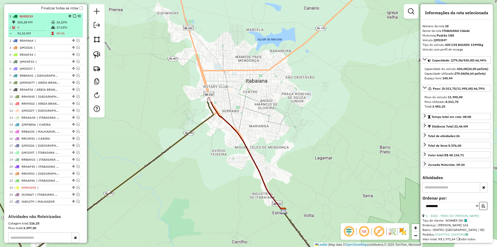
click at [63, 19] on div "1 - BUS5233" at bounding box center [45, 16] width 73 height 5
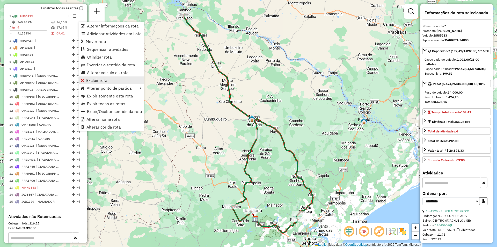
click at [118, 79] on link "Excluir rota" at bounding box center [111, 80] width 65 height 8
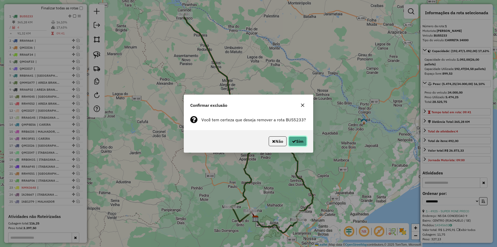
click at [292, 140] on icon "button" at bounding box center [294, 141] width 4 height 4
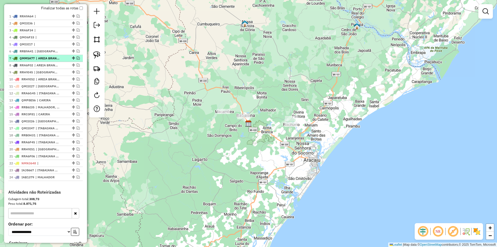
click at [77, 60] on em at bounding box center [78, 57] width 3 height 3
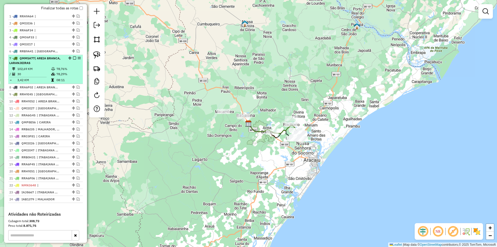
click at [64, 65] on div "7 - QMM5A77 | AREIA BRANCA, LARANJEIRAS" at bounding box center [45, 60] width 73 height 9
select select "**********"
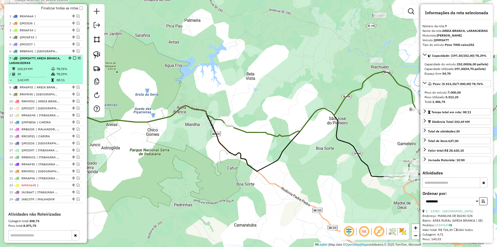
click at [74, 60] on em at bounding box center [74, 57] width 3 height 3
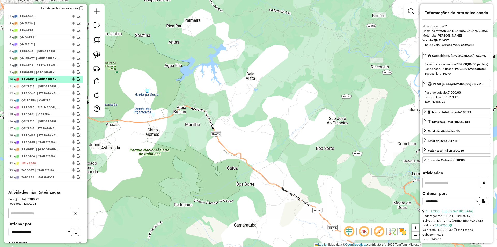
click at [77, 81] on em at bounding box center [78, 78] width 3 height 3
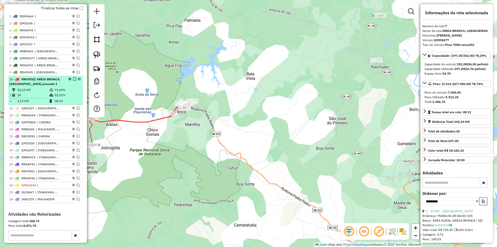
click at [76, 81] on div at bounding box center [73, 78] width 16 height 3
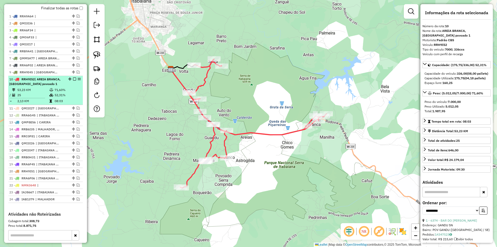
click at [67, 86] on div "10 - RRH9I52 | [GEOGRAPHIC_DATA], [GEOGRAPHIC_DATA] povoado 1" at bounding box center [45, 81] width 73 height 9
click at [73, 81] on em at bounding box center [74, 78] width 3 height 3
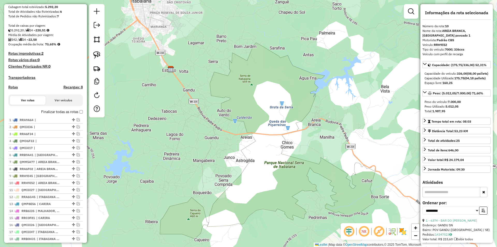
scroll to position [0, 0]
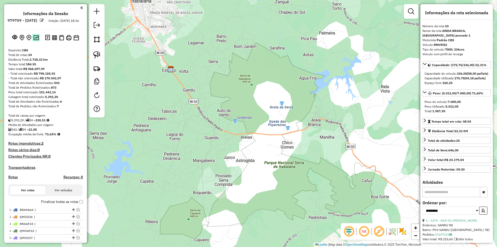
click at [38, 41] on button at bounding box center [36, 37] width 8 height 7
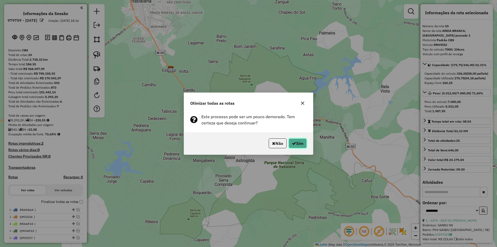
click at [292, 146] on button "Sim" at bounding box center [298, 143] width 18 height 10
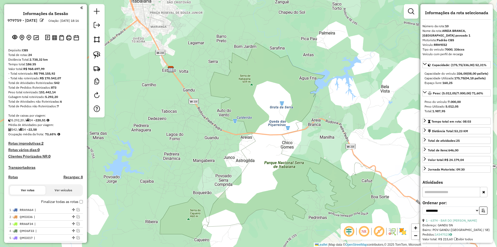
scroll to position [238, 0]
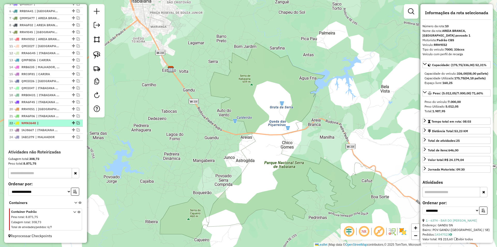
click at [77, 123] on em at bounding box center [78, 122] width 3 height 3
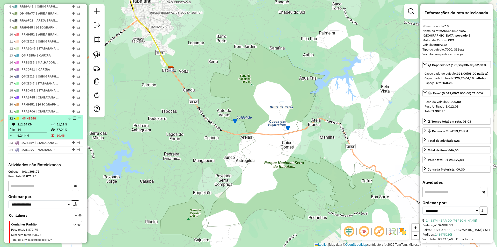
click at [61, 127] on td "81,29%" at bounding box center [68, 124] width 25 height 5
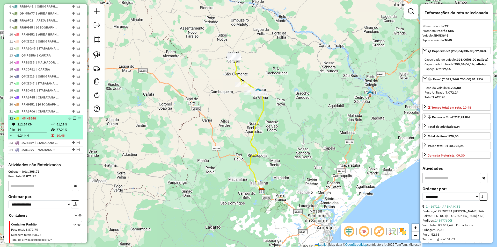
click at [73, 120] on em at bounding box center [74, 118] width 3 height 3
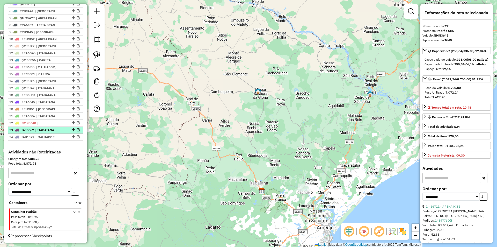
click at [77, 130] on em at bounding box center [78, 129] width 3 height 3
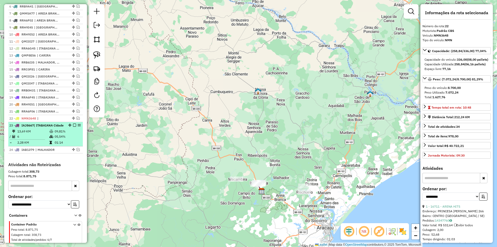
click at [67, 128] on div "23 - IAJ8667 | [GEOGRAPHIC_DATA]" at bounding box center [45, 125] width 73 height 5
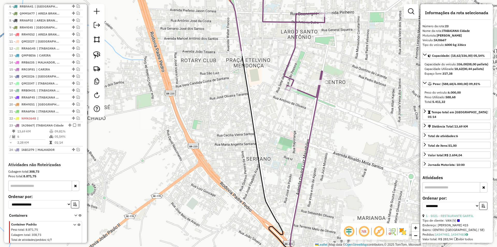
click at [289, 93] on icon at bounding box center [276, 46] width 96 height 102
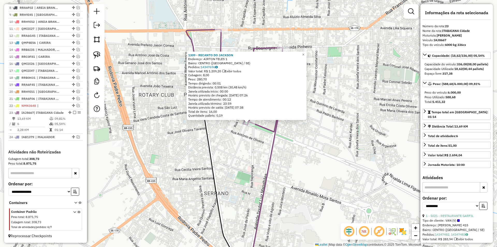
click at [250, 134] on div "Rota 23 - Placa IAJ8667 1309 - RECANTO DO JACKSON 1309 - RECANTO DO JACKSON End…" at bounding box center [248, 123] width 497 height 247
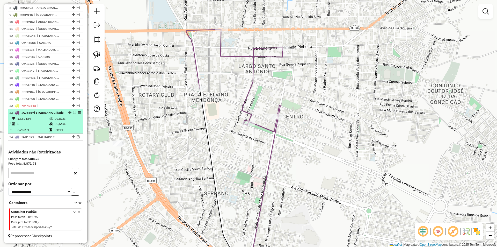
click at [73, 111] on em at bounding box center [74, 112] width 3 height 3
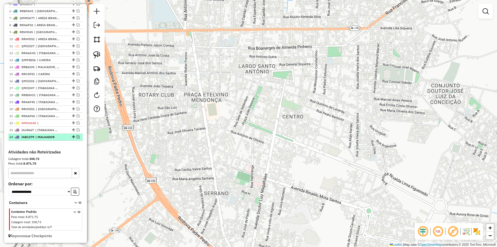
click at [77, 137] on em at bounding box center [78, 136] width 3 height 3
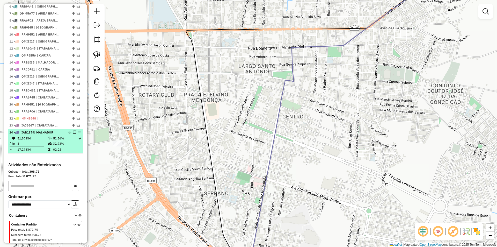
scroll to position [256, 0]
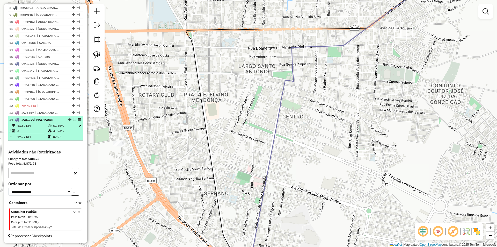
click at [64, 138] on td "02:28" at bounding box center [65, 136] width 25 height 5
select select "**********"
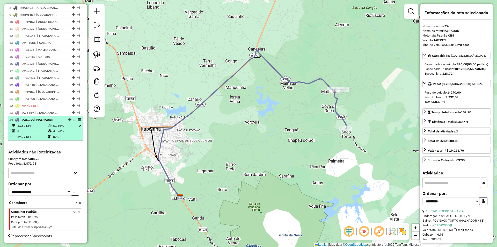
click at [73, 120] on em at bounding box center [74, 119] width 3 height 3
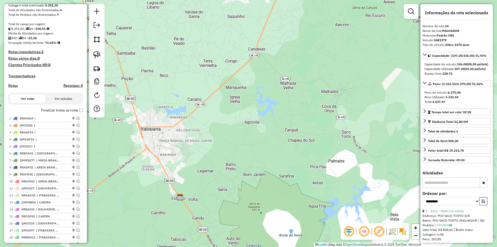
scroll to position [135, 0]
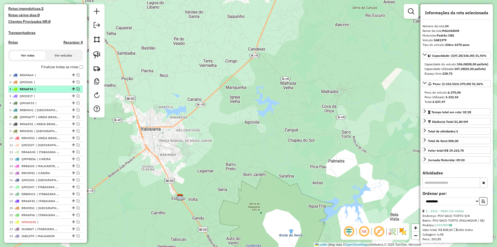
drag, startPoint x: 71, startPoint y: 108, endPoint x: 71, endPoint y: 97, distance: 11.1
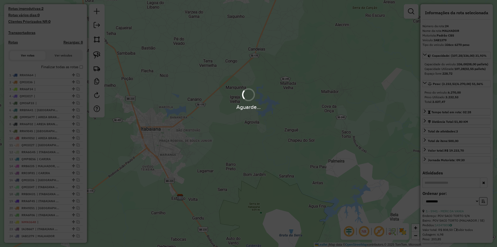
click at [76, 101] on div "Aguarde..." at bounding box center [248, 98] width 497 height 25
click at [77, 97] on em at bounding box center [78, 95] width 3 height 3
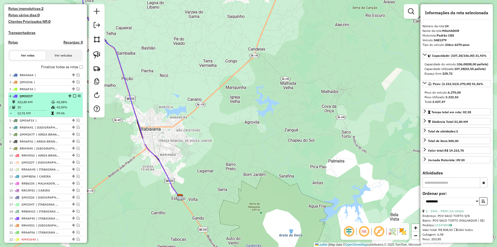
click at [69, 103] on li "4 - QMI3I17 322,80 KM 42,08% / 25 42,00% = 12,91 KM 09:06" at bounding box center [45, 105] width 75 height 24
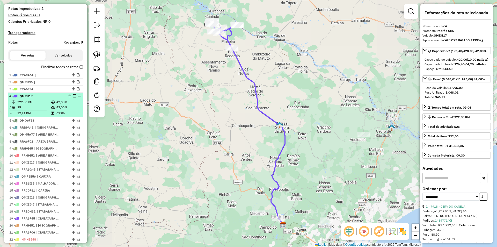
click at [73, 97] on em at bounding box center [74, 95] width 3 height 3
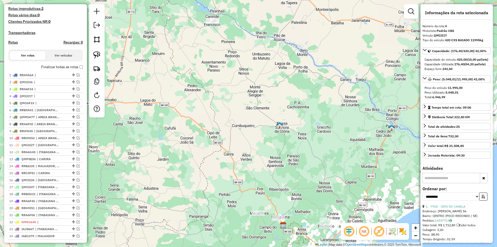
click at [102, 25] on div at bounding box center [97, 60] width 16 height 113
click at [98, 25] on em at bounding box center [97, 25] width 6 height 6
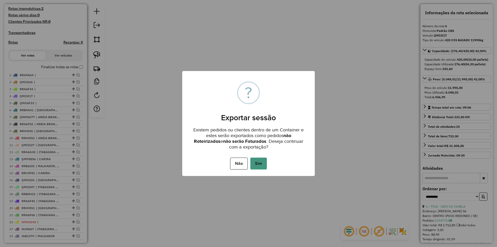
click at [266, 164] on button "Sim" at bounding box center [258, 163] width 17 height 12
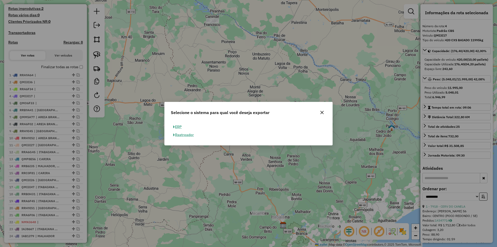
click at [183, 127] on button "ERP" at bounding box center [177, 127] width 13 height 8
select select "**"
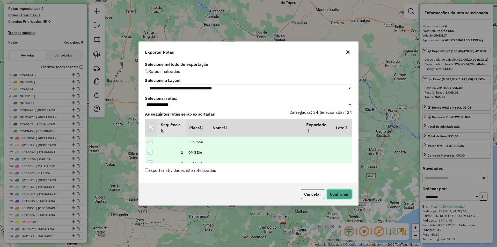
click at [330, 192] on button "Confirmar" at bounding box center [340, 194] width 26 height 10
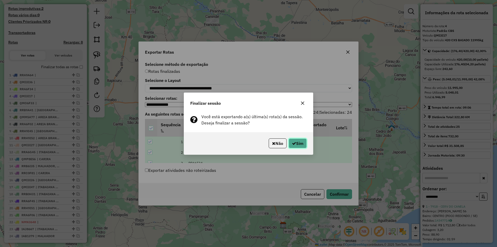
click at [291, 144] on button "Sim" at bounding box center [298, 143] width 18 height 10
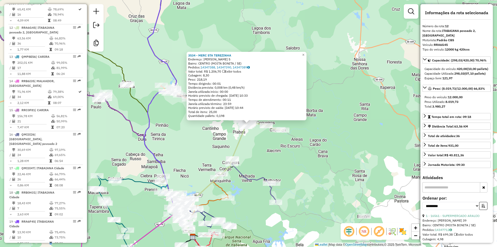
scroll to position [502, 0]
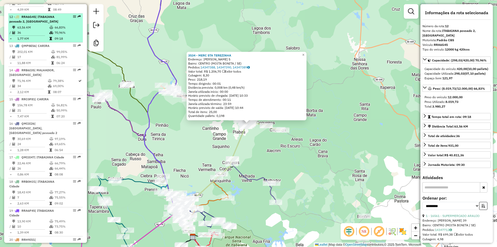
click at [50, 30] on td at bounding box center [51, 32] width 5 height 5
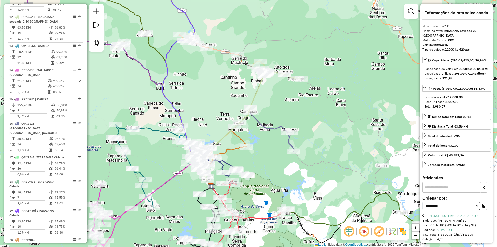
drag, startPoint x: 281, startPoint y: 159, endPoint x: 239, endPoint y: 148, distance: 44.3
click at [239, 148] on div "Janela de atendimento Grade de atendimento Capacidade Transportadoras Veículos …" at bounding box center [248, 123] width 497 height 247
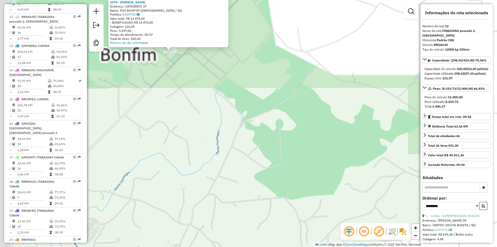
drag, startPoint x: 205, startPoint y: 91, endPoint x: 284, endPoint y: 161, distance: 105.5
click at [284, 161] on div "Atividade não roteirizada 1079 - MERCADINHO MACENA Endereço: CATAVENTO 27 Bairr…" at bounding box center [248, 123] width 497 height 247
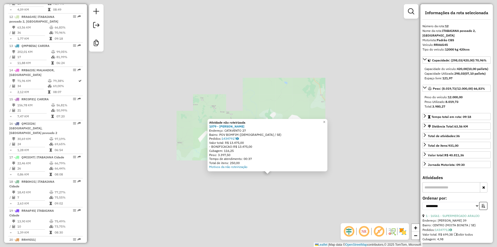
click at [276, 193] on div "Atividade não roteirizada 1079 - MERCADINHO MACENA Endereço: CATAVENTO 27 Bairr…" at bounding box center [248, 123] width 497 height 247
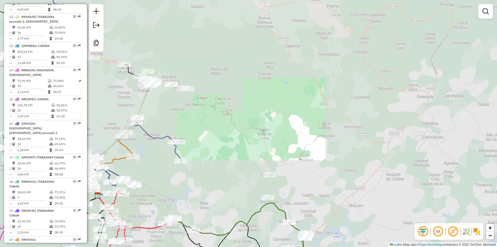
click at [276, 164] on div "Janela de atendimento Grade de atendimento Capacidade Transportadoras Veículos …" at bounding box center [248, 123] width 497 height 247
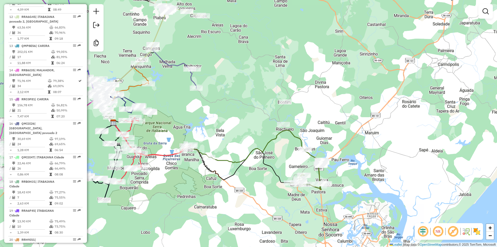
click at [286, 99] on div "Janela de atendimento Grade de atendimento Capacidade Transportadoras Veículos …" at bounding box center [248, 123] width 497 height 247
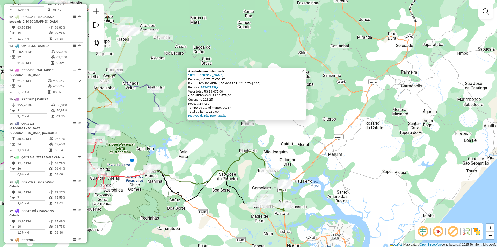
click at [208, 140] on div "Atividade não roteirizada 1079 - MERCADINHO MACENA Endereço: CATAVENTO 27 Bairr…" at bounding box center [248, 123] width 497 height 247
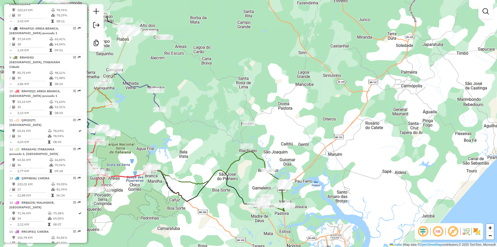
scroll to position [320, 0]
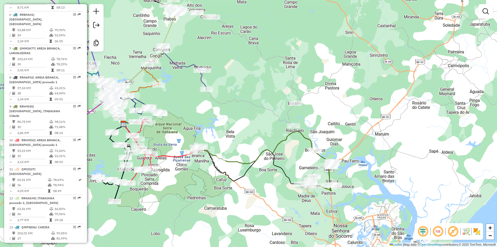
drag, startPoint x: 222, startPoint y: 148, endPoint x: 231, endPoint y: 143, distance: 10.3
click at [231, 143] on div "Janela de atendimento Grade de atendimento Capacidade Transportadoras Veículos …" at bounding box center [248, 123] width 497 height 247
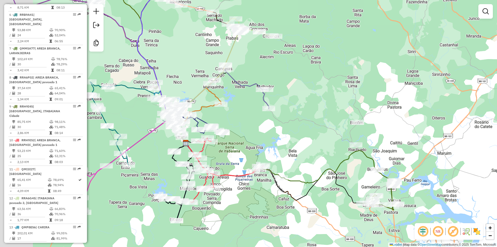
drag, startPoint x: 181, startPoint y: 148, endPoint x: 255, endPoint y: 176, distance: 78.7
click at [255, 176] on div "Janela de atendimento Grade de atendimento Capacidade Transportadoras Veículos …" at bounding box center [248, 123] width 497 height 247
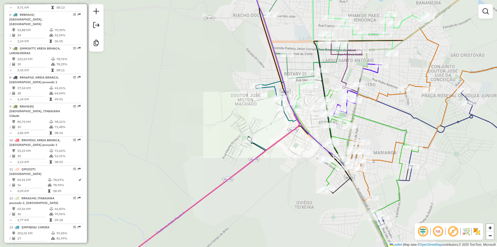
drag, startPoint x: 292, startPoint y: 157, endPoint x: 263, endPoint y: 122, distance: 44.9
click at [264, 124] on div "Rota 10 - Placa RRH9I52 16409 - MERC DA [PERSON_NAME] de atendimento Grade de a…" at bounding box center [248, 123] width 497 height 247
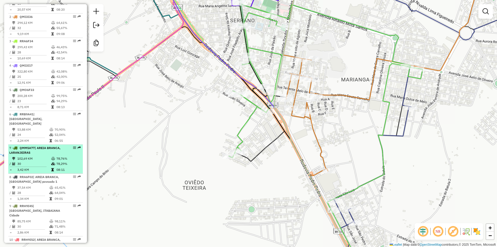
scroll to position [217, 0]
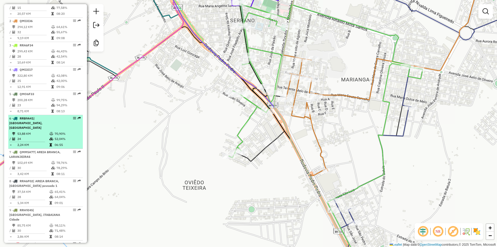
click at [46, 130] on li "6 - RRB9A41 | [GEOGRAPHIC_DATA], [GEOGRAPHIC_DATA] 53,88 KM 70,90% / 24 52,04% …" at bounding box center [45, 132] width 75 height 34
select select "**********"
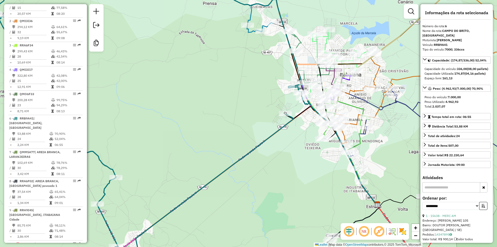
drag, startPoint x: 293, startPoint y: 144, endPoint x: 254, endPoint y: 127, distance: 42.5
click at [254, 130] on div "Rota 10 - Placa RRH9I52 16409 - MERC DA ROSANA Rota 21 - Placa RRA6F06 3717 - M…" at bounding box center [248, 123] width 497 height 247
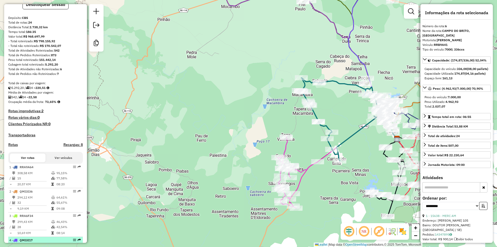
scroll to position [0, 0]
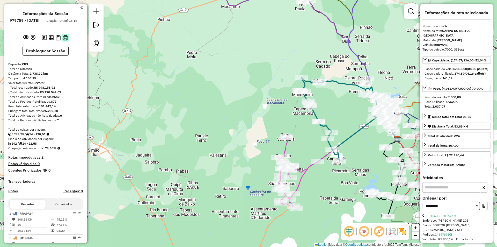
click at [65, 40] on img at bounding box center [65, 37] width 5 height 5
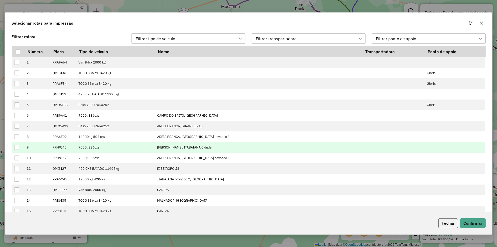
scroll to position [4, 24]
click at [14, 147] on td at bounding box center [18, 147] width 12 height 11
click at [16, 147] on div at bounding box center [16, 147] width 5 height 5
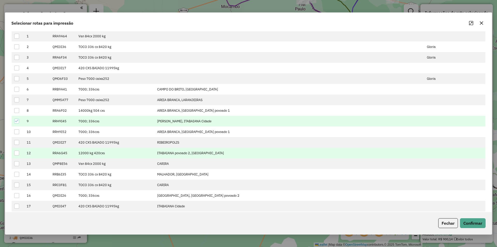
scroll to position [78, 0]
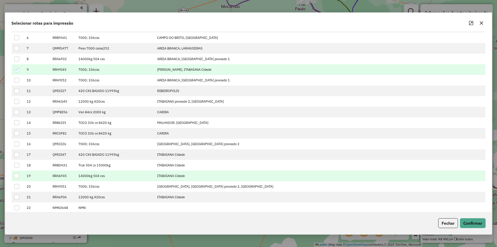
click at [17, 174] on div at bounding box center [16, 175] width 5 height 5
click at [478, 226] on button "Confirmar" at bounding box center [473, 223] width 26 height 10
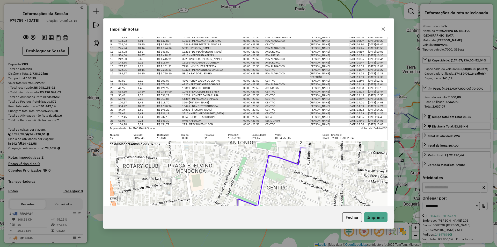
scroll to position [161, 0]
click at [356, 217] on button "Fechar" at bounding box center [352, 217] width 20 height 10
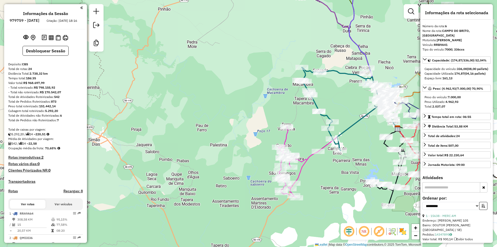
drag, startPoint x: 242, startPoint y: 151, endPoint x: 261, endPoint y: 152, distance: 18.5
click at [242, 136] on div "Rota 10 - Placa RRH9I52 16409 - MERC DA ROSANA Janela de atendimento Grade de a…" at bounding box center [248, 123] width 497 height 247
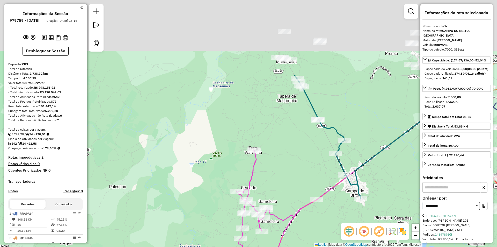
drag, startPoint x: 279, startPoint y: 152, endPoint x: 271, endPoint y: 177, distance: 26.5
click at [270, 189] on div "Rota 10 - Placa RRH9I52 16409 - MERC DA ROSANA Janela de atendimento Grade de a…" at bounding box center [248, 123] width 497 height 247
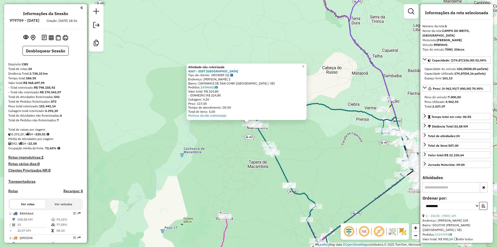
drag, startPoint x: 248, startPoint y: 160, endPoint x: 215, endPoint y: 134, distance: 42.4
click at [215, 134] on div "Atividade não roteirizada 4367 - DIST SANTO ANTONIO Tipo de cliente: GROWER (G)…" at bounding box center [248, 123] width 497 height 247
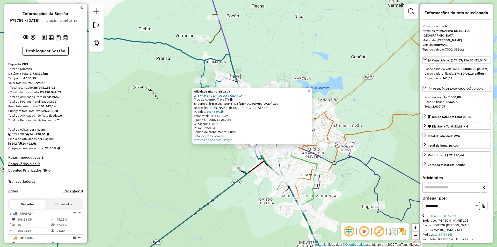
click at [259, 179] on div "Atividade não roteirizada 2487 - MERCEARIA DO CANARIO Tipo de cliente: Trava (T…" at bounding box center [248, 123] width 497 height 247
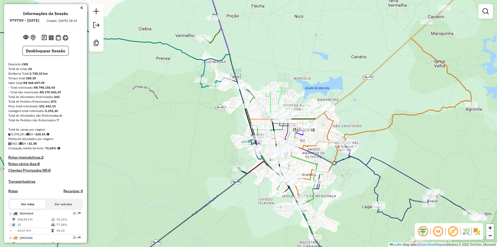
click at [248, 165] on div "Atividade não roteirizada 2487 - MERCEARIA DO CANARIO Tipo de cliente: Trava (T…" at bounding box center [248, 123] width 497 height 247
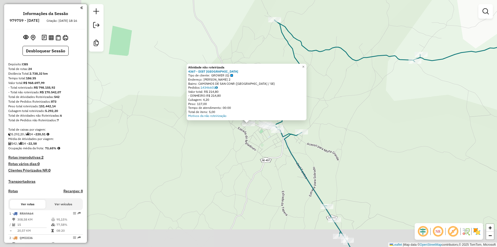
click at [353, 188] on div "Atividade não roteirizada 4367 - DIST SANTO ANTONIO Tipo de cliente: GROWER (G)…" at bounding box center [248, 123] width 497 height 247
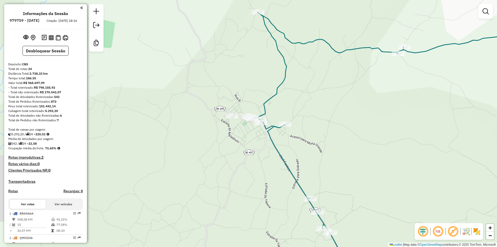
drag, startPoint x: 292, startPoint y: 139, endPoint x: 275, endPoint y: 131, distance: 18.8
click at [281, 134] on div "Janela de atendimento Grade de atendimento Capacidade Transportadoras Veículos …" at bounding box center [248, 123] width 497 height 247
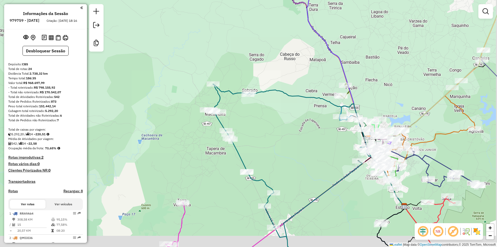
drag, startPoint x: 325, startPoint y: 159, endPoint x: 259, endPoint y: 124, distance: 74.3
click at [245, 130] on div "Janela de atendimento Grade de atendimento Capacidade Transportadoras Veículos …" at bounding box center [248, 123] width 497 height 247
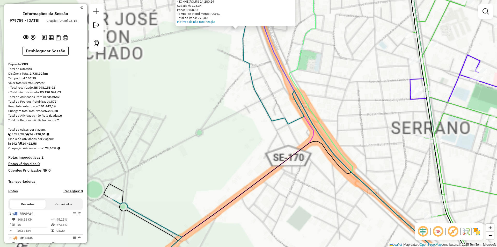
click at [254, 152] on div "Atividade não roteirizada 2487 - MERCEARIA DO CANARIO Tipo de cliente: Trava (T…" at bounding box center [248, 123] width 497 height 247
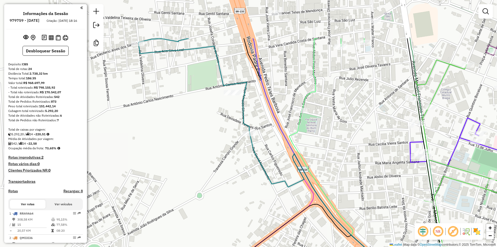
drag, startPoint x: 231, startPoint y: 65, endPoint x: 231, endPoint y: 141, distance: 75.4
click at [231, 141] on div "Janela de atendimento Grade de atendimento Capacidade Transportadoras Veículos …" at bounding box center [248, 123] width 497 height 247
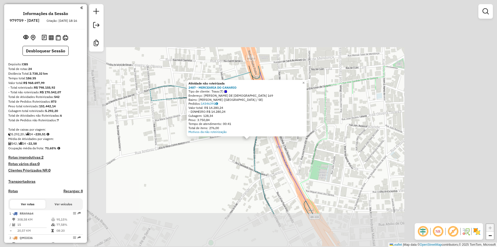
click at [249, 156] on div "Atividade não roteirizada 2487 - MERCEARIA DO CANARIO Tipo de cliente: Trava (T…" at bounding box center [248, 123] width 497 height 247
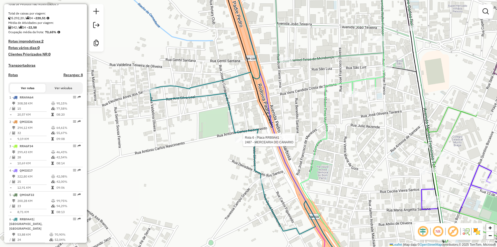
select select "**********"
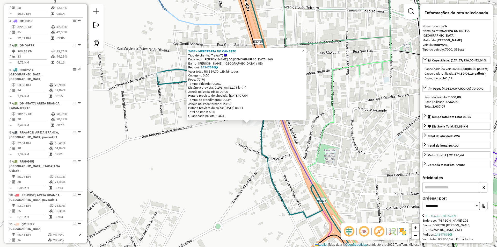
scroll to position [332, 0]
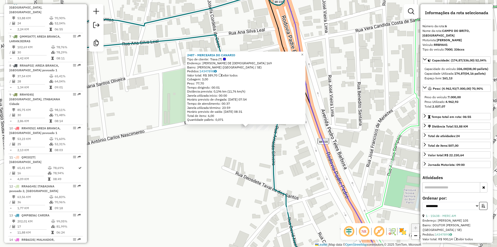
click at [264, 130] on div at bounding box center [262, 127] width 13 height 5
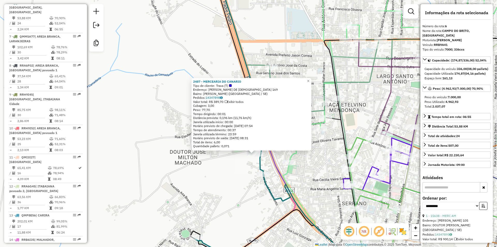
click at [227, 192] on div "2487 - MERCEARIA DO CANARIO Tipo de cliente: Trava (T) Endereço: DEUZINHA TAVAR…" at bounding box center [248, 123] width 497 height 247
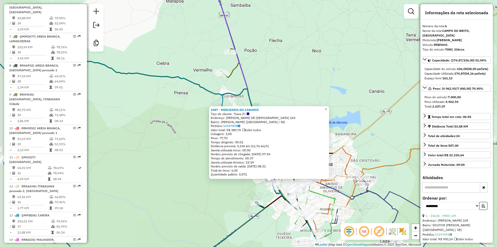
drag, startPoint x: 210, startPoint y: 185, endPoint x: 260, endPoint y: 176, distance: 51.1
click at [260, 177] on div "2487 - MERCEARIA DO CANARIO Tipo de cliente: Trava (T) Endereço: DEUZINHA TAVAR…" at bounding box center [248, 123] width 497 height 247
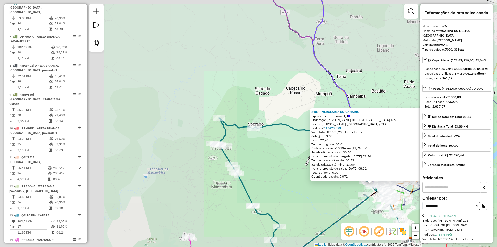
drag, startPoint x: 173, startPoint y: 173, endPoint x: 292, endPoint y: 189, distance: 119.6
click at [292, 189] on div "2487 - MERCEARIA DO CANARIO Tipo de cliente: Trava (T) Endereço: DEUZINHA TAVAR…" at bounding box center [248, 123] width 497 height 247
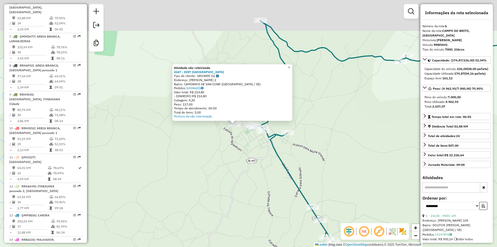
drag, startPoint x: 250, startPoint y: 136, endPoint x: 238, endPoint y: 175, distance: 40.8
click at [238, 175] on div "Atividade não roteirizada 4367 - DIST SANTO ANTONIO Tipo de cliente: GROWER (G)…" at bounding box center [248, 123] width 497 height 247
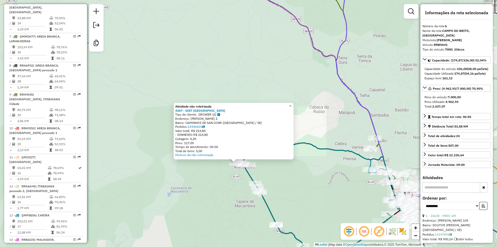
drag, startPoint x: 267, startPoint y: 167, endPoint x: 214, endPoint y: 120, distance: 70.6
click at [215, 121] on div "Rota 6 - Placa RRB9A41 5206 - CHURRASCA 3 IRMAOS Atividade não roteirizada 4367…" at bounding box center [248, 123] width 497 height 247
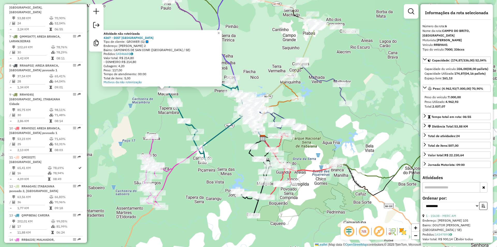
click at [362, 79] on div "Atividade não roteirizada 4367 - DIST SANTO ANTONIO Tipo de cliente: GROWER (G)…" at bounding box center [248, 123] width 497 height 247
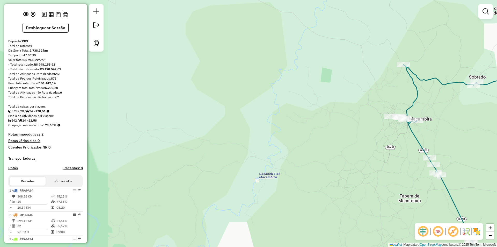
scroll to position [0, 0]
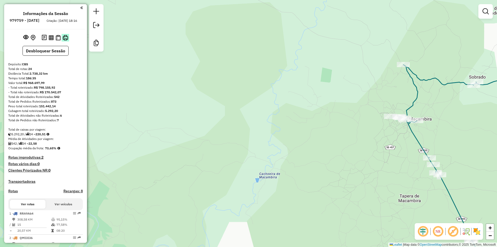
click at [66, 40] on img at bounding box center [65, 37] width 5 height 5
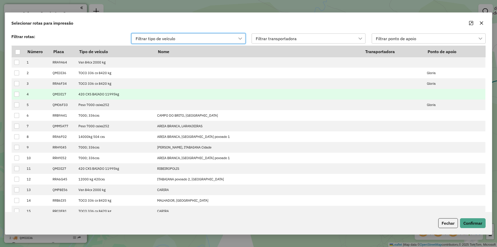
scroll to position [4, 24]
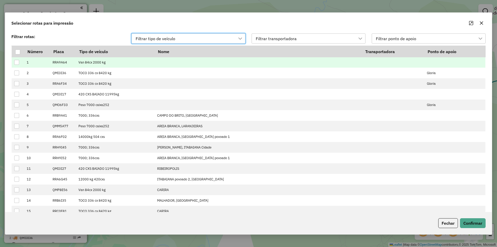
click at [18, 63] on div at bounding box center [16, 62] width 5 height 5
click at [473, 221] on button "Confirmar" at bounding box center [473, 223] width 26 height 10
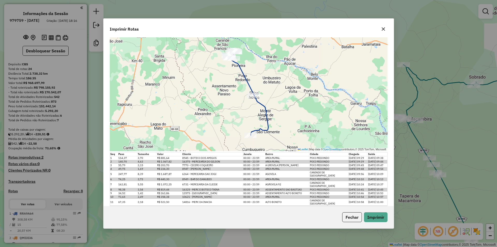
scroll to position [34, 0]
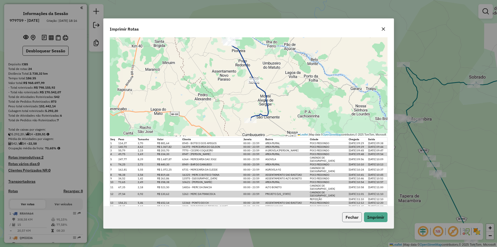
click at [355, 215] on button "Fechar" at bounding box center [352, 217] width 20 height 10
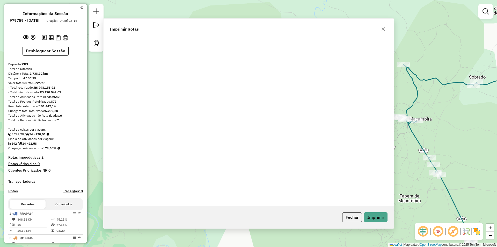
scroll to position [0, 0]
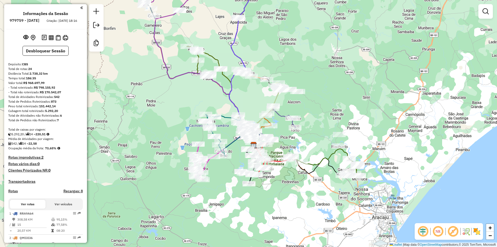
drag, startPoint x: 361, startPoint y: 185, endPoint x: 303, endPoint y: 186, distance: 58.5
click at [309, 192] on div "Janela de atendimento Grade de atendimento Capacidade Transportadoras Veículos …" at bounding box center [248, 123] width 497 height 247
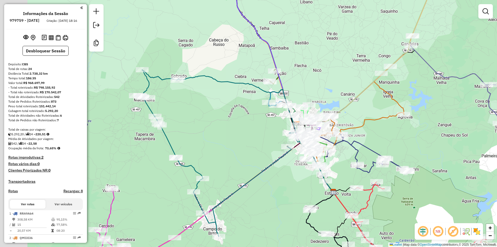
drag, startPoint x: 203, startPoint y: 121, endPoint x: 239, endPoint y: 122, distance: 36.0
click at [239, 122] on div "Janela de atendimento Grade de atendimento Capacidade Transportadoras Veículos …" at bounding box center [248, 123] width 497 height 247
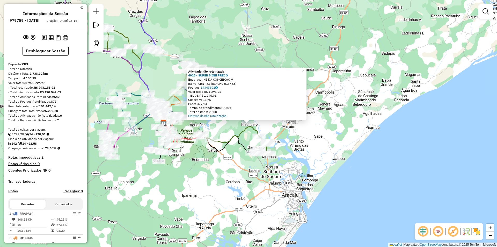
click at [238, 135] on icon at bounding box center [240, 141] width 58 height 30
select select "**********"
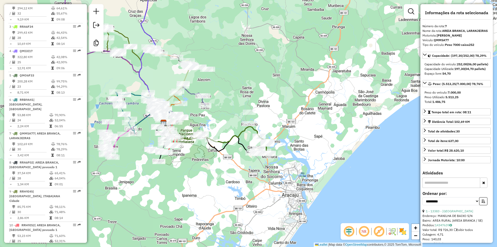
scroll to position [361, 0]
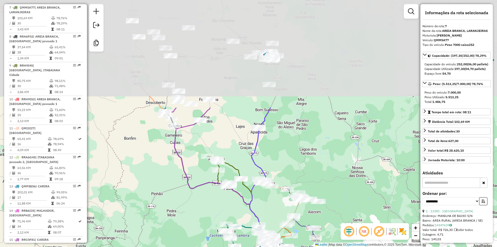
drag, startPoint x: 228, startPoint y: 98, endPoint x: 339, endPoint y: 231, distance: 173.7
click at [339, 231] on div "Janela de atendimento Grade de atendimento Capacidade Transportadoras Veículos …" at bounding box center [248, 123] width 497 height 247
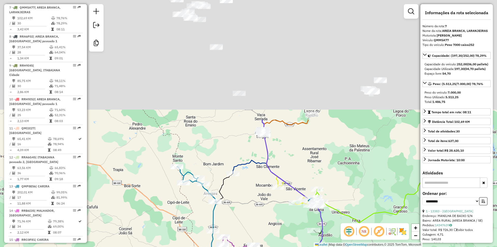
drag, startPoint x: 249, startPoint y: 111, endPoint x: 301, endPoint y: 242, distance: 141.2
click at [301, 242] on div "Janela de atendimento Grade de atendimento Capacidade Transportadoras Veículos …" at bounding box center [248, 123] width 497 height 247
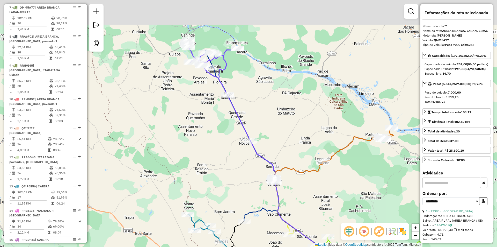
drag, startPoint x: 216, startPoint y: 156, endPoint x: 185, endPoint y: 45, distance: 115.2
click at [218, 165] on div "Janela de atendimento Grade de atendimento Capacidade Transportadoras Veículos …" at bounding box center [248, 123] width 497 height 247
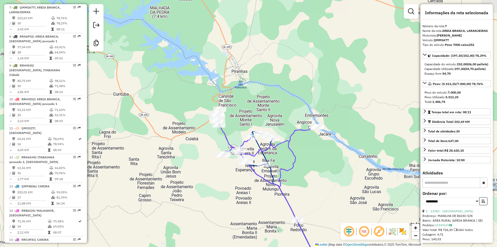
drag, startPoint x: 244, startPoint y: 188, endPoint x: 199, endPoint y: 110, distance: 90.7
click at [210, 129] on div "Janela de atendimento Grade de atendimento Capacidade Transportadoras Veículos …" at bounding box center [248, 123] width 497 height 247
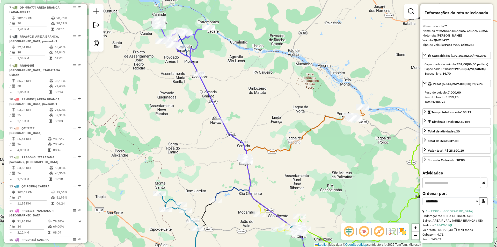
drag, startPoint x: 311, startPoint y: 169, endPoint x: 256, endPoint y: 117, distance: 75.1
click at [256, 117] on div "Janela de atendimento Grade de atendimento Capacidade Transportadoras Veículos …" at bounding box center [248, 123] width 497 height 247
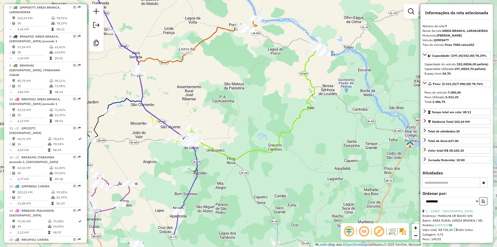
drag, startPoint x: 265, startPoint y: 122, endPoint x: 232, endPoint y: 97, distance: 41.6
click at [232, 97] on div "Janela de atendimento Grade de atendimento Capacidade Transportadoras Veículos …" at bounding box center [248, 123] width 497 height 247
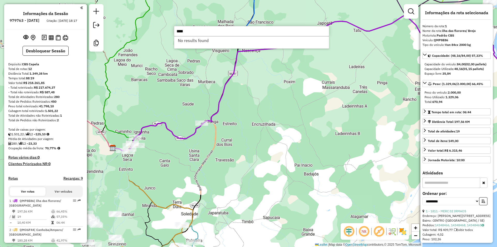
select select "**********"
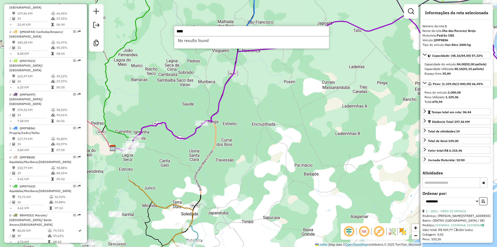
type input "****"
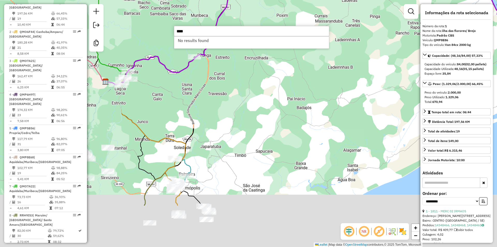
drag, startPoint x: 319, startPoint y: 191, endPoint x: 312, endPoint y: 105, distance: 86.6
click at [312, 105] on div "Janela de atendimento Grade de atendimento Capacidade Transportadoras Veículos …" at bounding box center [248, 123] width 497 height 247
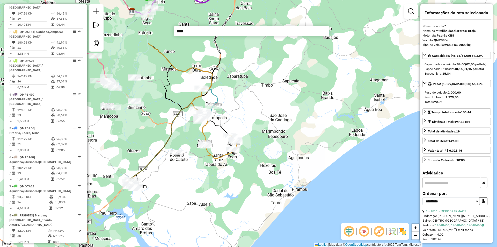
drag, startPoint x: 236, startPoint y: 163, endPoint x: 266, endPoint y: 100, distance: 70.2
click at [266, 100] on div "Janela de atendimento Grade de atendimento Capacidade Transportadoras Veículos …" at bounding box center [248, 123] width 497 height 247
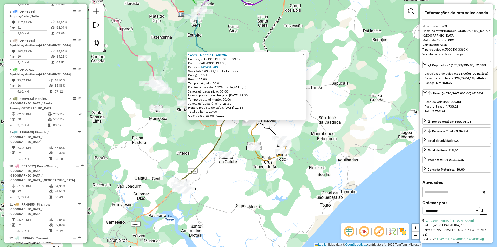
scroll to position [398, 0]
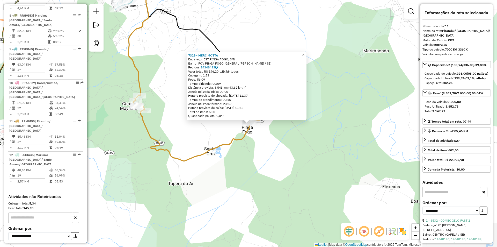
click at [289, 142] on div "7329 - MERC MOTTA Endereço: EST PINGA FOGO, S/N Bairro: POV PINGA FOGO (GENERAL…" at bounding box center [248, 123] width 497 height 247
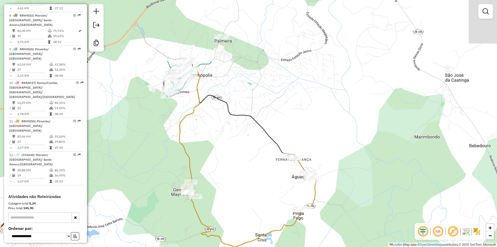
drag, startPoint x: 273, startPoint y: 54, endPoint x: 336, endPoint y: 152, distance: 116.9
click at [336, 152] on div "Janela de atendimento Grade de atendimento Capacidade Transportadoras Veículos …" at bounding box center [248, 123] width 497 height 247
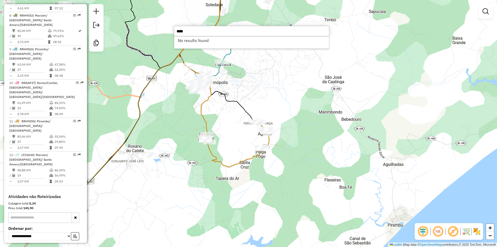
click at [182, 32] on input "****" at bounding box center [251, 31] width 155 height 10
type input "*****"
click at [306, 123] on div "Janela de atendimento Grade de atendimento Capacidade Transportadoras Veículos …" at bounding box center [248, 123] width 497 height 247
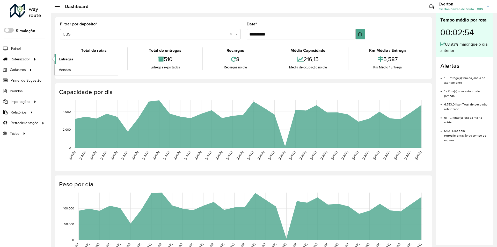
click at [69, 58] on span "Entregas" at bounding box center [66, 58] width 15 height 5
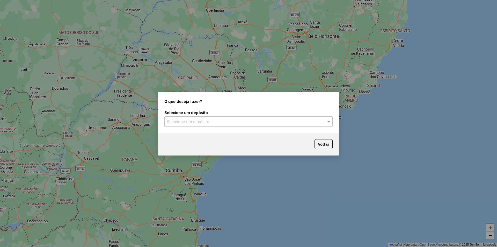
click at [198, 117] on div "Selecione um depósito" at bounding box center [248, 121] width 168 height 10
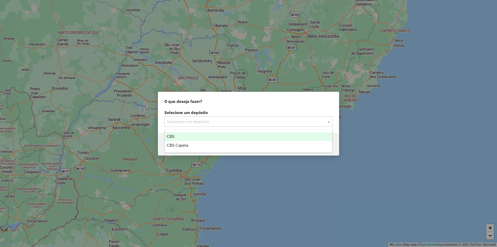
click at [171, 135] on span "CBS" at bounding box center [171, 136] width 8 height 4
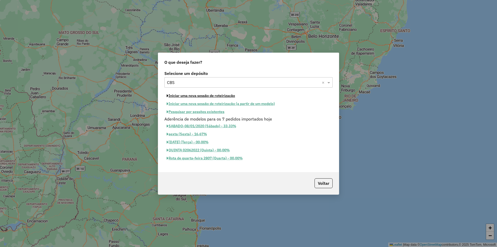
click at [227, 94] on button "Iniciar uma nova sessão de roteirização" at bounding box center [200, 96] width 73 height 8
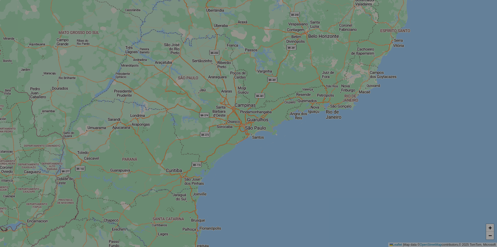
select select "*"
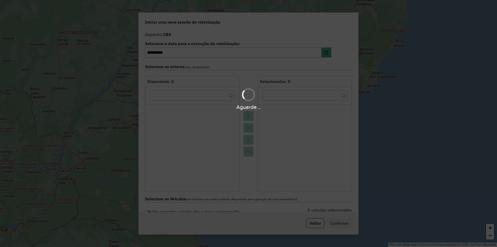
click at [224, 96] on div "Aguarde..." at bounding box center [248, 98] width 497 height 25
click at [248, 128] on div "Aguarde..." at bounding box center [248, 123] width 497 height 247
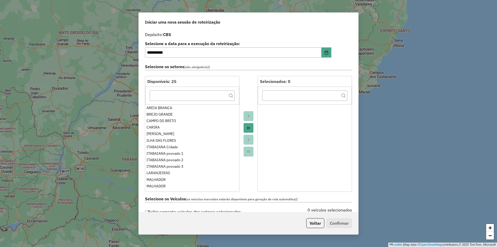
click at [248, 128] on icon "Move All to Target" at bounding box center [249, 128] width 4 height 4
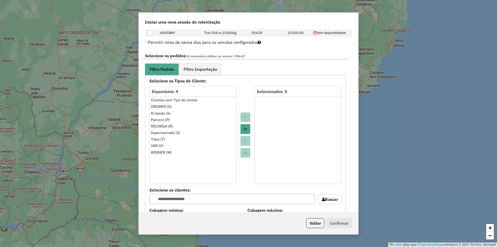
scroll to position [414, 0]
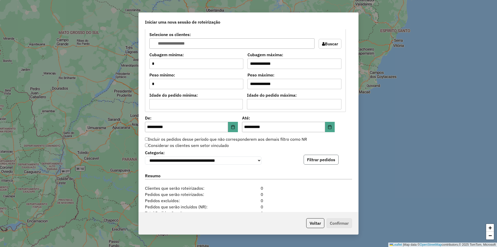
click at [312, 164] on button "Filtrar pedidos" at bounding box center [321, 160] width 35 height 10
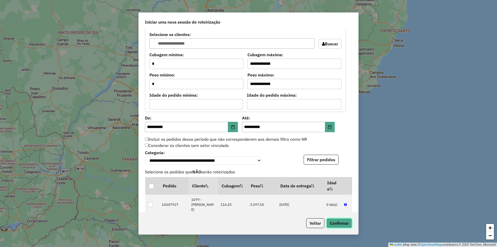
click at [339, 222] on button "Confirmar" at bounding box center [340, 223] width 26 height 10
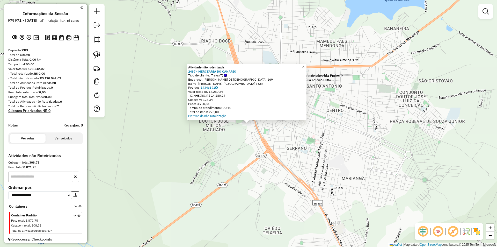
click at [222, 152] on div "Atividade não roteirizada 2487 - MERCEARIA DO CANARIO Tipo de cliente: Trava (T…" at bounding box center [248, 123] width 497 height 247
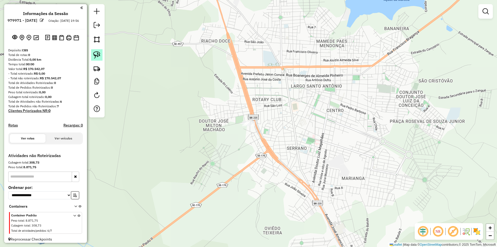
click at [92, 54] on link at bounding box center [96, 54] width 11 height 11
drag, startPoint x: 166, startPoint y: 63, endPoint x: 364, endPoint y: 113, distance: 204.6
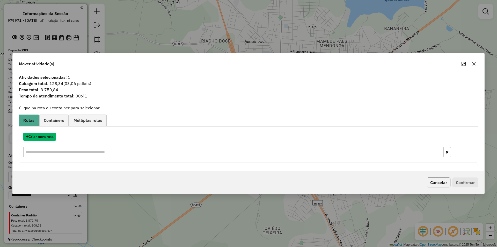
click at [49, 141] on button "Criar nova rota" at bounding box center [39, 137] width 33 height 8
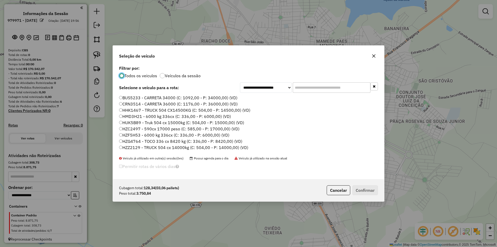
scroll to position [78, 0]
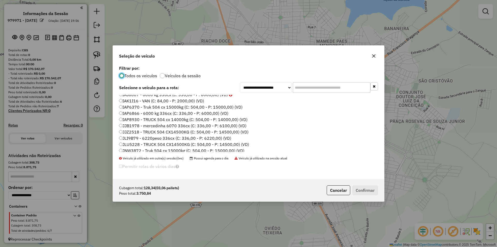
click at [139, 114] on label "IAP6866 - 6000 kg 336cx (C: 336,00 - P: 6000,00) (VD)" at bounding box center [173, 113] width 109 height 6
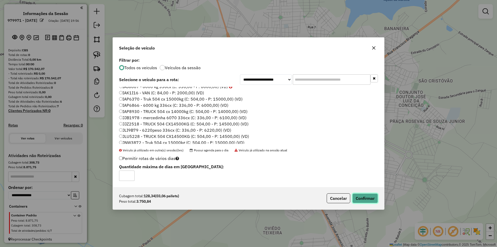
click at [361, 195] on button "Confirmar" at bounding box center [365, 198] width 26 height 10
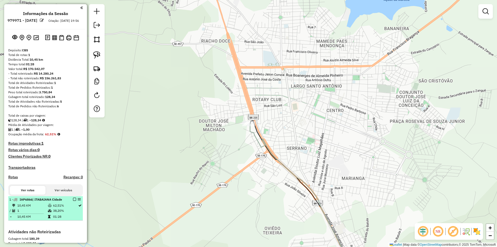
click at [73, 201] on em at bounding box center [74, 199] width 3 height 3
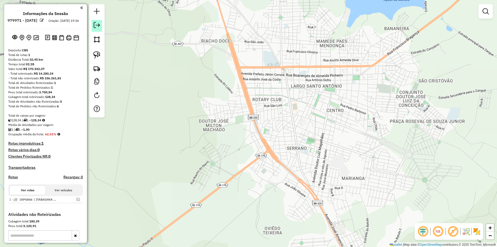
click at [100, 24] on link at bounding box center [97, 26] width 10 height 12
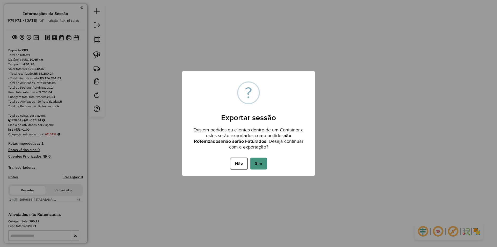
click at [268, 168] on div "Não No Sim" at bounding box center [248, 163] width 133 height 15
click at [260, 166] on button "Sim" at bounding box center [258, 163] width 17 height 12
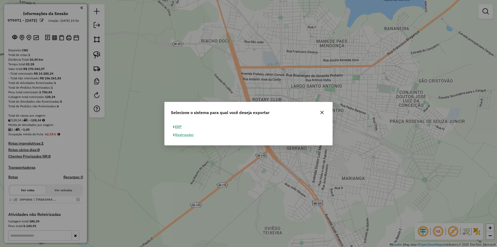
click at [177, 129] on button "ERP" at bounding box center [177, 127] width 13 height 8
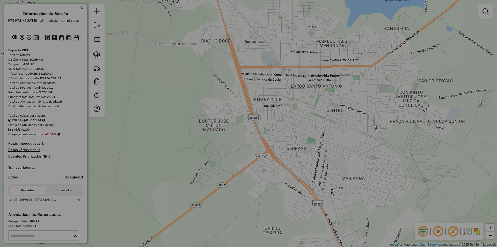
select select "**"
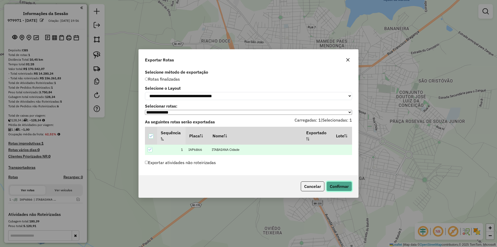
click at [333, 190] on button "Confirmar" at bounding box center [340, 186] width 26 height 10
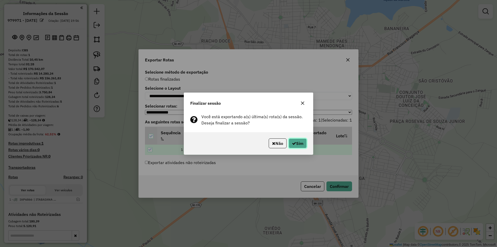
click at [293, 147] on button "Sim" at bounding box center [298, 143] width 18 height 10
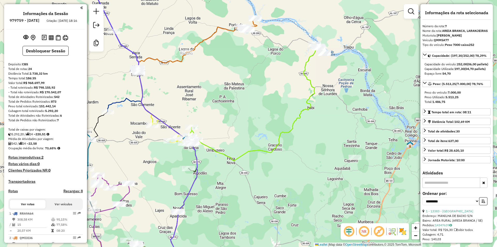
select select "**********"
